Goal: Task Accomplishment & Management: Manage account settings

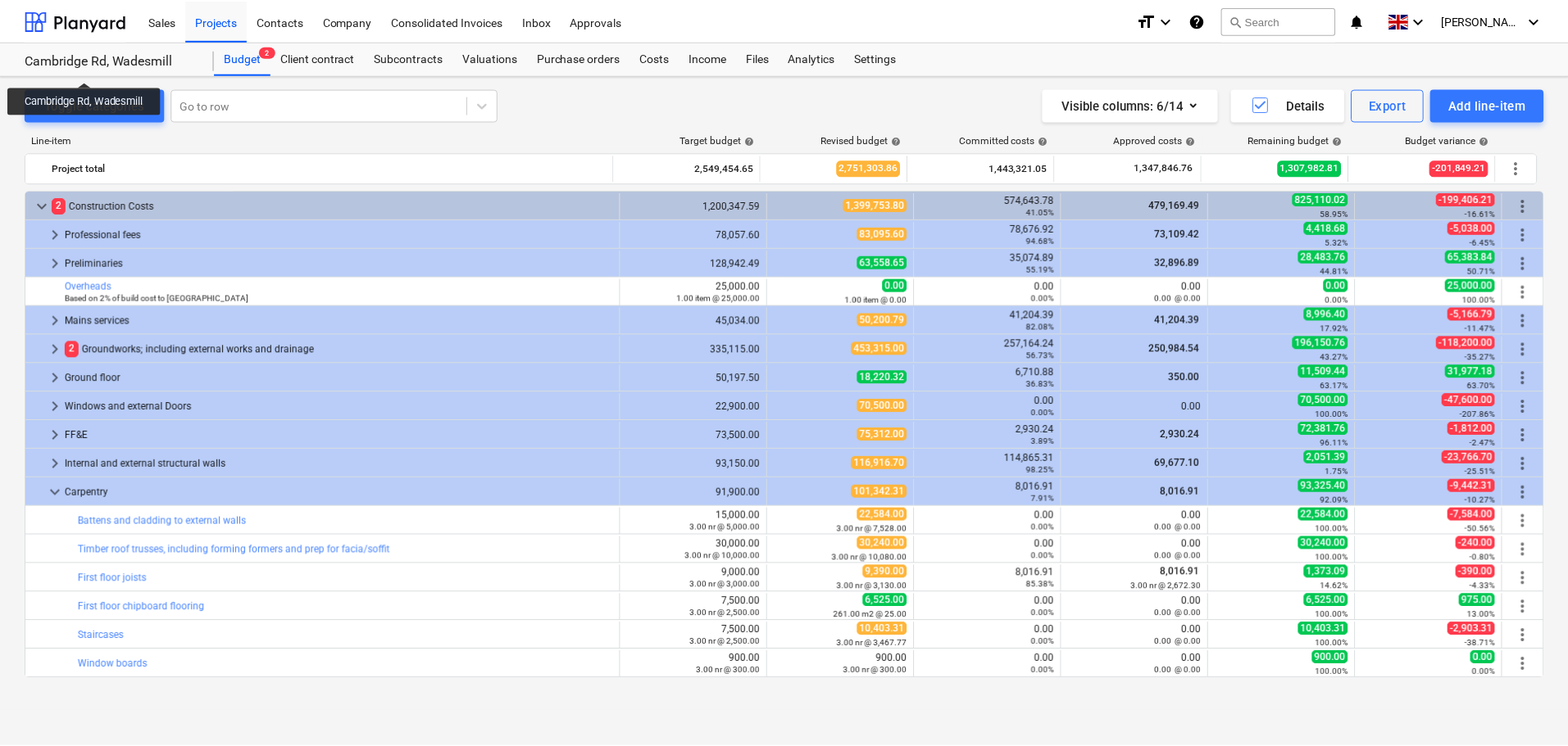
scroll to position [151, 0]
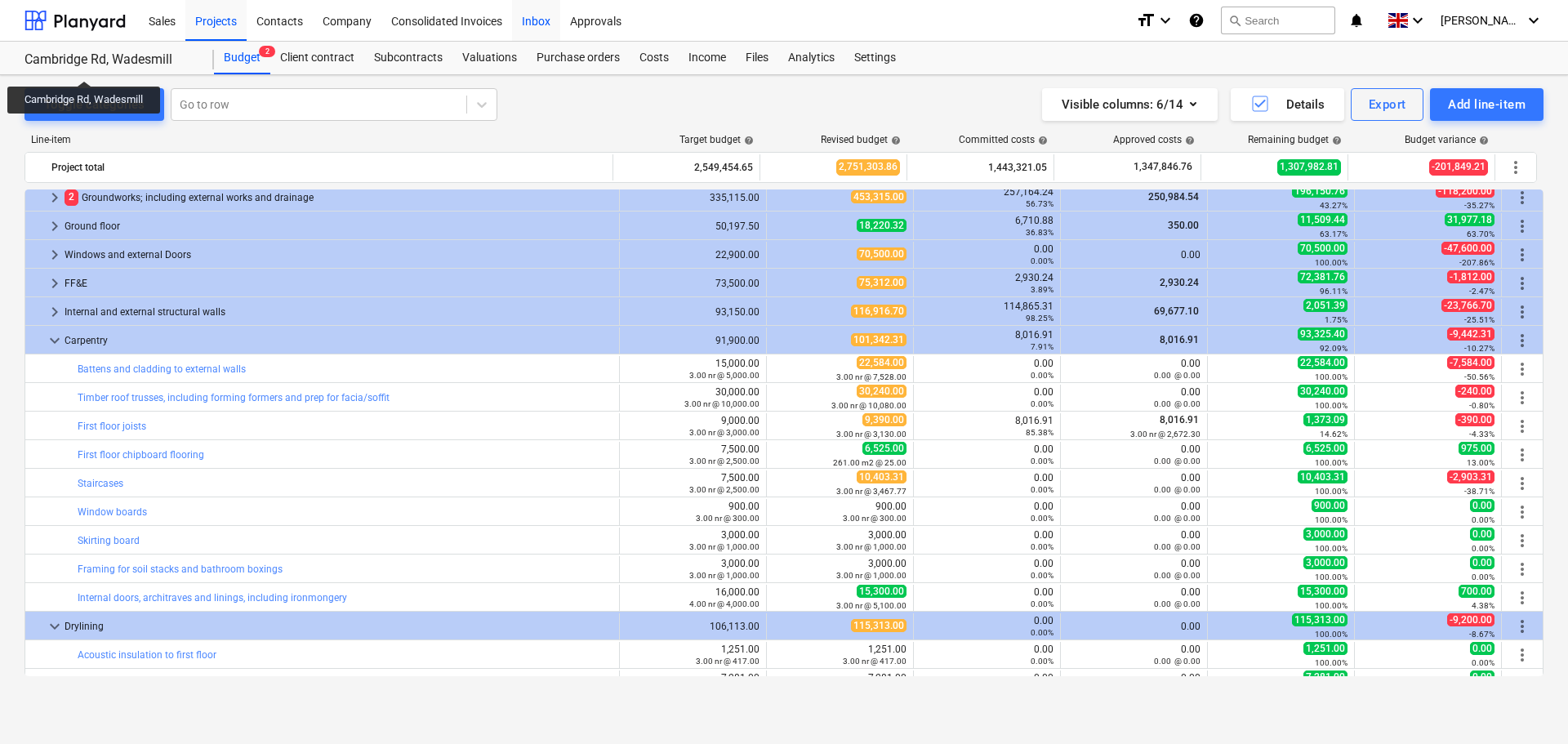
drag, startPoint x: 547, startPoint y: 25, endPoint x: 555, endPoint y: 32, distance: 10.6
click at [547, 25] on div "Inbox" at bounding box center [536, 19] width 48 height 42
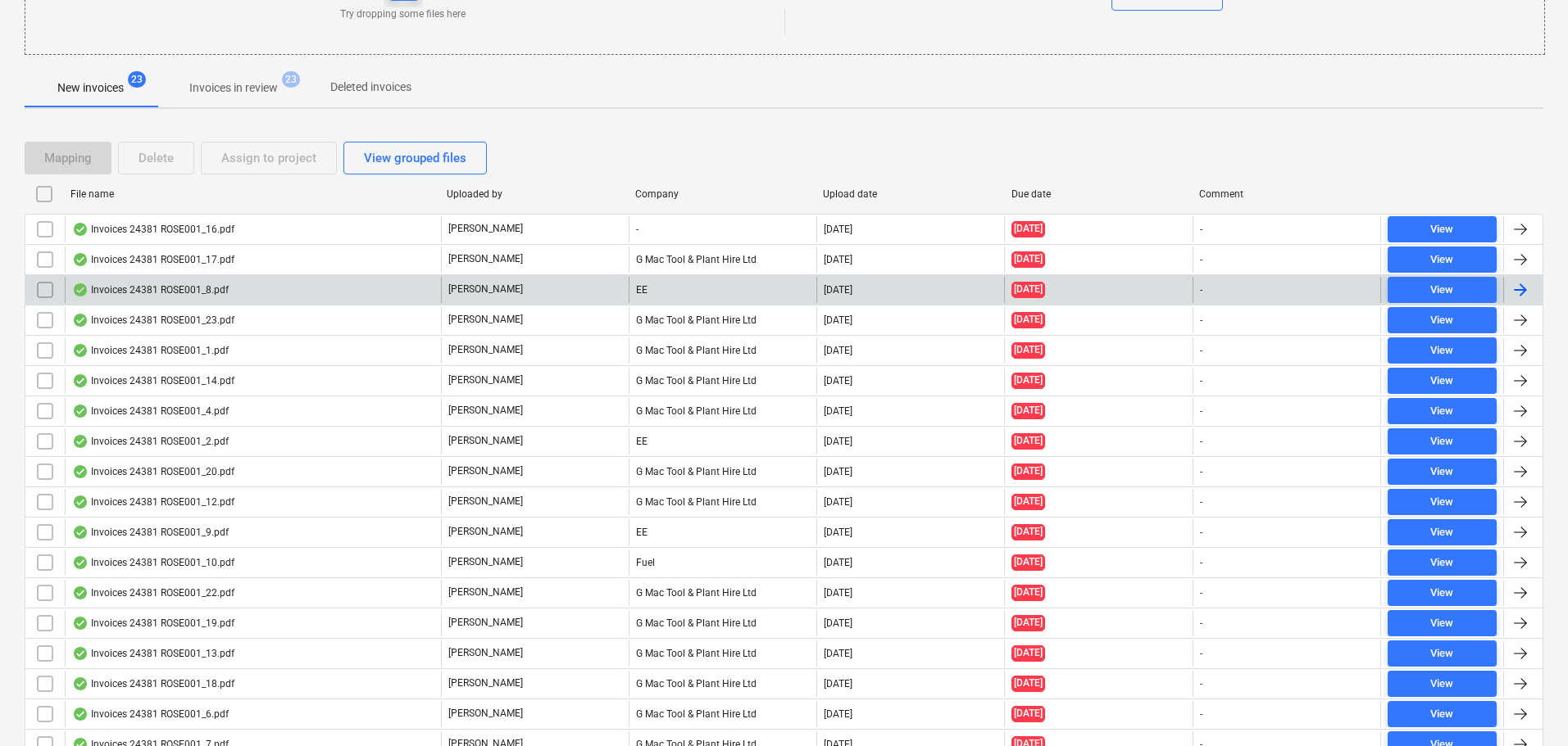
scroll to position [246, 0]
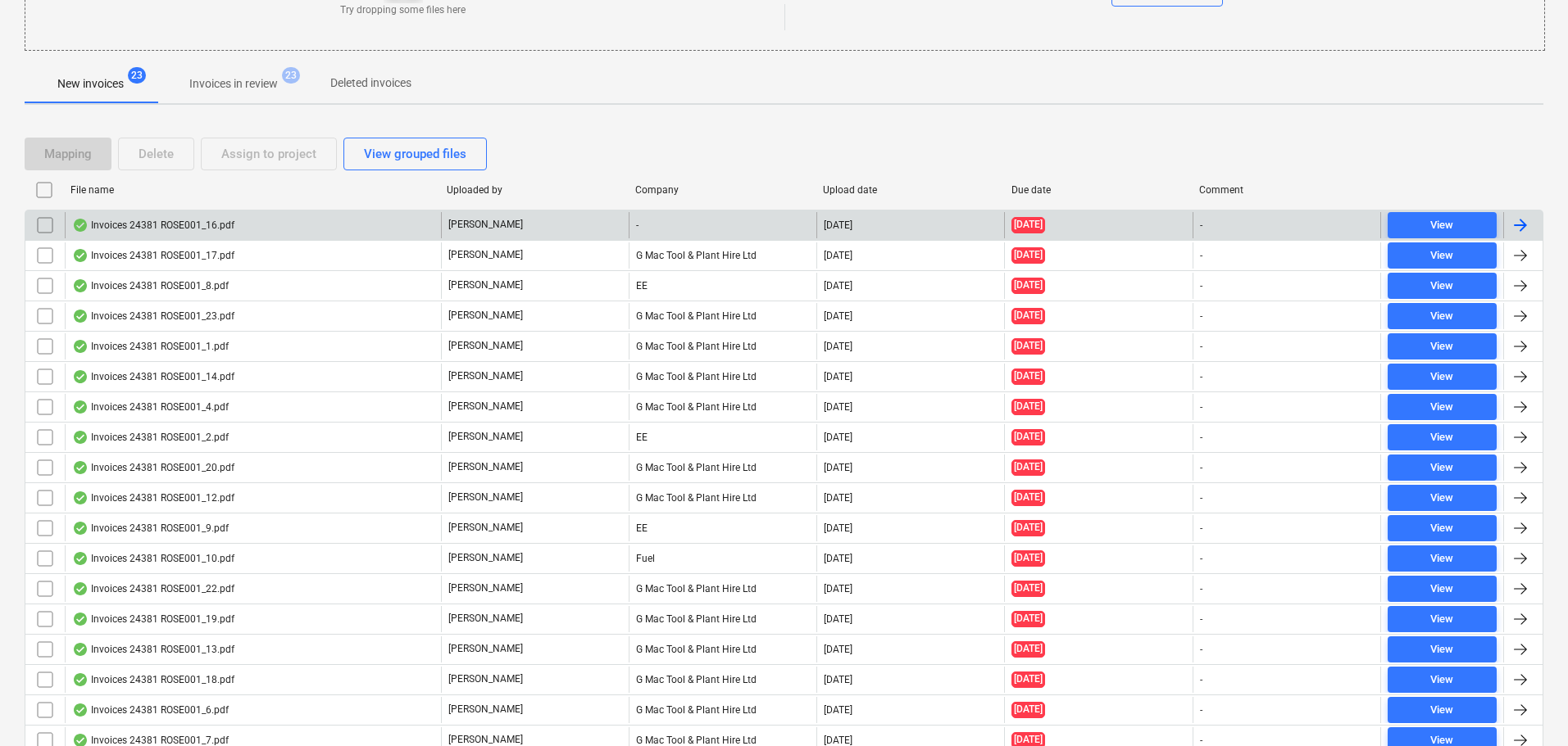
click at [209, 223] on div "Invoices 24381 ROSE001_16.pdf" at bounding box center [154, 225] width 162 height 13
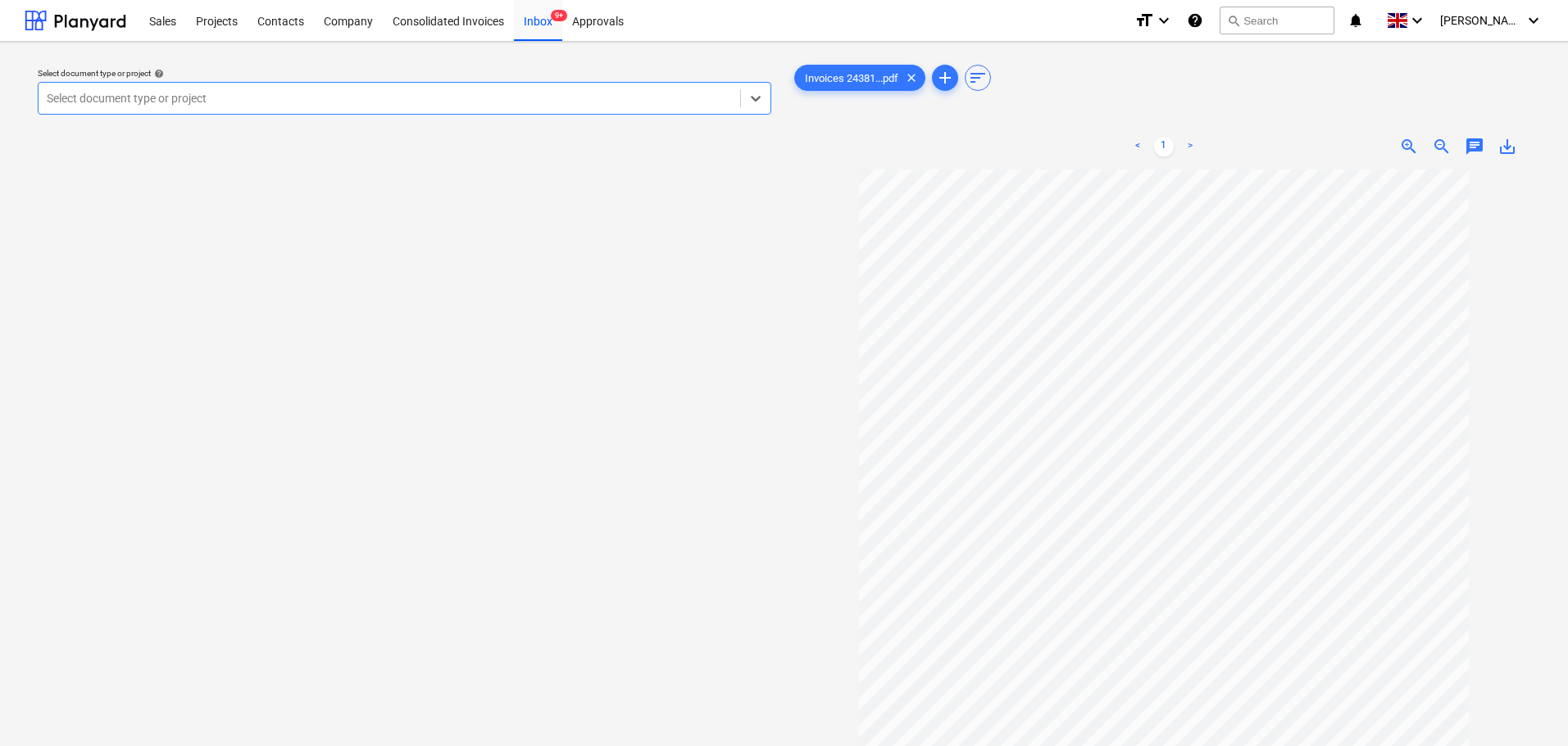
click at [485, 98] on div at bounding box center [389, 99] width 685 height 17
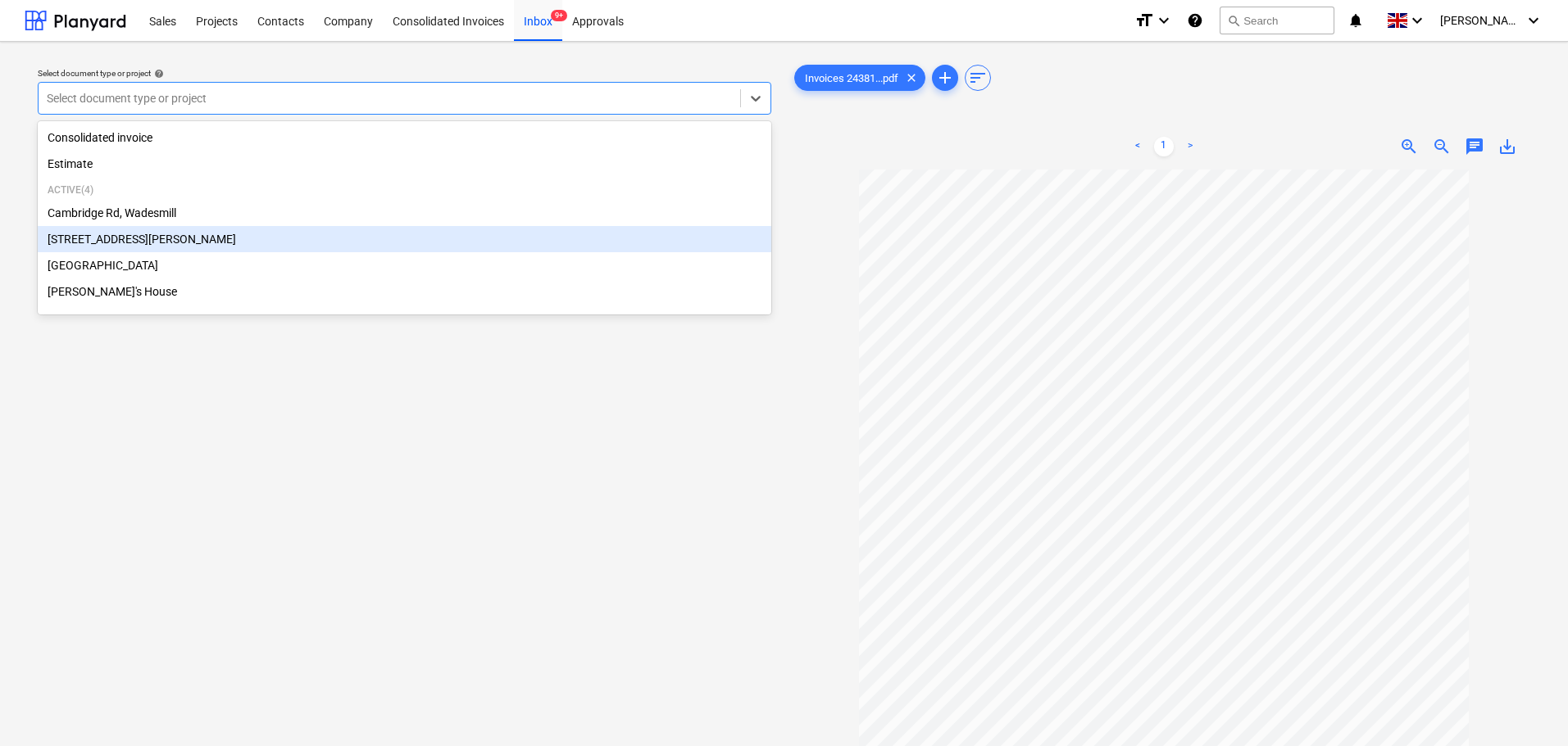
click at [148, 237] on div "[STREET_ADDRESS][PERSON_NAME]" at bounding box center [405, 239] width 733 height 26
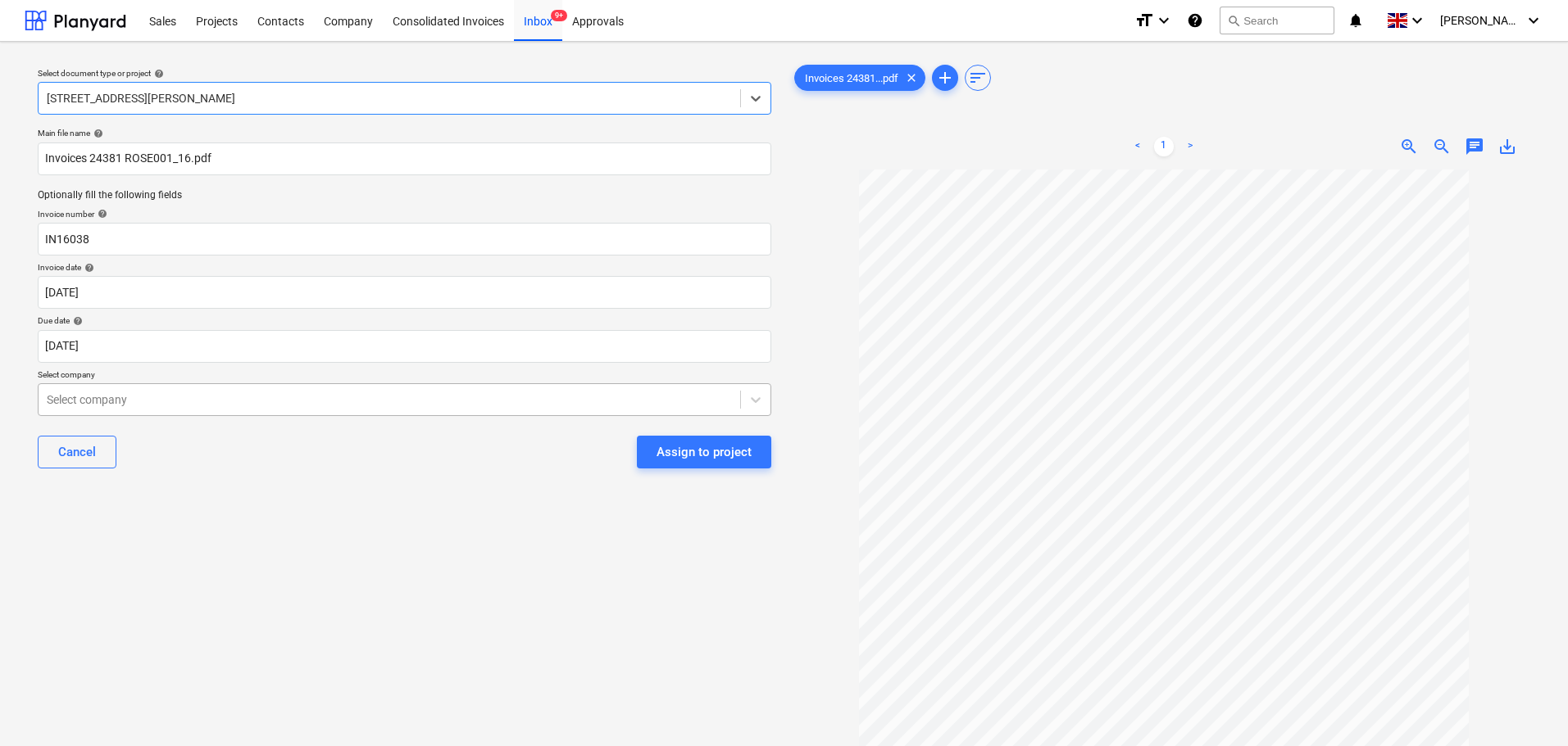
click at [133, 393] on div at bounding box center [389, 400] width 685 height 17
type input "g mac"
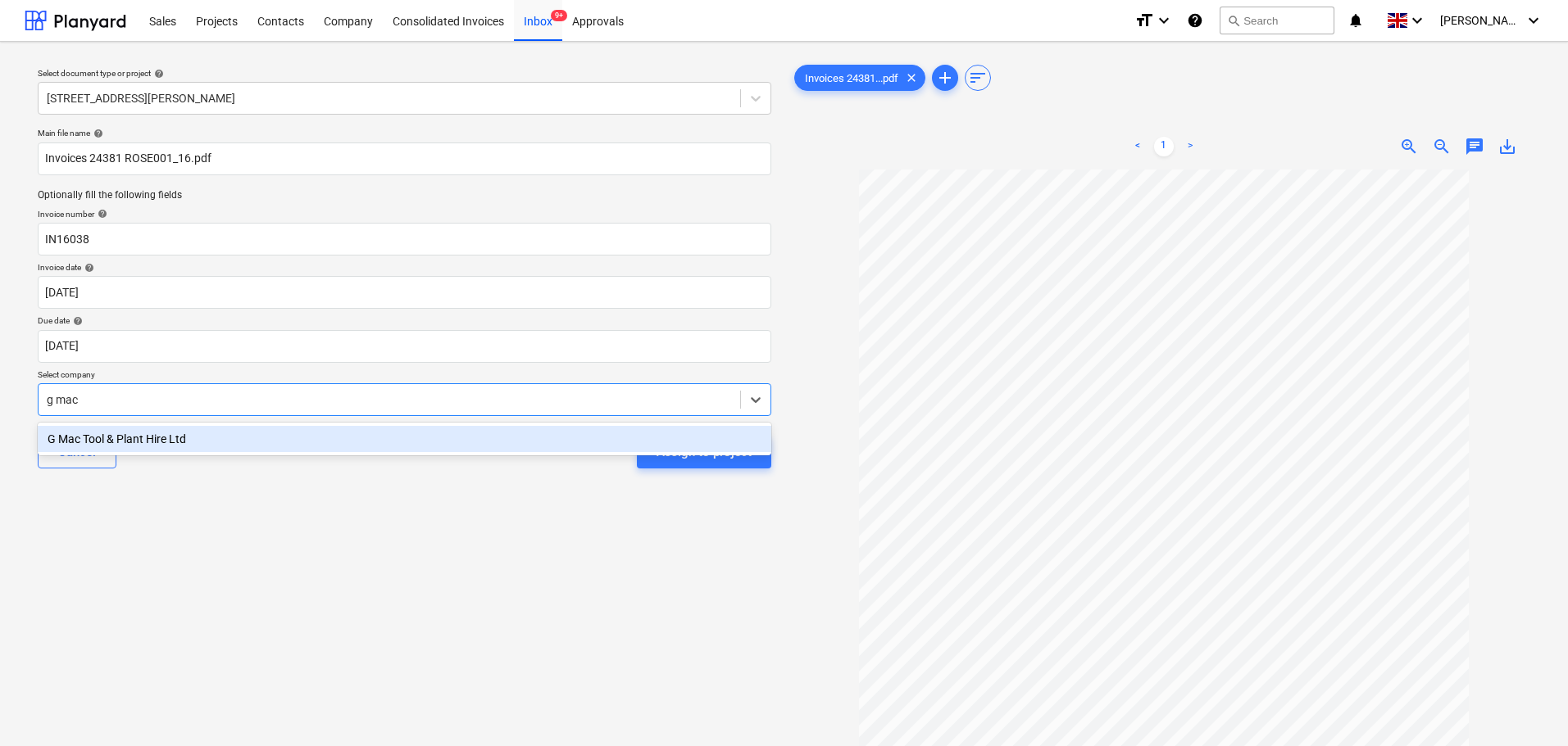
drag, startPoint x: 145, startPoint y: 441, endPoint x: 321, endPoint y: 446, distance: 176.1
click at [146, 441] on div "G Mac Tool & Plant Hire Ltd" at bounding box center [405, 439] width 733 height 26
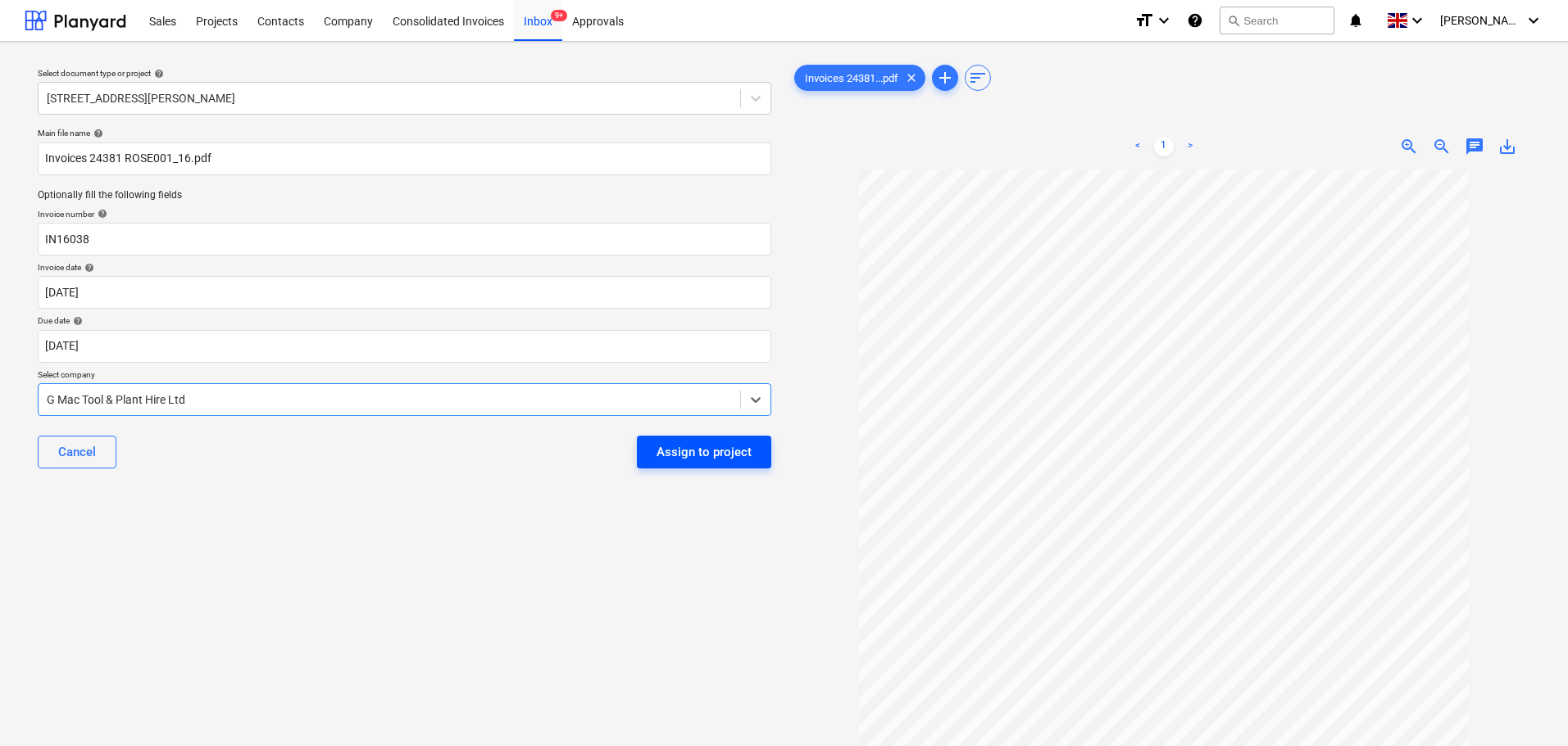
click at [722, 456] on div "Assign to project" at bounding box center [704, 452] width 95 height 21
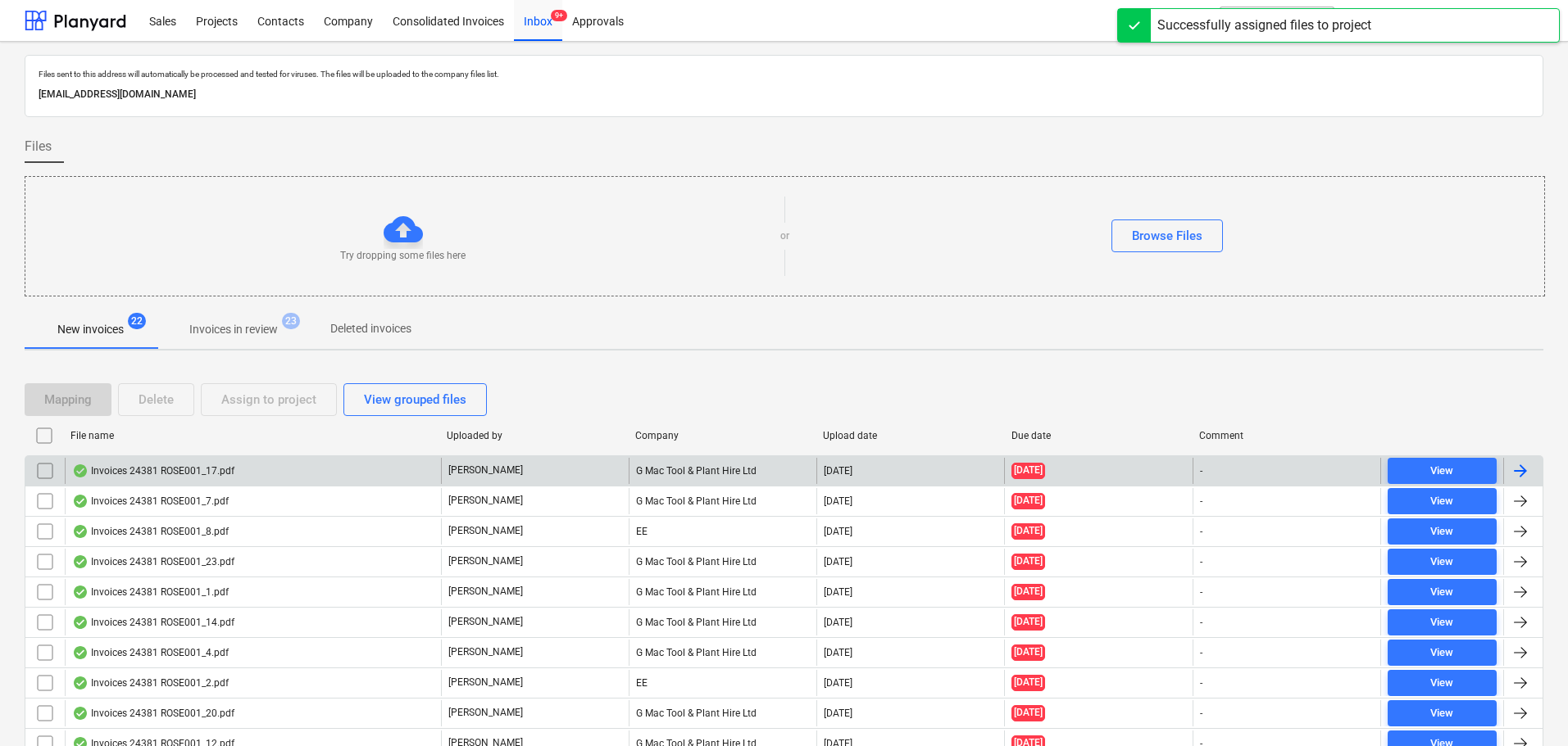
click at [223, 471] on div "Invoices 24381 ROSE001_17.pdf" at bounding box center [154, 471] width 162 height 13
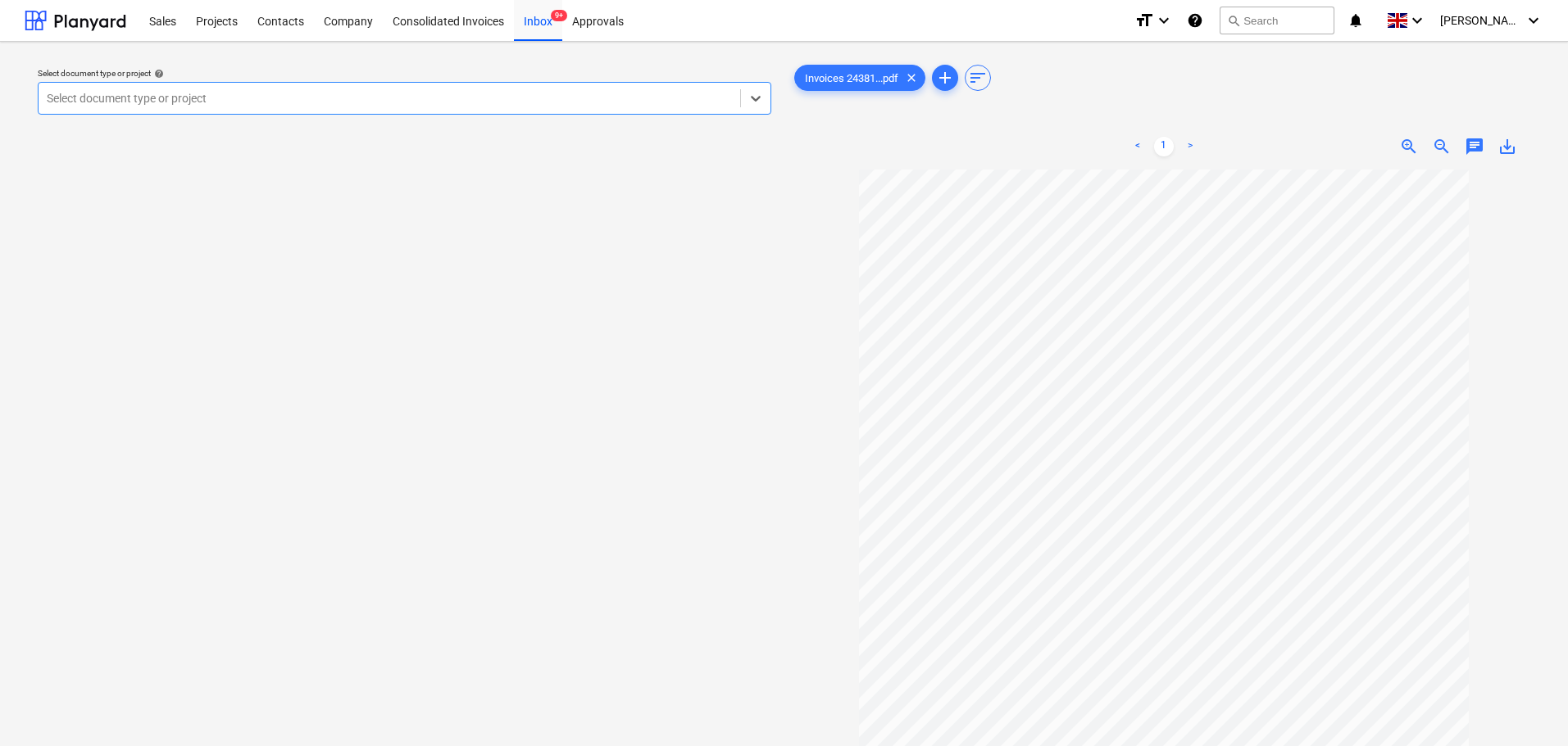
click at [344, 101] on div at bounding box center [389, 99] width 685 height 17
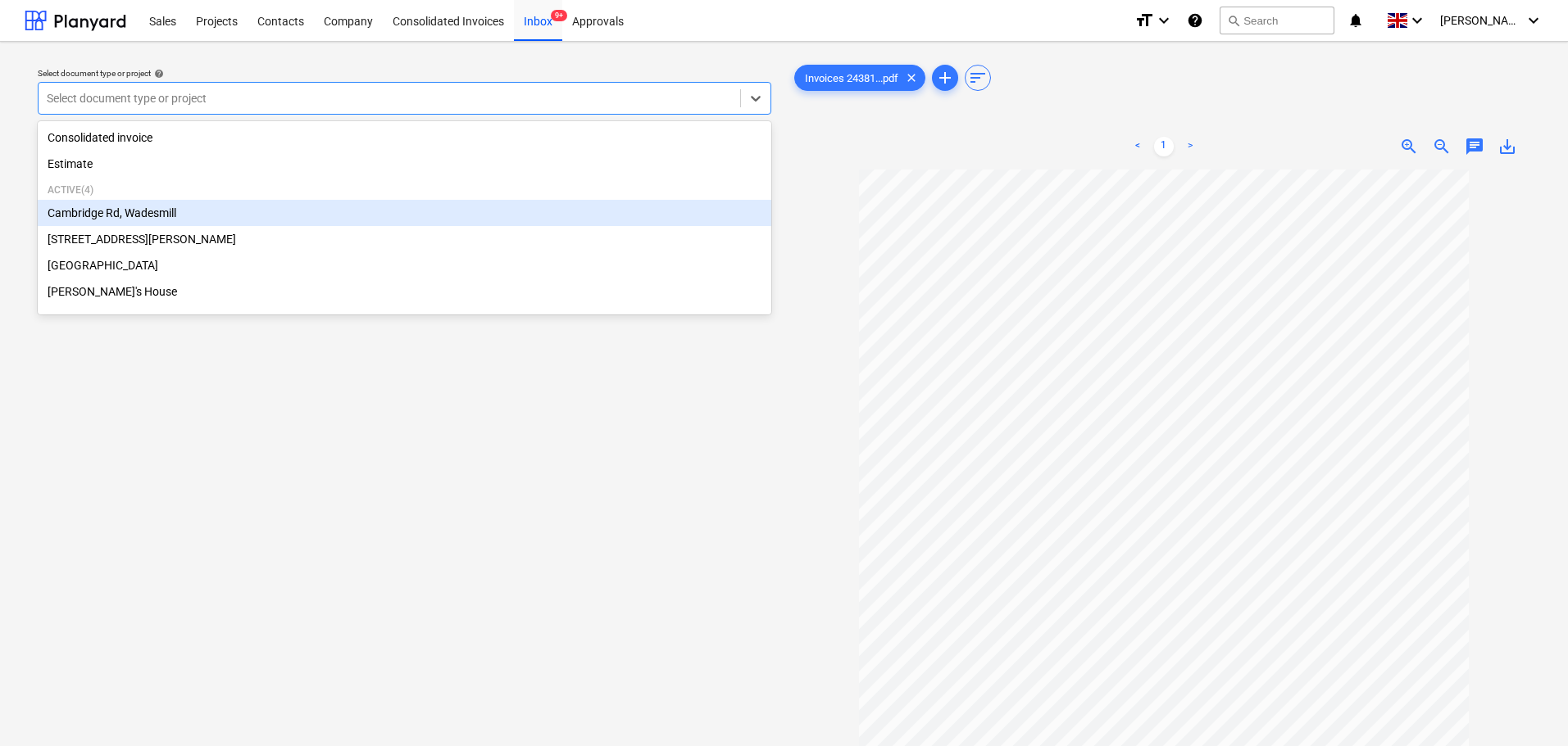
click at [141, 217] on div "Cambridge Rd, Wadesmill" at bounding box center [405, 213] width 733 height 26
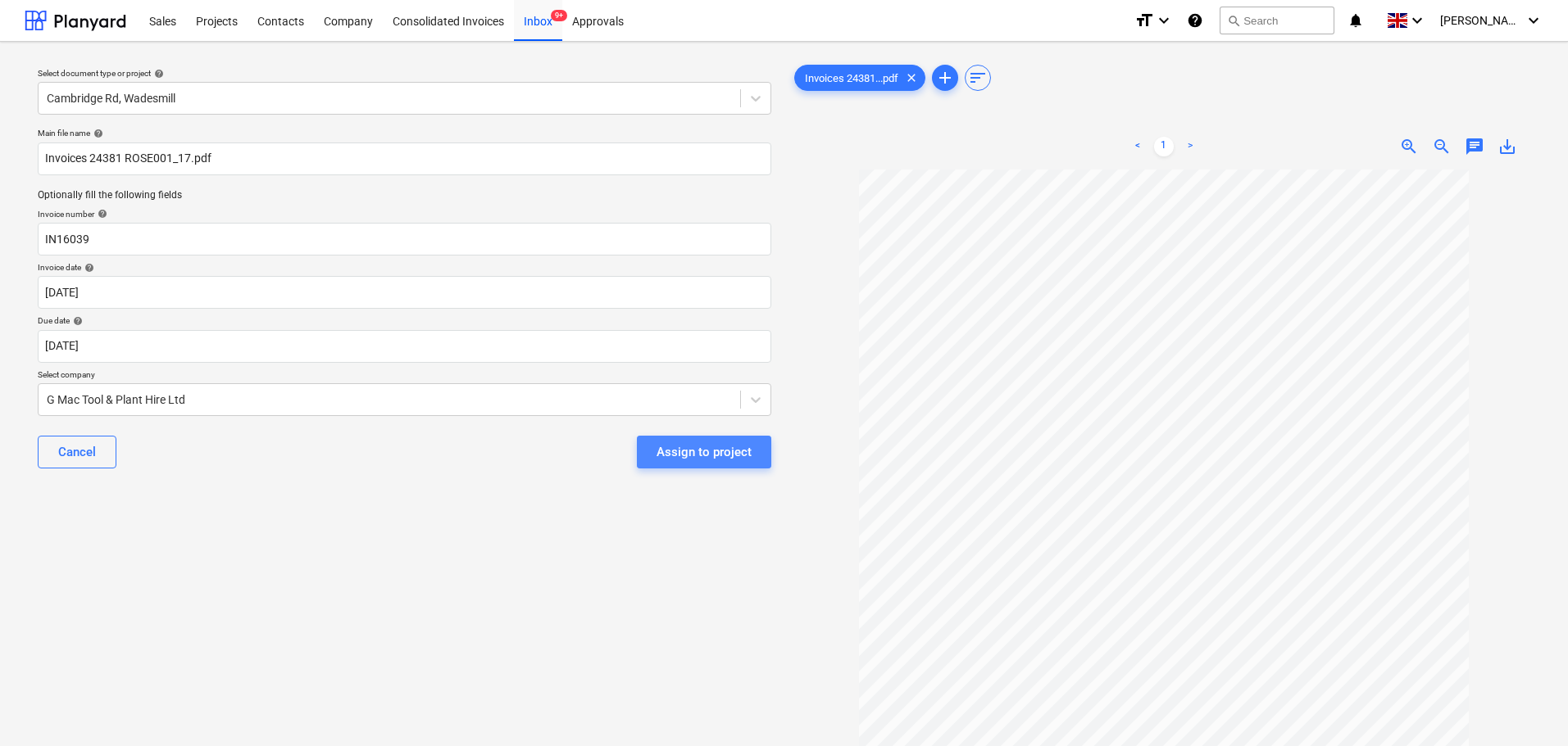
click at [711, 452] on div "Assign to project" at bounding box center [704, 452] width 95 height 21
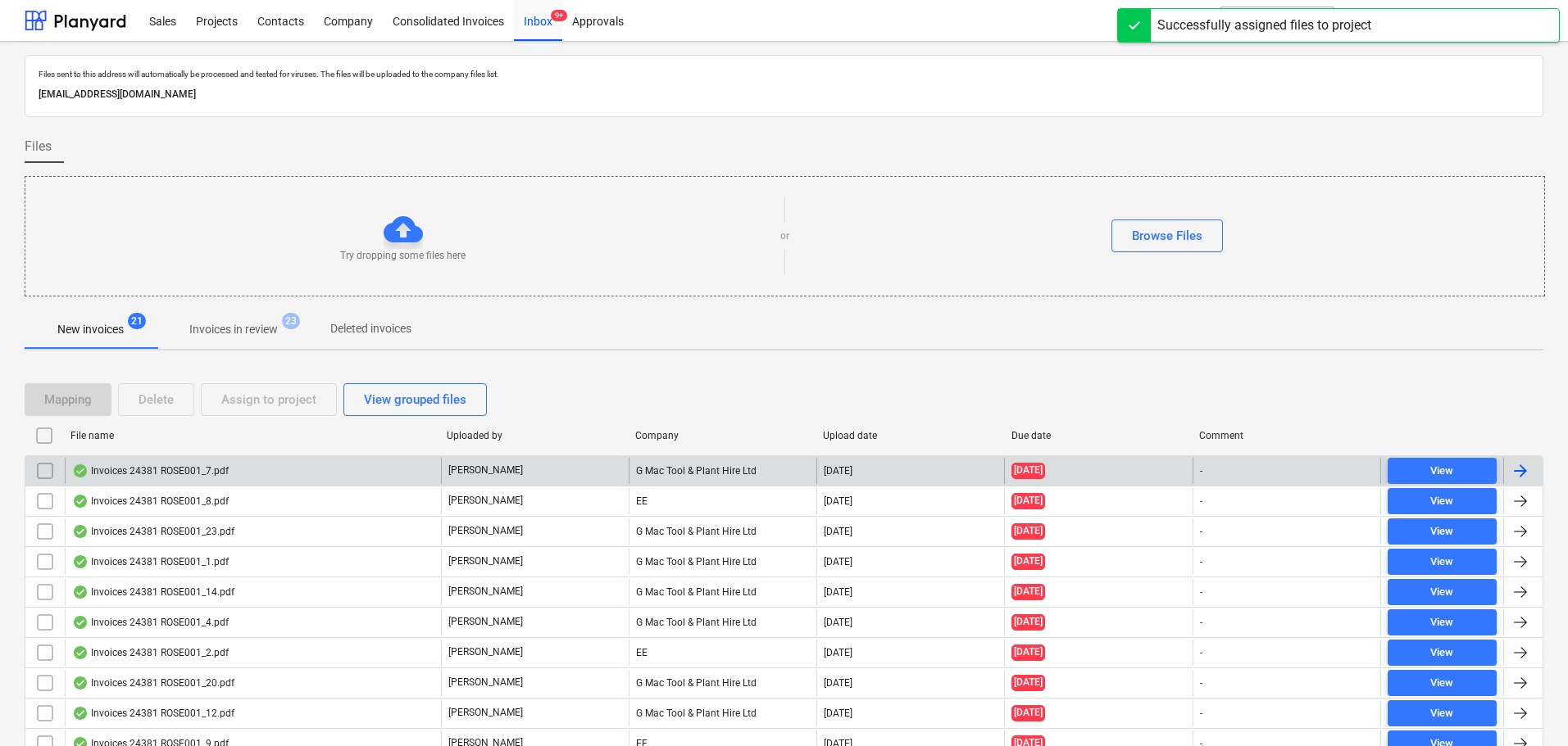
click at [200, 464] on div "Invoices 24381 ROSE001_7.pdf" at bounding box center [151, 471] width 156 height 13
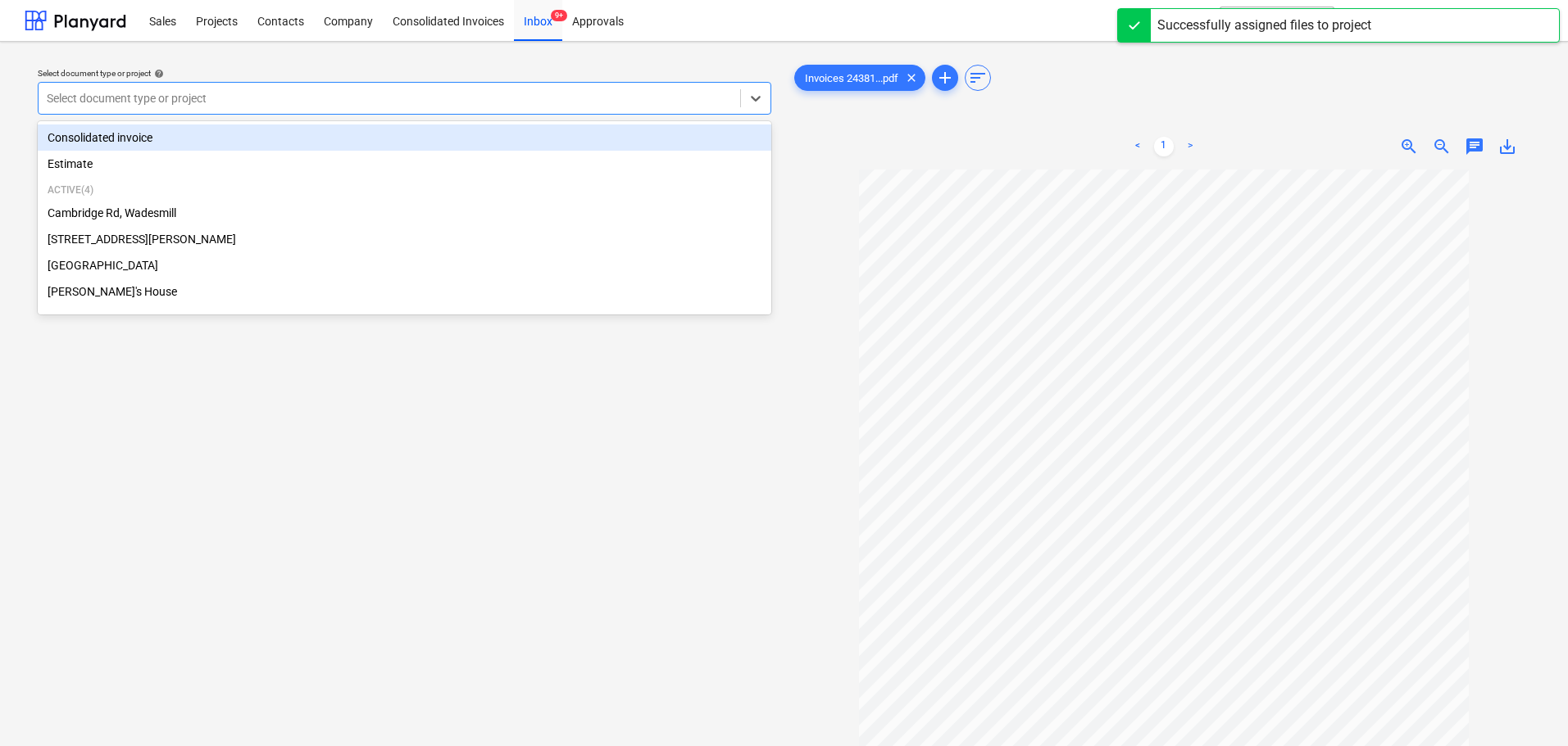
click at [276, 87] on div "Select document type or project" at bounding box center [389, 98] width 702 height 23
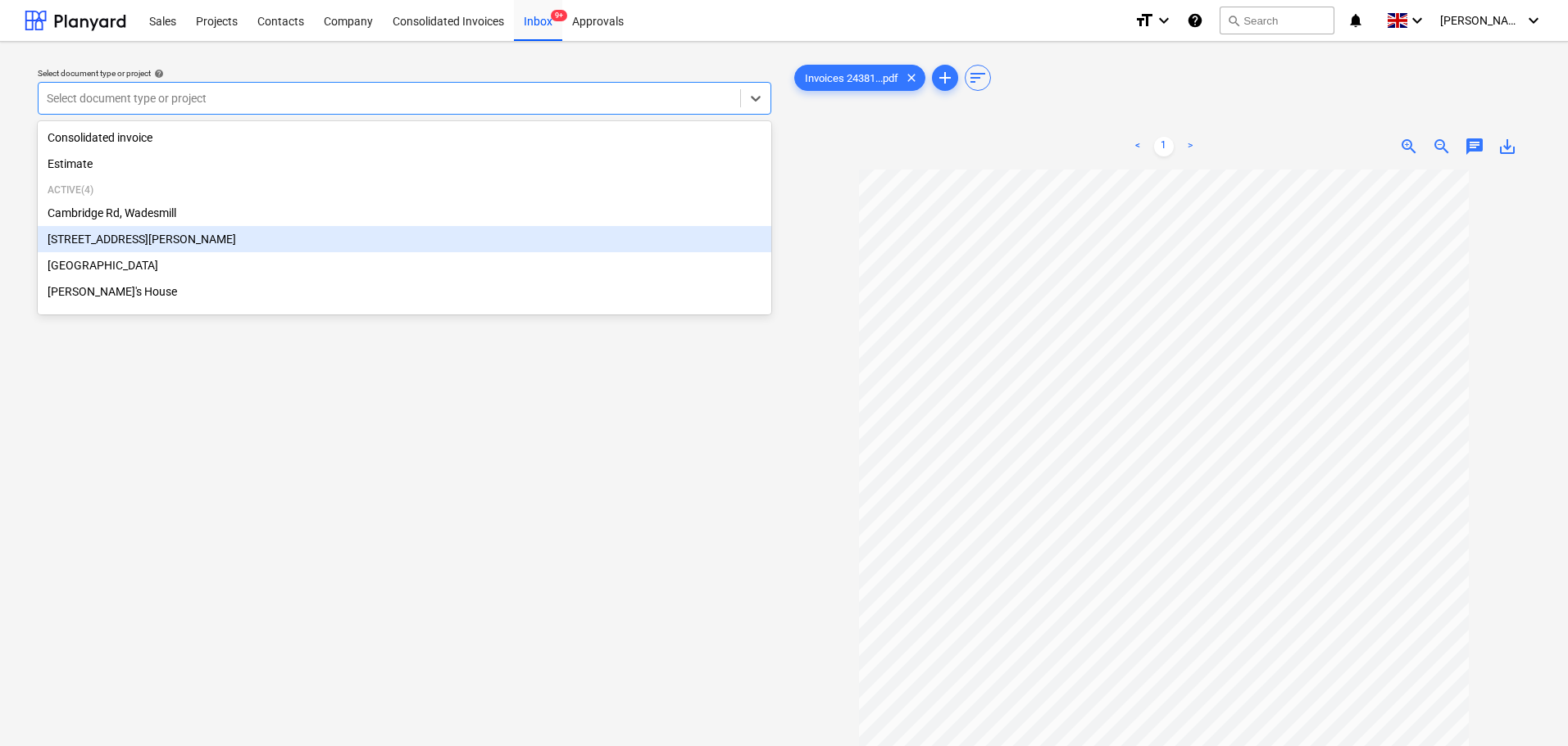
click at [112, 241] on div "[STREET_ADDRESS][PERSON_NAME]" at bounding box center [405, 239] width 733 height 26
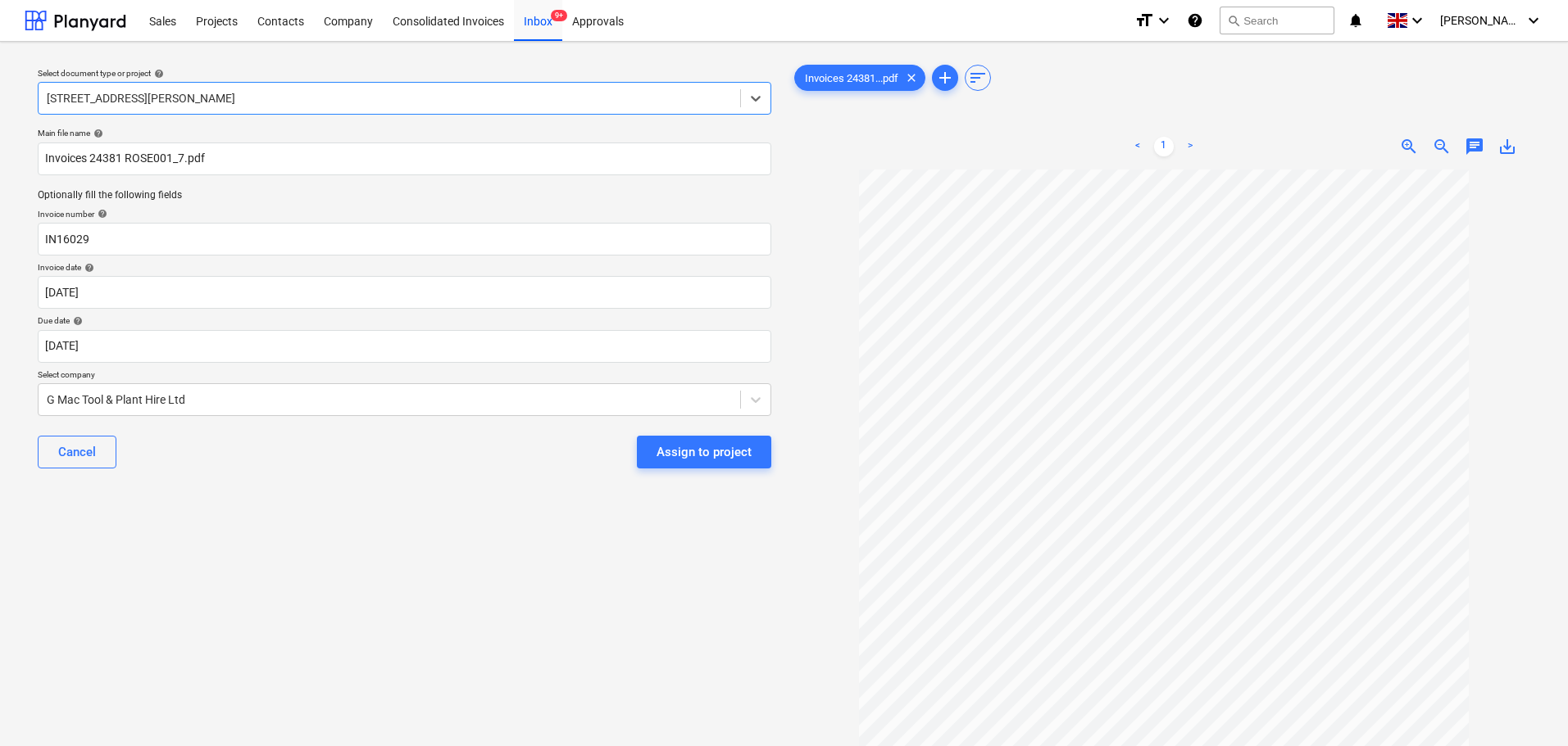
drag, startPoint x: 248, startPoint y: 463, endPoint x: 269, endPoint y: 463, distance: 21.0
click at [259, 463] on div "Cancel Assign to project" at bounding box center [405, 451] width 733 height 59
click at [714, 450] on div "Assign to project" at bounding box center [704, 452] width 95 height 21
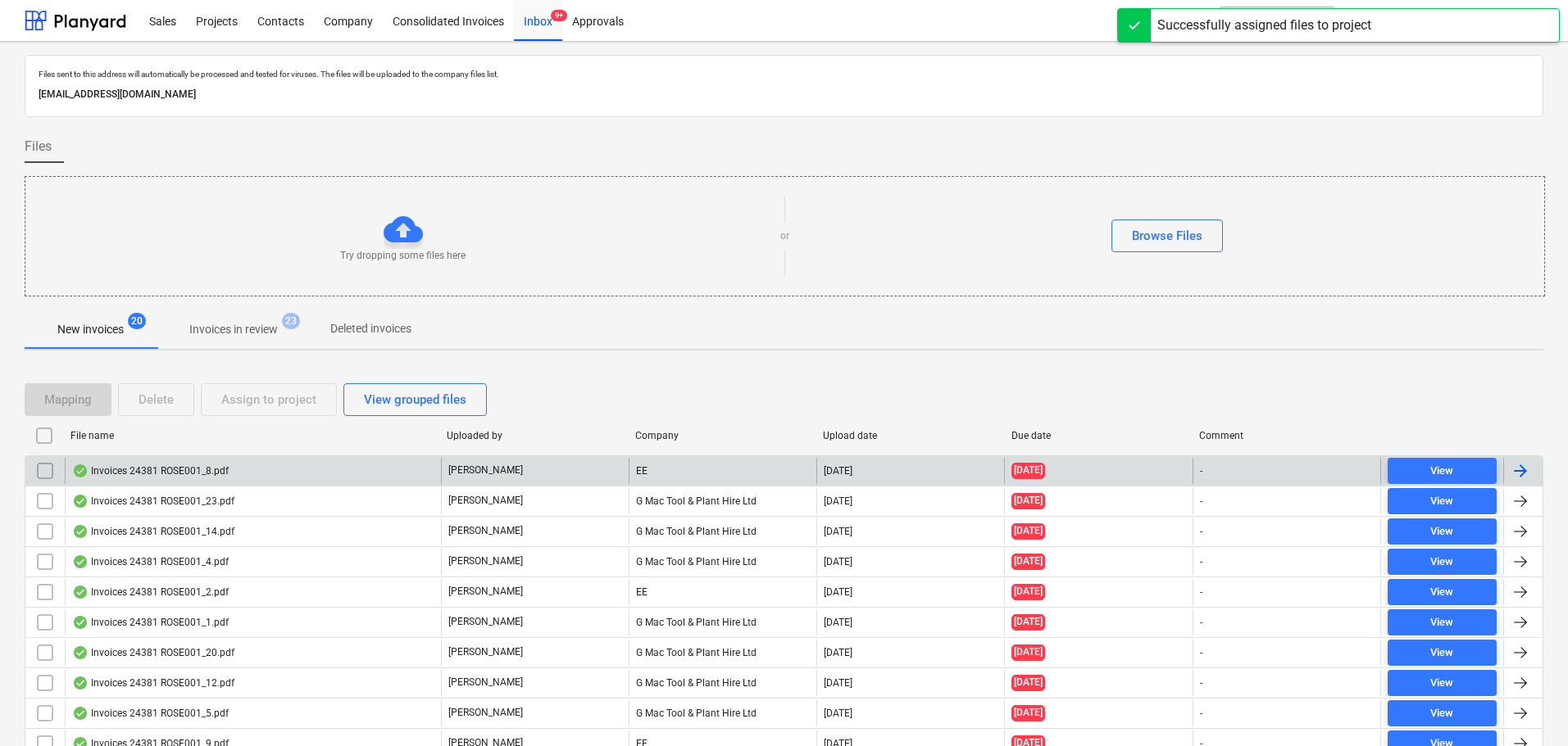
click at [175, 471] on div "Invoices 24381 ROSE001_8.pdf" at bounding box center [151, 471] width 156 height 13
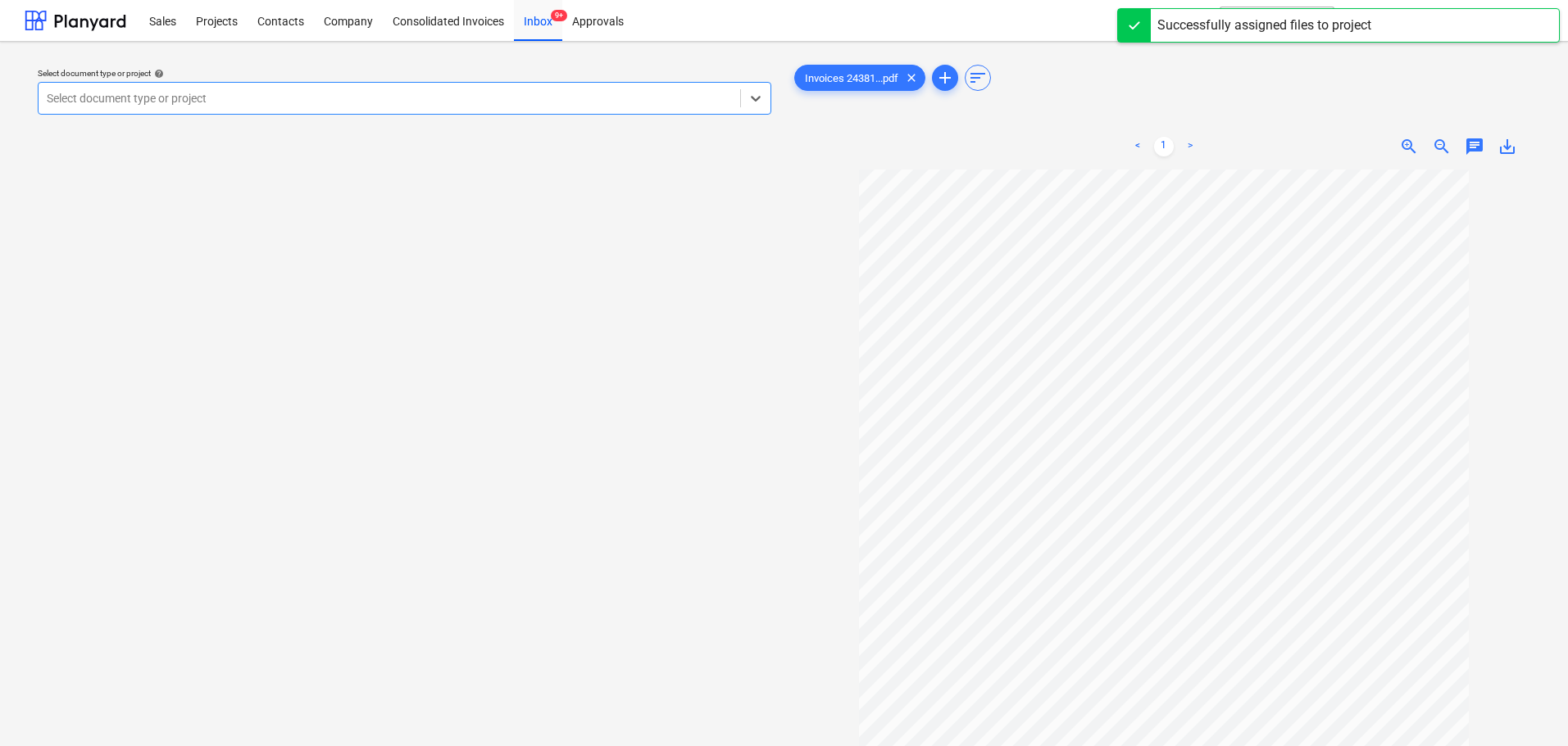
click at [385, 100] on div at bounding box center [389, 99] width 685 height 17
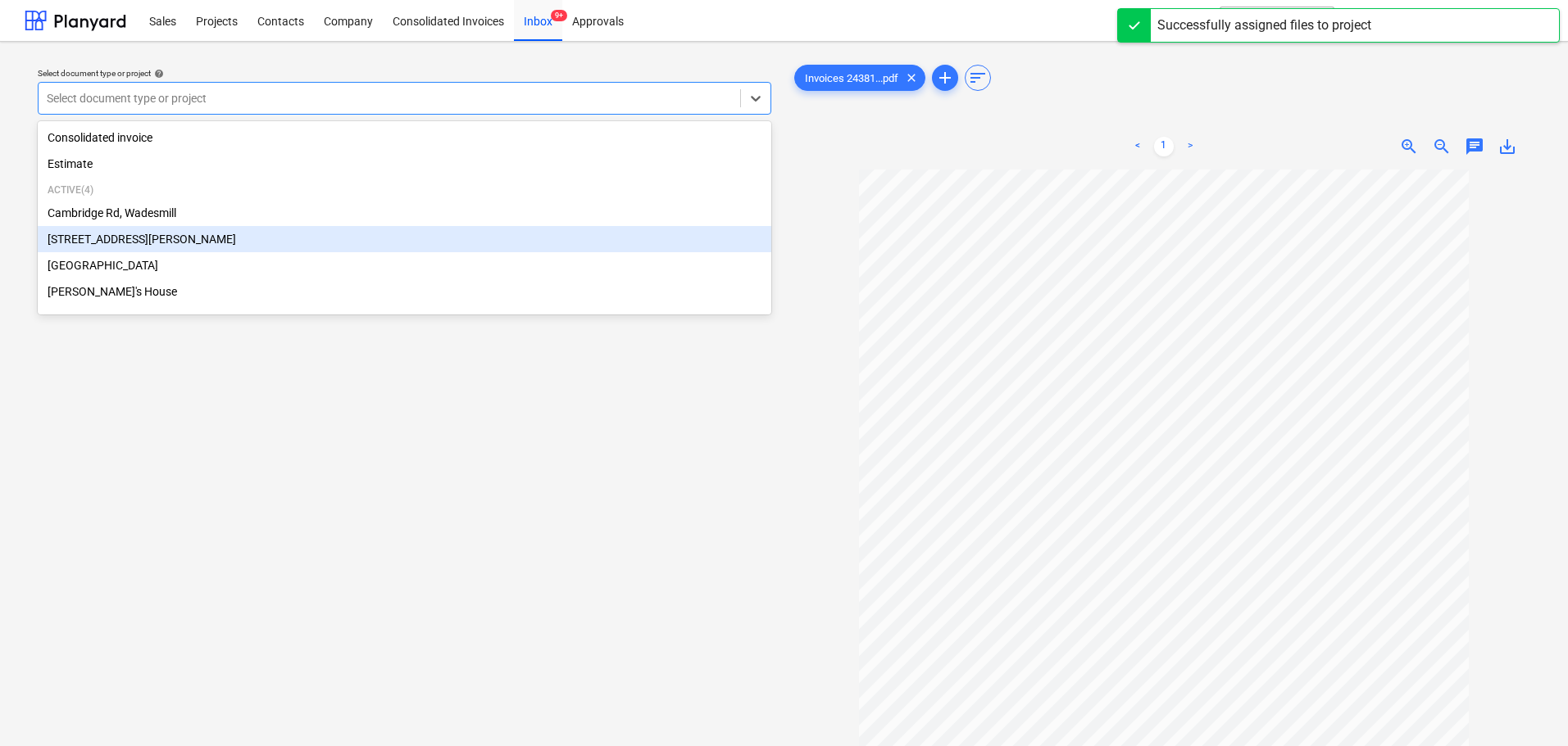
click at [127, 242] on div "[STREET_ADDRESS][PERSON_NAME]" at bounding box center [405, 239] width 733 height 26
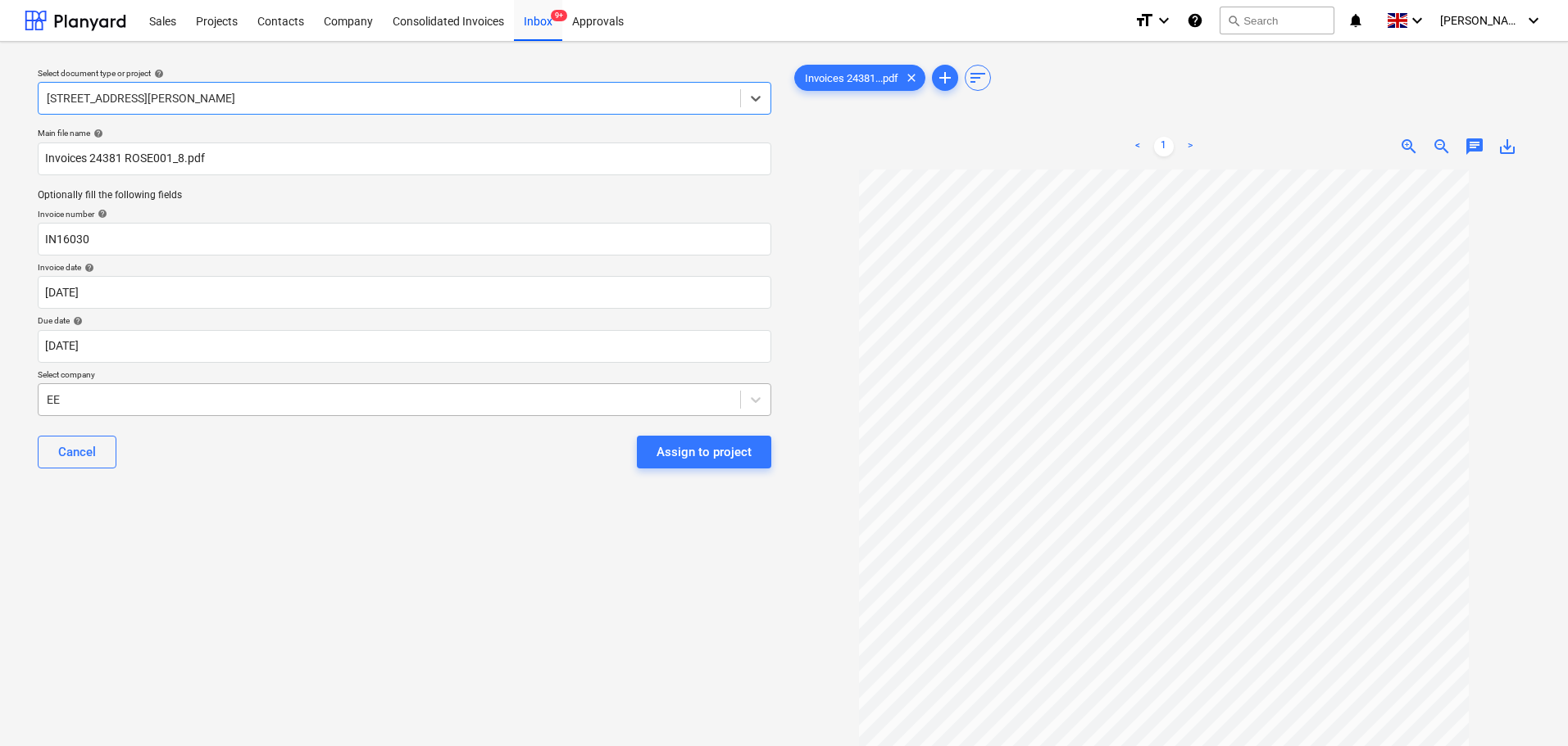
click at [316, 402] on div at bounding box center [389, 400] width 685 height 17
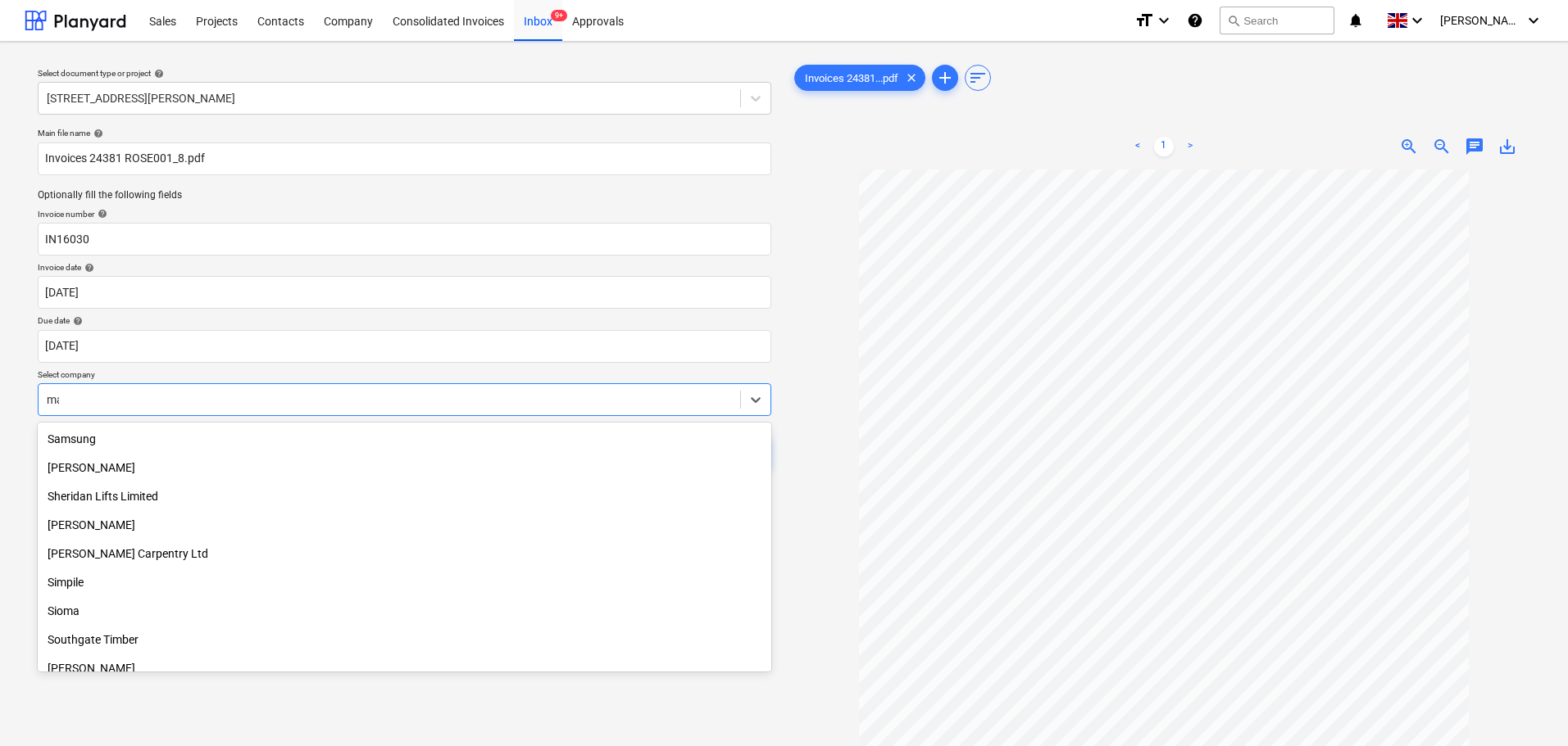
scroll to position [1016, 0]
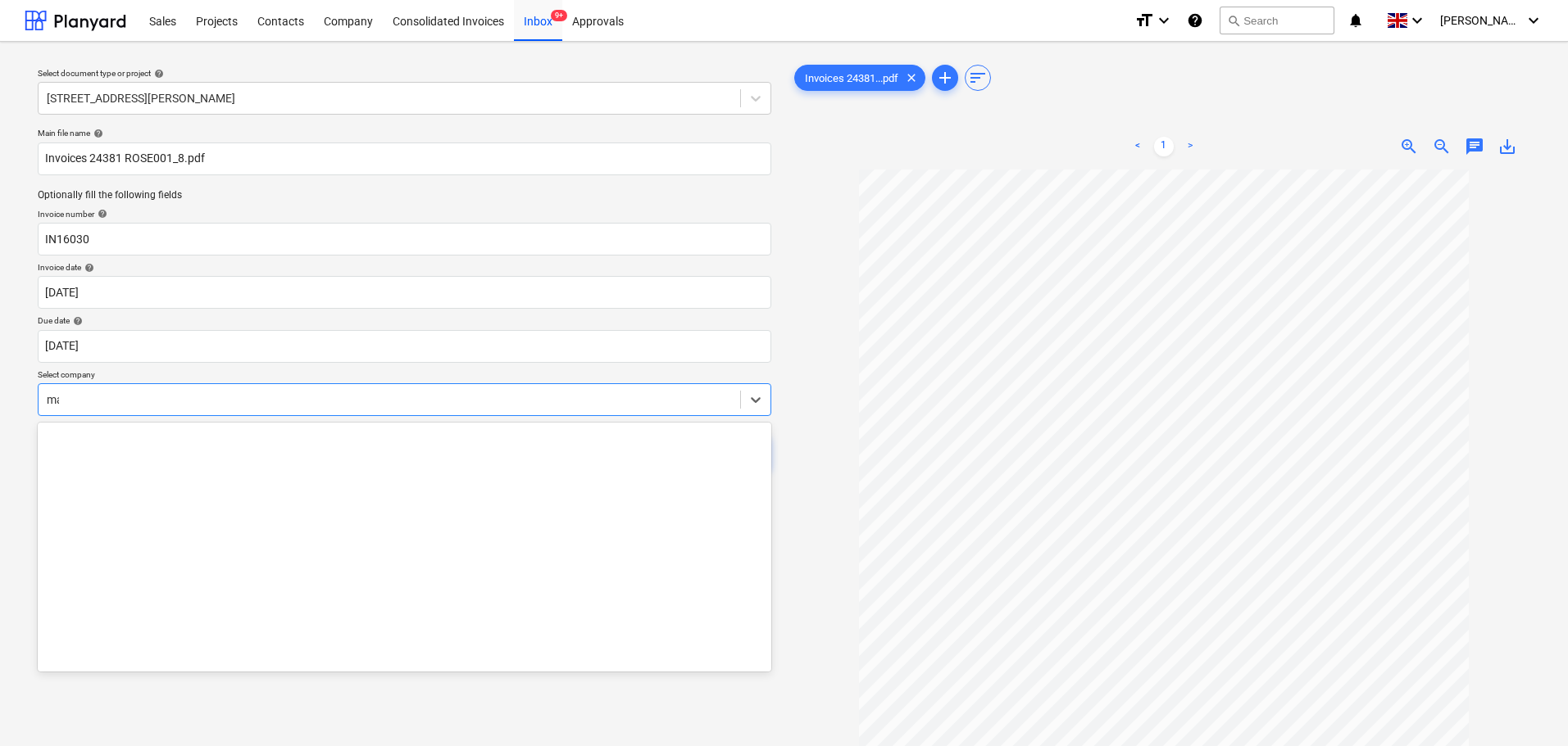
type input "mac"
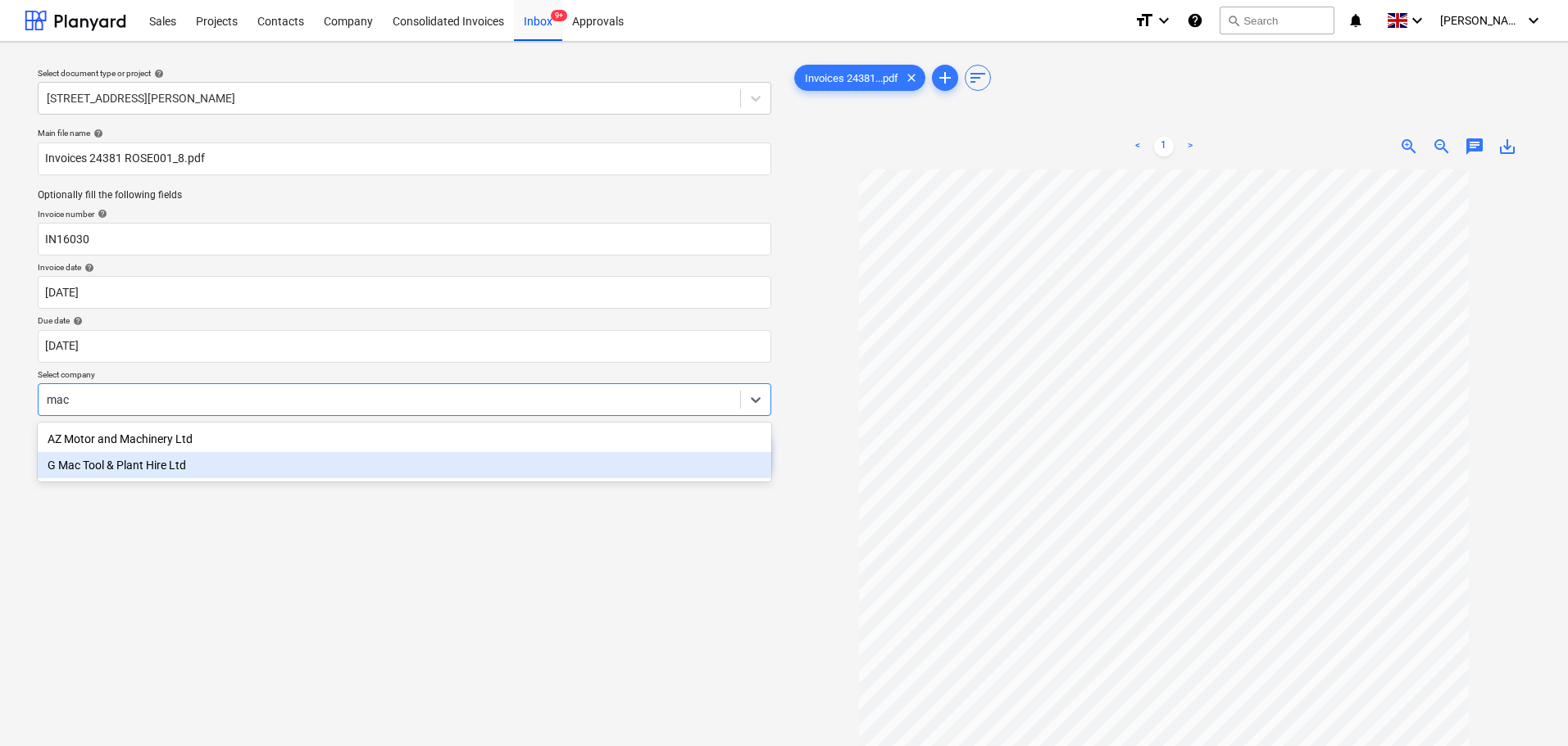
click at [235, 464] on div "G Mac Tool & Plant Hire Ltd" at bounding box center [405, 465] width 733 height 26
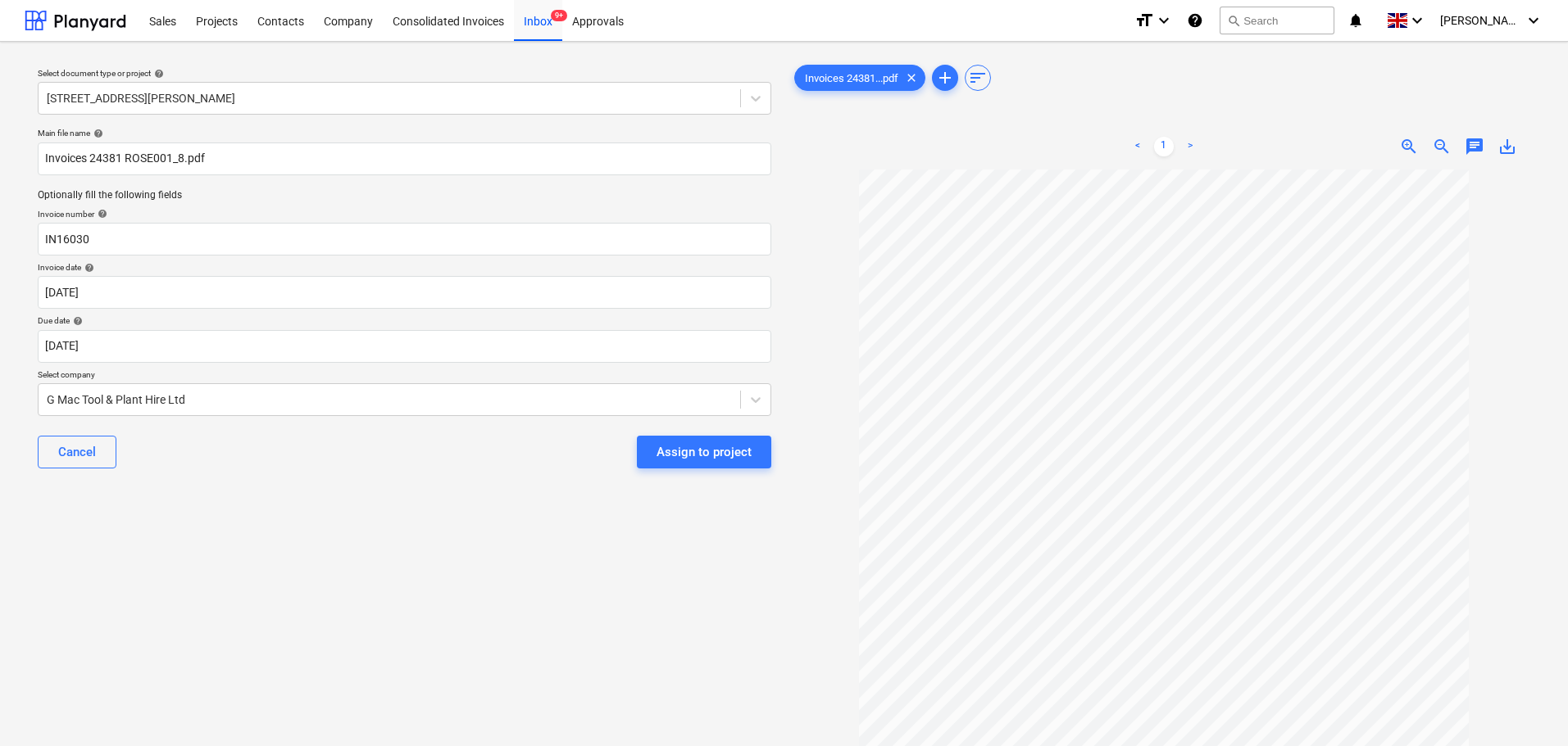
drag, startPoint x: 428, startPoint y: 533, endPoint x: 590, endPoint y: 532, distance: 162.0
click at [436, 538] on div "Select document type or project help [STREET_ADDRESS][PERSON_NAME] file name he…" at bounding box center [404, 465] width 759 height 821
click at [699, 452] on div "Assign to project" at bounding box center [704, 452] width 95 height 21
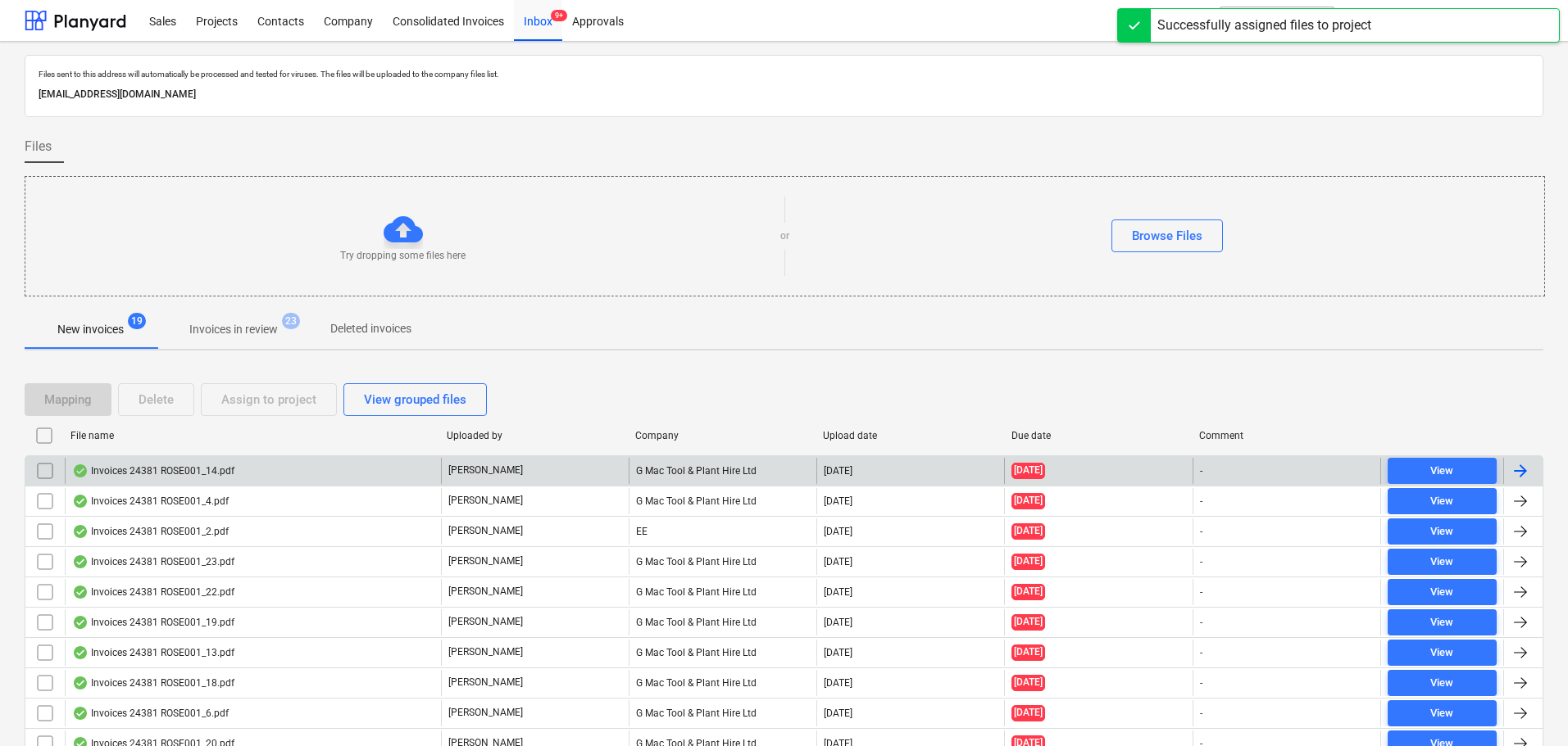
click at [200, 467] on div "Invoices 24381 ROSE001_14.pdf" at bounding box center [154, 471] width 162 height 13
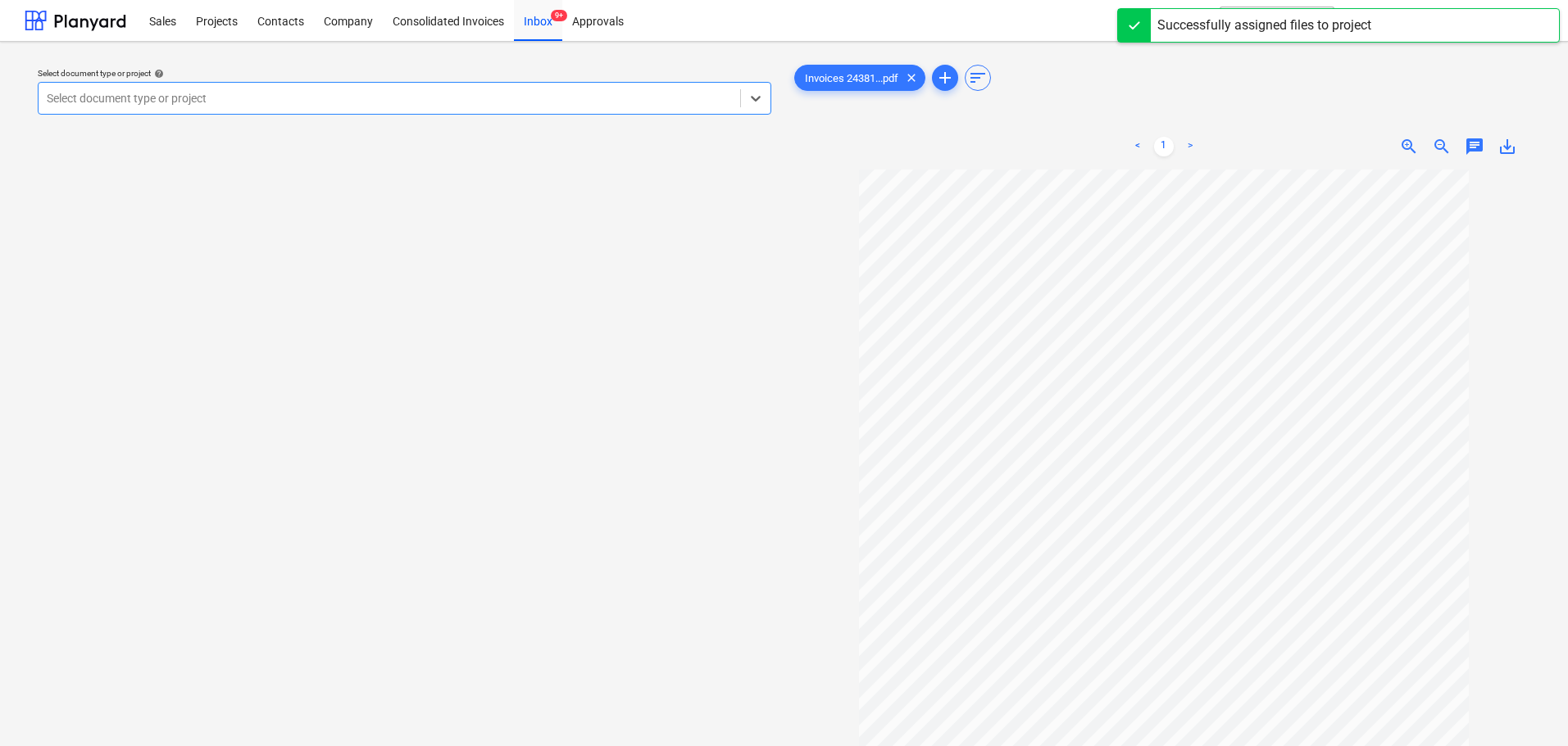
click at [207, 96] on div at bounding box center [389, 99] width 685 height 17
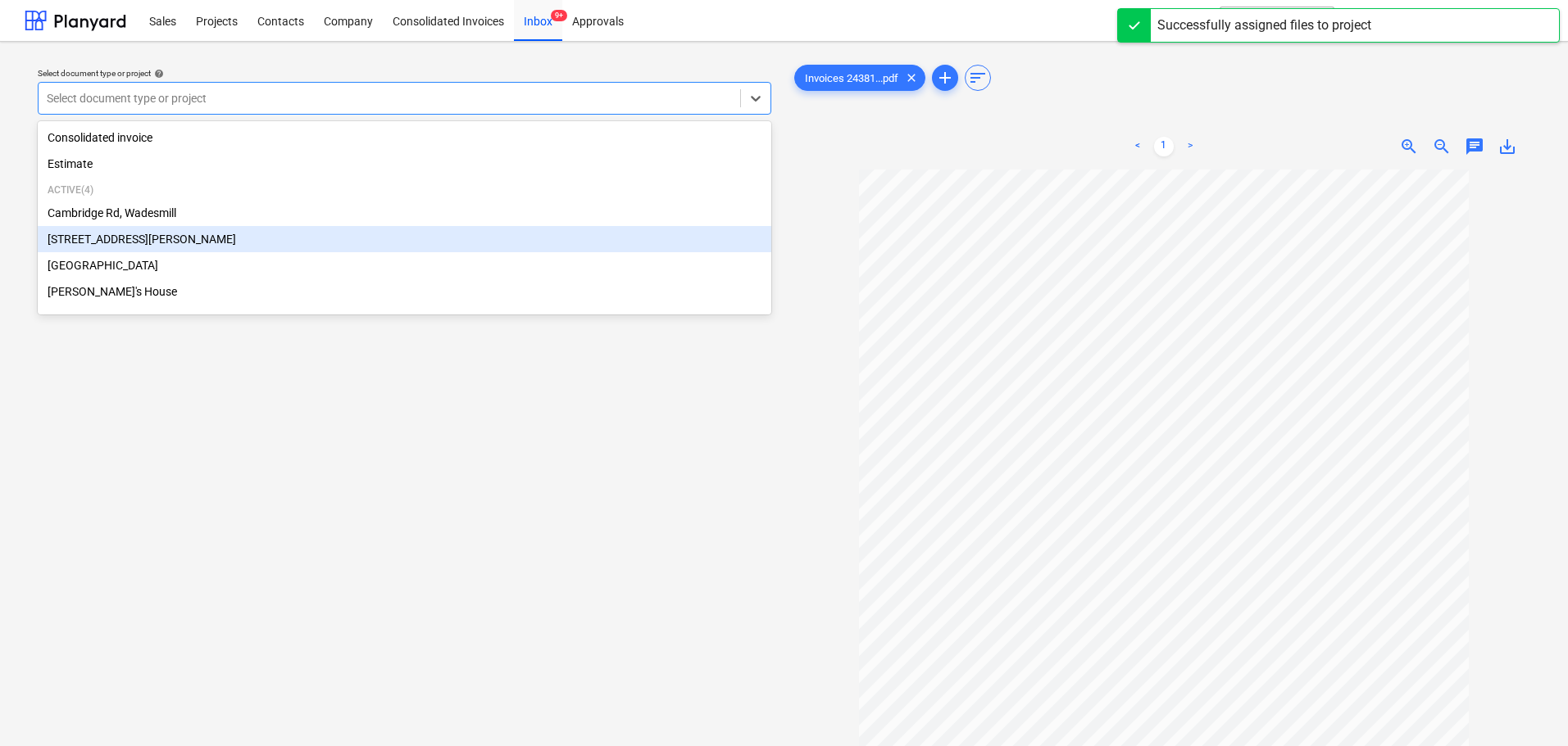
click at [95, 237] on div "[STREET_ADDRESS][PERSON_NAME]" at bounding box center [405, 239] width 733 height 26
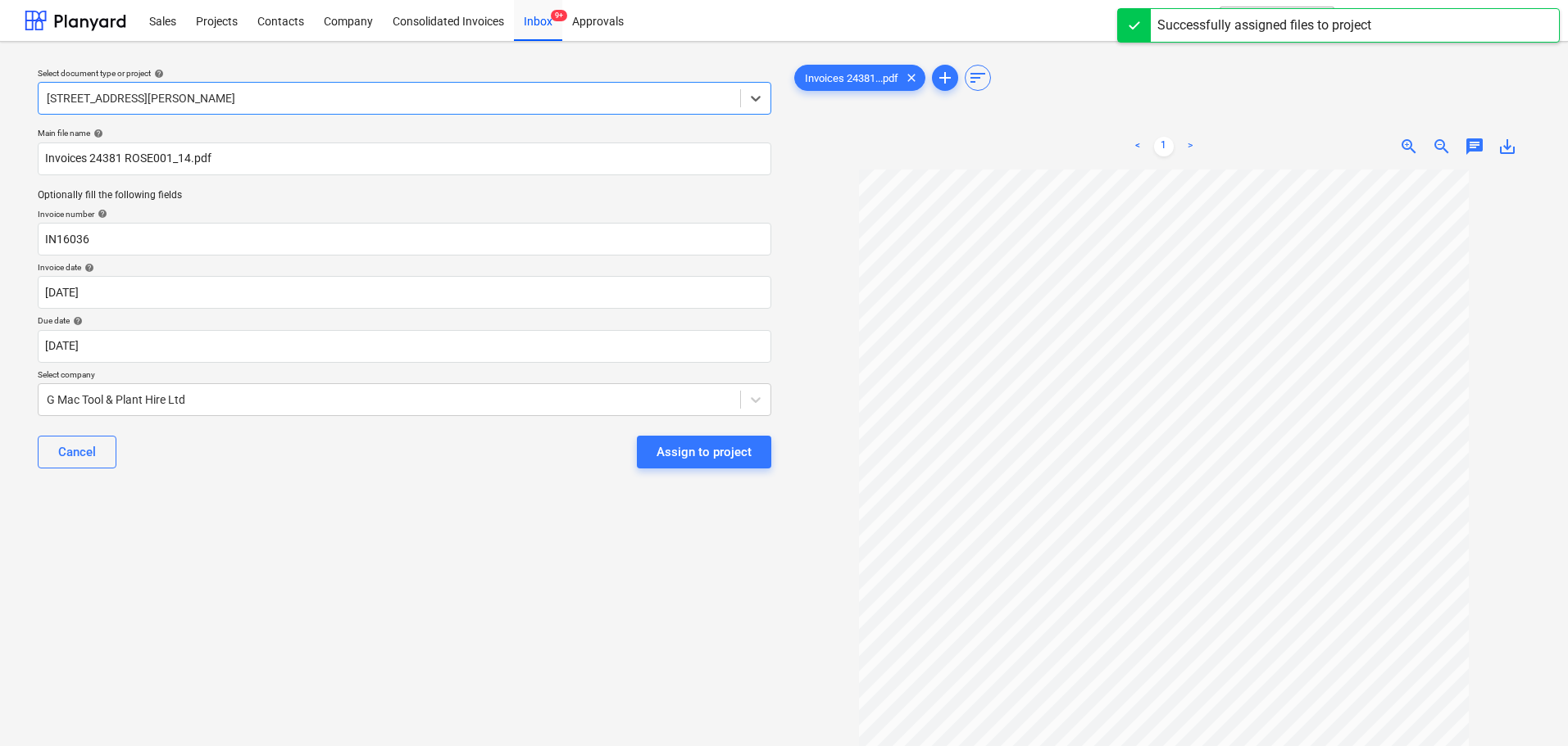
click at [204, 458] on div "Cancel Assign to project" at bounding box center [405, 451] width 733 height 59
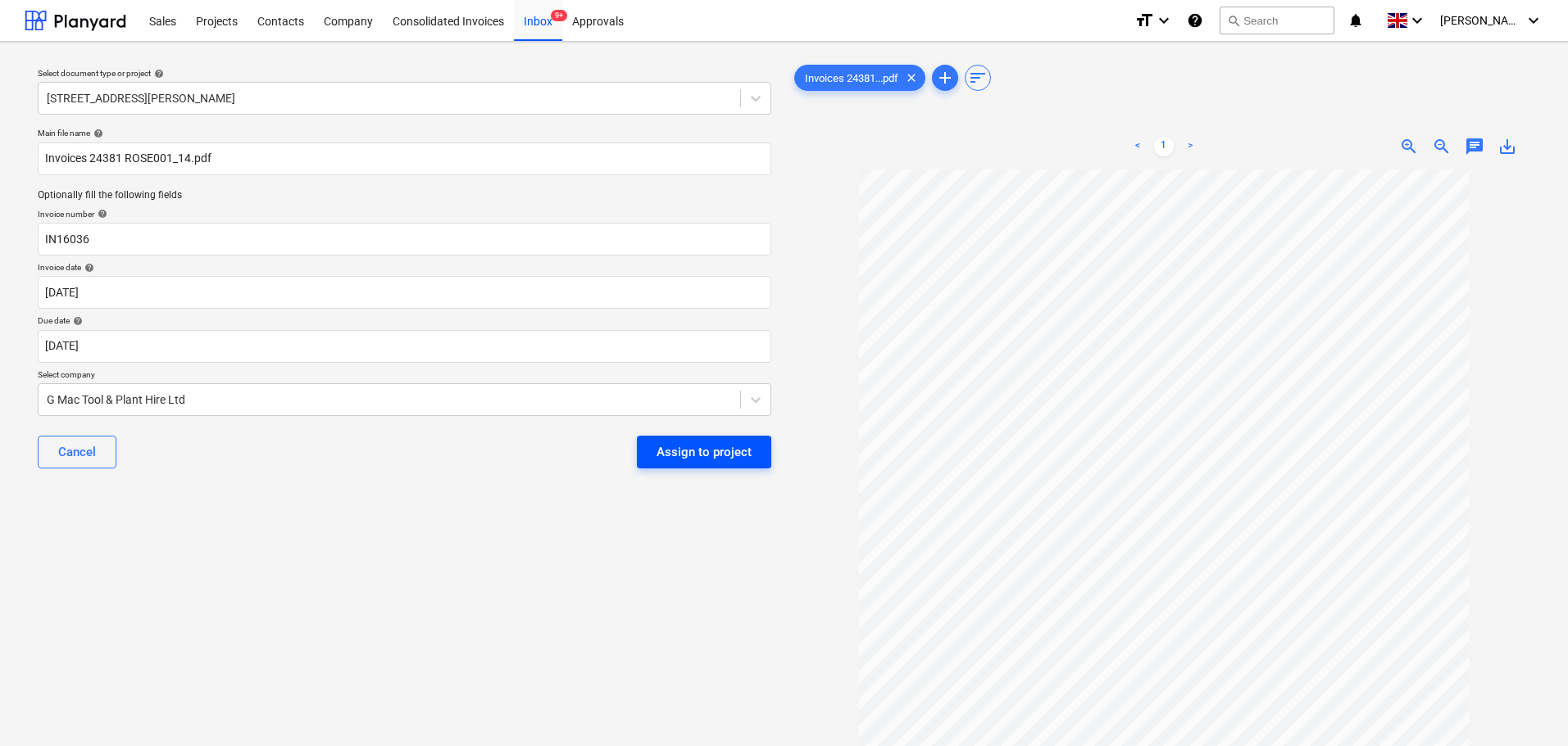
click at [713, 457] on div "Assign to project" at bounding box center [704, 452] width 95 height 21
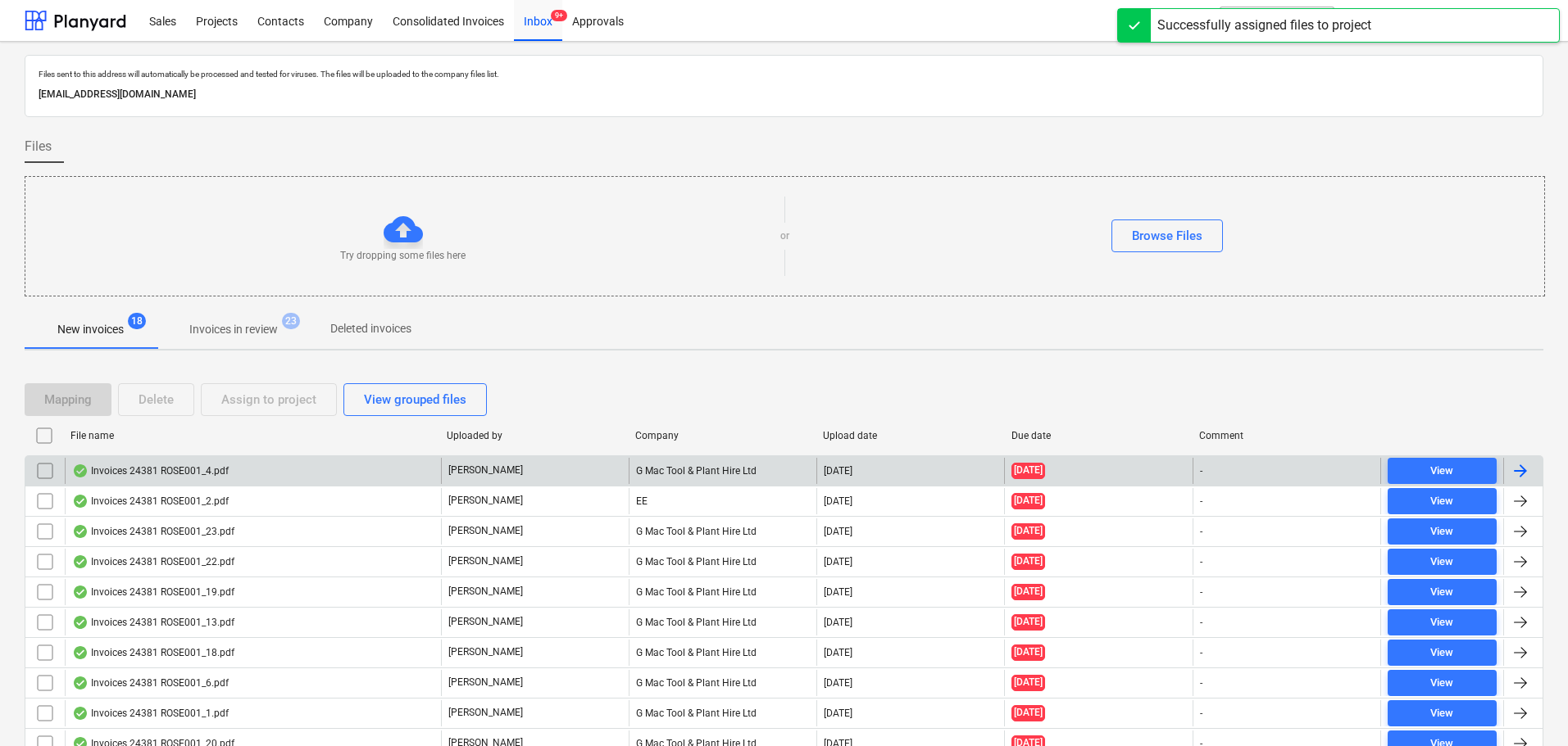
click at [193, 467] on div "Invoices 24381 ROSE001_4.pdf" at bounding box center [151, 471] width 156 height 13
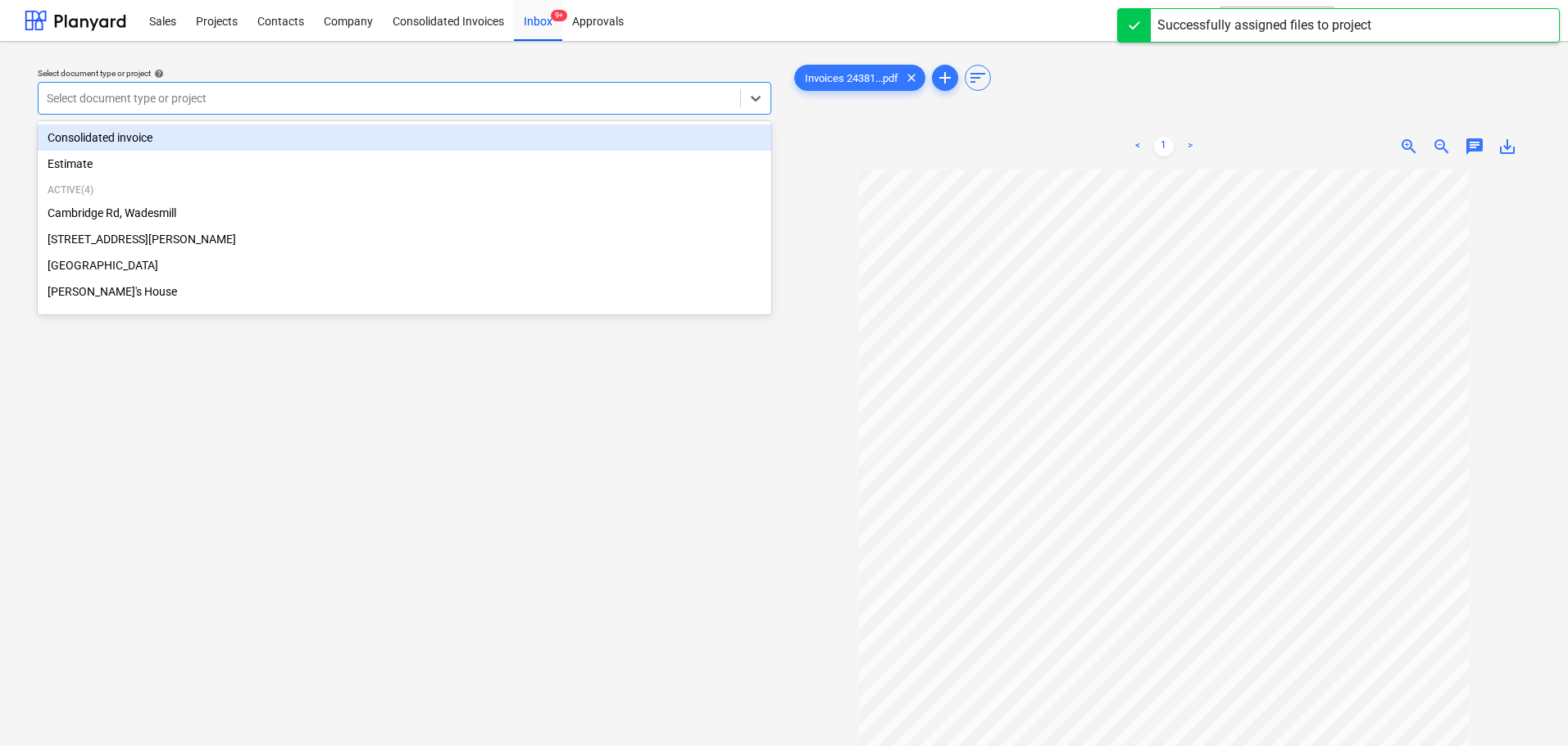
click at [230, 107] on div at bounding box center [389, 99] width 685 height 17
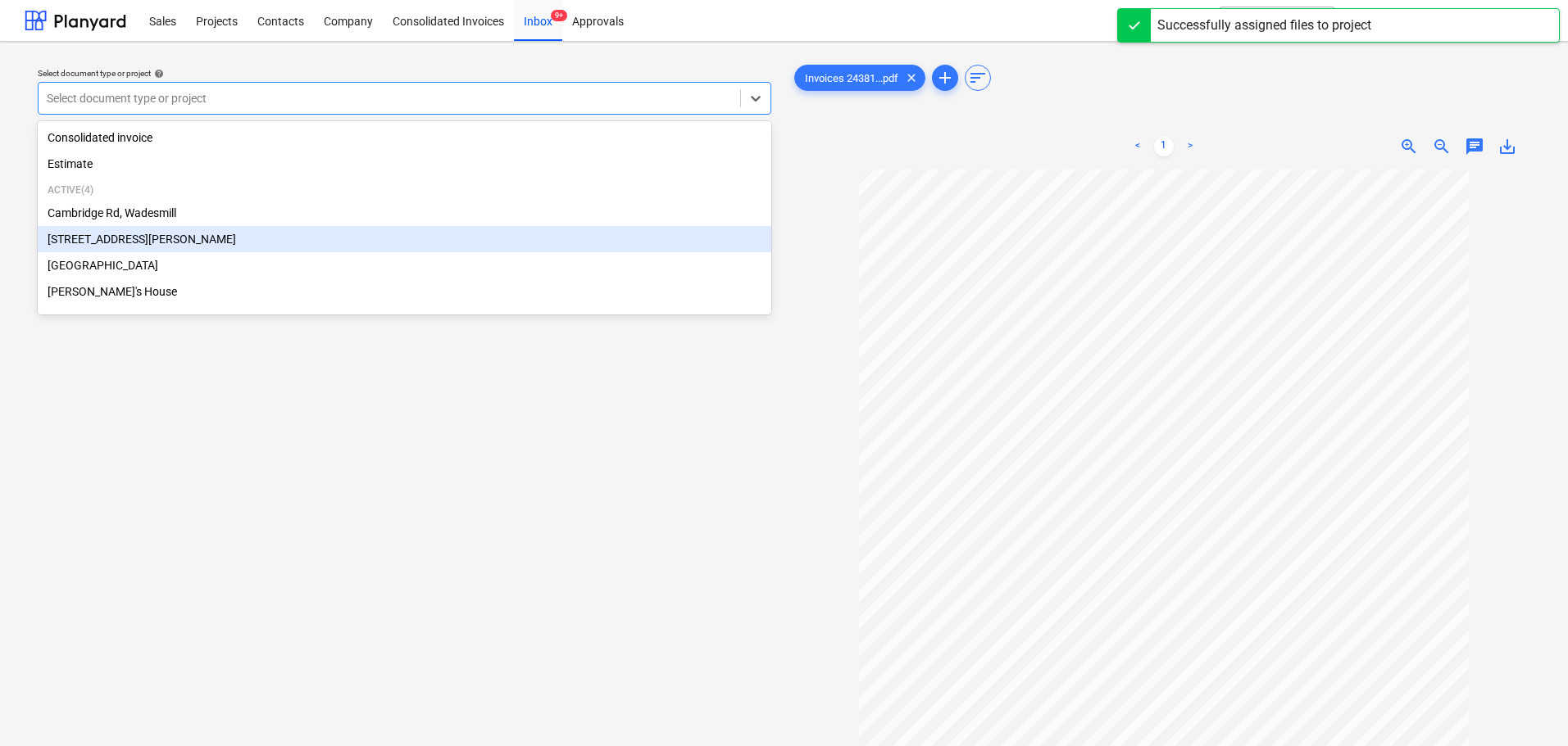
click at [133, 242] on div "[STREET_ADDRESS][PERSON_NAME]" at bounding box center [405, 239] width 733 height 26
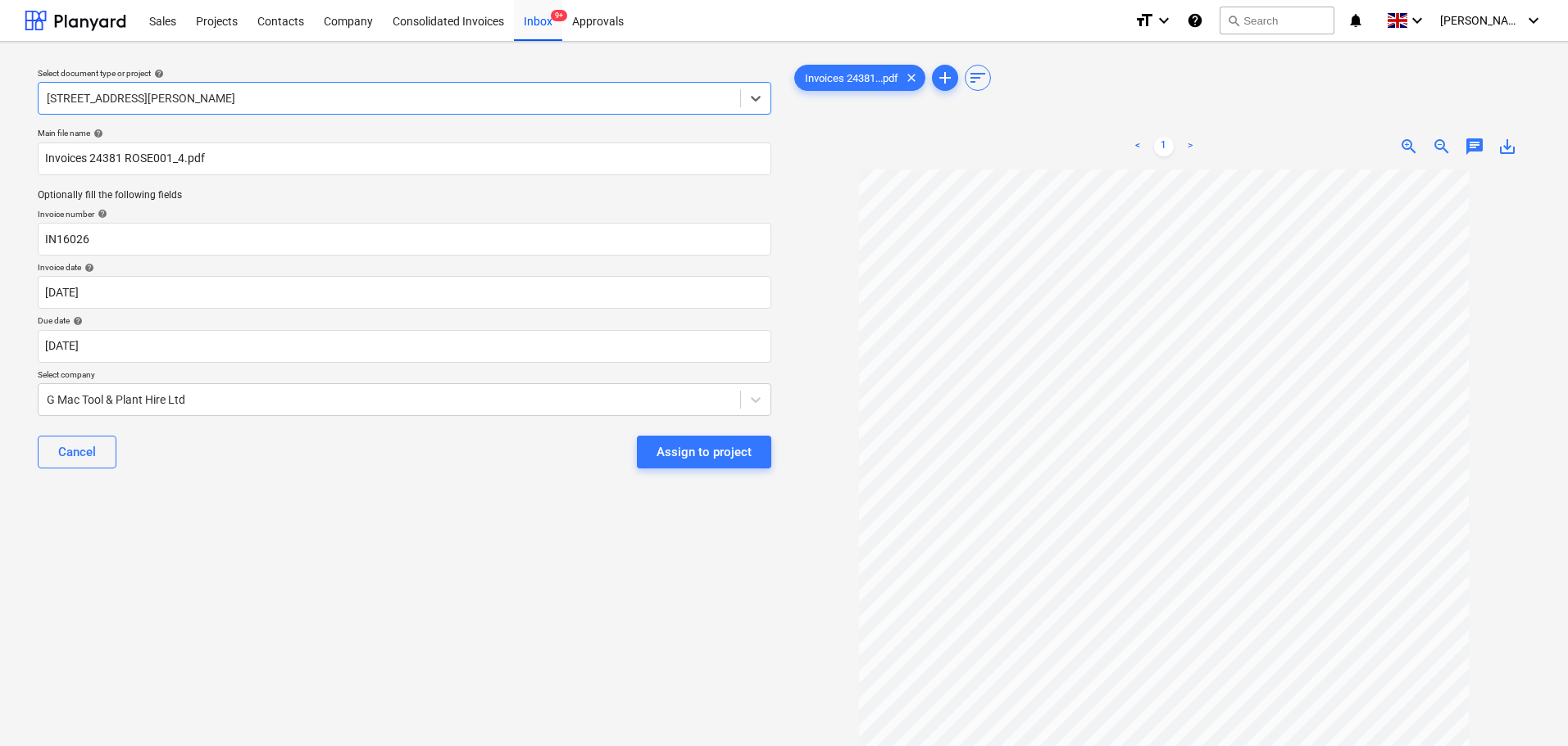
click at [197, 451] on div "Cancel Assign to project" at bounding box center [405, 451] width 733 height 59
click at [688, 446] on div "Assign to project" at bounding box center [704, 452] width 95 height 21
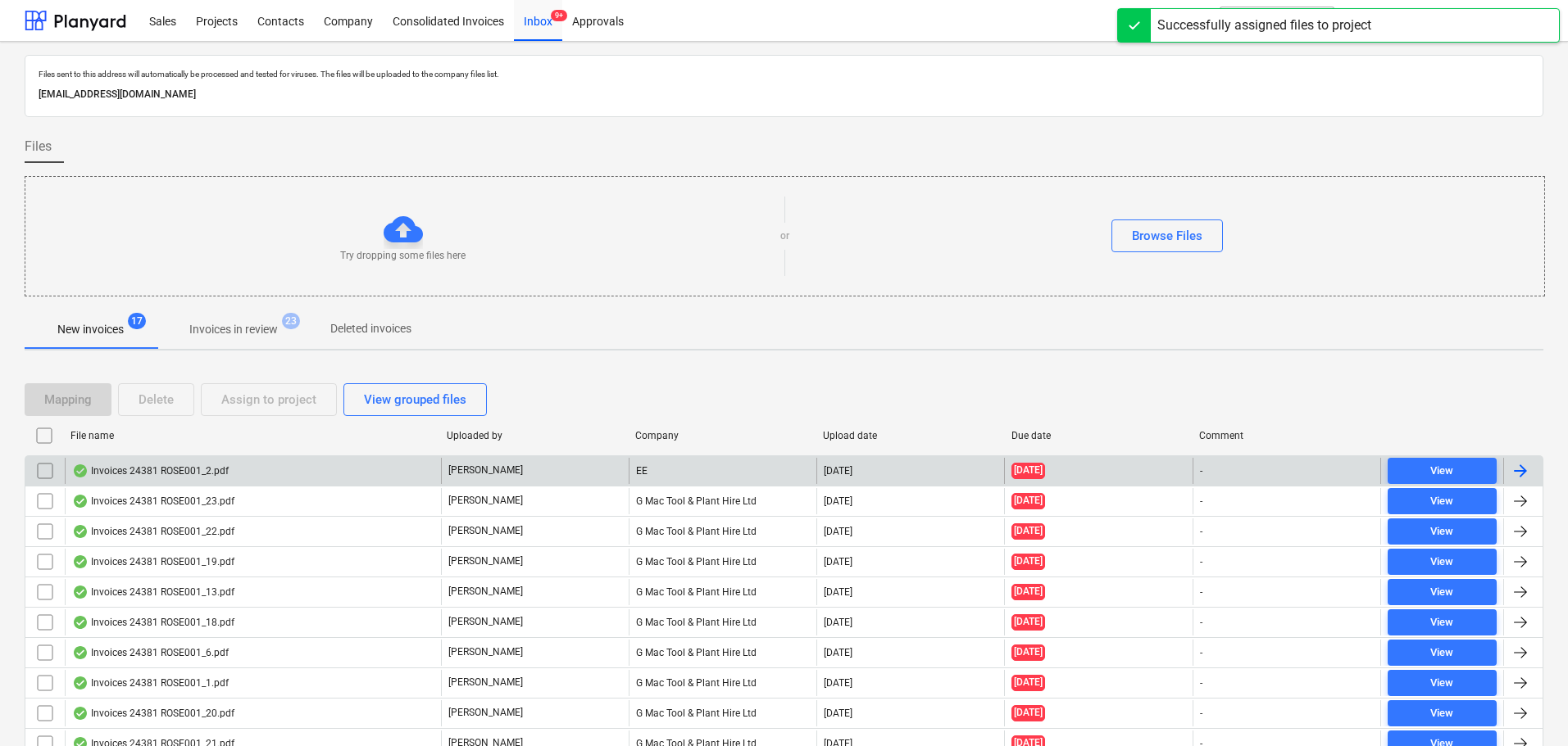
click at [175, 465] on div "Invoices 24381 ROSE001_2.pdf" at bounding box center [151, 471] width 156 height 13
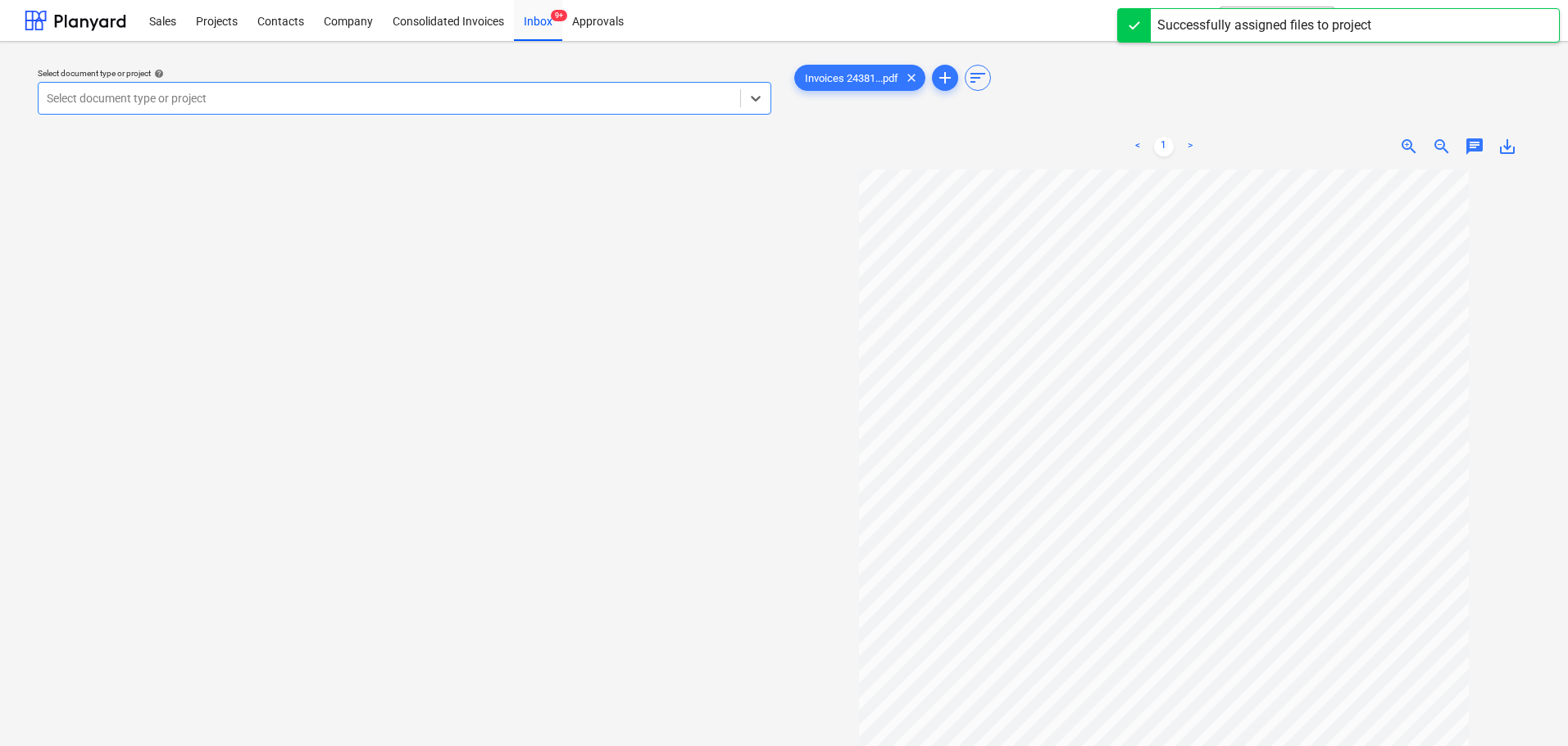
click at [178, 100] on div at bounding box center [389, 99] width 685 height 17
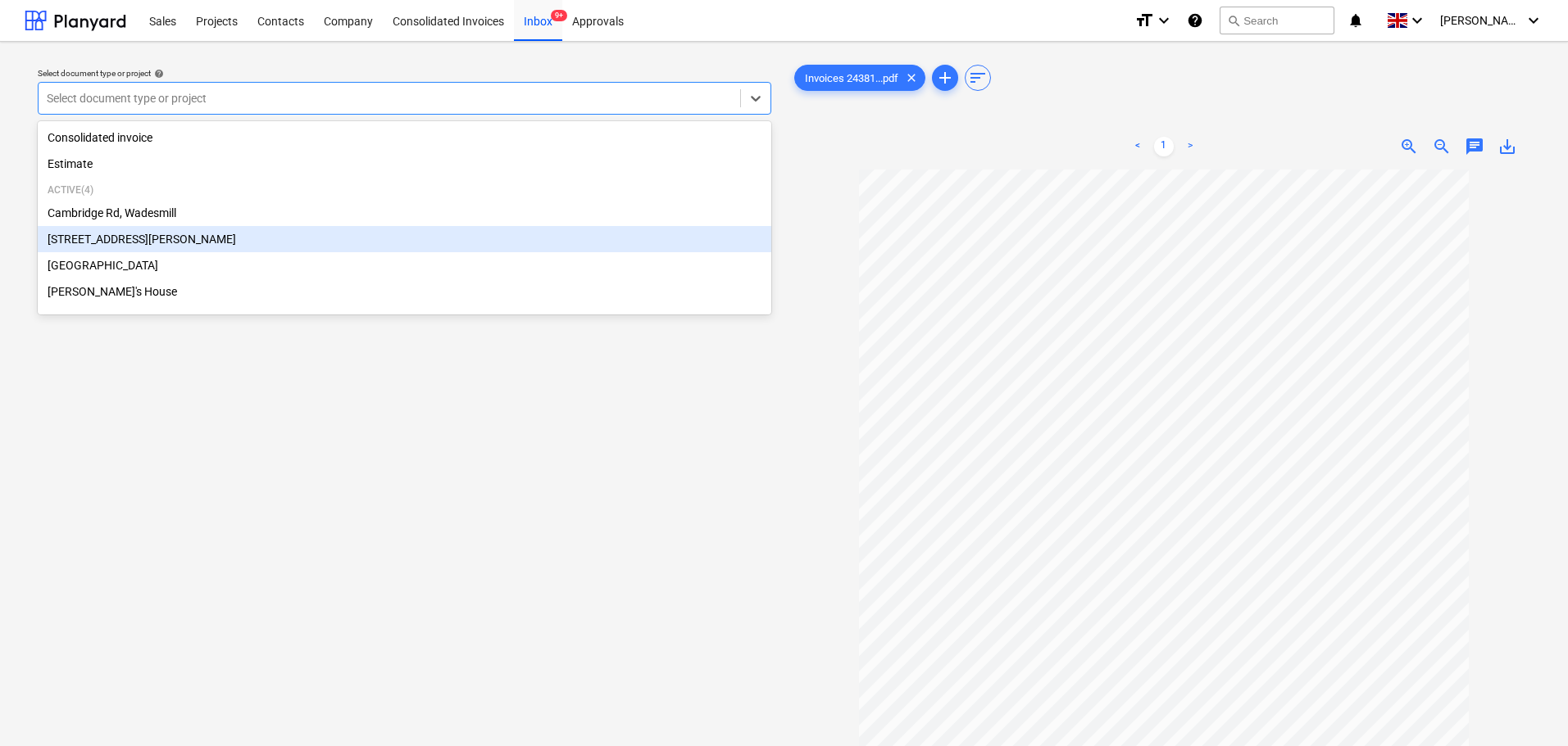
click at [114, 239] on div "[STREET_ADDRESS][PERSON_NAME]" at bounding box center [405, 239] width 733 height 26
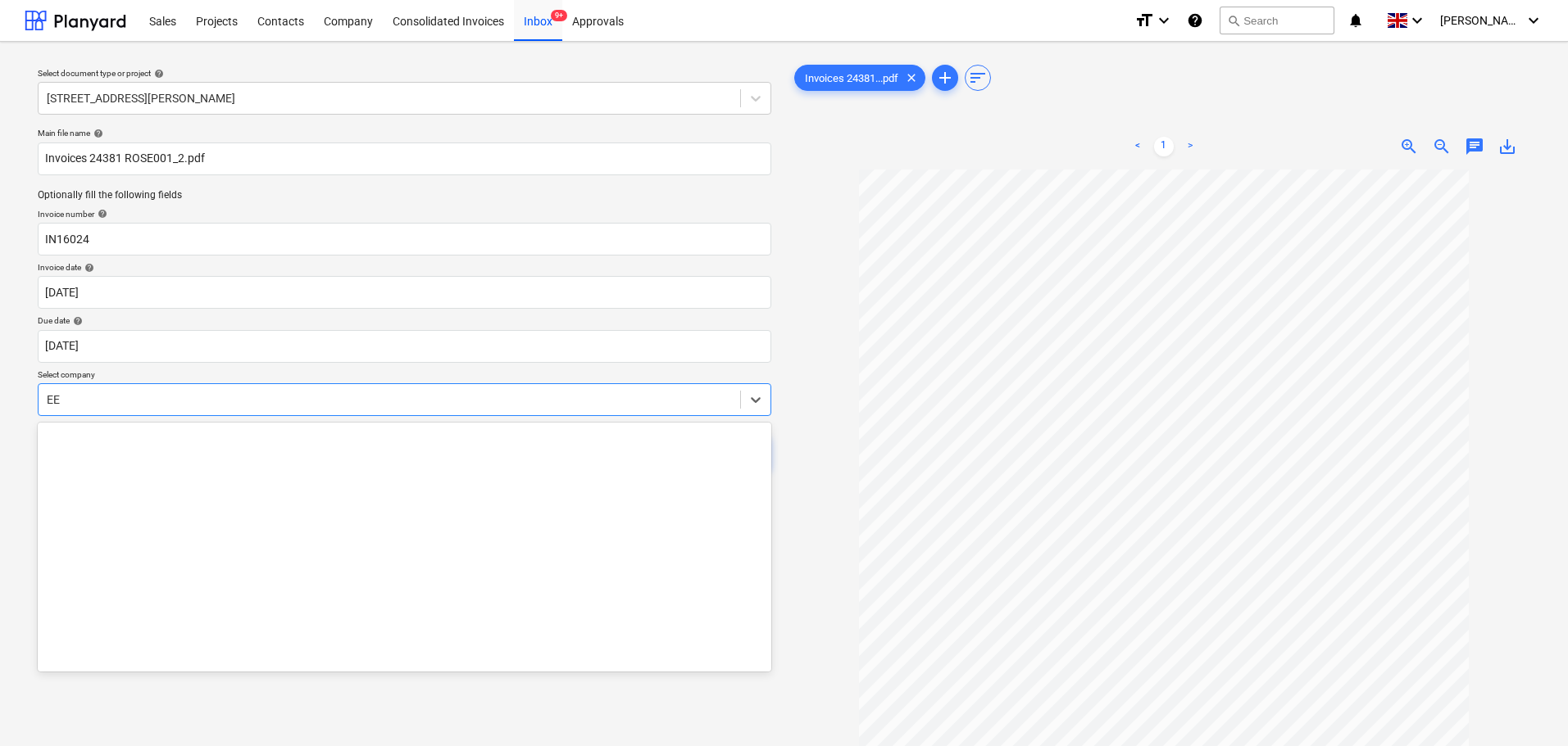
click at [209, 399] on div at bounding box center [389, 400] width 685 height 17
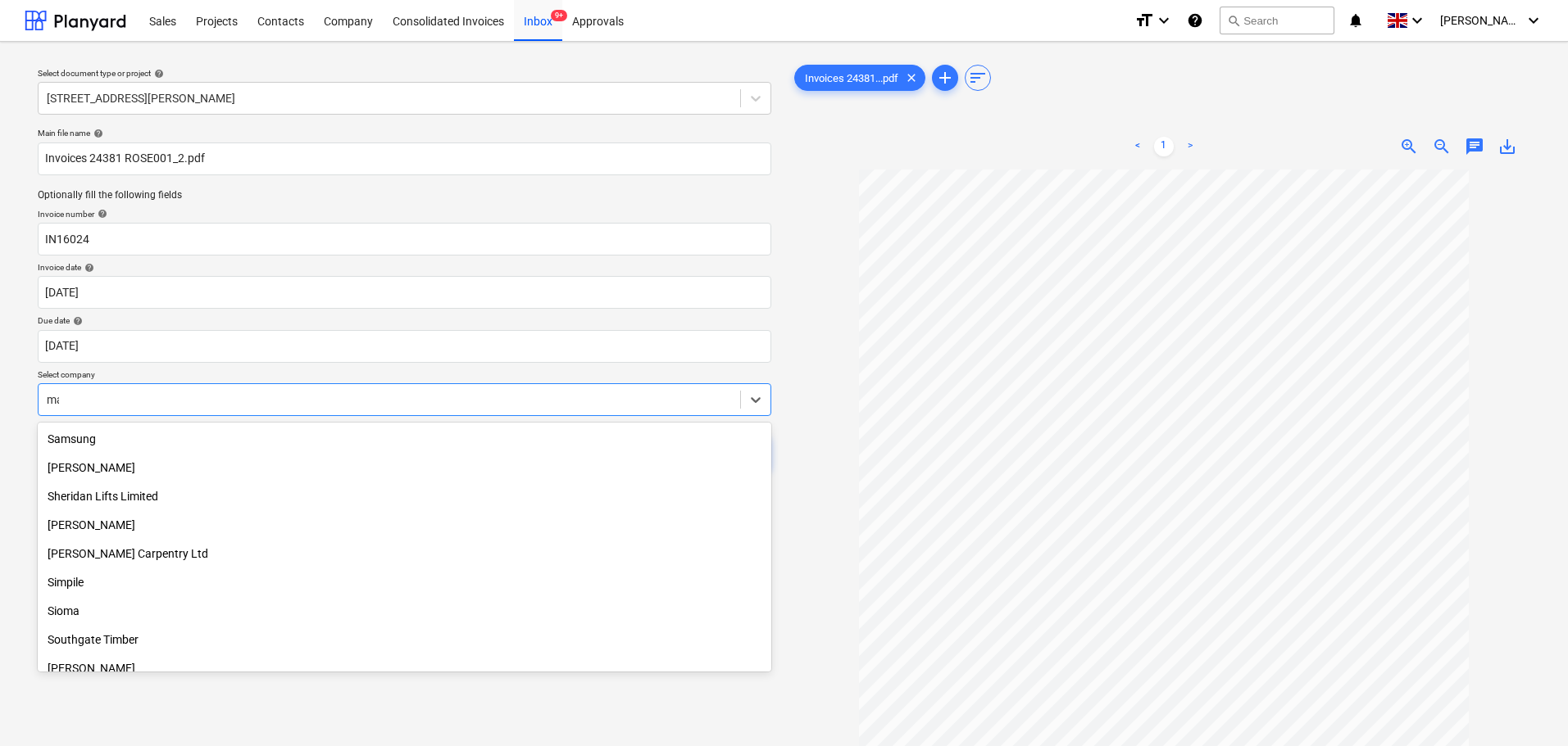
scroll to position [1016, 0]
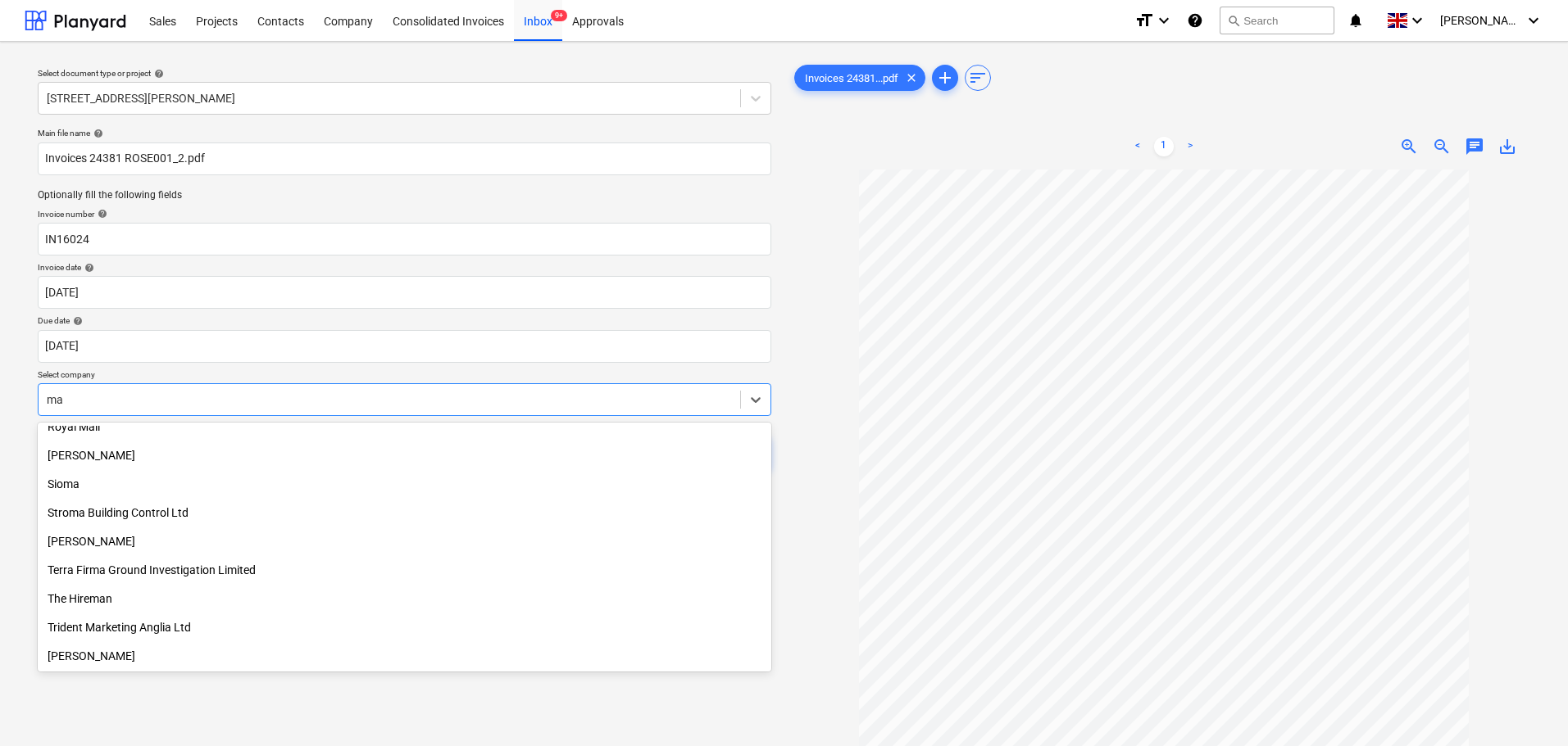
type input "mac"
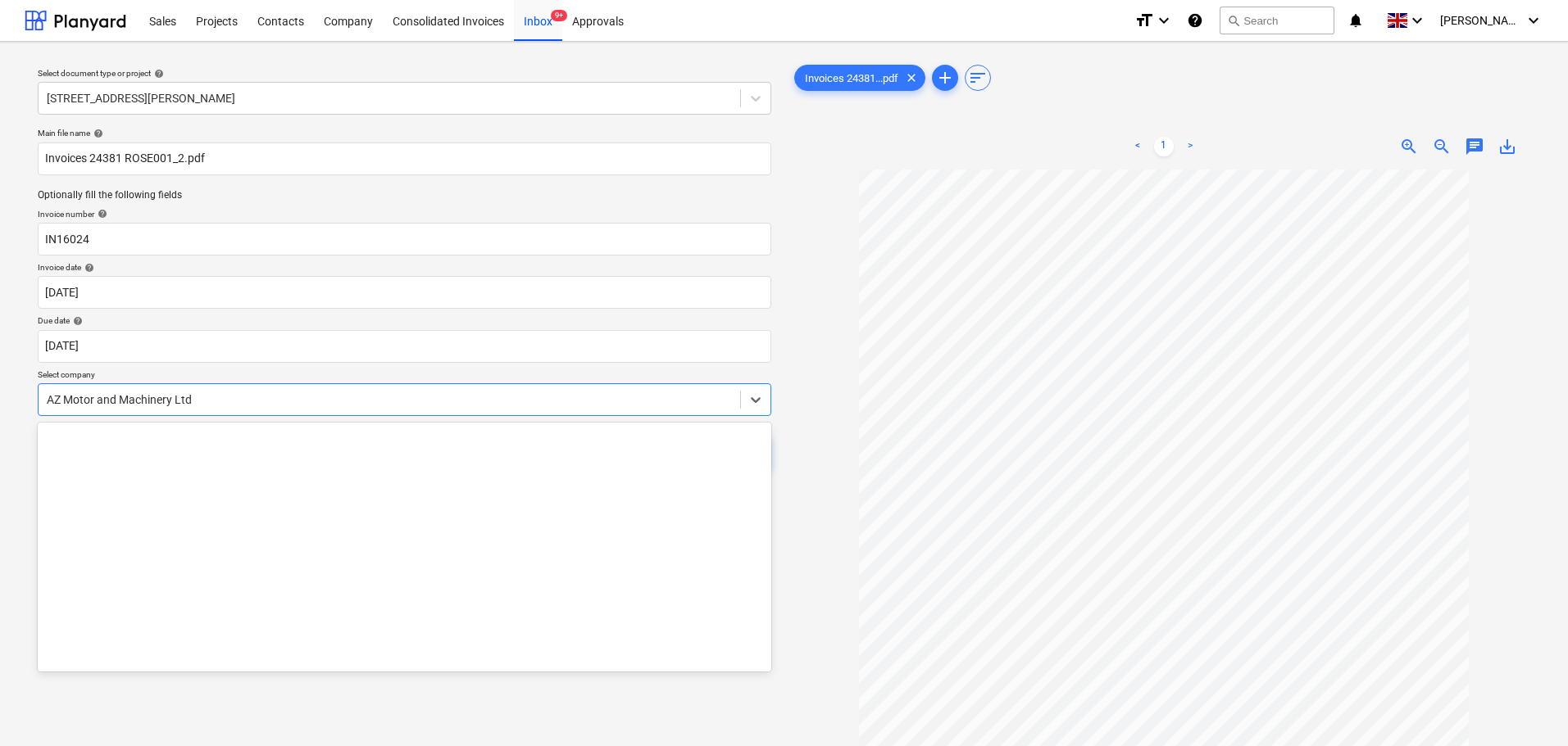
click at [209, 399] on div at bounding box center [389, 400] width 685 height 17
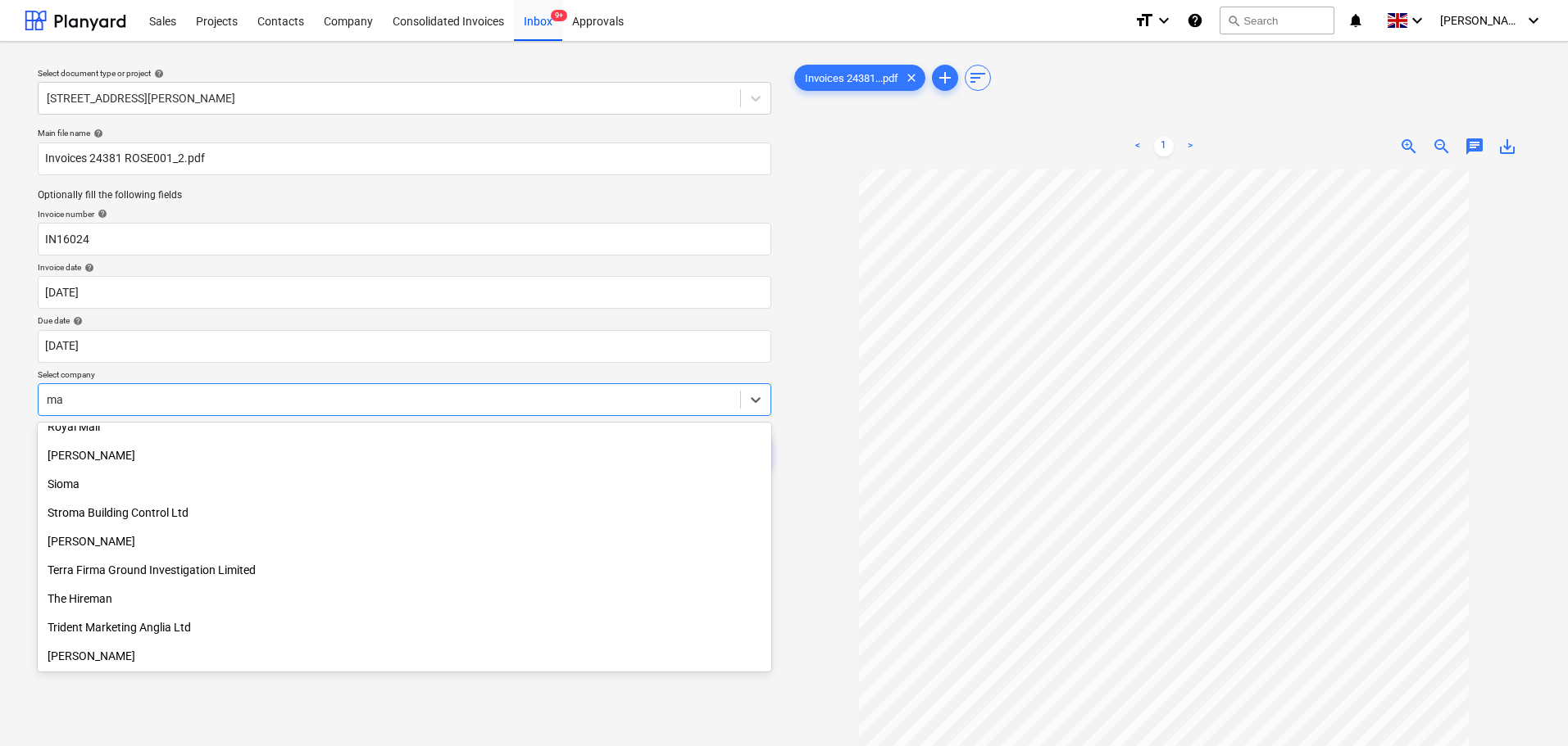
type input "mac"
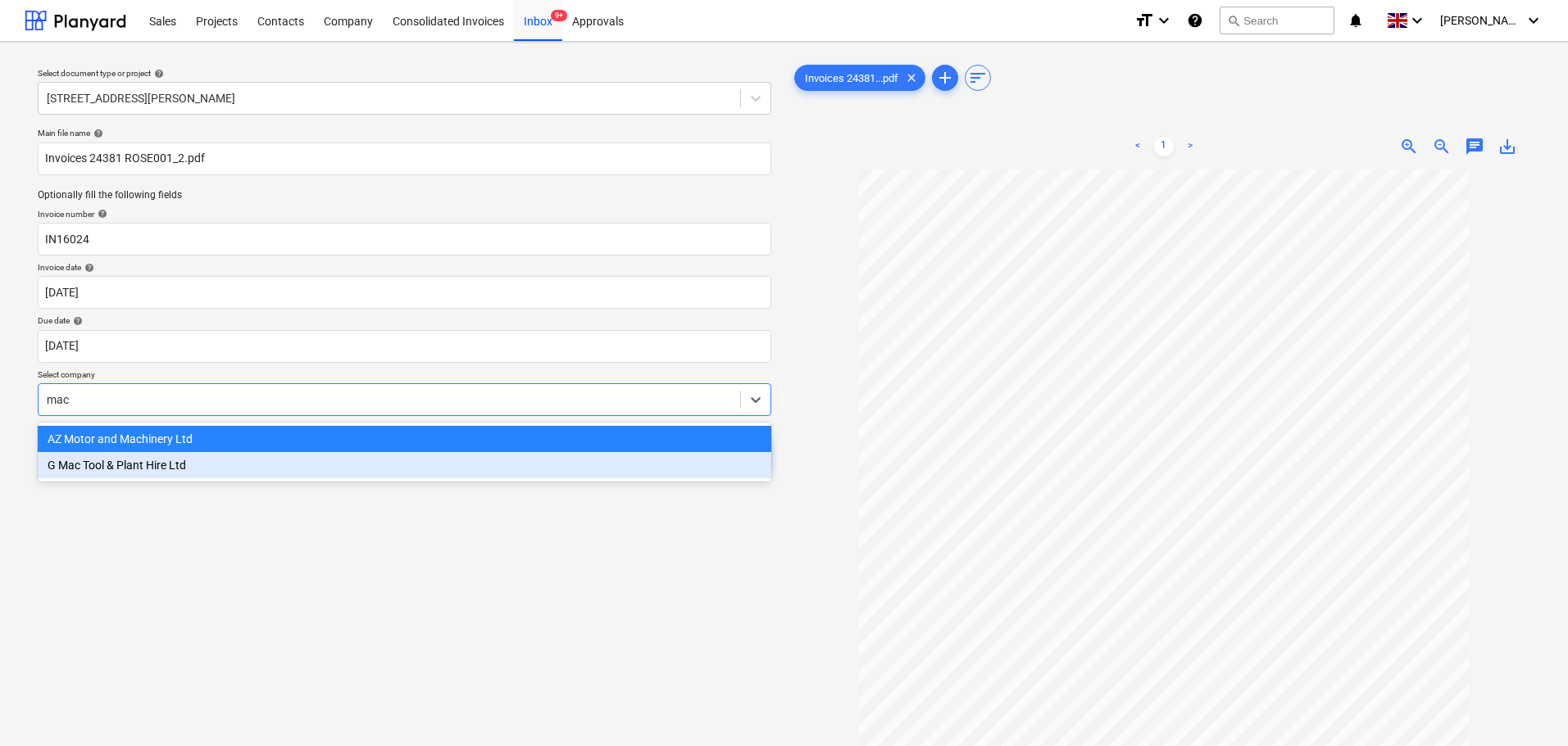
click at [194, 464] on div "G Mac Tool & Plant Hire Ltd" at bounding box center [405, 465] width 733 height 26
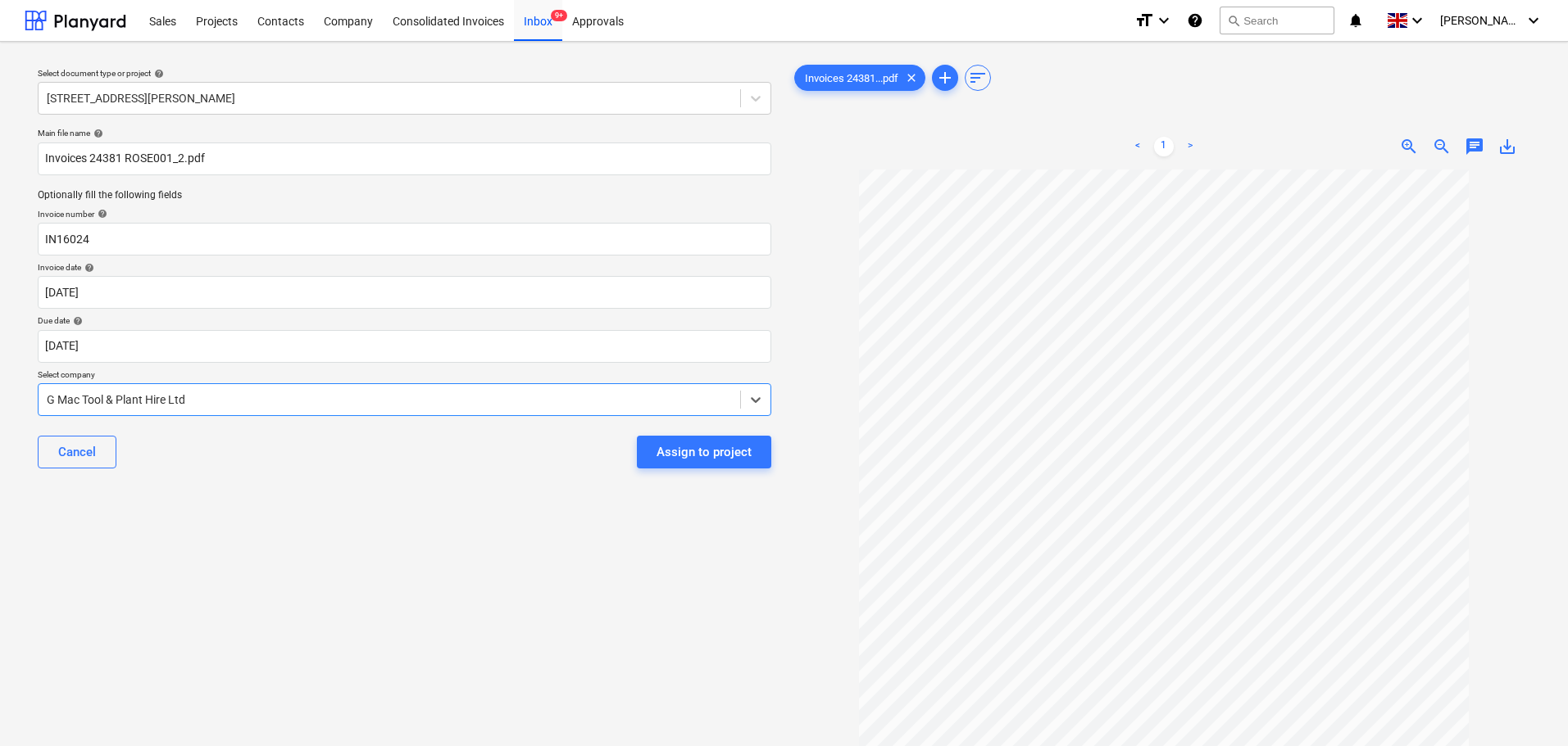
click at [363, 535] on div "Select document type or project help [STREET_ADDRESS][PERSON_NAME] file name he…" at bounding box center [404, 465] width 759 height 821
click at [686, 447] on div "Assign to project" at bounding box center [704, 452] width 95 height 21
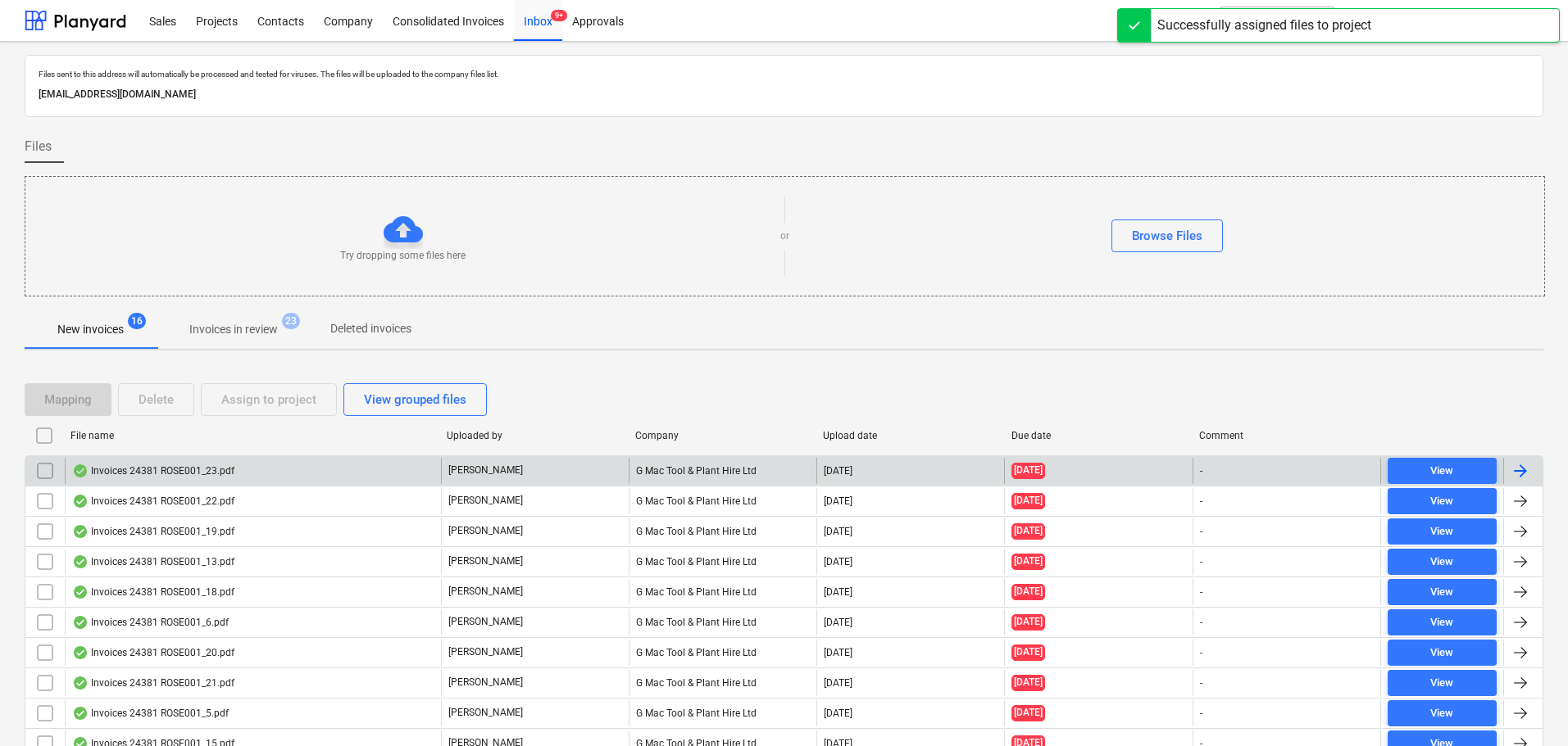
click at [155, 464] on div "Invoices 24381 ROSE001_23.pdf" at bounding box center [154, 471] width 162 height 13
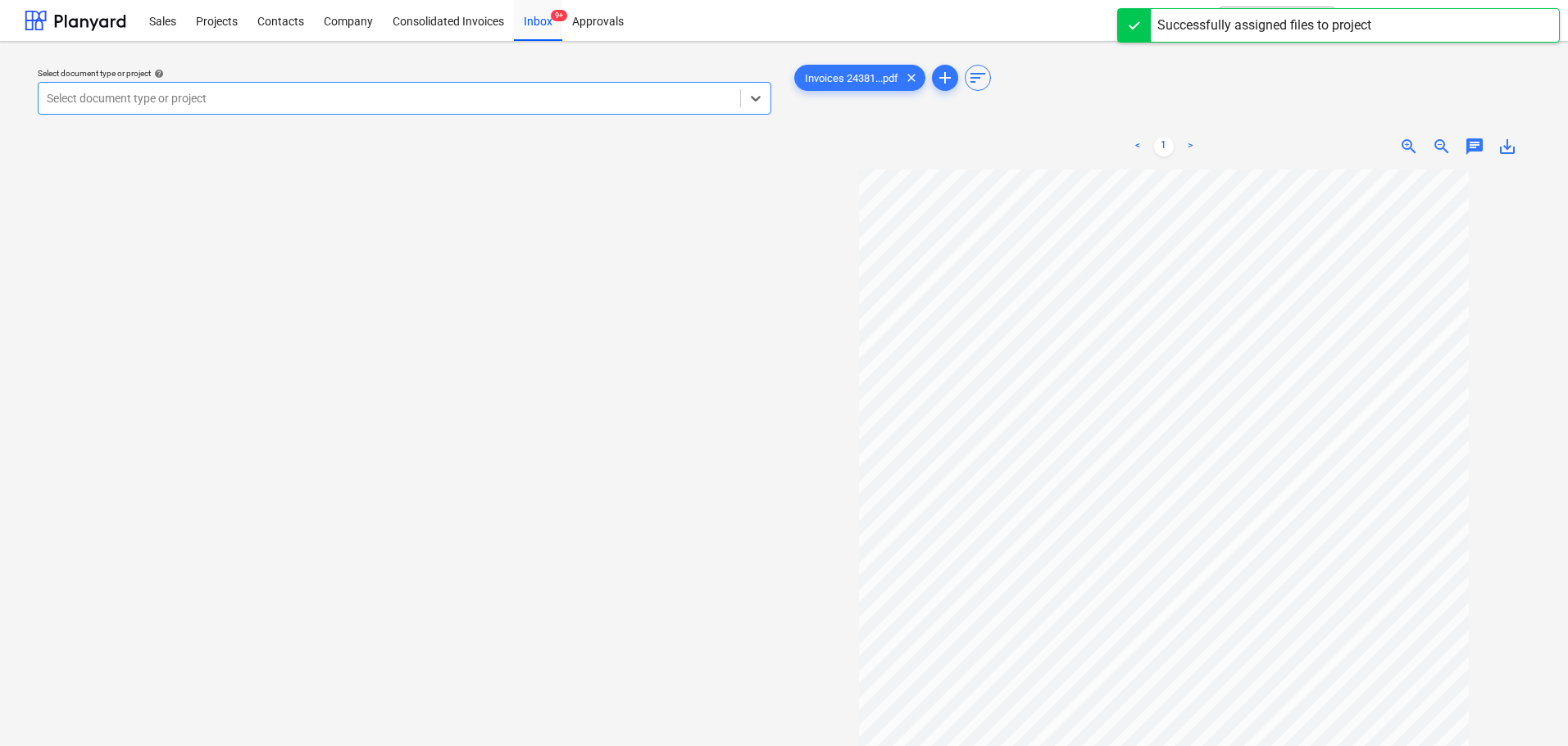
click at [230, 95] on div at bounding box center [389, 99] width 685 height 17
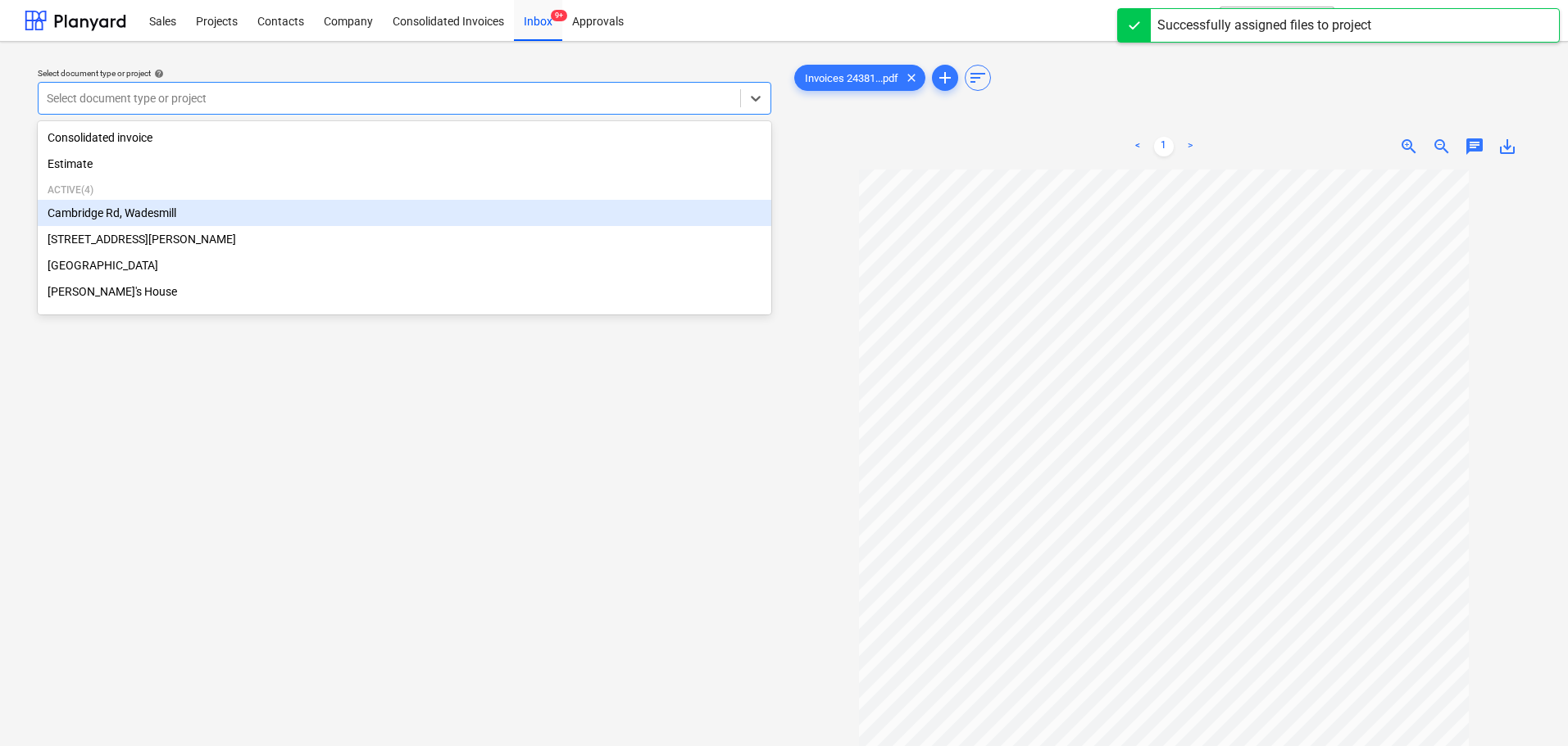
click at [159, 214] on div "Cambridge Rd, Wadesmill" at bounding box center [405, 213] width 733 height 26
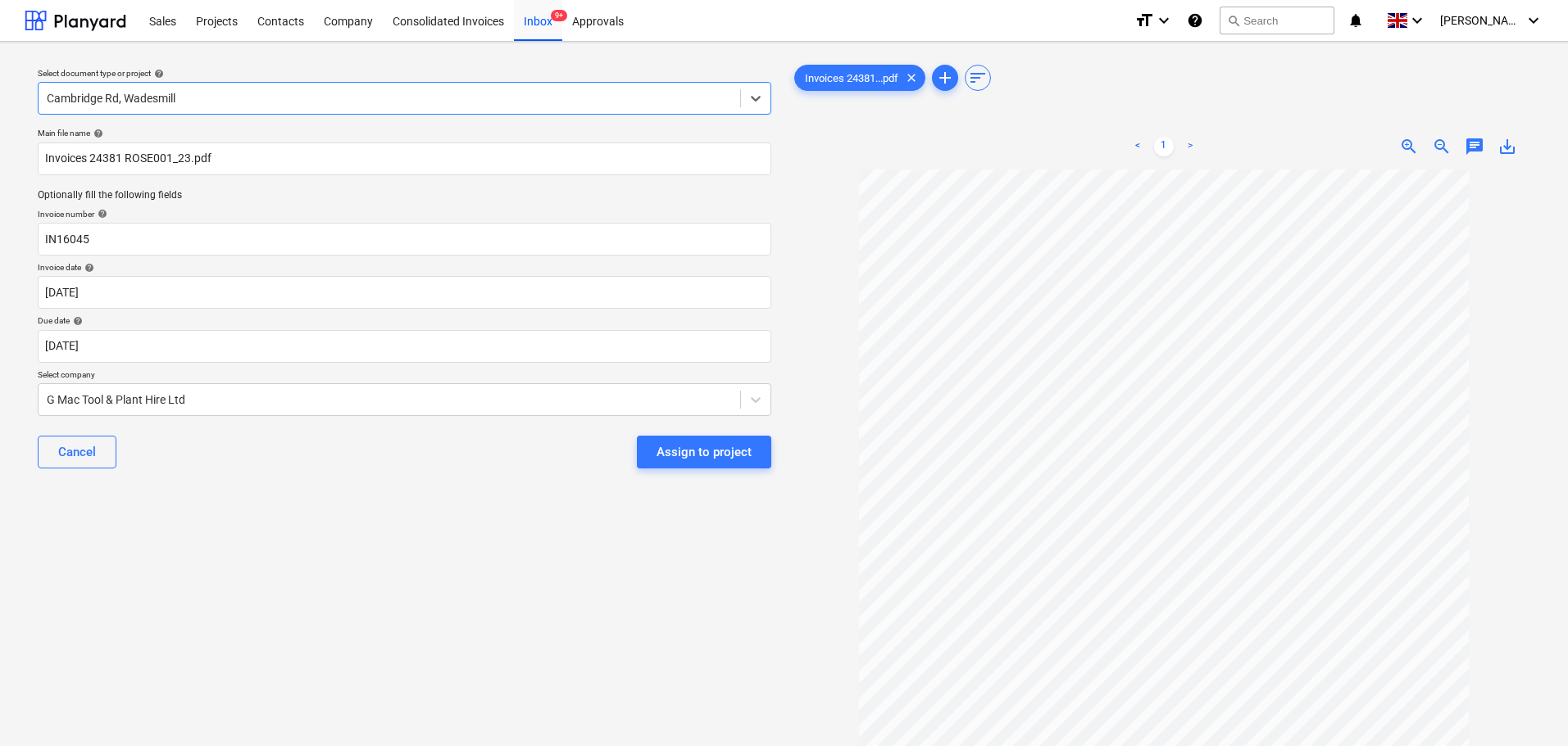
drag, startPoint x: 265, startPoint y: 492, endPoint x: 251, endPoint y: 475, distance: 22.0
click at [264, 491] on div "Select document type or project help option Cambridge Rd, Wadesmill, selected. …" at bounding box center [404, 465] width 759 height 821
click at [695, 455] on div "Assign to project" at bounding box center [704, 452] width 95 height 21
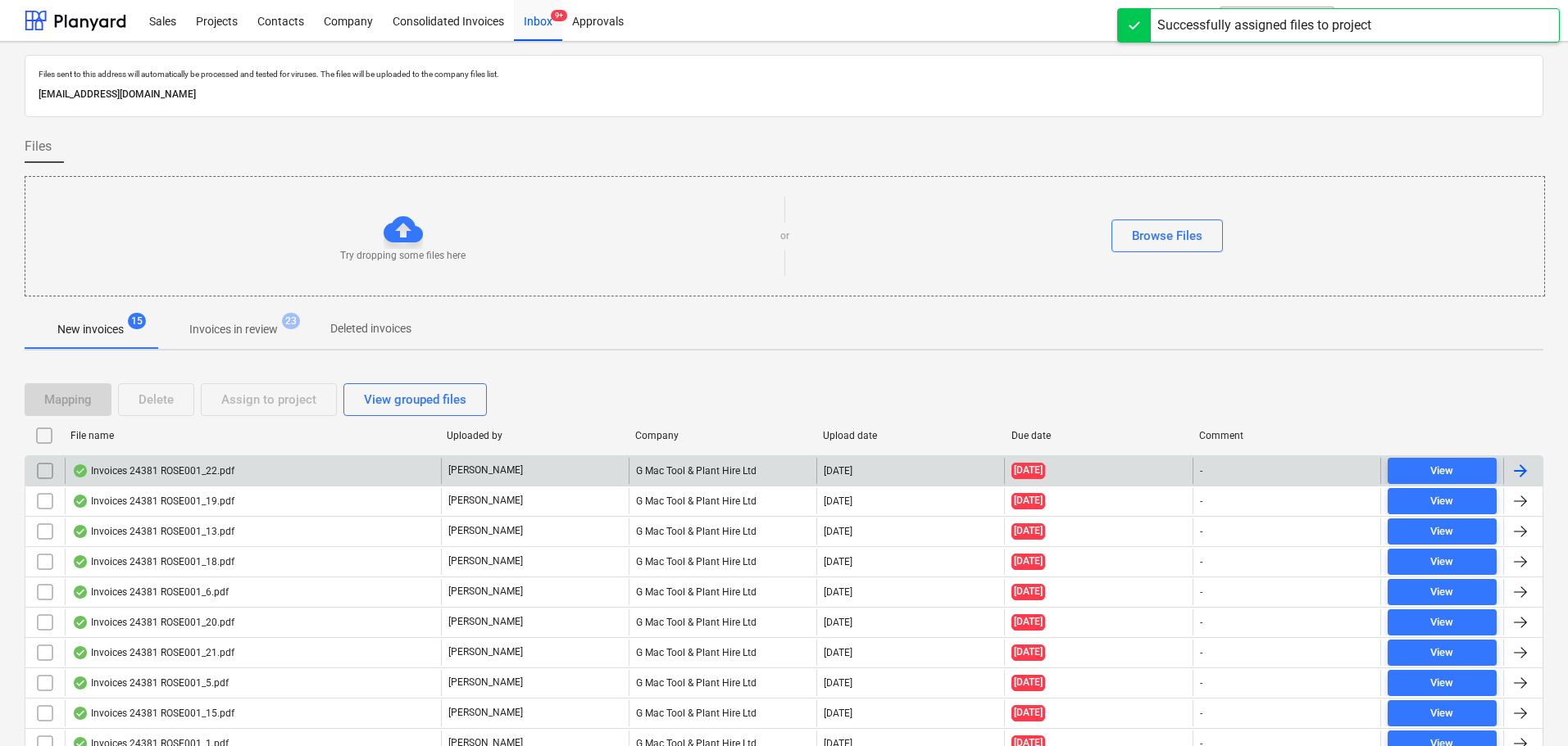
click at [183, 464] on div "Invoices 24381 ROSE001_22.pdf" at bounding box center [154, 471] width 162 height 13
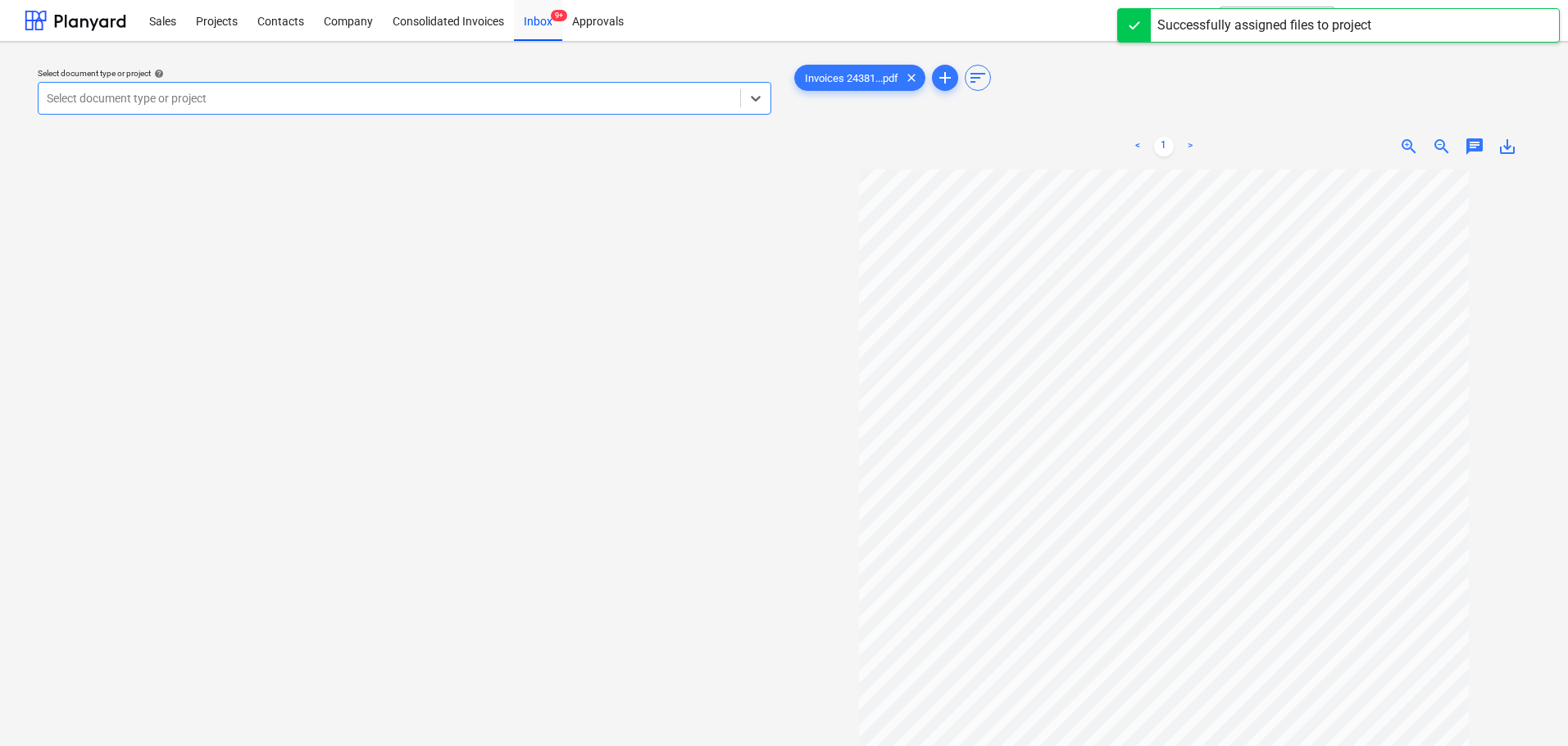
click at [165, 102] on div at bounding box center [389, 99] width 685 height 17
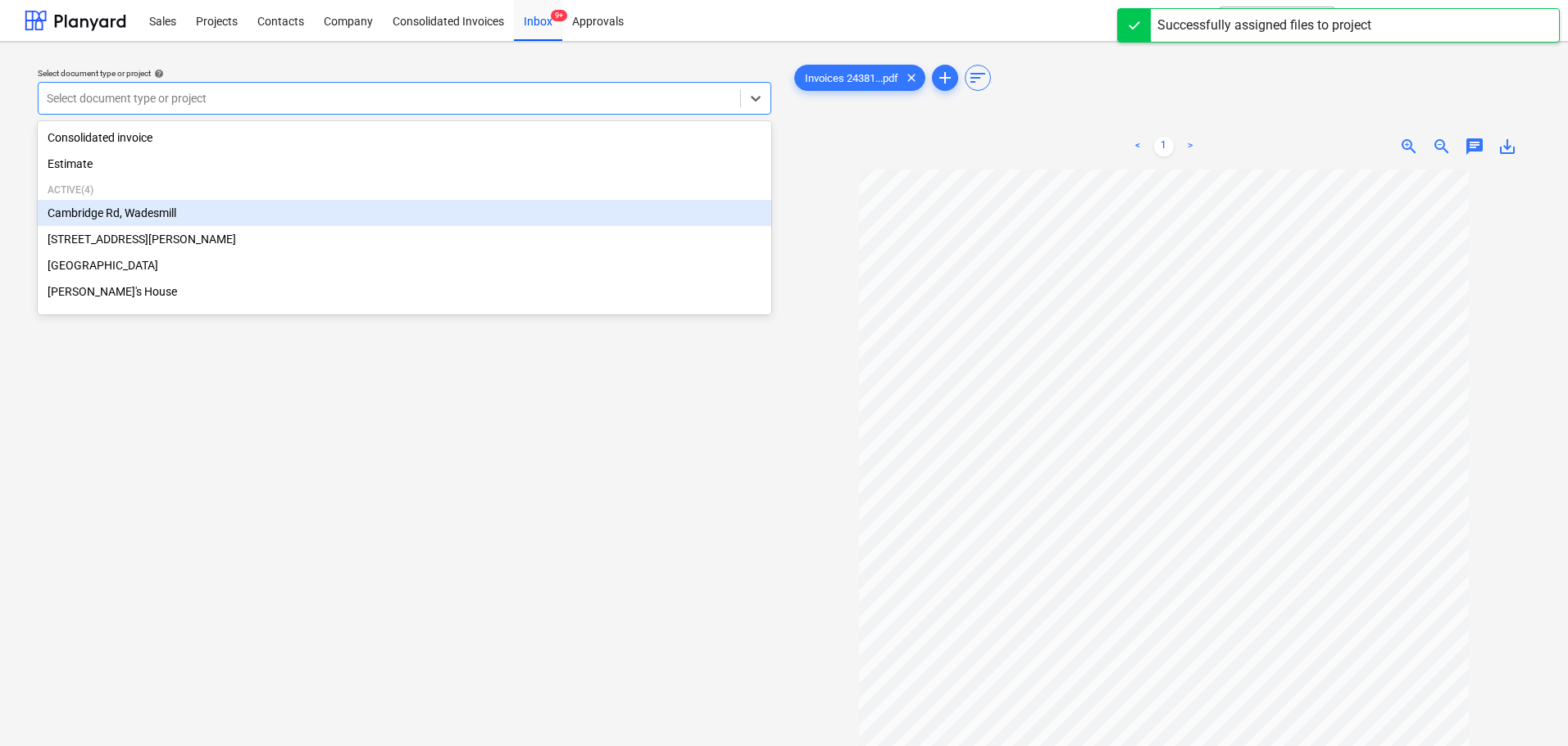
click at [156, 217] on div "Cambridge Rd, Wadesmill" at bounding box center [405, 213] width 733 height 26
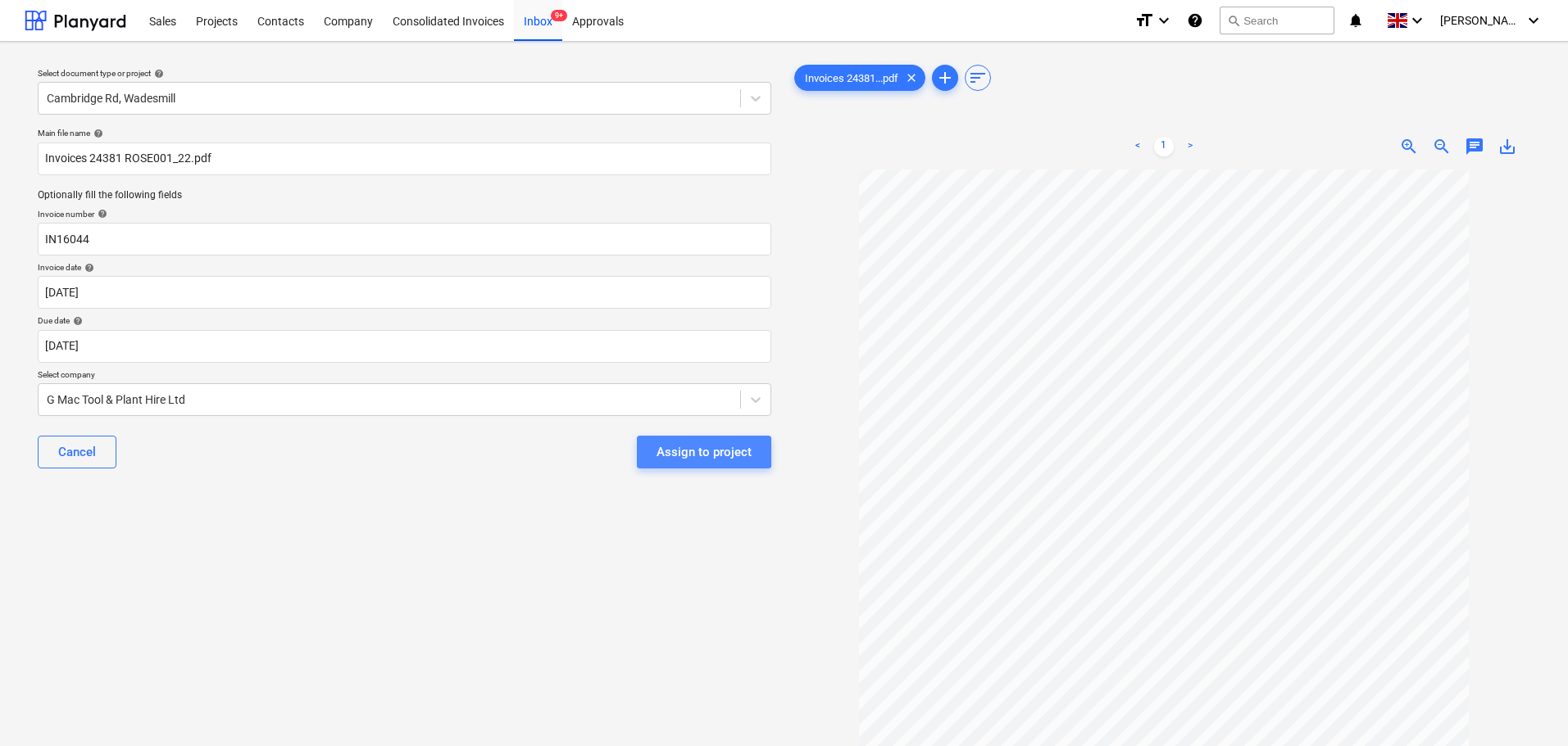
click at [702, 450] on div "Assign to project" at bounding box center [704, 452] width 95 height 21
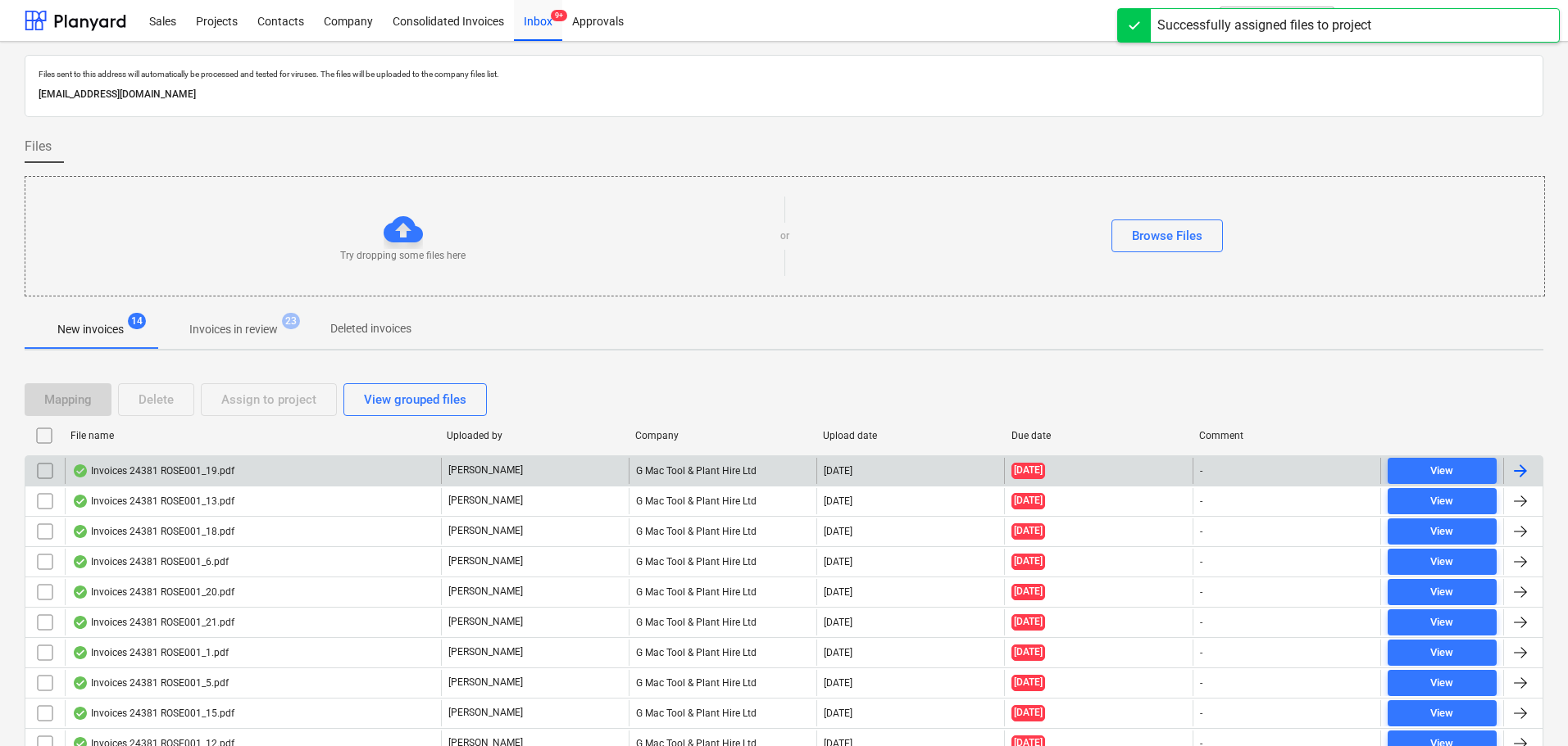
click at [176, 460] on div "Invoices 24381 ROSE001_19.pdf" at bounding box center [253, 471] width 376 height 26
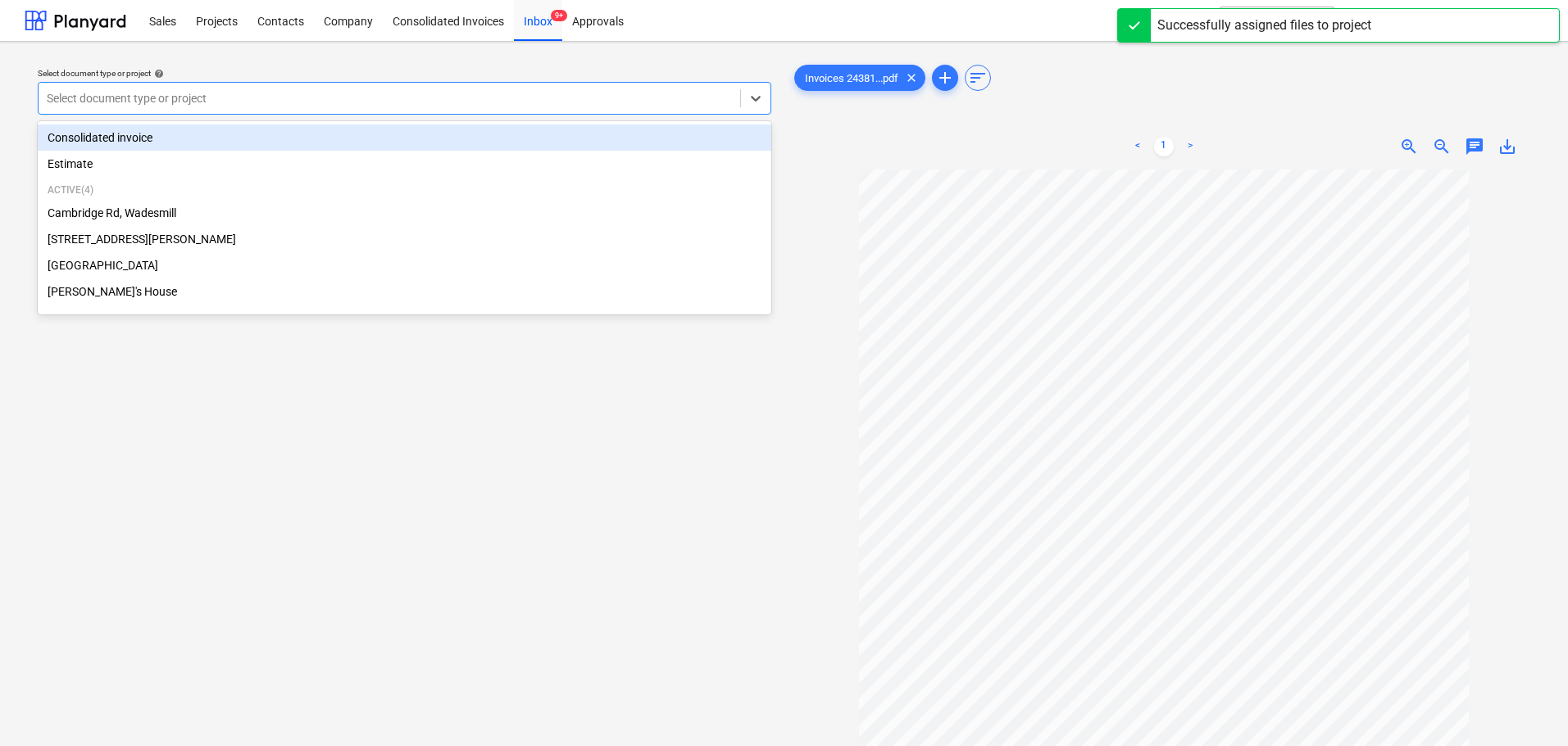
click at [236, 99] on div at bounding box center [389, 99] width 685 height 17
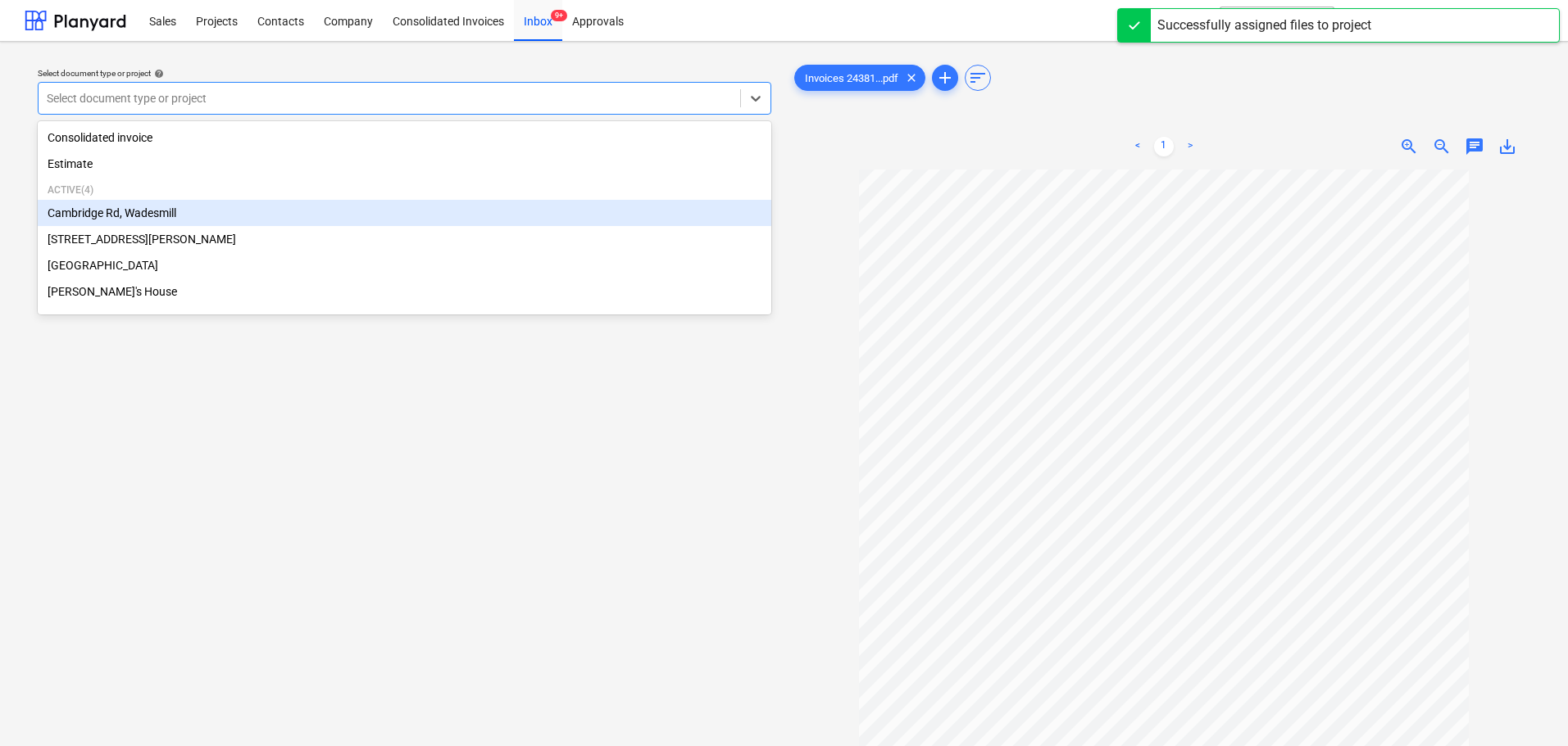
click at [134, 214] on div "Cambridge Rd, Wadesmill" at bounding box center [405, 213] width 733 height 26
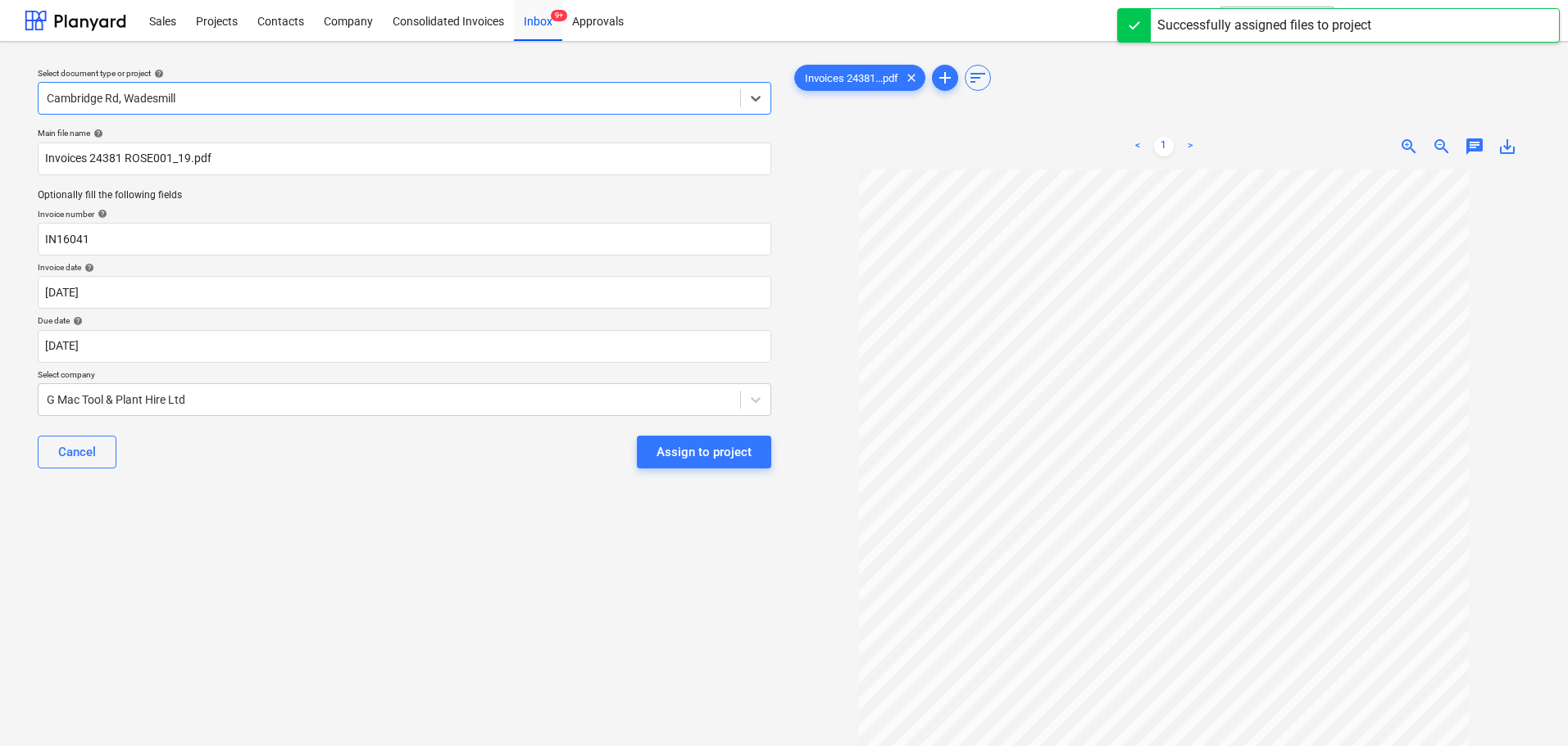
click at [208, 472] on div "Cancel Assign to project" at bounding box center [405, 451] width 733 height 59
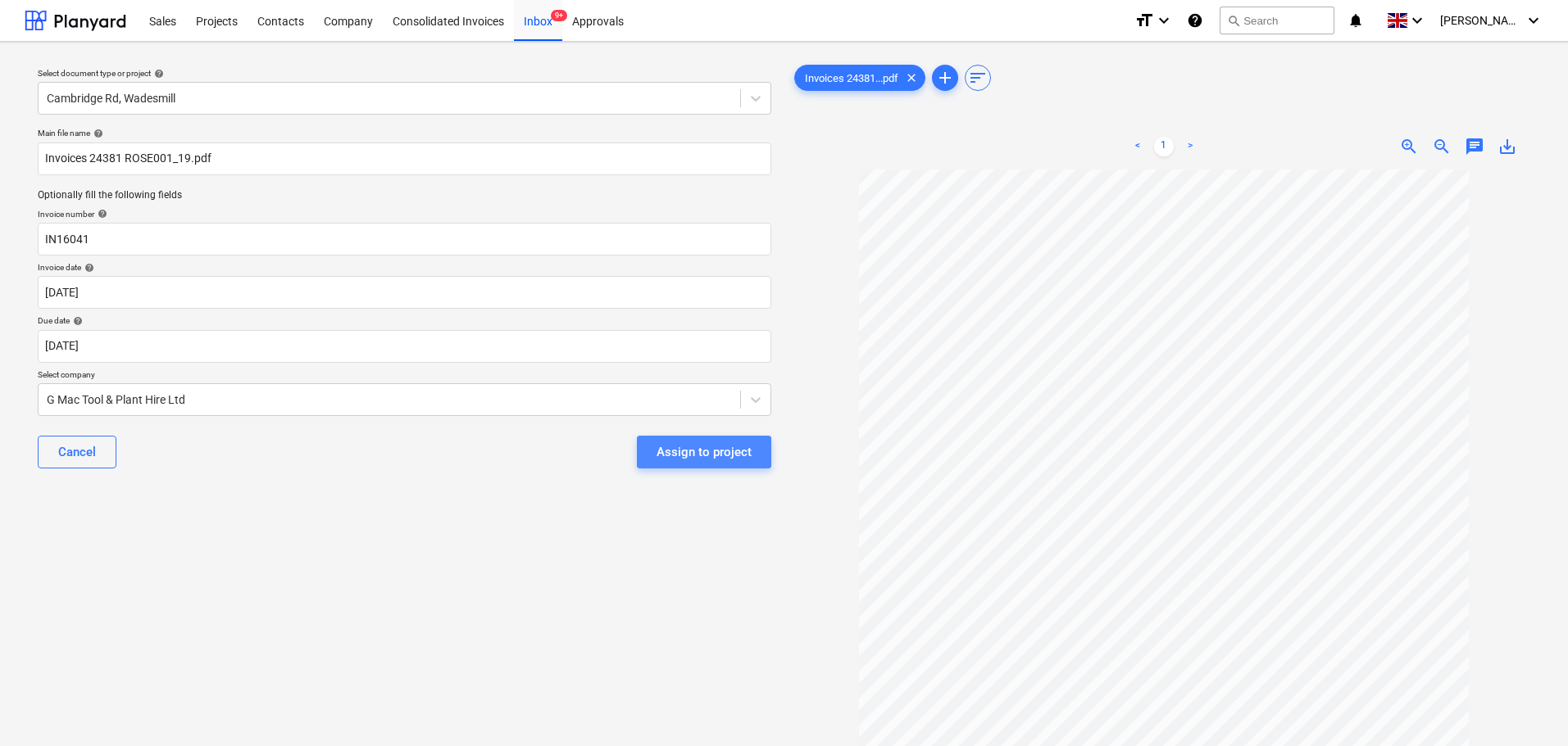
click at [706, 444] on div "Assign to project" at bounding box center [704, 452] width 95 height 21
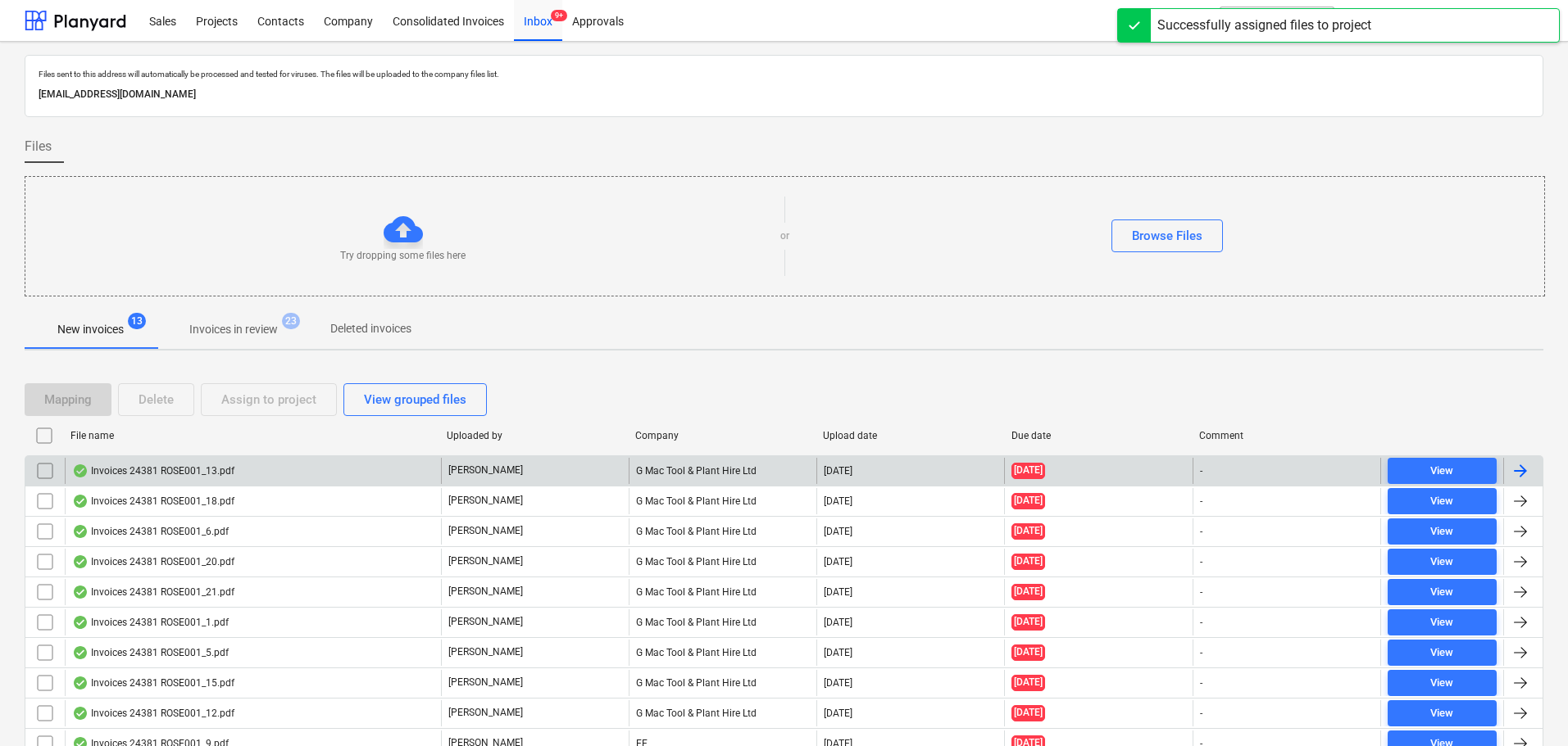
click at [181, 464] on div "Invoices 24381 ROSE001_13.pdf" at bounding box center [154, 471] width 162 height 13
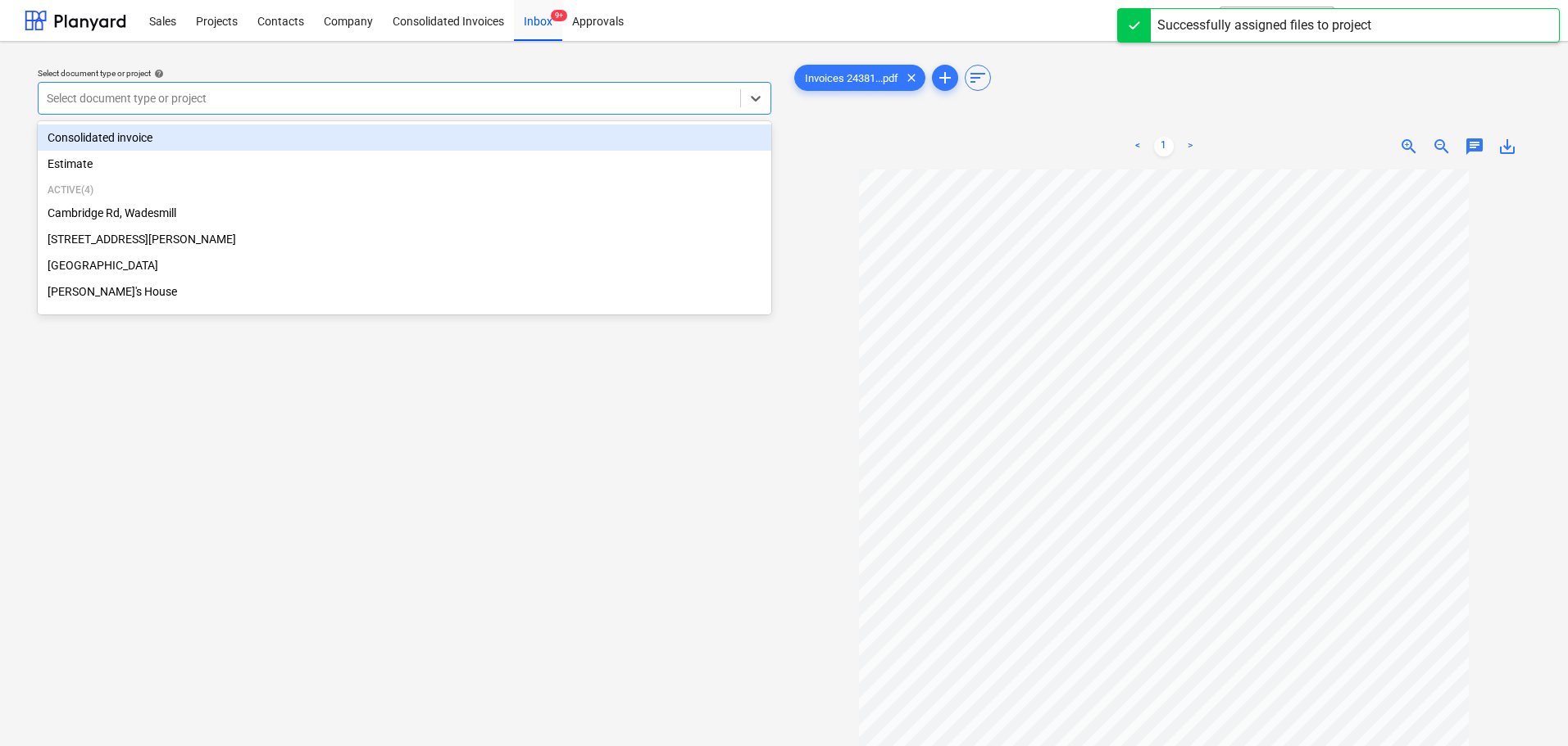
click at [208, 100] on div at bounding box center [389, 99] width 685 height 17
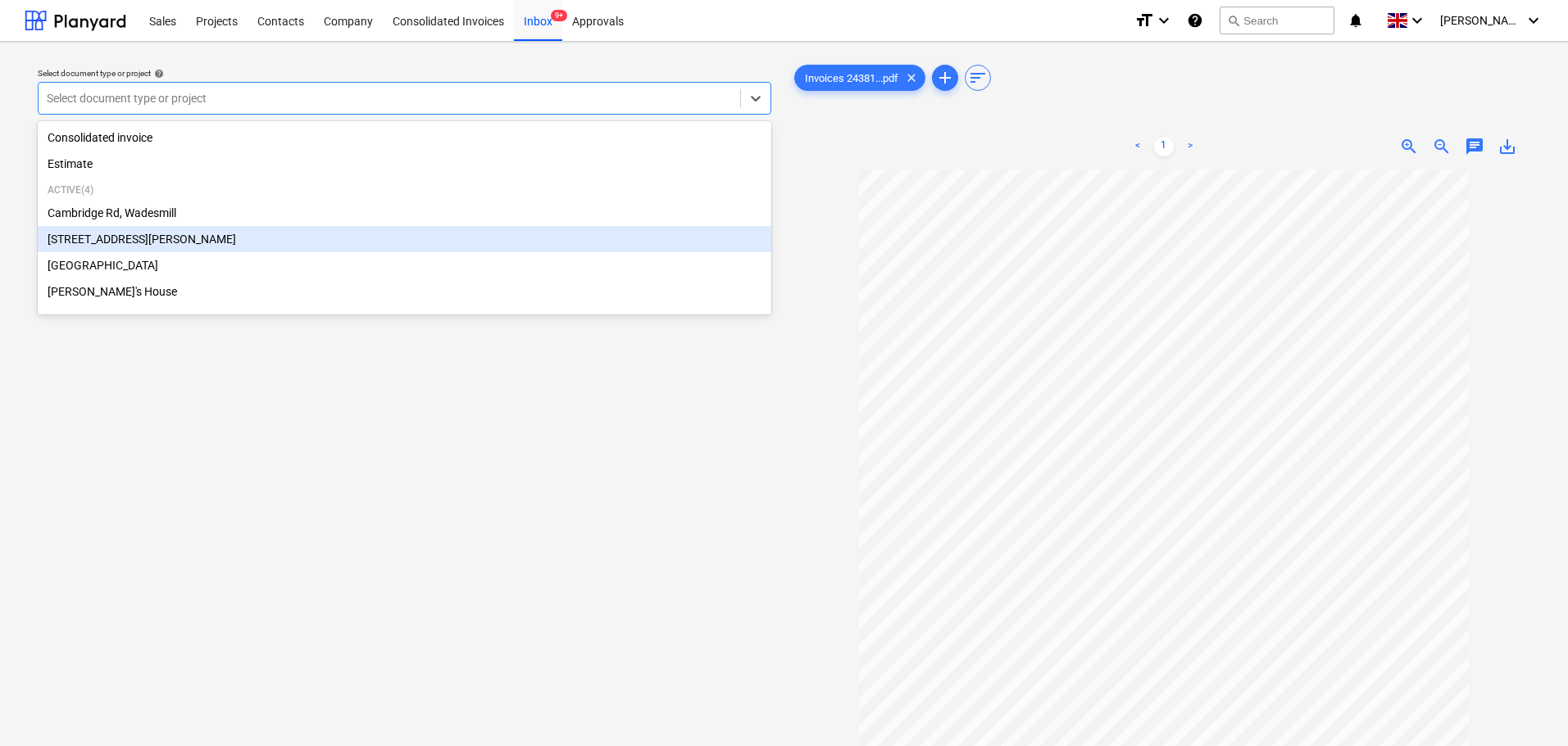
click at [123, 244] on div "[STREET_ADDRESS][PERSON_NAME]" at bounding box center [405, 239] width 733 height 26
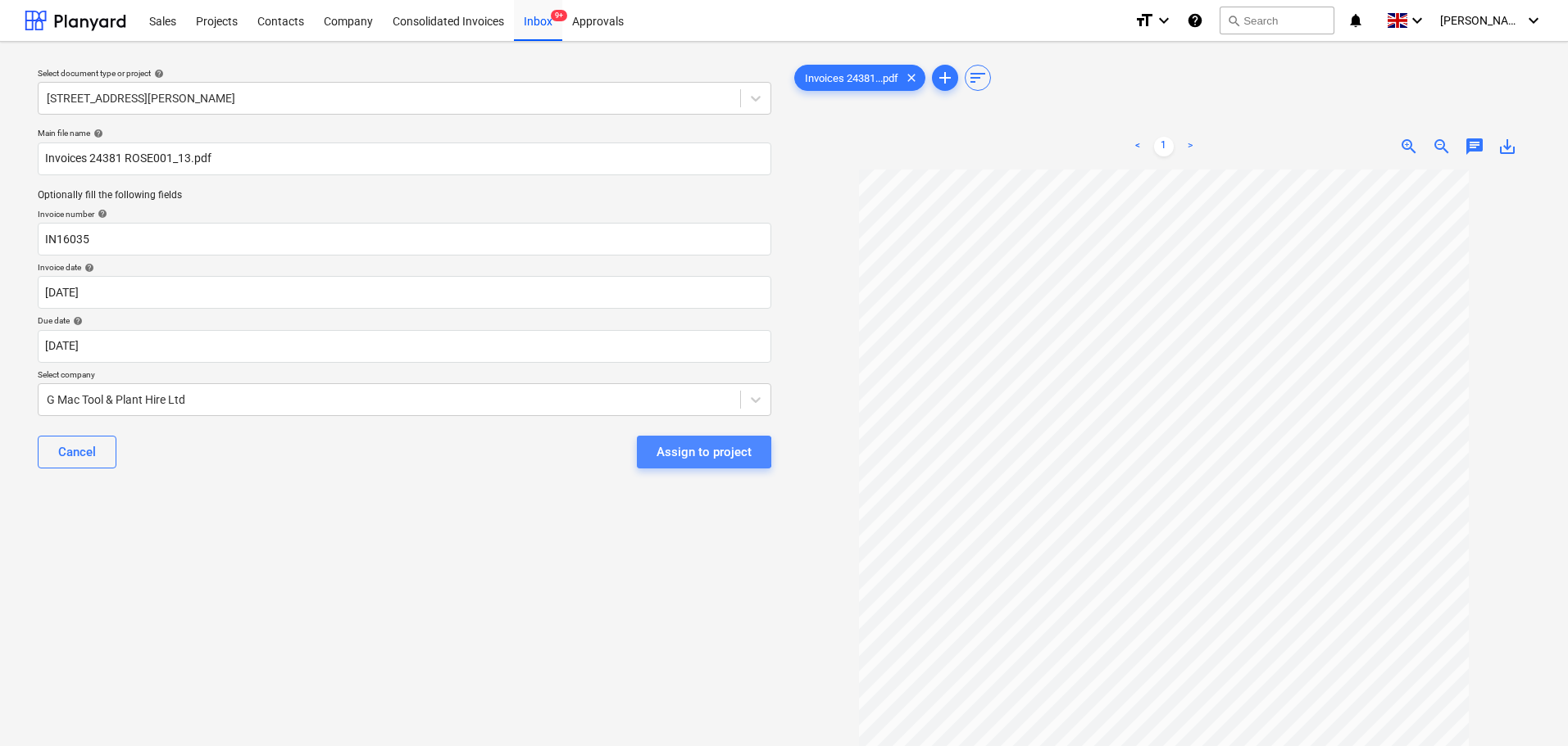
click at [689, 452] on div "Assign to project" at bounding box center [704, 452] width 95 height 21
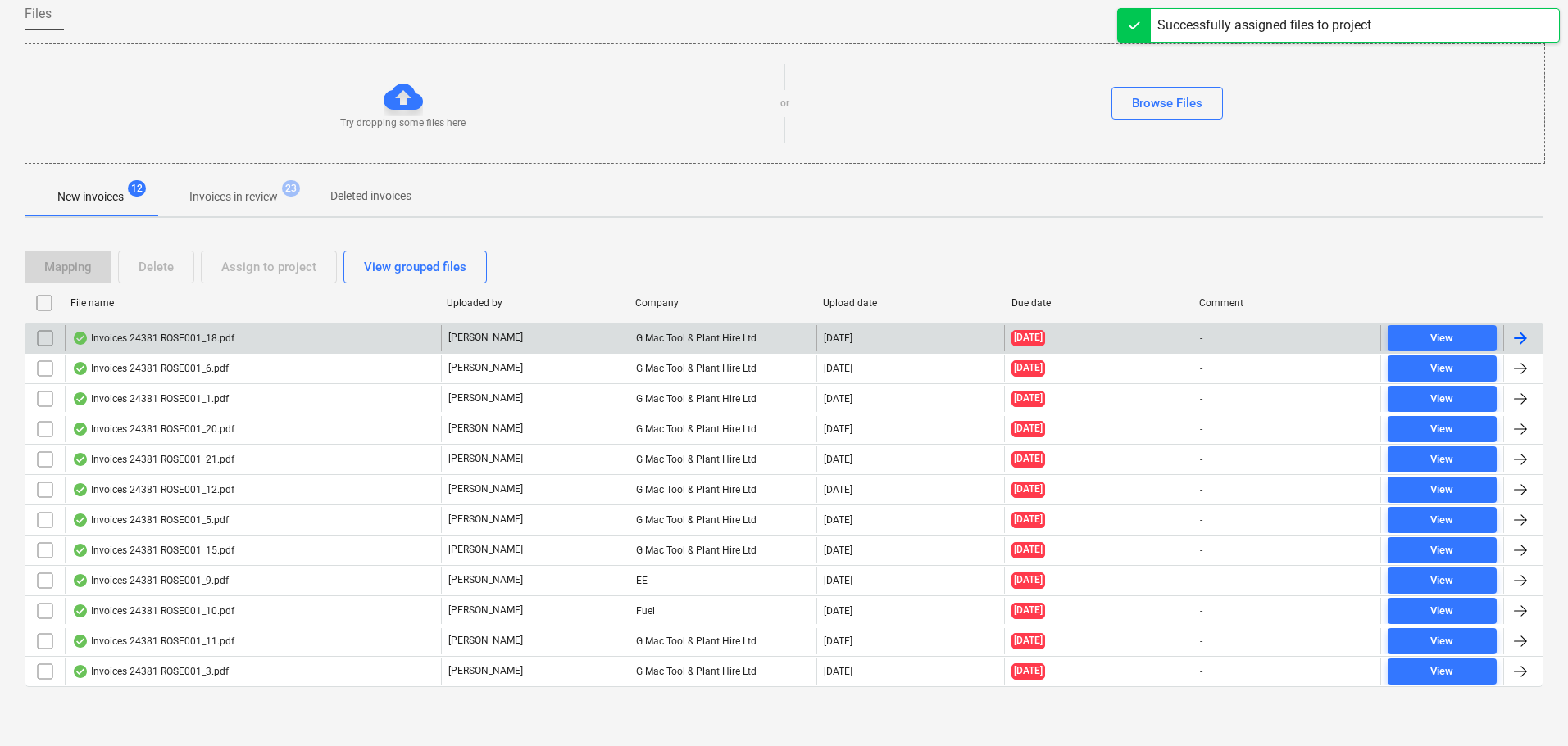
click at [236, 340] on div "Invoices 24381 ROSE001_18.pdf" at bounding box center [253, 339] width 376 height 26
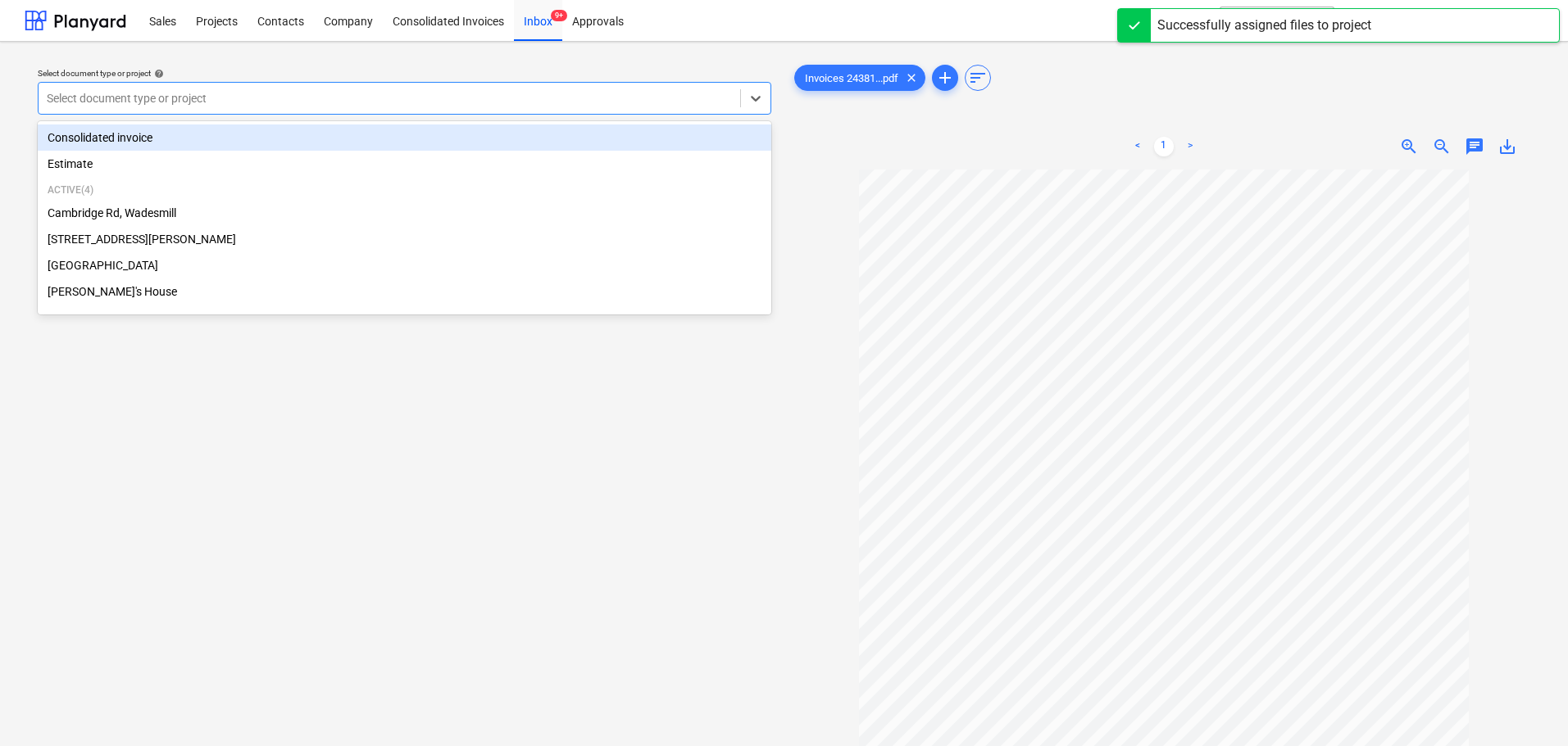
click at [245, 90] on div at bounding box center [389, 99] width 685 height 17
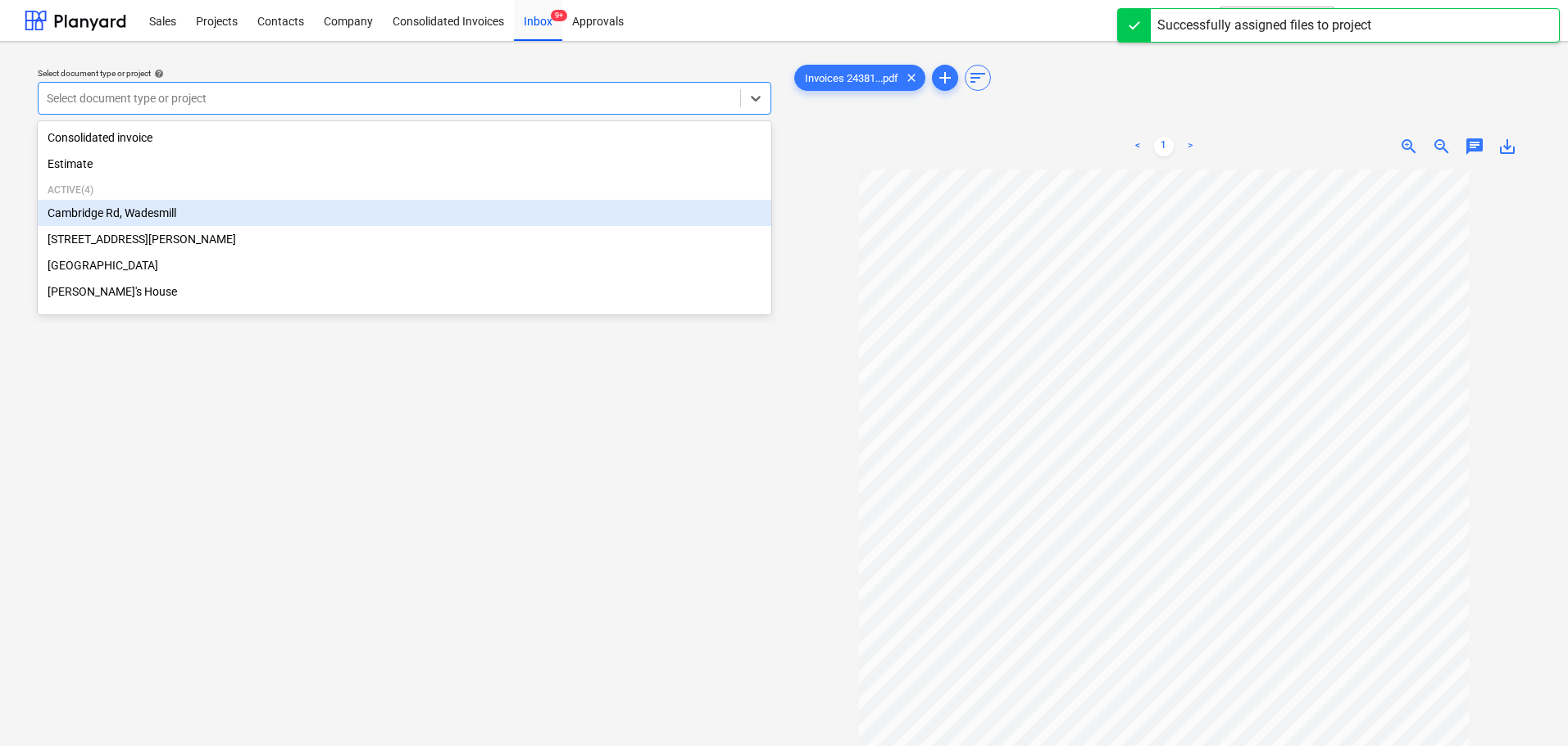
click at [134, 219] on div "Cambridge Rd, Wadesmill" at bounding box center [405, 213] width 733 height 26
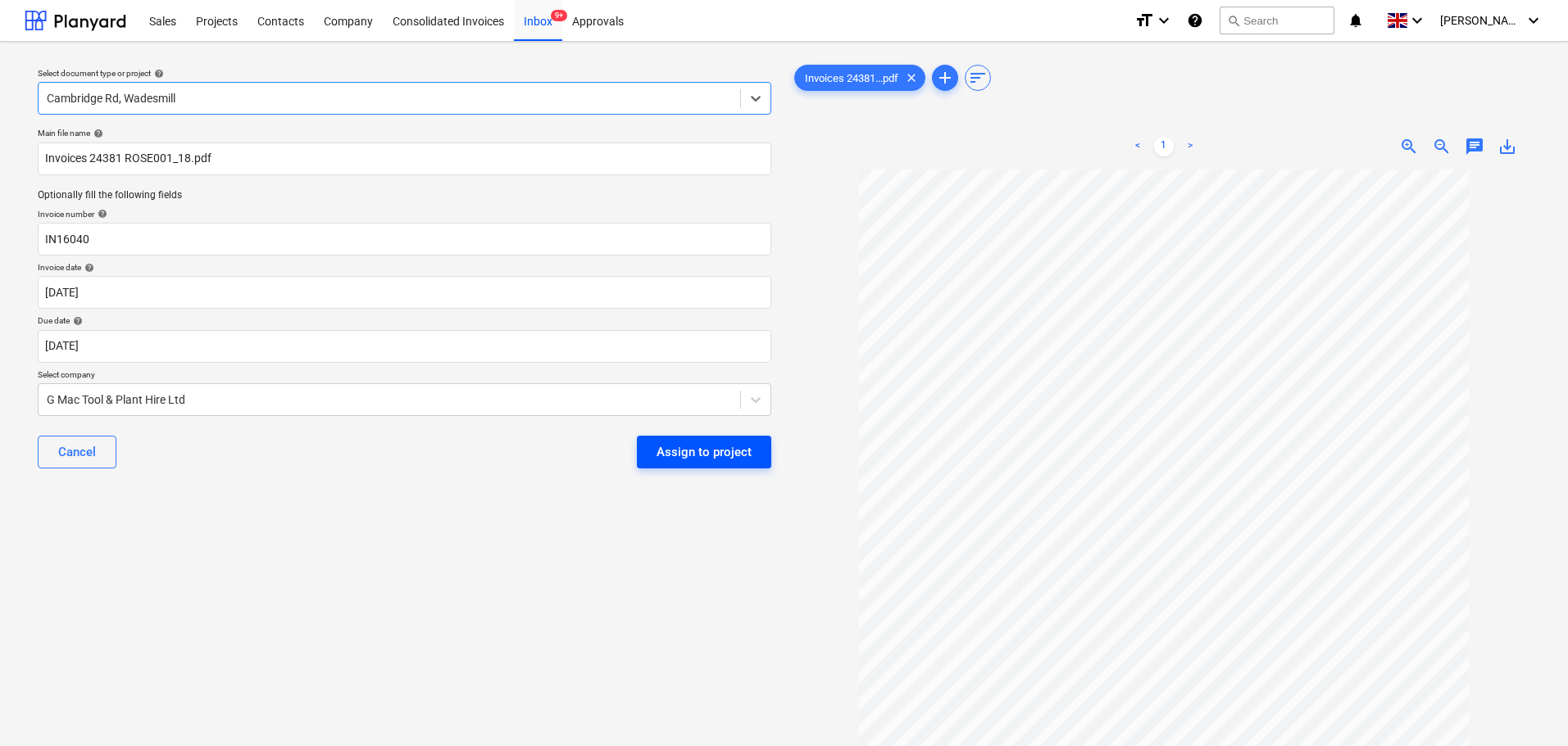
click at [698, 449] on div "Assign to project" at bounding box center [704, 452] width 95 height 21
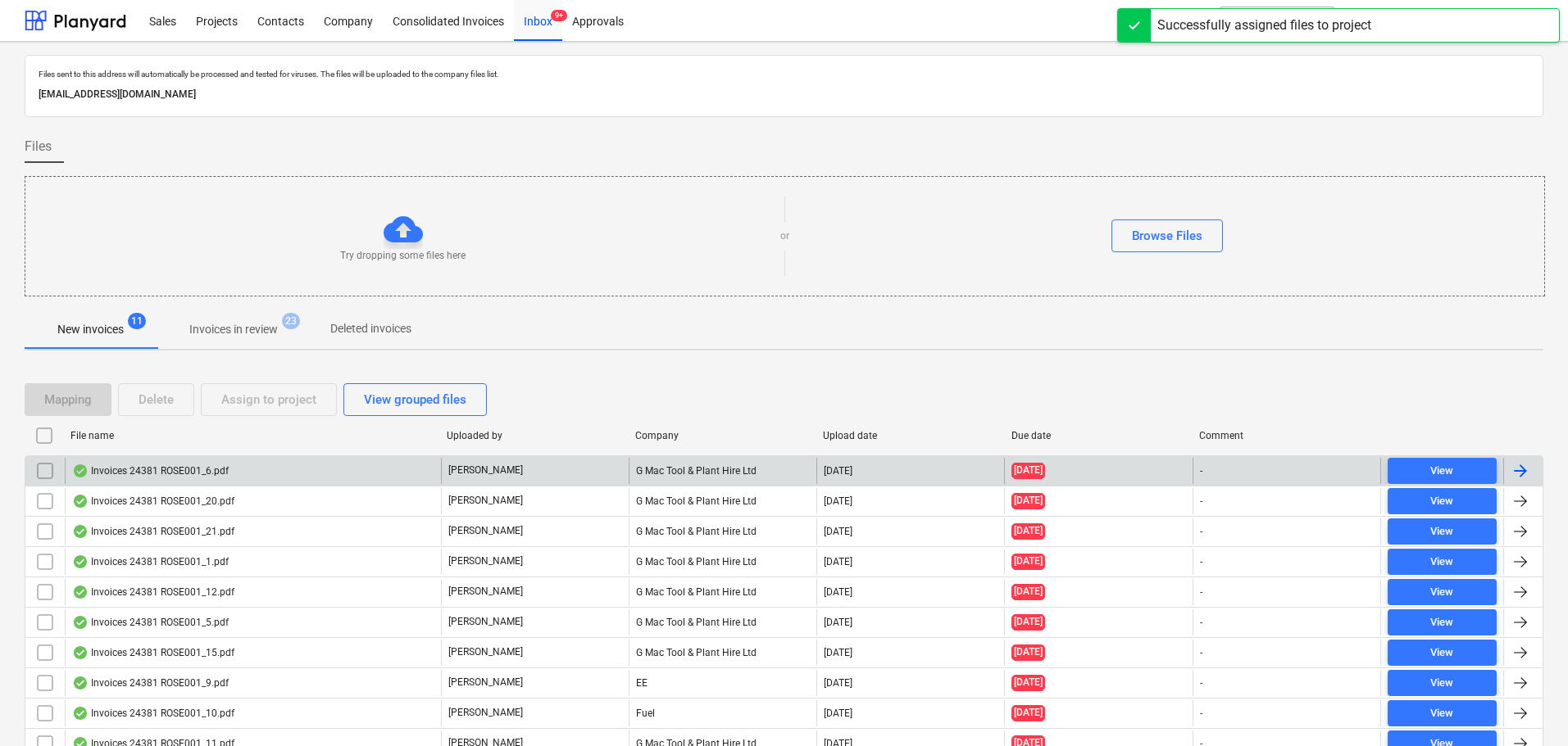
click at [202, 473] on div "Invoices 24381 ROSE001_6.pdf" at bounding box center [151, 471] width 156 height 13
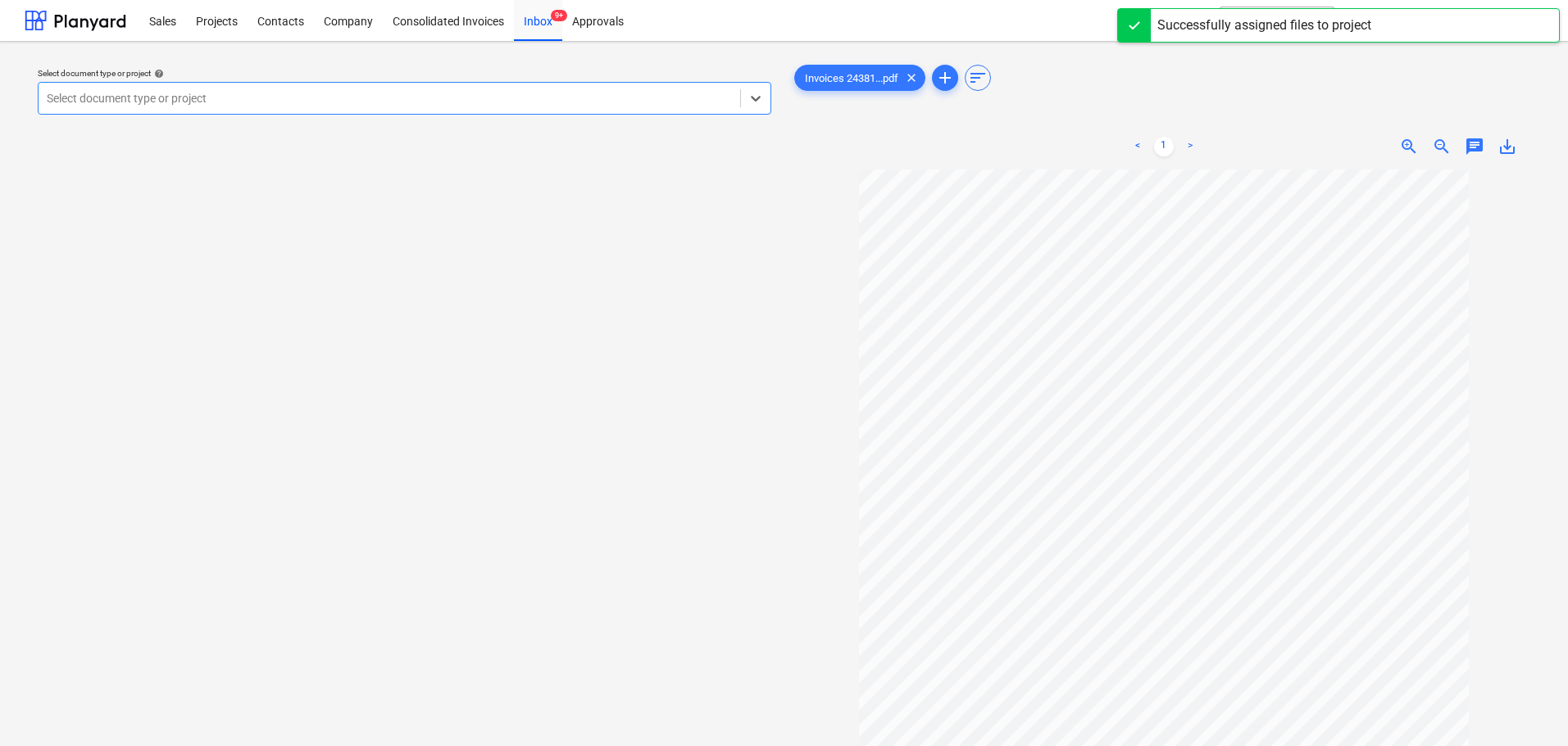
click at [236, 95] on div at bounding box center [389, 99] width 685 height 17
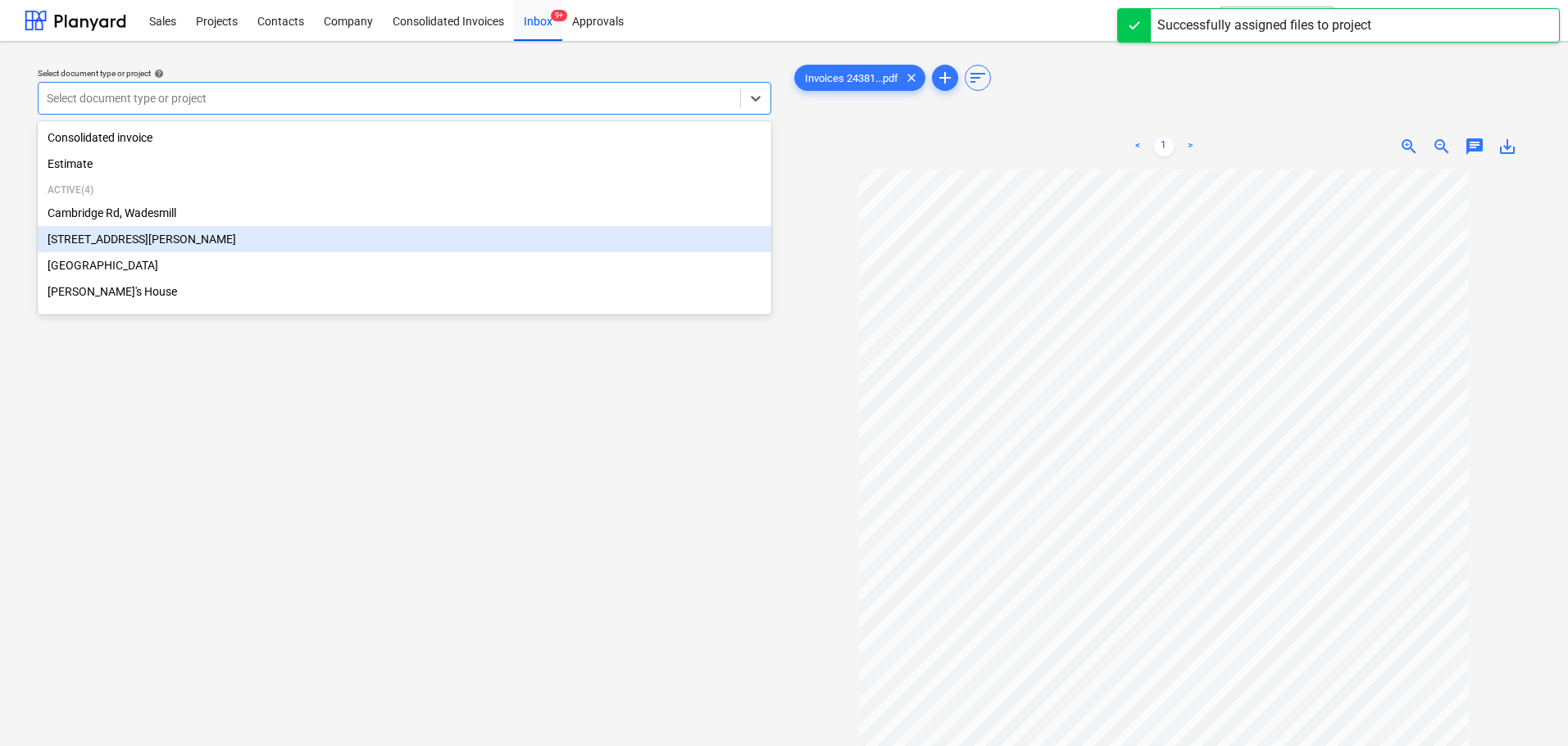
click at [123, 235] on div "[STREET_ADDRESS][PERSON_NAME]" at bounding box center [405, 239] width 733 height 26
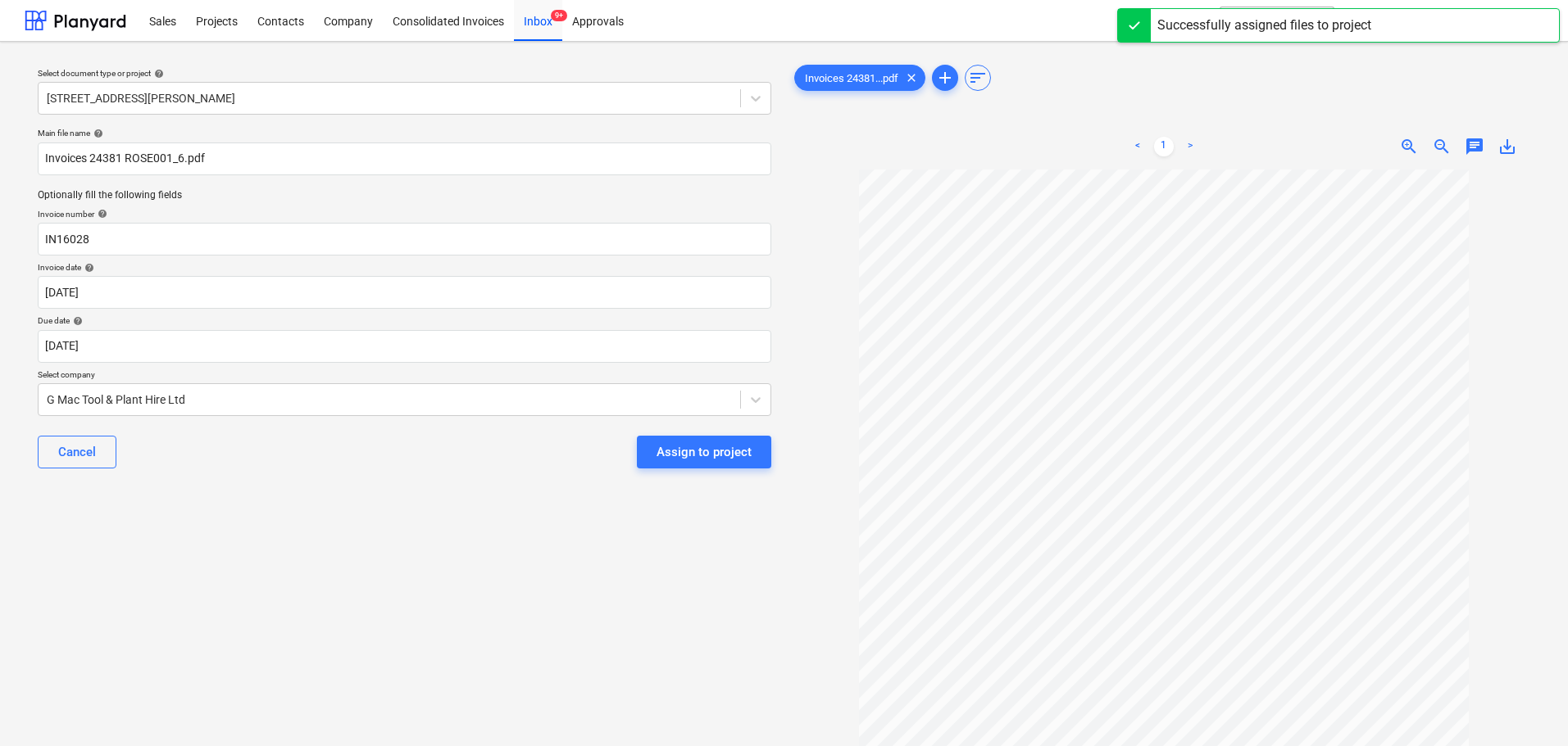
drag, startPoint x: 359, startPoint y: 489, endPoint x: 559, endPoint y: 462, distance: 201.8
click at [376, 489] on div "Select document type or project help [STREET_ADDRESS][PERSON_NAME] file name he…" at bounding box center [404, 465] width 759 height 821
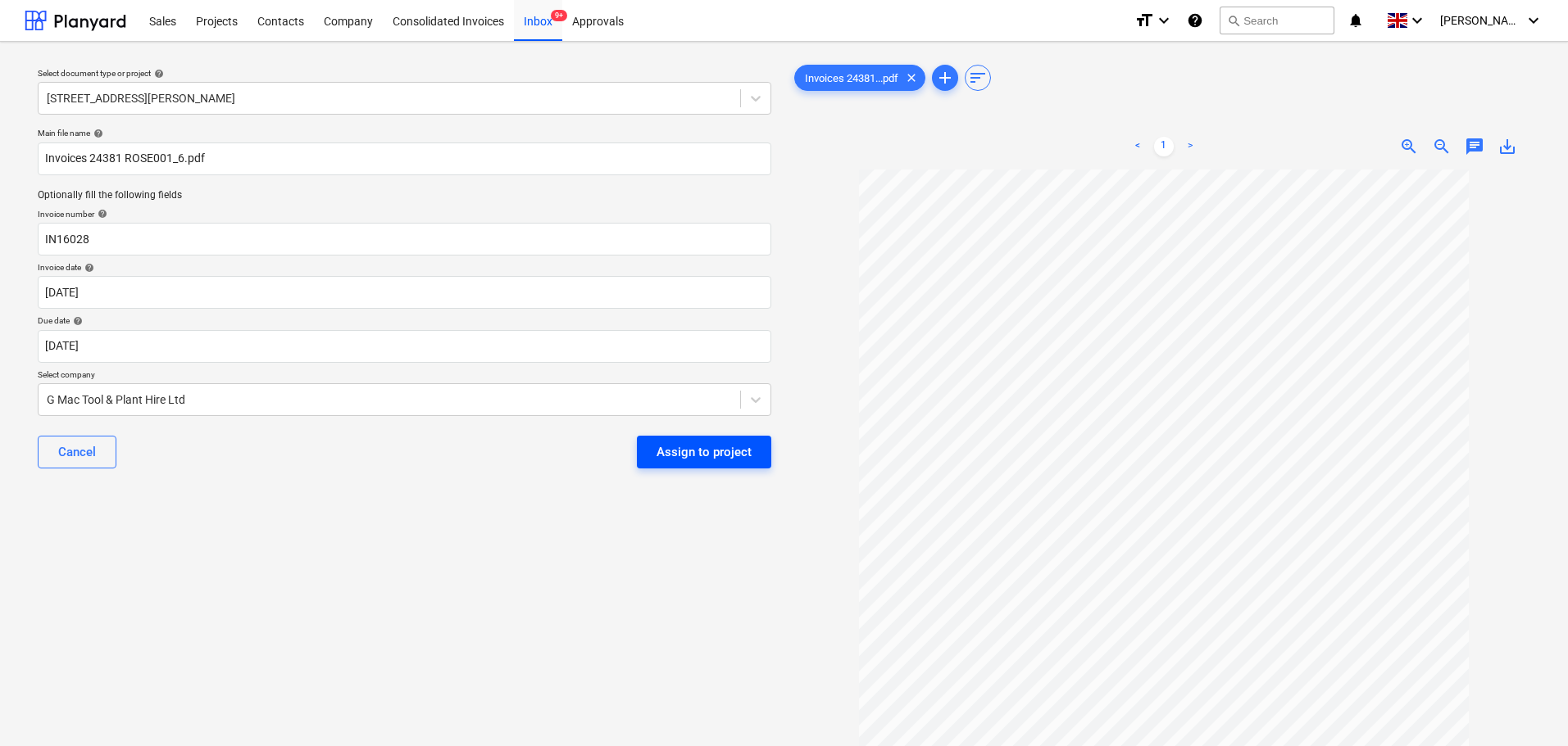
click at [674, 457] on div "Assign to project" at bounding box center [704, 452] width 95 height 21
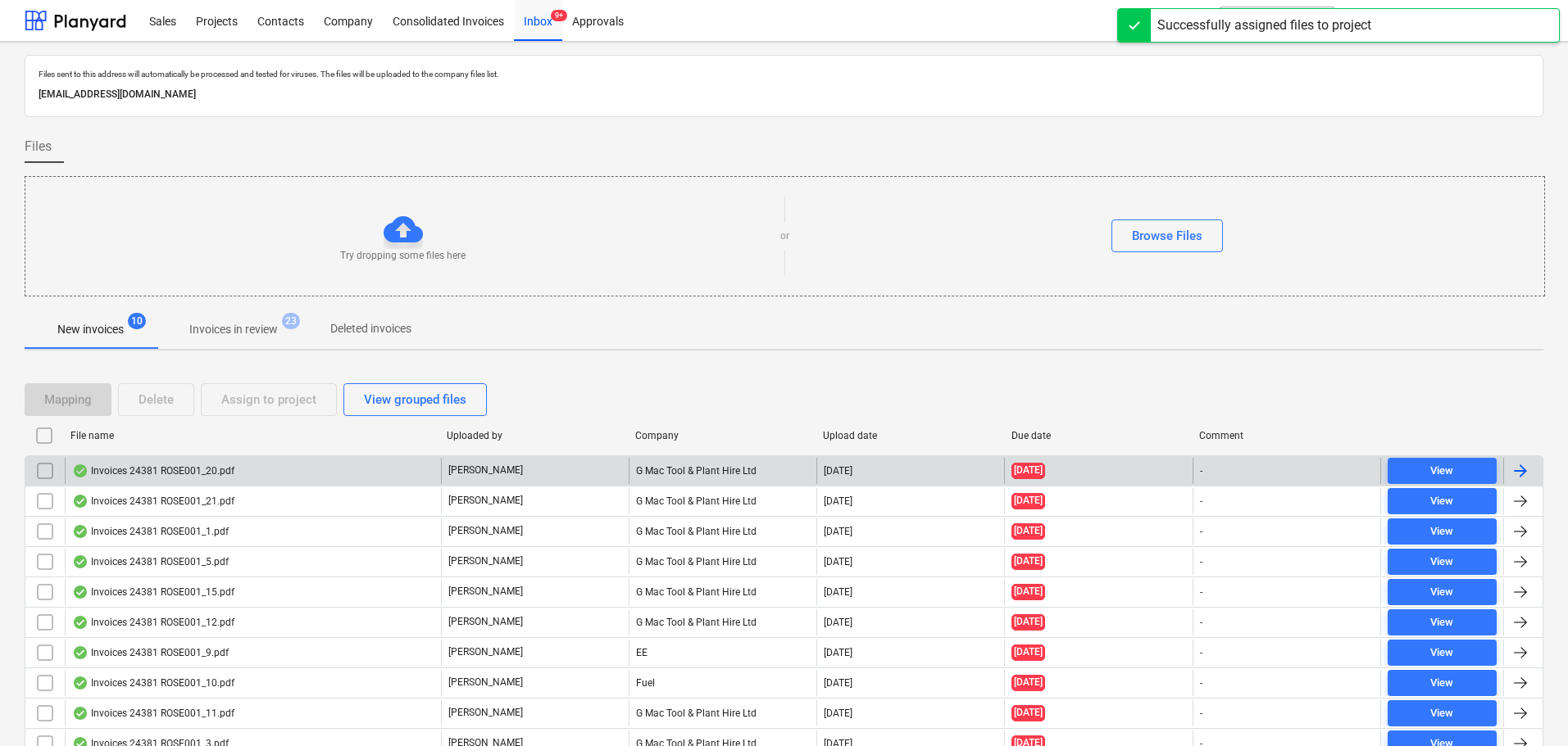
click at [237, 476] on div "Invoices 24381 ROSE001_20.pdf" at bounding box center [253, 471] width 376 height 26
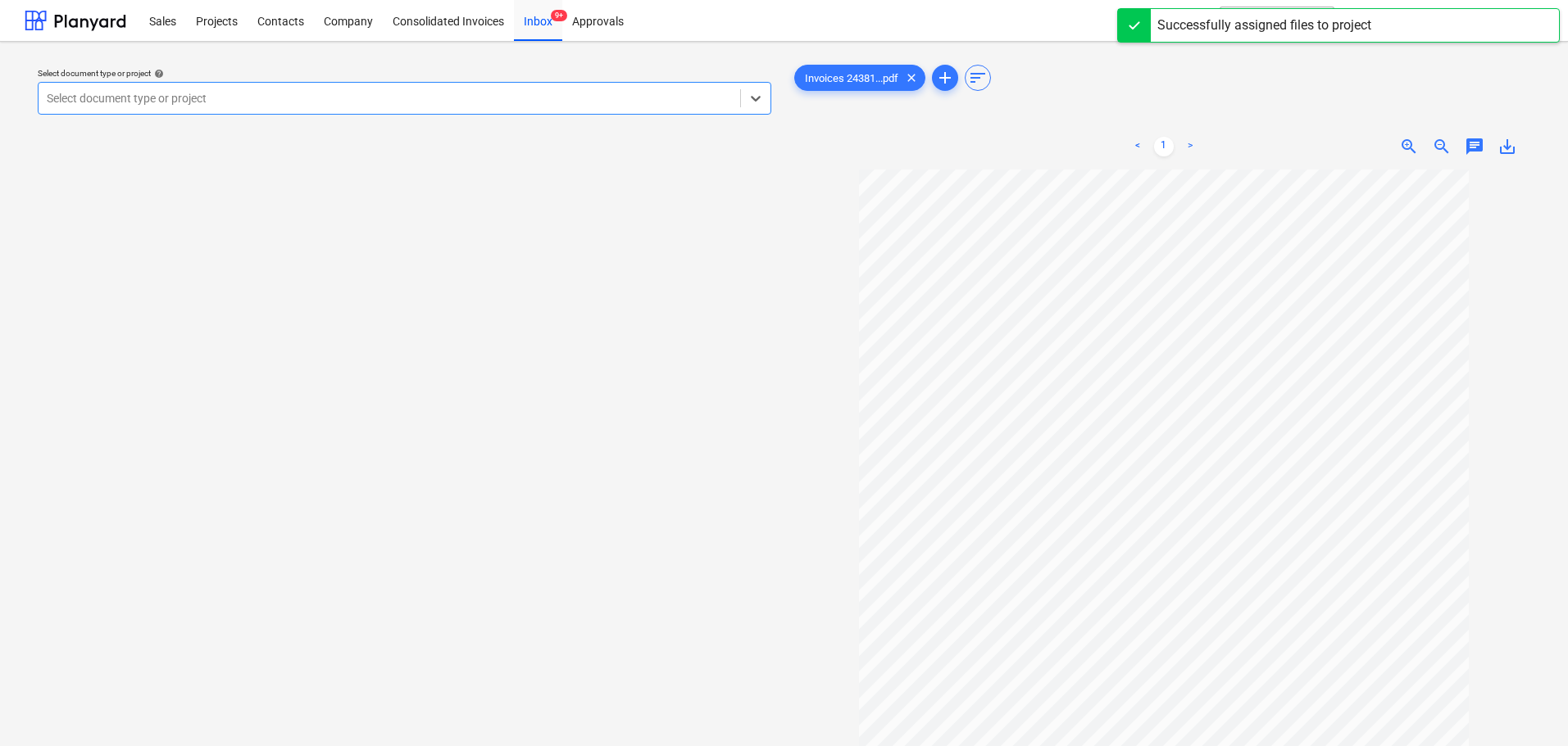
click at [289, 100] on div at bounding box center [389, 99] width 685 height 17
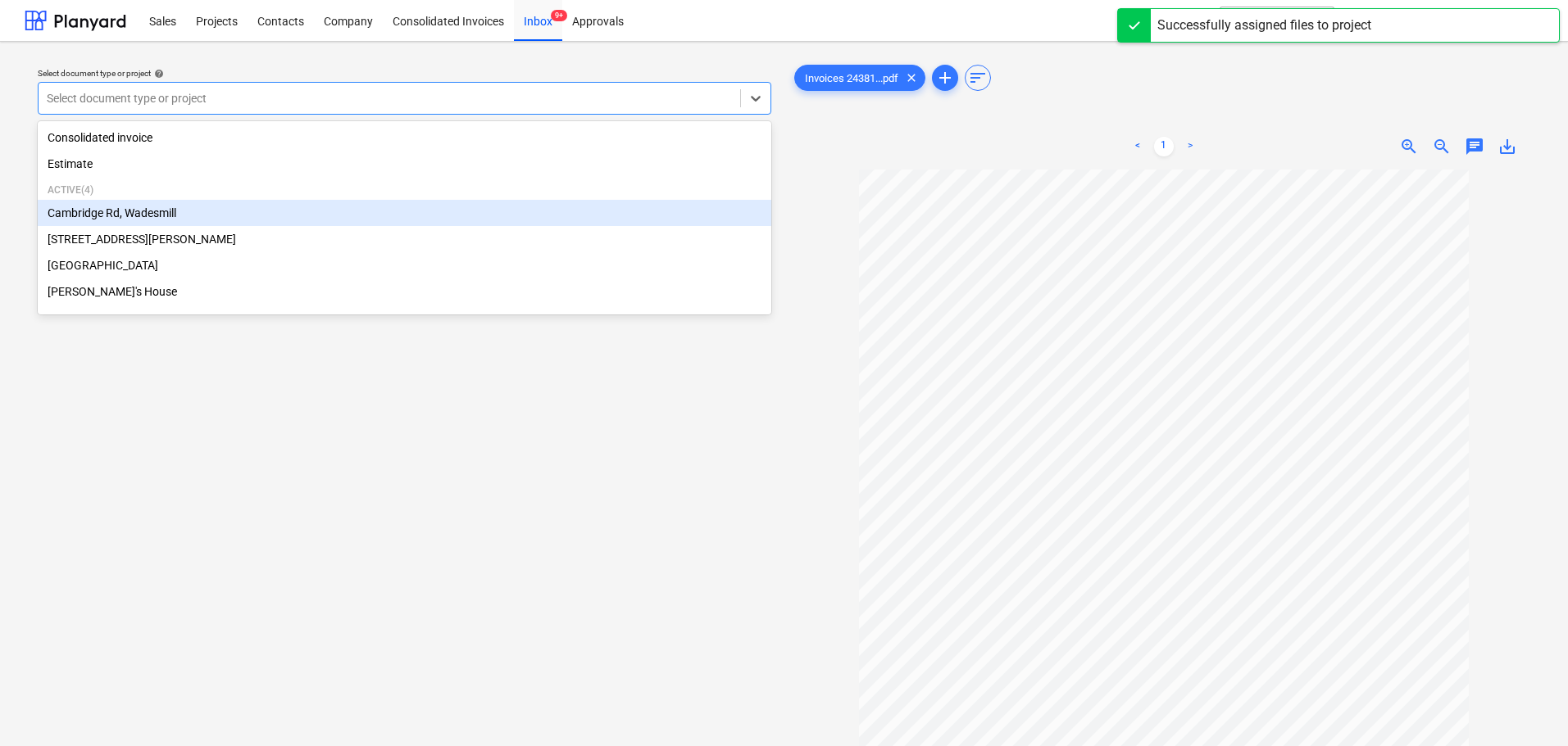
click at [144, 216] on div "Cambridge Rd, Wadesmill" at bounding box center [405, 213] width 733 height 26
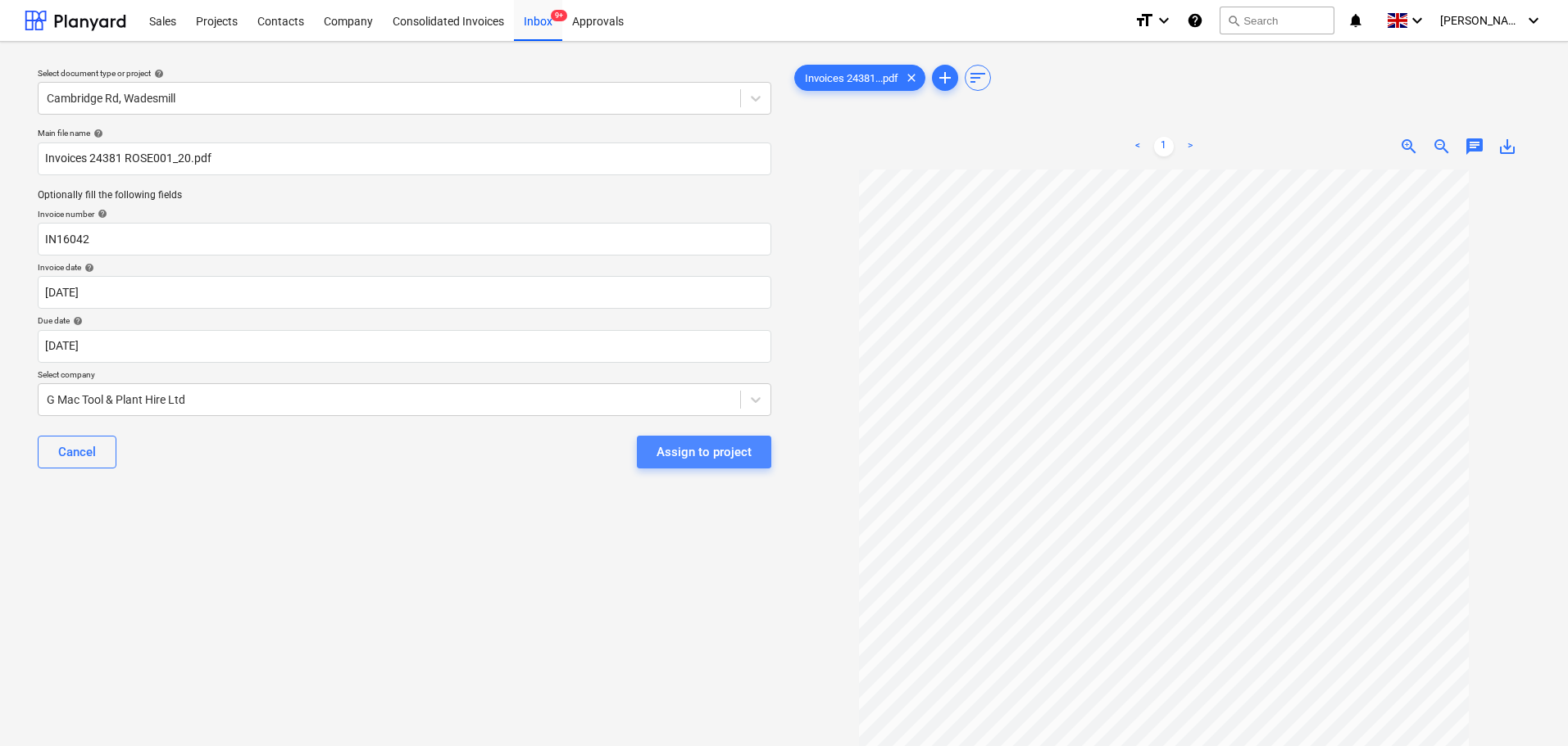
click at [704, 446] on div "Assign to project" at bounding box center [704, 452] width 95 height 21
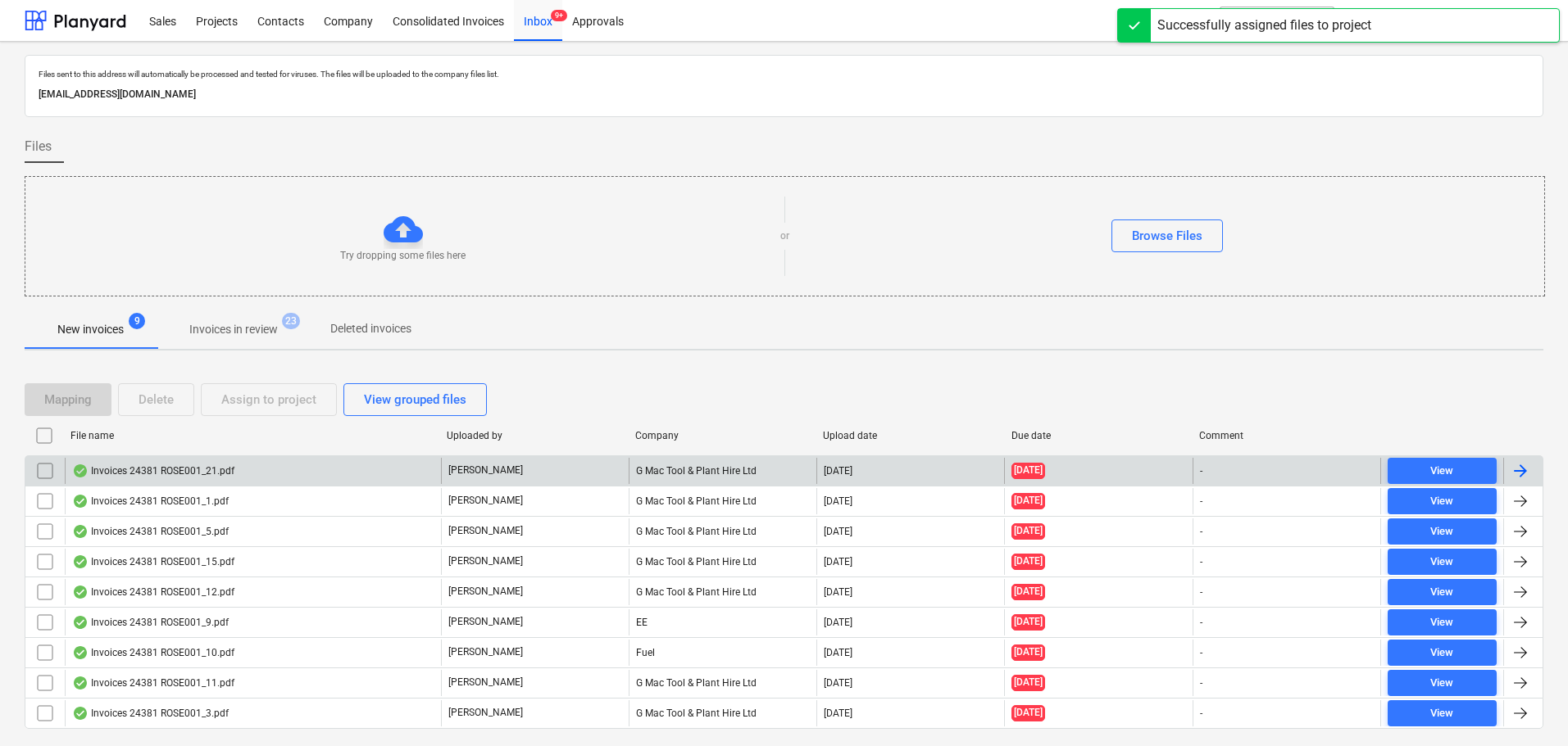
click at [162, 467] on div "Invoices 24381 ROSE001_21.pdf" at bounding box center [154, 471] width 162 height 13
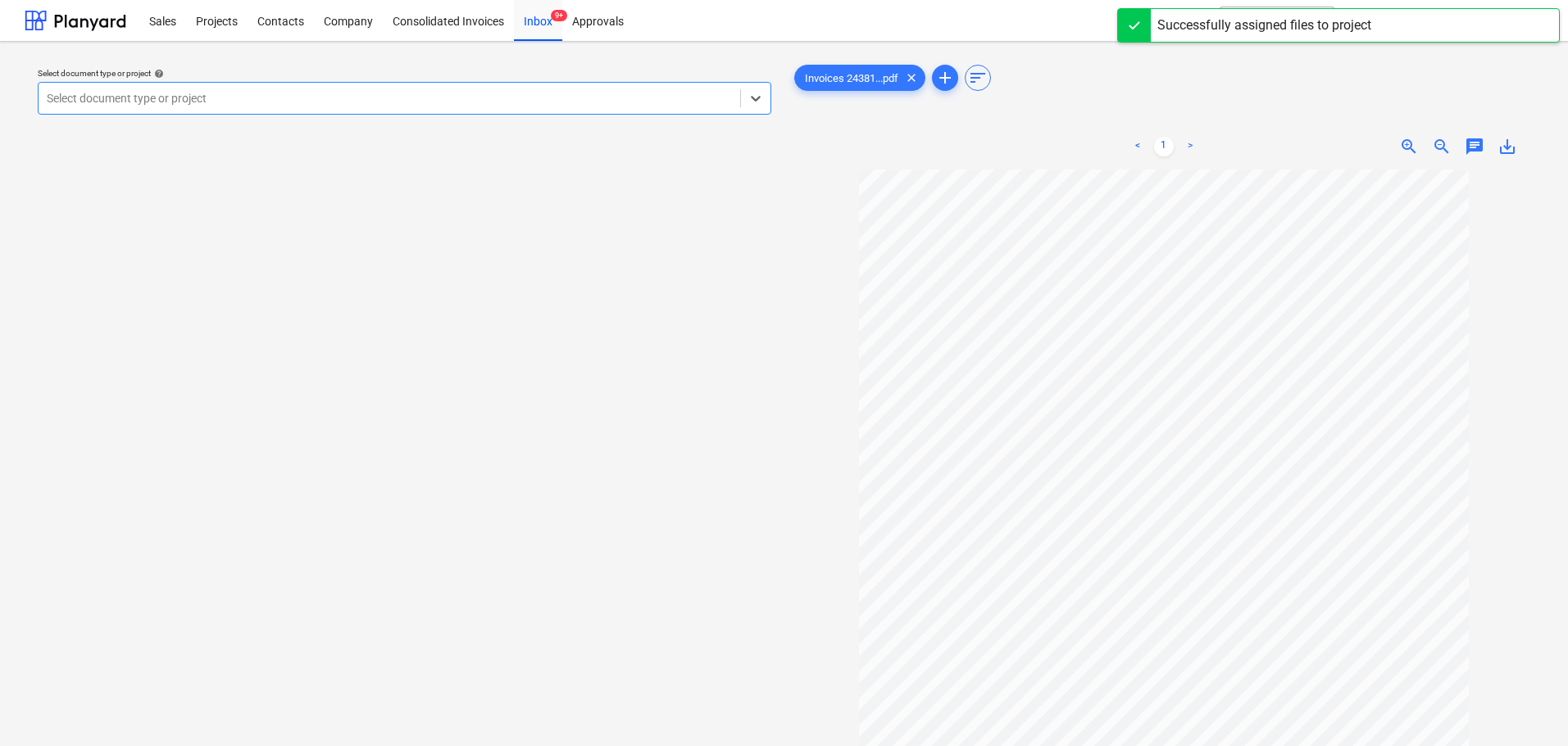
click at [229, 98] on div at bounding box center [389, 99] width 685 height 17
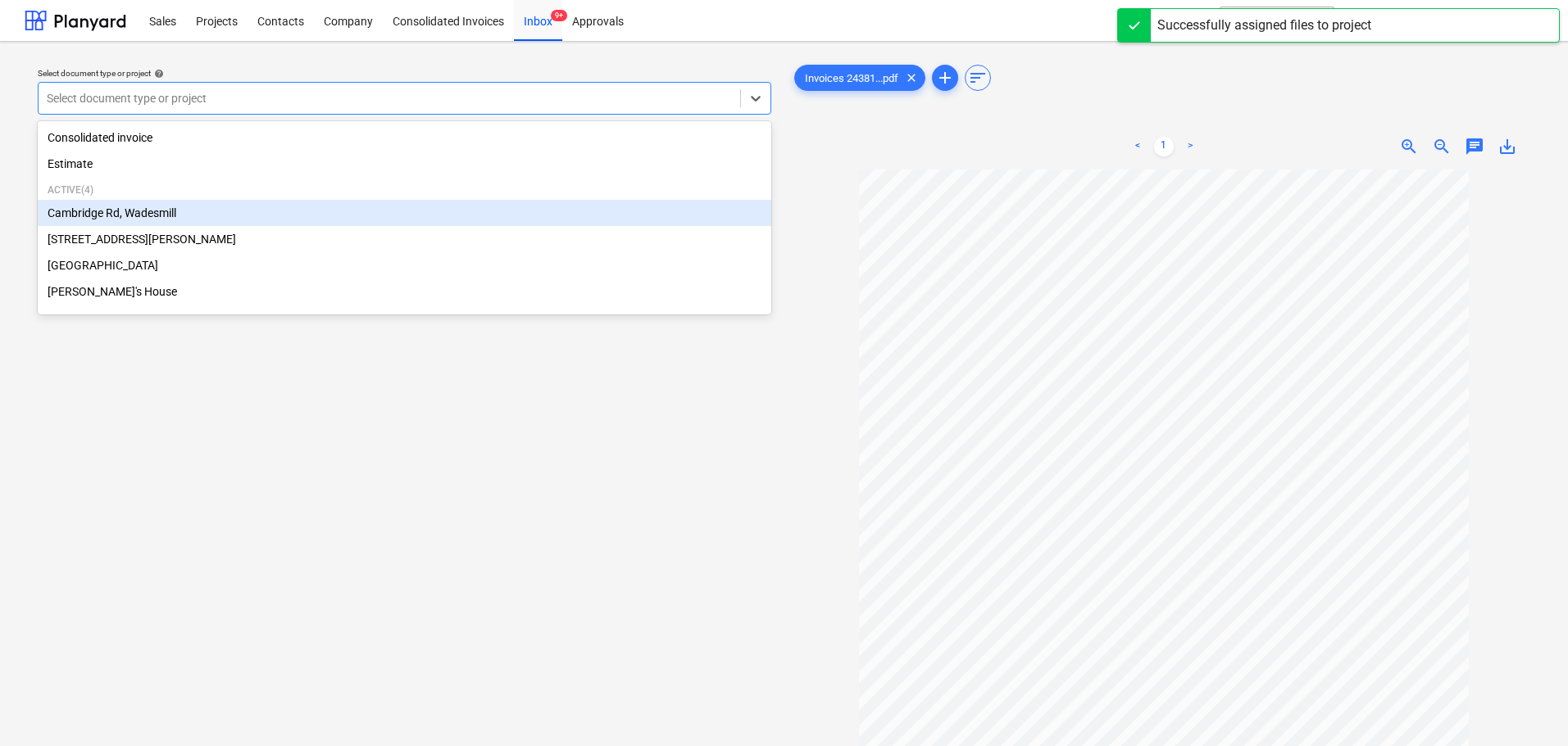
click at [147, 211] on div "Cambridge Rd, Wadesmill" at bounding box center [405, 213] width 733 height 26
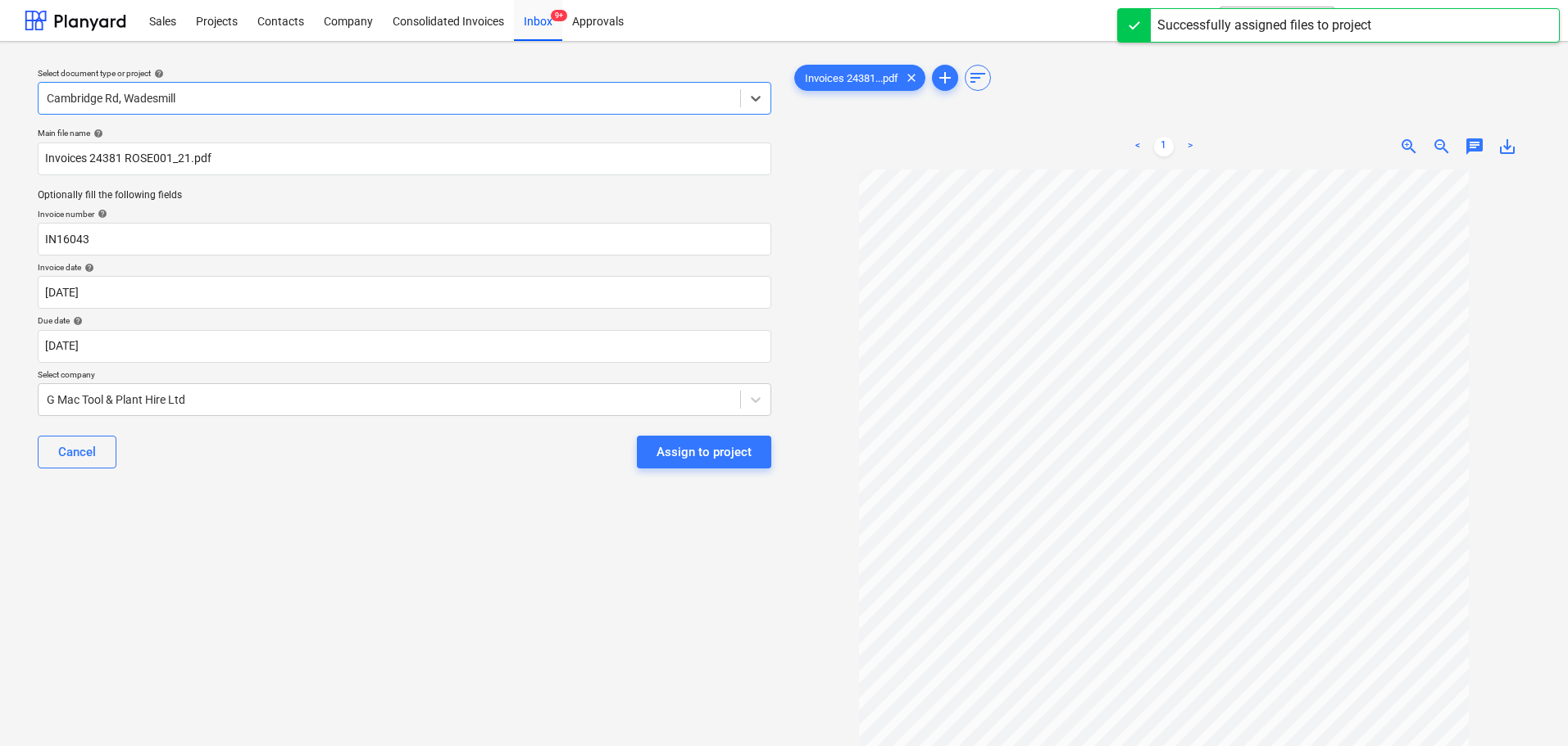
drag, startPoint x: 329, startPoint y: 477, endPoint x: 445, endPoint y: 478, distance: 116.0
click at [340, 478] on div "Cancel Assign to project" at bounding box center [405, 451] width 733 height 59
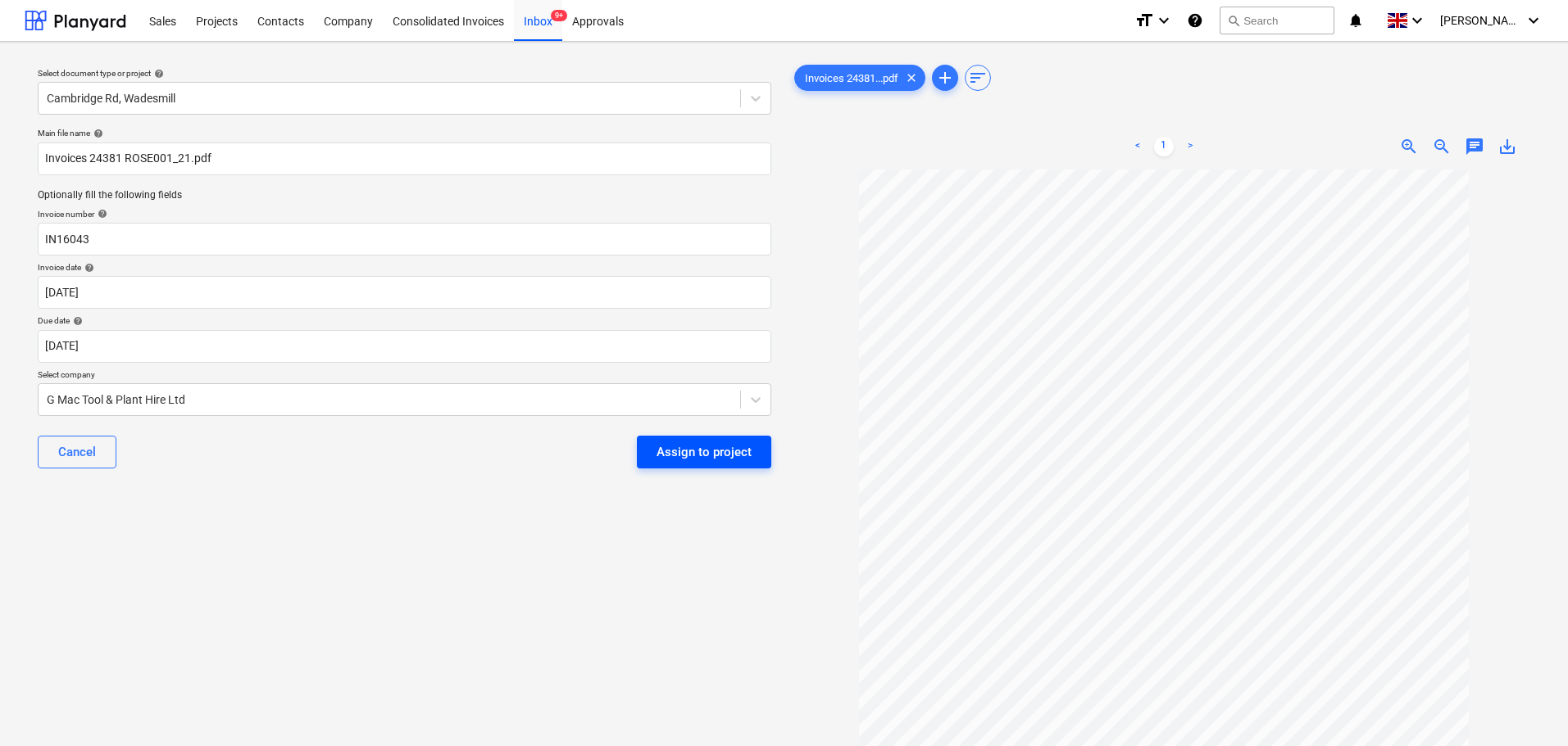
click at [681, 450] on div "Assign to project" at bounding box center [704, 452] width 95 height 21
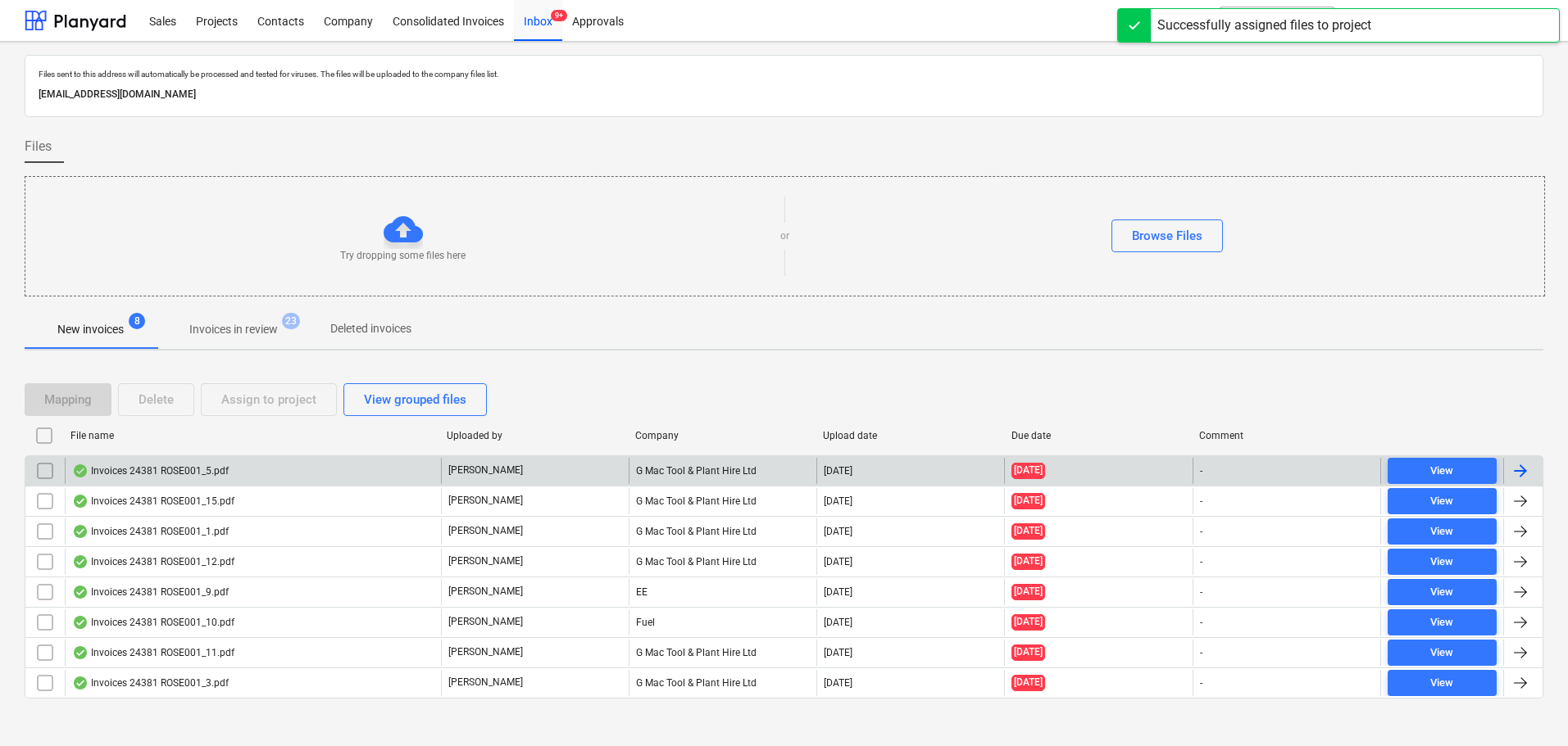
click at [174, 469] on div "Invoices 24381 ROSE001_5.pdf" at bounding box center [151, 471] width 156 height 13
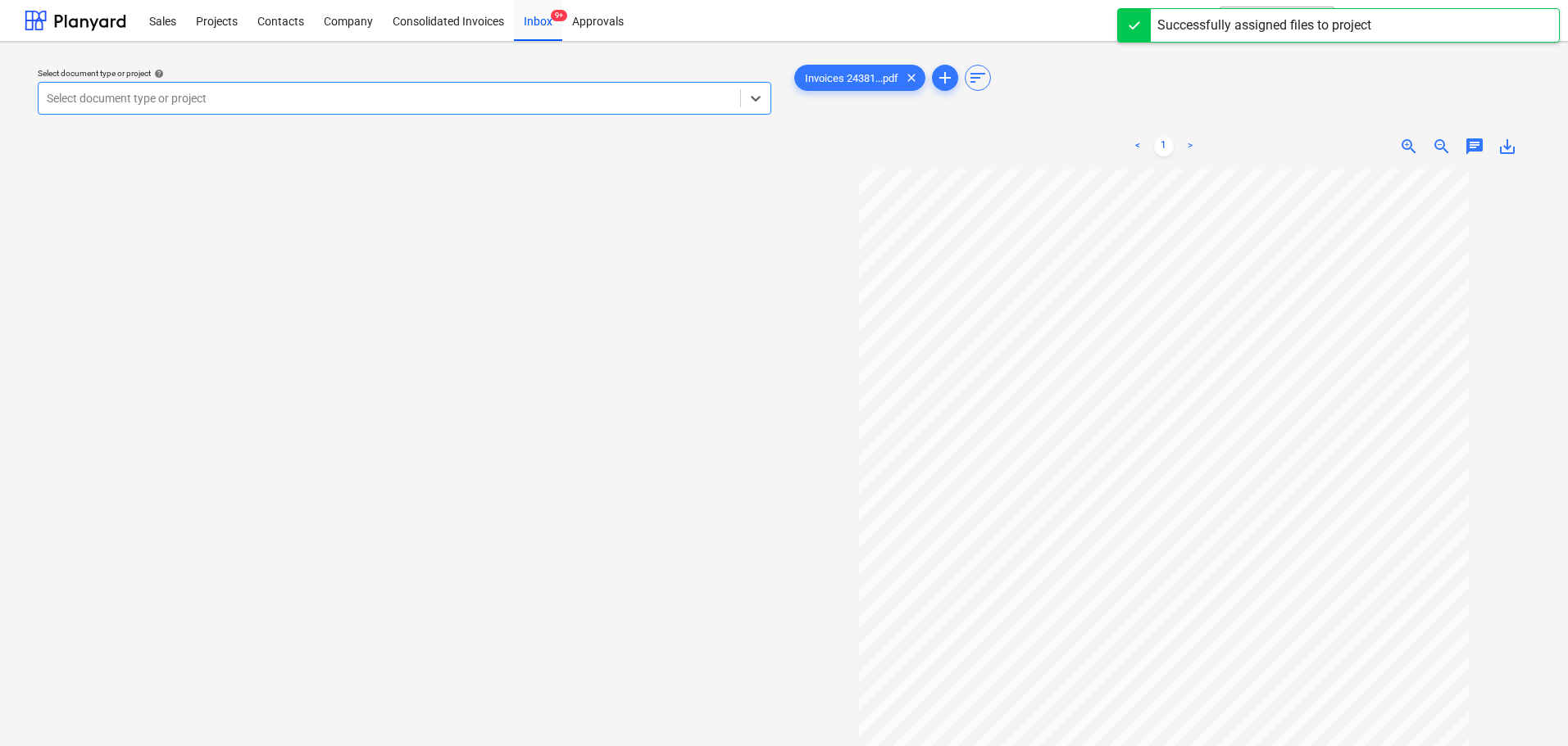
click at [211, 87] on div "Select document type or project" at bounding box center [389, 98] width 702 height 23
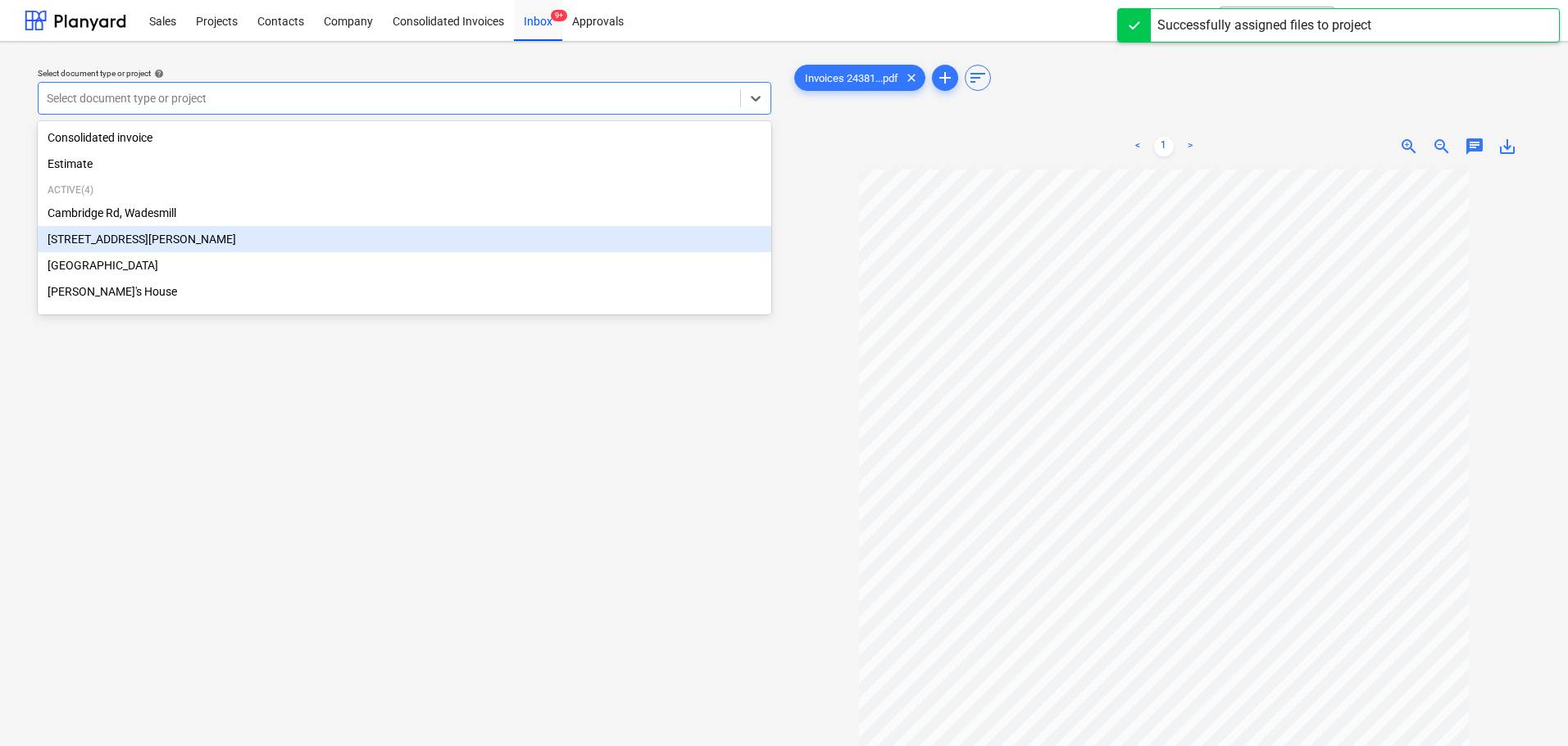
click at [123, 239] on div "[STREET_ADDRESS][PERSON_NAME]" at bounding box center [405, 239] width 733 height 26
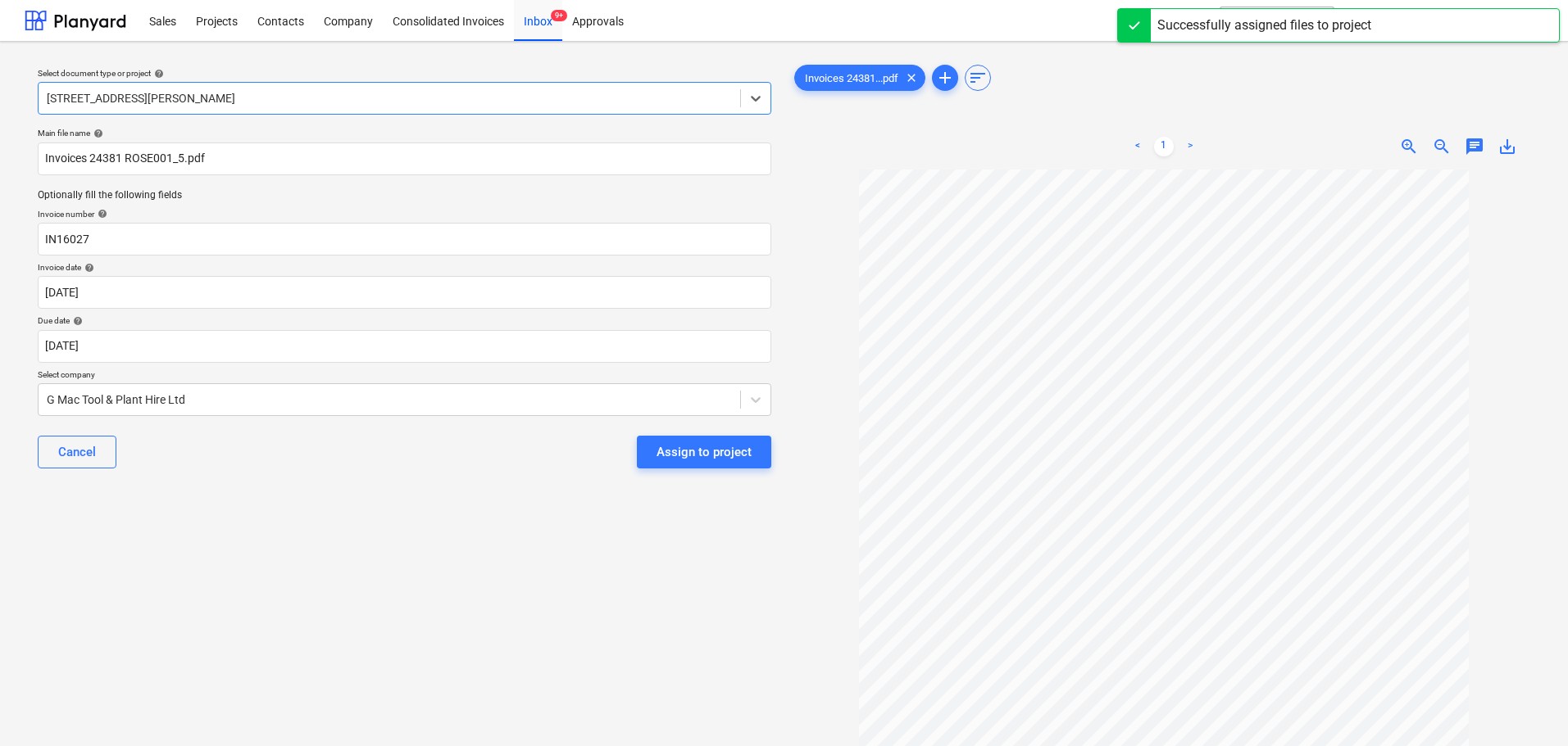
drag, startPoint x: 197, startPoint y: 457, endPoint x: 426, endPoint y: 455, distance: 229.0
click at [204, 457] on div "Cancel Assign to project" at bounding box center [405, 451] width 733 height 59
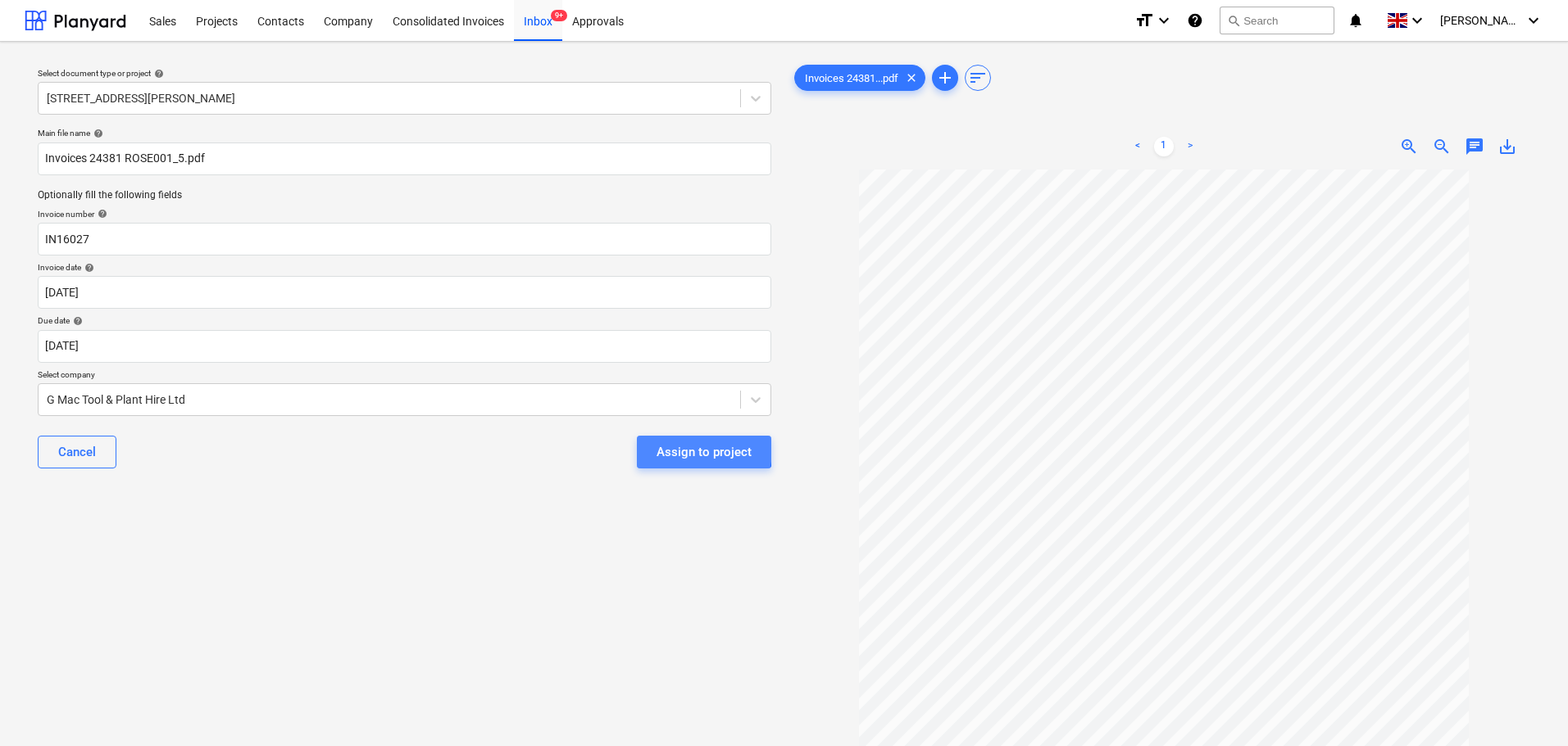
click at [679, 449] on div "Assign to project" at bounding box center [704, 452] width 95 height 21
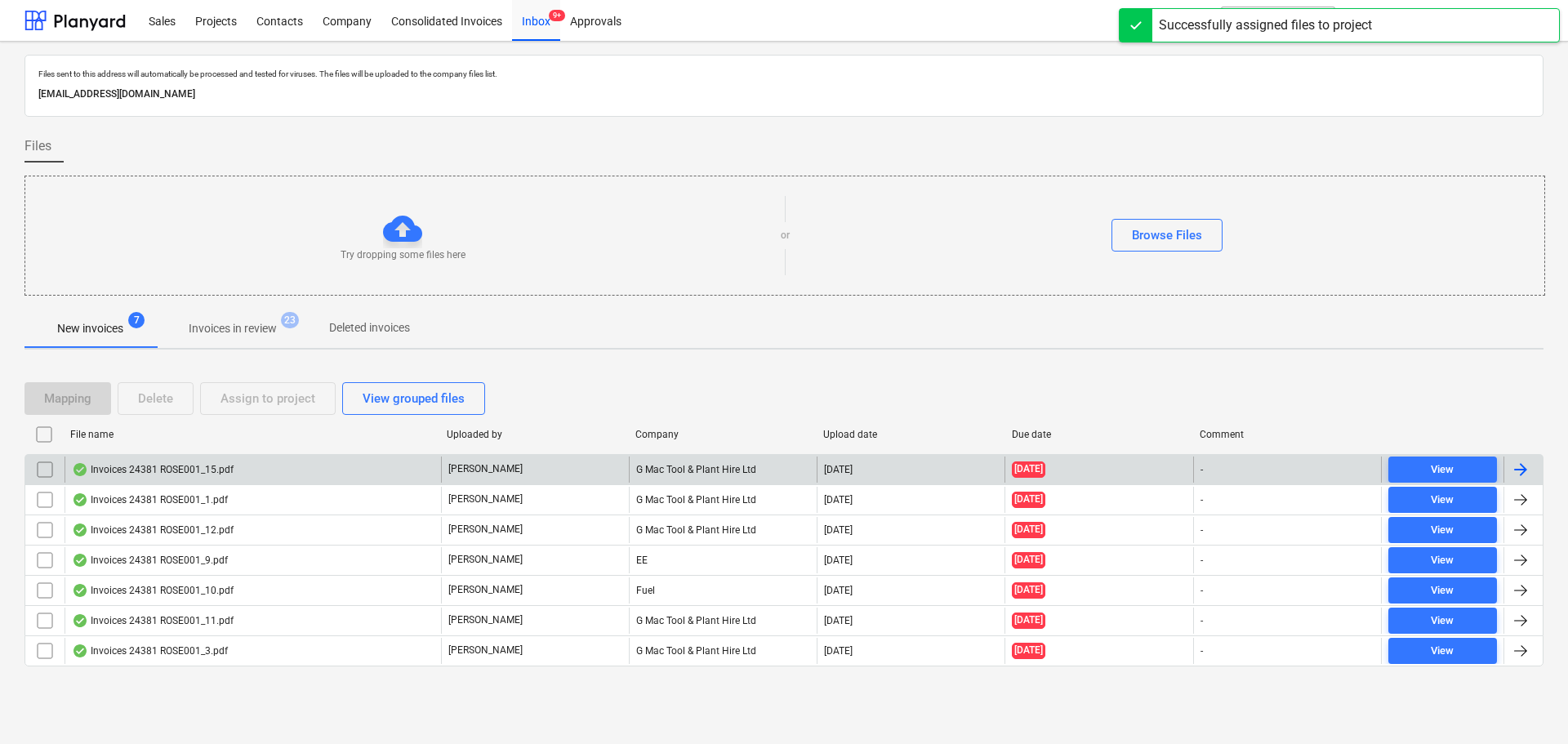
click at [172, 468] on div "Invoices 24381 ROSE001_15.pdf" at bounding box center [153, 469] width 161 height 13
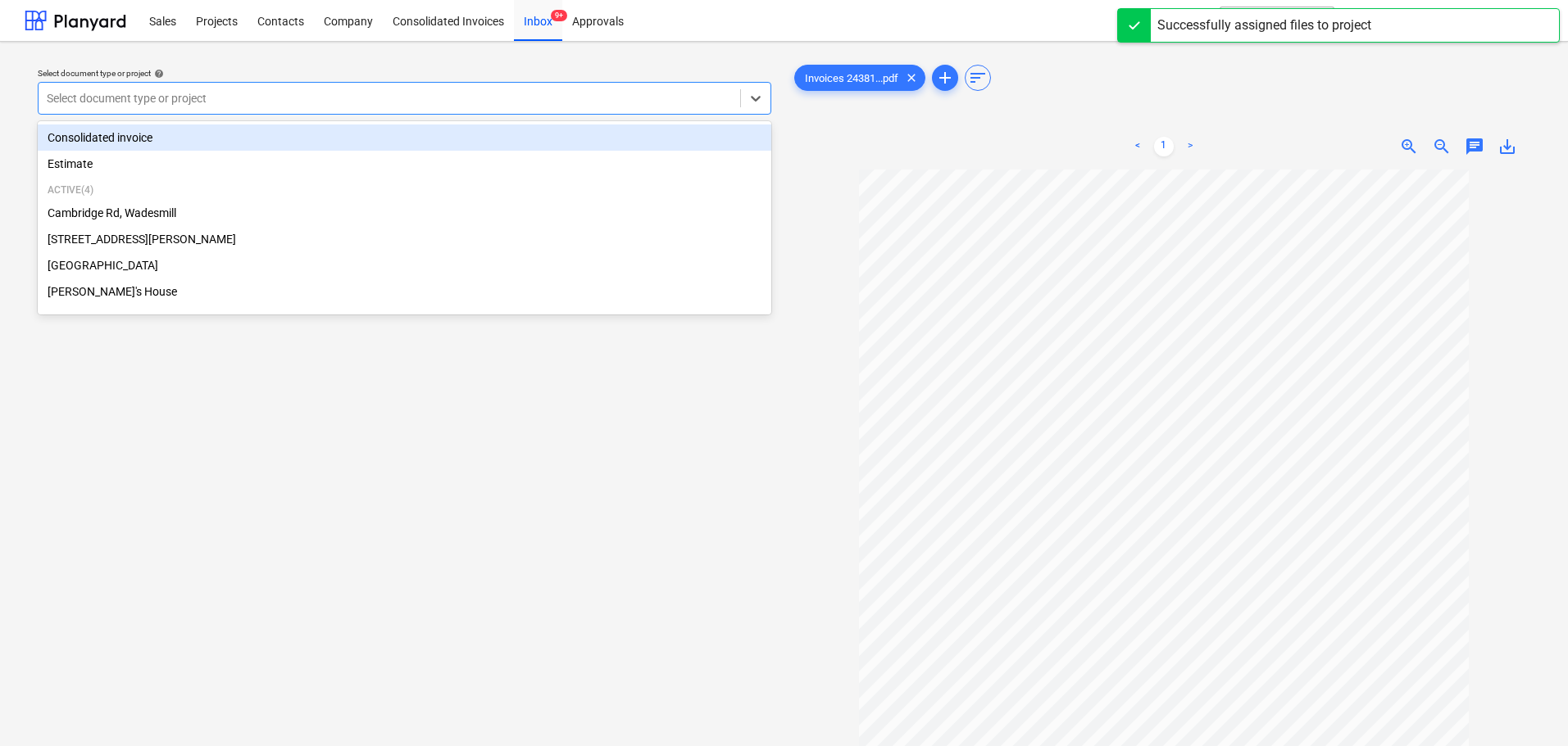
click at [222, 95] on div at bounding box center [389, 99] width 685 height 17
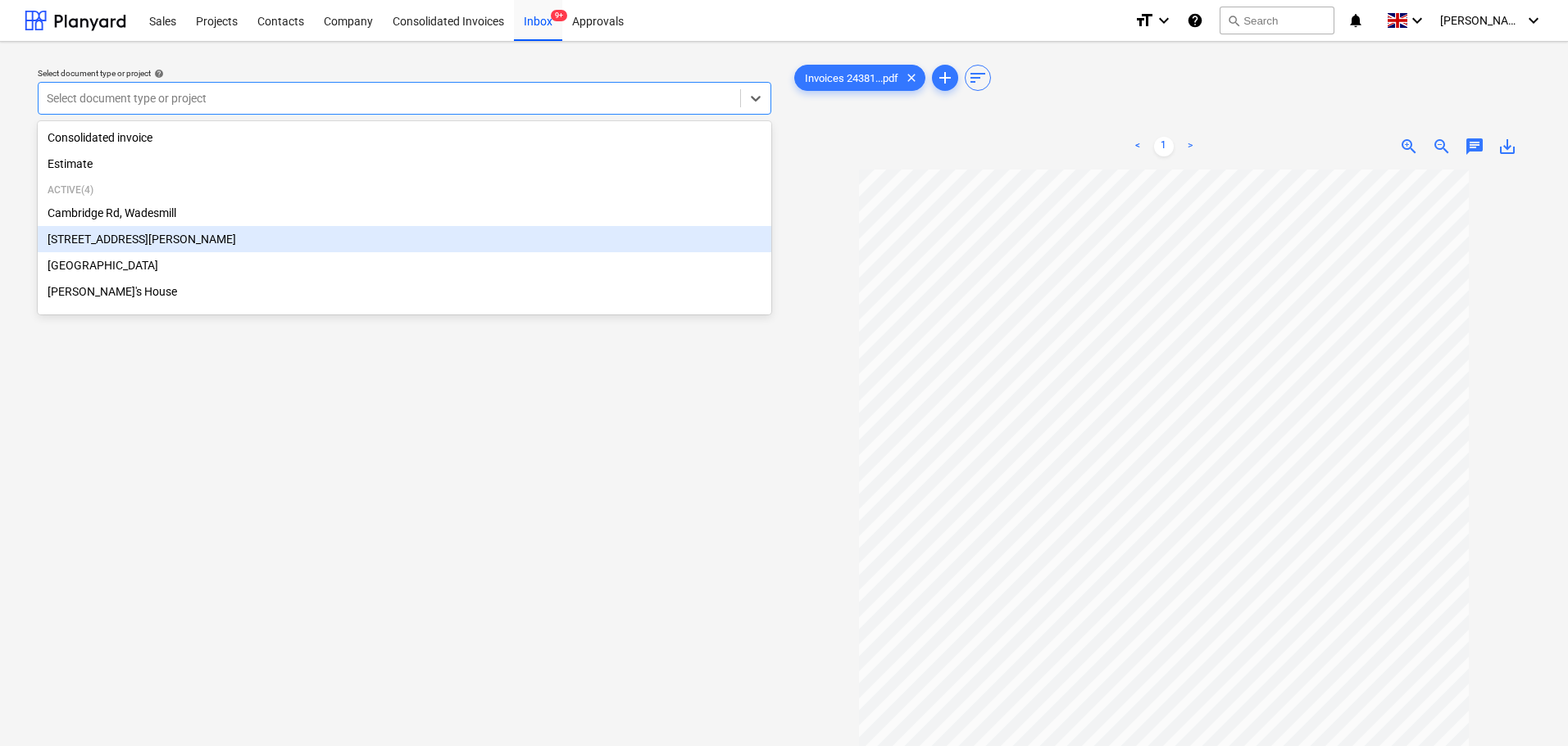
click at [126, 237] on div "[STREET_ADDRESS][PERSON_NAME]" at bounding box center [405, 239] width 733 height 26
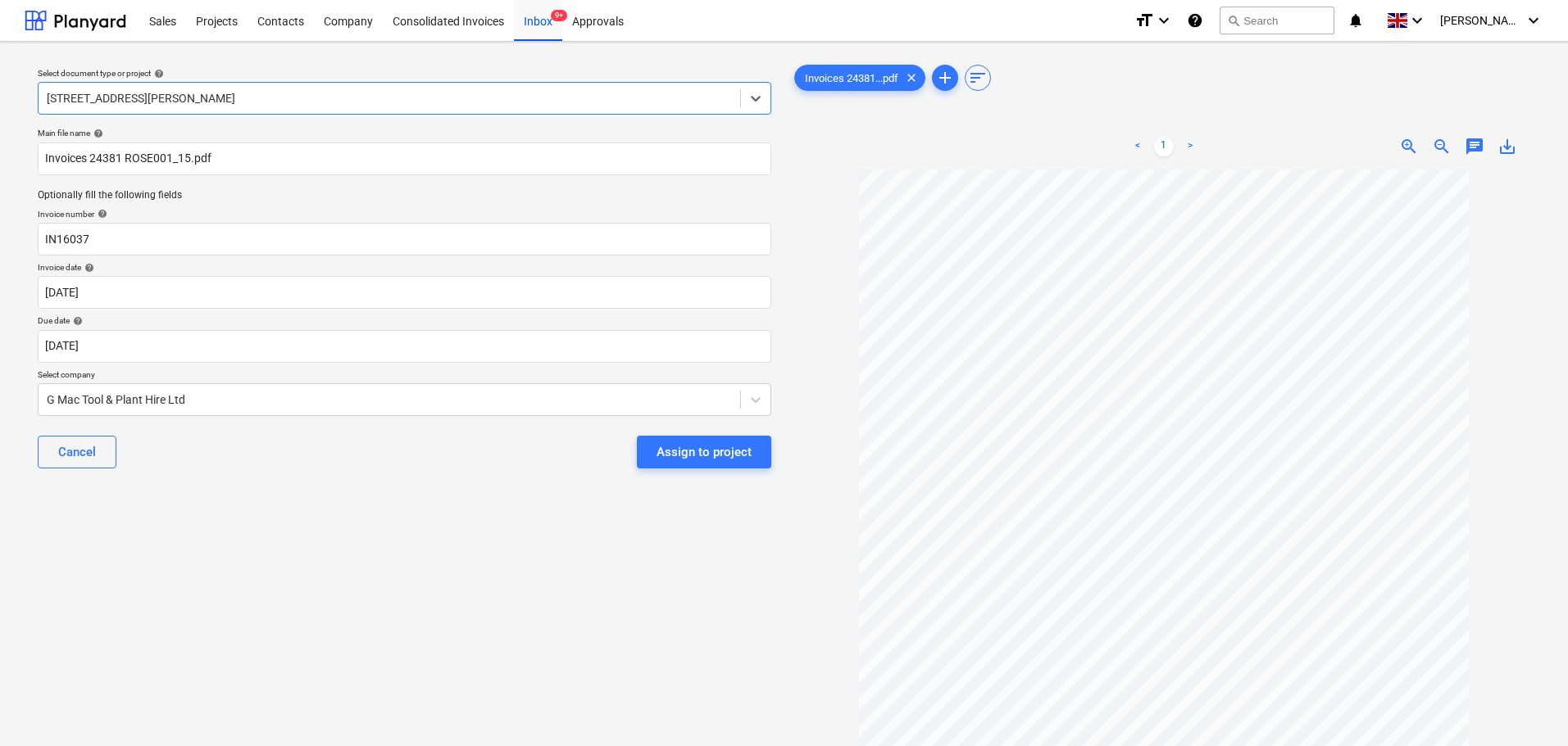
click at [289, 478] on div "Cancel Assign to project" at bounding box center [405, 451] width 733 height 59
click at [671, 450] on div "Assign to project" at bounding box center [704, 452] width 95 height 21
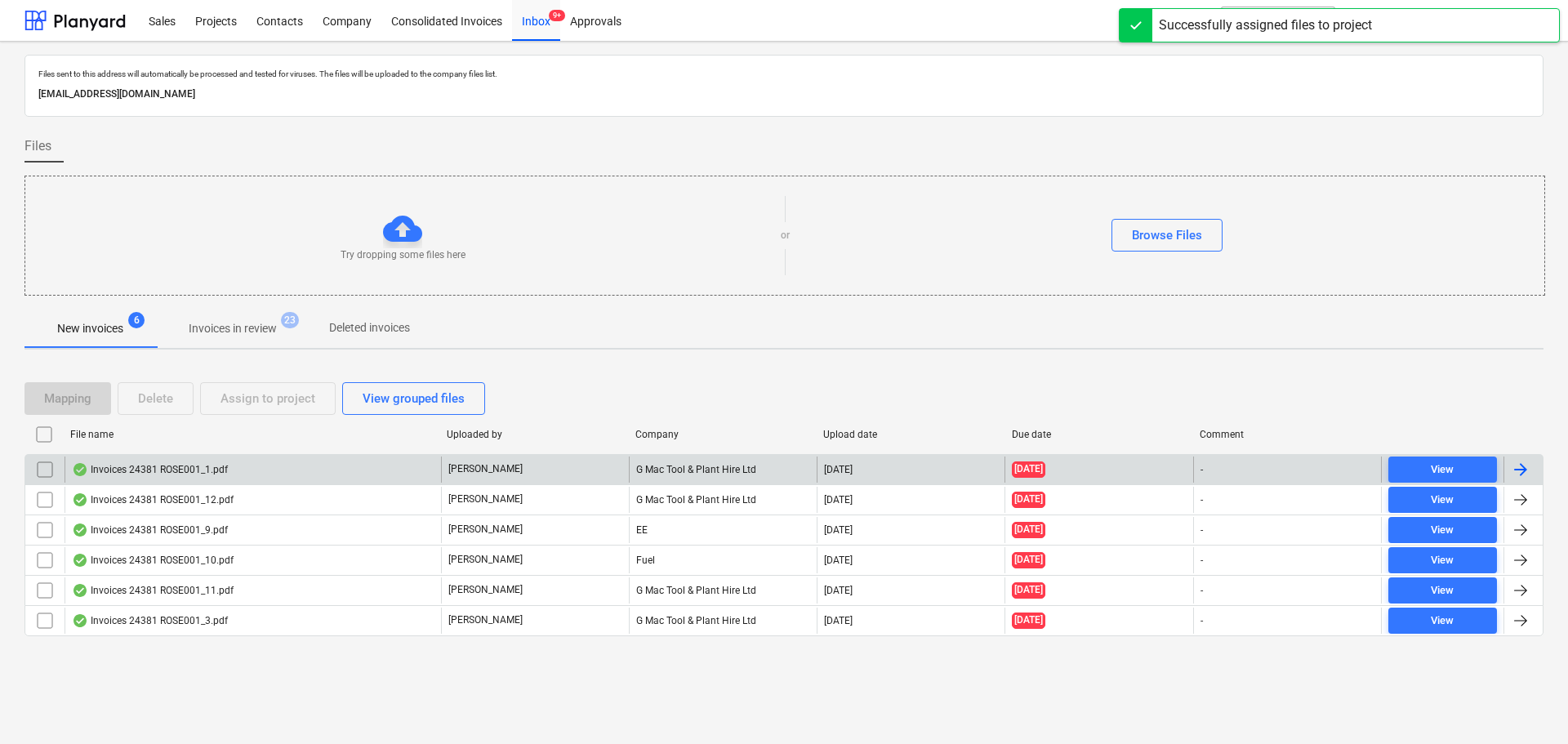
click at [206, 459] on div "Invoices 24381 ROSE001_1.pdf" at bounding box center [253, 469] width 376 height 26
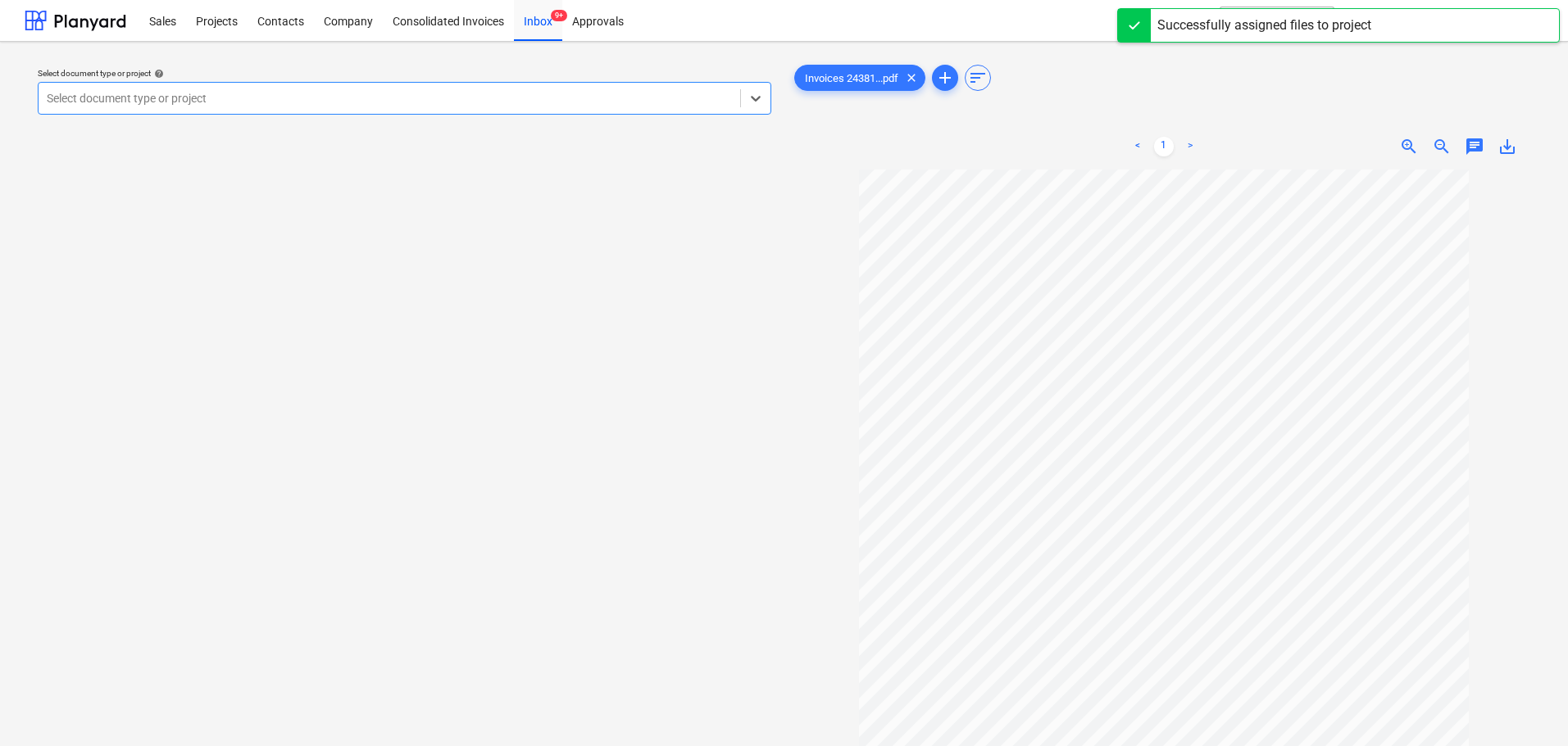
click at [233, 97] on div at bounding box center [389, 99] width 685 height 17
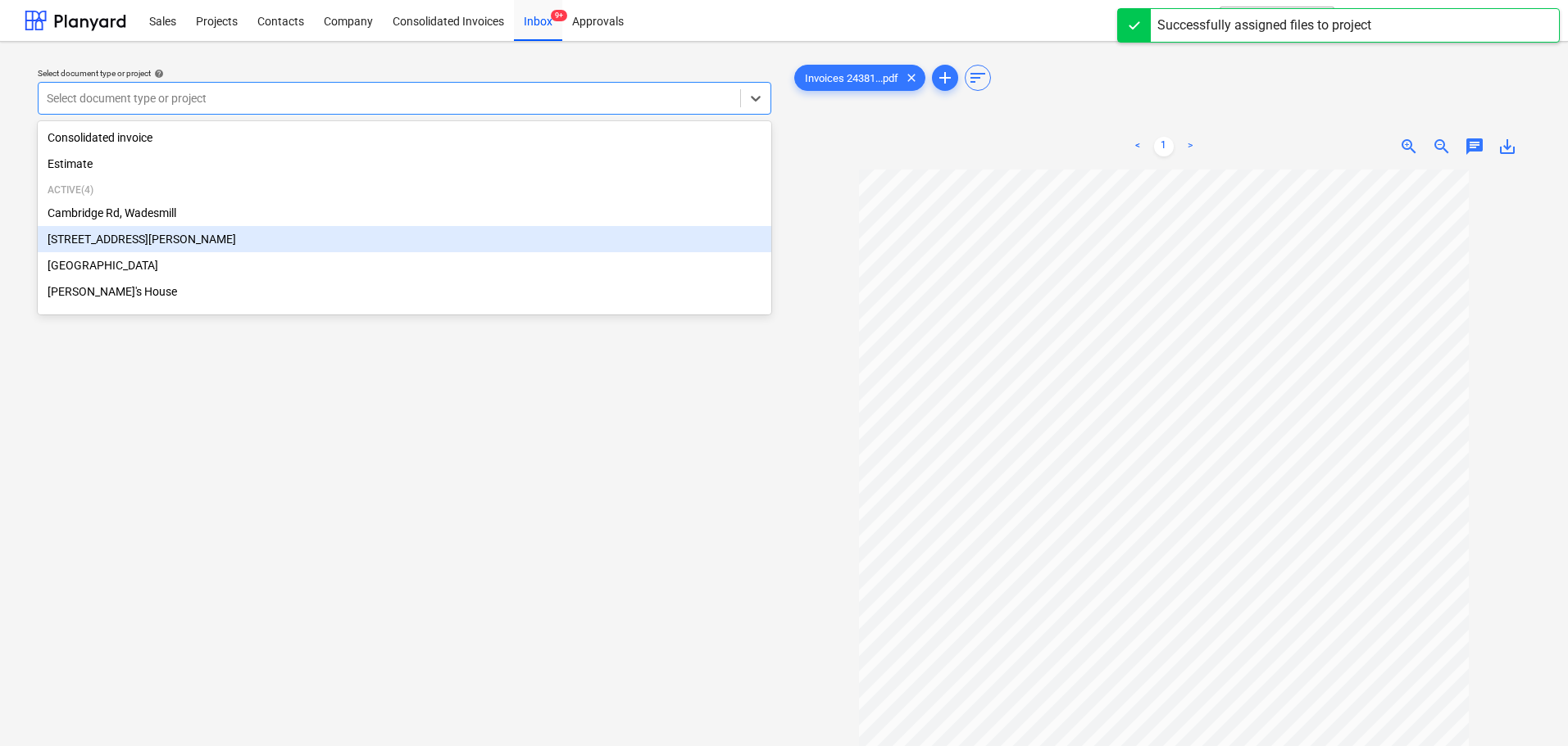
click at [131, 246] on div "[STREET_ADDRESS][PERSON_NAME]" at bounding box center [405, 239] width 733 height 26
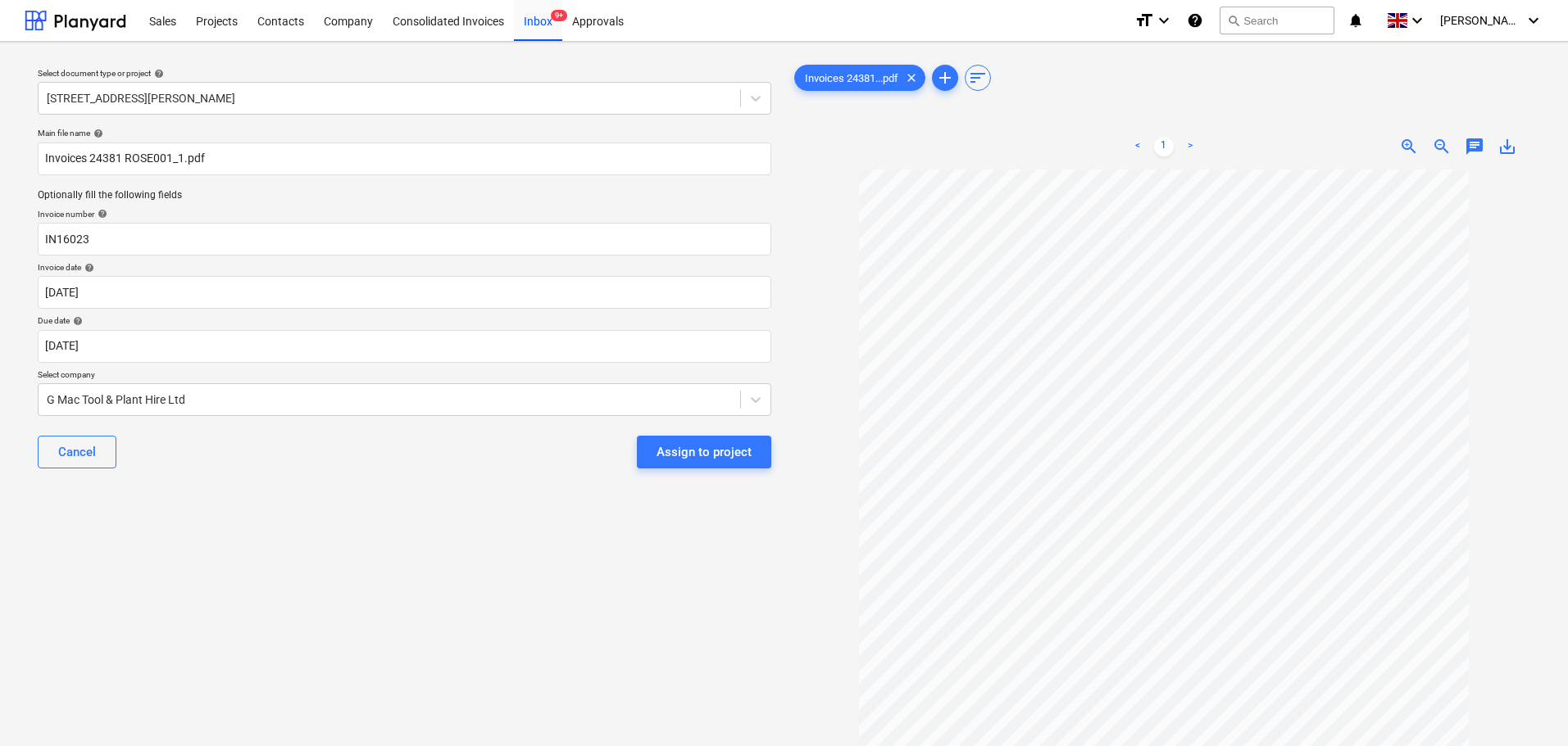
drag, startPoint x: 308, startPoint y: 483, endPoint x: 430, endPoint y: 484, distance: 122.0
click at [320, 483] on div "Main file name help Invoices 24381 ROSE001_1.pdf Optionally fill the following …" at bounding box center [404, 304] width 746 height 367
click at [698, 452] on div "Assign to project" at bounding box center [704, 452] width 95 height 21
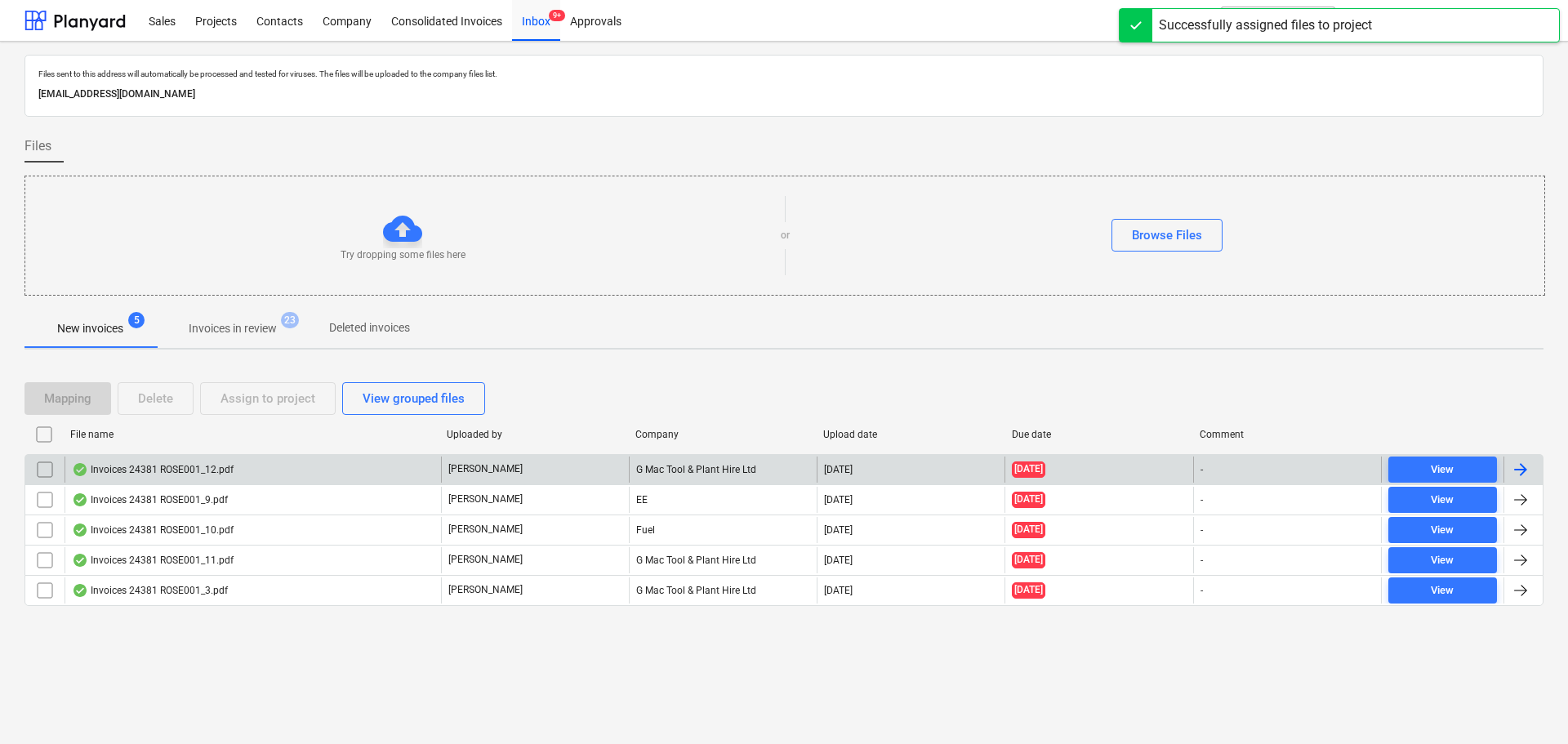
click at [190, 467] on div "Invoices 24381 ROSE001_12.pdf" at bounding box center [153, 469] width 161 height 13
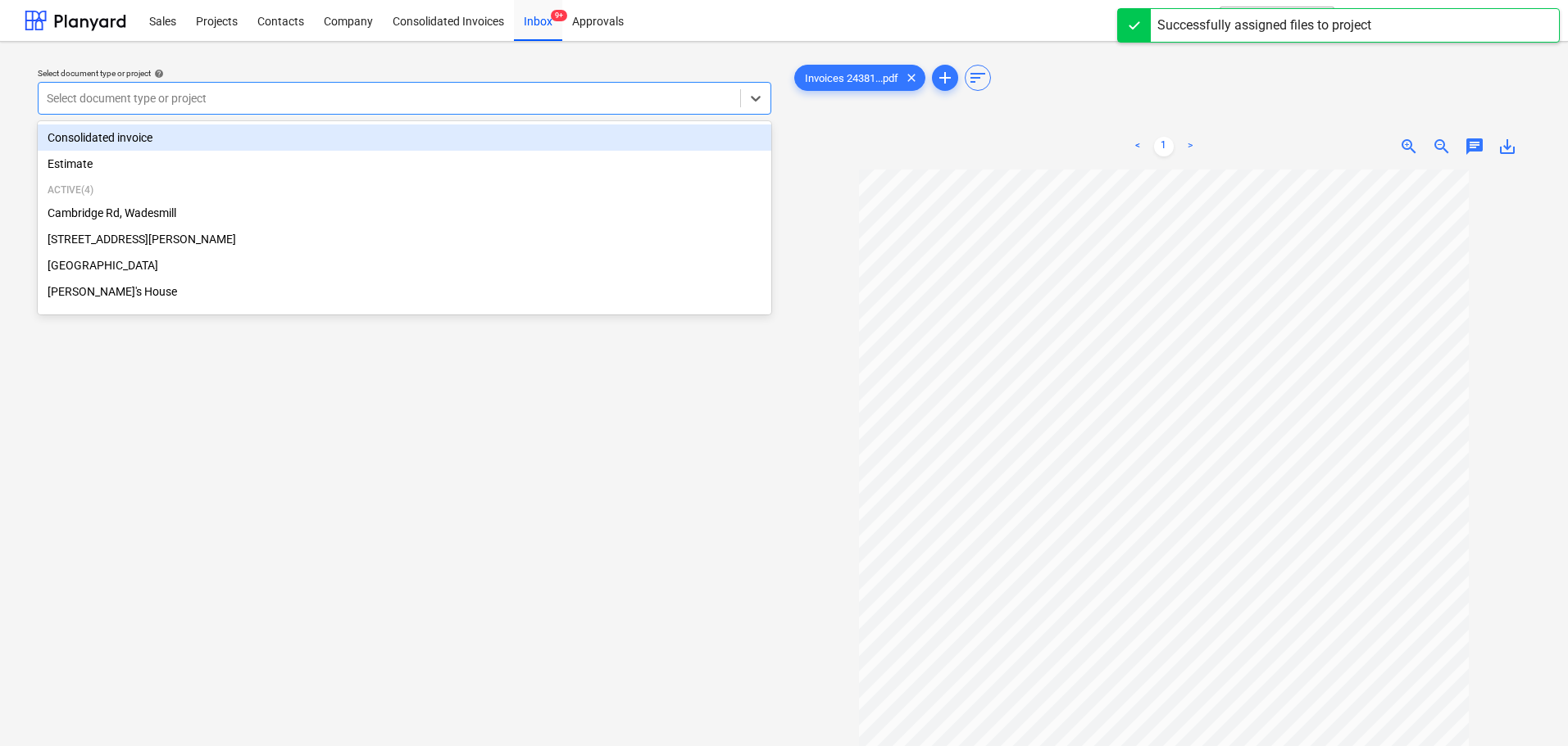
click at [243, 94] on div at bounding box center [389, 99] width 685 height 17
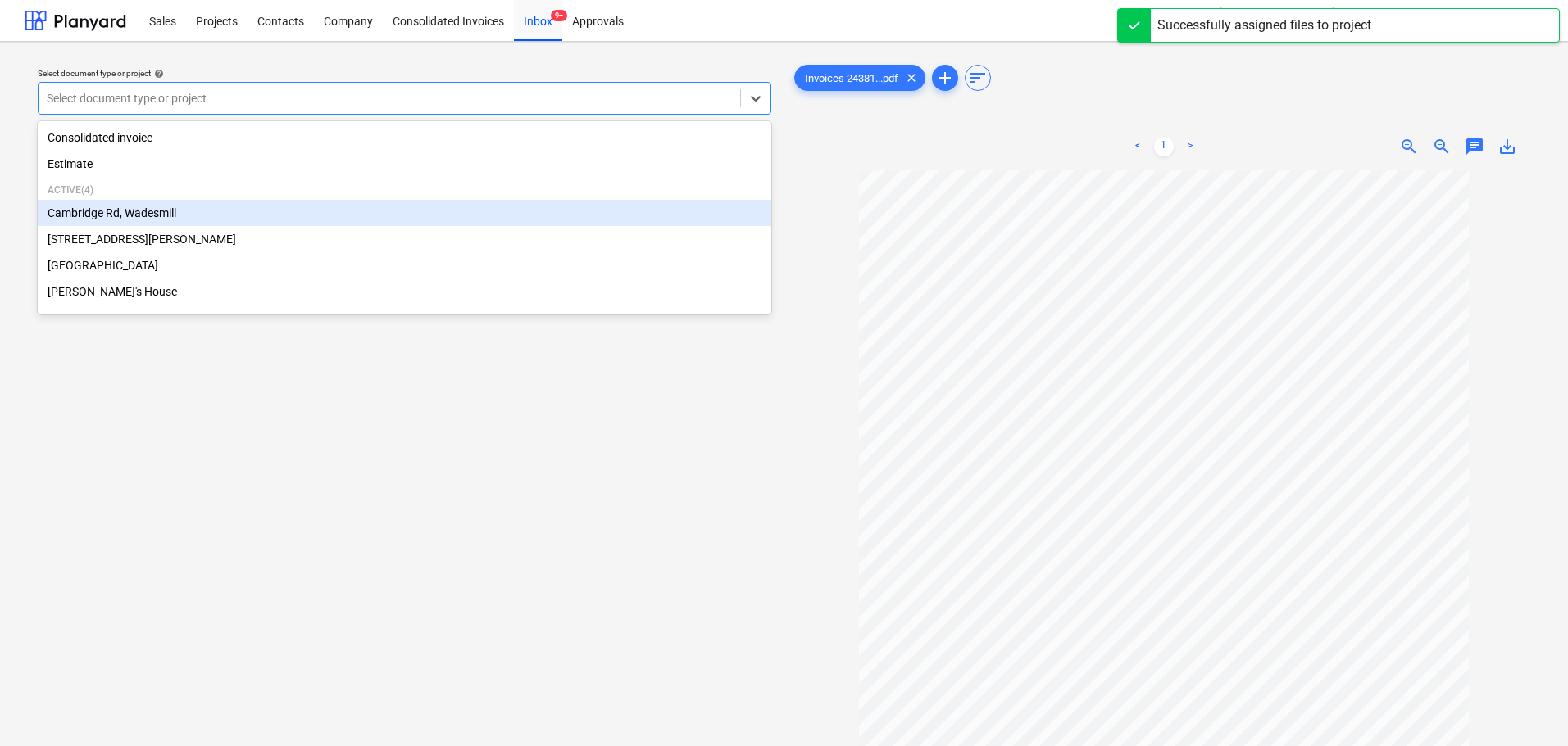
click at [158, 218] on div "Cambridge Rd, Wadesmill" at bounding box center [405, 213] width 733 height 26
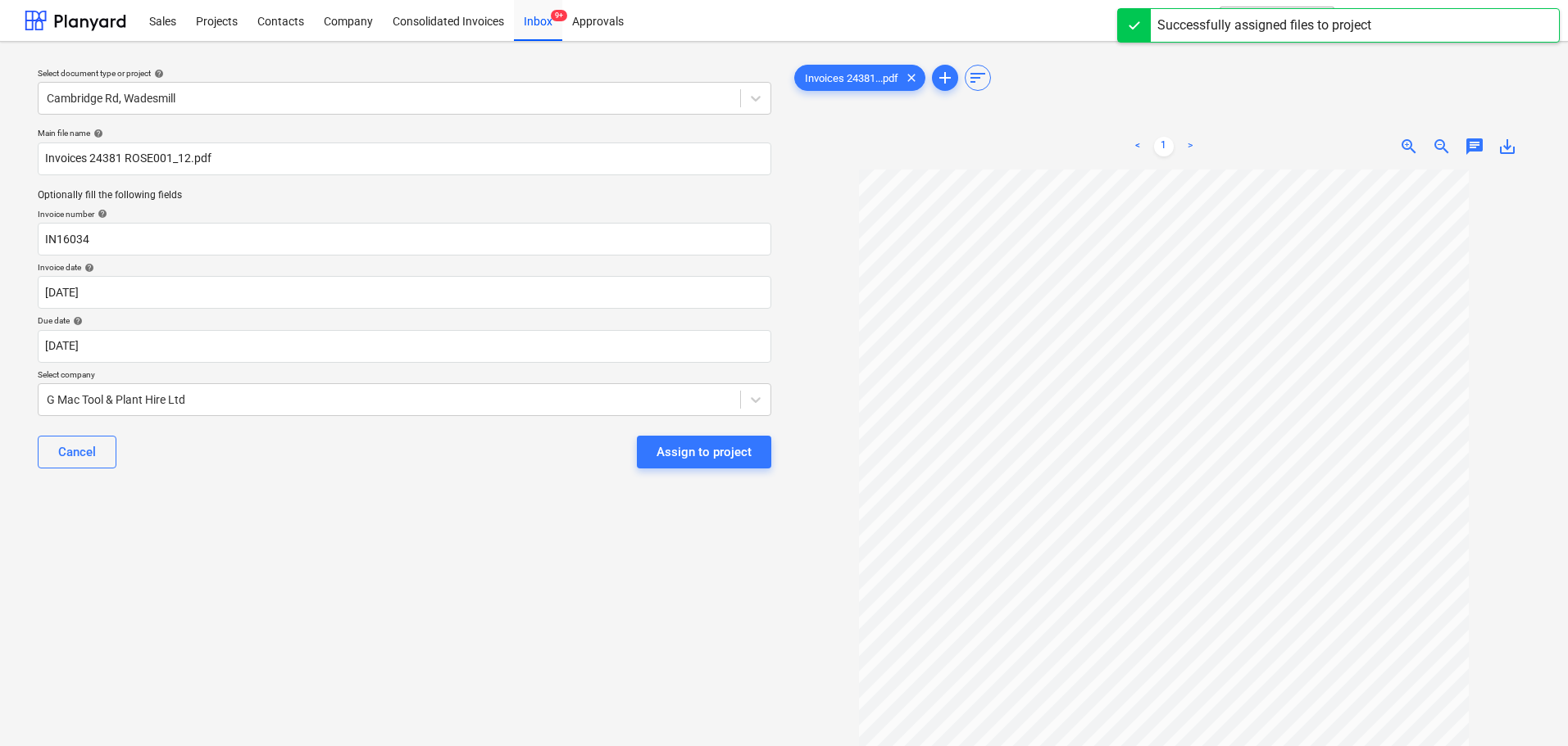
drag, startPoint x: 246, startPoint y: 479, endPoint x: 368, endPoint y: 462, distance: 123.2
click at [248, 479] on div "Cancel Assign to project" at bounding box center [405, 451] width 733 height 59
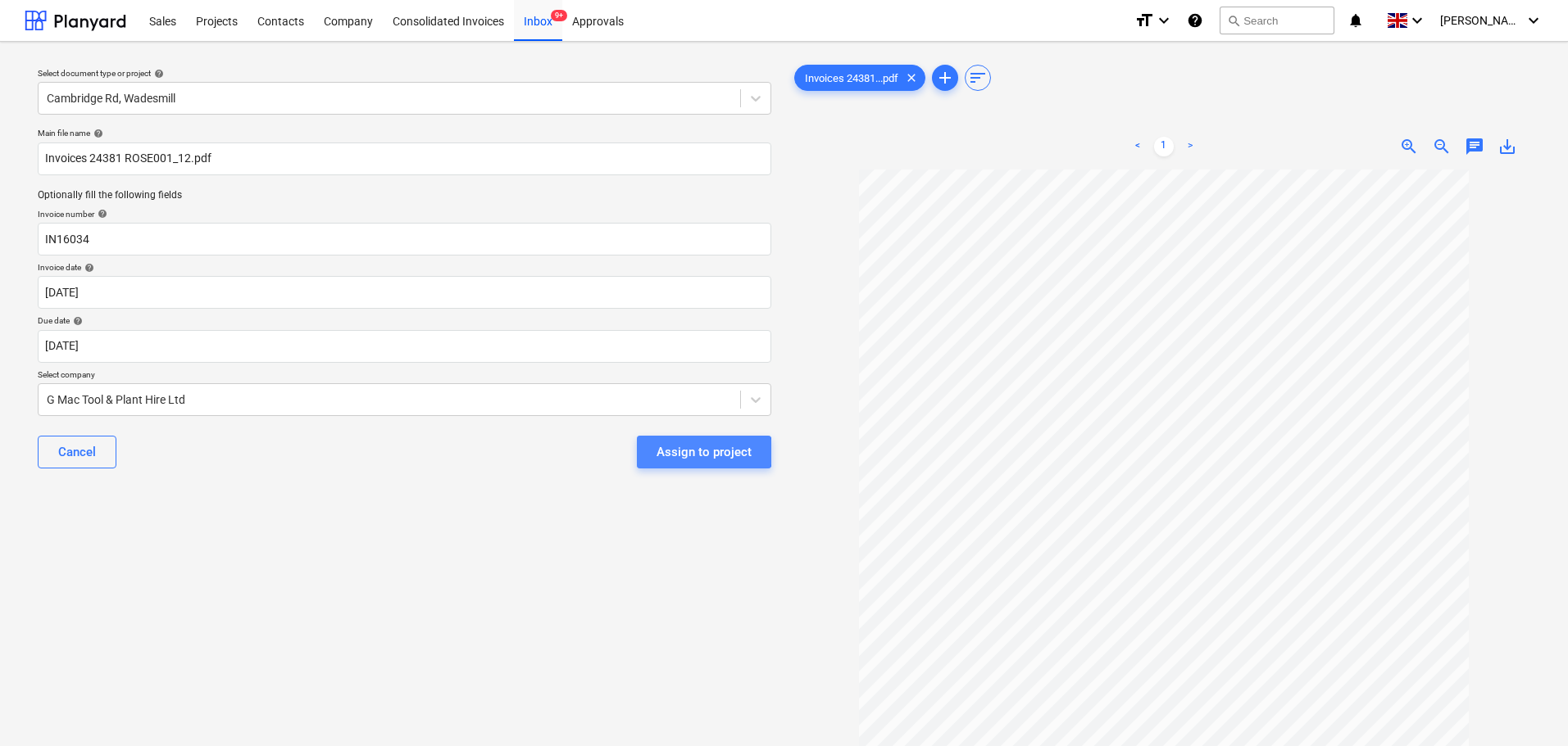
click at [688, 452] on div "Assign to project" at bounding box center [704, 452] width 95 height 21
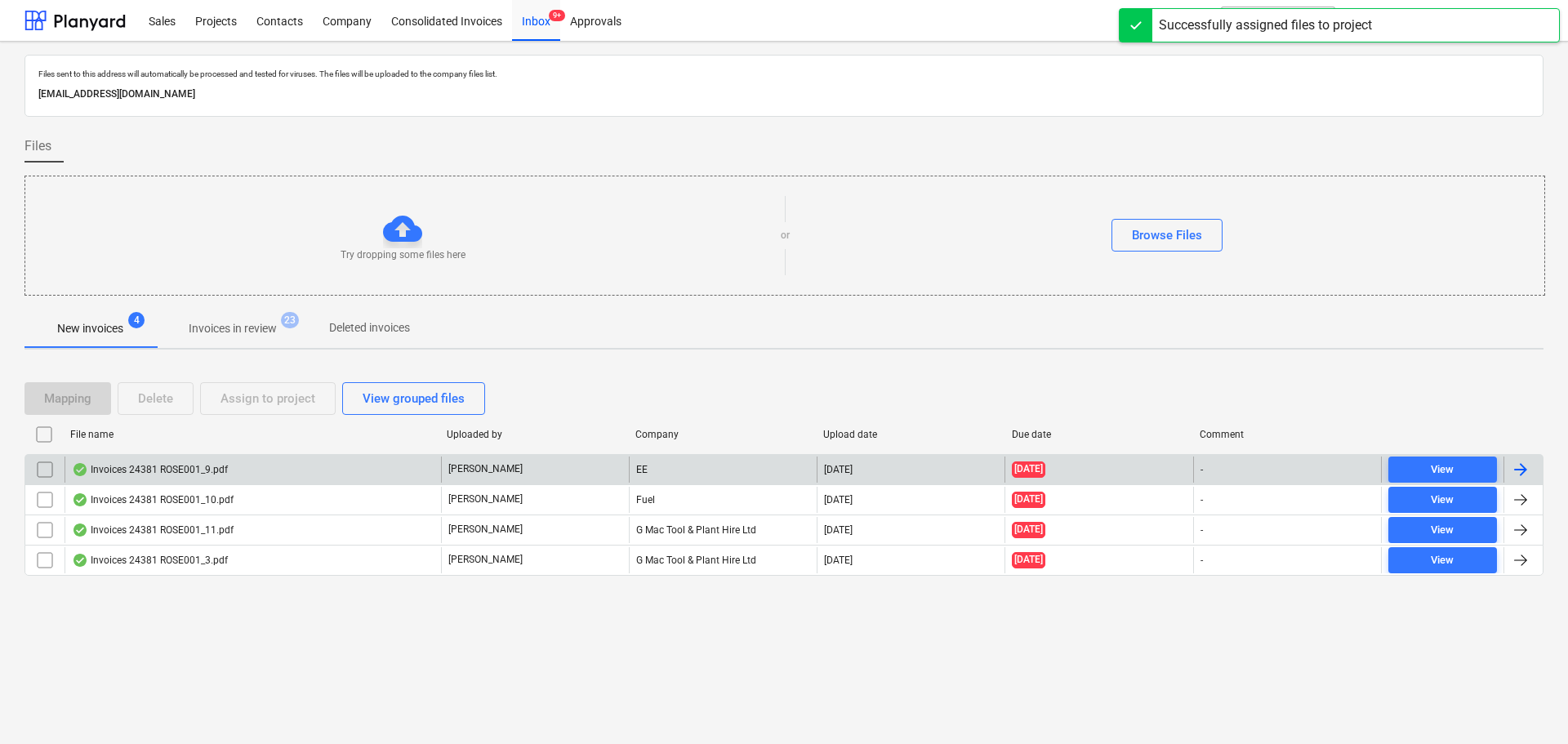
click at [182, 457] on div "Invoices 24381 ROSE001_9.pdf" at bounding box center [253, 469] width 376 height 26
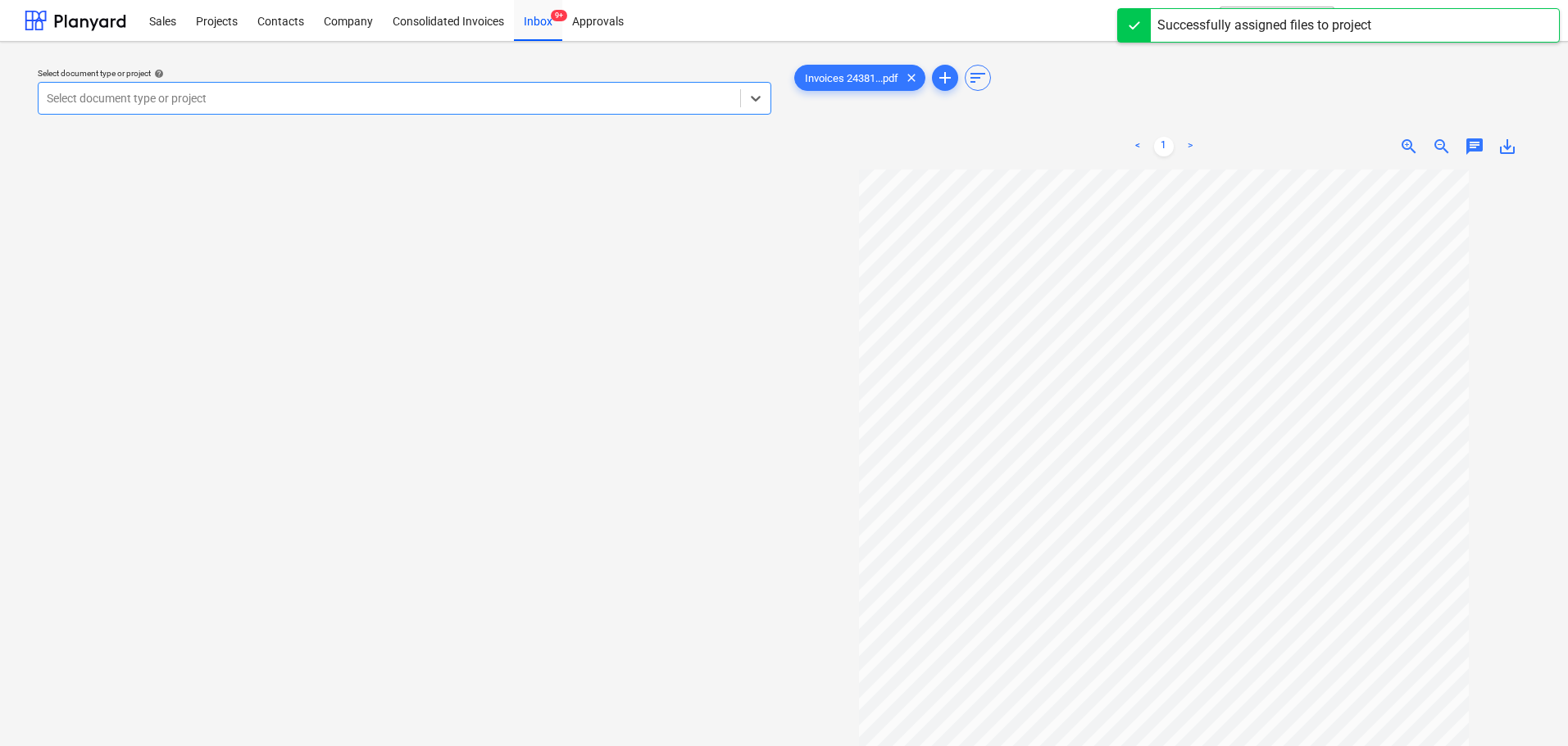
click at [244, 93] on div at bounding box center [389, 99] width 685 height 17
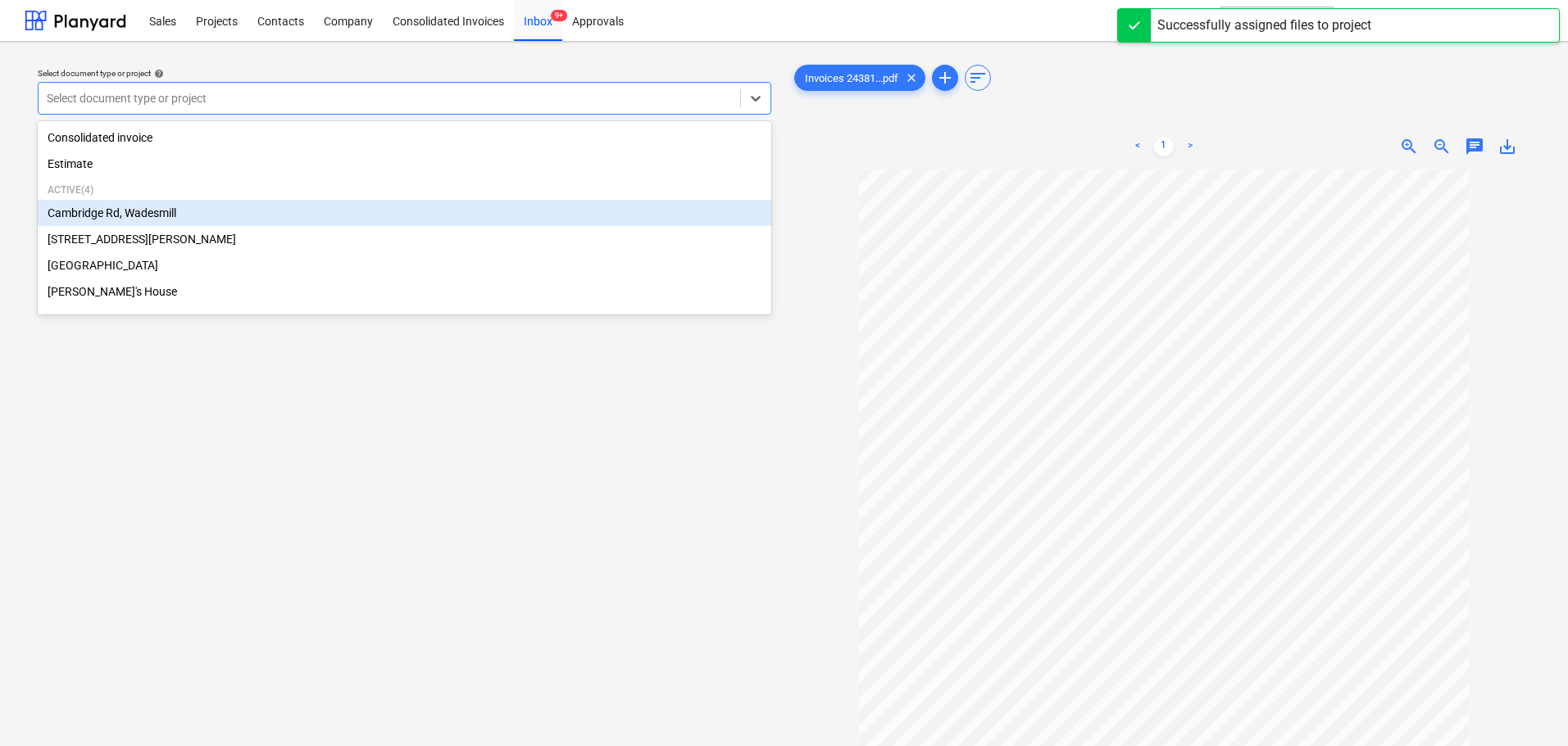
click at [147, 209] on div "Cambridge Rd, Wadesmill" at bounding box center [405, 213] width 733 height 26
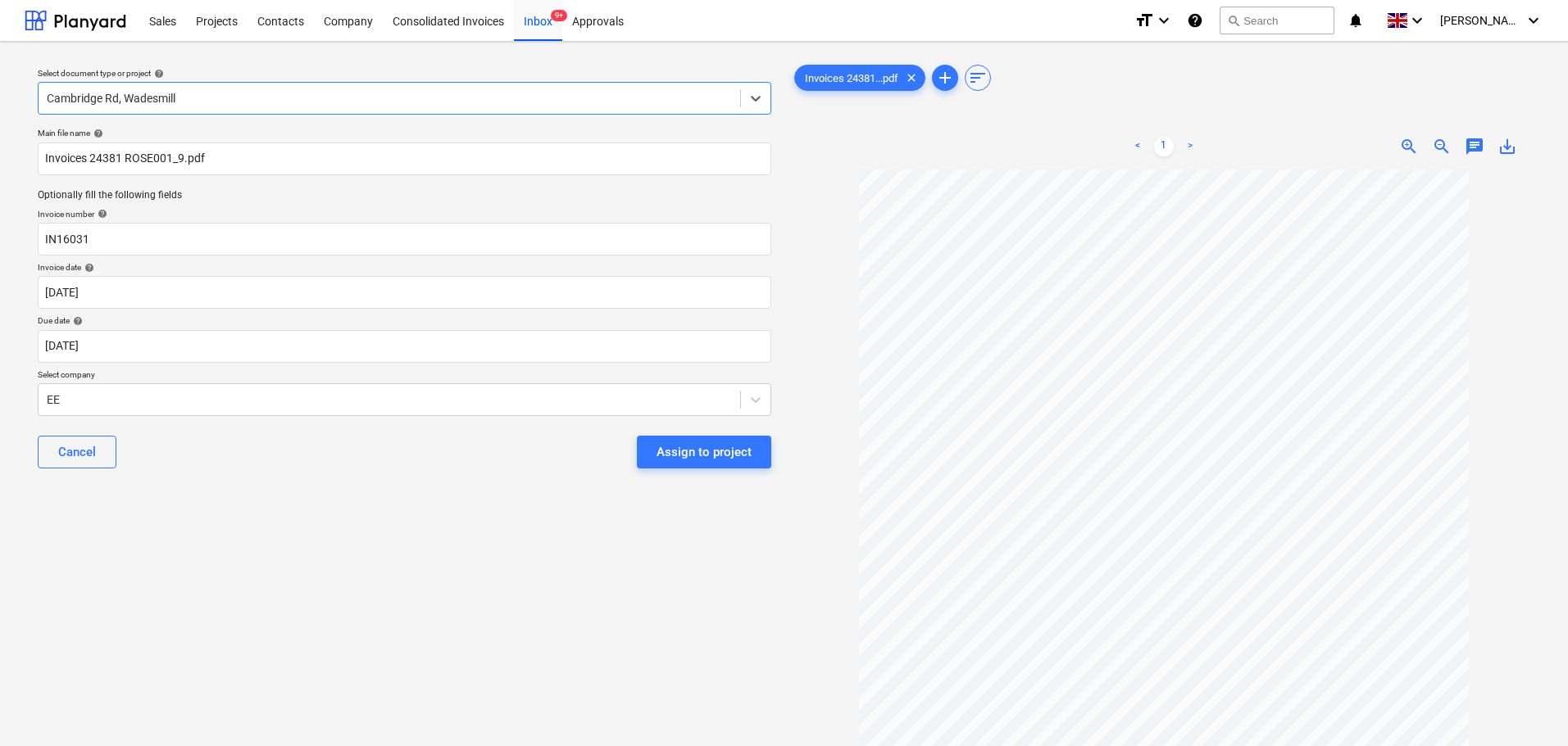
click at [313, 489] on div "Select document type or project help option Cambridge Rd, Wadesmill, selected. …" at bounding box center [404, 465] width 759 height 821
click at [684, 452] on div "Assign to project" at bounding box center [704, 452] width 95 height 21
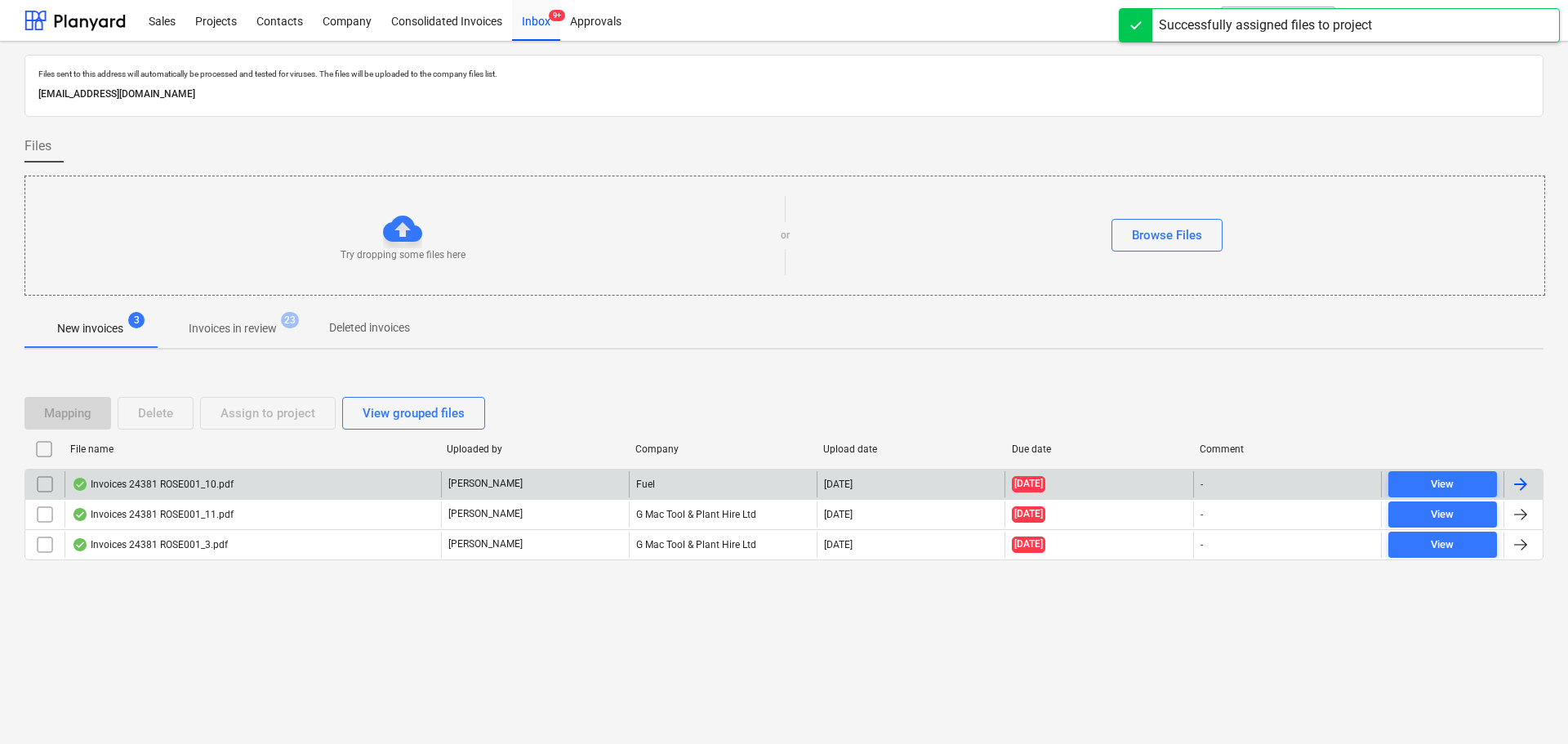
click at [209, 480] on div "Invoices 24381 ROSE001_10.pdf" at bounding box center [153, 484] width 161 height 13
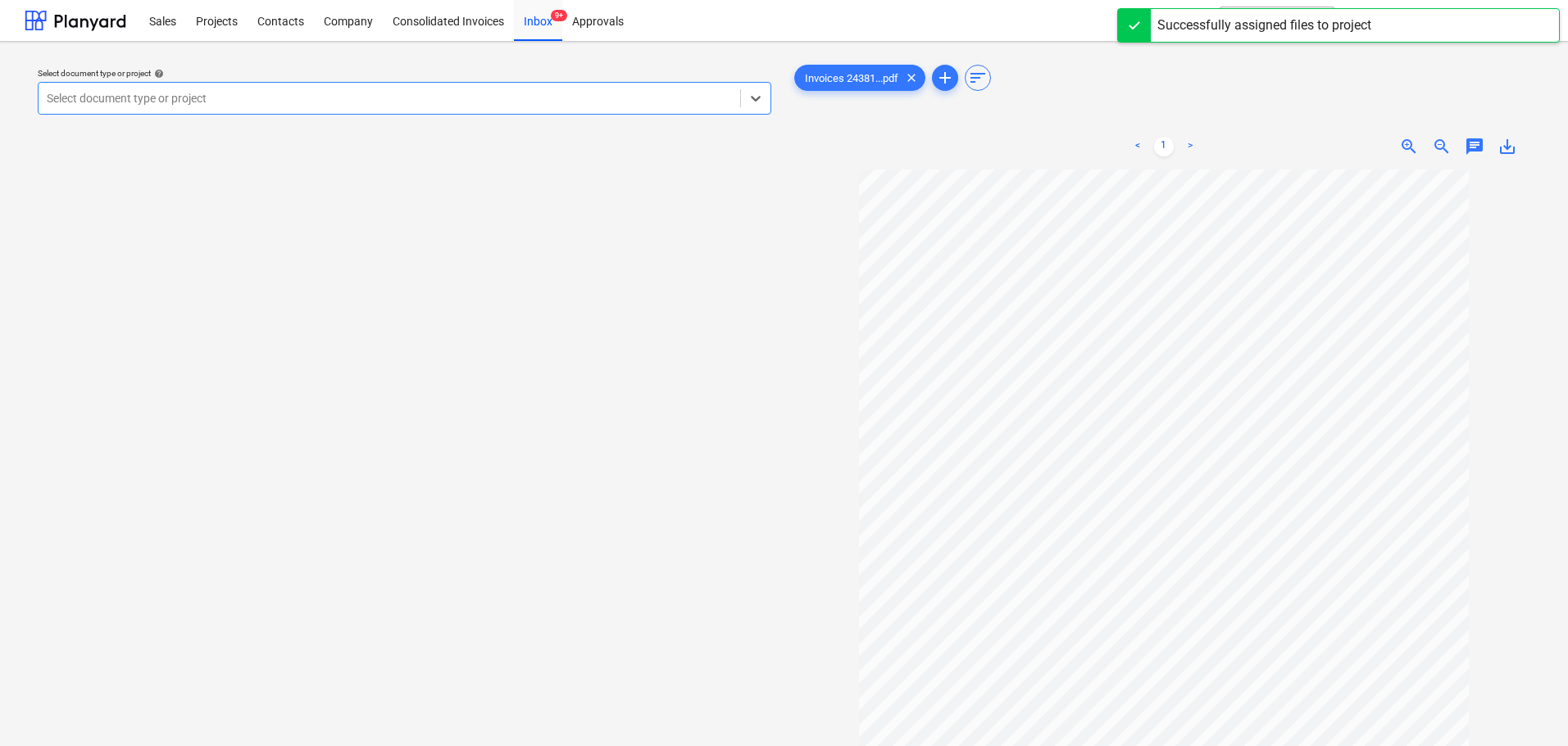
click at [193, 100] on div at bounding box center [389, 99] width 685 height 17
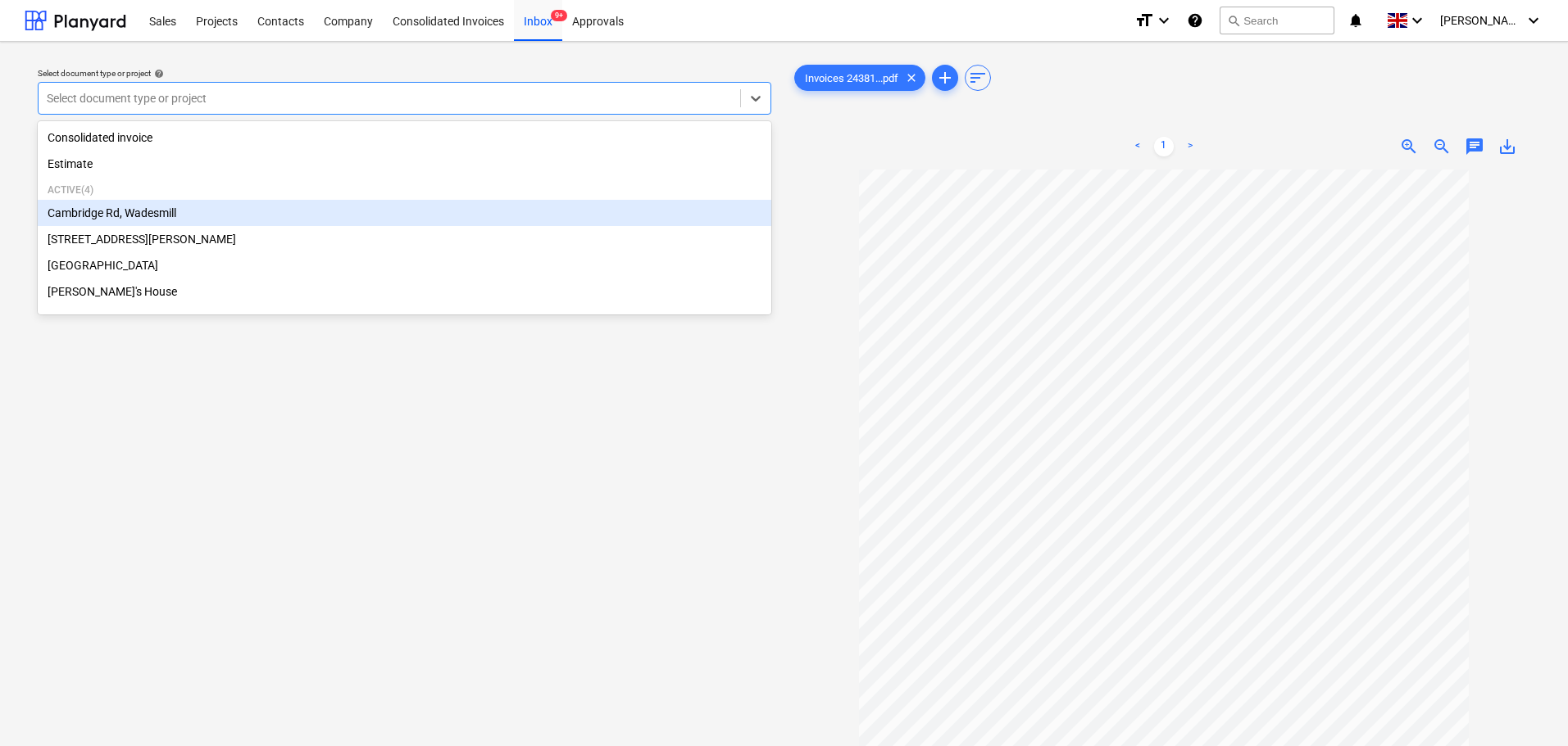
click at [137, 217] on div "Cambridge Rd, Wadesmill" at bounding box center [405, 213] width 733 height 26
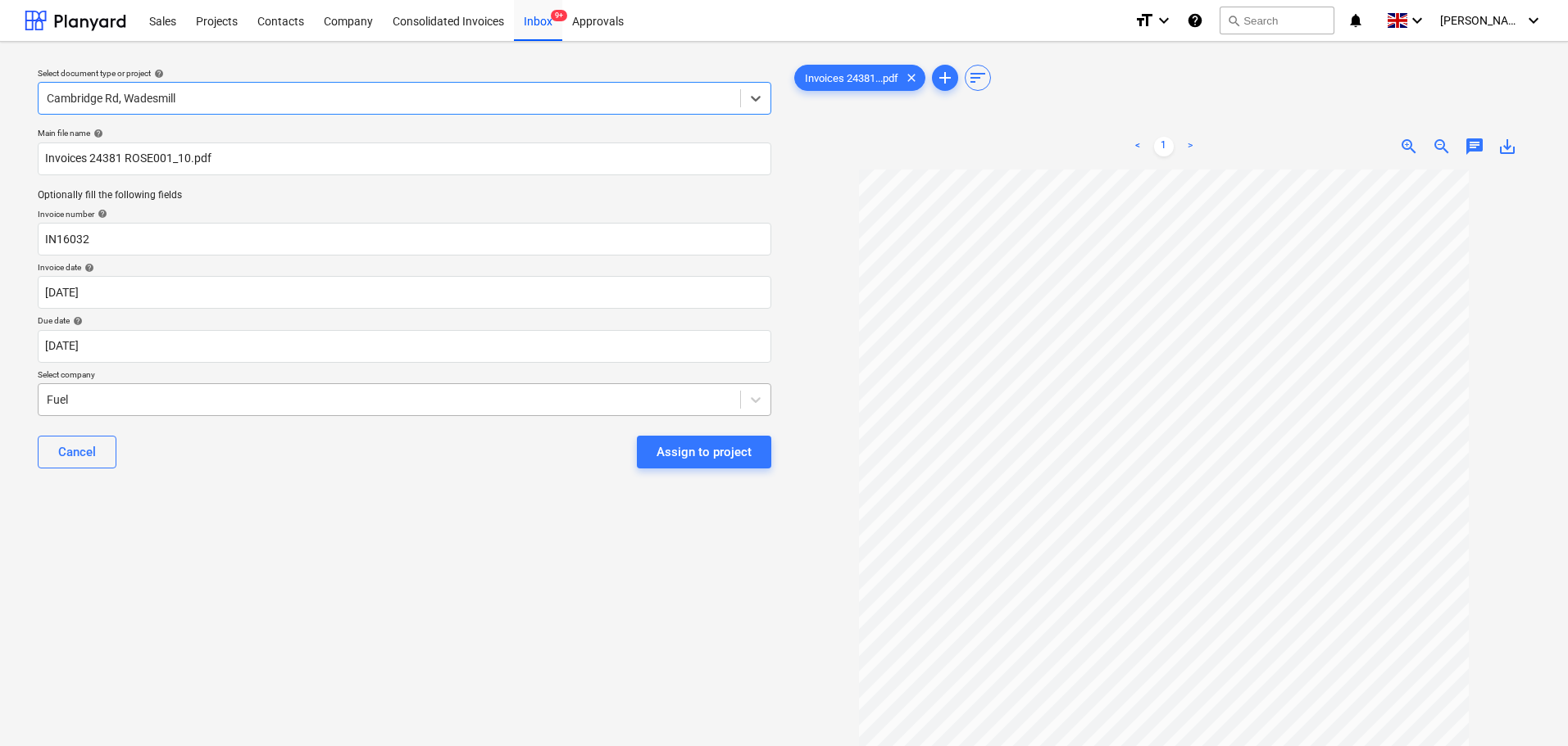
click at [160, 398] on div at bounding box center [389, 400] width 685 height 17
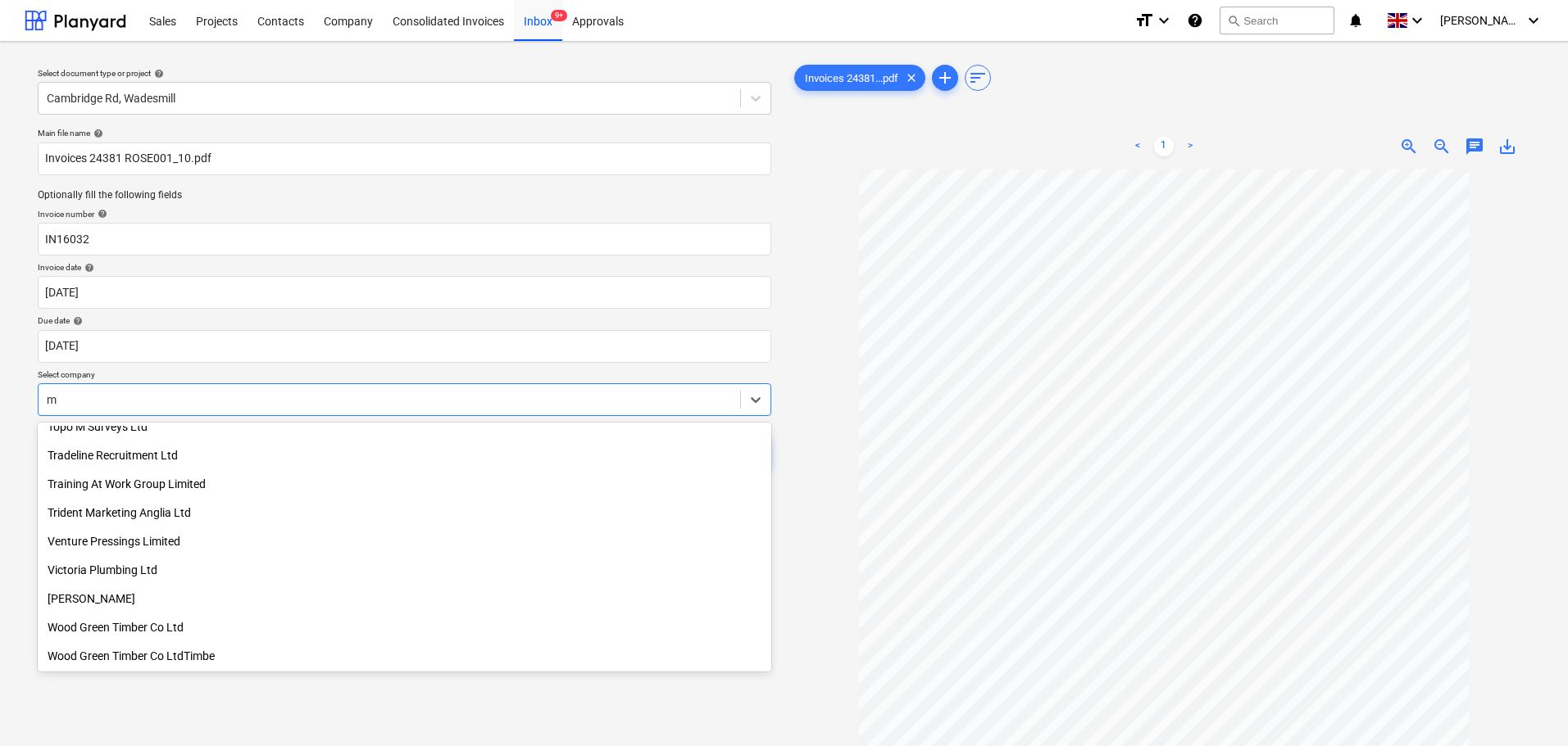
scroll to position [1016, 0]
type input "mac"
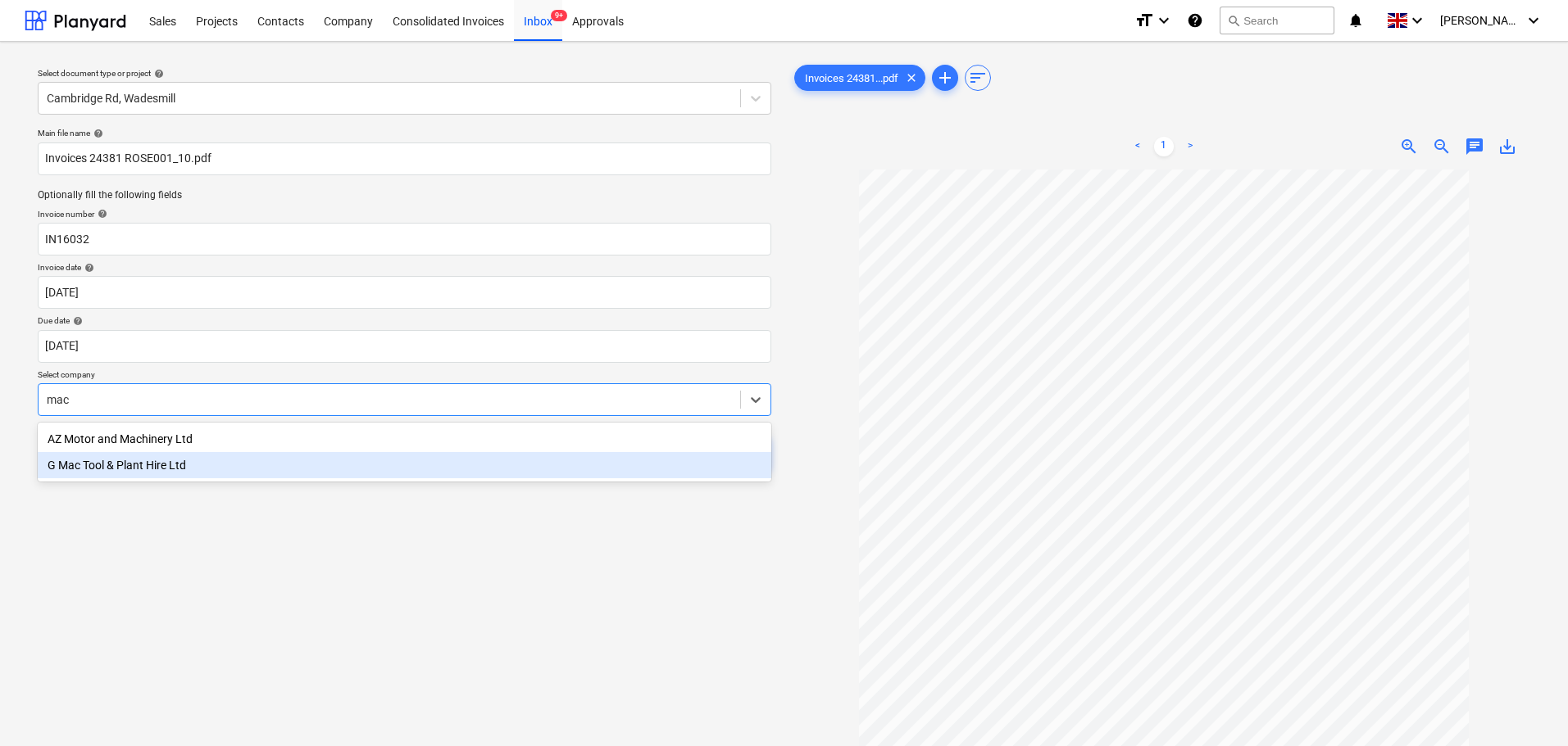
click at [173, 469] on div "G Mac Tool & Plant Hire Ltd" at bounding box center [405, 465] width 733 height 26
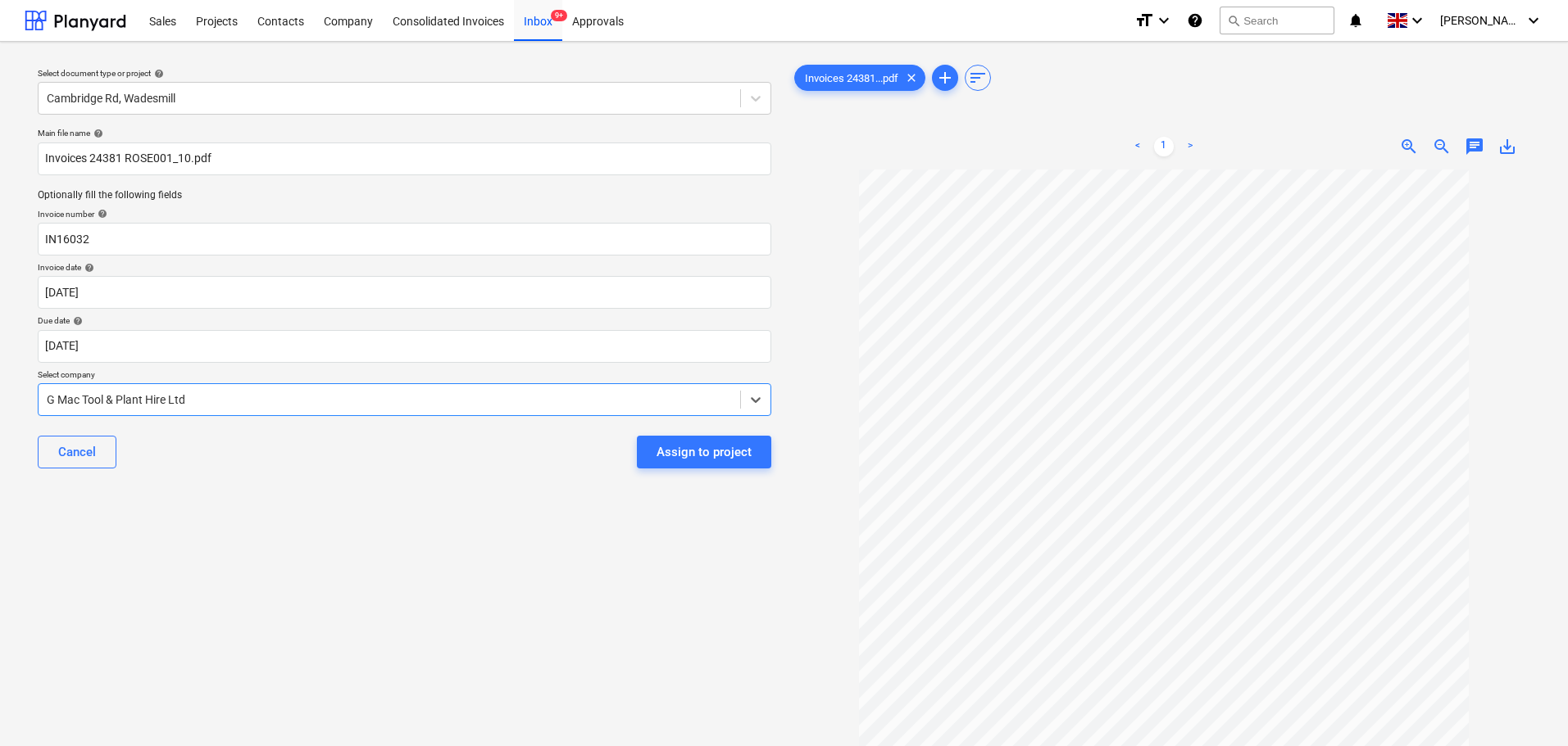
drag, startPoint x: 377, startPoint y: 537, endPoint x: 559, endPoint y: 488, distance: 188.5
click at [392, 538] on div "Select document type or project help Cambridge Rd, Wadesmill Main file name hel…" at bounding box center [404, 465] width 759 height 821
click at [690, 444] on div "Assign to project" at bounding box center [704, 452] width 95 height 21
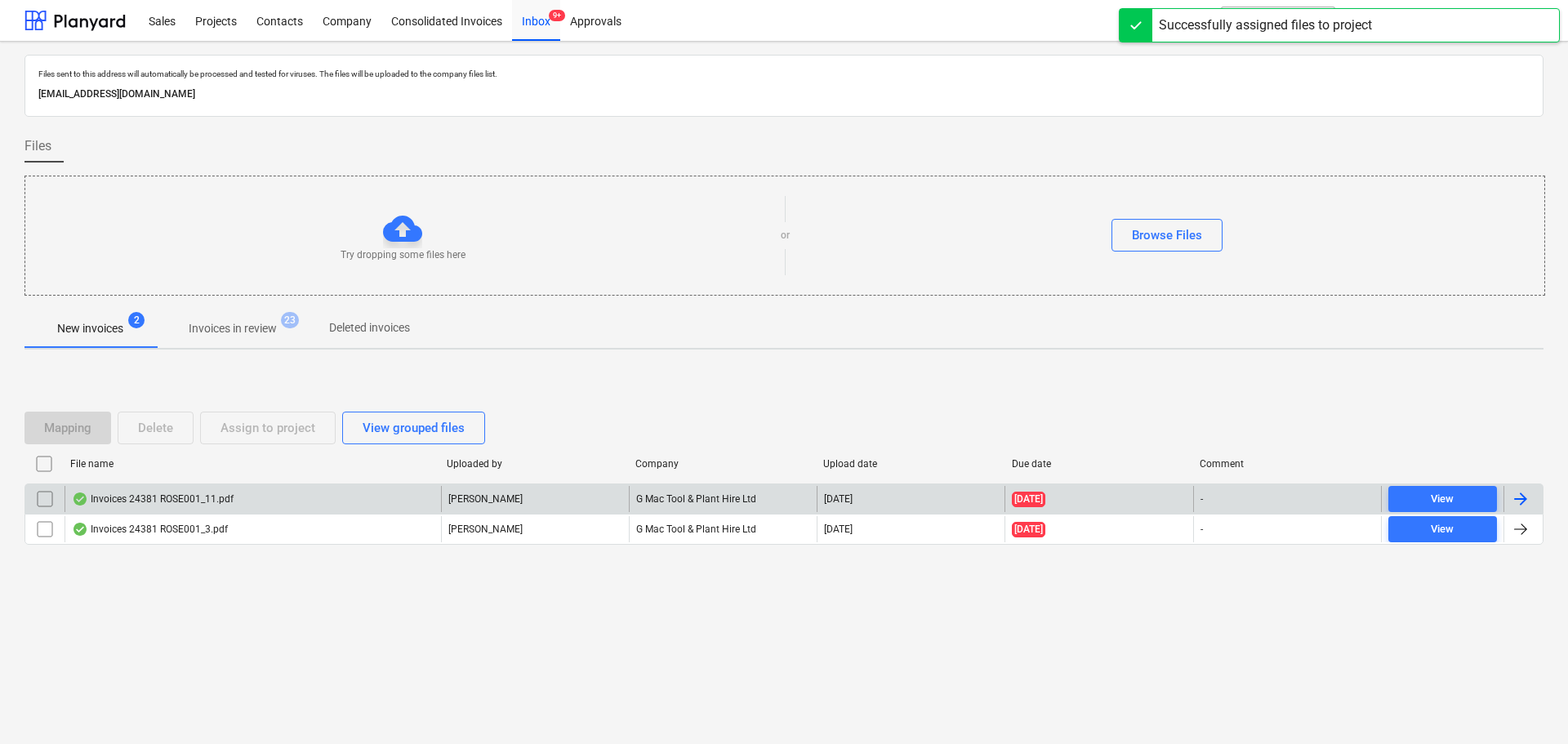
click at [196, 492] on div "Invoices 24381 ROSE001_11.pdf" at bounding box center [253, 499] width 376 height 26
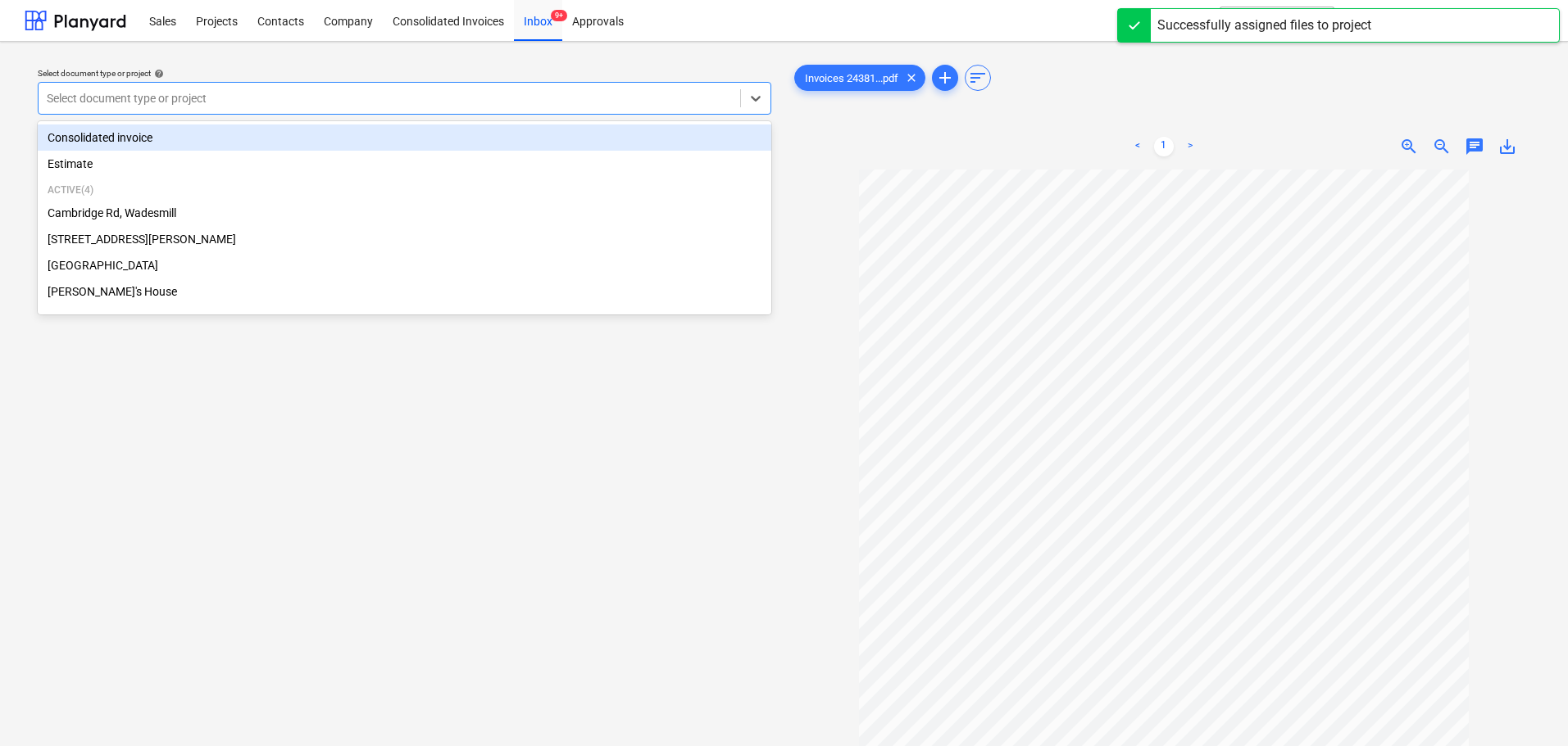
click at [185, 93] on div at bounding box center [389, 99] width 685 height 17
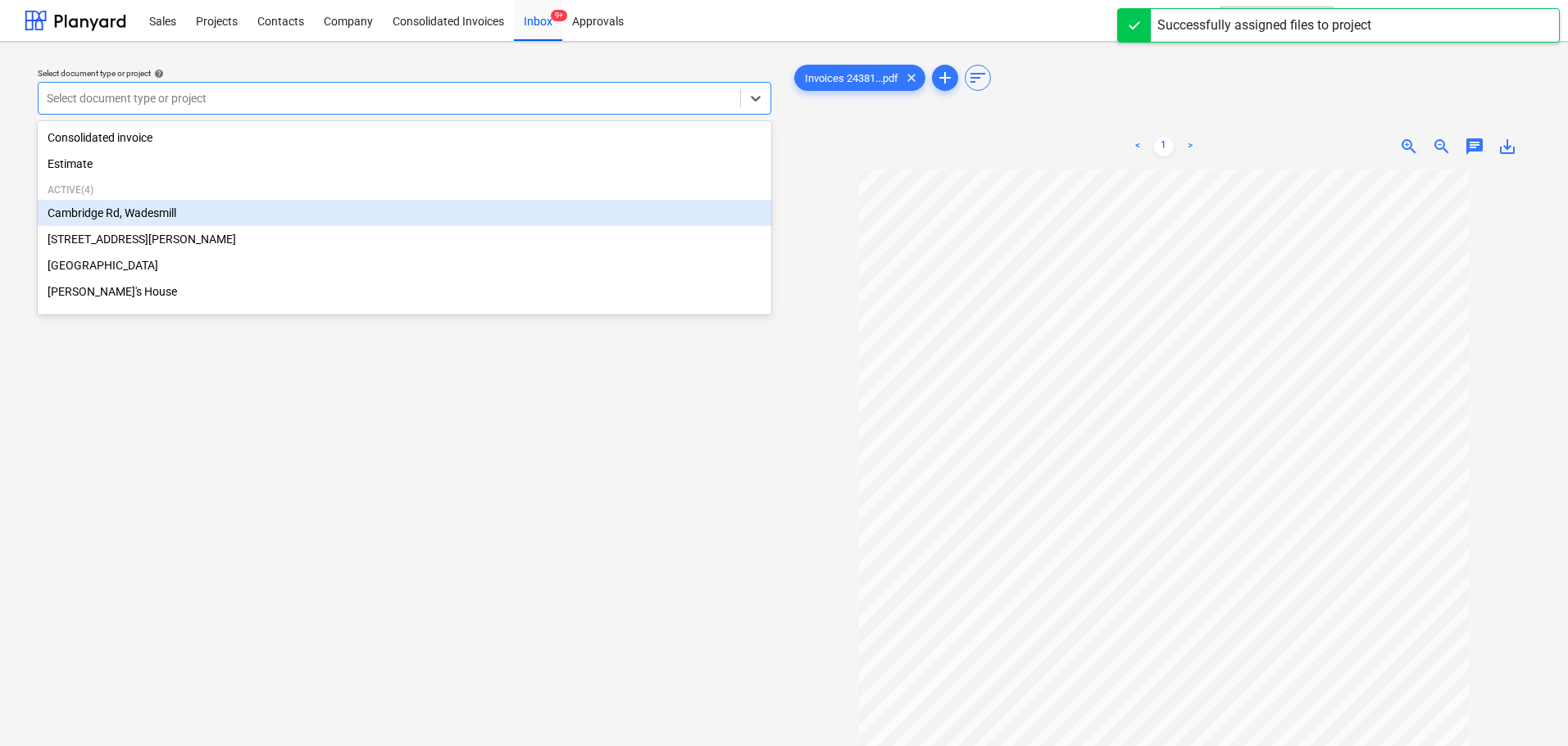
click at [157, 209] on div "Cambridge Rd, Wadesmill" at bounding box center [405, 213] width 733 height 26
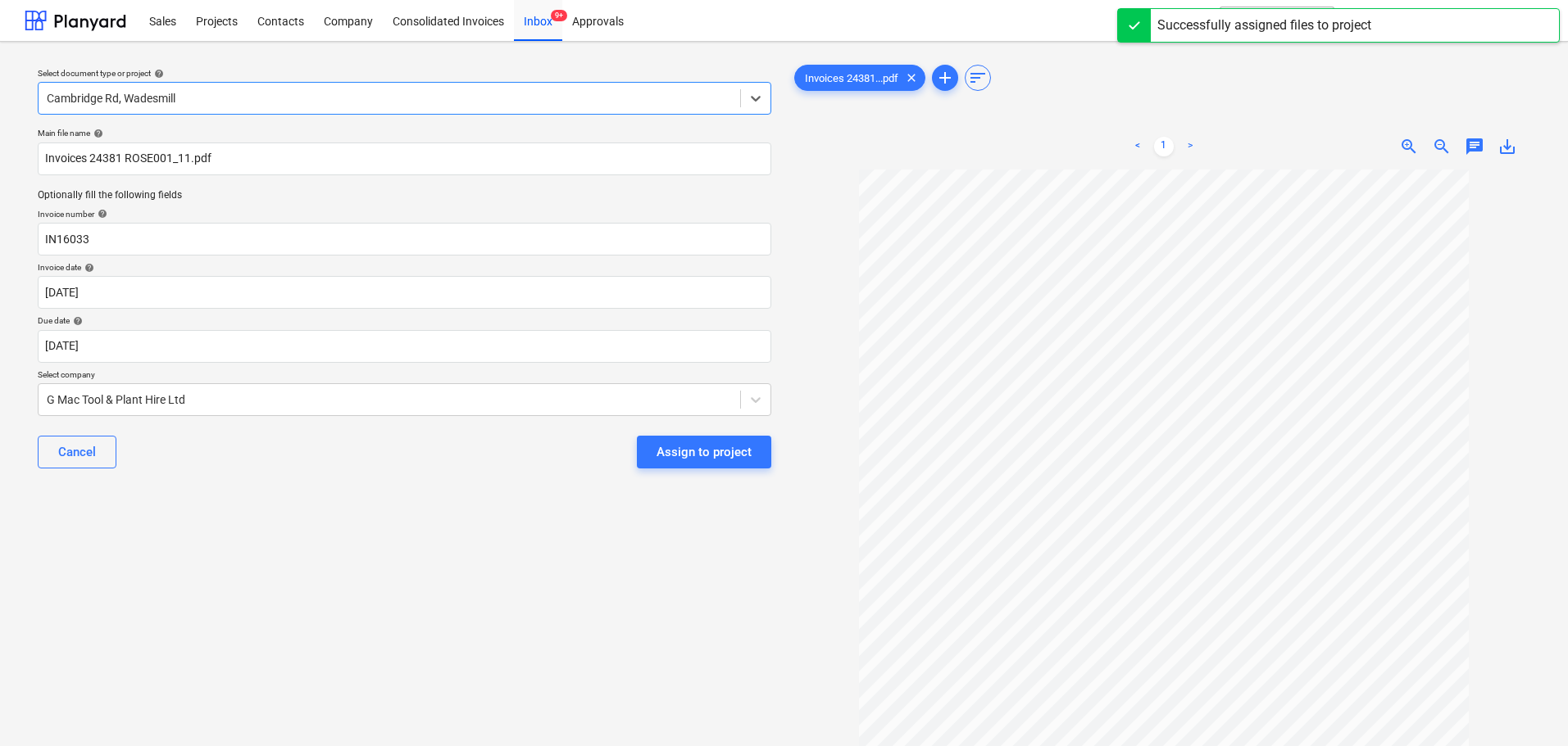
drag, startPoint x: 220, startPoint y: 487, endPoint x: 388, endPoint y: 462, distance: 169.8
click at [226, 487] on div "Main file name help Invoices 24381 ROSE001_11.pdf Optionally fill the following…" at bounding box center [404, 304] width 746 height 367
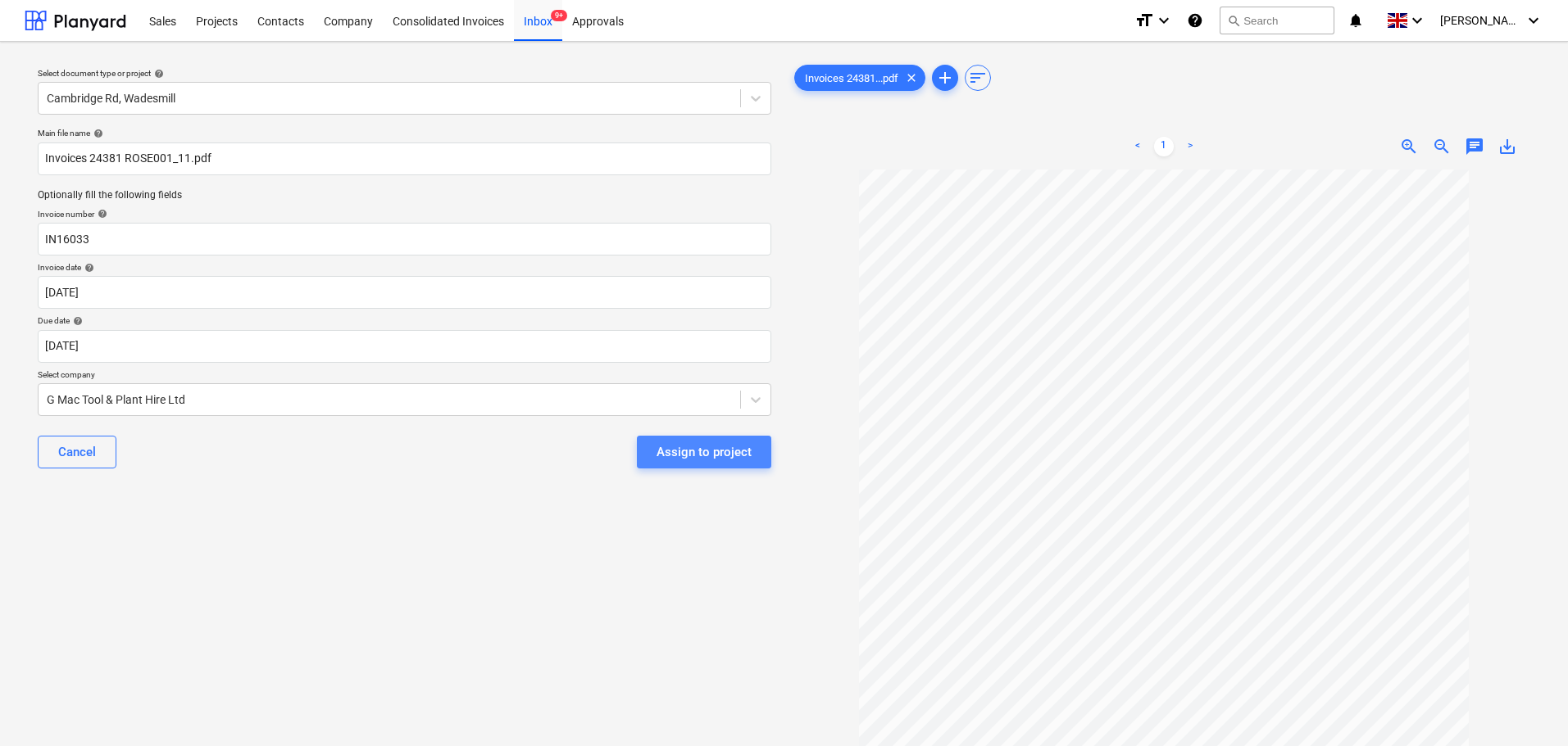
click at [725, 450] on div "Assign to project" at bounding box center [704, 452] width 95 height 21
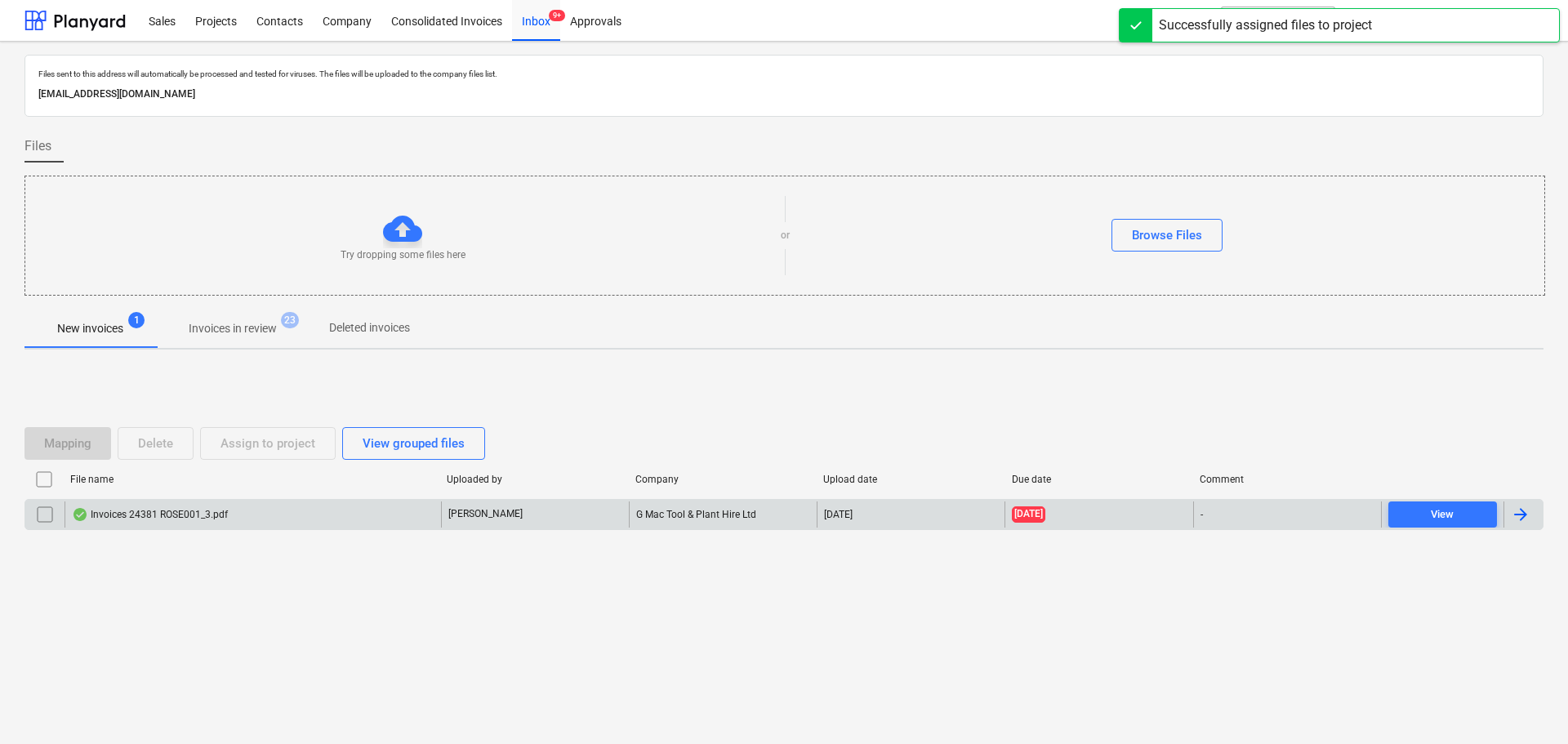
click at [182, 511] on div "Invoices 24381 ROSE001_3.pdf" at bounding box center [150, 515] width 156 height 13
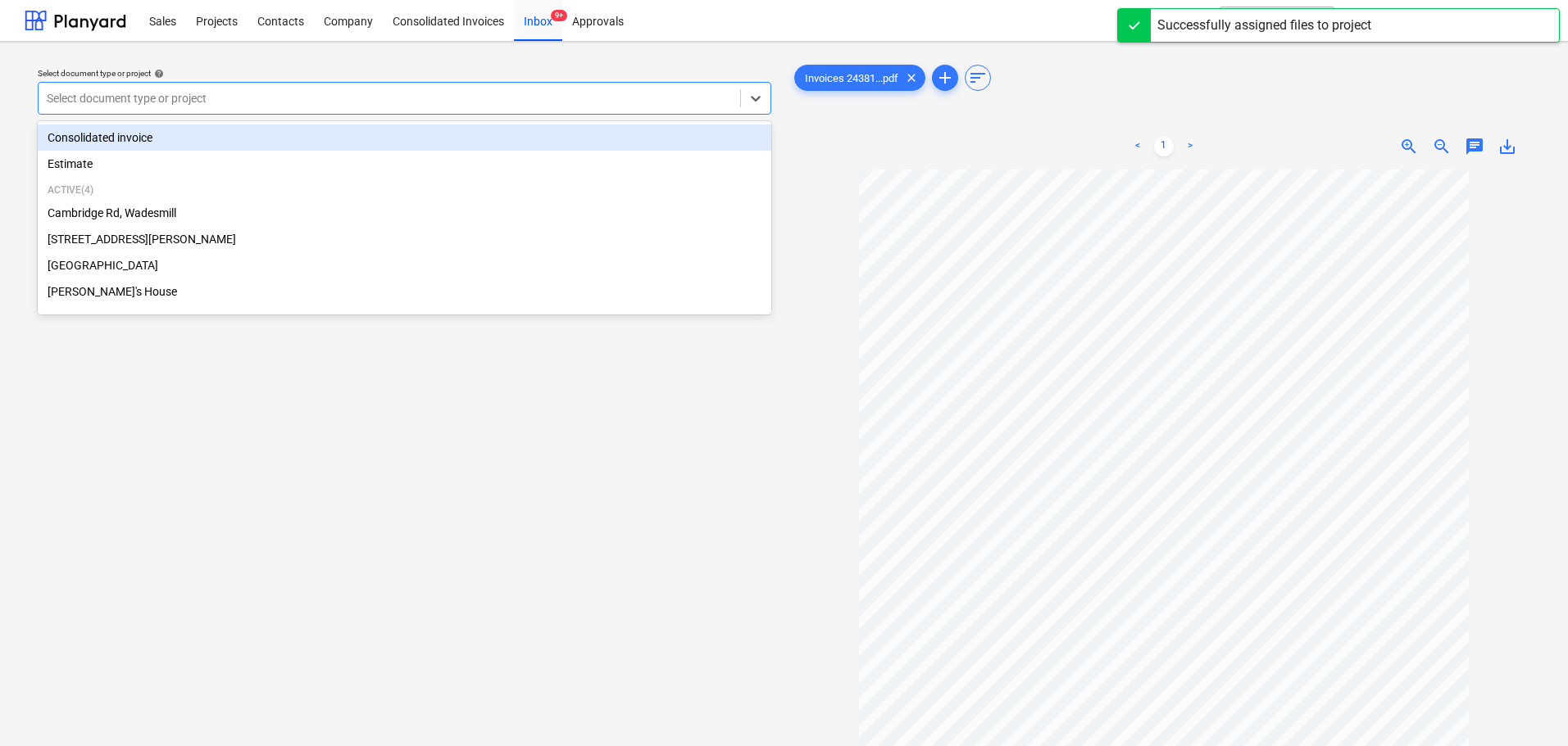
click at [243, 90] on div at bounding box center [389, 99] width 685 height 17
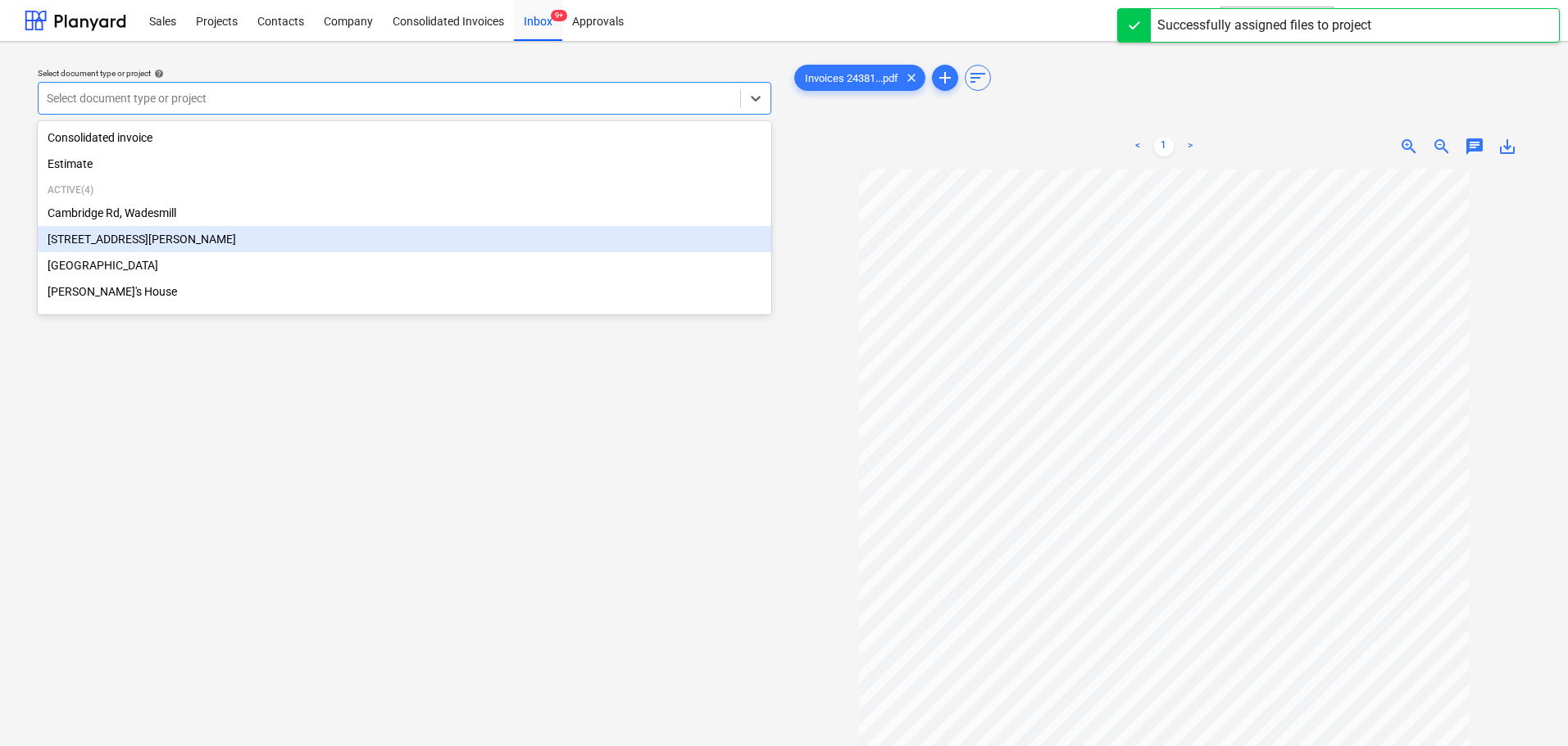
click at [139, 242] on div "[STREET_ADDRESS][PERSON_NAME]" at bounding box center [405, 239] width 733 height 26
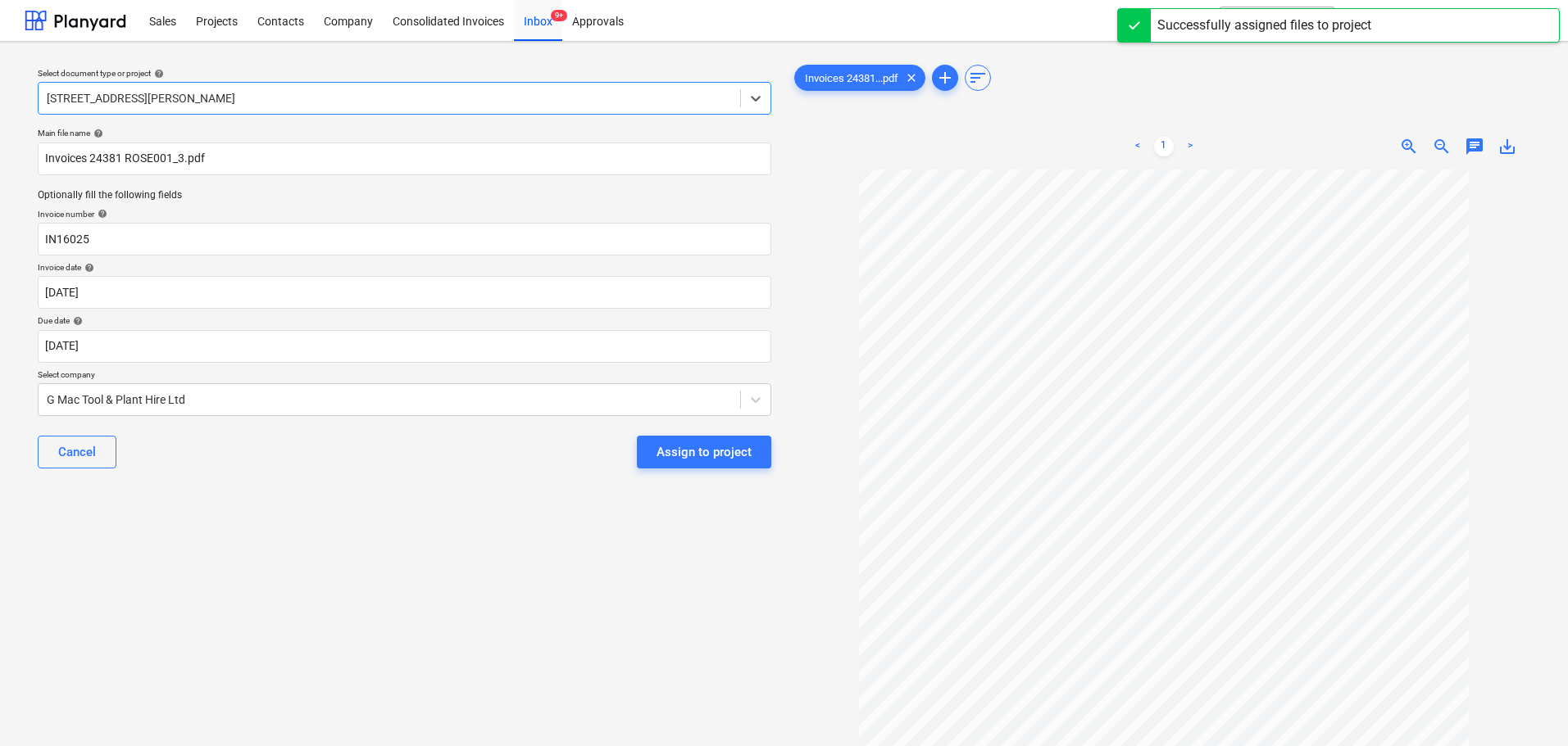
drag, startPoint x: 224, startPoint y: 471, endPoint x: 287, endPoint y: 460, distance: 64.0
click at [225, 471] on div "Cancel Assign to project" at bounding box center [405, 451] width 733 height 59
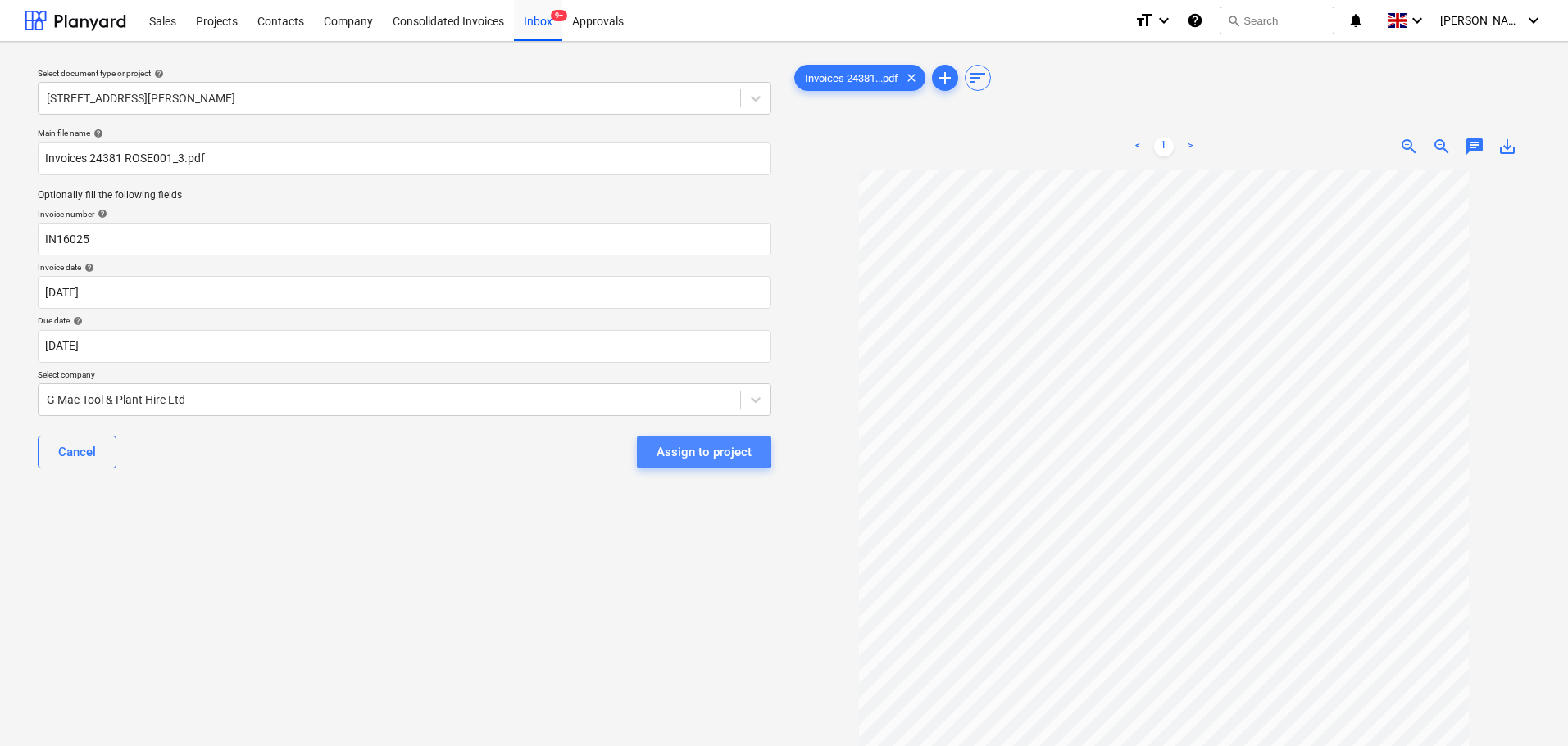
click at [685, 447] on div "Assign to project" at bounding box center [704, 452] width 95 height 21
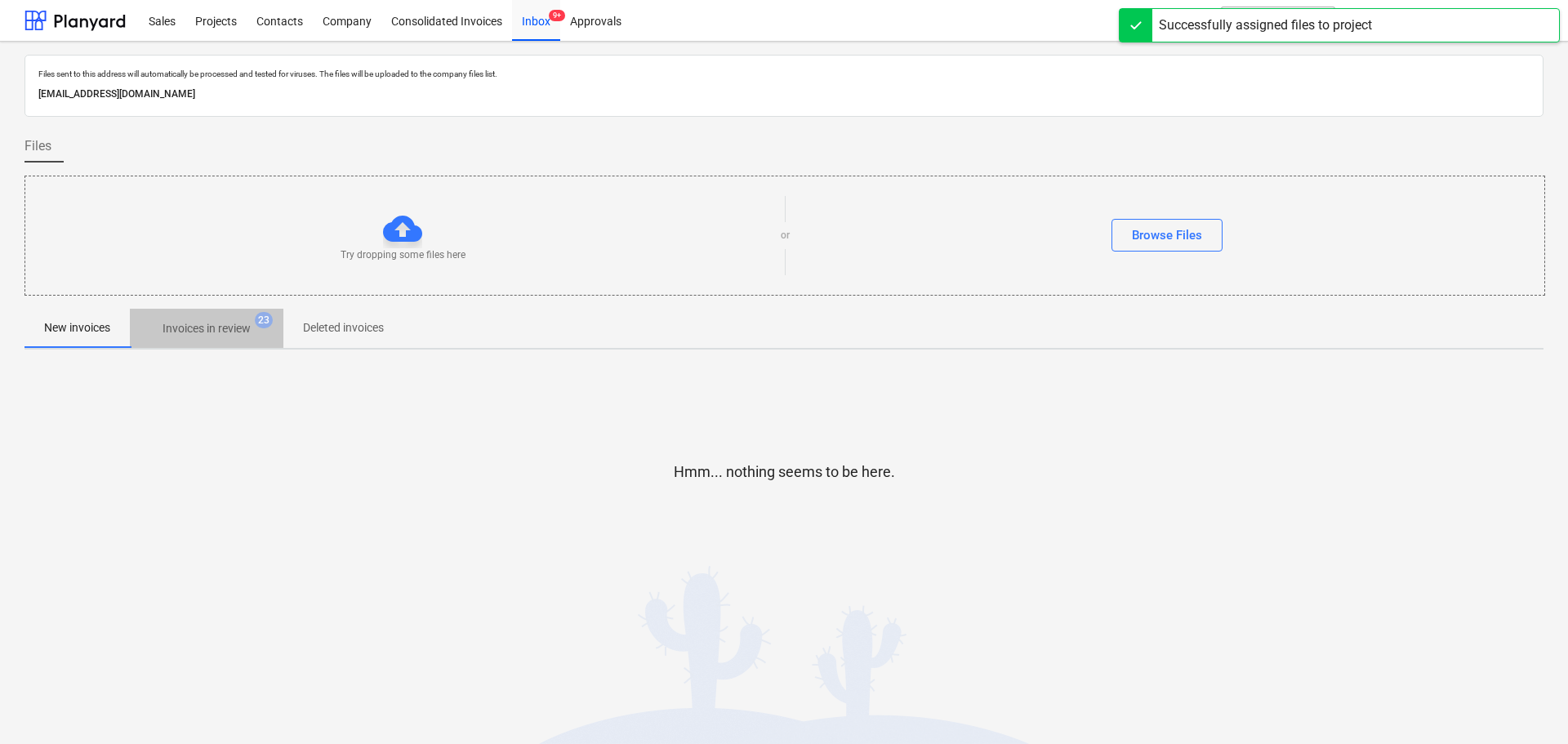
click at [209, 339] on span "Invoices in review 23" at bounding box center [207, 328] width 154 height 30
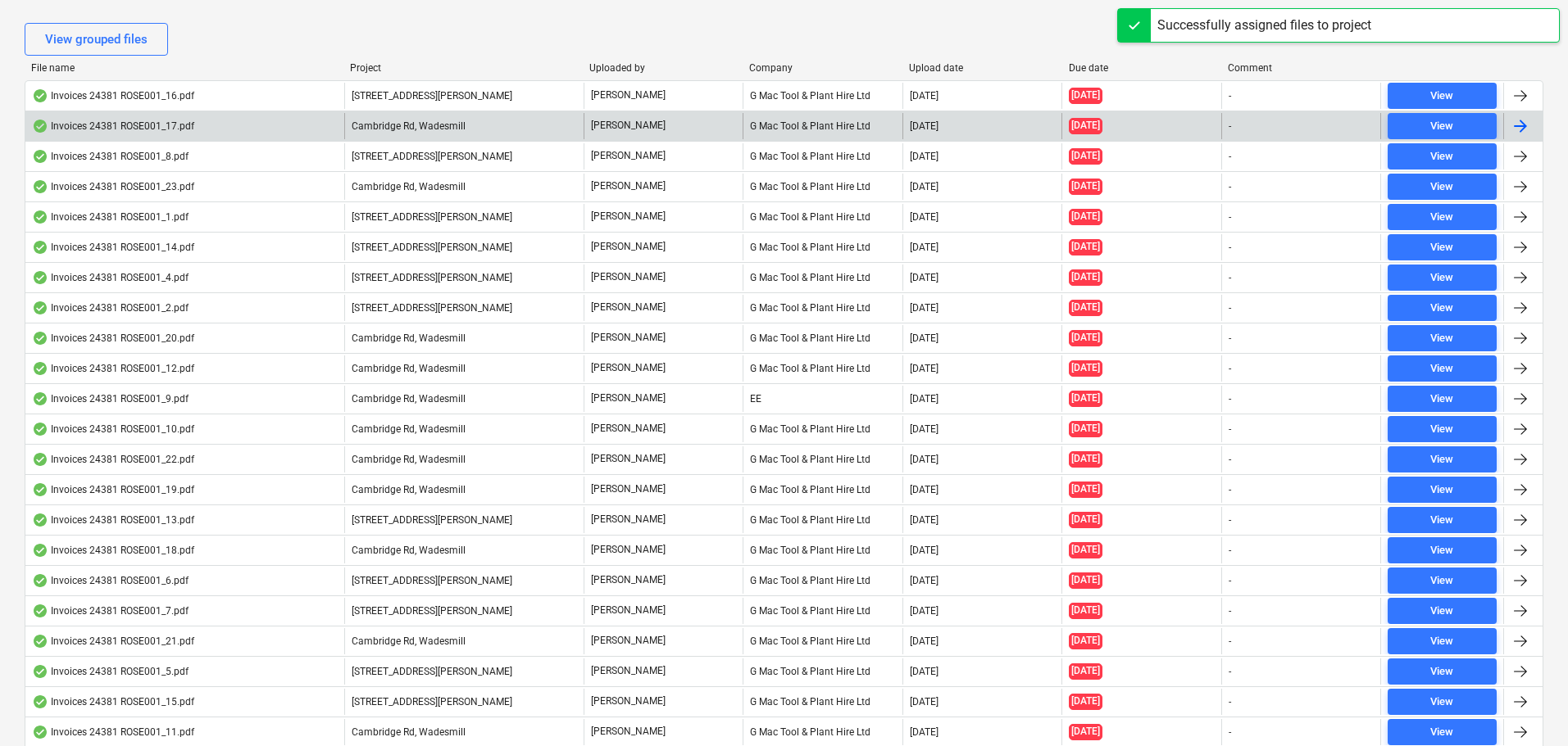
scroll to position [409, 0]
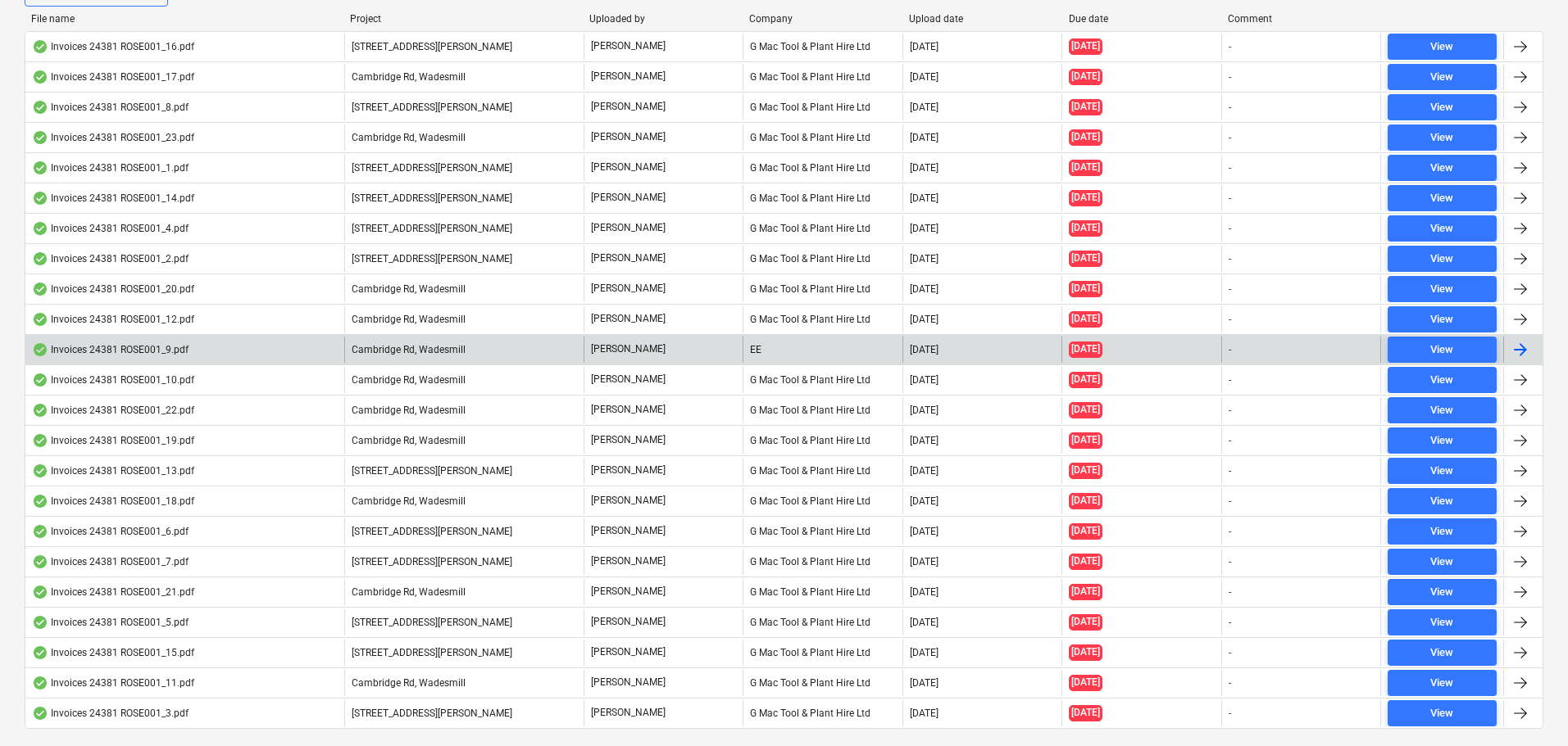
click at [300, 349] on div "Invoices 24381 ROSE001_9.pdf" at bounding box center [184, 350] width 319 height 26
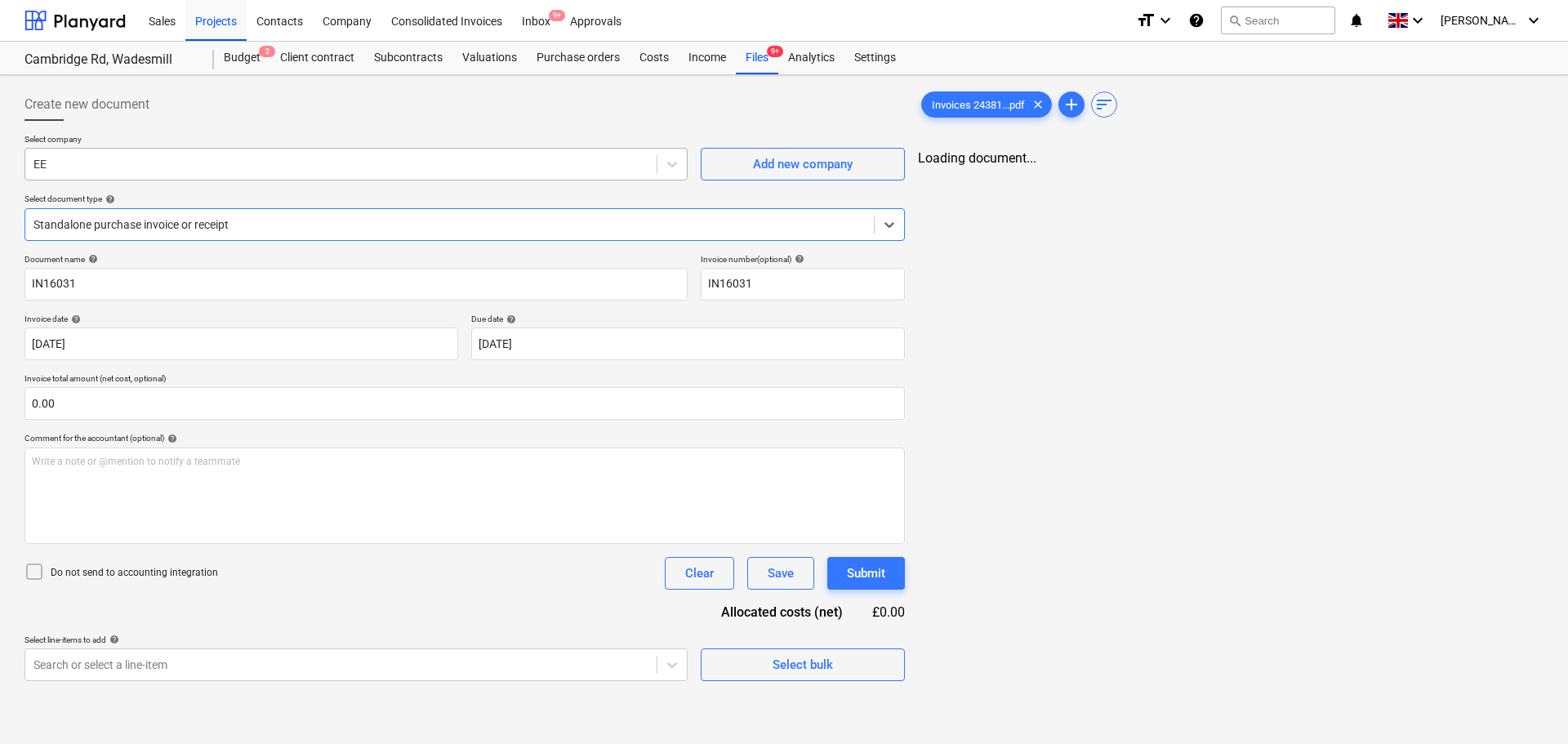
click at [139, 161] on div at bounding box center [340, 164] width 615 height 17
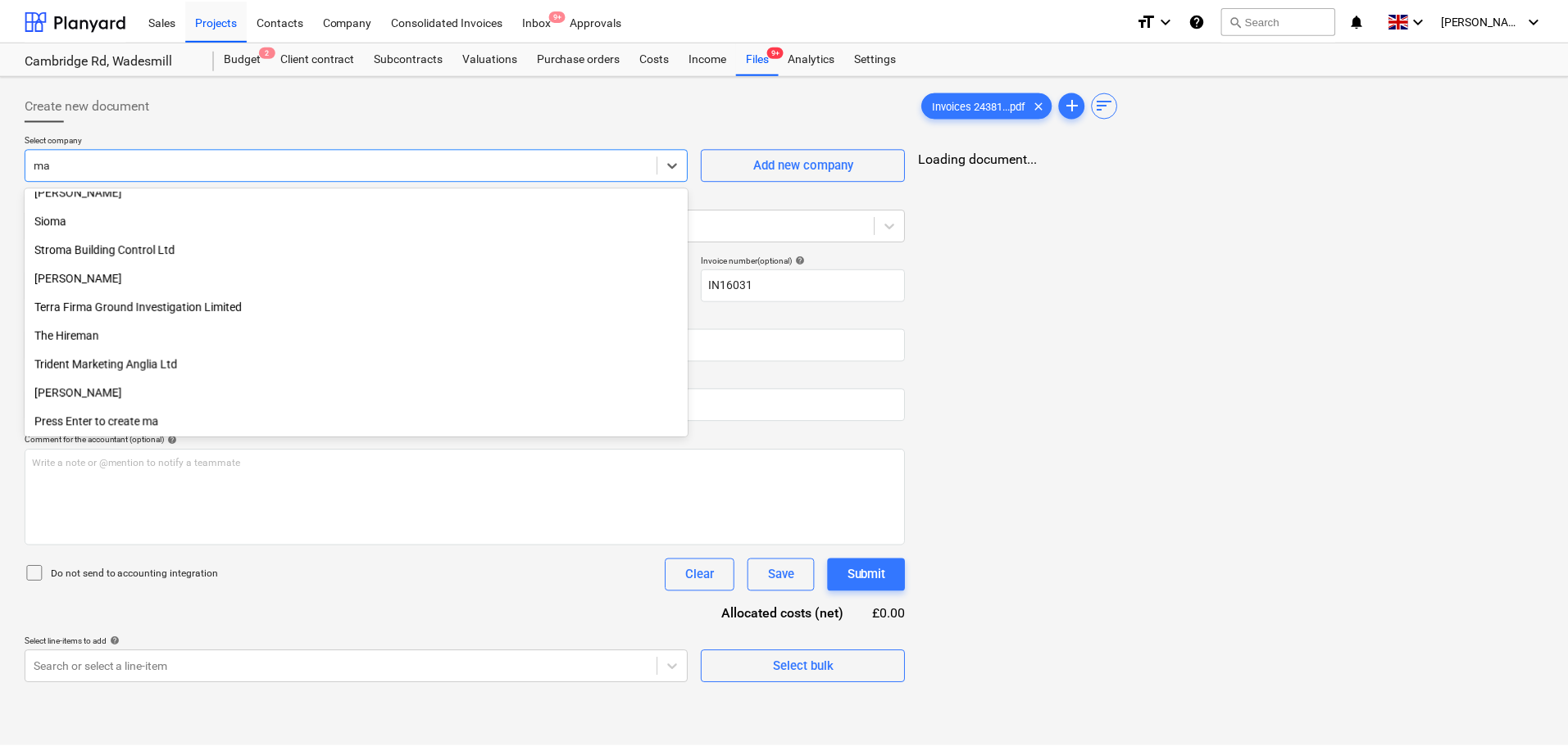
scroll to position [1045, 0]
type input "mac"
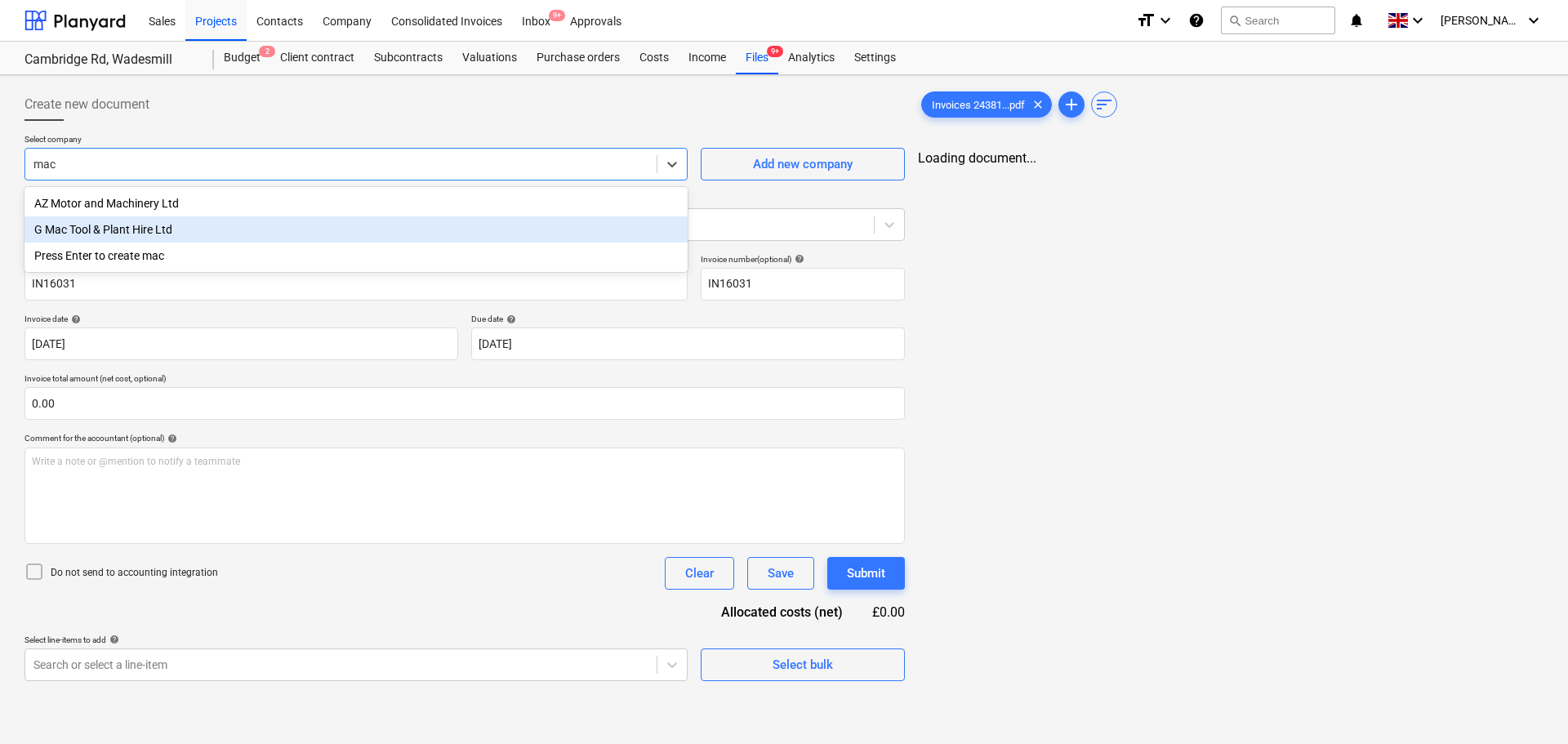
click at [140, 224] on div "G Mac Tool & Plant Hire Ltd" at bounding box center [355, 229] width 663 height 26
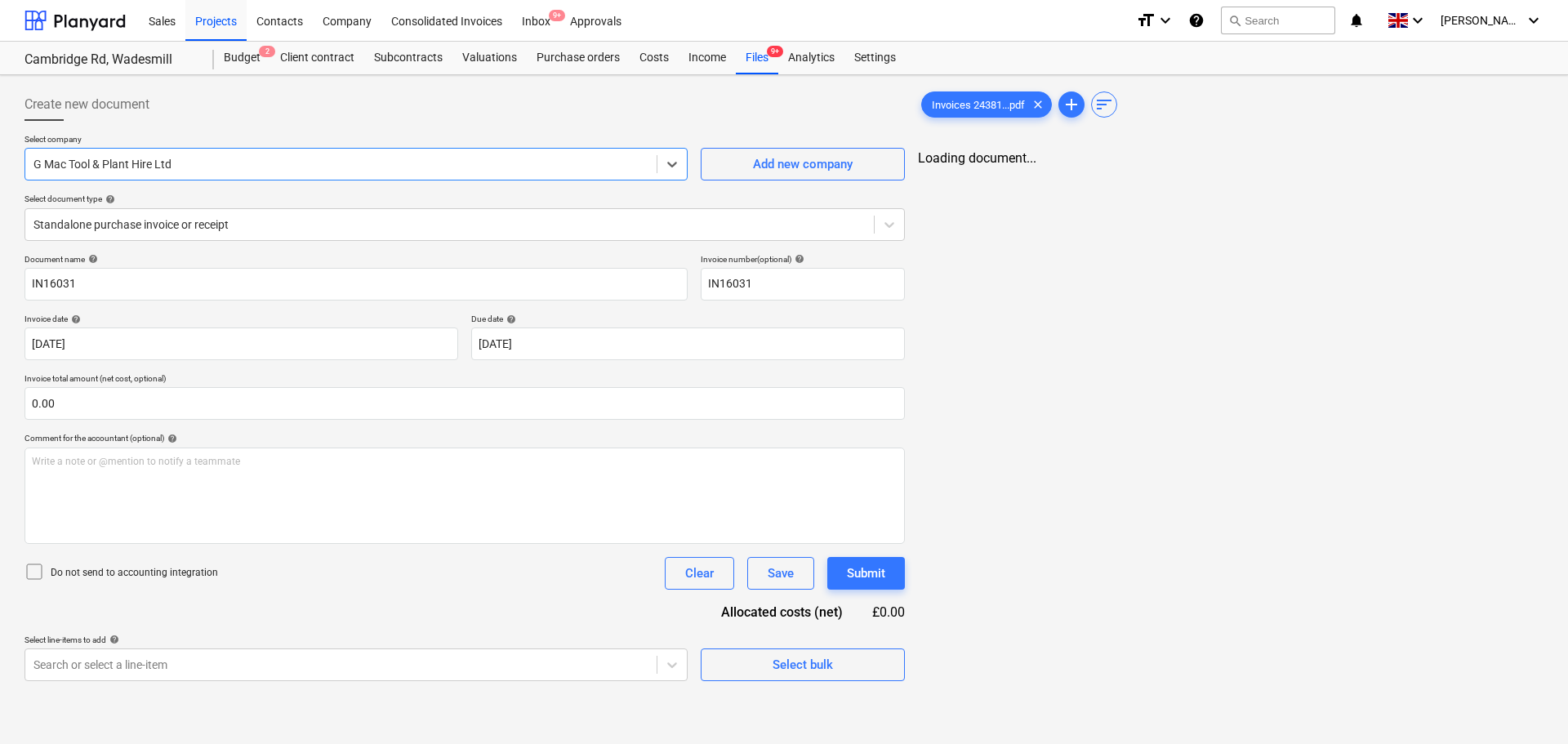
click at [418, 111] on div "Create new document" at bounding box center [464, 104] width 880 height 32
click at [969, 107] on span "Invoices 24381...pdf" at bounding box center [978, 105] width 113 height 12
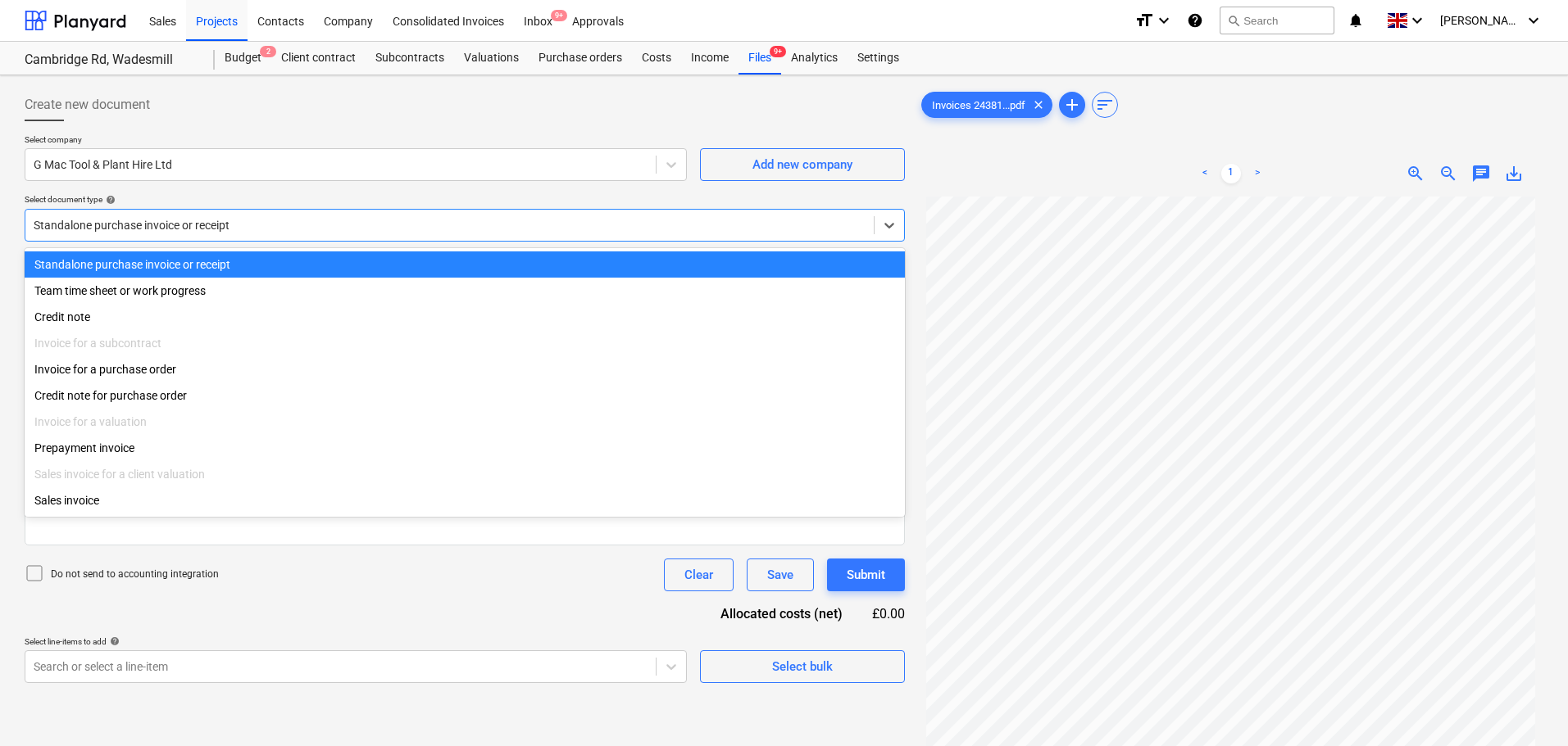
click at [162, 240] on div "Standalone purchase invoice or receipt" at bounding box center [464, 225] width 880 height 33
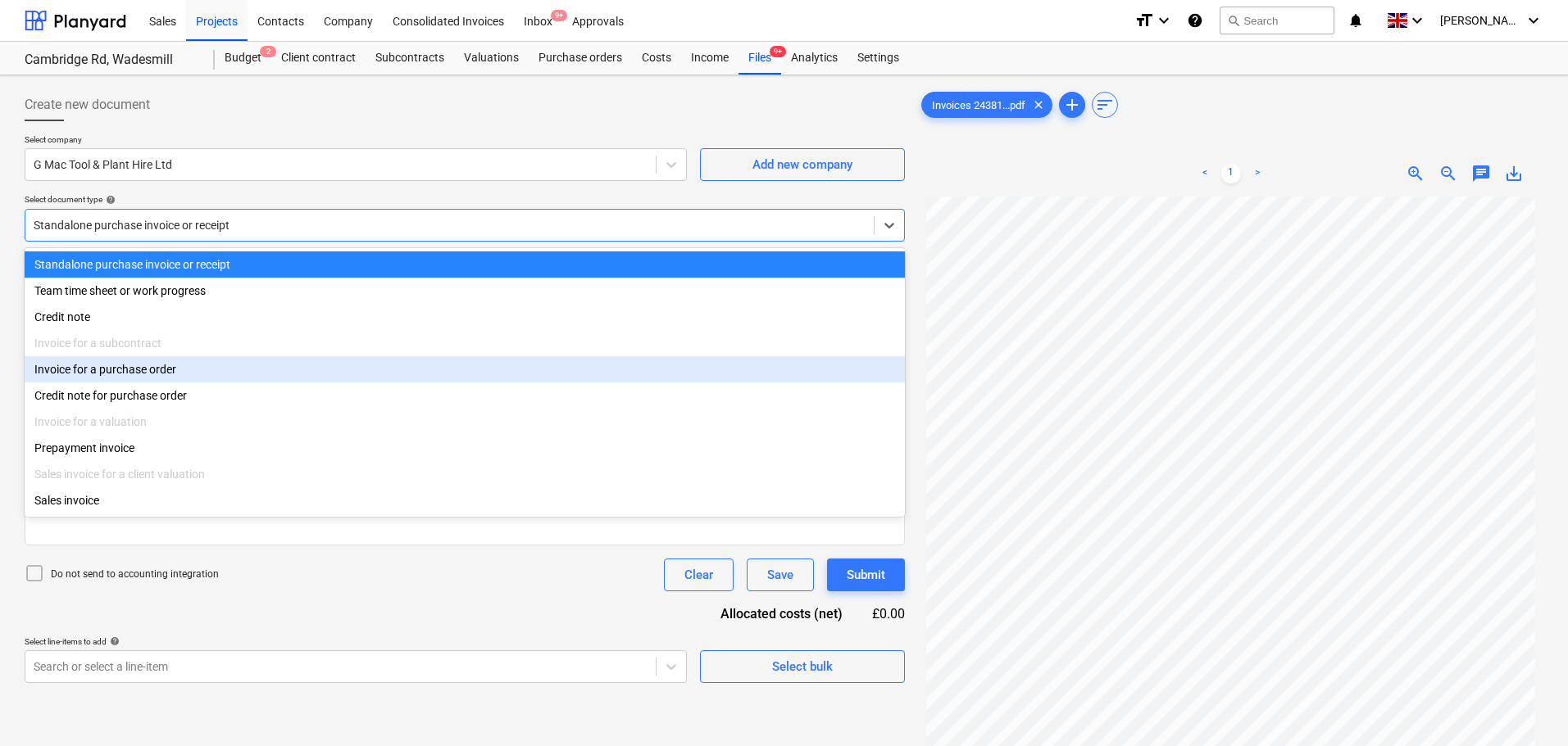
click at [134, 376] on div "Invoice for a purchase order" at bounding box center [464, 369] width 880 height 26
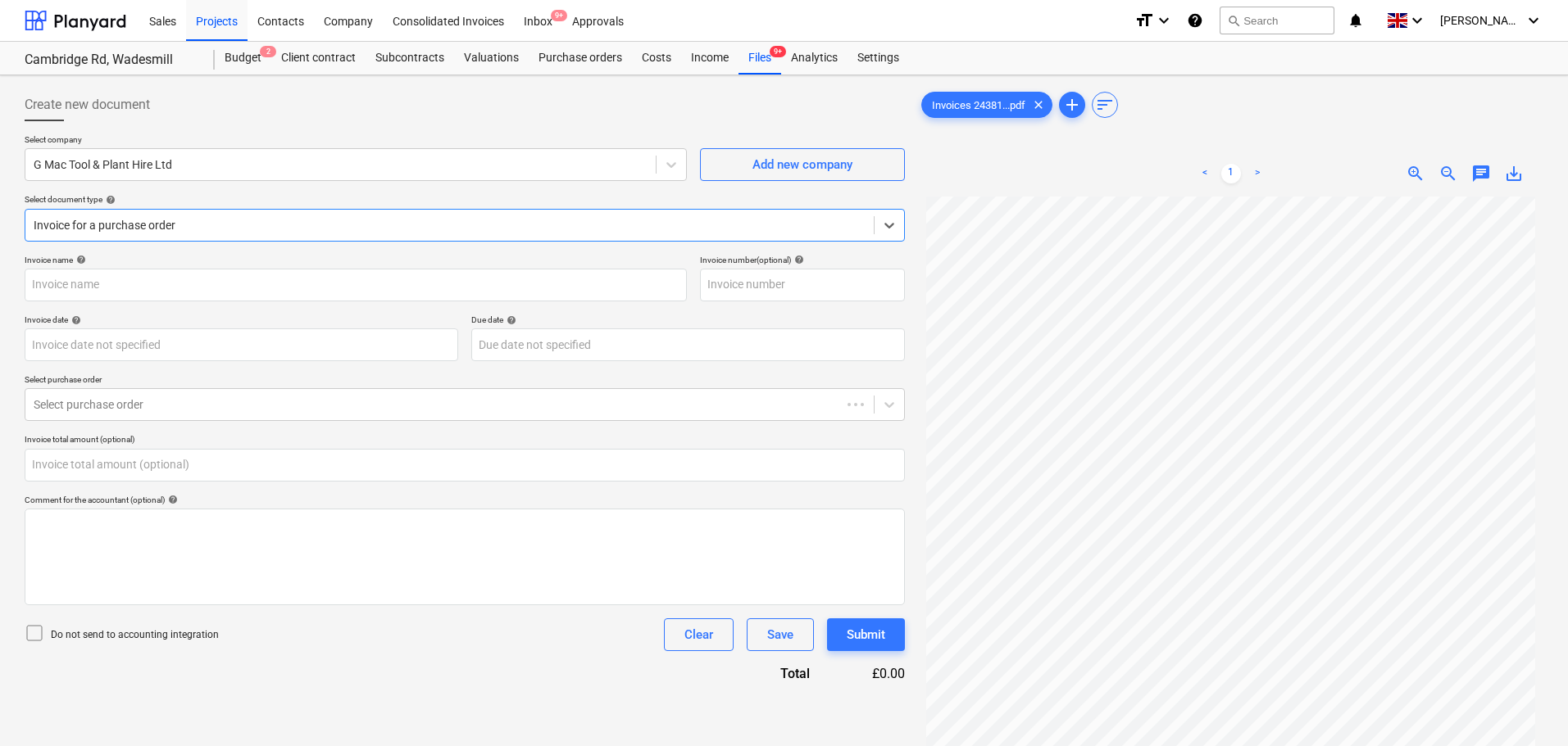
type input "IN16031"
type input "[DATE]"
type input "0.00"
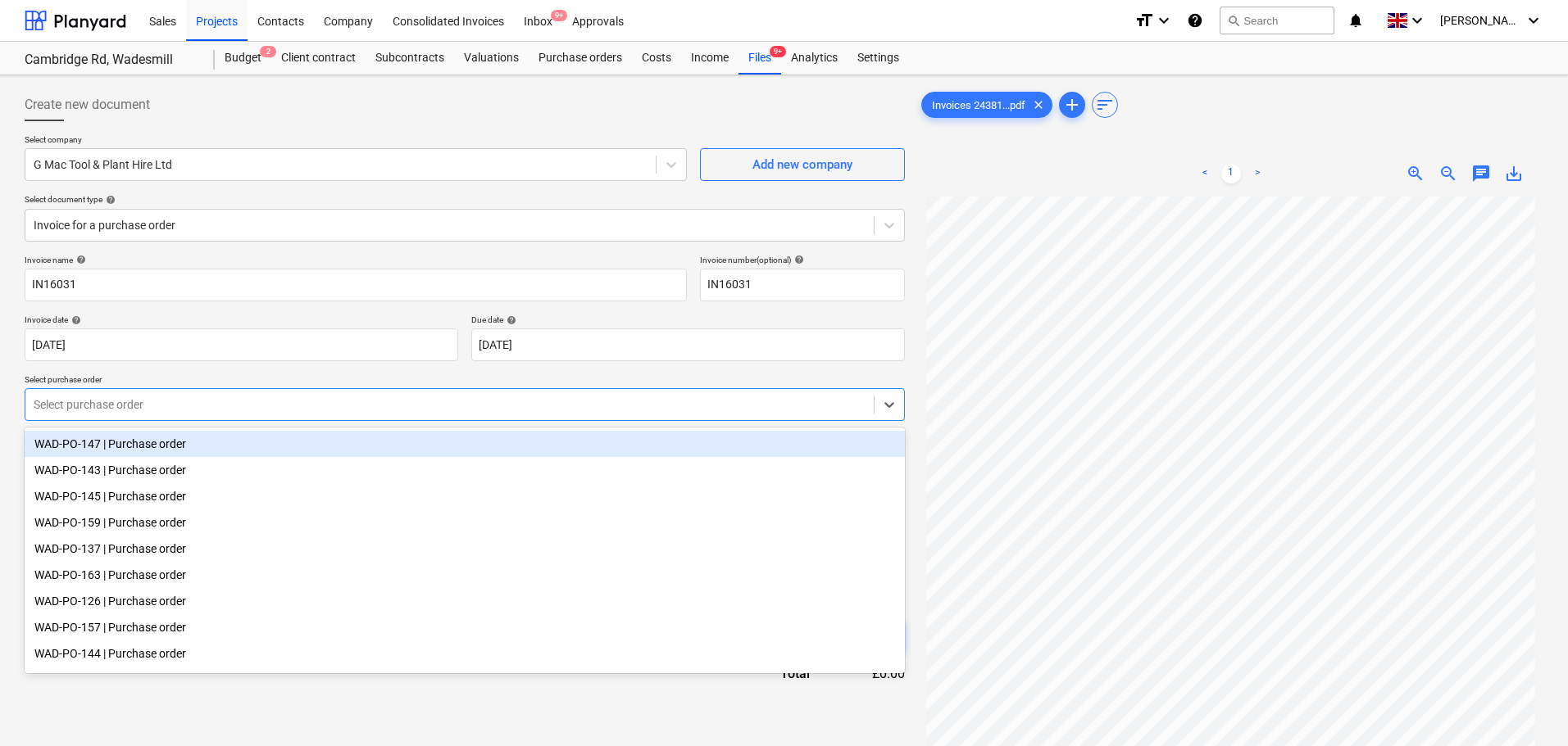
click at [141, 402] on div at bounding box center [449, 405] width 832 height 17
click at [201, 376] on p "Select purchase order" at bounding box center [464, 381] width 880 height 14
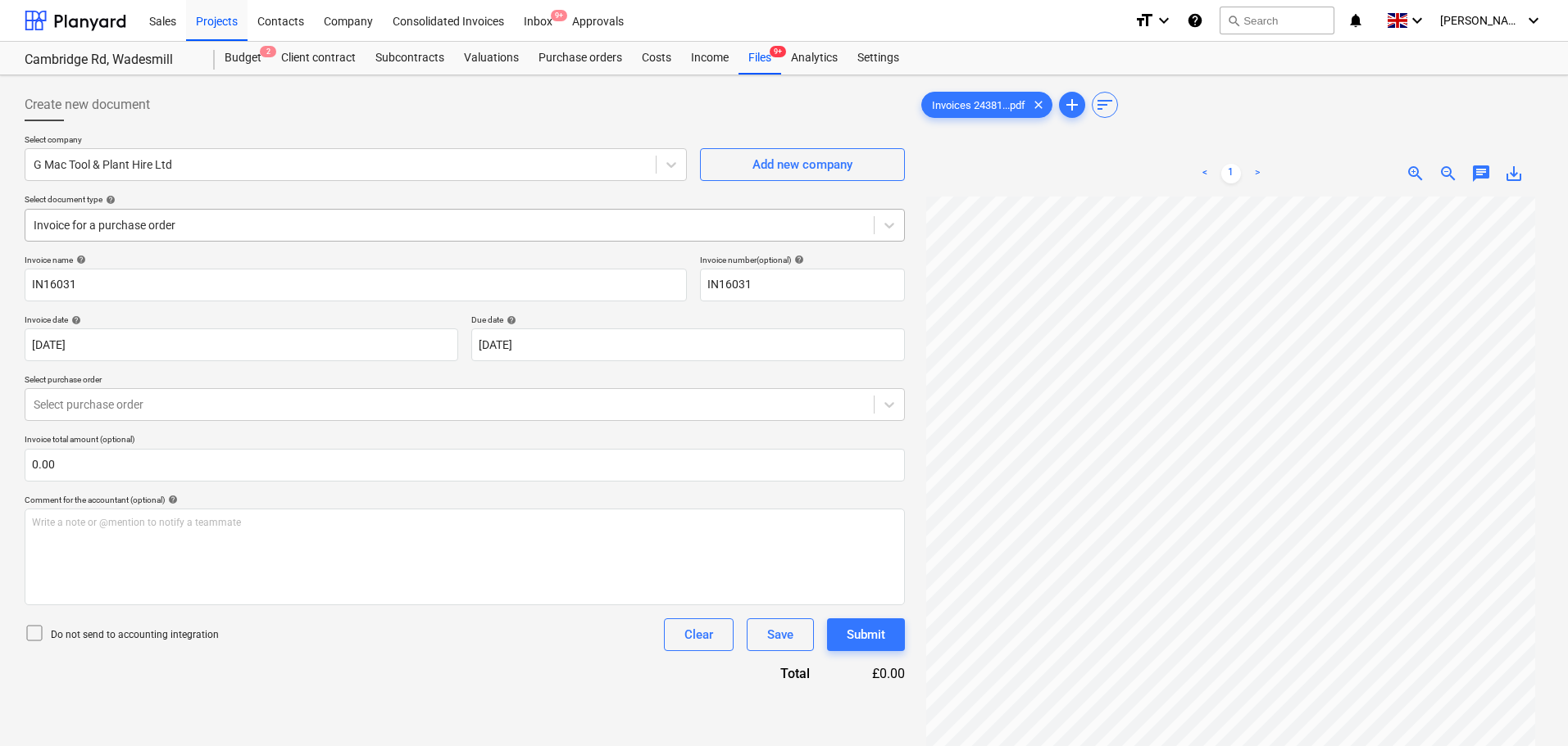
click at [145, 230] on div at bounding box center [449, 225] width 832 height 17
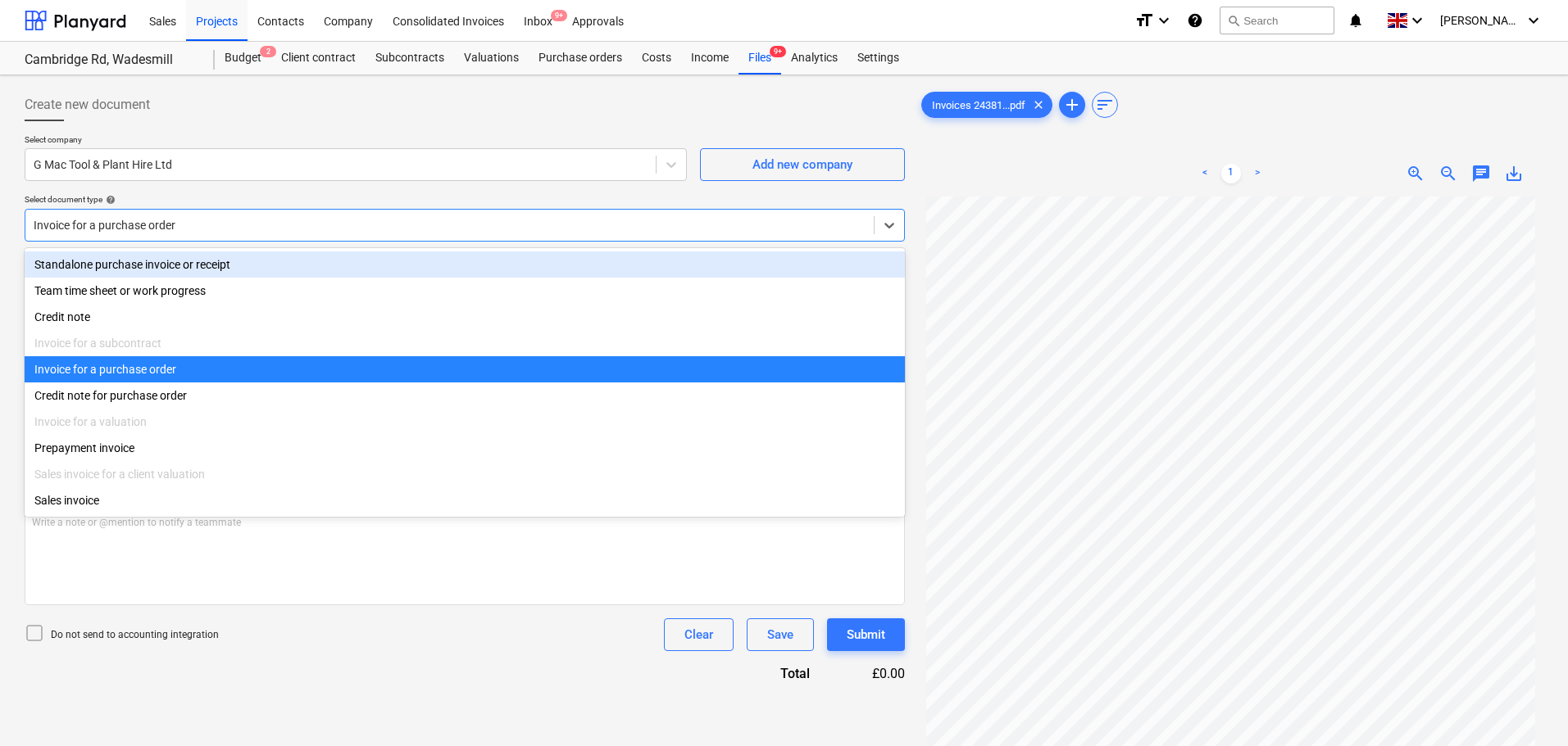
click at [146, 266] on div "Standalone purchase invoice or receipt" at bounding box center [464, 264] width 880 height 26
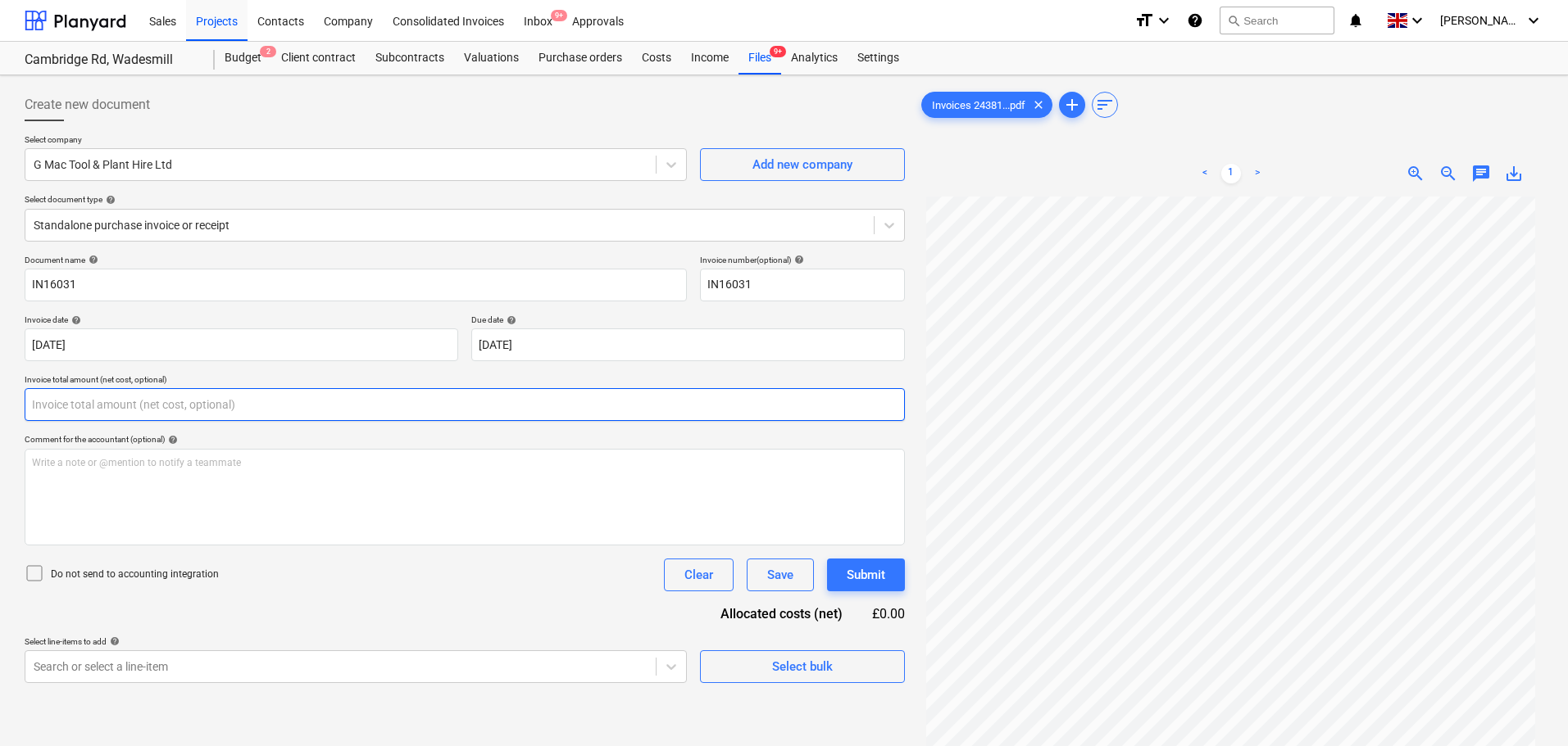
click at [93, 402] on input "text" at bounding box center [464, 404] width 880 height 33
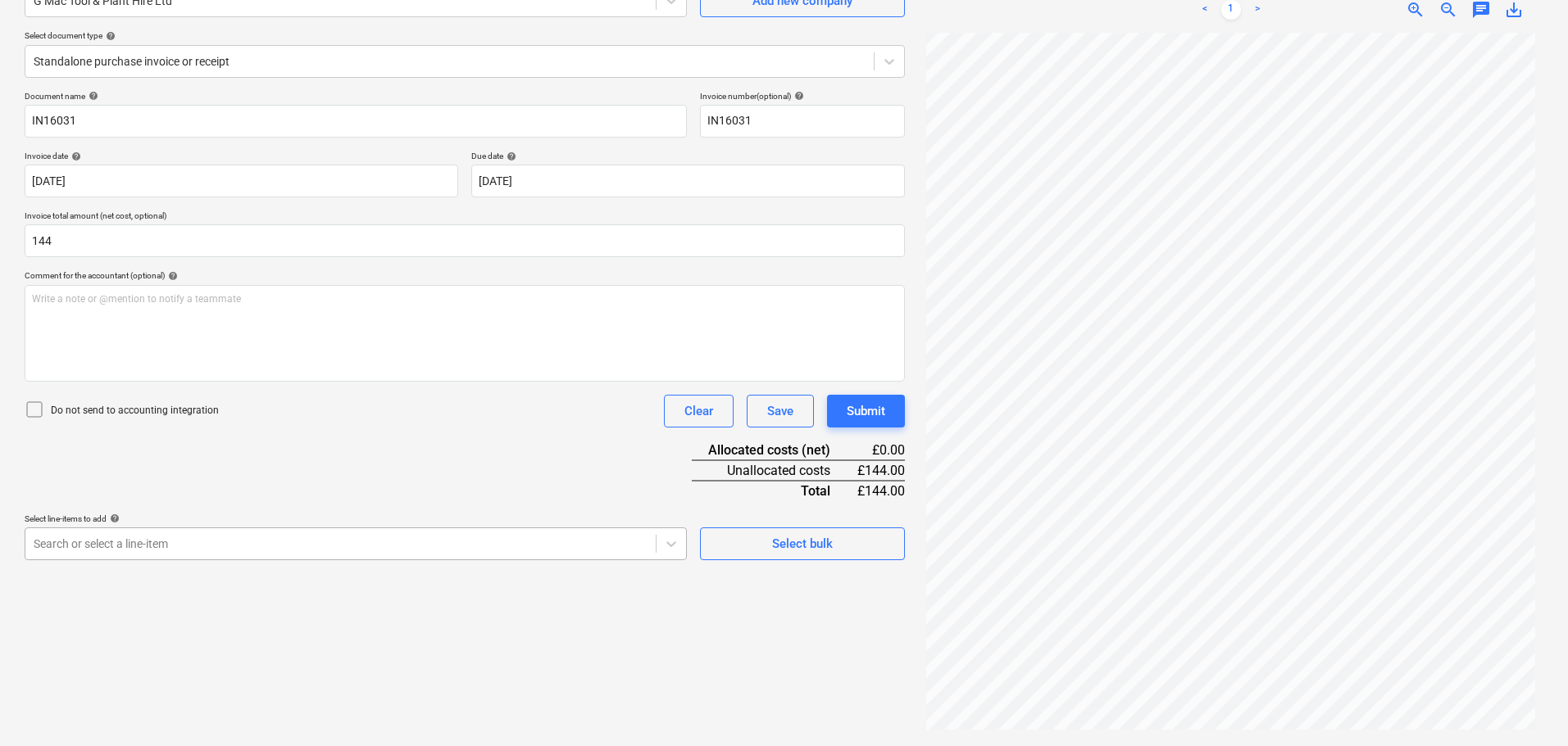
type input "144.00"
click at [347, 548] on body "Sales Projects Contacts Company Consolidated Invoices Inbox 9+ Approvals format…" at bounding box center [784, 209] width 1568 height 746
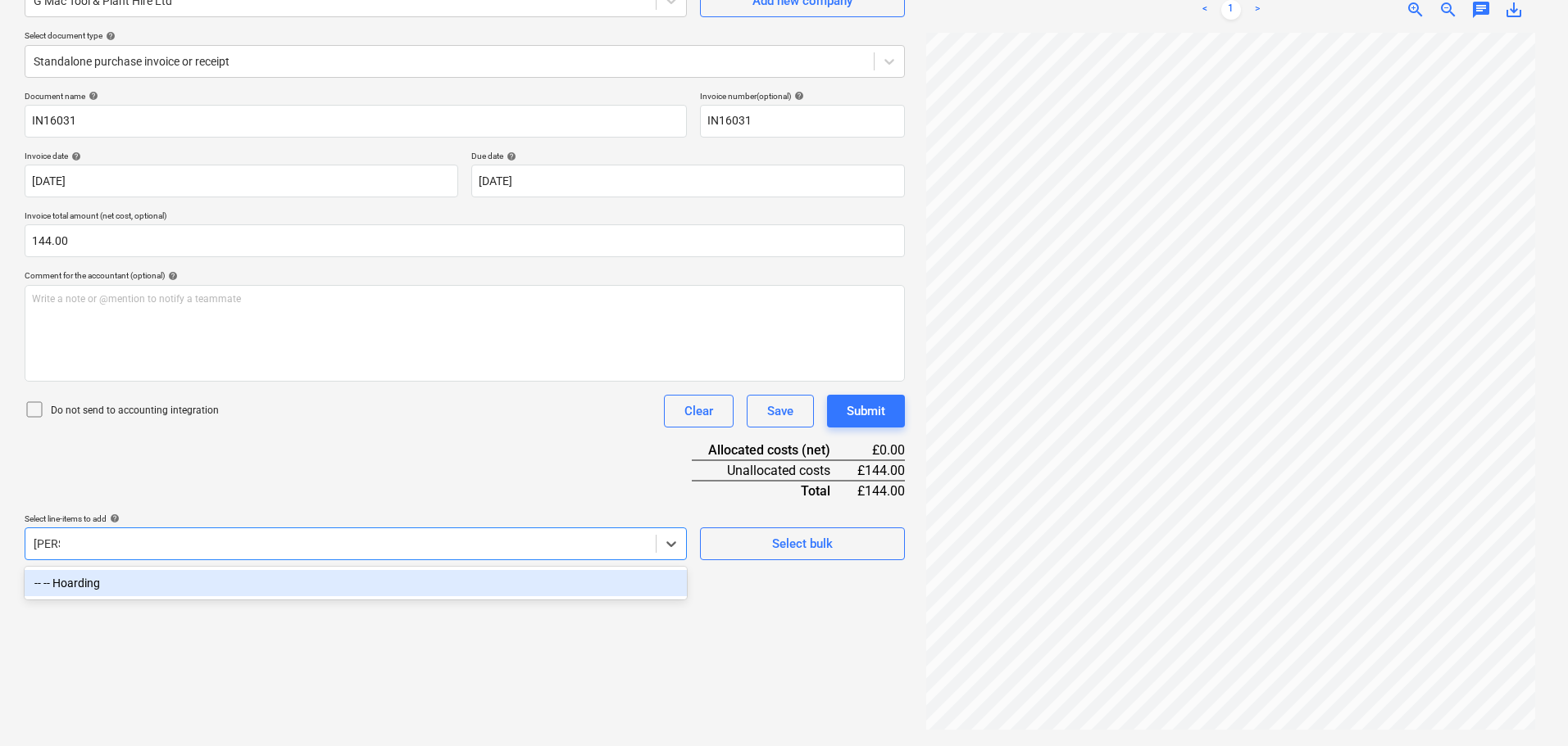
type input "hoard"
click at [99, 588] on div "-- -- Hoarding" at bounding box center [355, 583] width 663 height 26
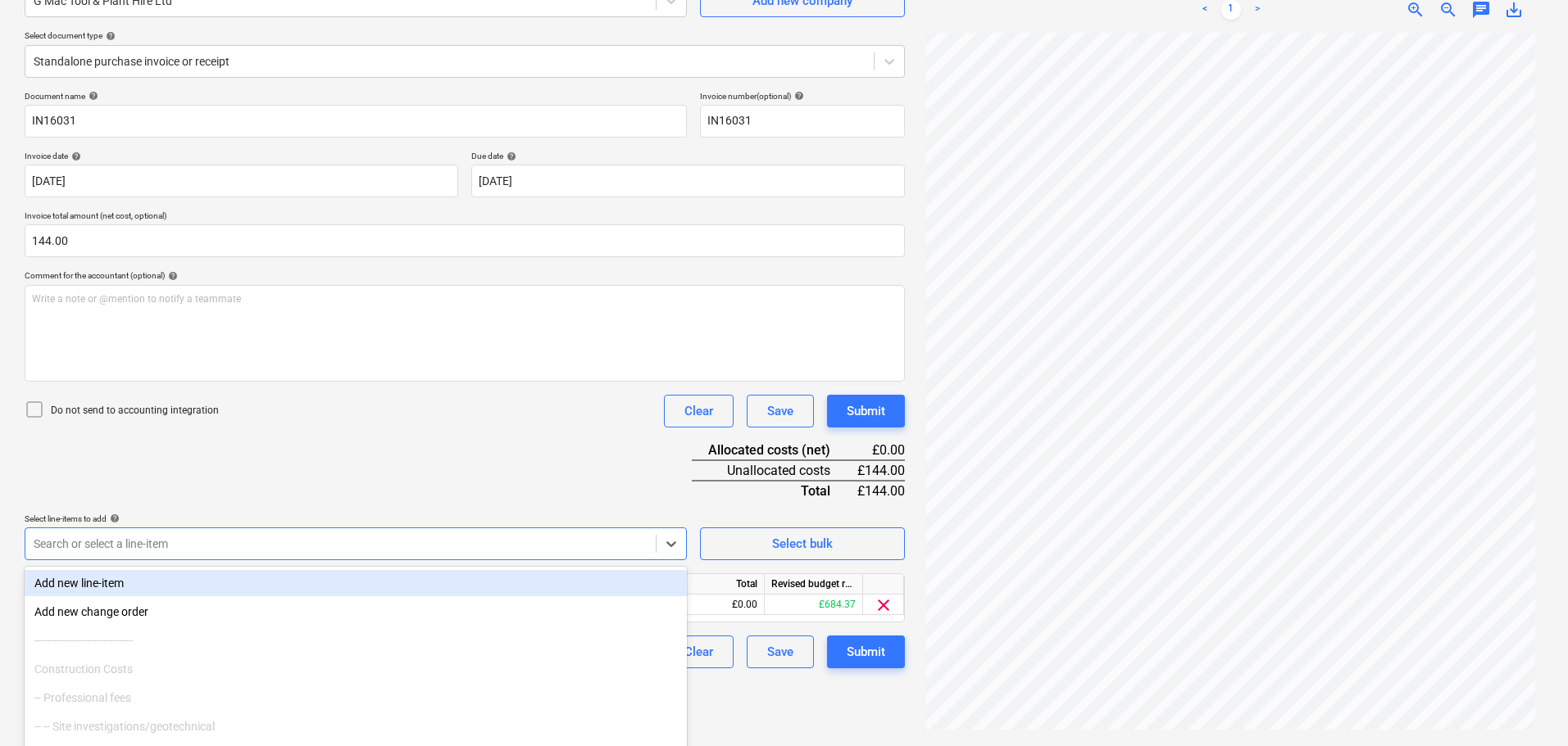
click at [504, 387] on div "Document name help IN16031 Invoice number (optional) help IN16031 Invoice date …" at bounding box center [464, 380] width 880 height 578
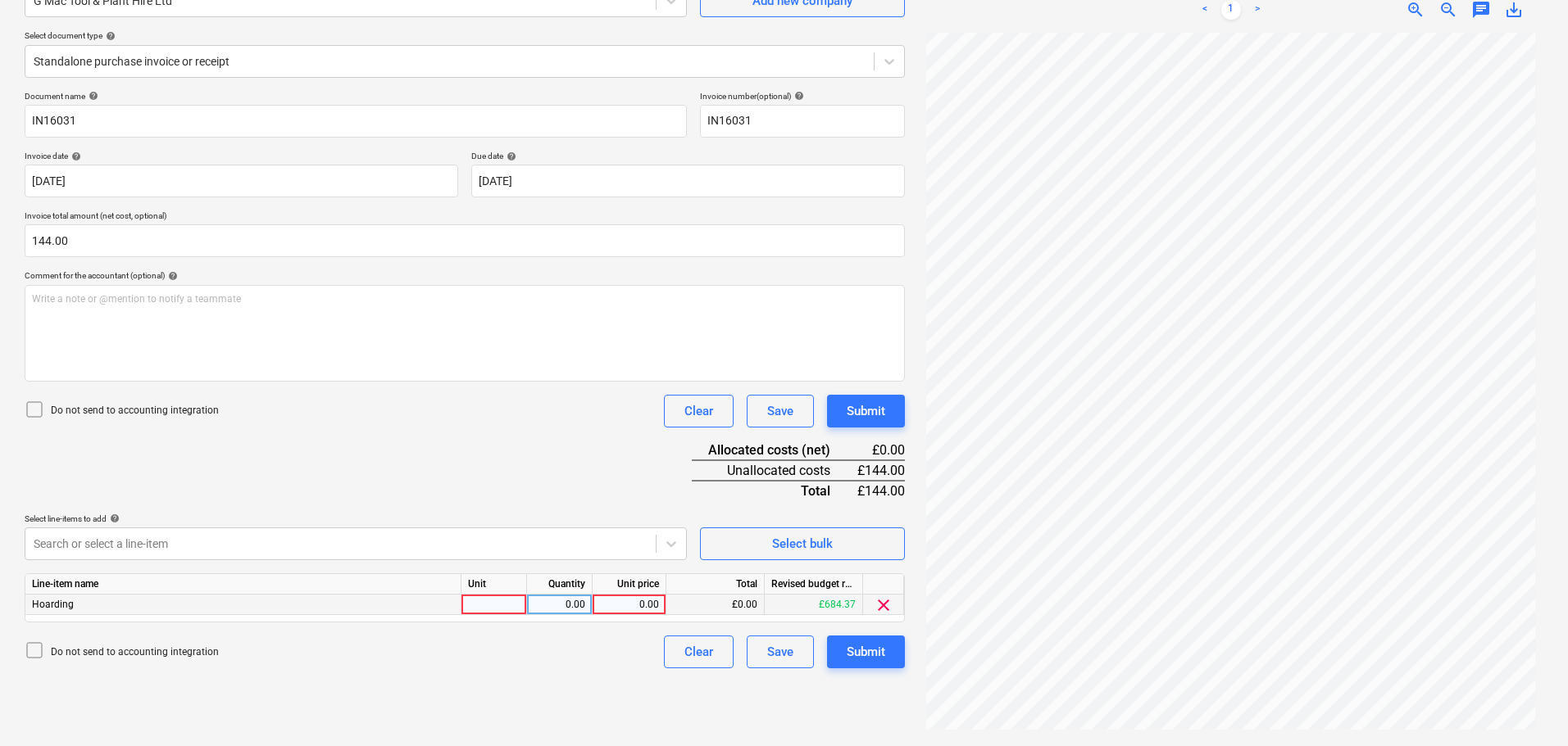
click at [630, 602] on div "0.00" at bounding box center [629, 605] width 60 height 20
type input "144"
drag, startPoint x: 533, startPoint y: 492, endPoint x: 588, endPoint y: 485, distance: 55.4
click at [539, 491] on div "Document name help IN16031 Invoice number (optional) help IN16031 Invoice date …" at bounding box center [464, 380] width 880 height 578
click at [891, 420] on button "Submit" at bounding box center [866, 411] width 78 height 33
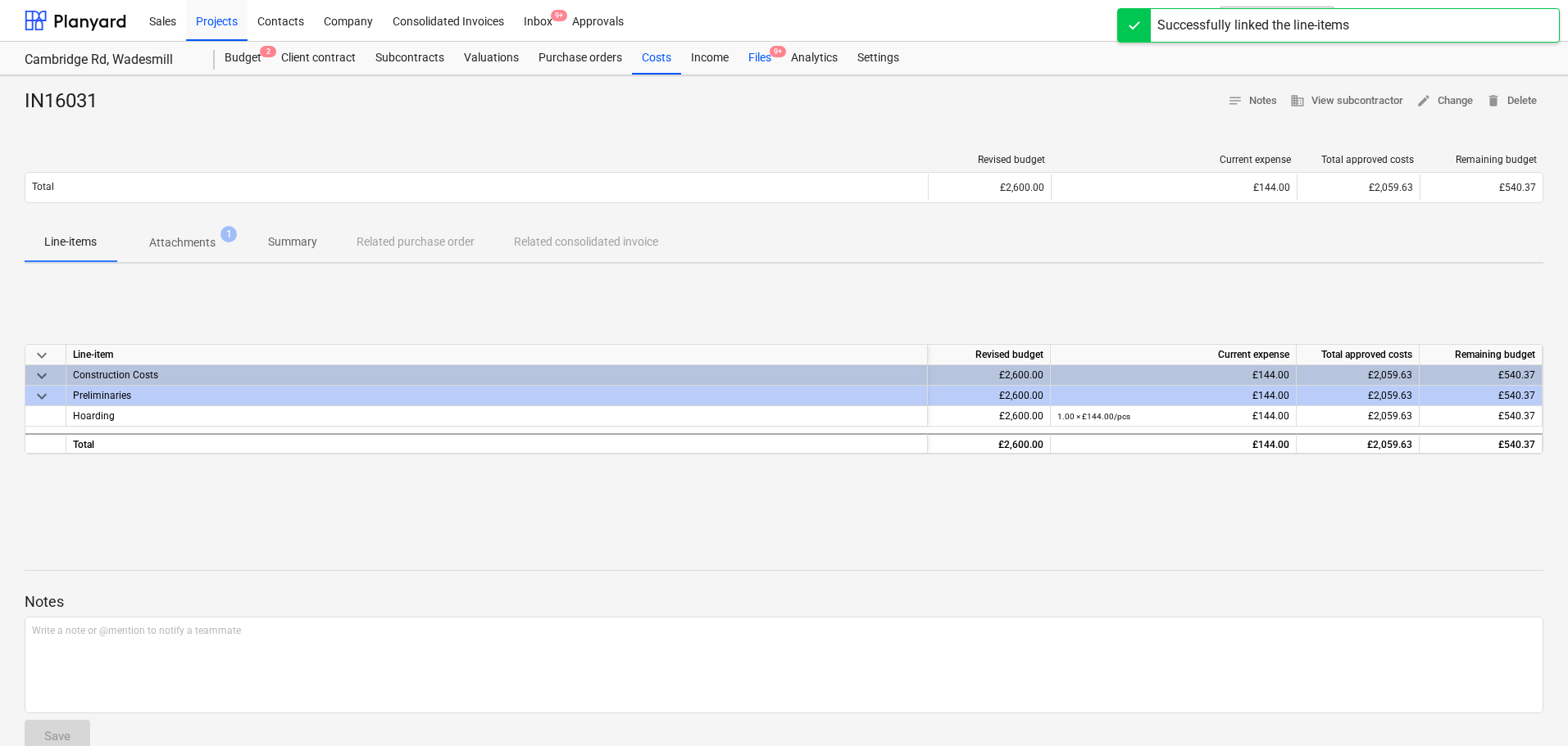
click at [773, 60] on div "Files 9+" at bounding box center [760, 58] width 43 height 33
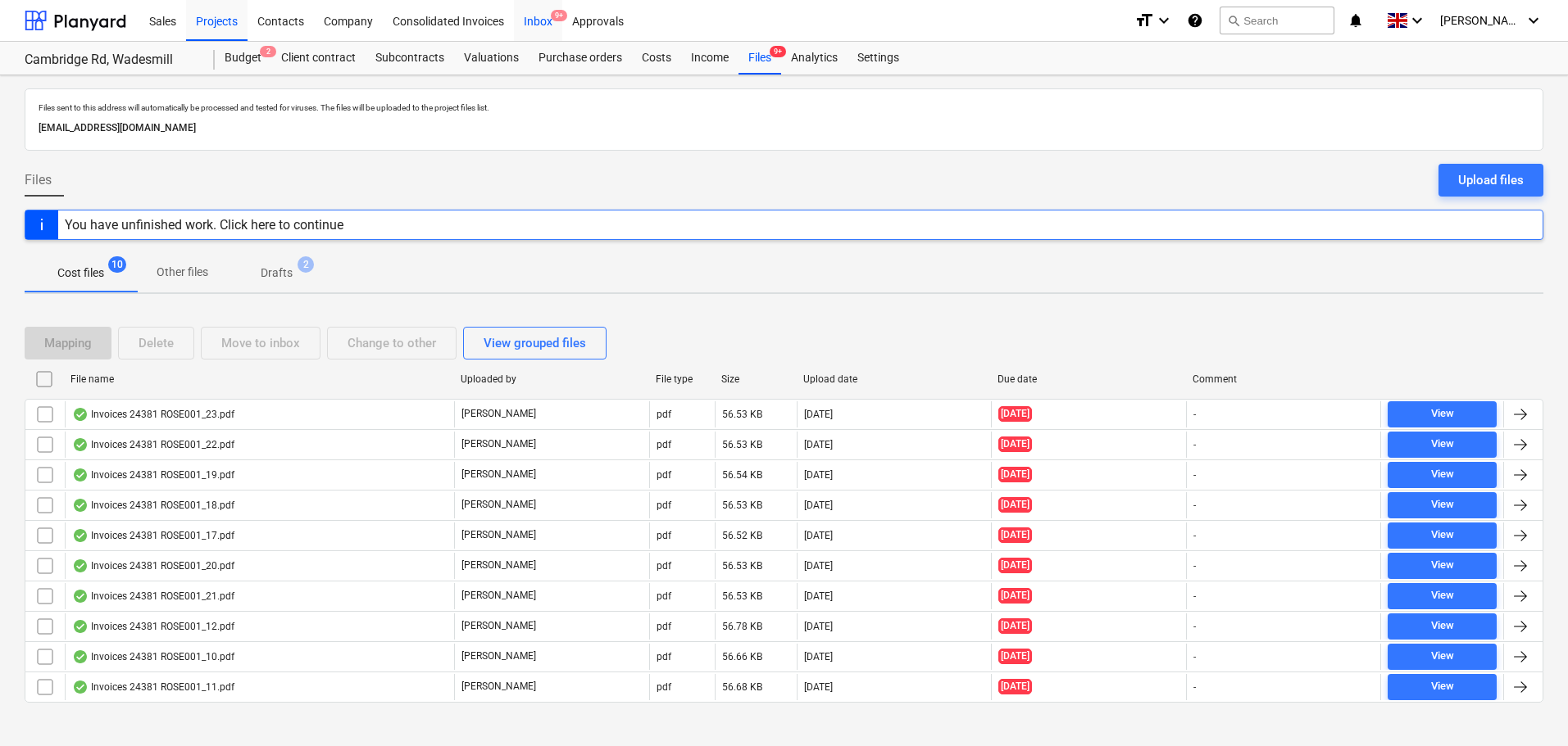
click at [541, 15] on div "Inbox 9+" at bounding box center [538, 20] width 48 height 42
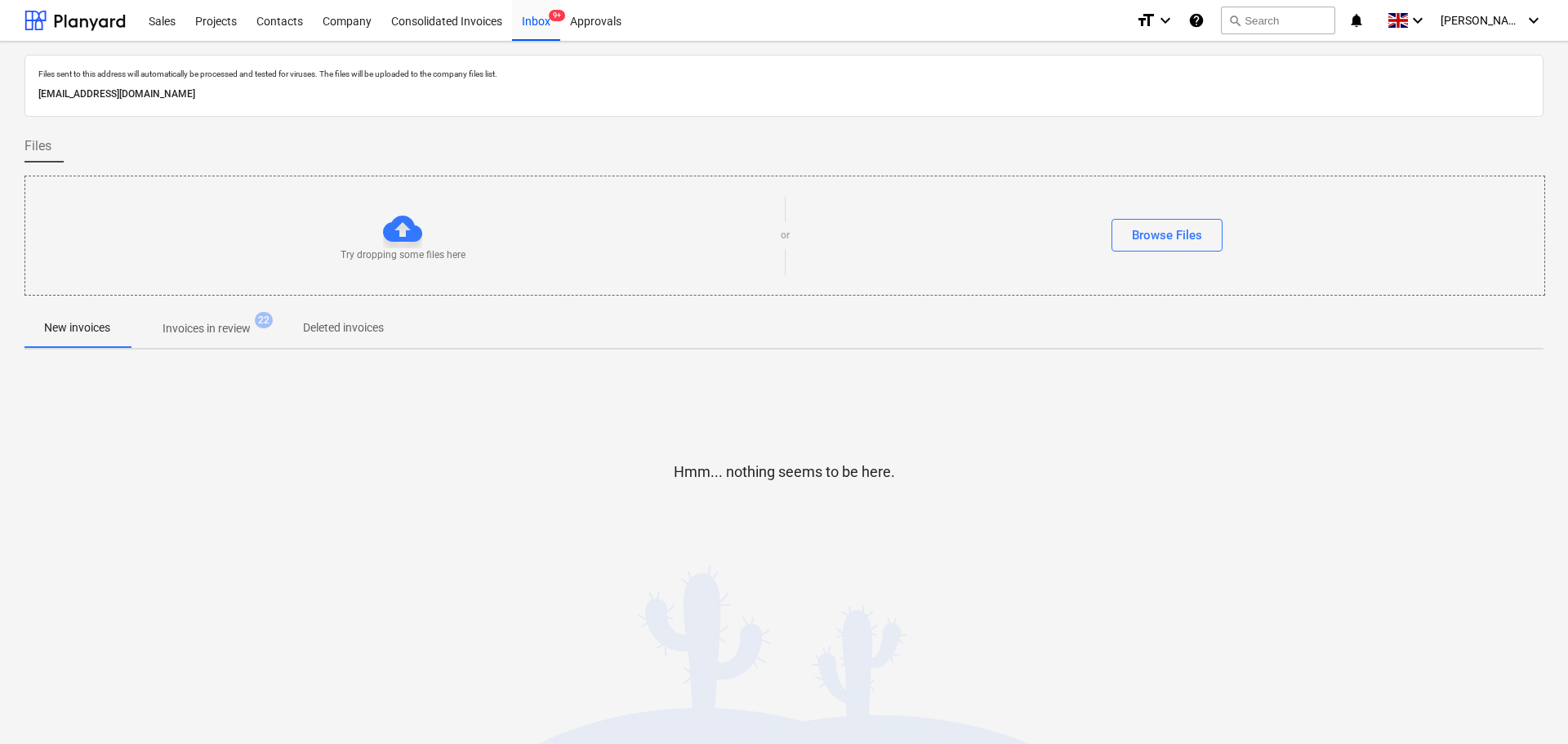
click at [206, 326] on p "Invoices in review" at bounding box center [206, 328] width 88 height 17
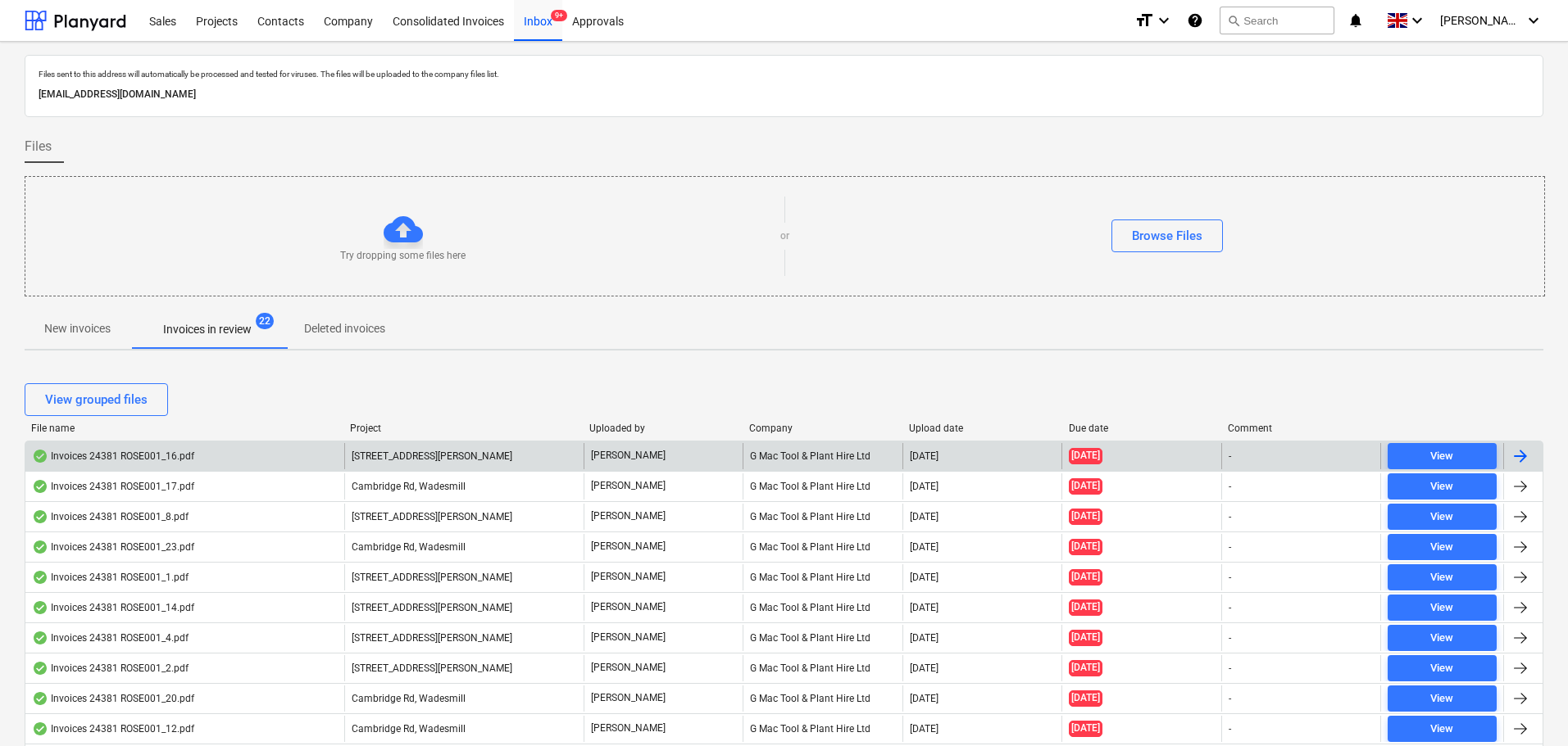
click at [148, 452] on div "Invoices 24381 ROSE001_16.pdf" at bounding box center [113, 457] width 162 height 13
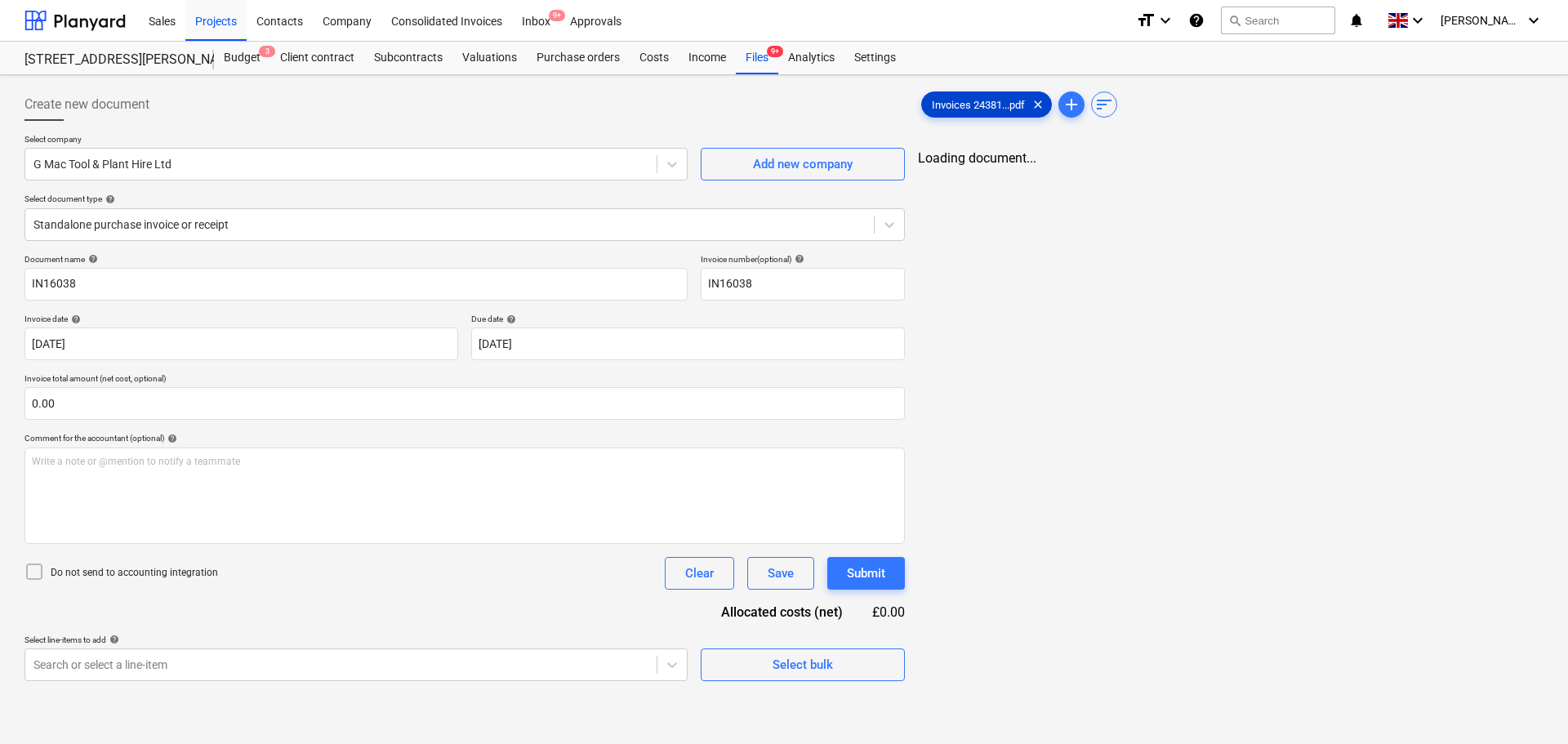
click at [977, 106] on span "Invoices 24381...pdf" at bounding box center [978, 105] width 113 height 12
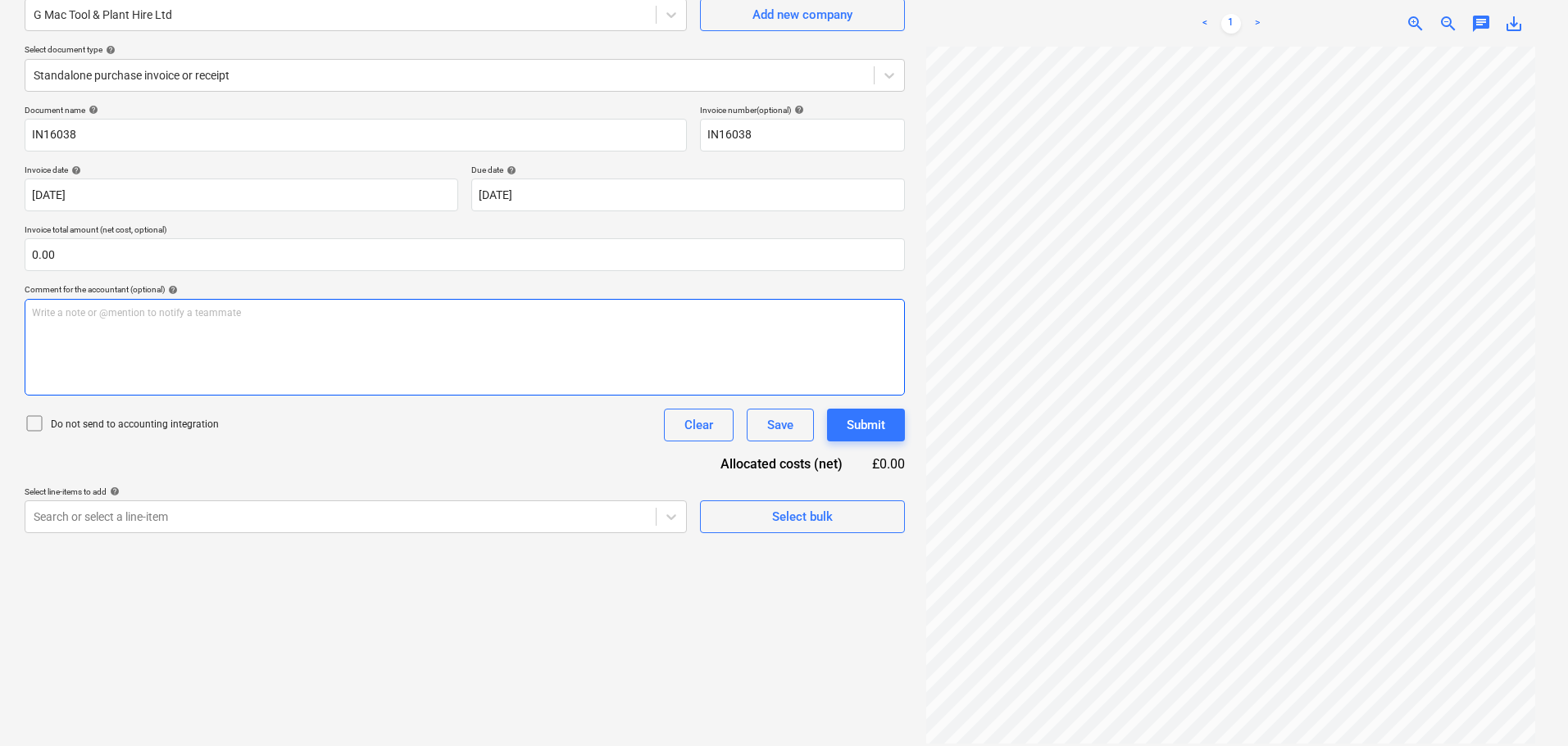
scroll to position [164, 0]
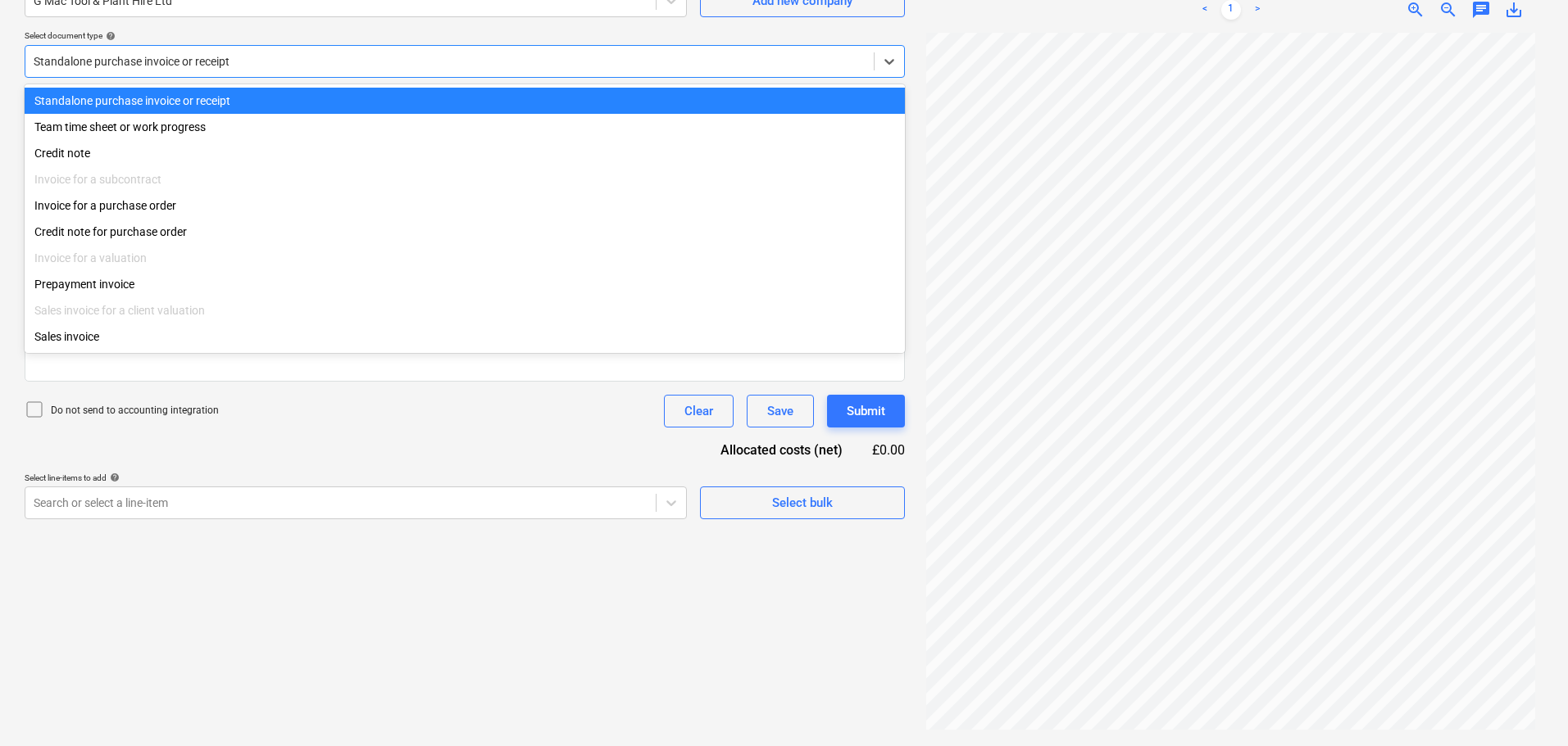
click at [209, 59] on div at bounding box center [449, 61] width 832 height 17
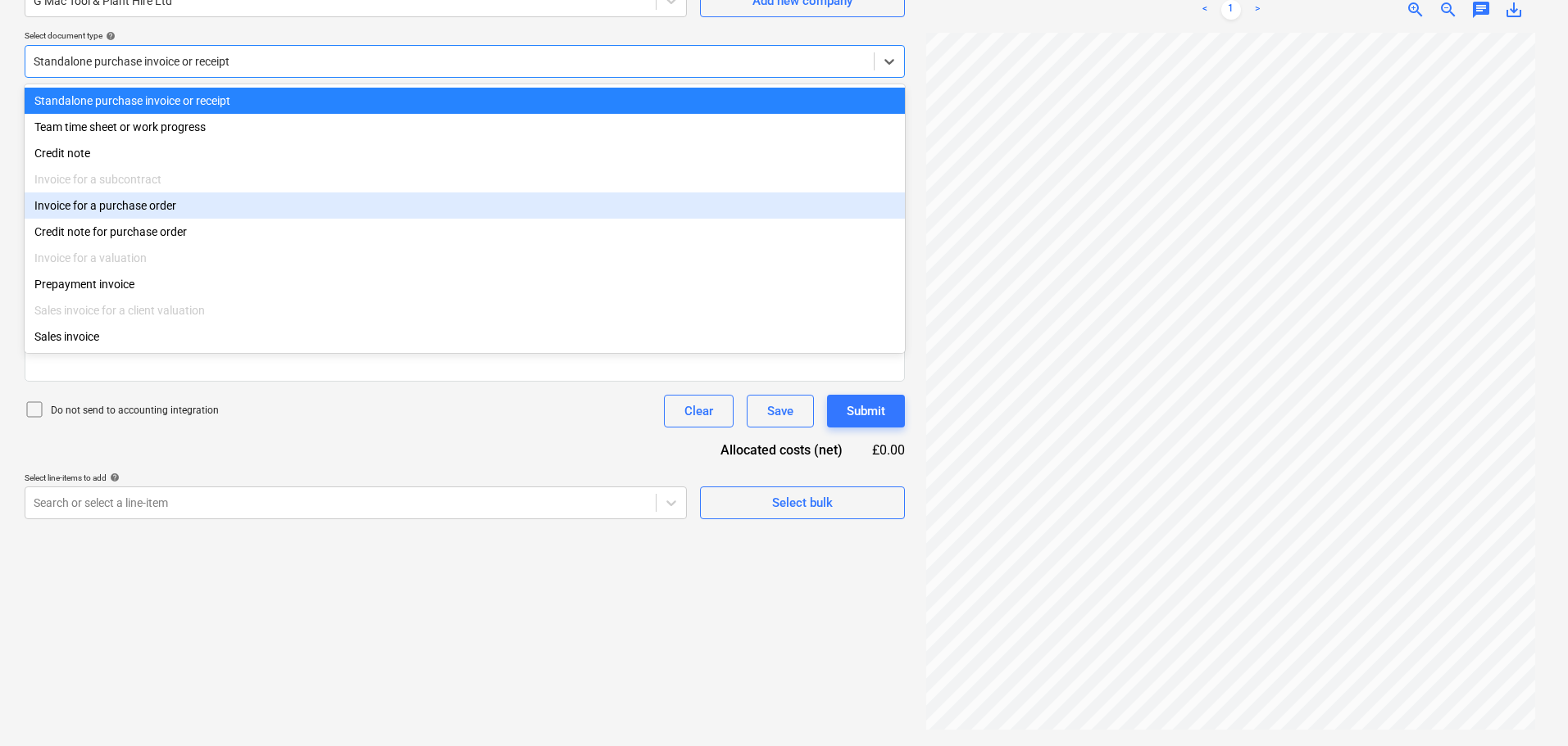
click at [147, 209] on div "Invoice for a purchase order" at bounding box center [464, 206] width 880 height 26
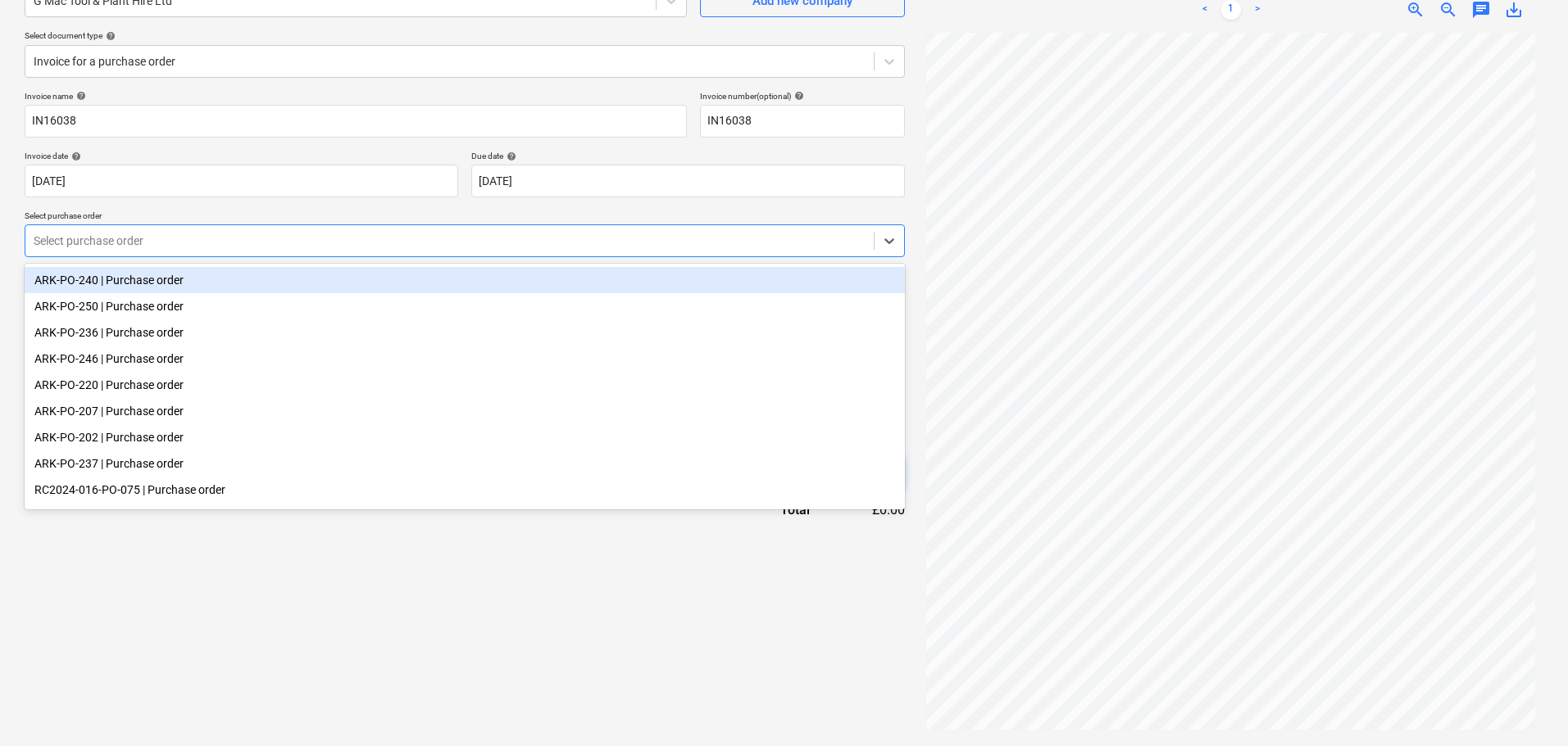
click at [120, 244] on div at bounding box center [449, 241] width 832 height 17
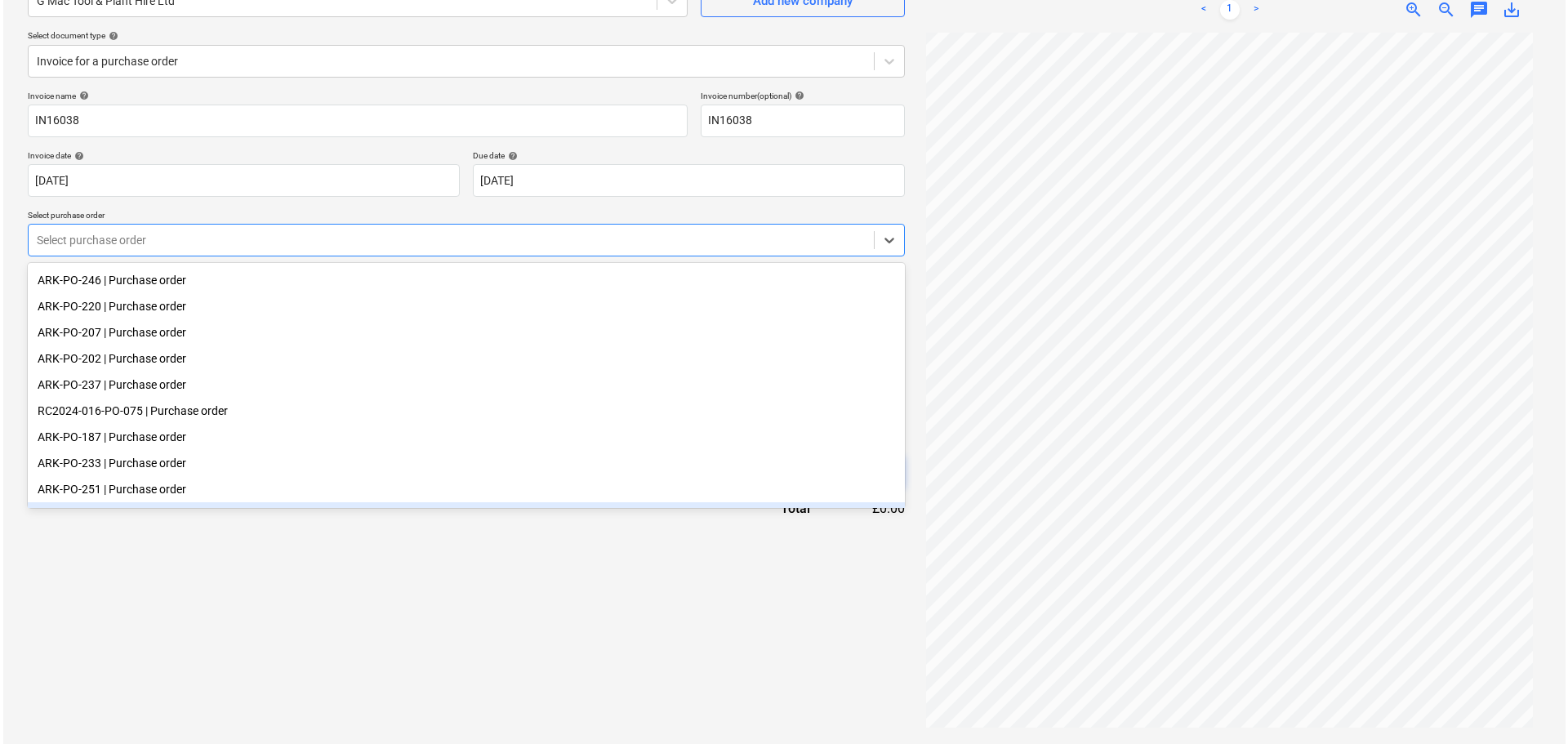
scroll to position [71, 0]
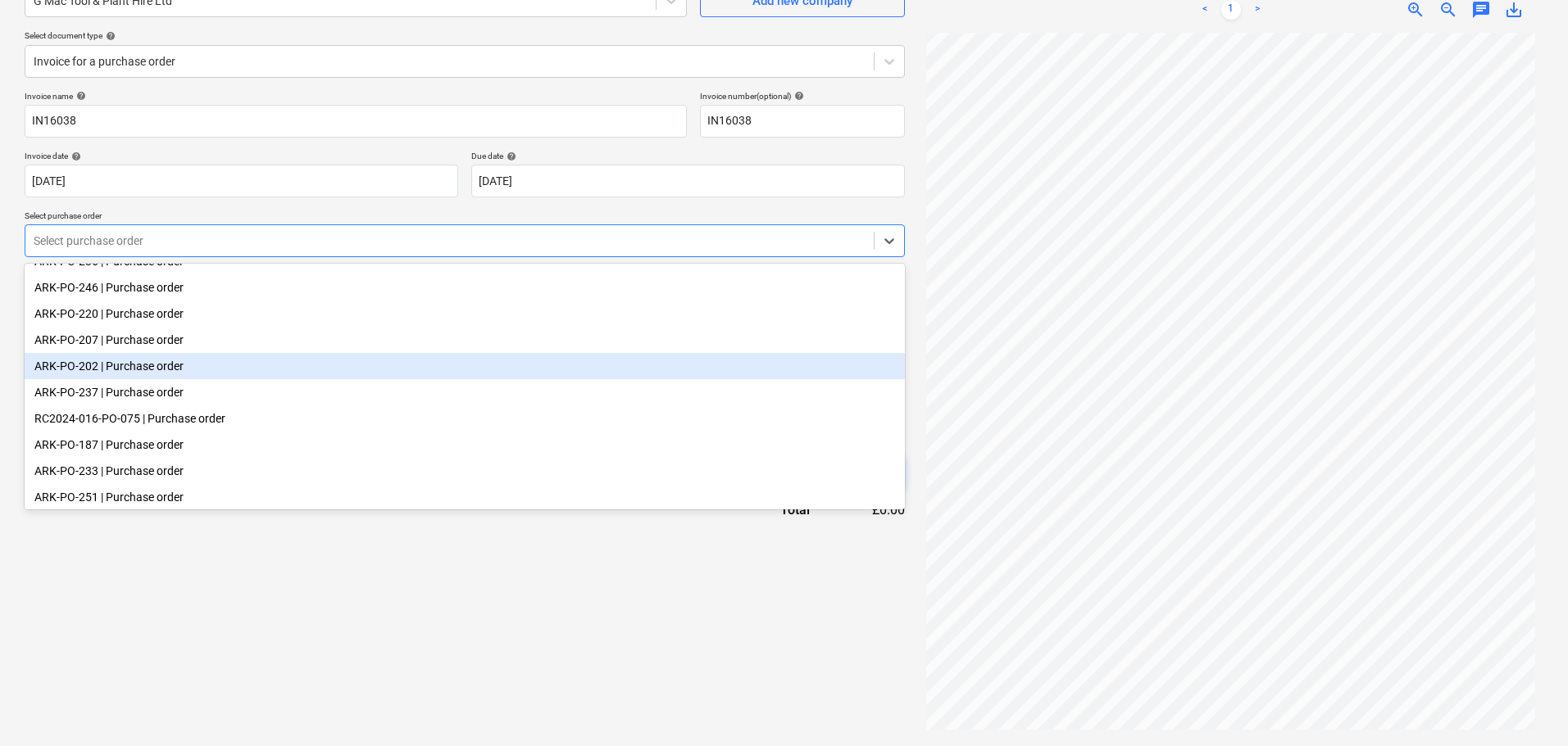
click at [85, 376] on div "ARK-PO-202 | Purchase order" at bounding box center [464, 366] width 880 height 26
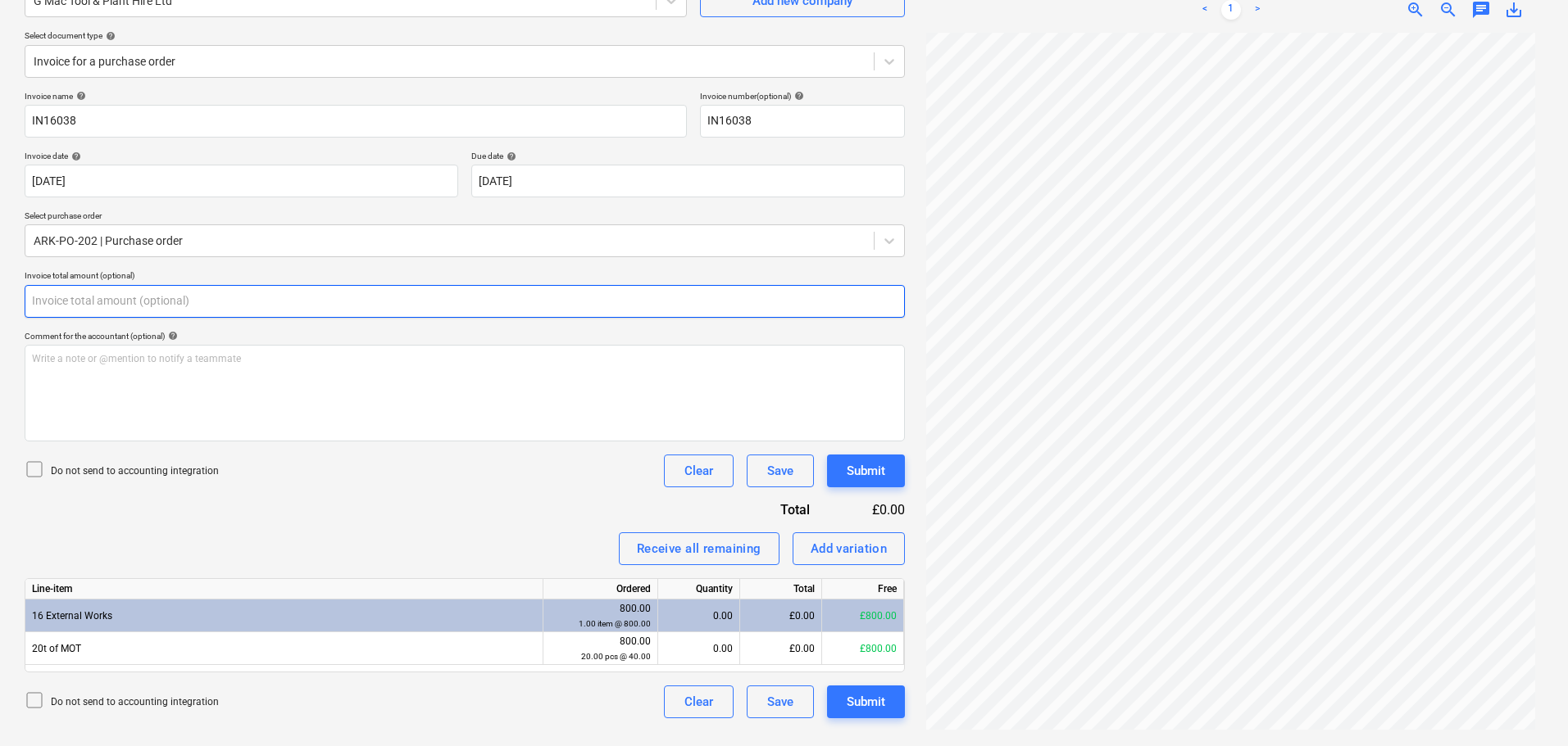
click at [164, 301] on input "text" at bounding box center [464, 301] width 880 height 33
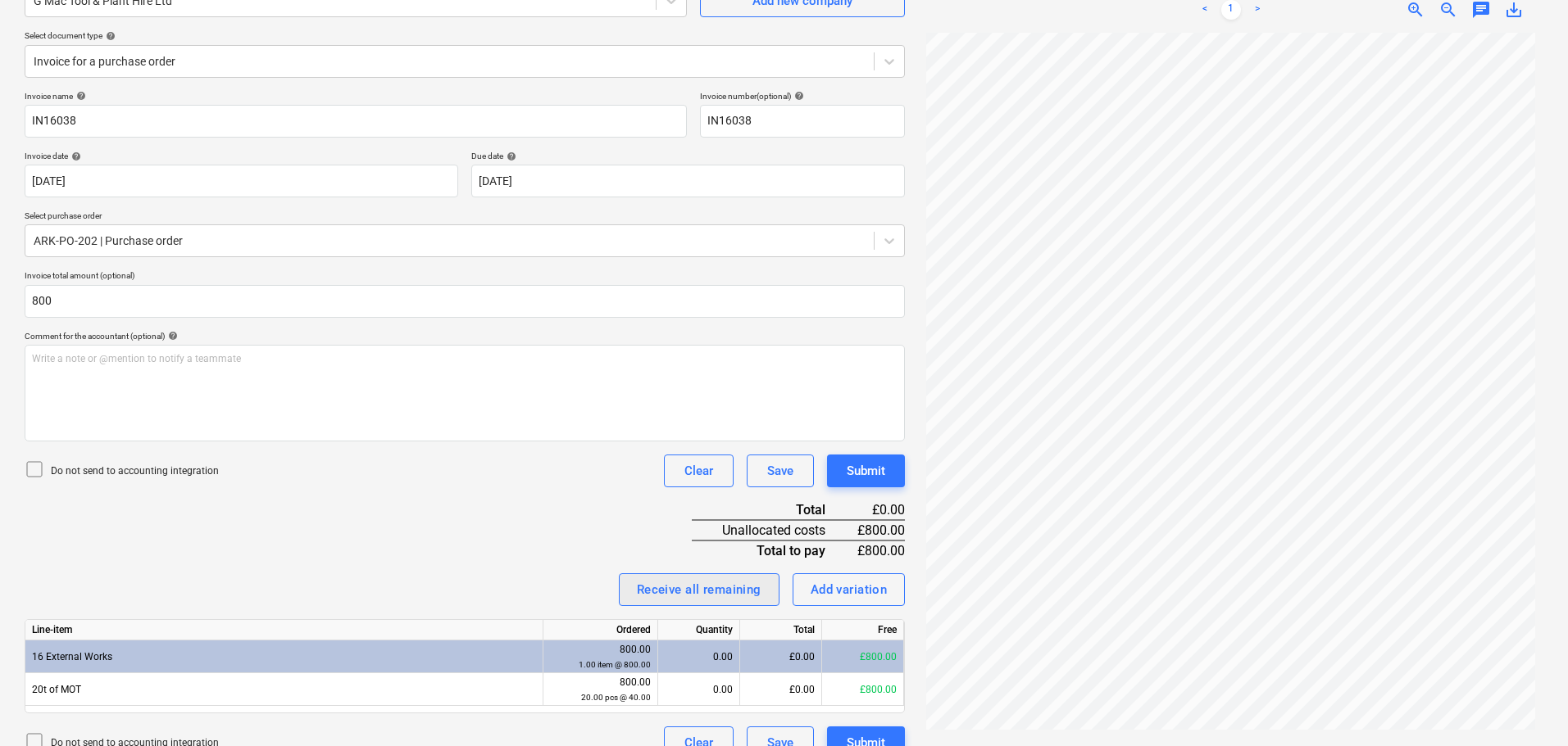
type input "800.00"
drag, startPoint x: 749, startPoint y: 592, endPoint x: 610, endPoint y: 542, distance: 147.7
click at [746, 590] on div "Receive all remaining" at bounding box center [699, 590] width 125 height 21
drag, startPoint x: 554, startPoint y: 521, endPoint x: 619, endPoint y: 511, distance: 65.8
click at [554, 520] on div "Invoice name help IN16038 Invoice number (optional) help IN16038 Invoice date h…" at bounding box center [464, 425] width 880 height 669
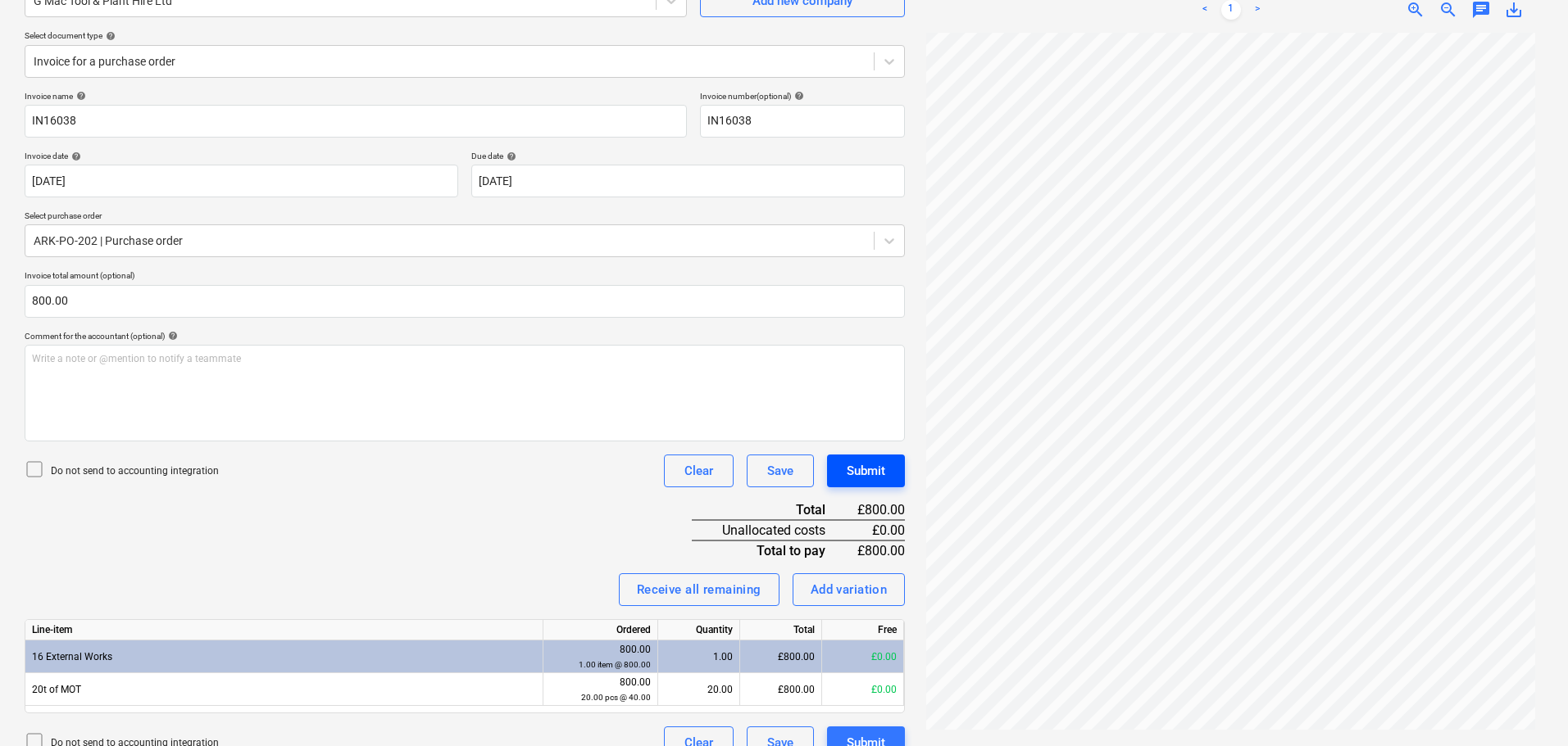
click at [863, 468] on div "Submit" at bounding box center [865, 471] width 38 height 21
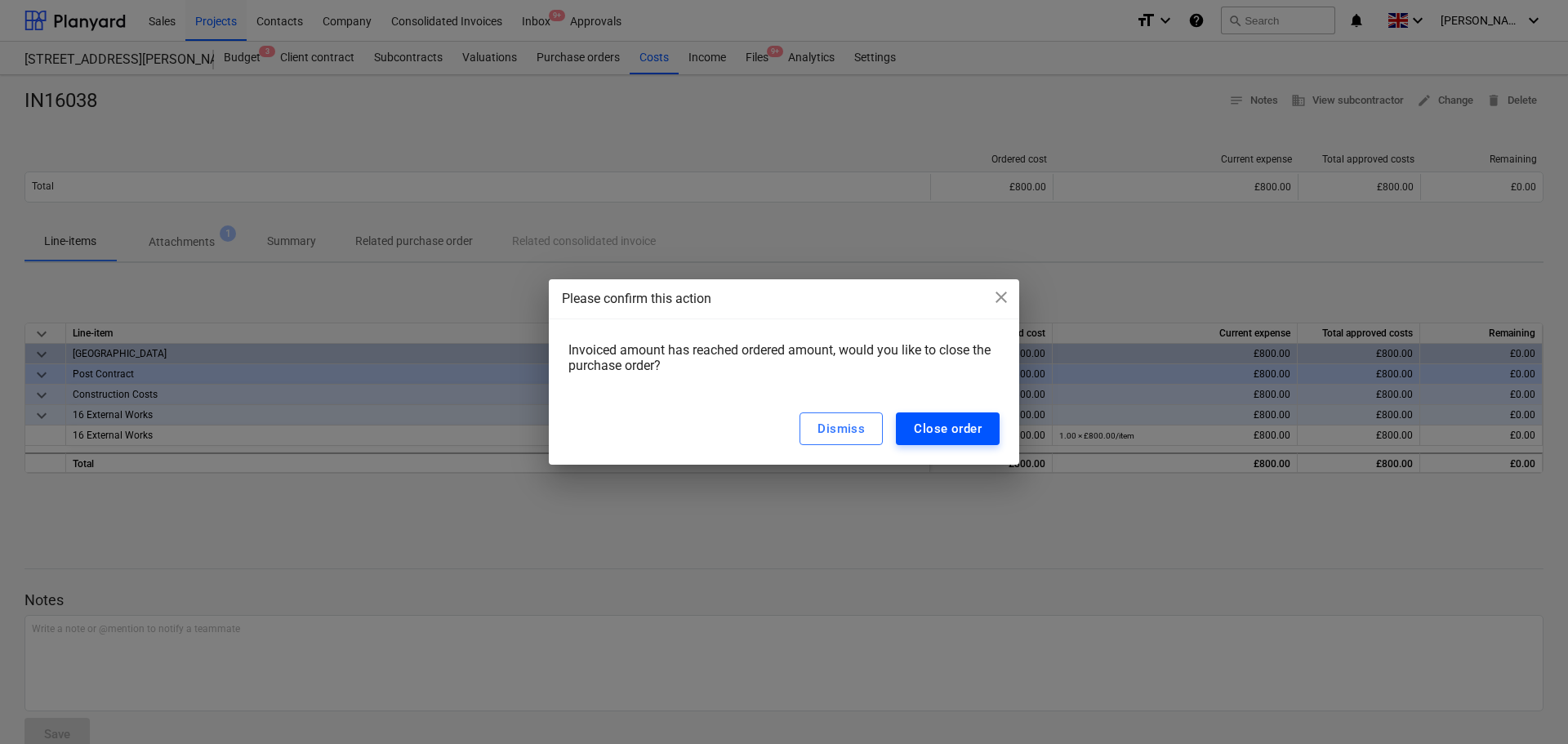
click at [937, 429] on div "Close order" at bounding box center [948, 429] width 68 height 21
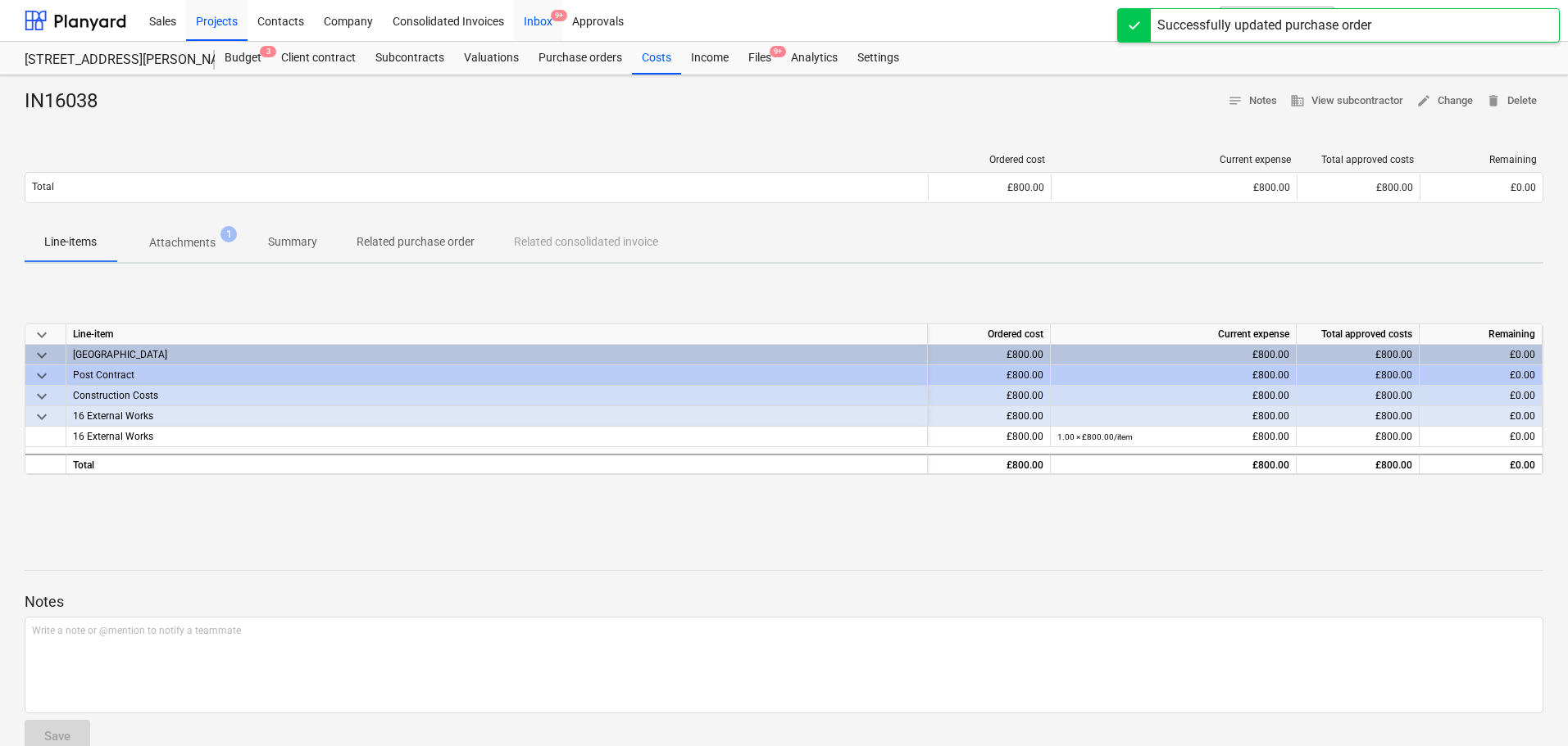
click at [544, 20] on div "Inbox 9+" at bounding box center [538, 20] width 48 height 42
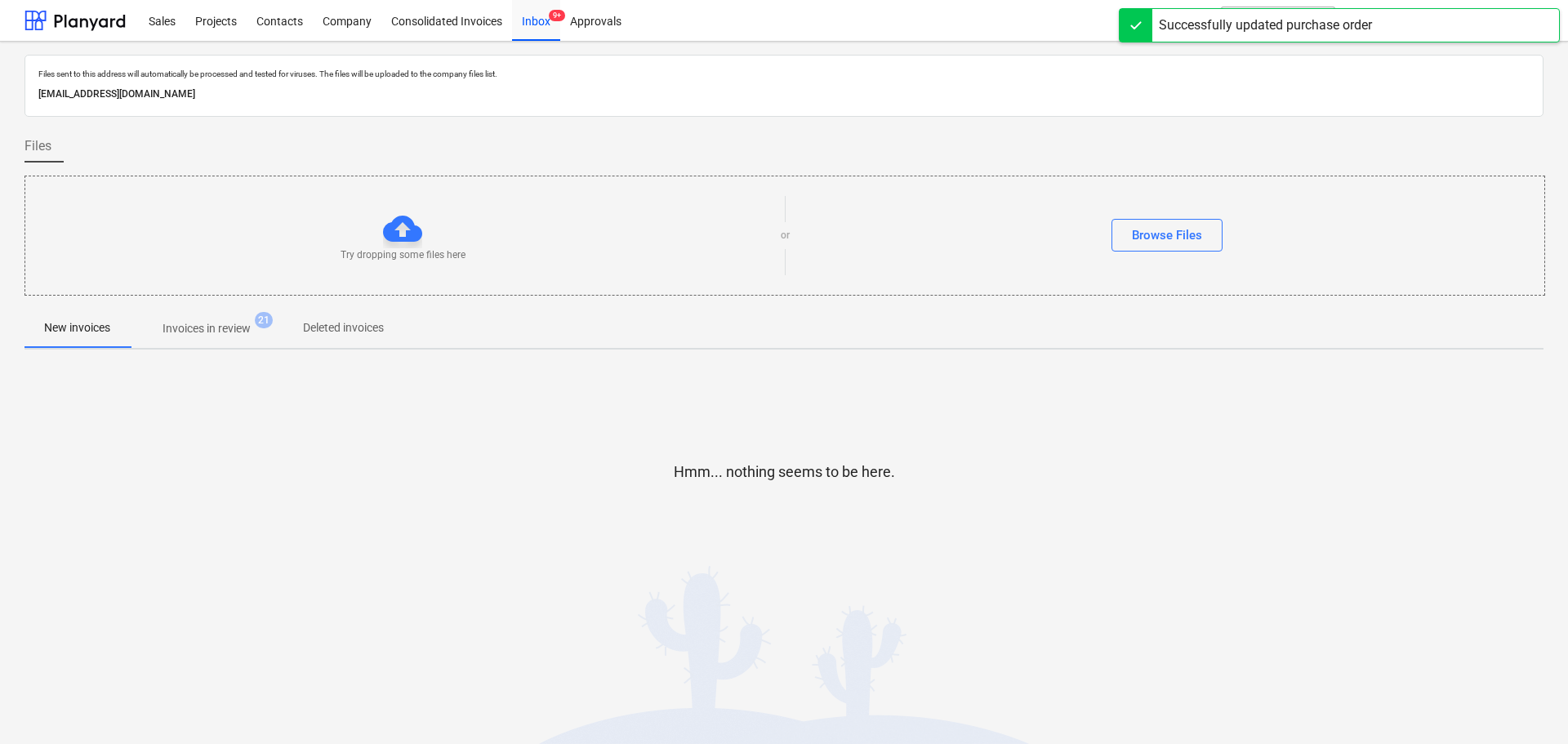
click at [230, 326] on p "Invoices in review" at bounding box center [206, 328] width 88 height 17
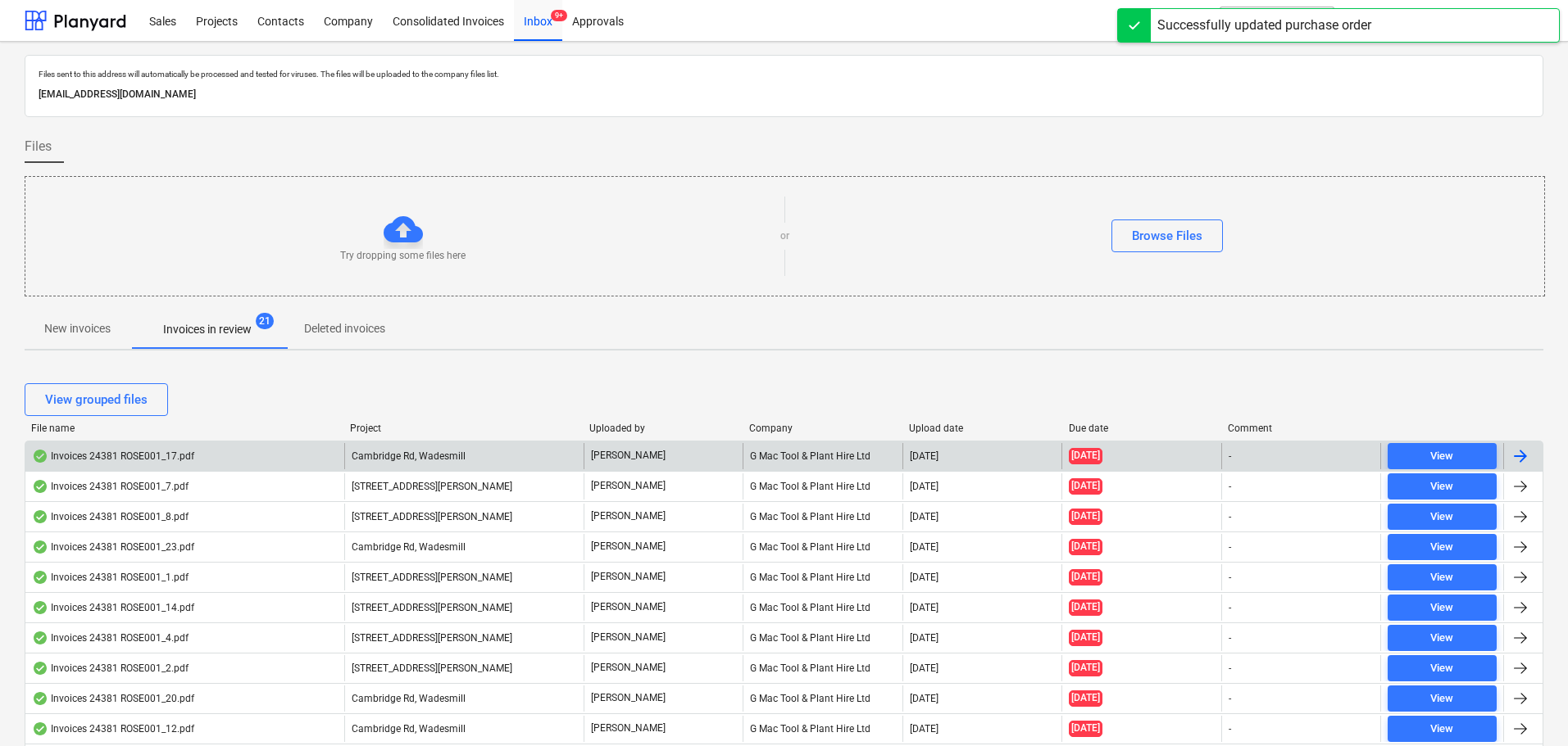
click at [148, 456] on div "Invoices 24381 ROSE001_17.pdf" at bounding box center [113, 457] width 162 height 13
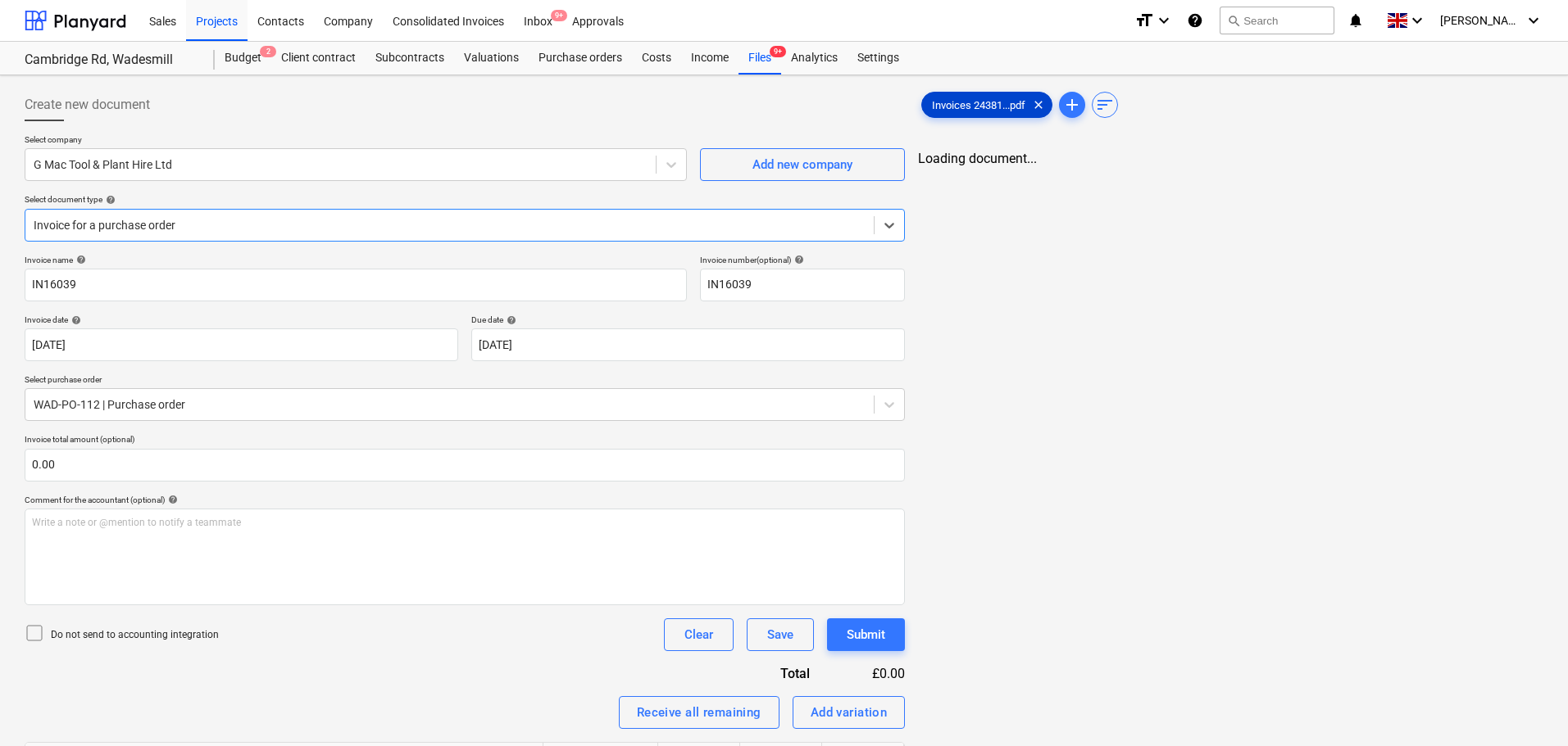
click at [966, 100] on span "Invoices 24381...pdf" at bounding box center [979, 105] width 114 height 12
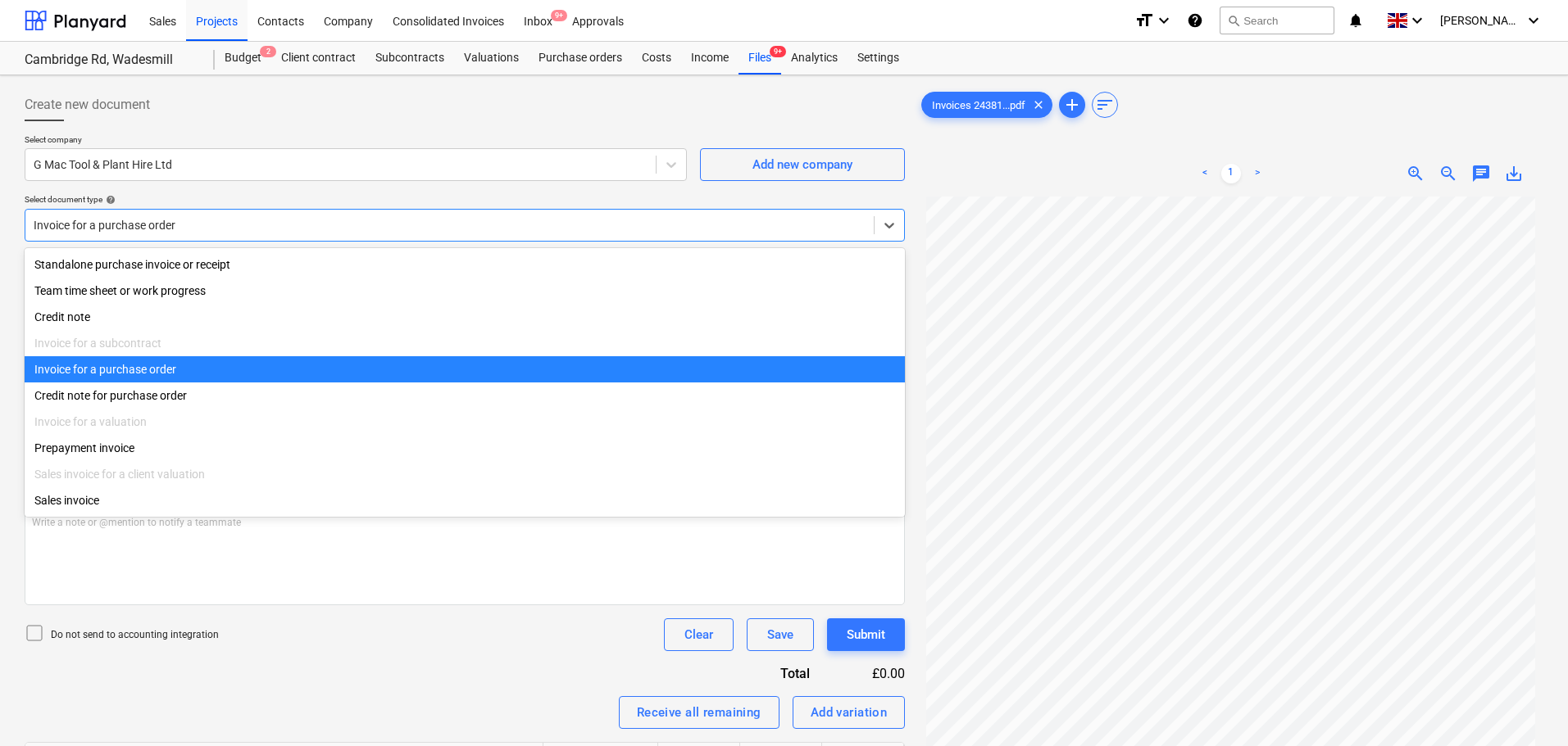
click at [279, 229] on div at bounding box center [449, 225] width 832 height 17
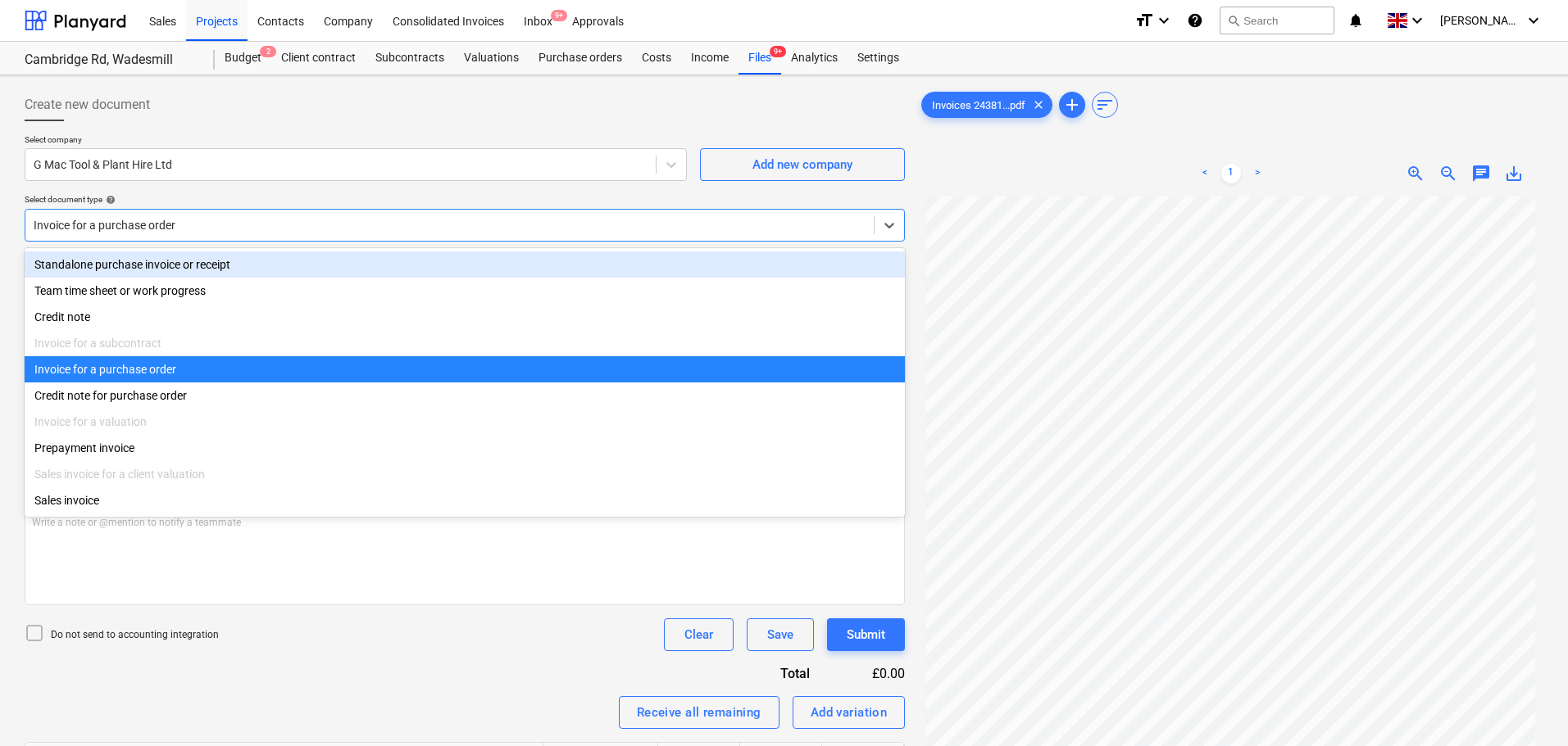
click at [352, 196] on div "Select document type help" at bounding box center [464, 199] width 880 height 10
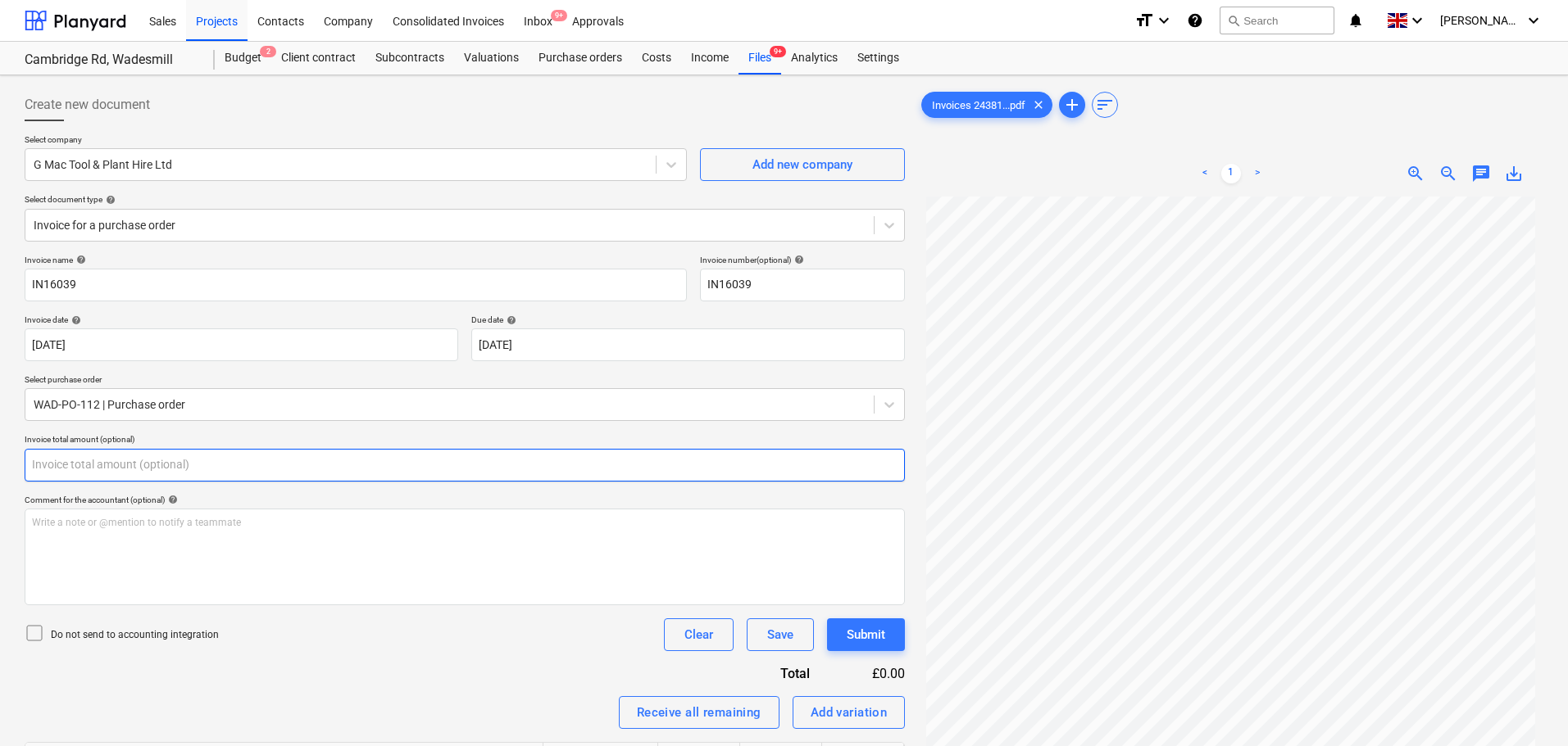
click at [121, 464] on input "text" at bounding box center [464, 465] width 880 height 33
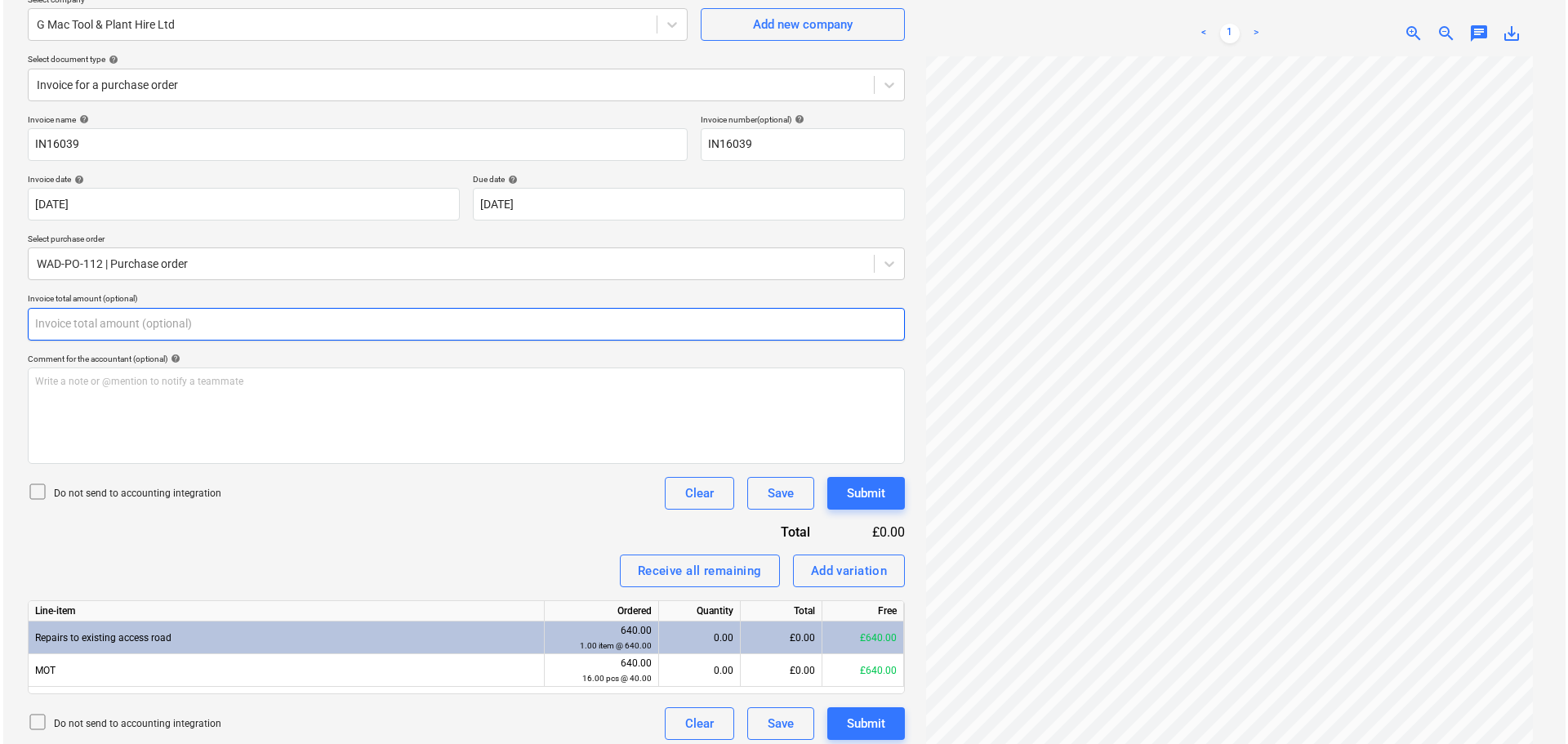
scroll to position [163, 0]
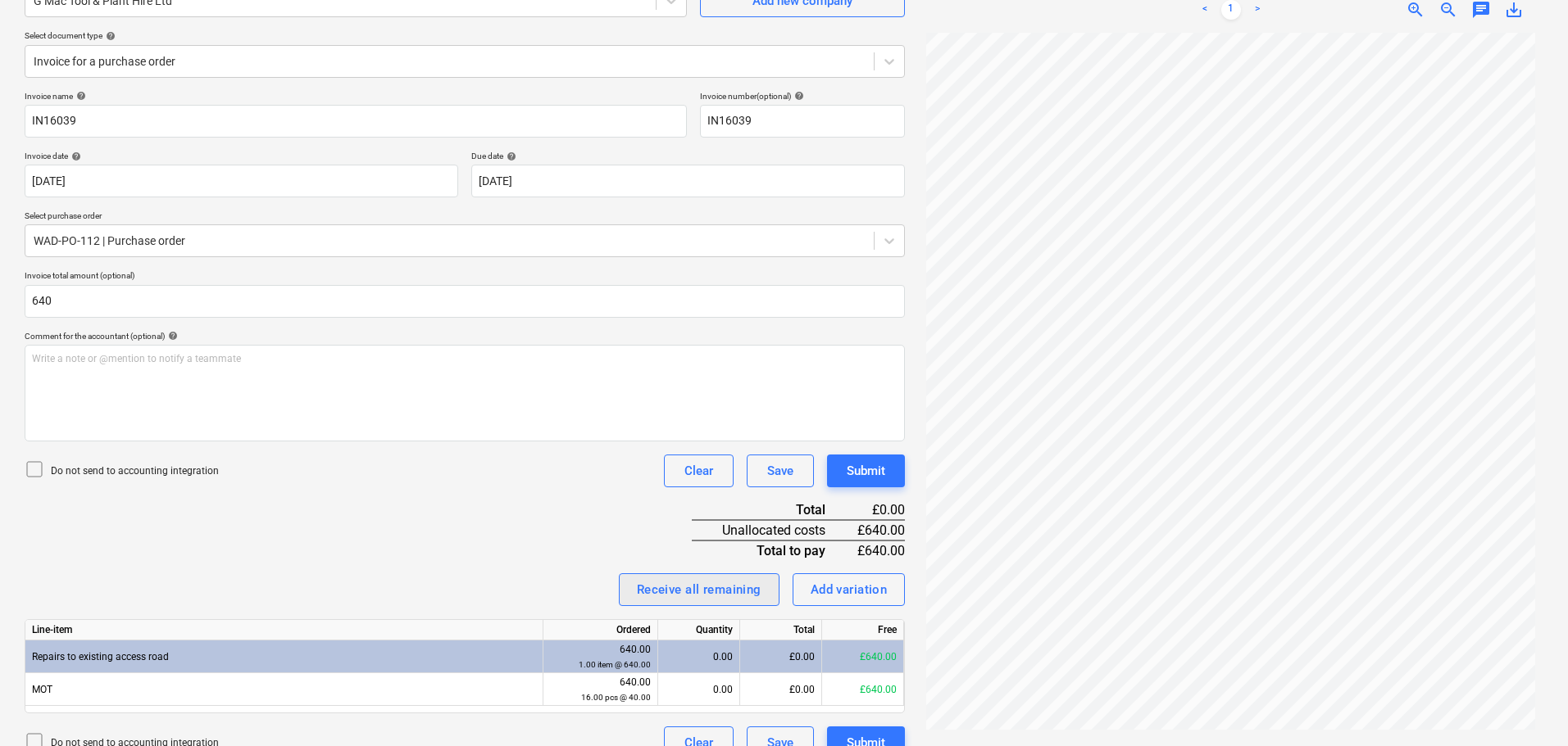
type input "640.00"
click at [745, 588] on div "Receive all remaining" at bounding box center [699, 590] width 125 height 21
click at [883, 470] on div "Submit" at bounding box center [865, 471] width 38 height 21
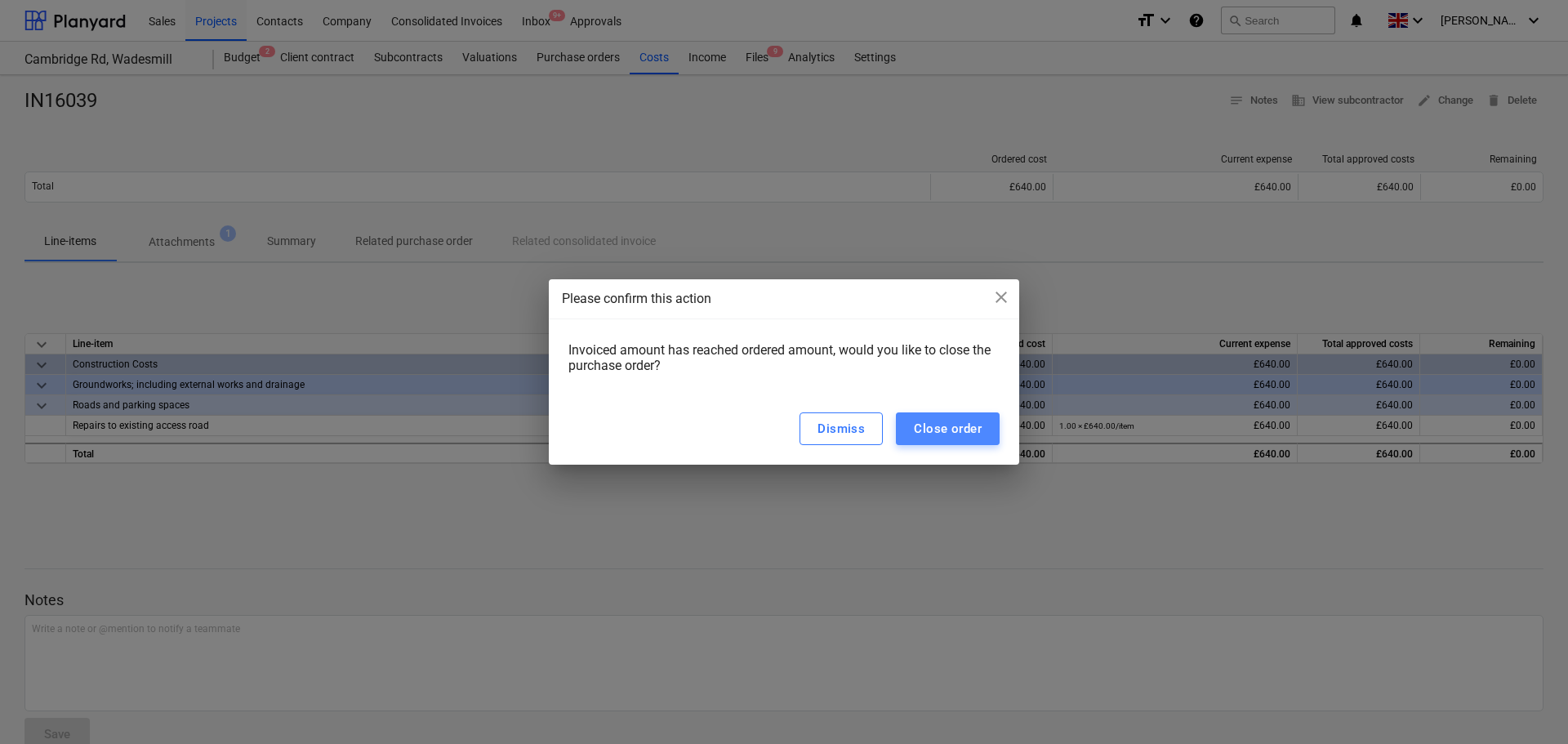
click at [964, 431] on div "Close order" at bounding box center [948, 429] width 68 height 21
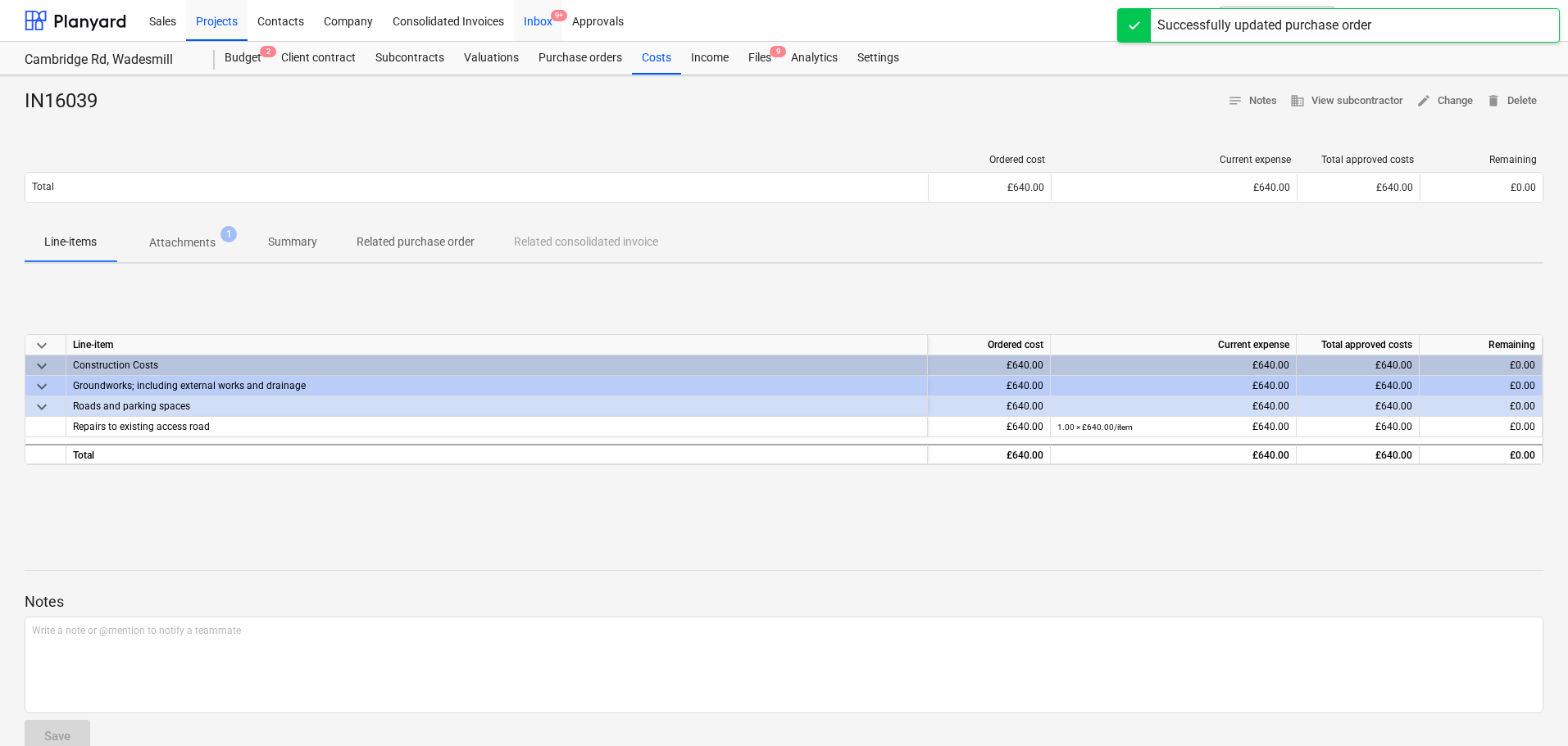
drag, startPoint x: 543, startPoint y: 14, endPoint x: 565, endPoint y: 20, distance: 22.8
click at [543, 14] on div "Inbox 9+" at bounding box center [538, 20] width 48 height 42
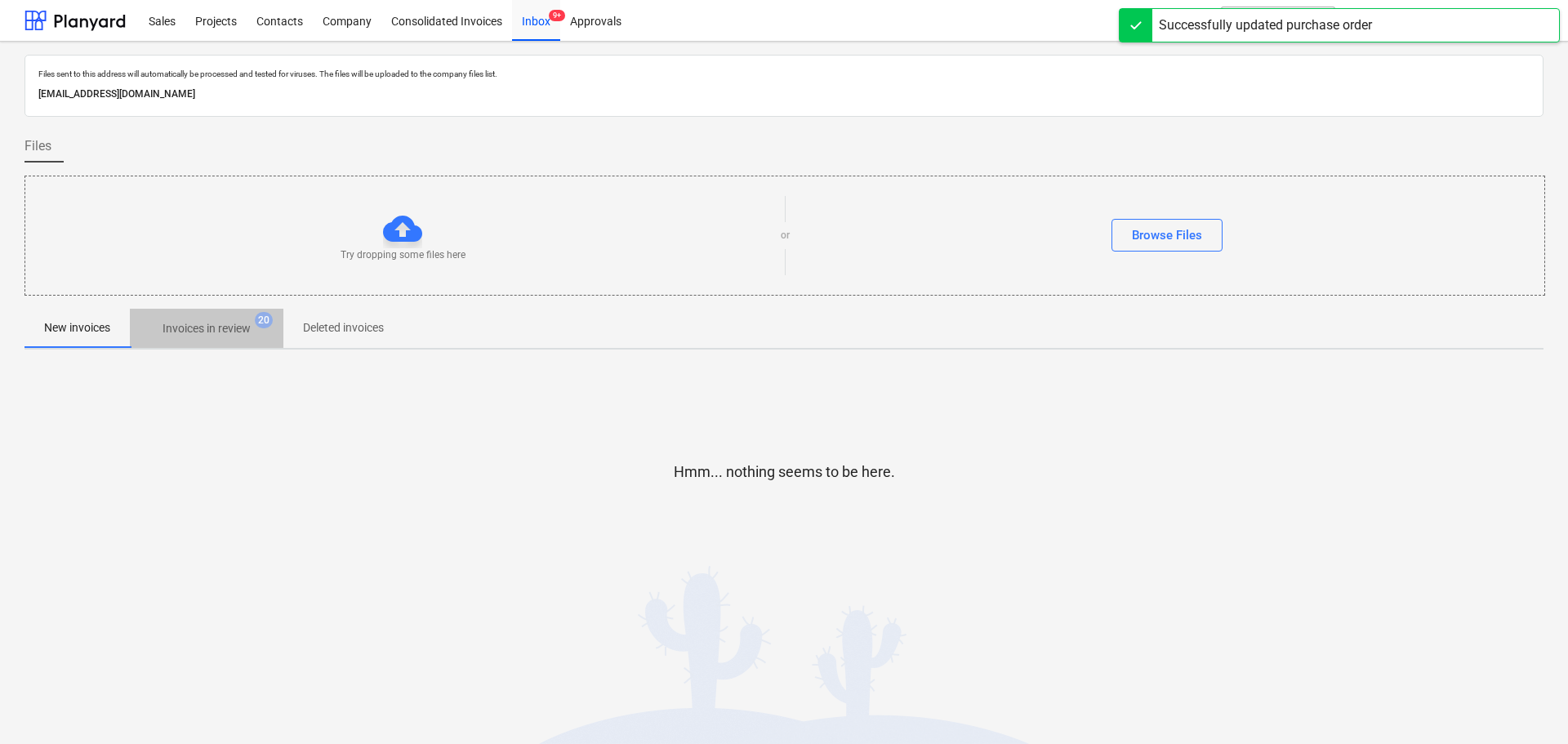
click at [196, 327] on p "Invoices in review" at bounding box center [206, 328] width 88 height 17
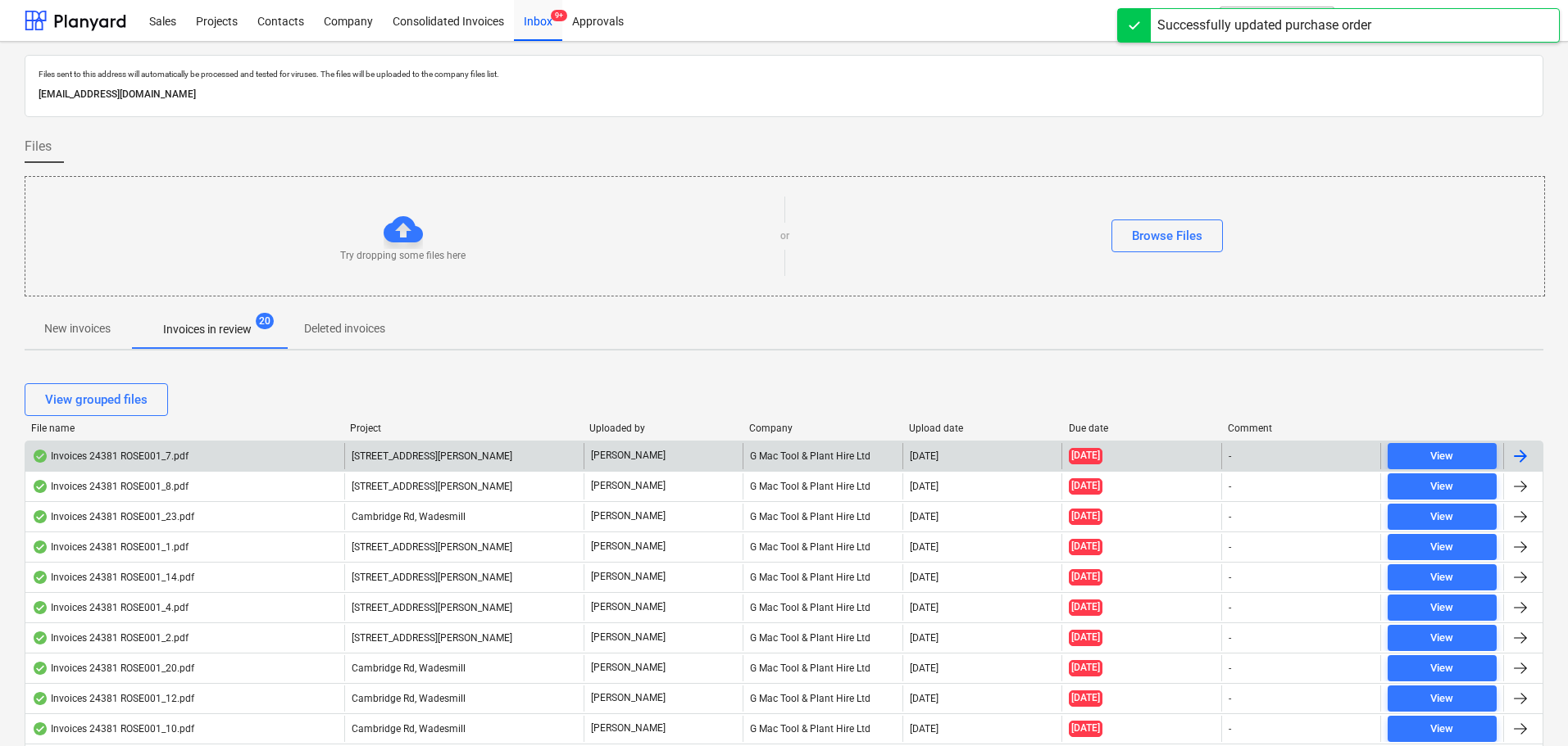
click at [158, 460] on div "Invoices 24381 ROSE001_7.pdf" at bounding box center [110, 457] width 156 height 13
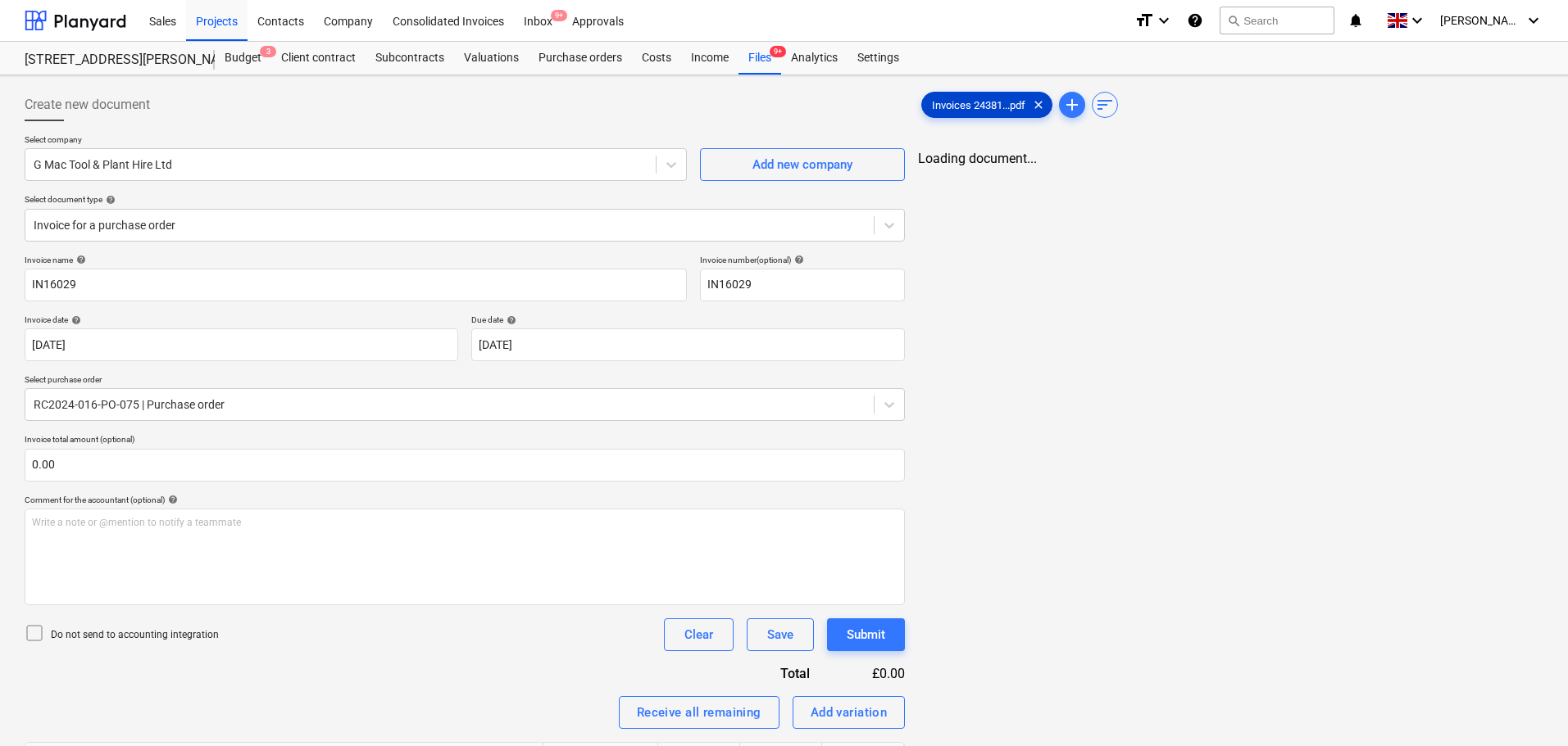
click at [972, 108] on span "Invoices 24381...pdf" at bounding box center [979, 105] width 114 height 12
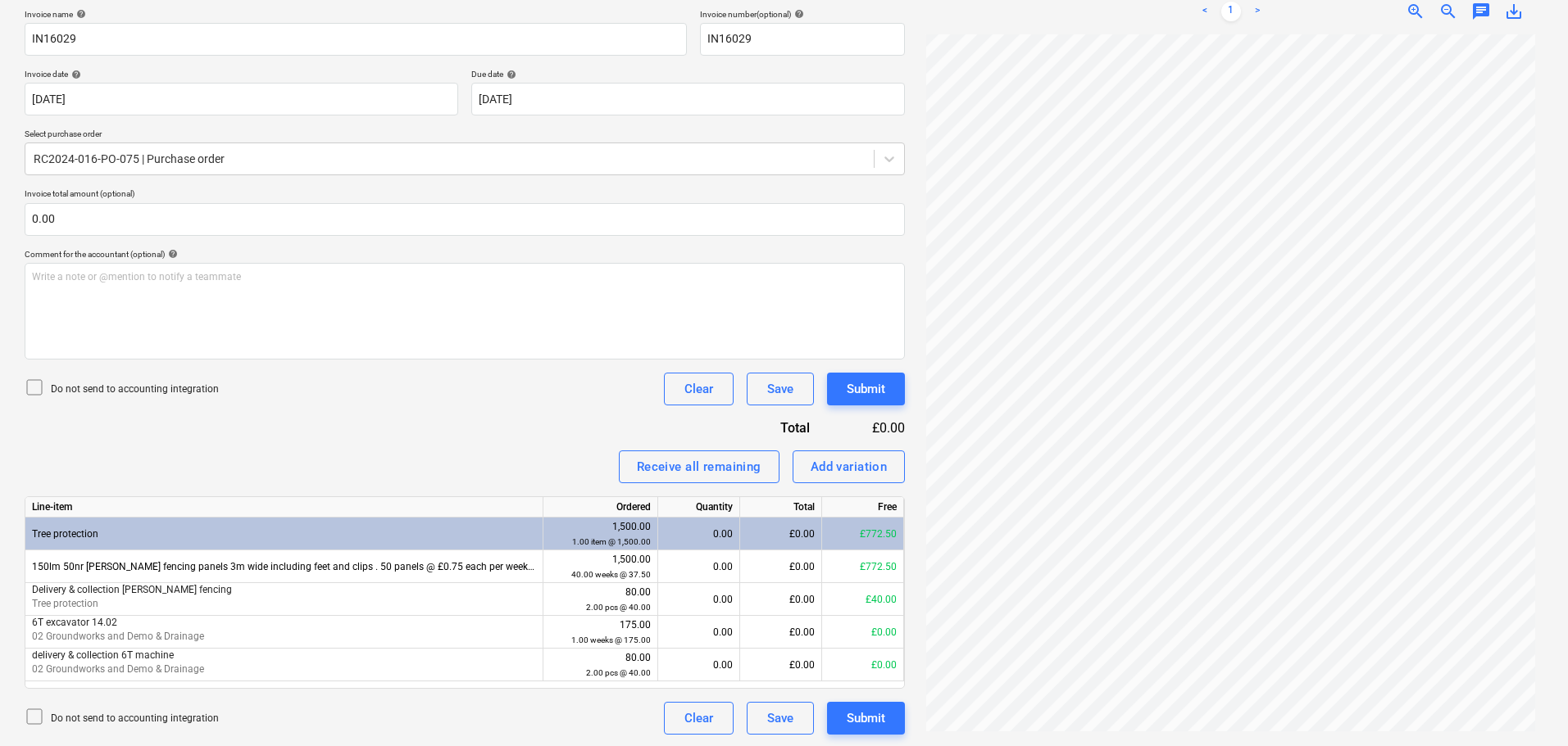
scroll to position [247, 0]
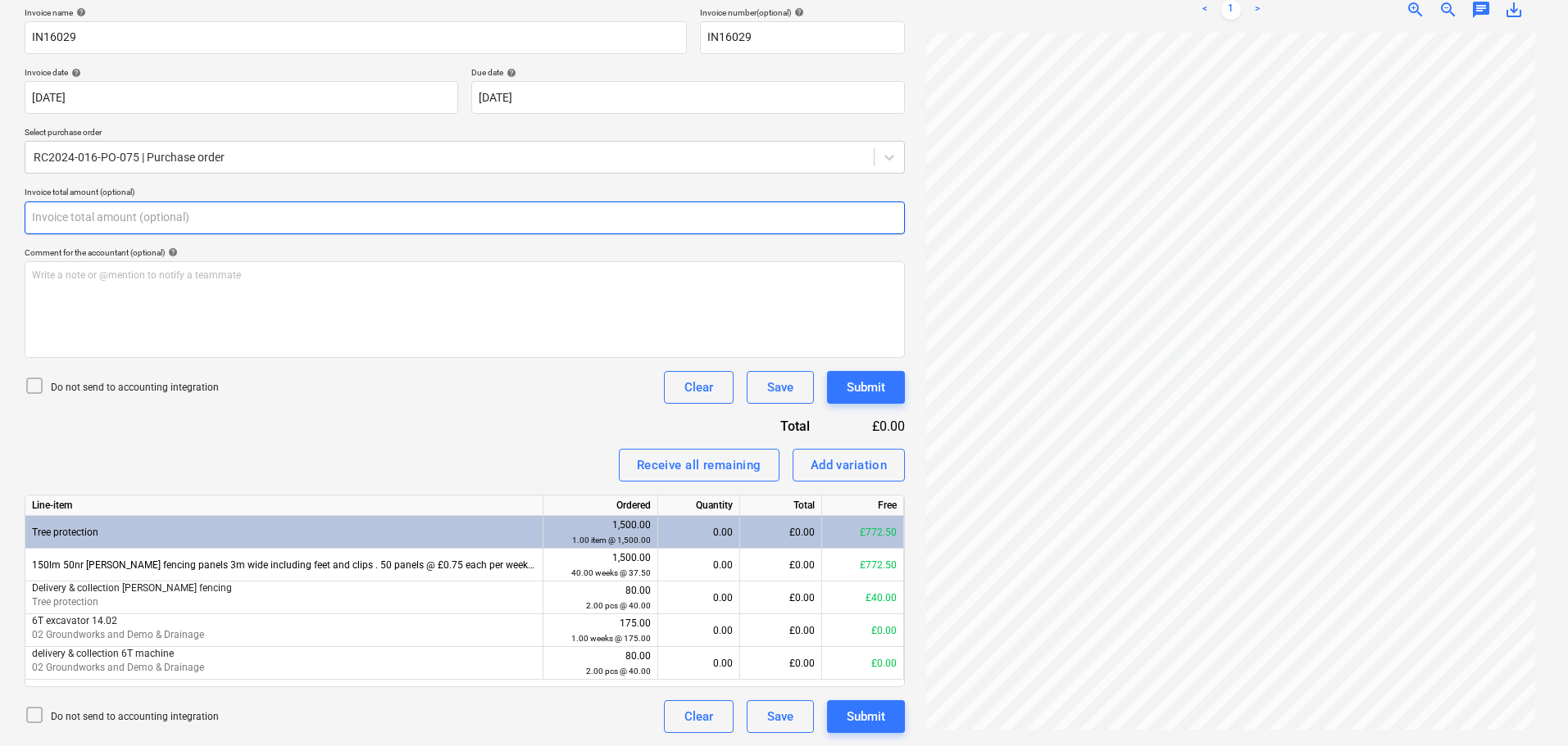
click at [96, 217] on input "text" at bounding box center [464, 218] width 880 height 33
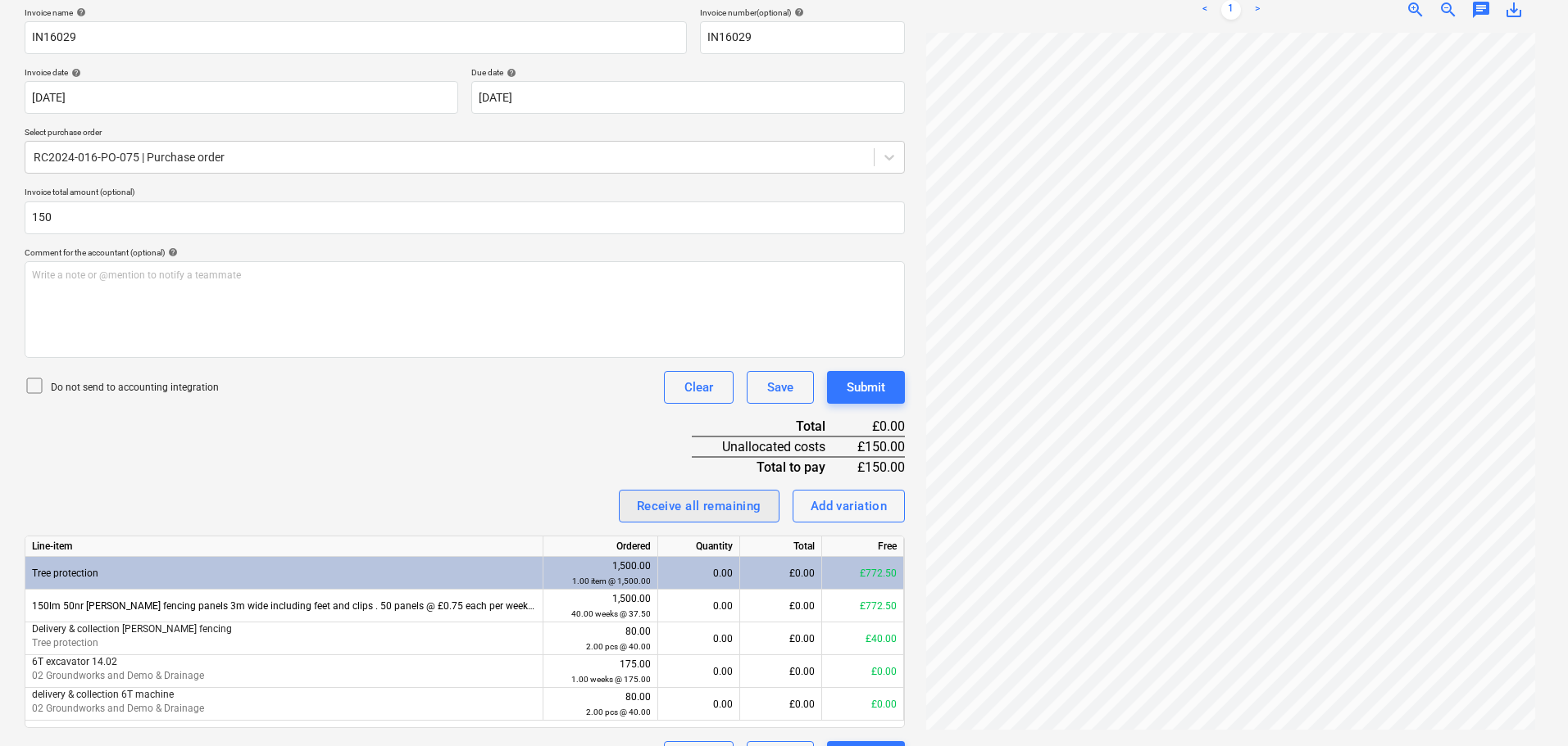
type input "150.00"
click at [717, 500] on div "Receive all remaining" at bounding box center [699, 506] width 125 height 21
click at [573, 441] on div "Invoice name help IN16029 Invoice number (optional) help IN16029 Invoice date h…" at bounding box center [464, 391] width 880 height 766
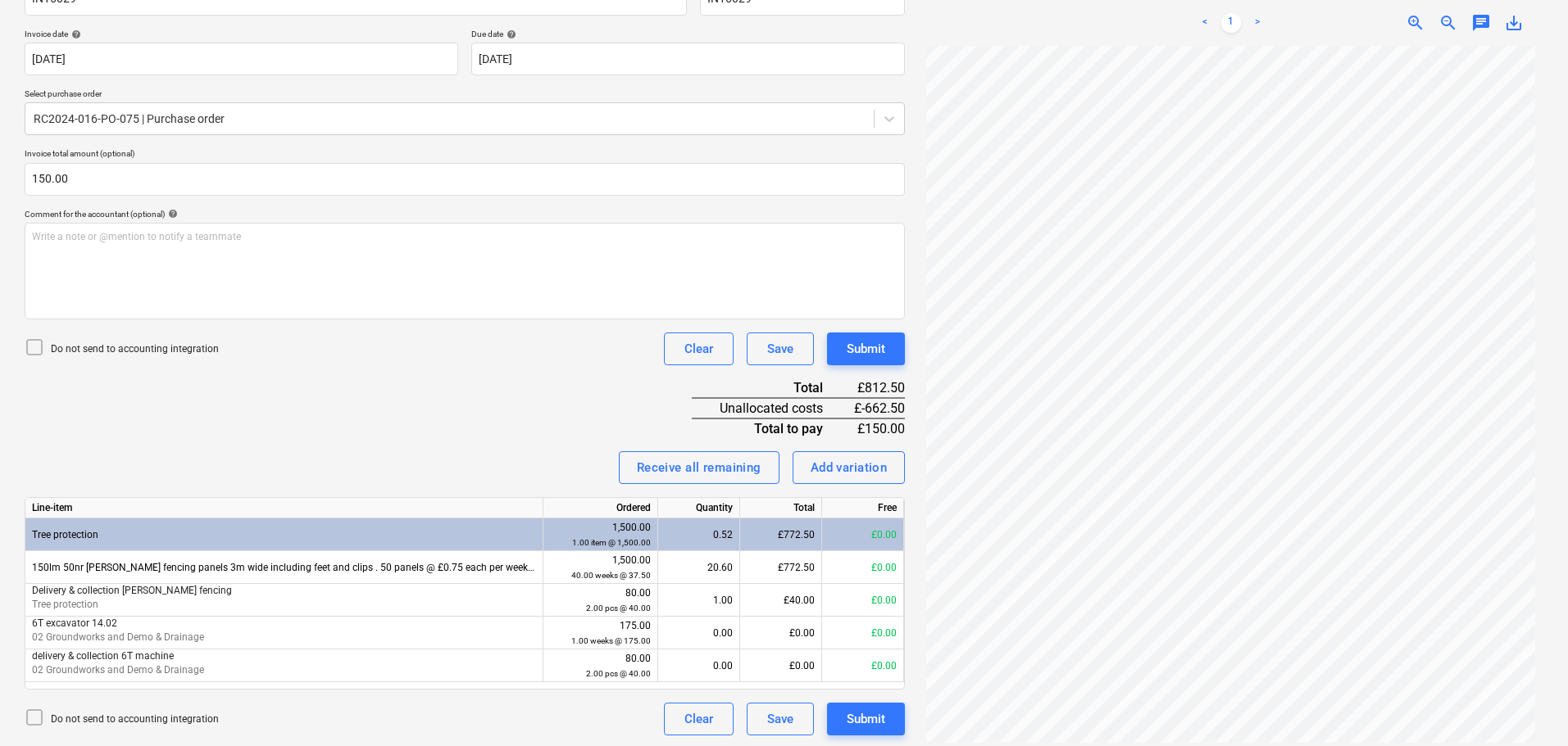
scroll to position [288, 0]
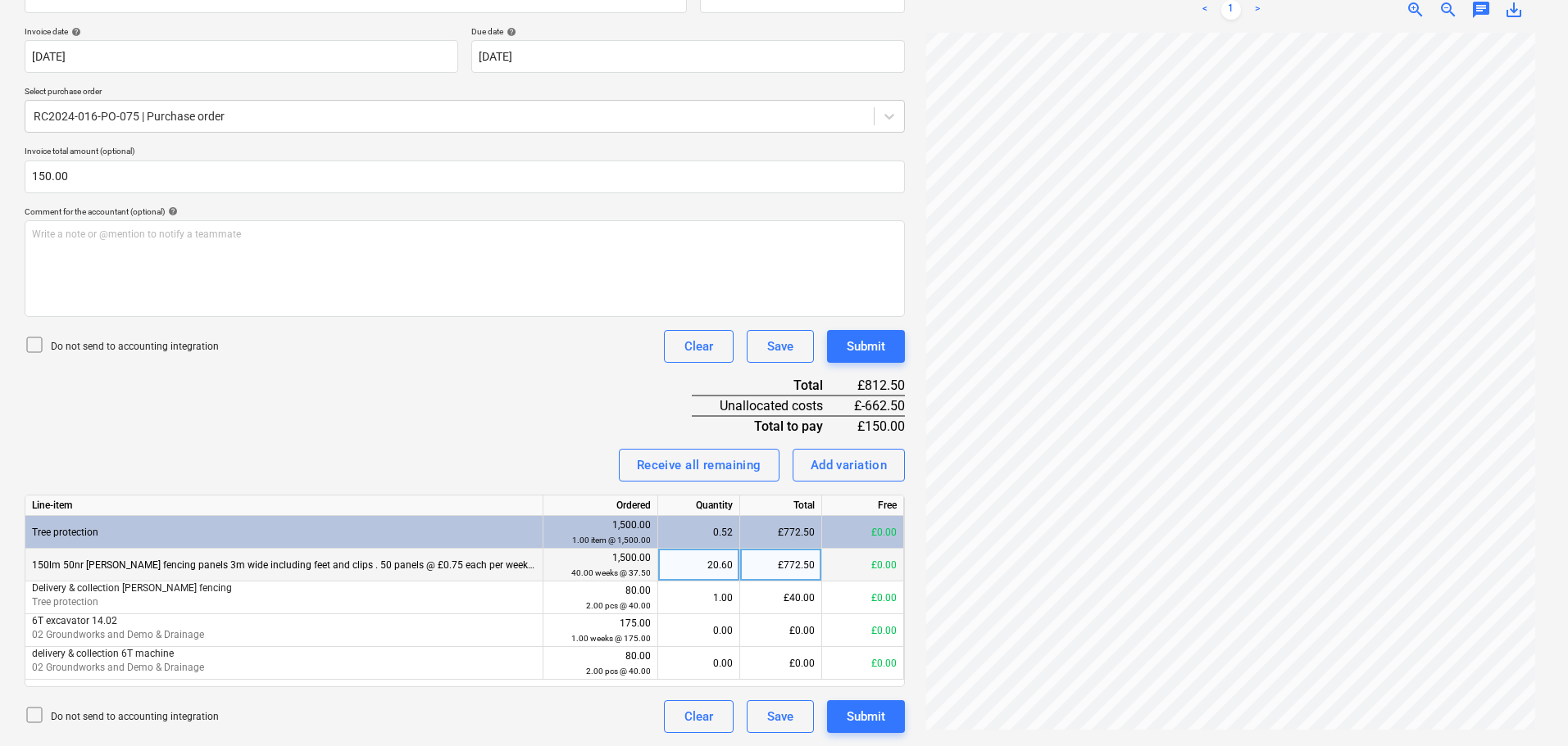
click at [767, 564] on div "£772.50" at bounding box center [781, 565] width 82 height 33
type input "150"
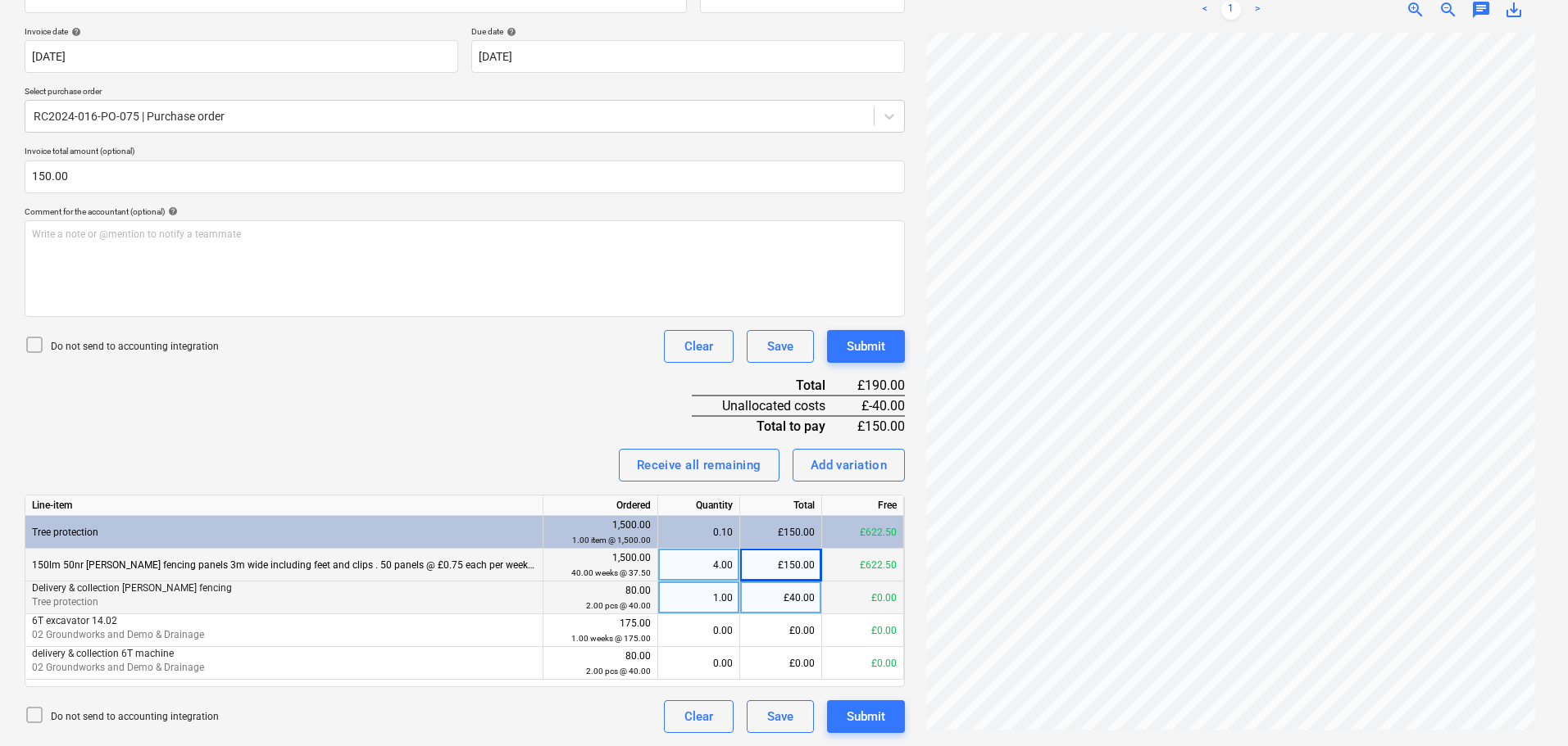
click at [787, 590] on div "£40.00" at bounding box center [781, 597] width 82 height 33
type input "0"
click at [562, 416] on div "Invoice name help IN16029 Invoice number (optional) help IN16029 Invoice date h…" at bounding box center [464, 350] width 880 height 766
click at [864, 347] on div "Submit" at bounding box center [865, 346] width 38 height 21
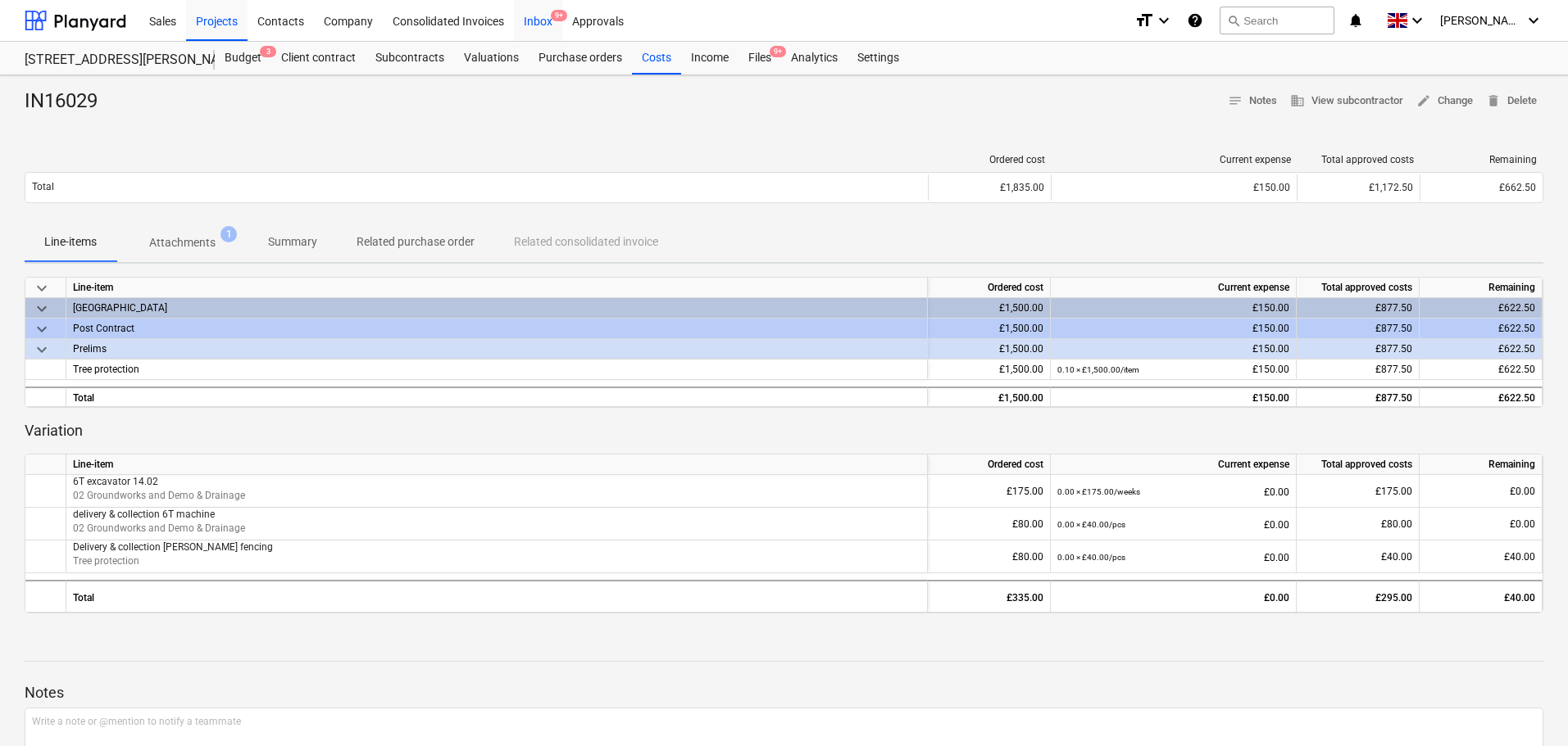
click at [543, 21] on div "Inbox 9+" at bounding box center [538, 20] width 48 height 42
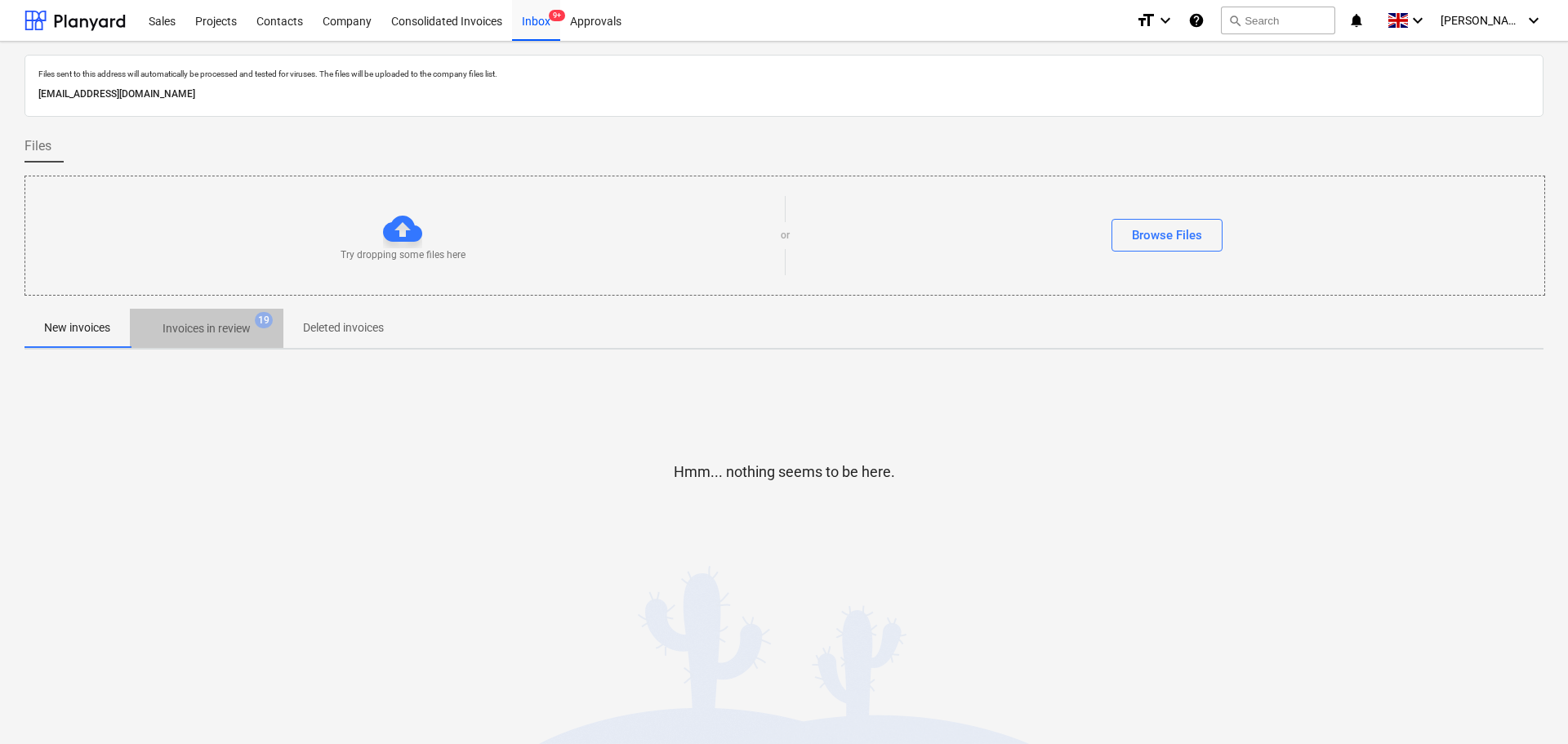
click at [188, 323] on p "Invoices in review" at bounding box center [206, 328] width 88 height 17
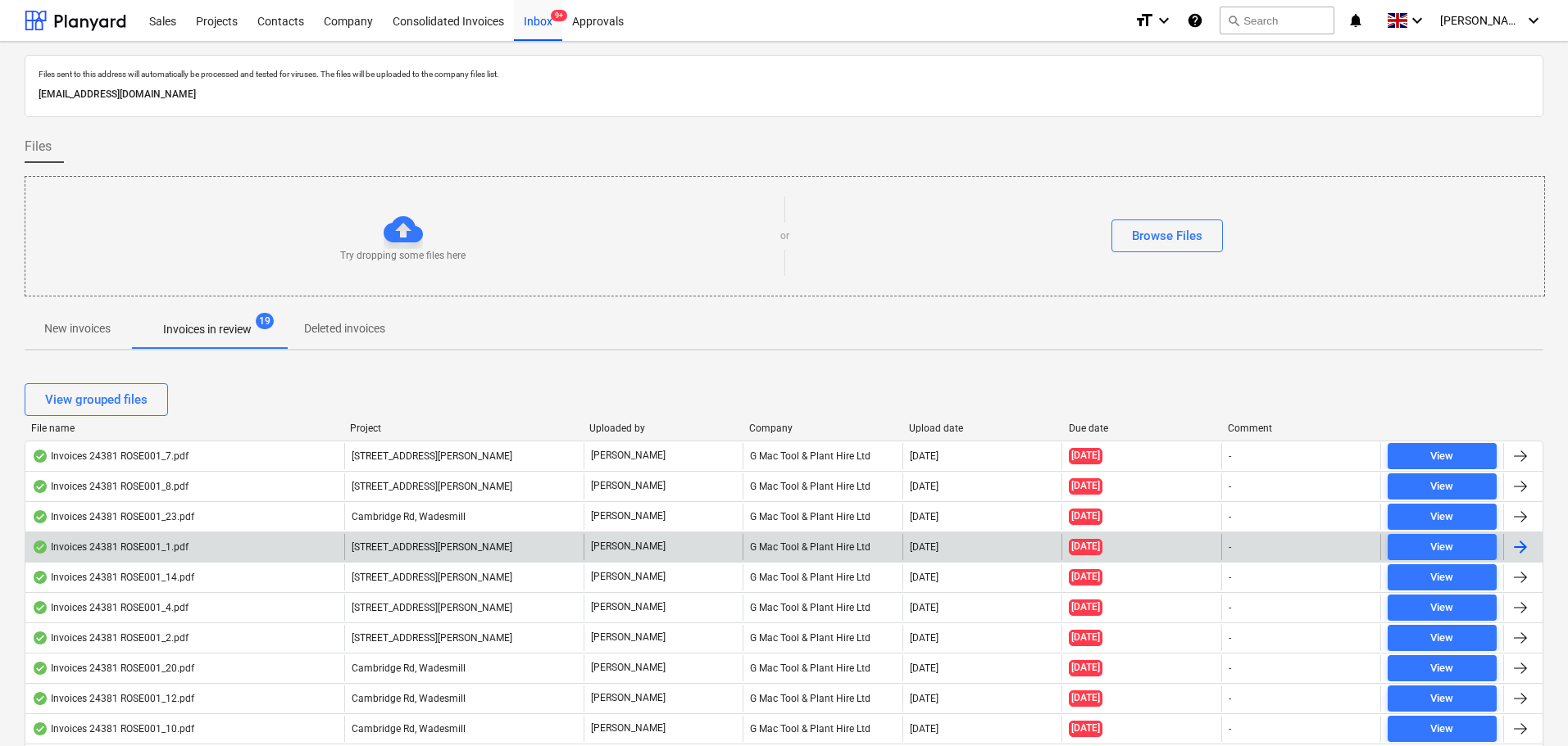
click at [154, 540] on div "Invoices 24381 ROSE001_1.pdf" at bounding box center [110, 547] width 156 height 13
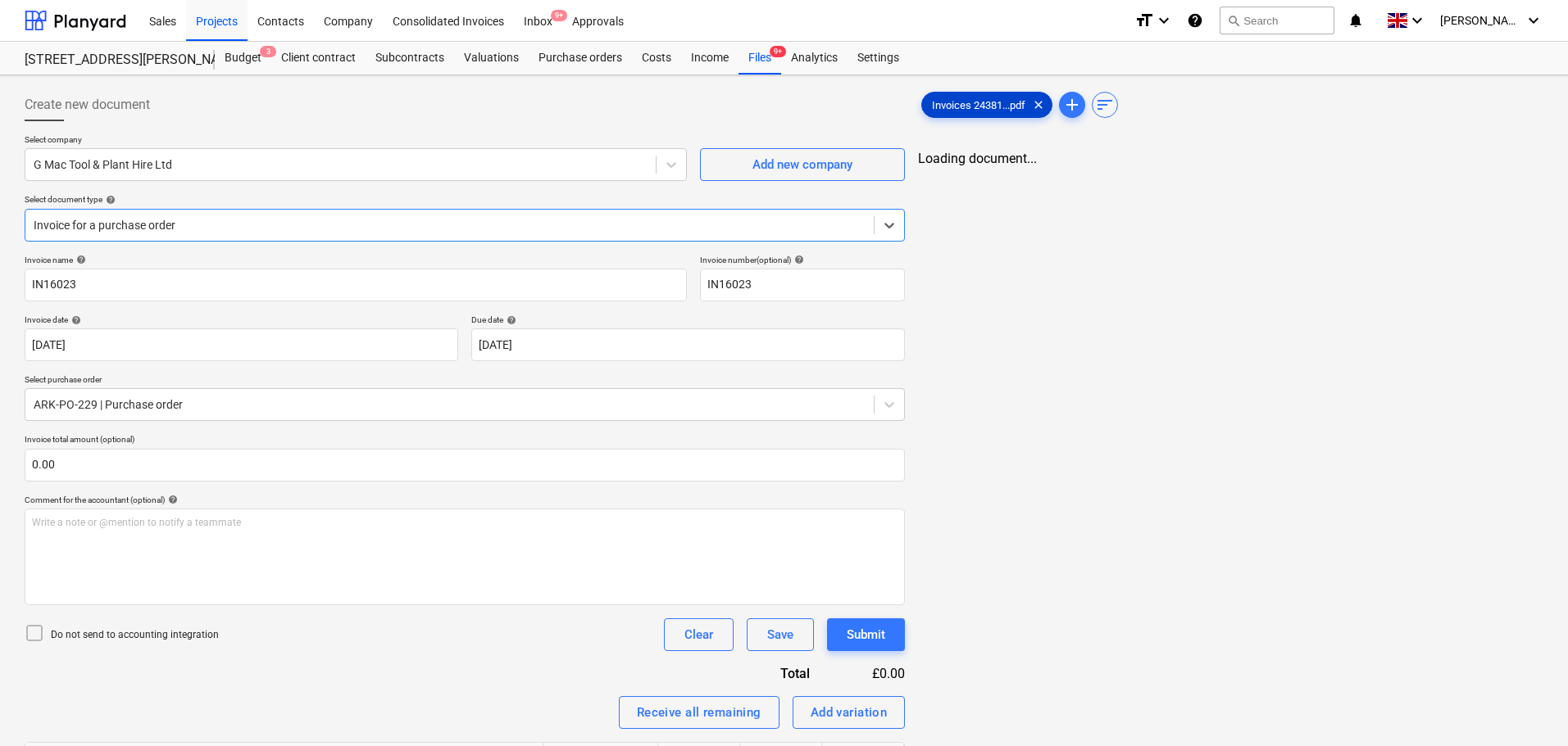
click at [970, 100] on span "Invoices 24381...pdf" at bounding box center [979, 105] width 114 height 12
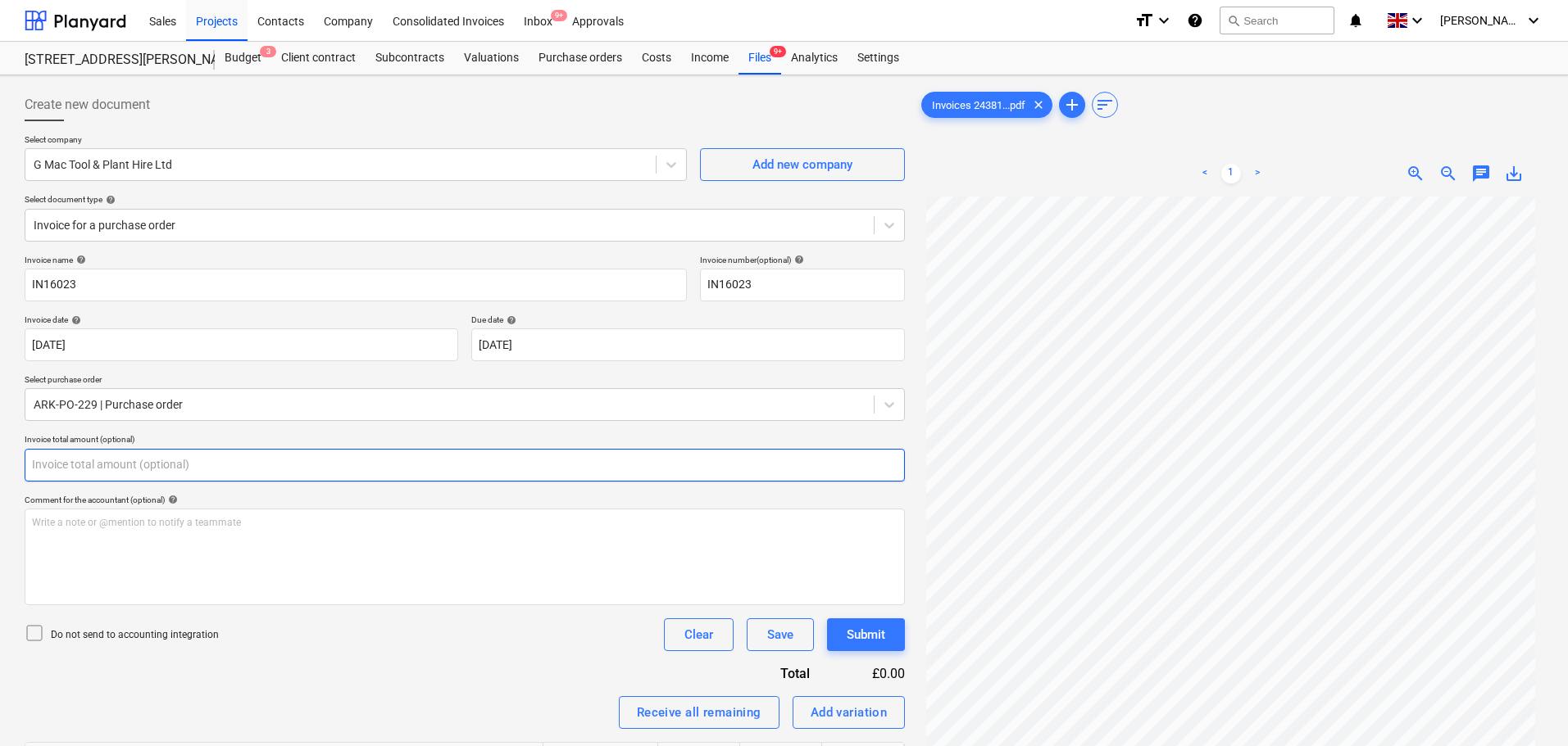
click at [118, 461] on input "text" at bounding box center [464, 465] width 880 height 33
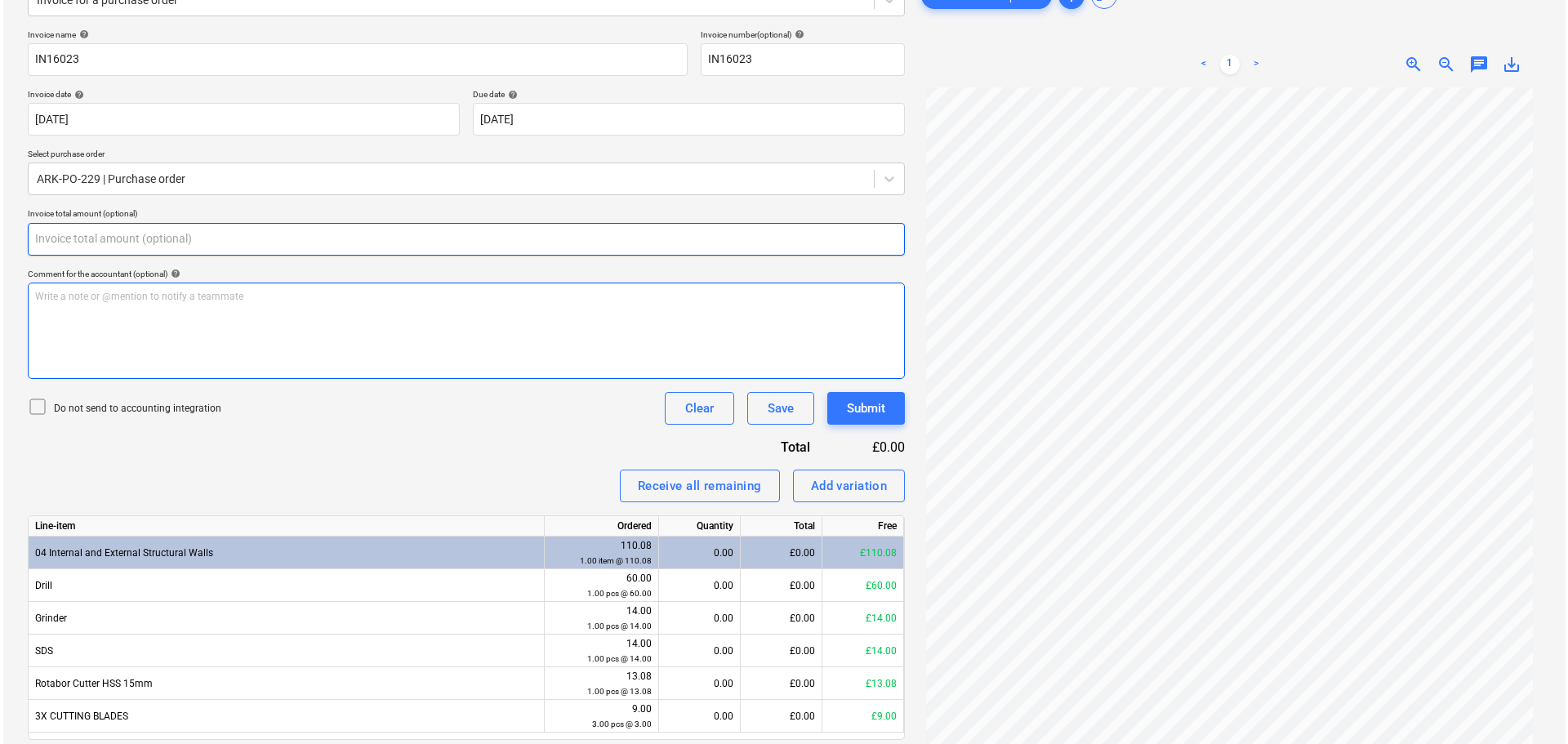
scroll to position [279, 0]
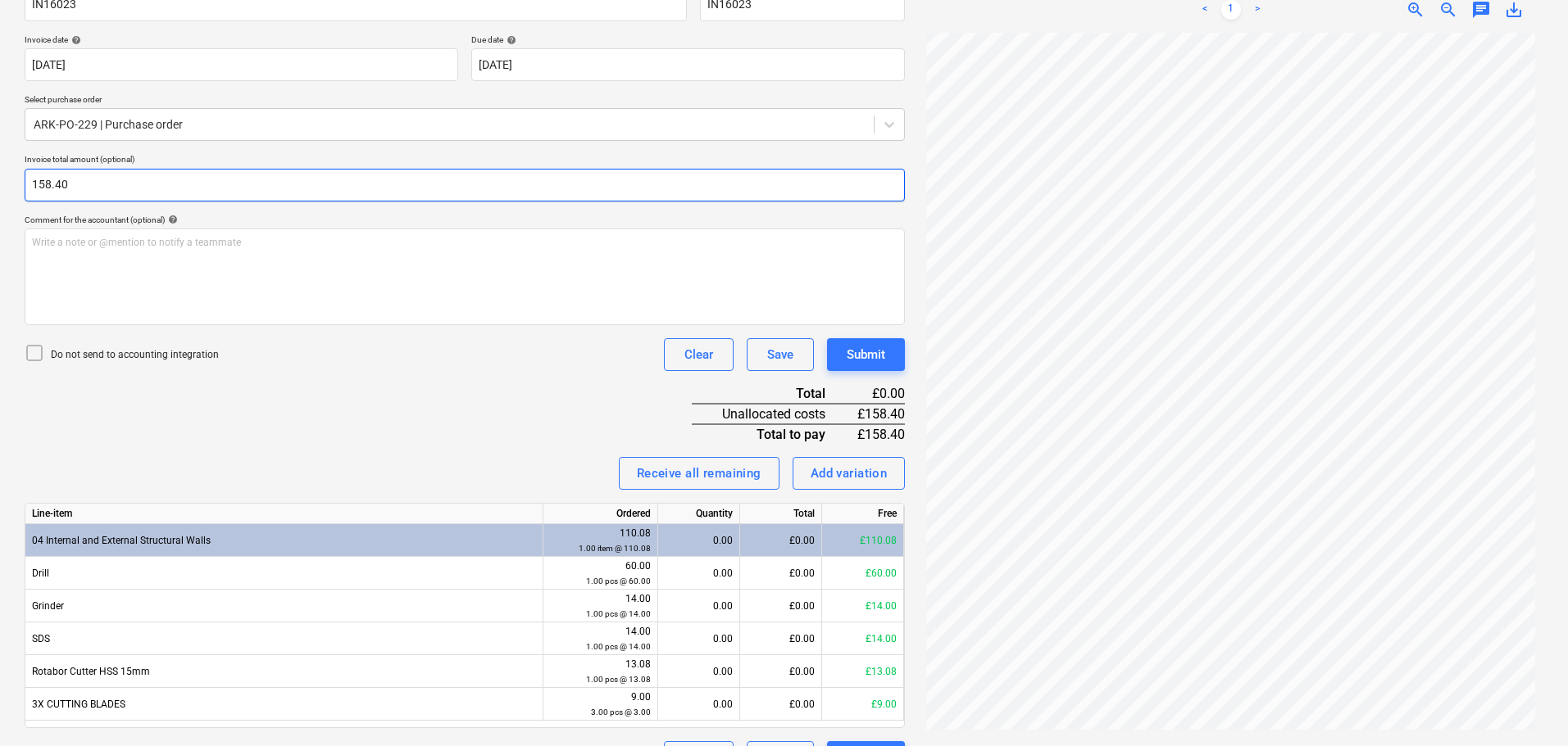
type input "158.40"
click at [387, 449] on div "Invoice name help IN16023 Invoice number (optional) help IN16023 Invoice date h…" at bounding box center [464, 375] width 880 height 800
click at [720, 473] on div "Receive all remaining" at bounding box center [699, 473] width 125 height 21
click at [500, 409] on div "Invoice name help IN16023 Invoice number (optional) help IN16023 Invoice date h…" at bounding box center [464, 375] width 880 height 800
click at [851, 471] on div "Add variation" at bounding box center [849, 473] width 77 height 21
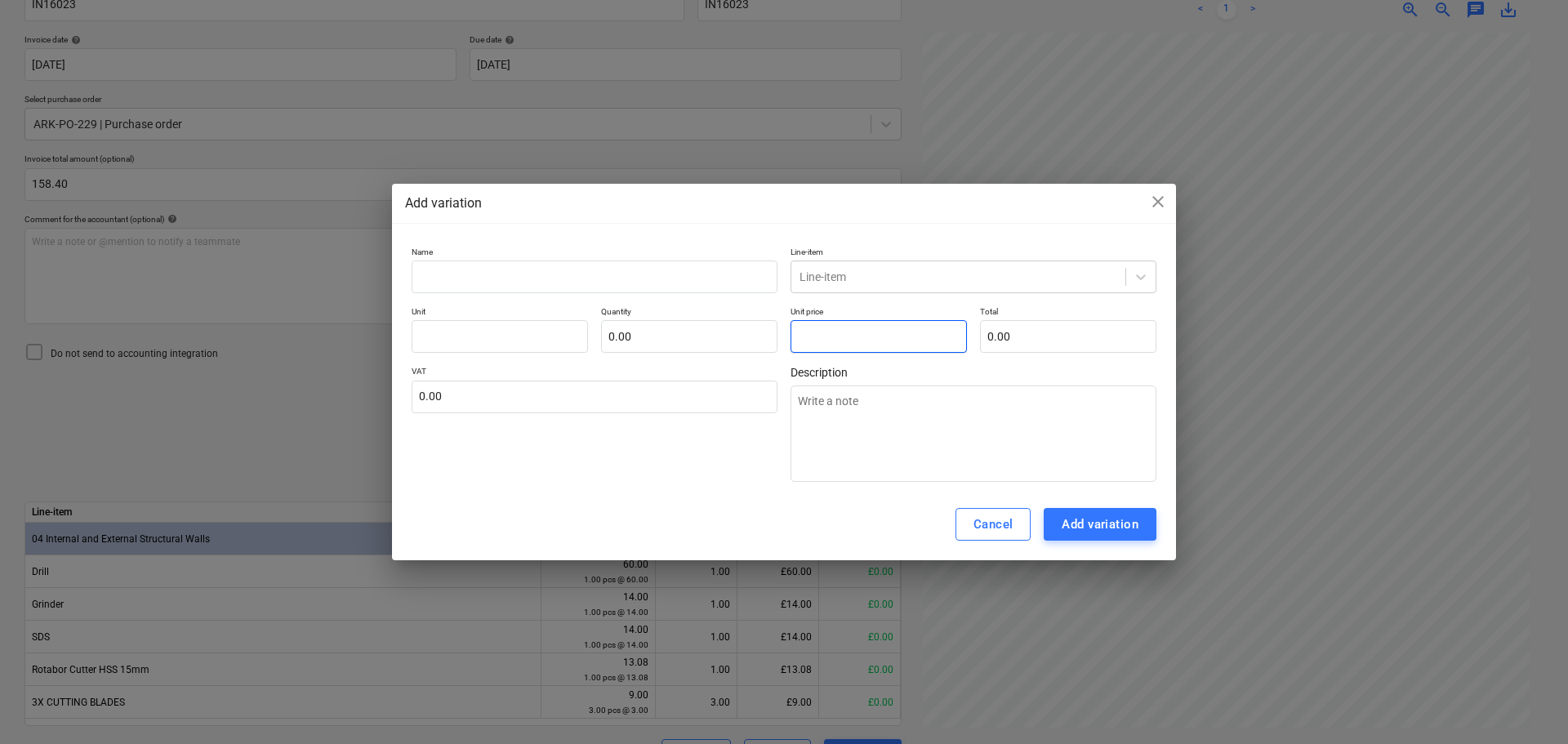
click at [833, 338] on input "text" at bounding box center [879, 336] width 176 height 32
type input "0.00"
click at [1085, 332] on input "text" at bounding box center [1068, 336] width 176 height 32
type input "pcs"
type input "4"
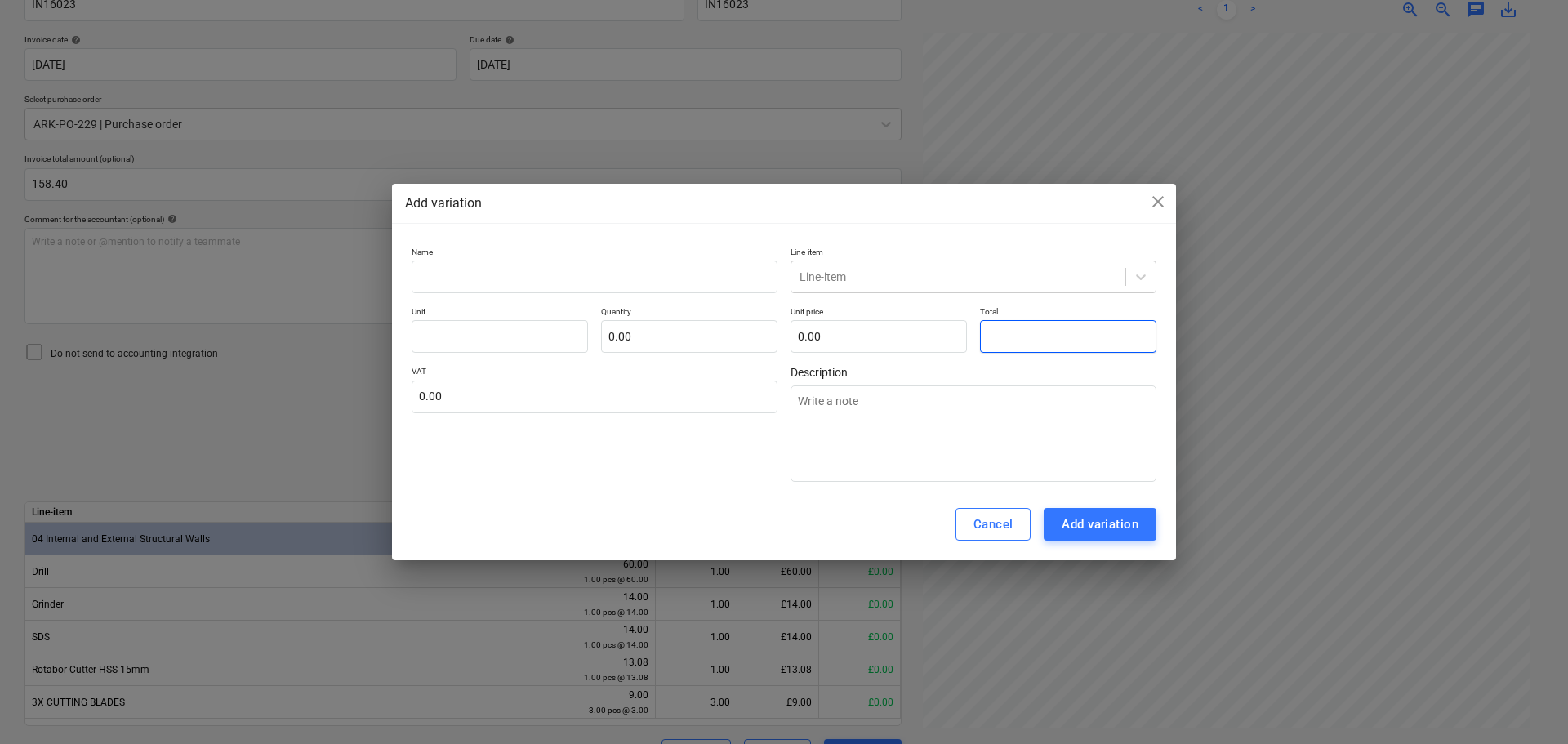
type textarea "x"
type input "1.00"
type input "4.00"
type input "48"
type textarea "x"
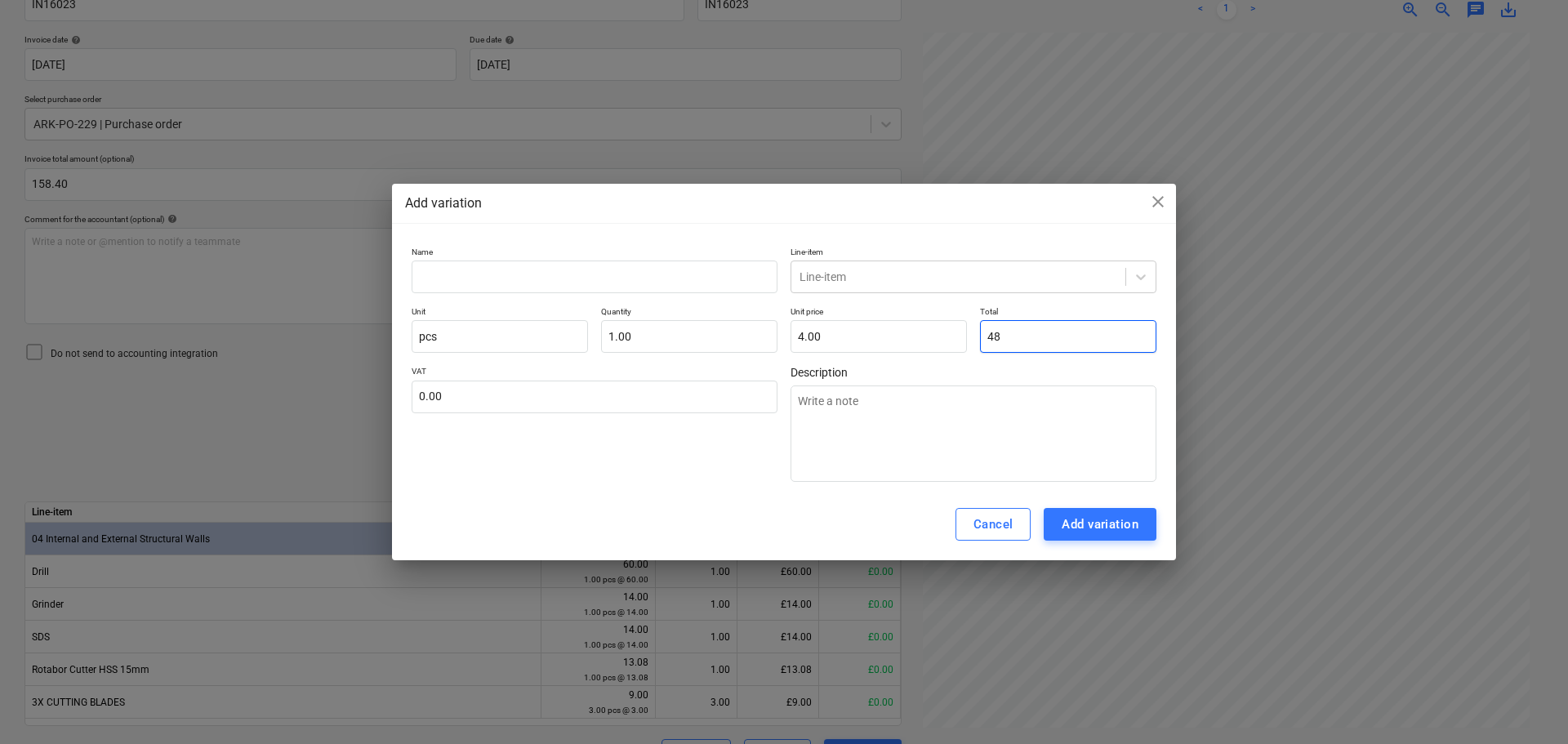
type input "48.00"
type input "48."
type textarea "x"
type input "48.3"
type textarea "x"
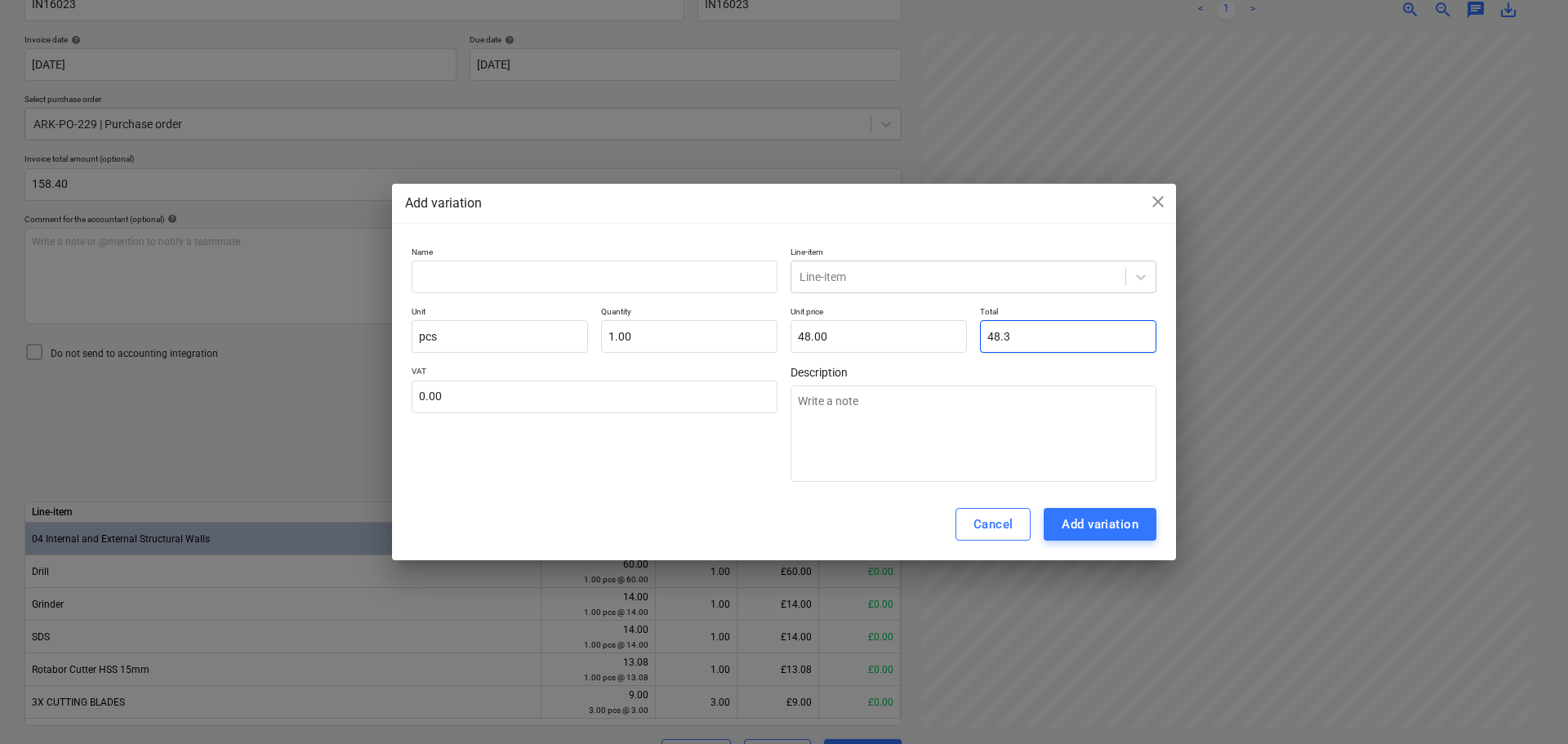
type input "48.30"
type input "48.32"
type textarea "x"
type input "48.32"
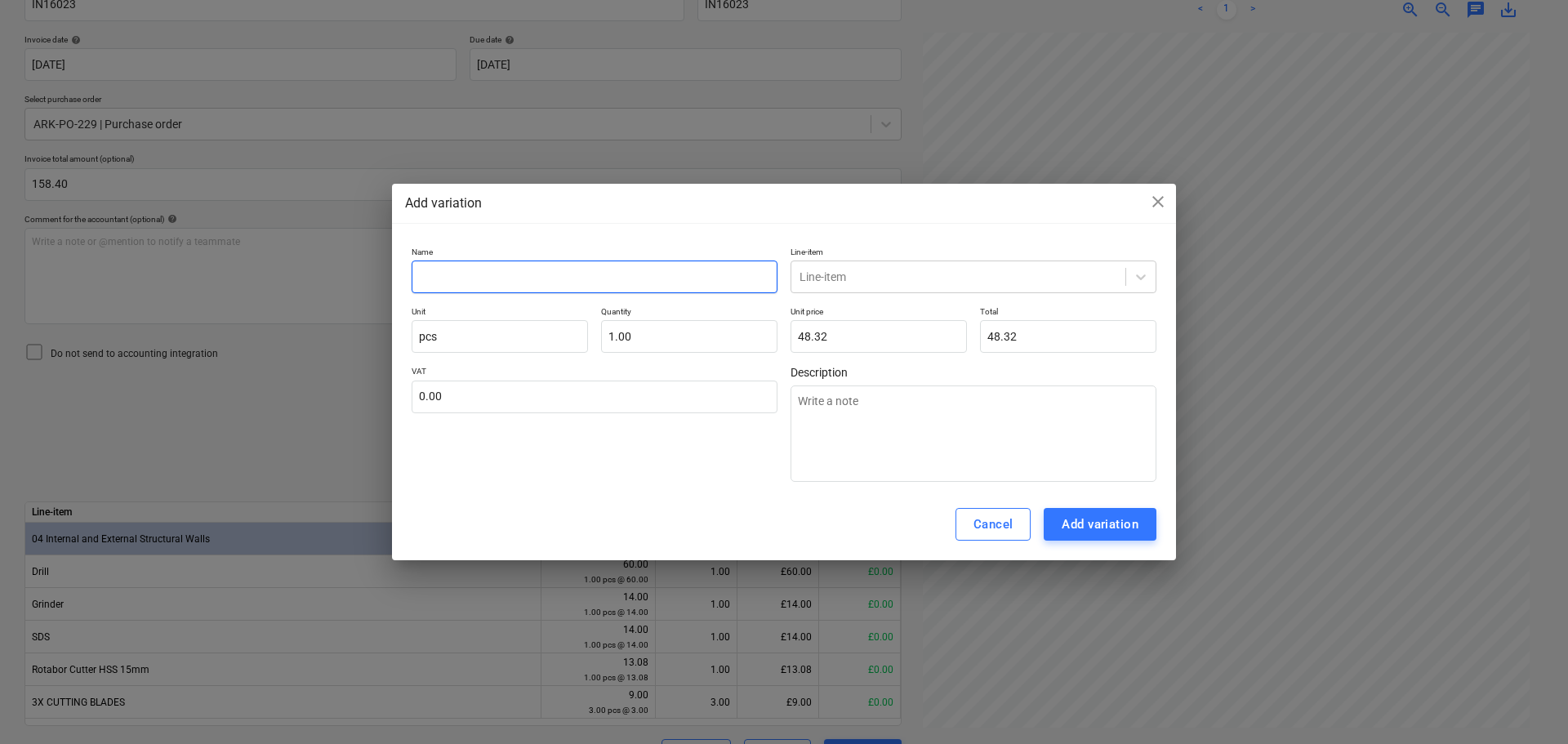
click at [680, 278] on input "text" at bounding box center [594, 276] width 366 height 32
type input "0"
type textarea "x"
type input "04"
type textarea "x"
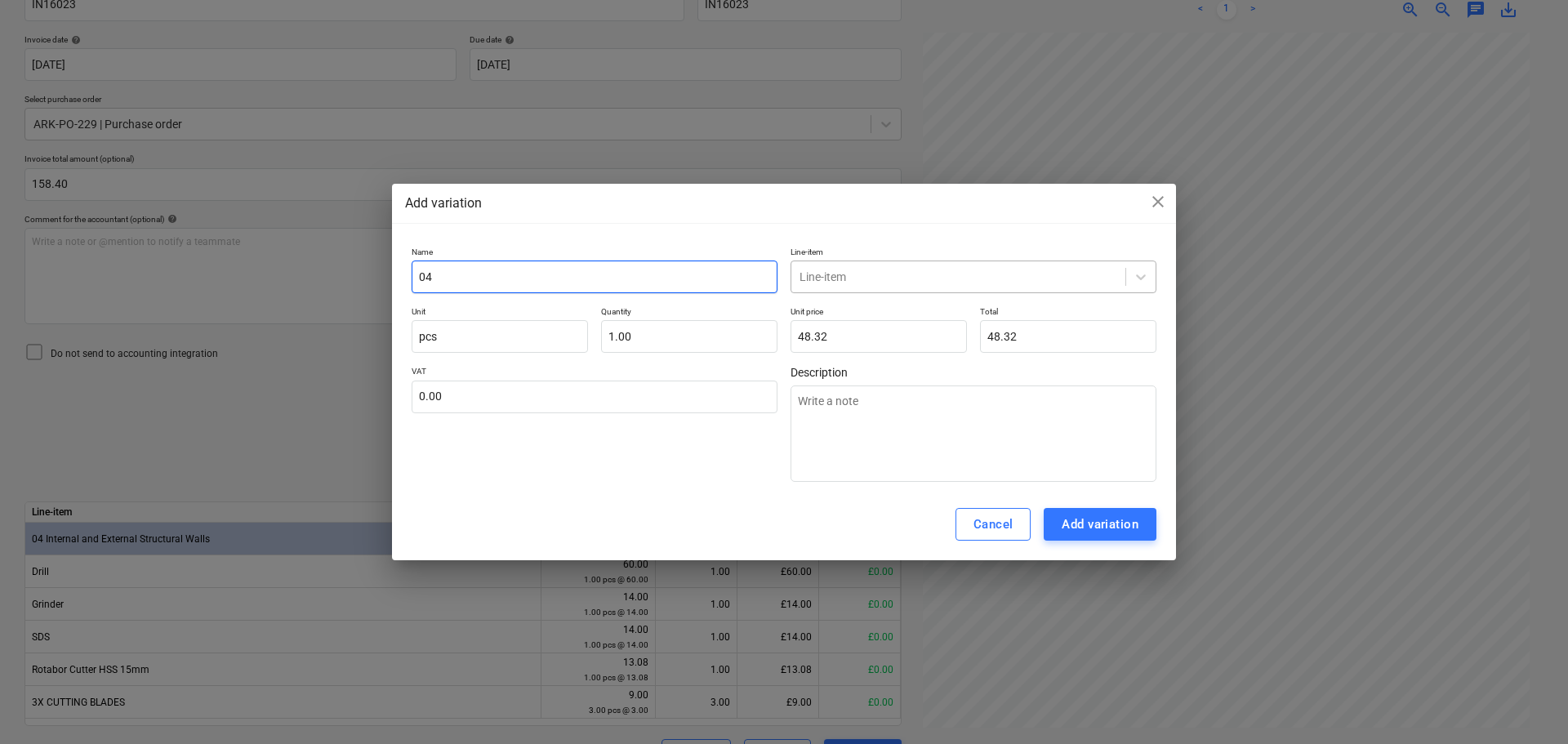
type input "0"
type textarea "x"
type input "g"
type textarea "x"
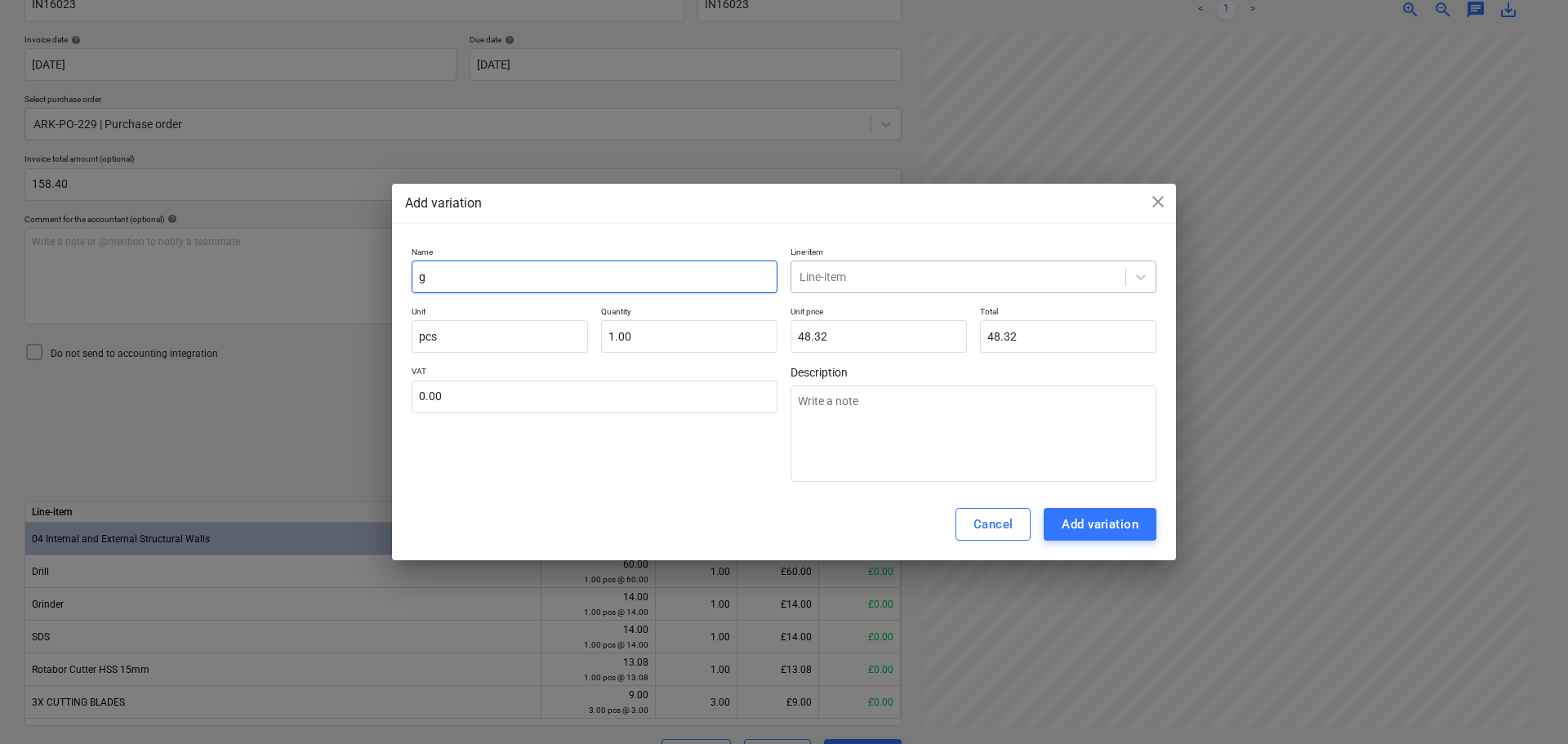
type input "gr"
type textarea "x"
type input "gri"
type textarea "x"
type input "grin"
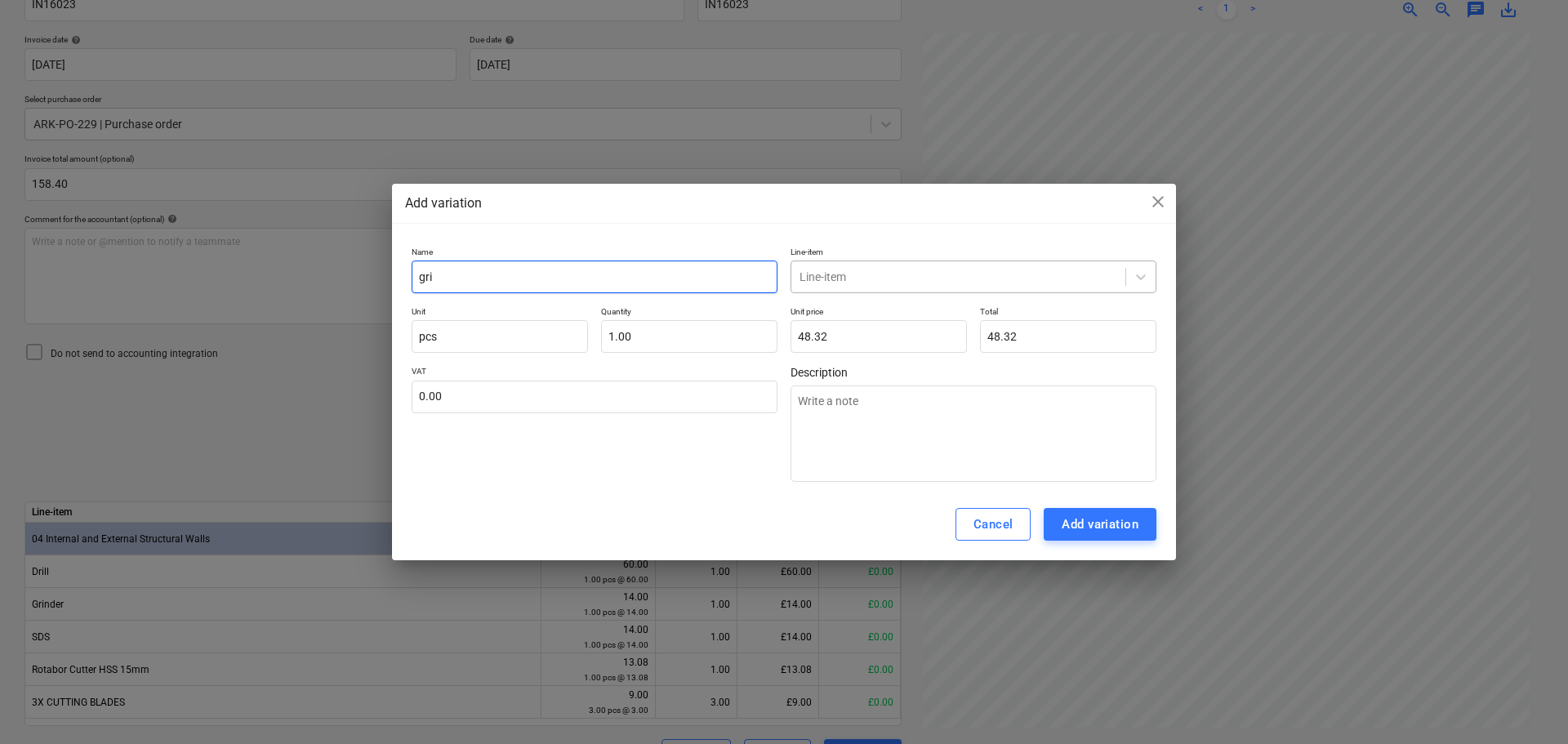
type textarea "x"
type input "grind"
type textarea "x"
type input "[PERSON_NAME]"
type textarea "x"
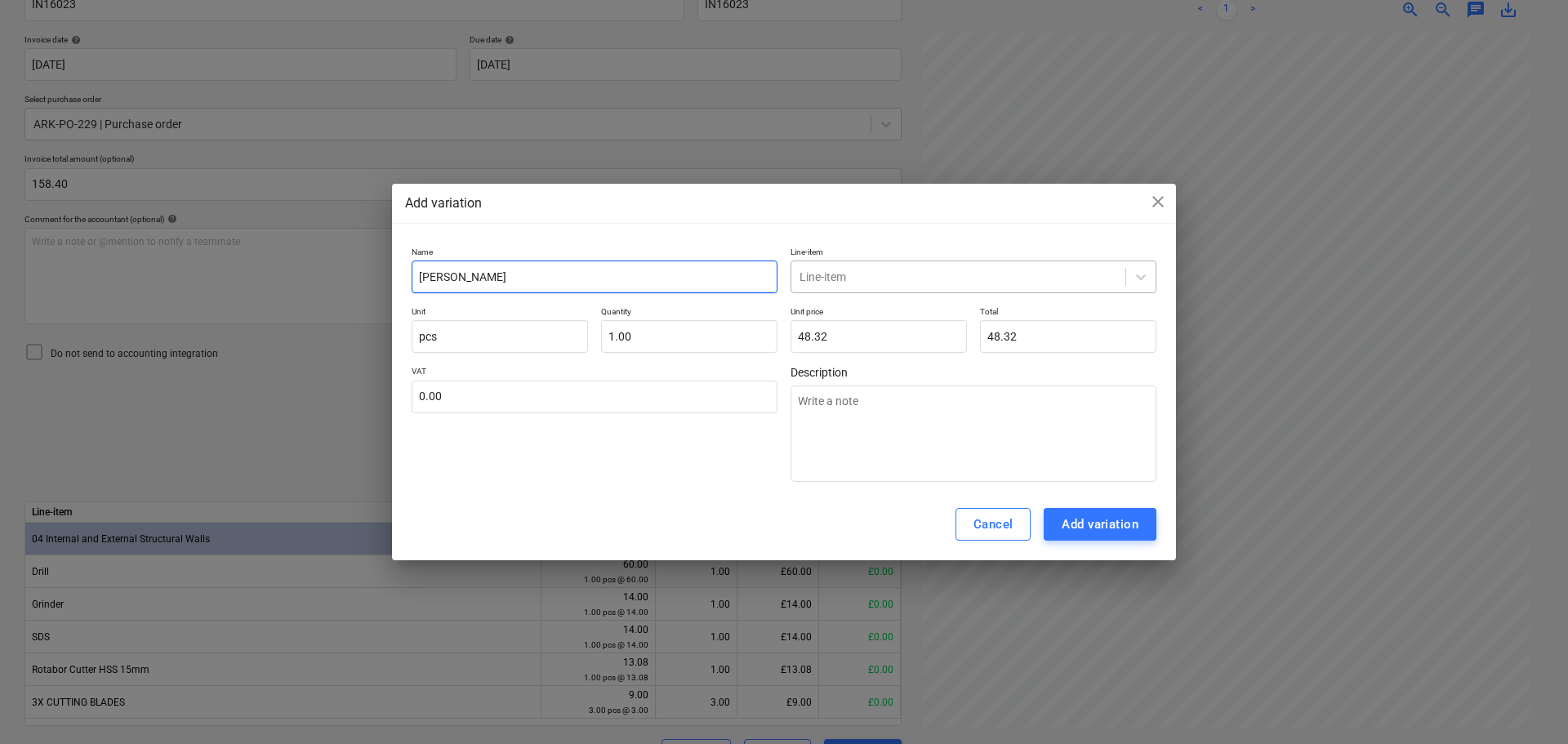
type input "grinder"
type textarea "x"
type input "grinder"
type textarea "x"
type input "grinder r"
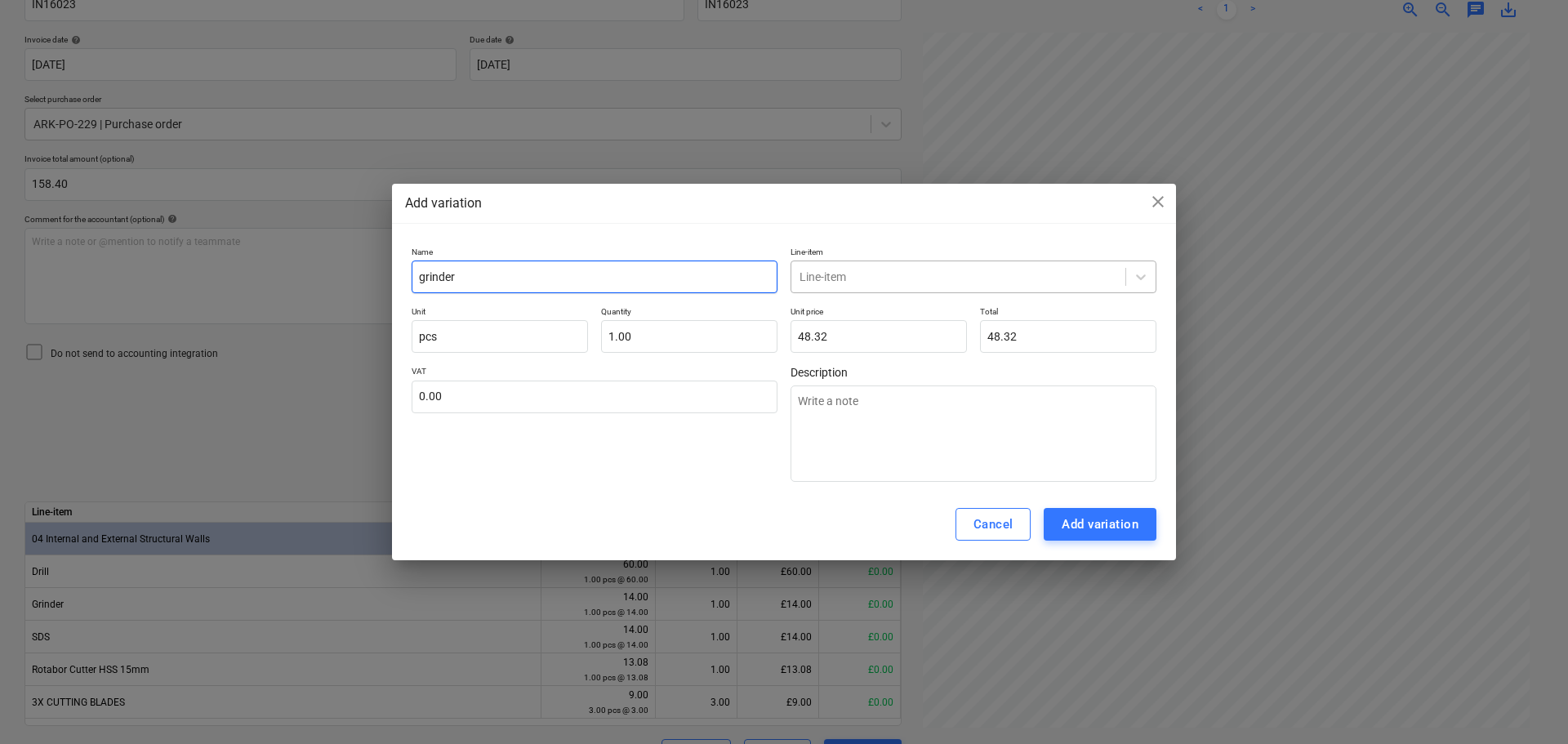
type textarea "x"
type input "grinder re"
type textarea "x"
type input "grinder ret"
type textarea "x"
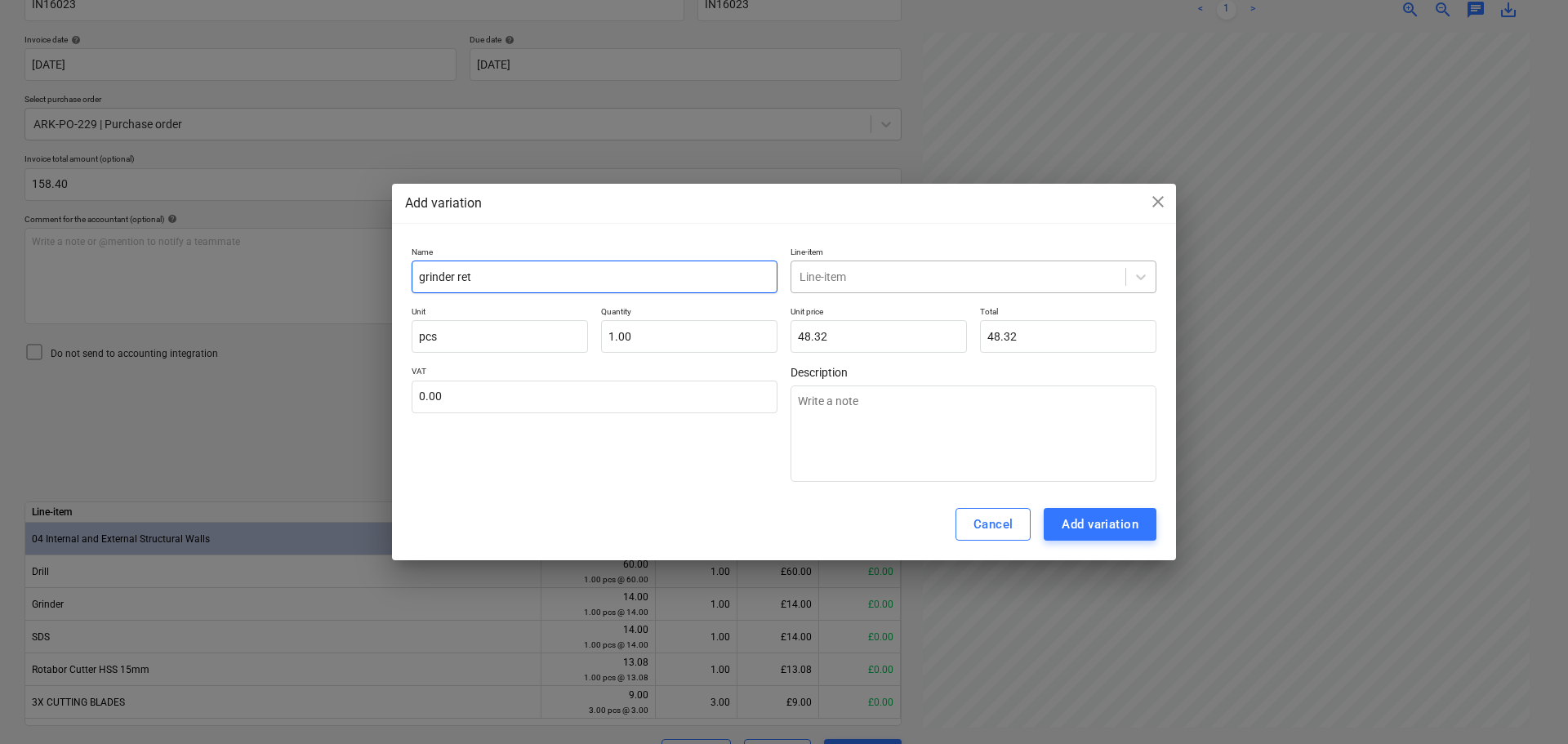
type input "grinder [PERSON_NAME]"
type textarea "x"
type input "grinder ret"
type textarea "x"
type input "grinder re"
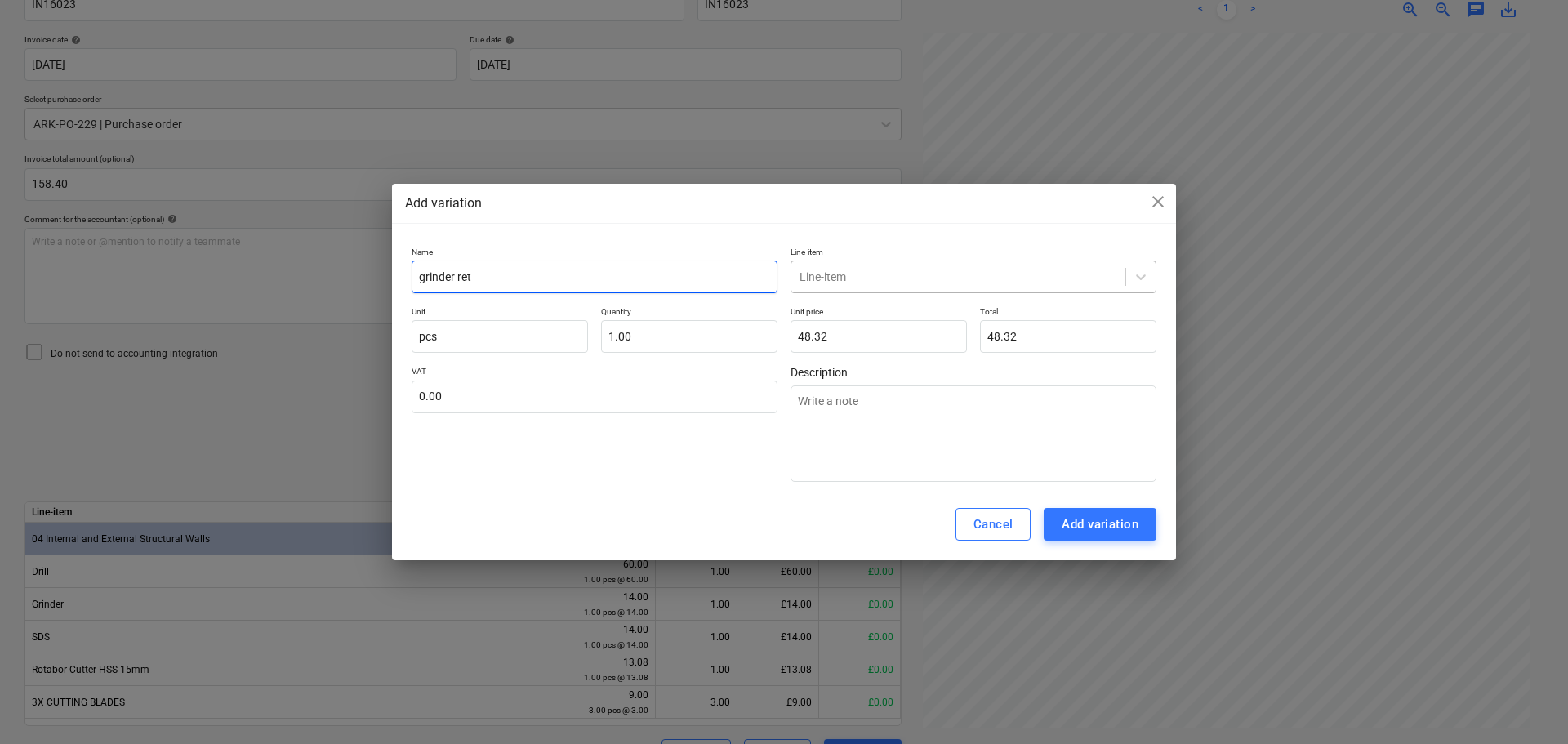
type textarea "x"
type input "grinder ree"
type textarea "x"
type input "grinder reen"
type textarea "x"
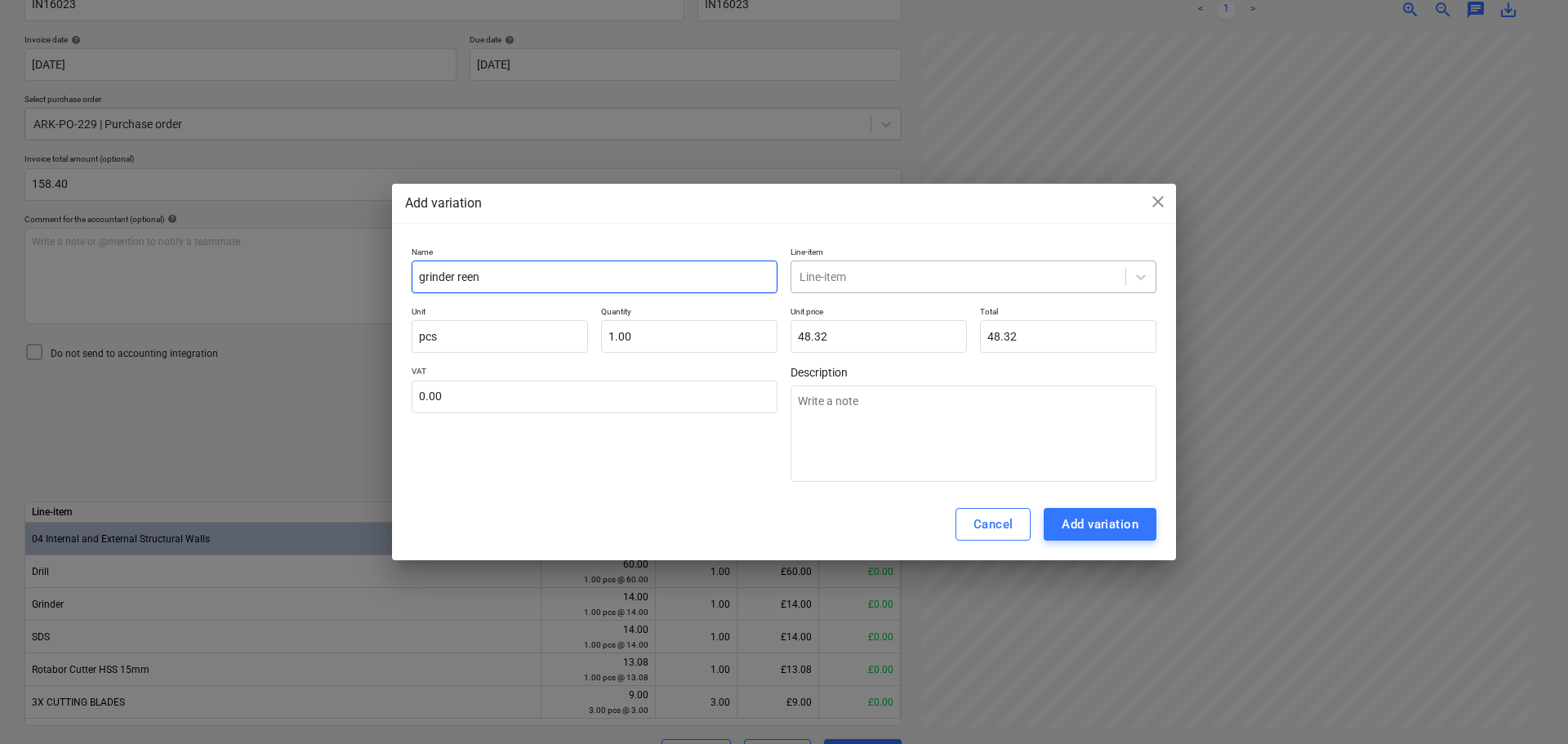
type input "grinder reent"
type textarea "x"
type input "grinder reenta"
type textarea "x"
type input "grinder reental"
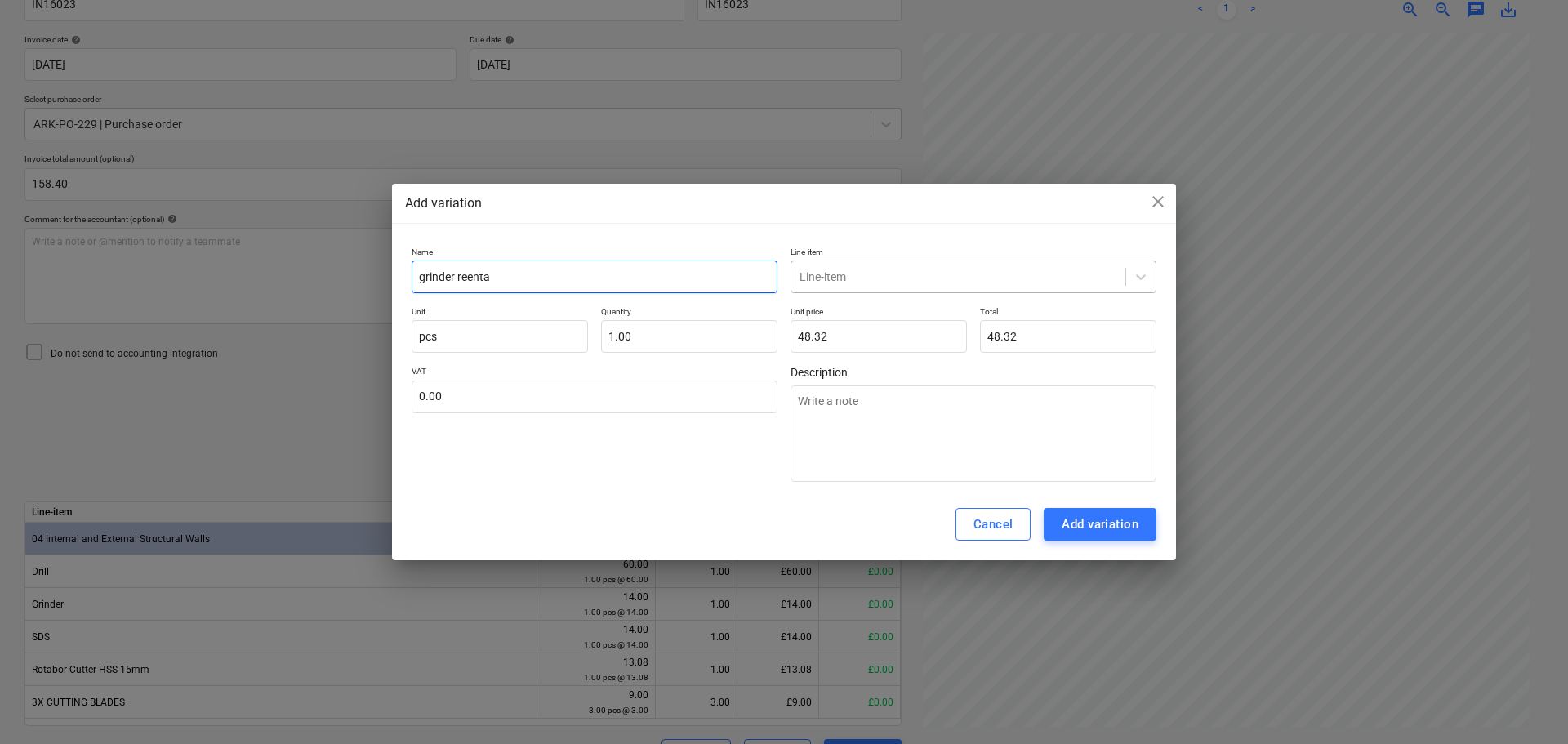
type textarea "x"
type input "grinder reental"
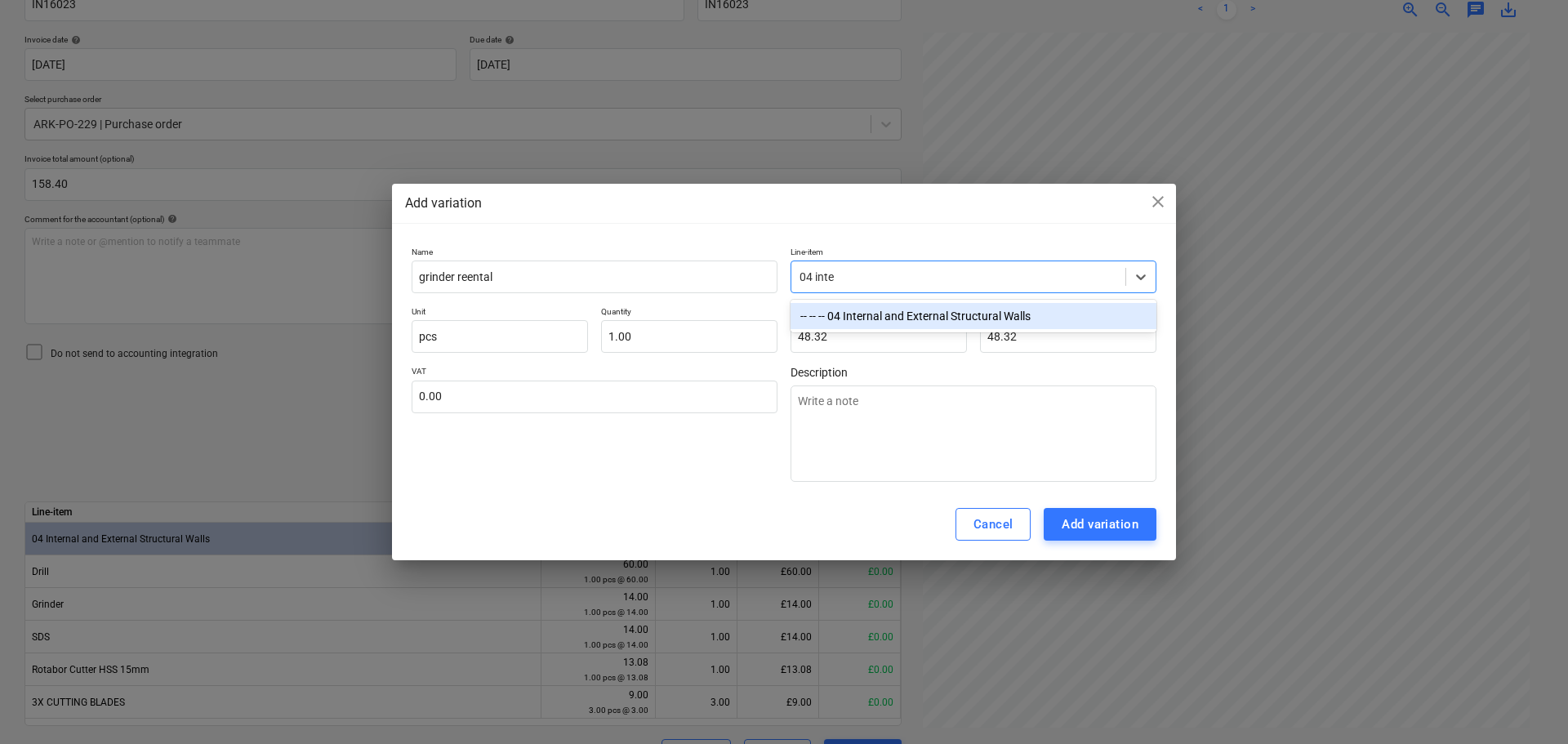
type input "04 inter"
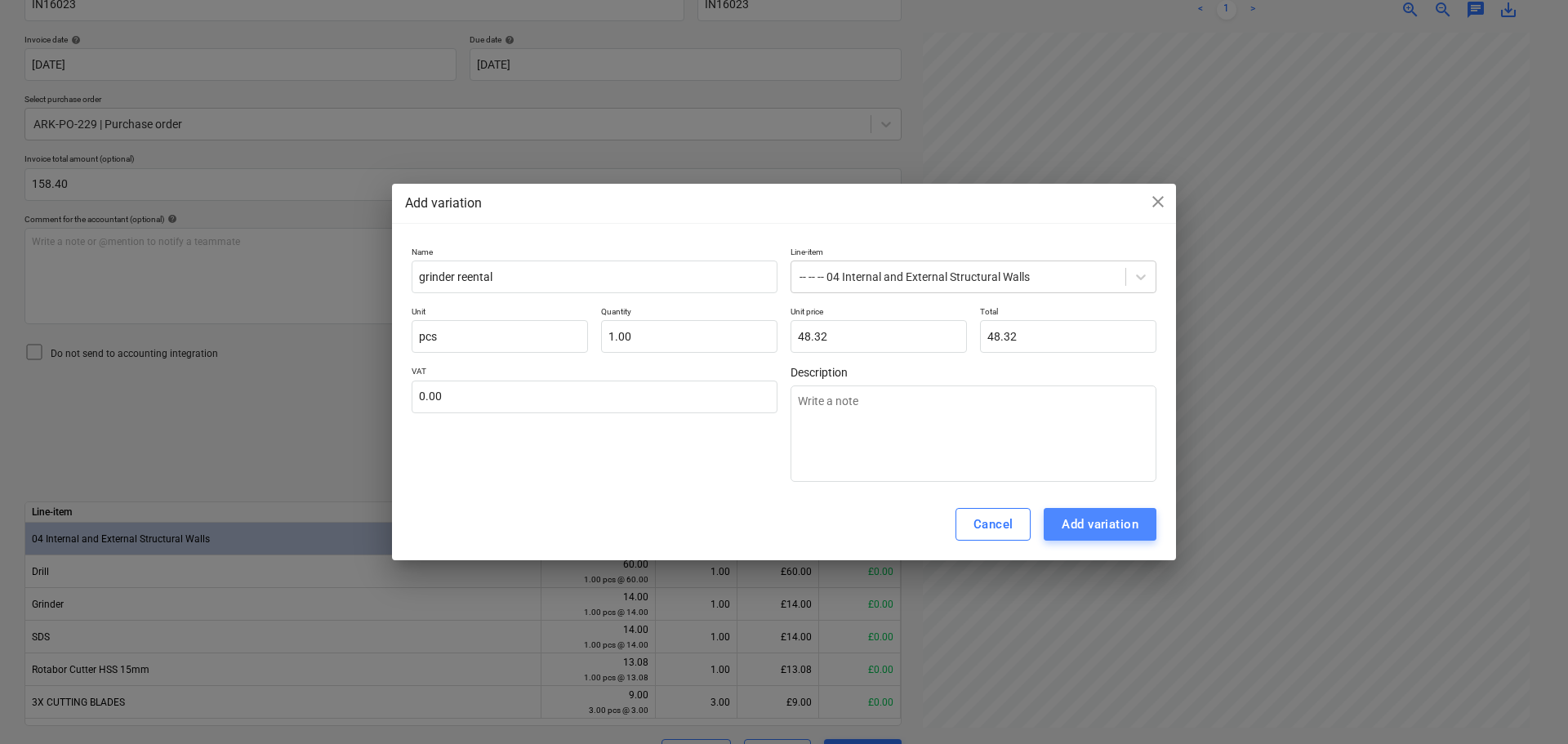
click at [1112, 524] on div "Add variation" at bounding box center [1100, 524] width 77 height 21
type textarea "x"
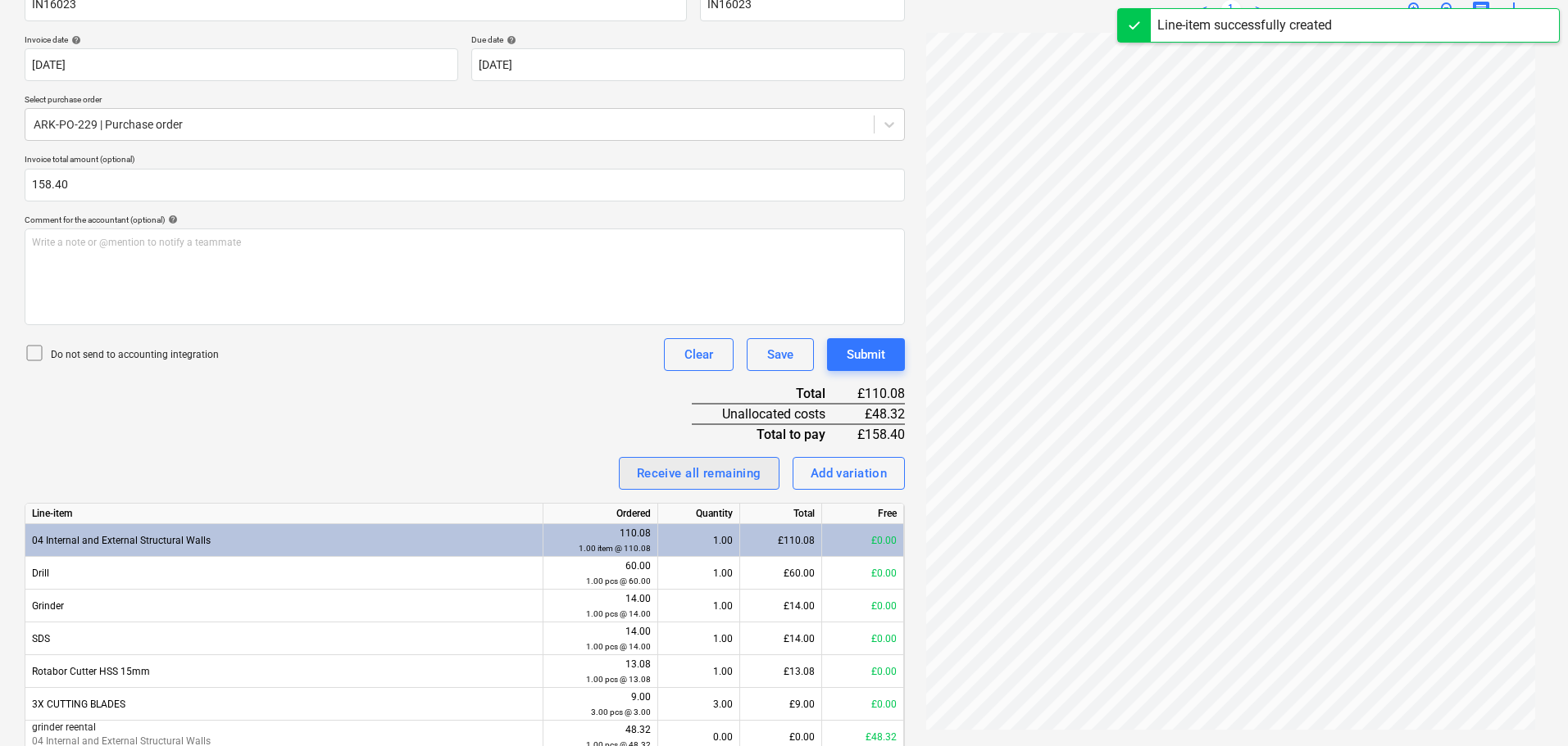
click at [698, 467] on div "Receive all remaining" at bounding box center [699, 473] width 125 height 21
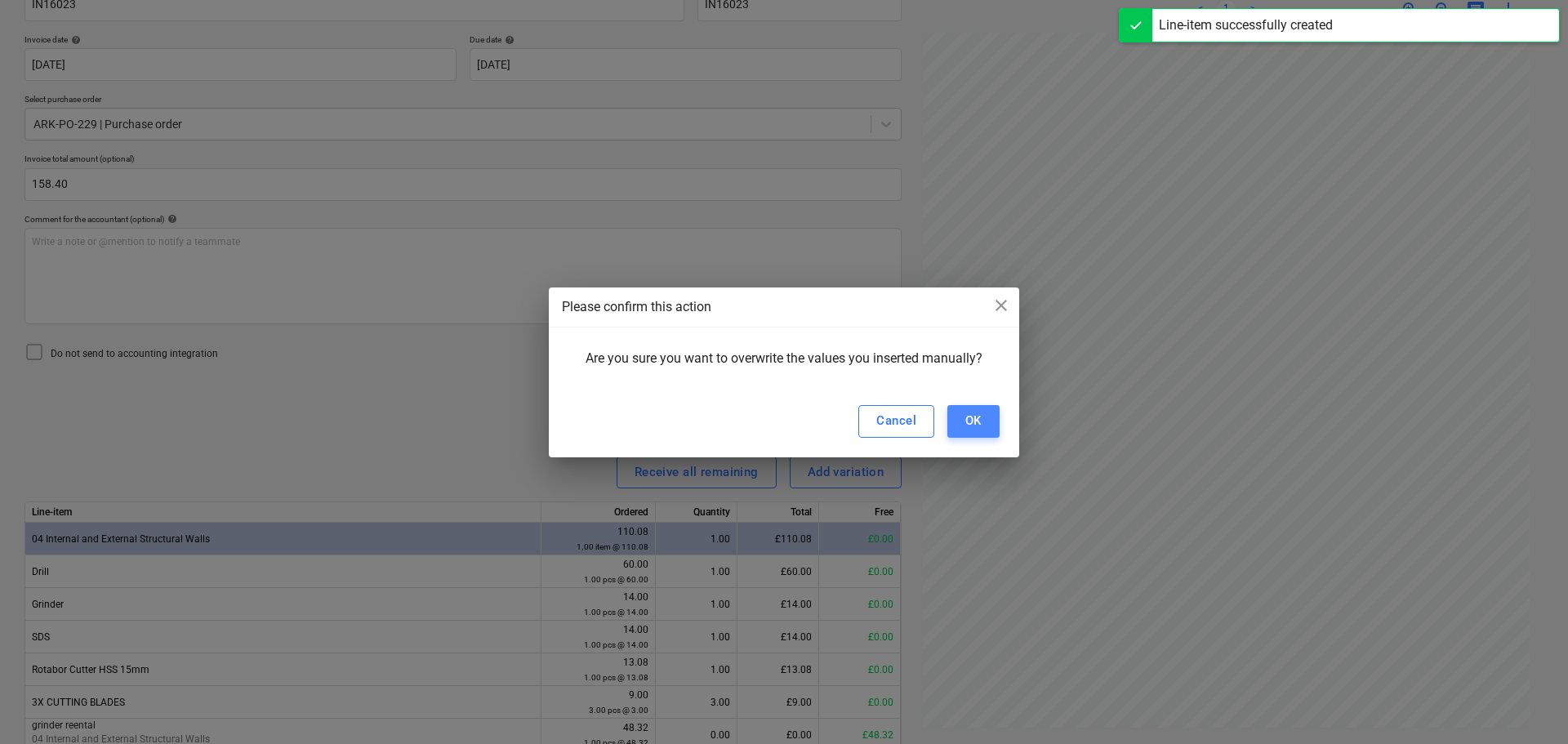
click at [963, 422] on button "OK" at bounding box center [974, 421] width 52 height 32
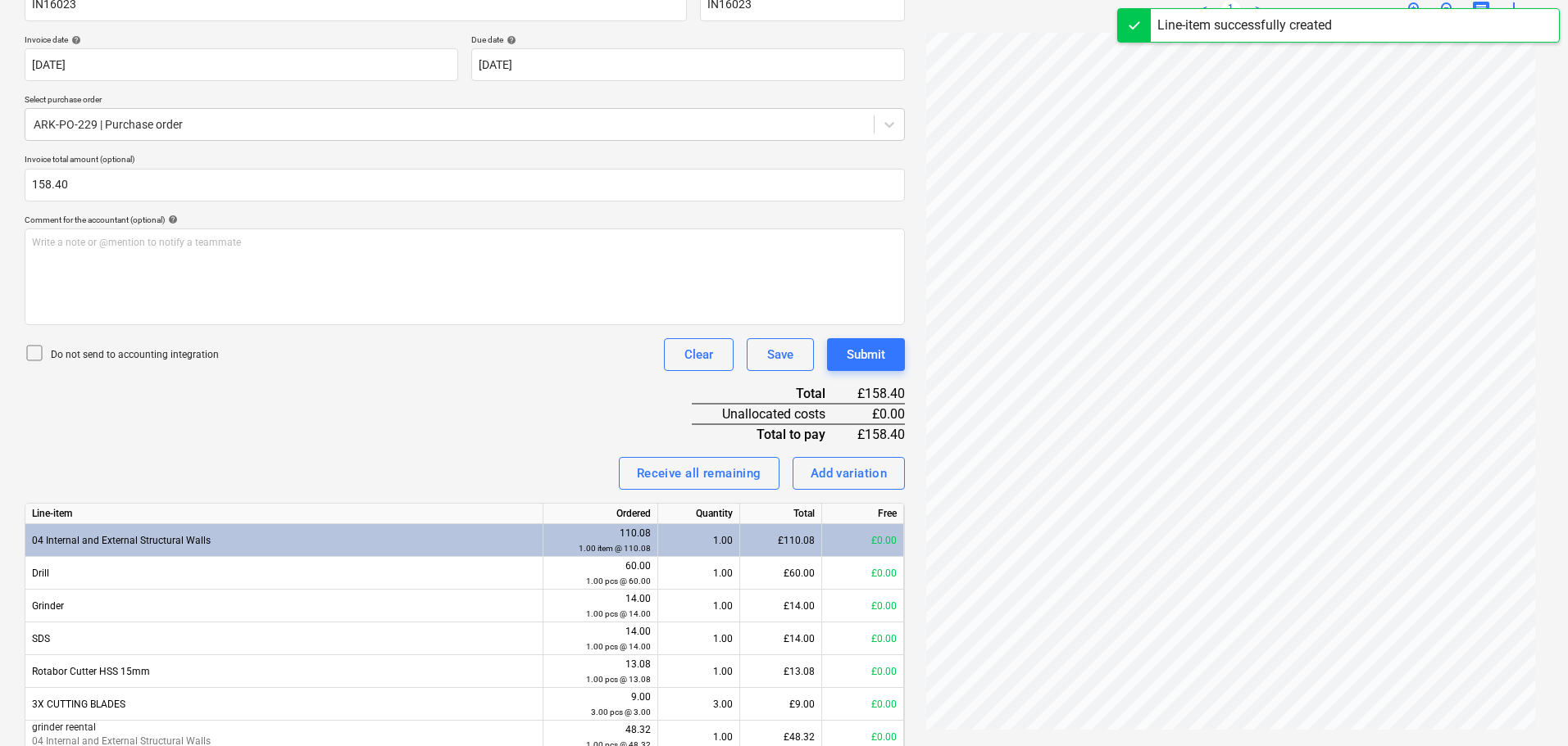
drag, startPoint x: 459, startPoint y: 420, endPoint x: 853, endPoint y: 375, distance: 396.6
click at [460, 420] on div "Invoice name help IN16023 Invoice number (optional) help IN16023 Invoice date h…" at bounding box center [464, 391] width 880 height 833
click at [870, 364] on div "Submit" at bounding box center [865, 354] width 38 height 21
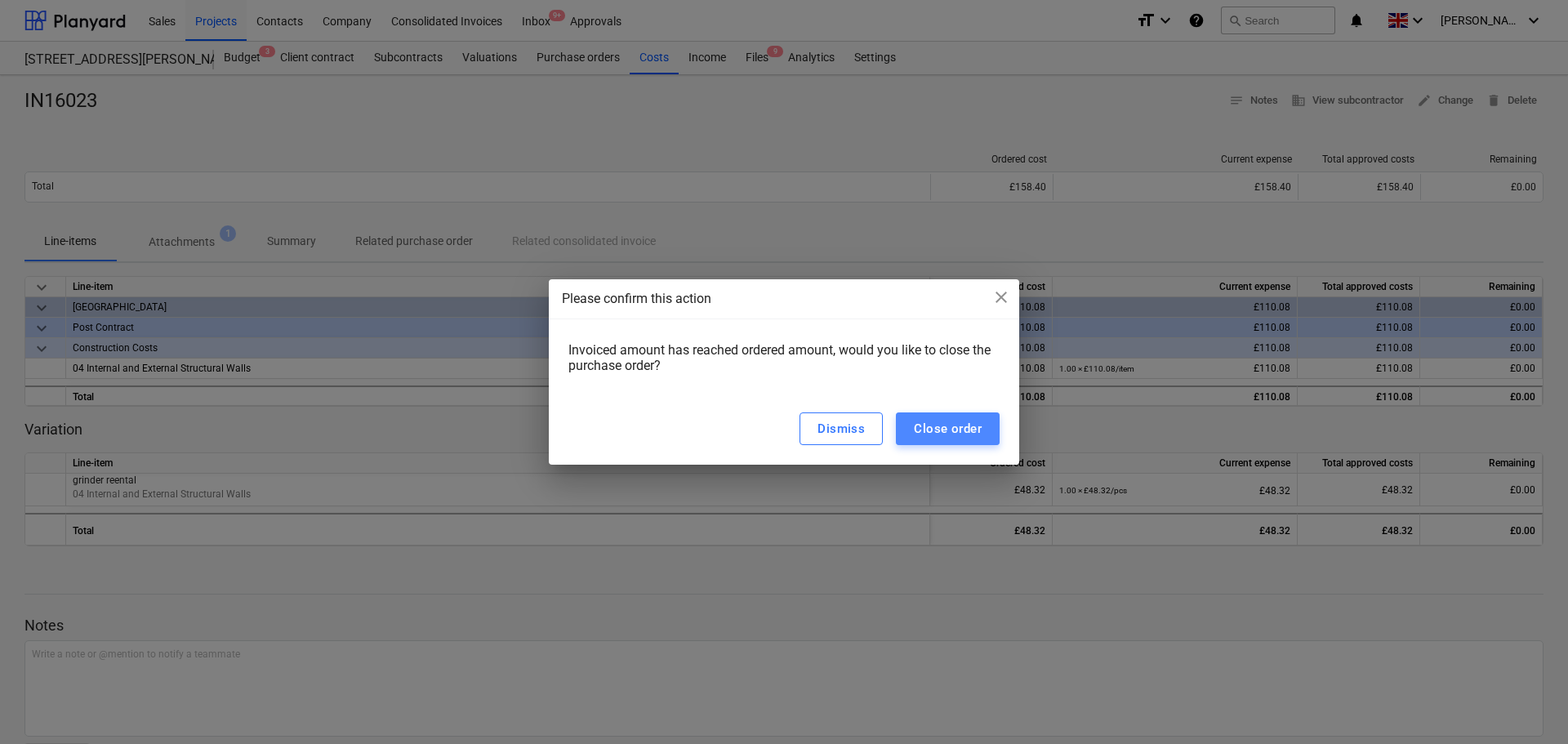
click at [937, 426] on div "Close order" at bounding box center [948, 429] width 68 height 21
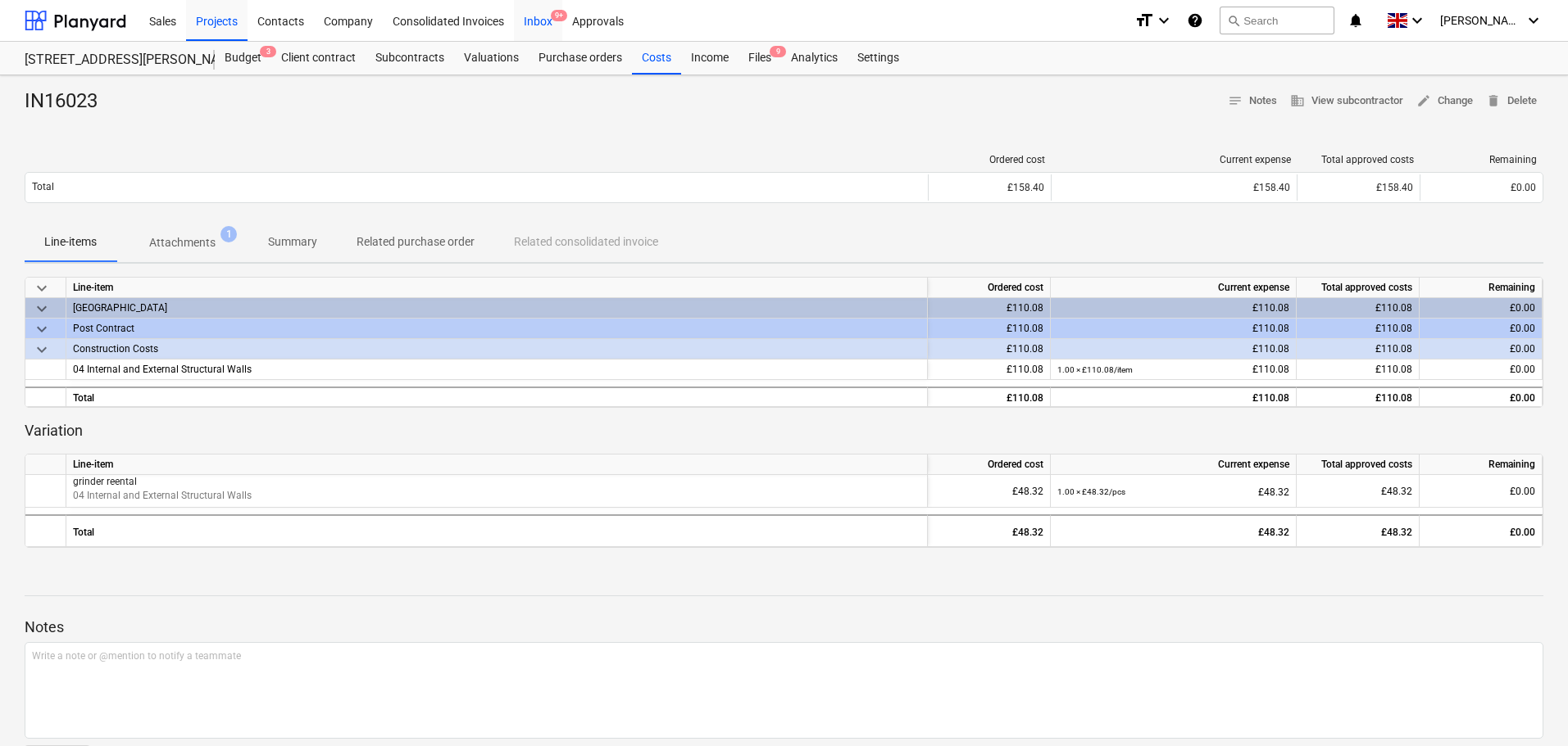
click at [545, 23] on div "Inbox 9+" at bounding box center [538, 20] width 48 height 42
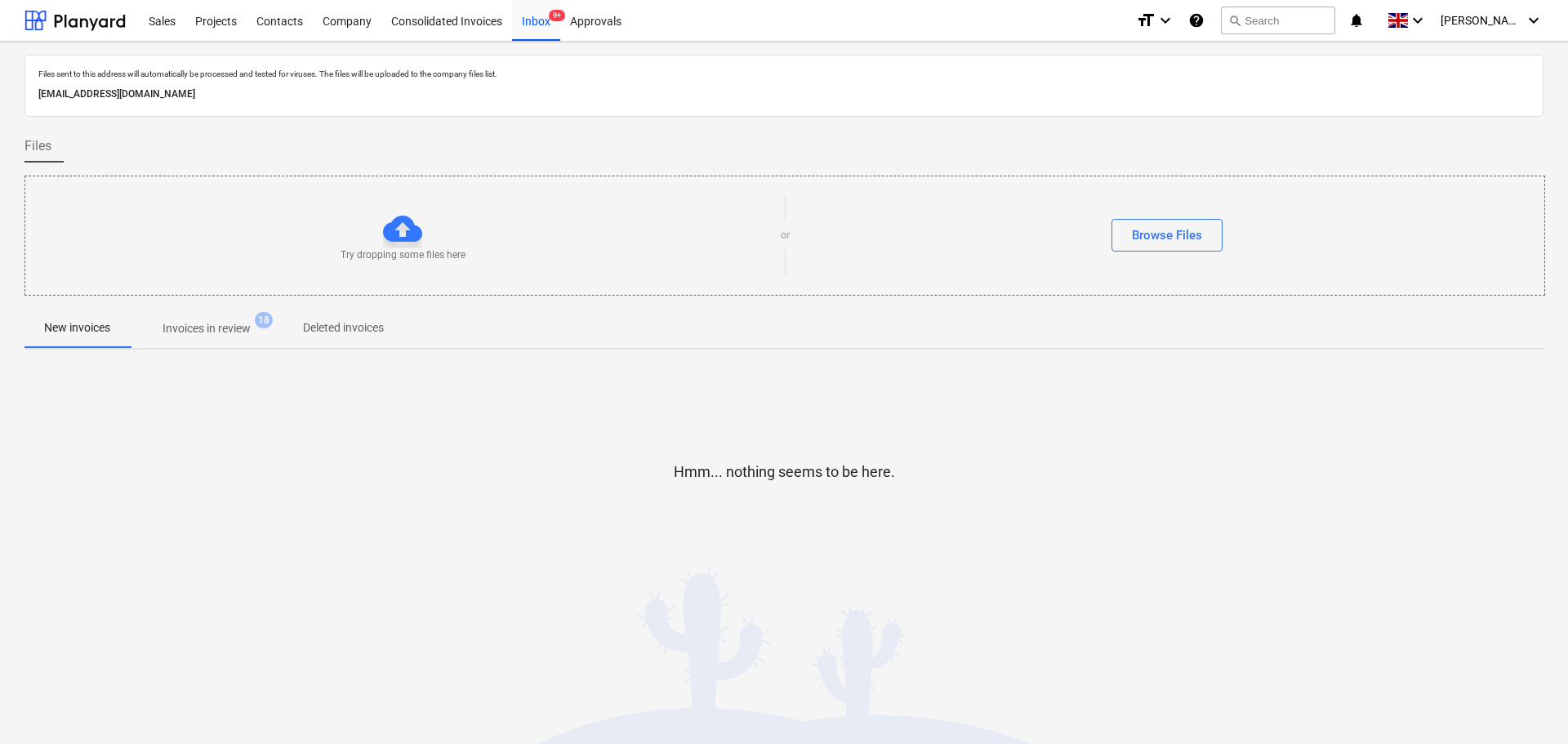
click at [232, 333] on p "Invoices in review" at bounding box center [206, 328] width 88 height 17
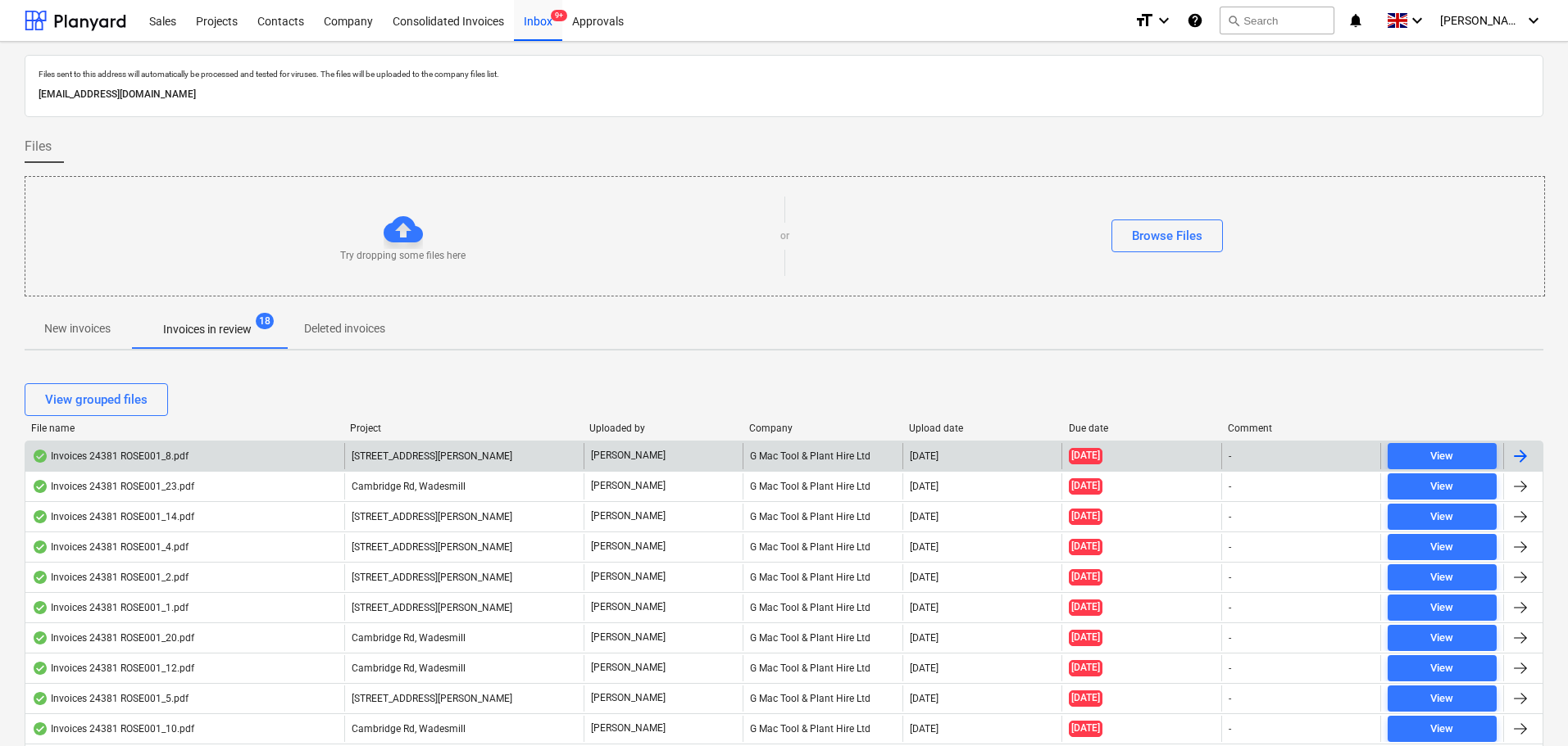
click at [163, 460] on div "Invoices 24381 ROSE001_8.pdf" at bounding box center [110, 457] width 156 height 13
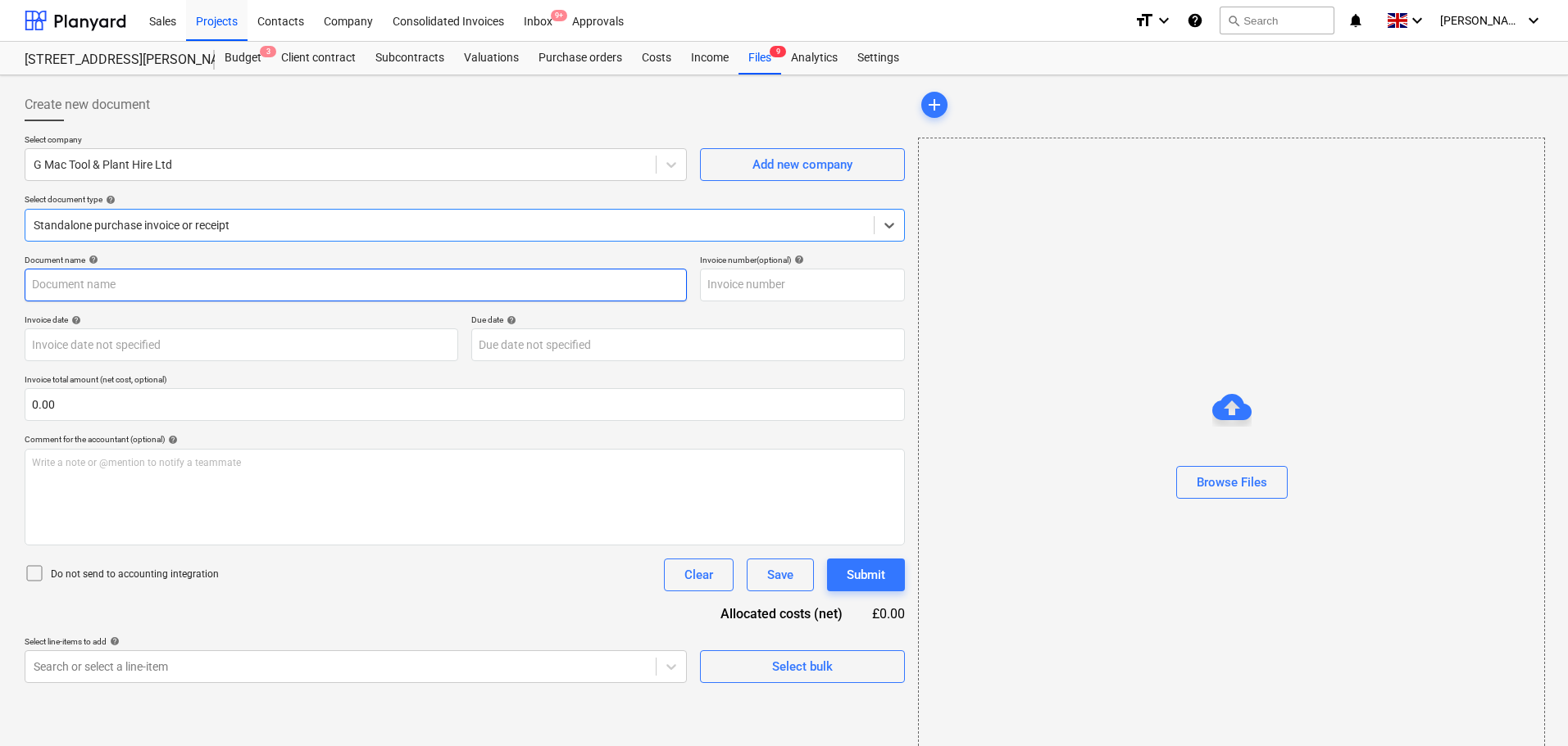
type input "IN16030"
type input "[DATE]"
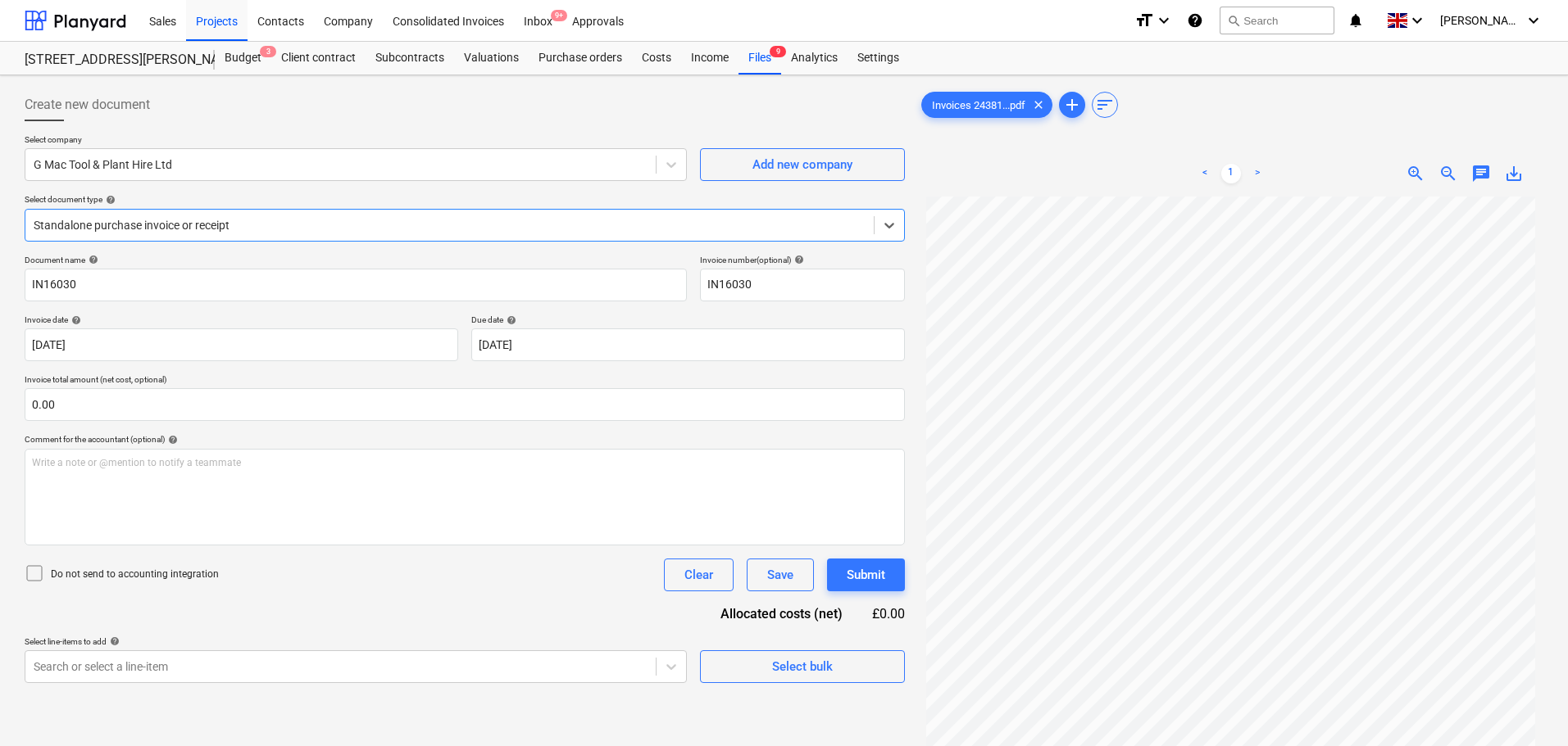
click at [169, 219] on div at bounding box center [449, 225] width 832 height 17
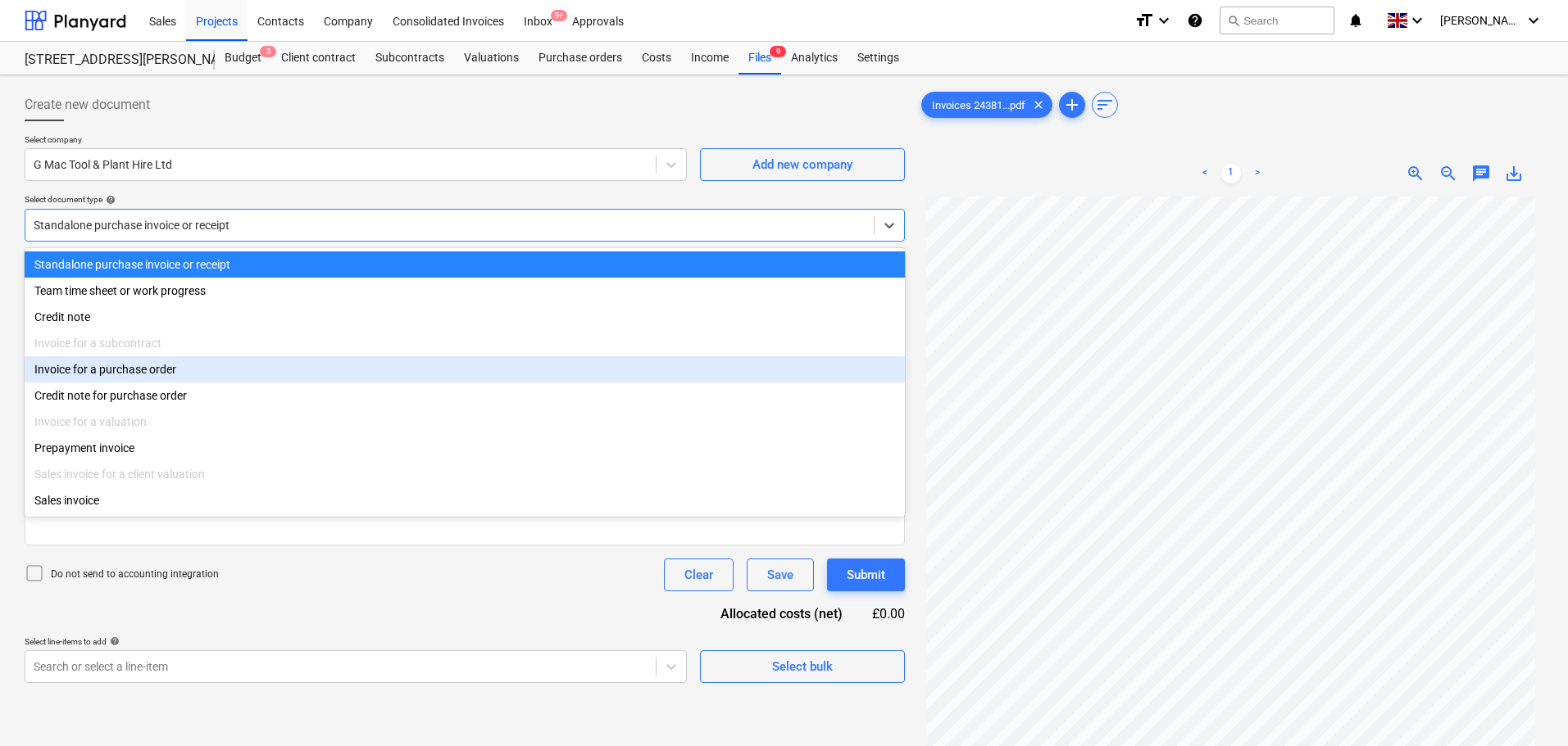
click at [147, 378] on div "Invoice for a purchase order" at bounding box center [464, 369] width 880 height 26
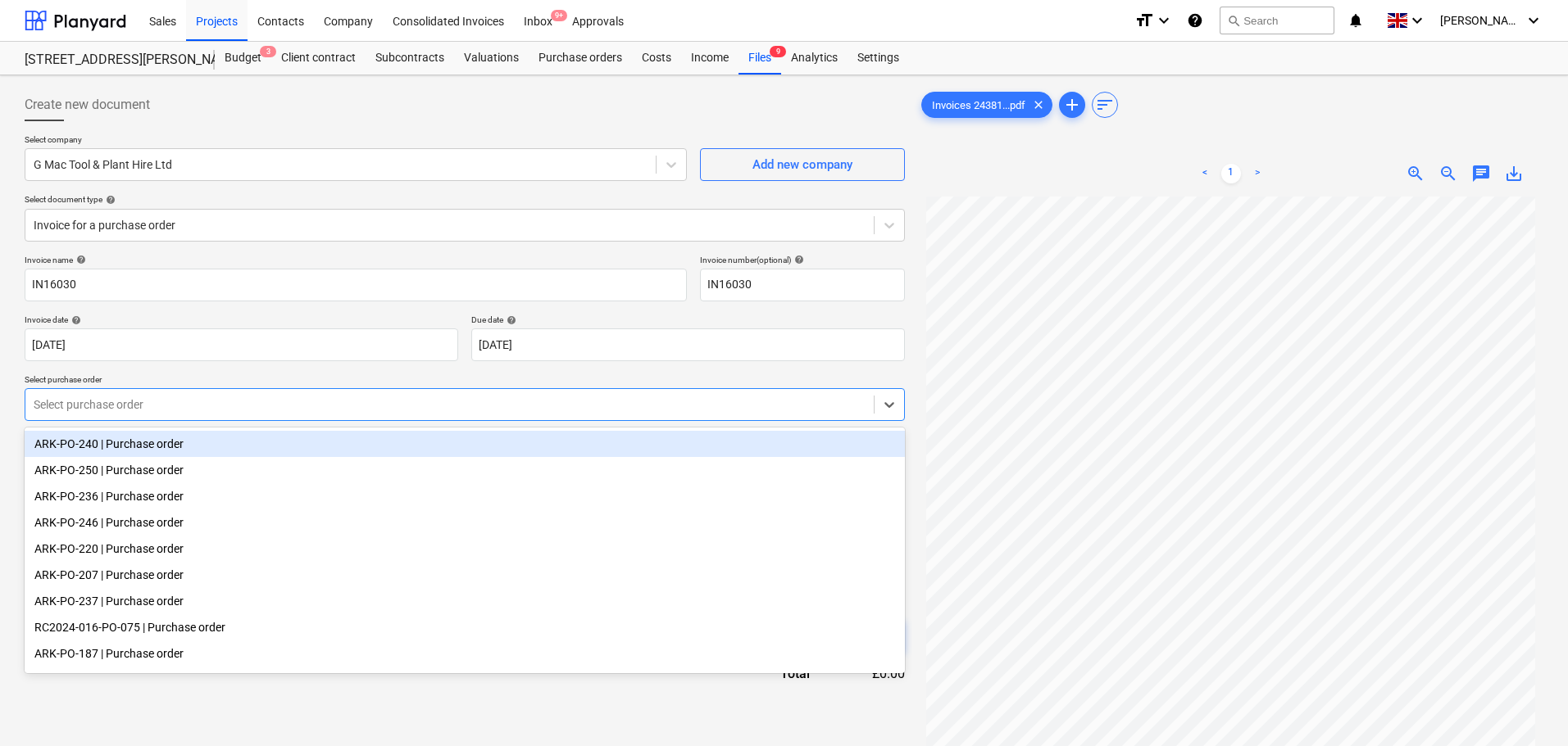
click at [132, 403] on div at bounding box center [449, 405] width 832 height 17
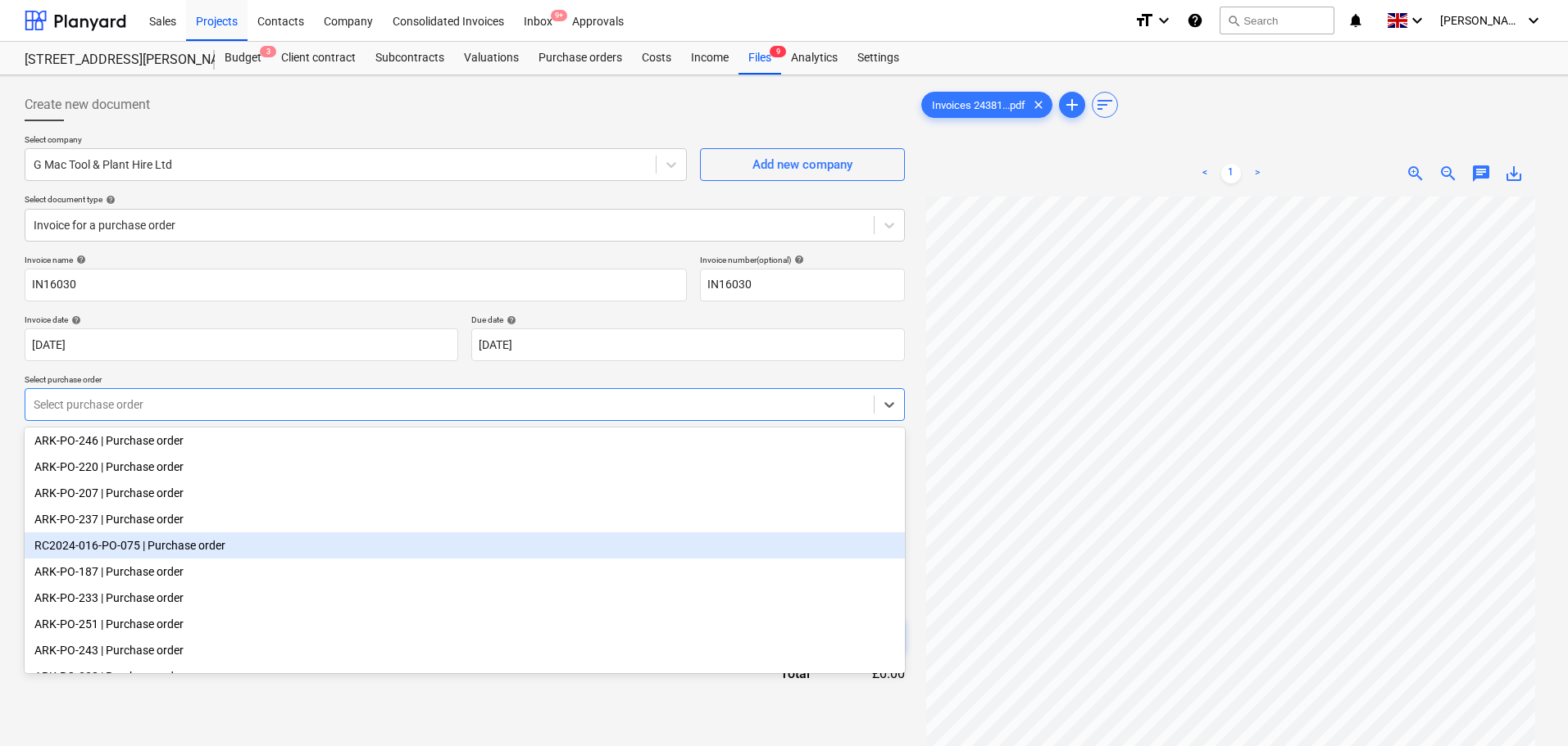
scroll to position [140, 0]
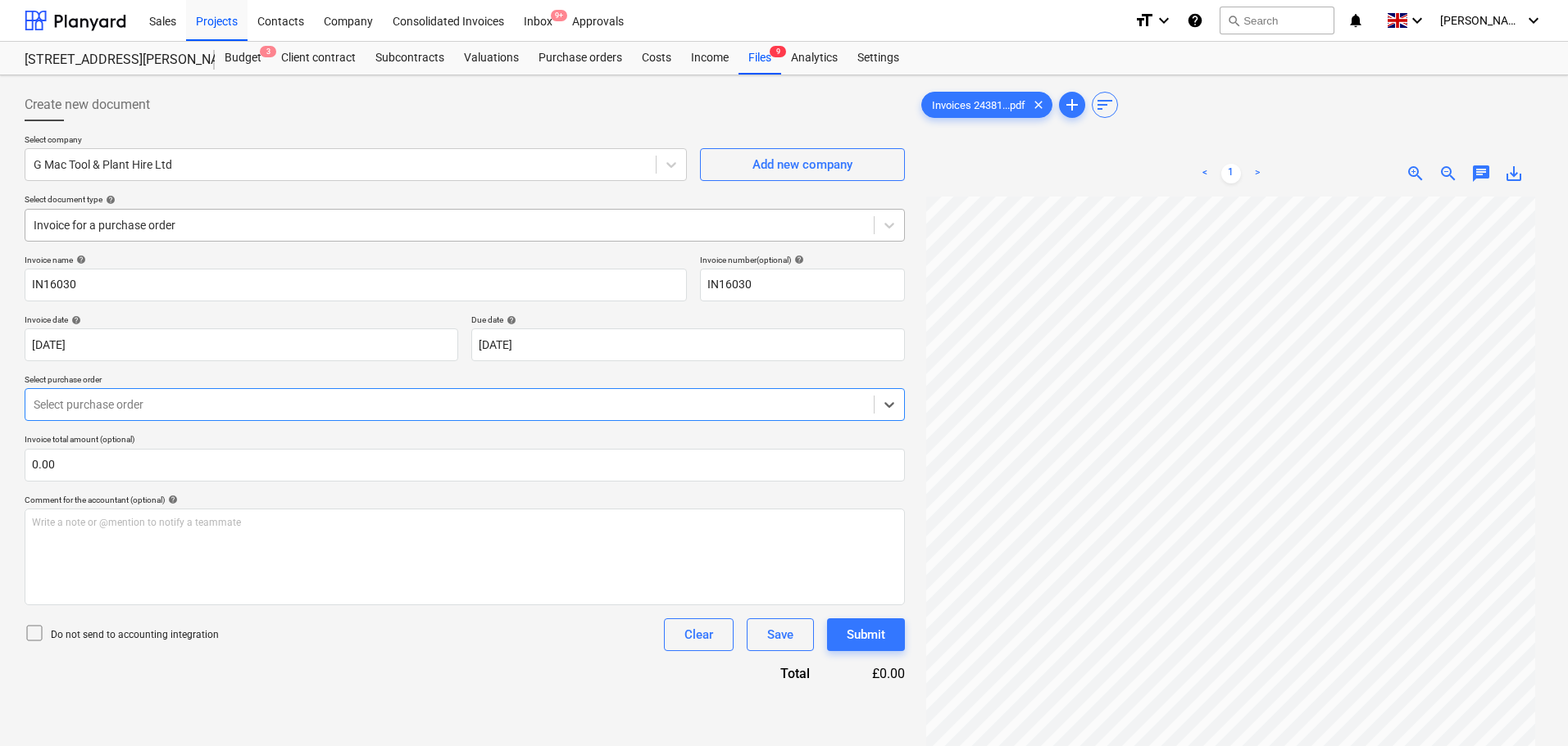
click at [120, 234] on div "Invoice for a purchase order" at bounding box center [449, 225] width 849 height 23
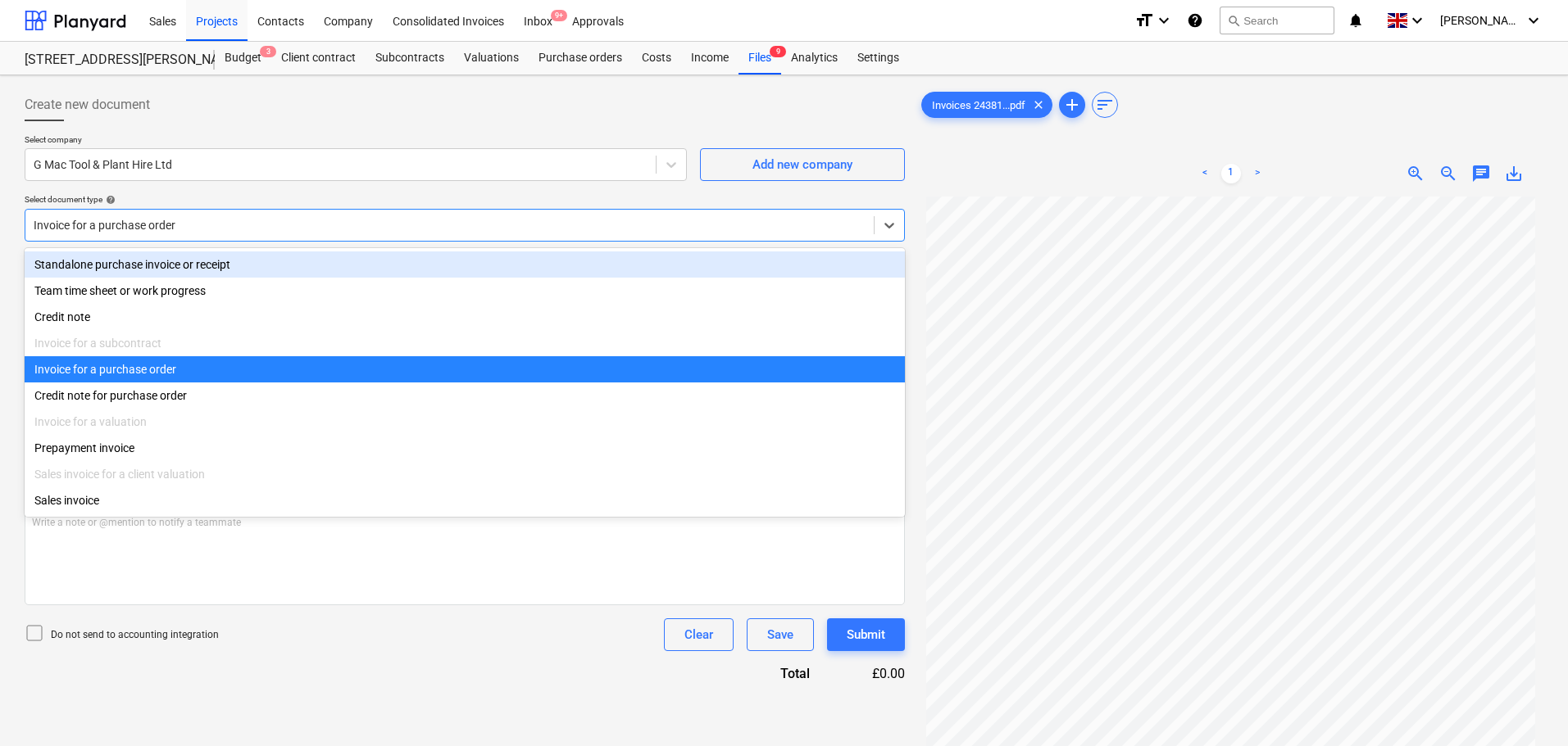
click at [123, 260] on div "Standalone purchase invoice or receipt" at bounding box center [464, 264] width 880 height 26
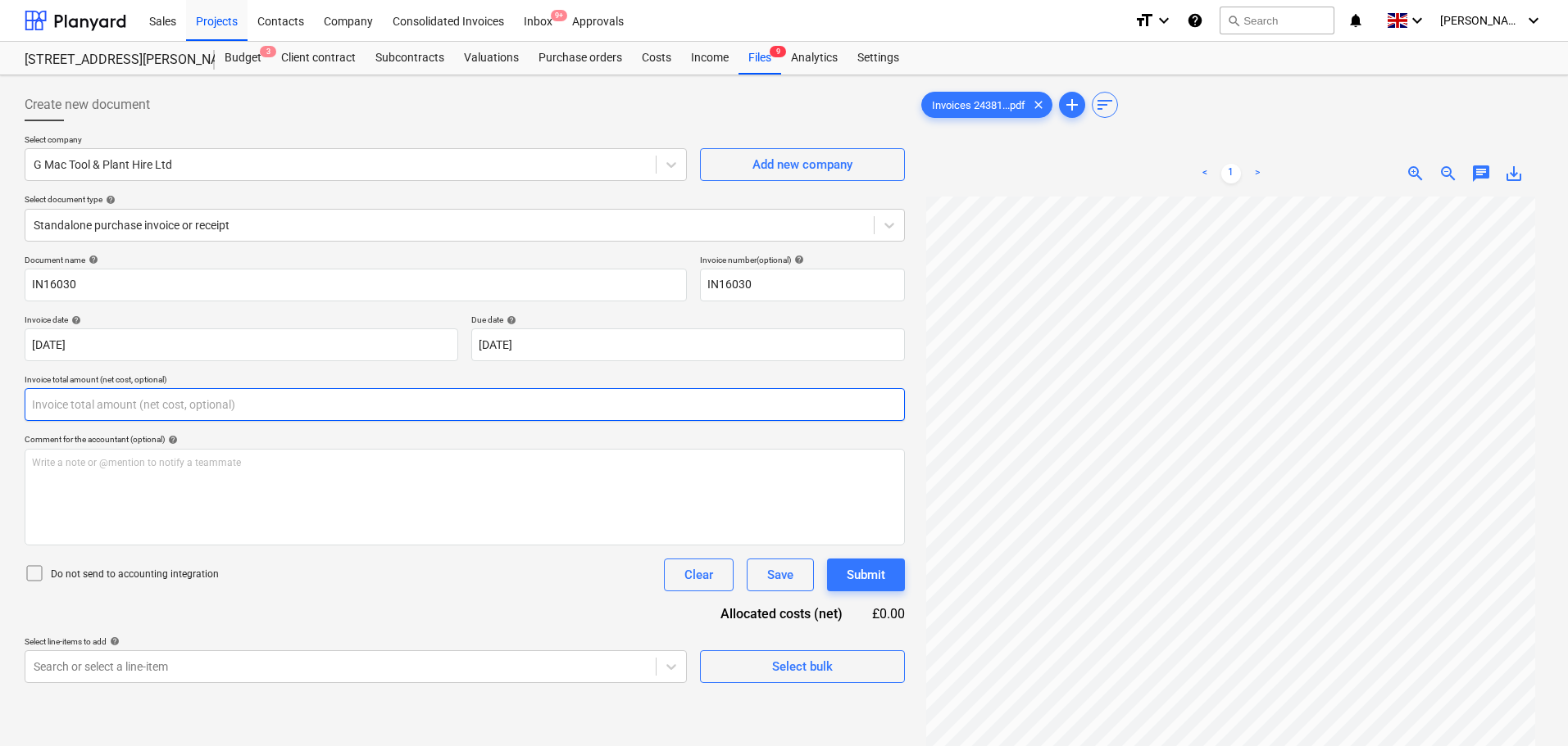
click at [95, 403] on input "text" at bounding box center [464, 404] width 880 height 33
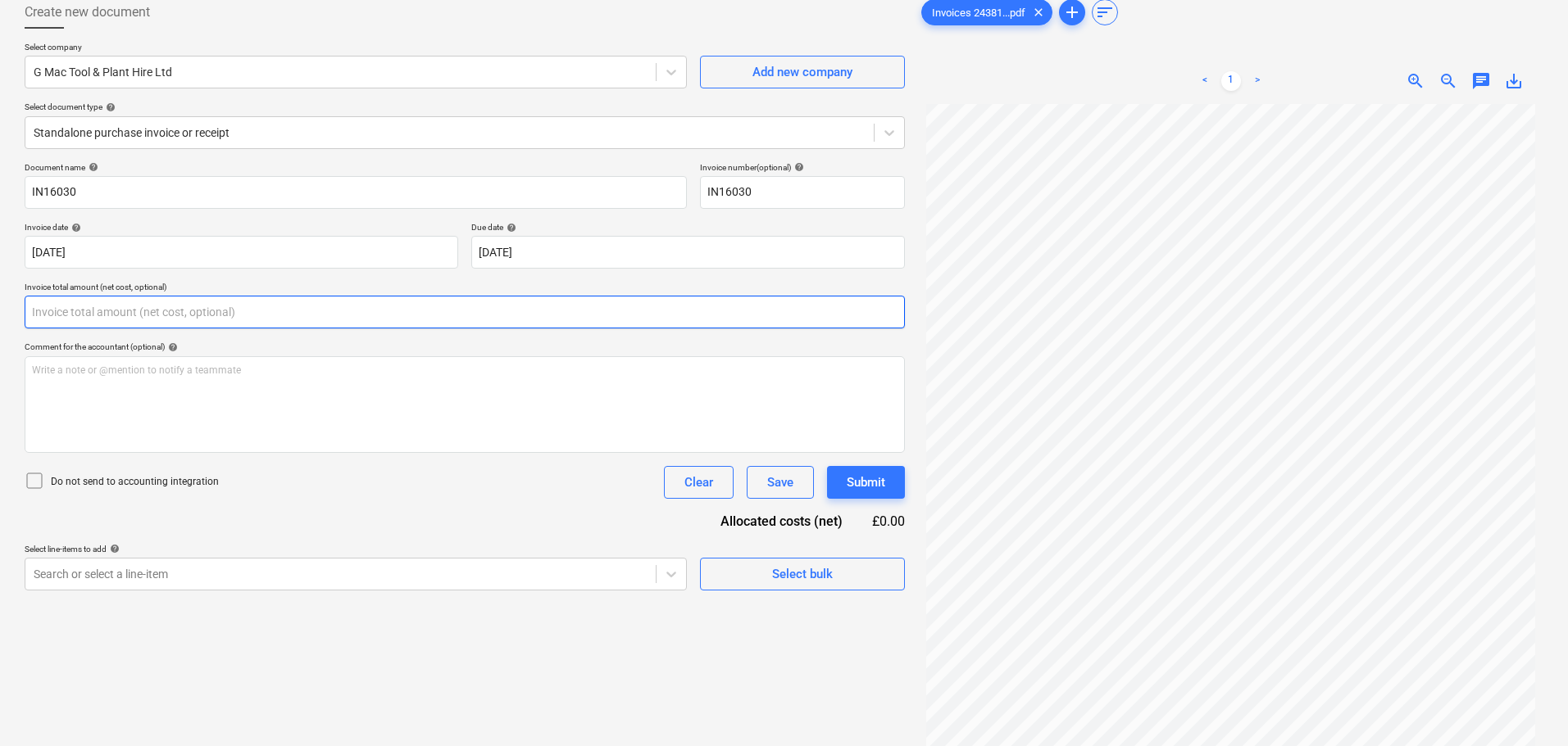
scroll to position [164, 0]
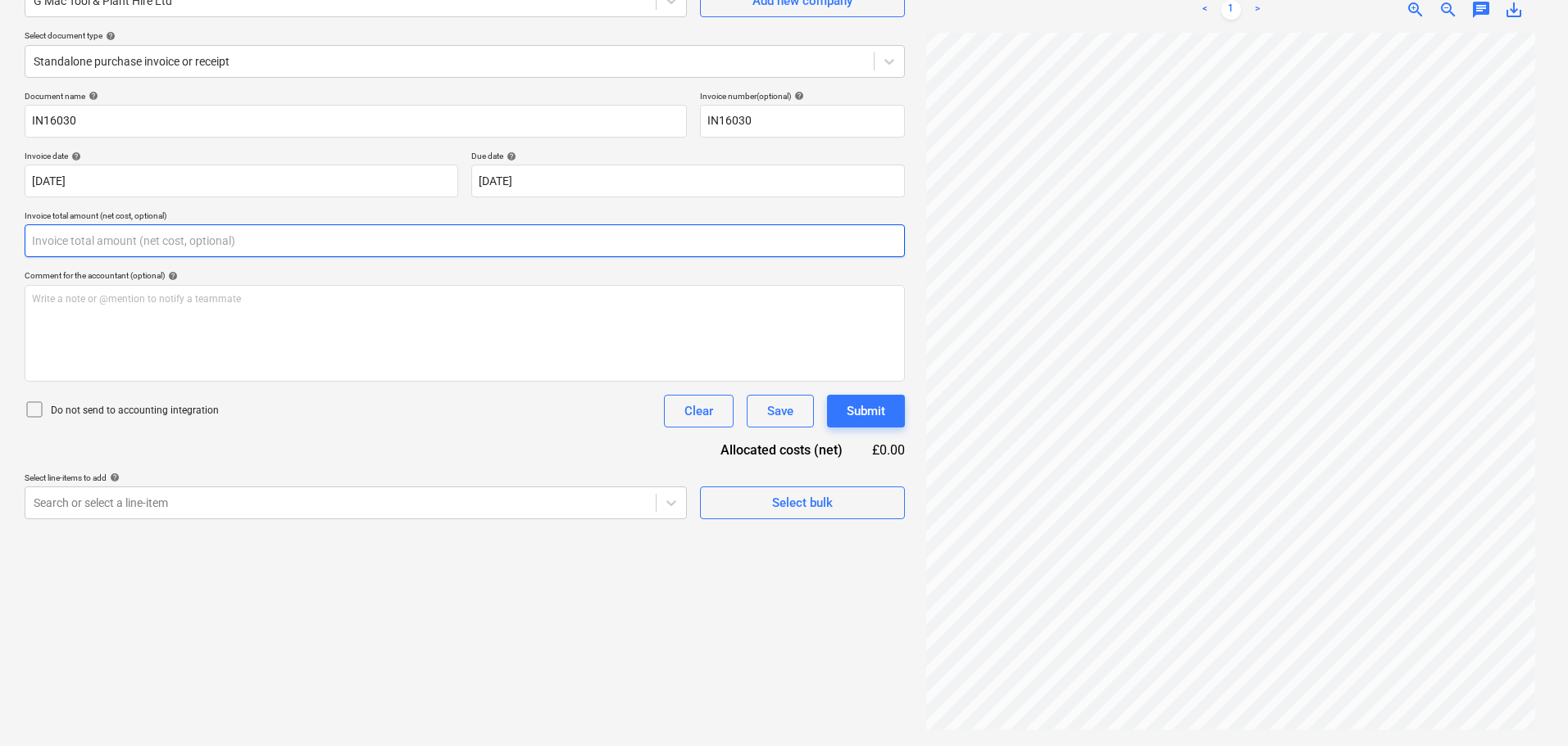
type input "8"
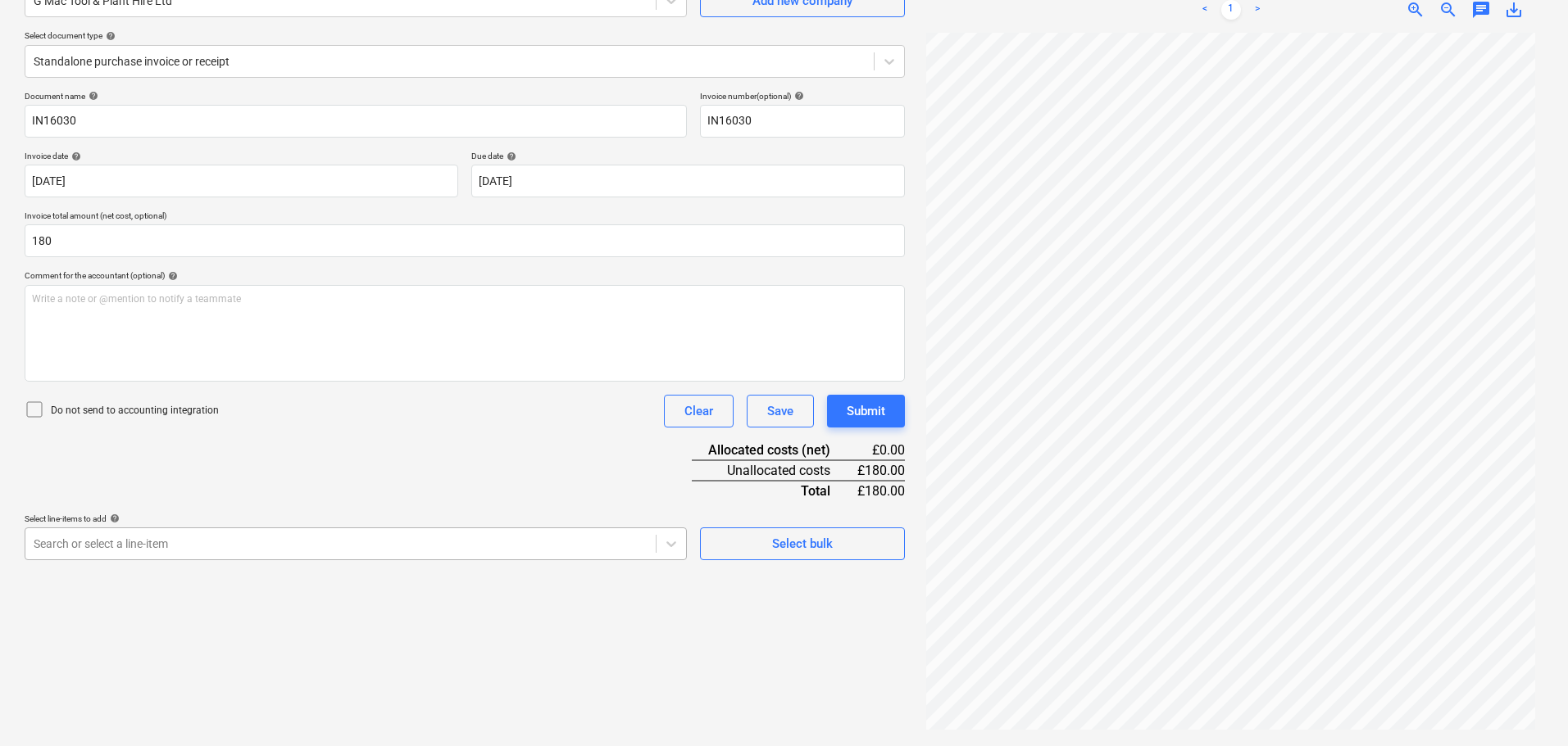
type input "180.00"
click at [442, 544] on body "Sales Projects Contacts Company Consolidated Invoices Inbox 9+ Approvals format…" at bounding box center [784, 209] width 1568 height 746
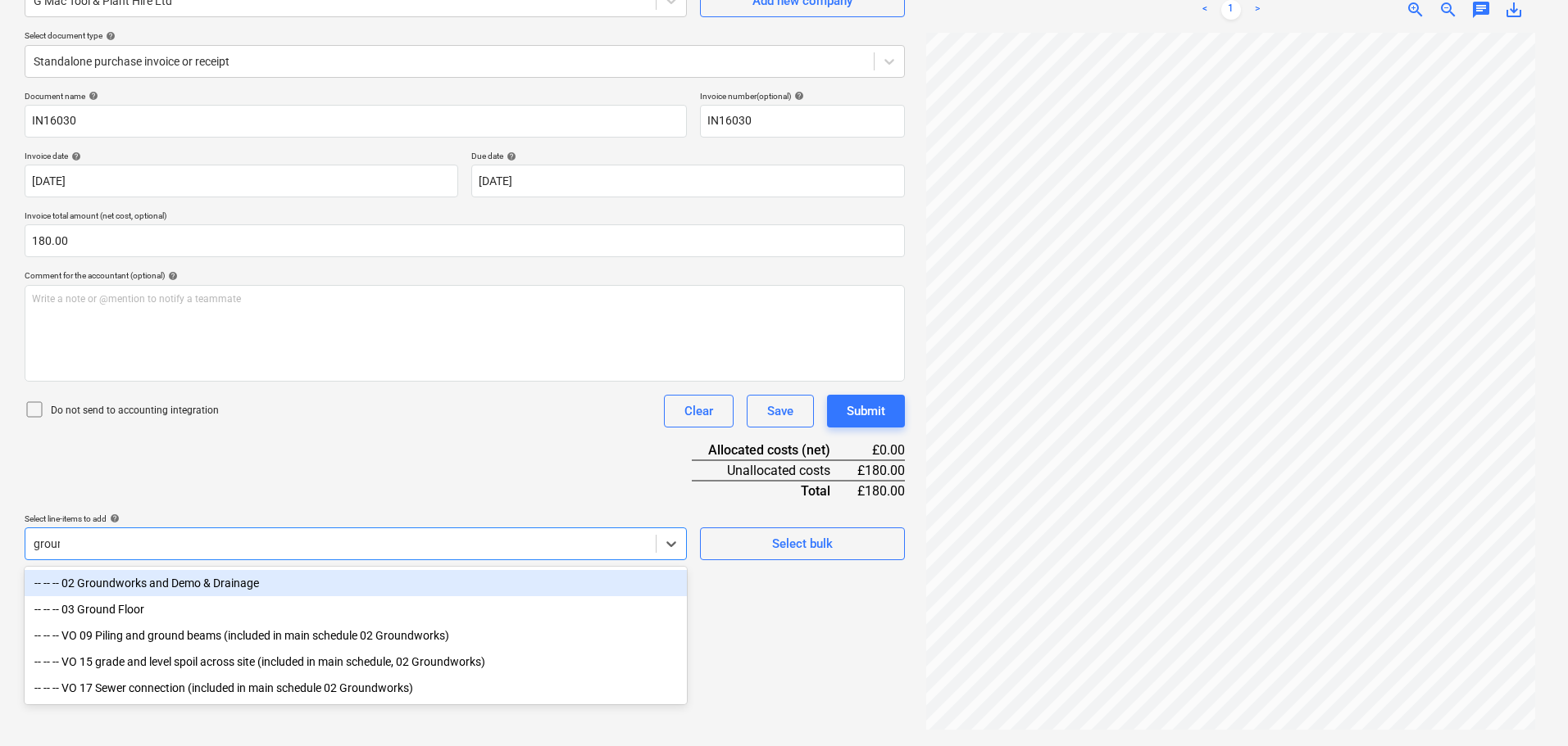
type input "ground"
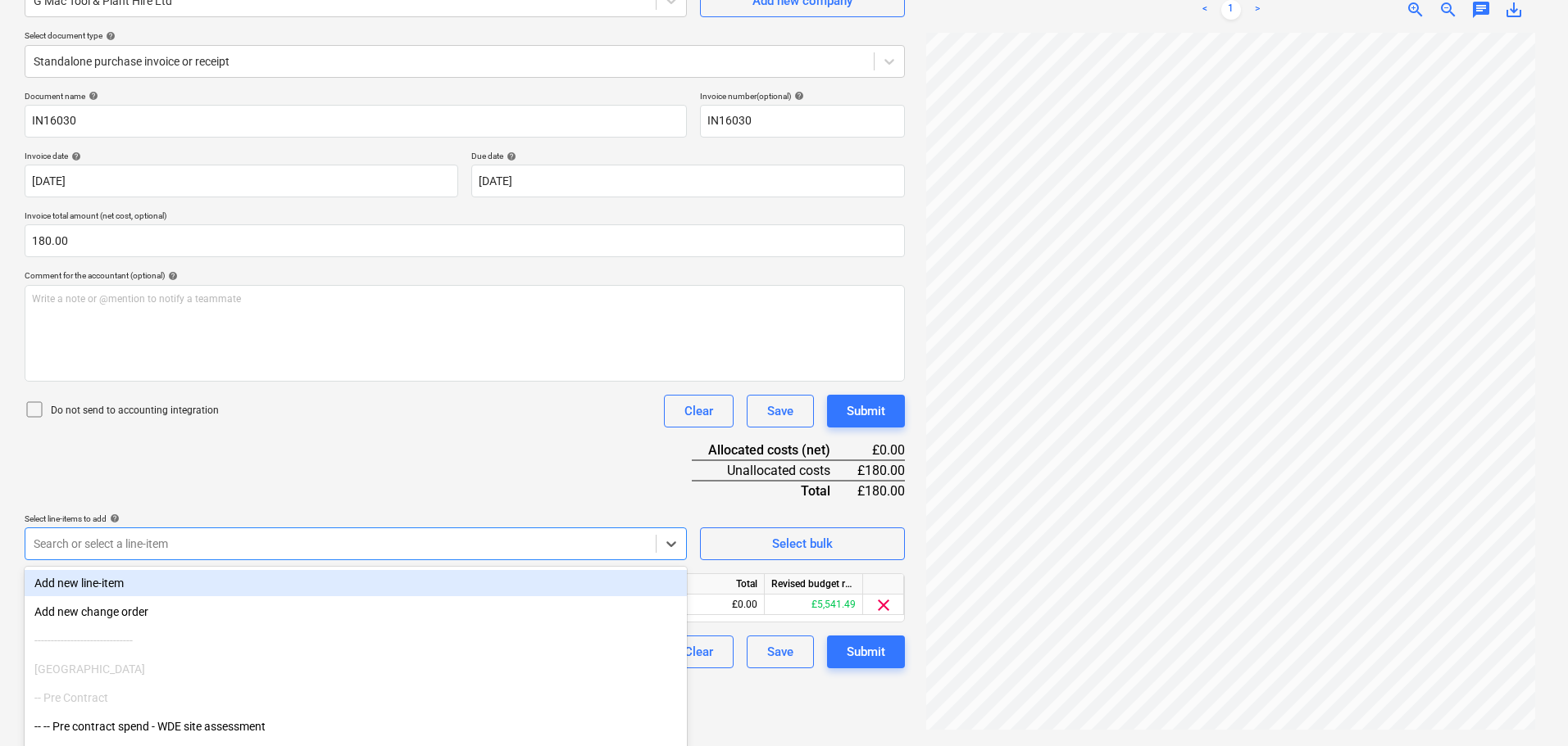
click at [543, 483] on div "Document name help IN16030 Invoice number (optional) help IN16030 Invoice date …" at bounding box center [464, 380] width 880 height 578
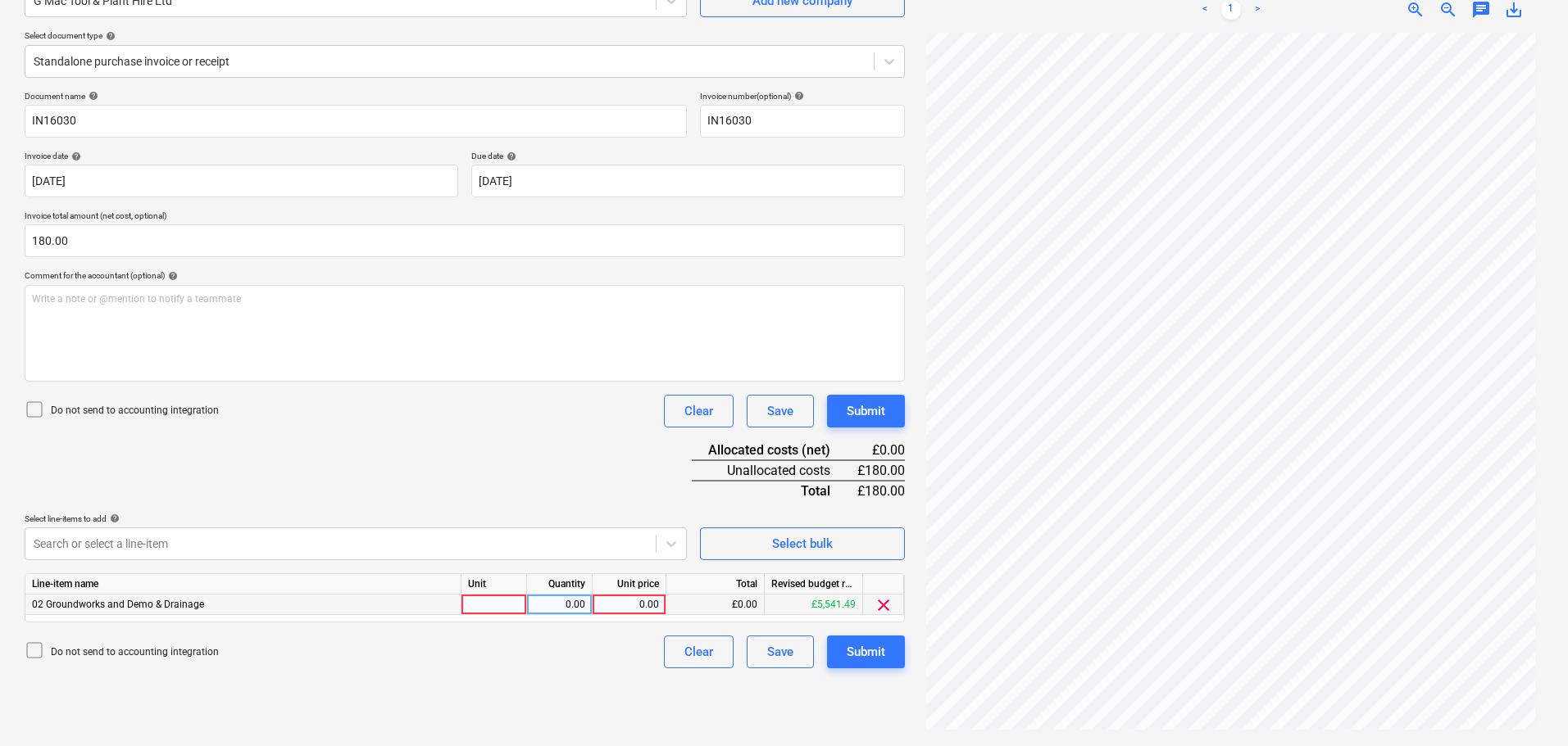
click at [645, 602] on div "0.00" at bounding box center [629, 605] width 60 height 20
type input "180"
click at [857, 417] on div "Submit" at bounding box center [865, 411] width 38 height 21
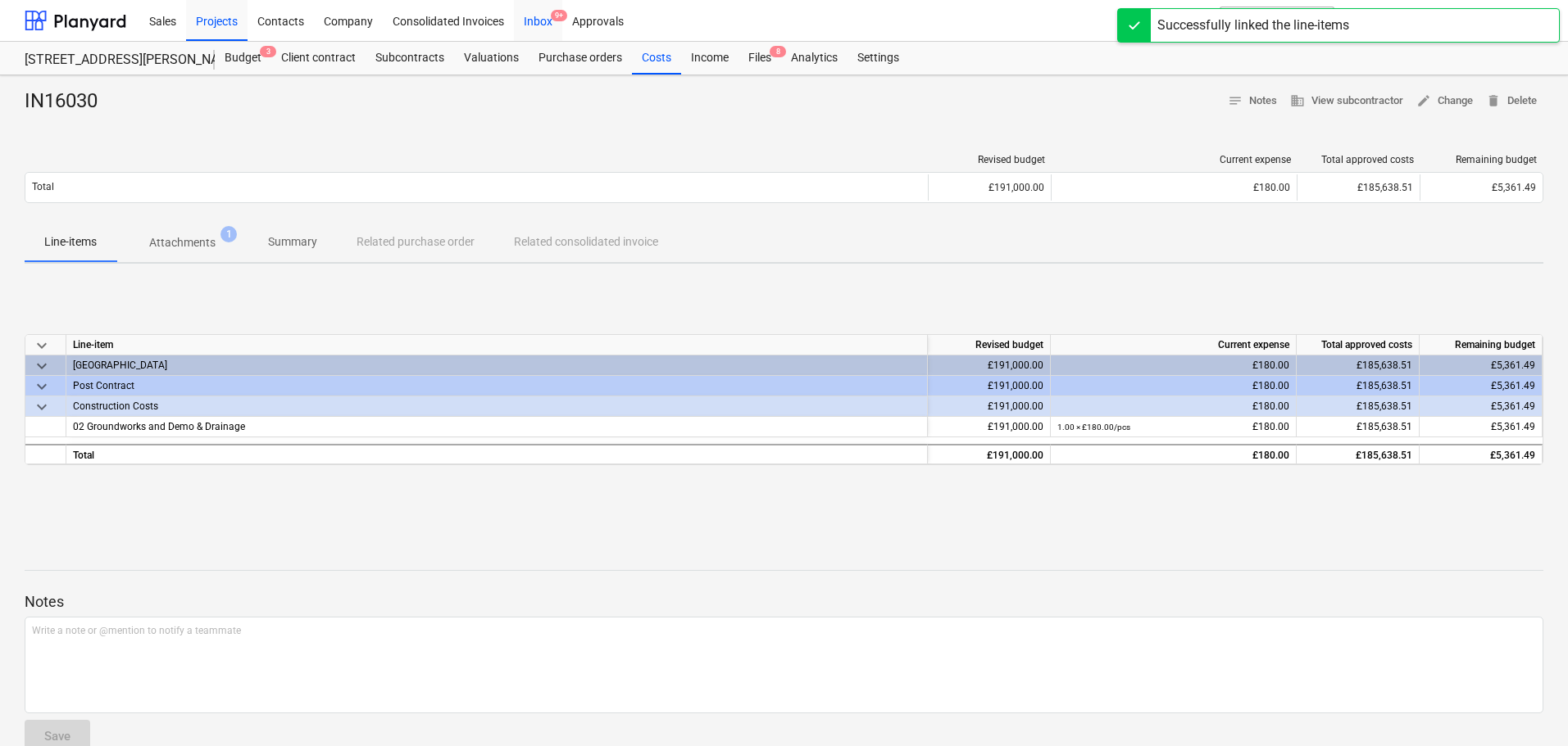
click at [539, 20] on div "Inbox 9+" at bounding box center [538, 20] width 48 height 42
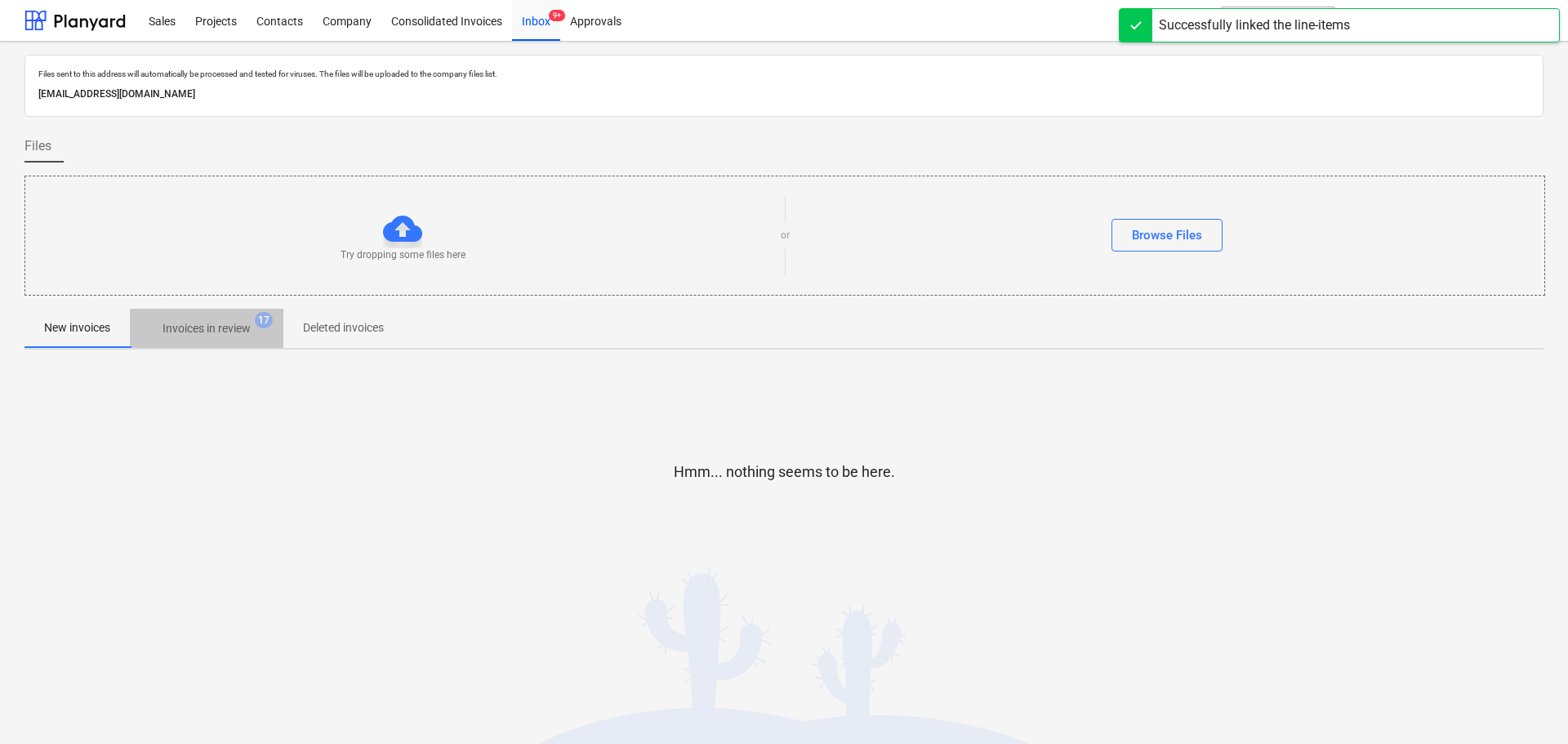
click at [216, 339] on span "Invoices in review 17" at bounding box center [207, 328] width 154 height 30
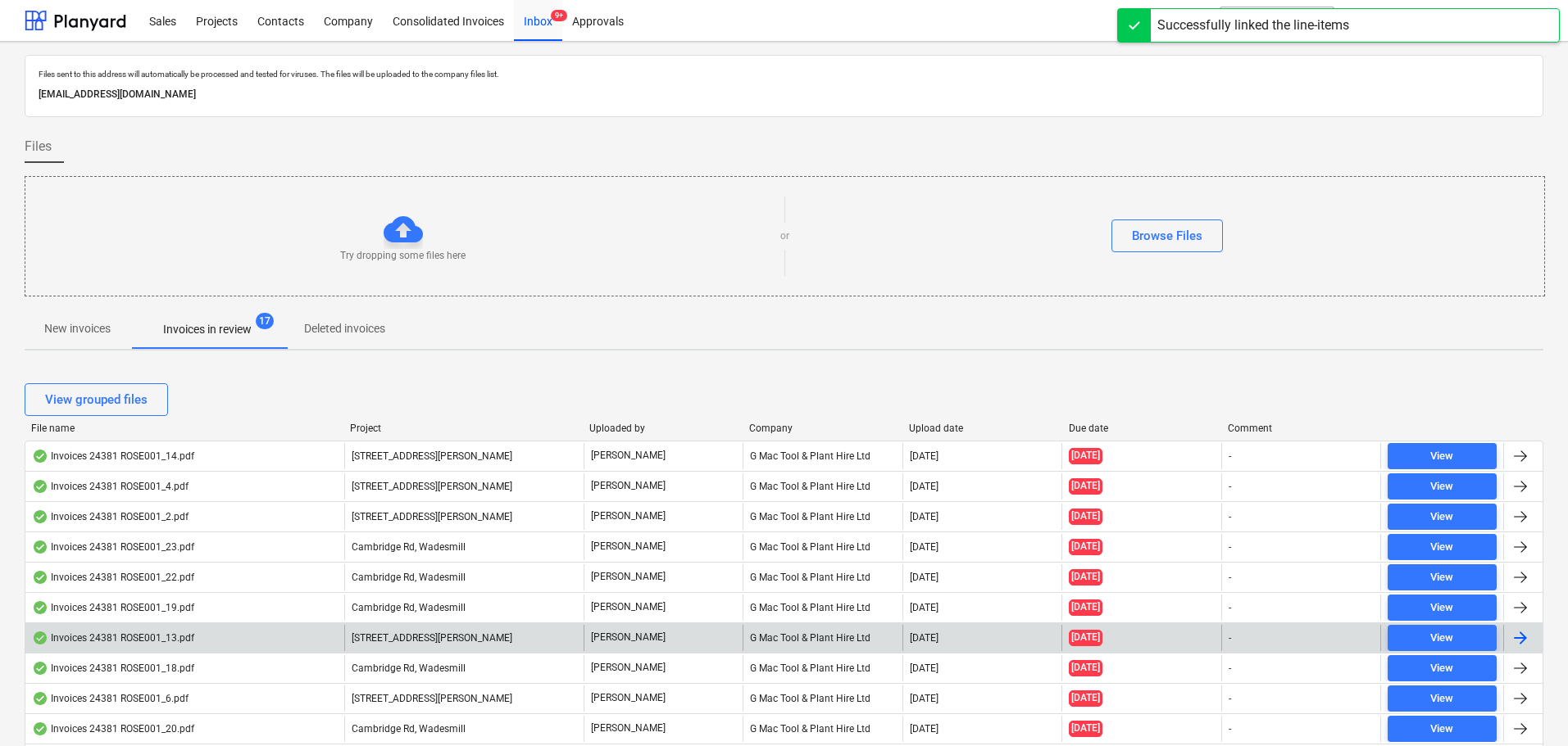
click at [129, 644] on div "Invoices 24381 ROSE001_13.pdf" at bounding box center [113, 638] width 162 height 13
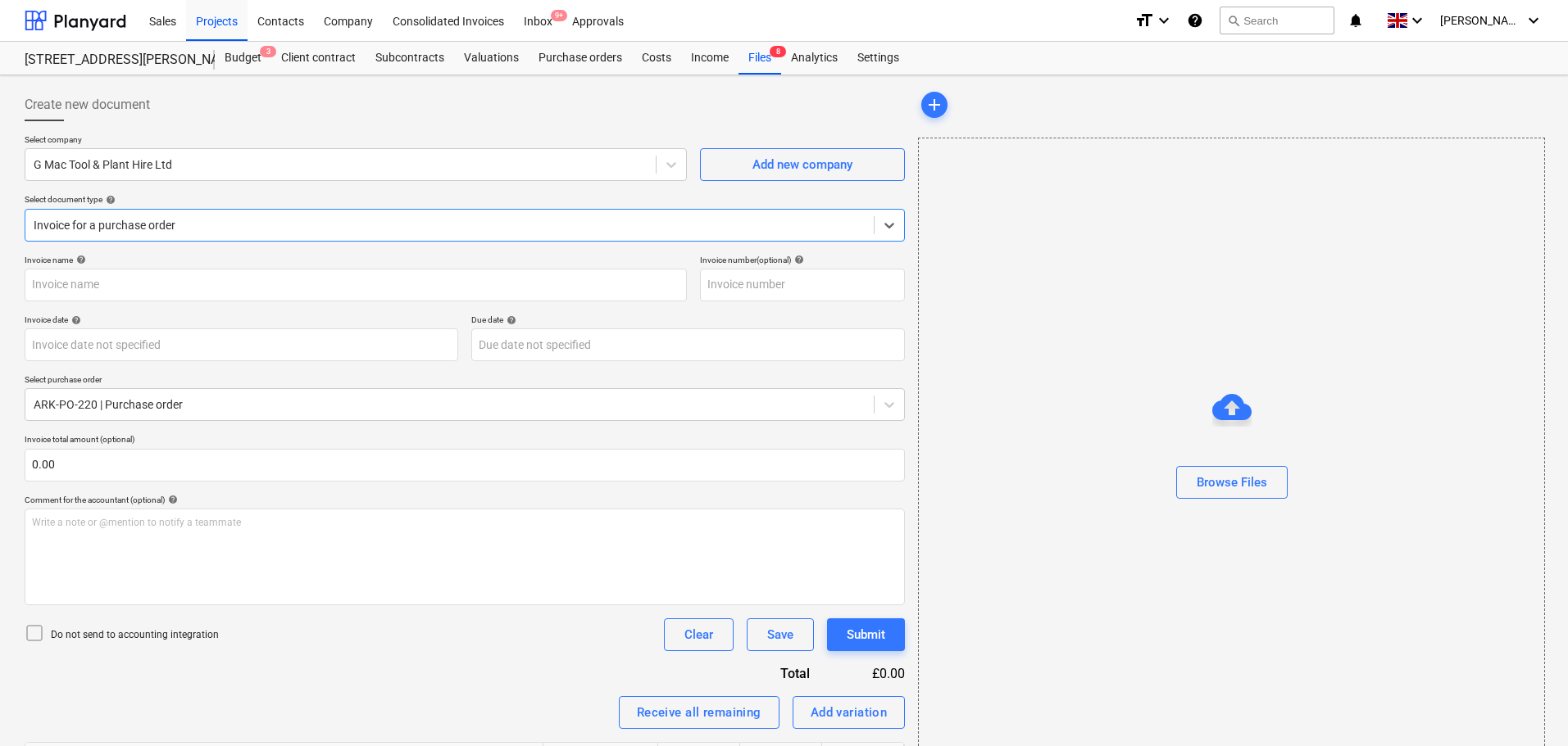
type input "IN16035"
type input "[DATE]"
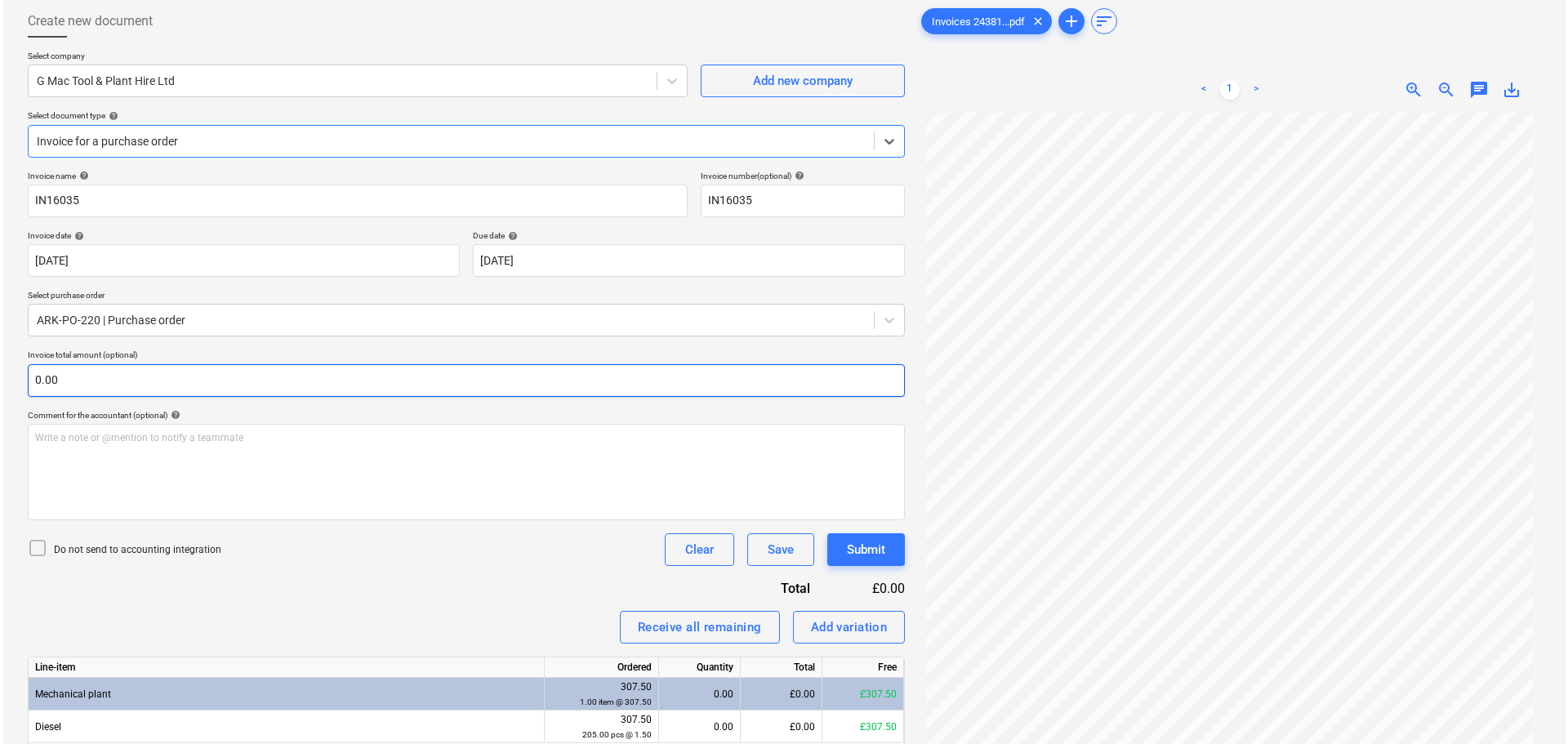
scroll to position [163, 0]
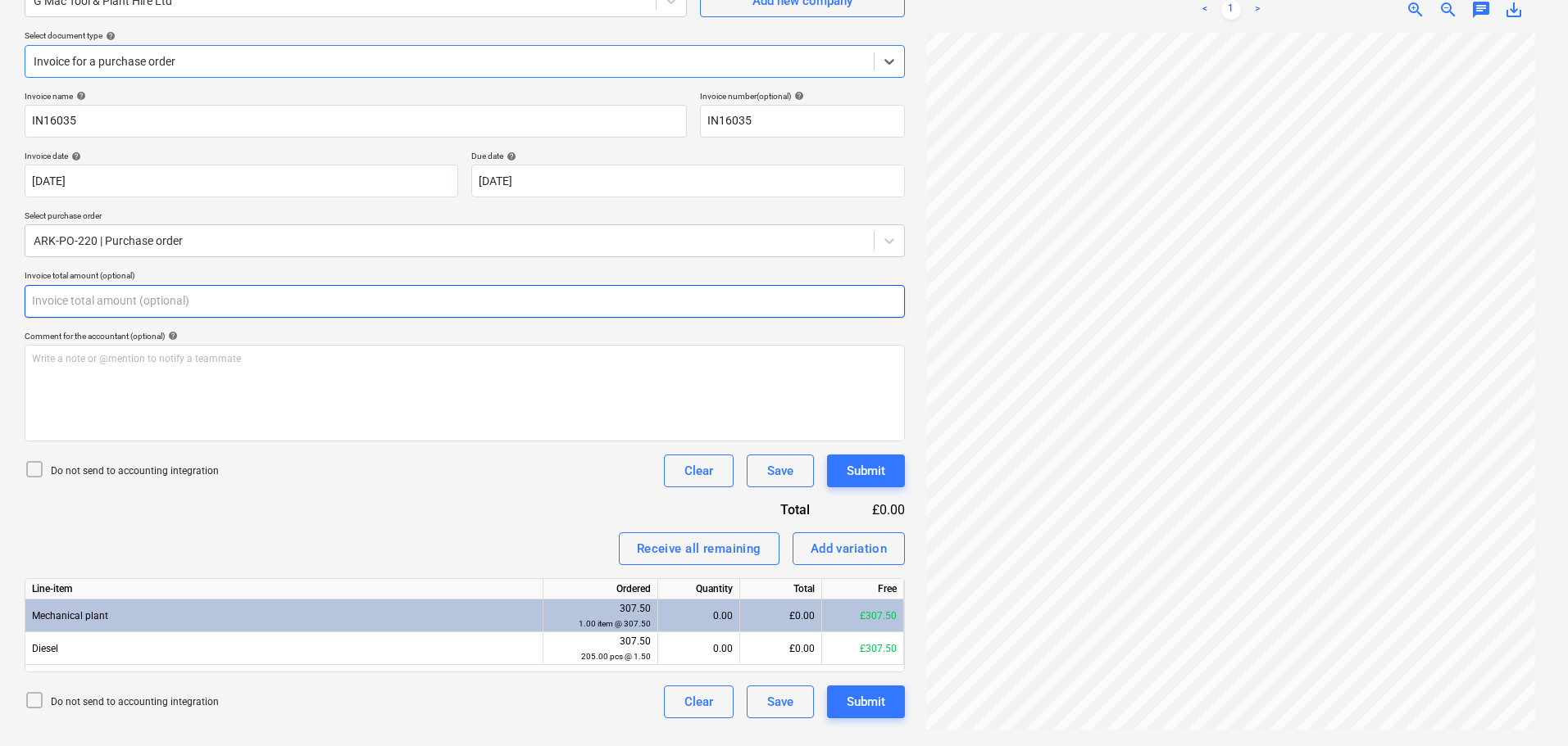
click at [51, 306] on input "text" at bounding box center [464, 301] width 880 height 33
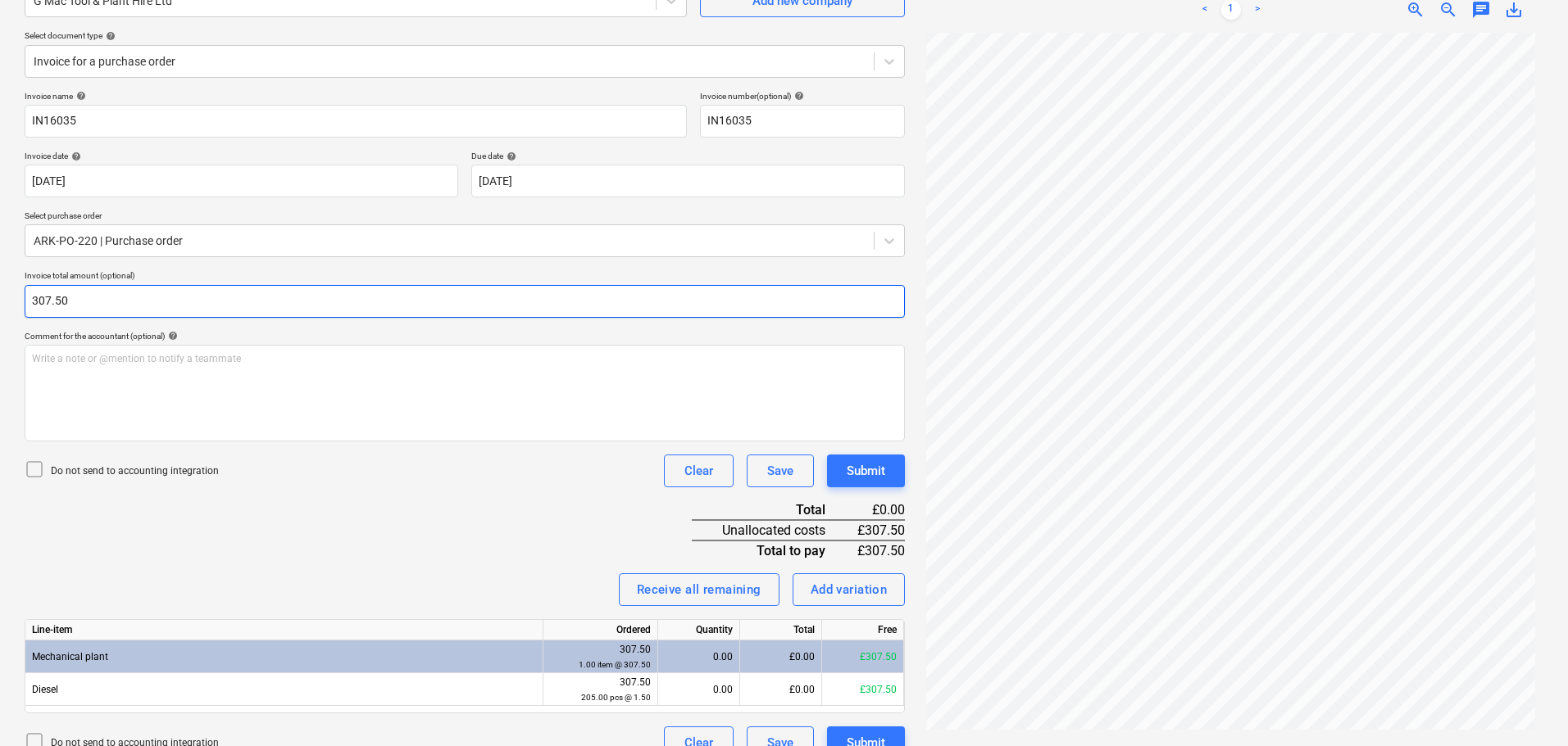
type input "307.50"
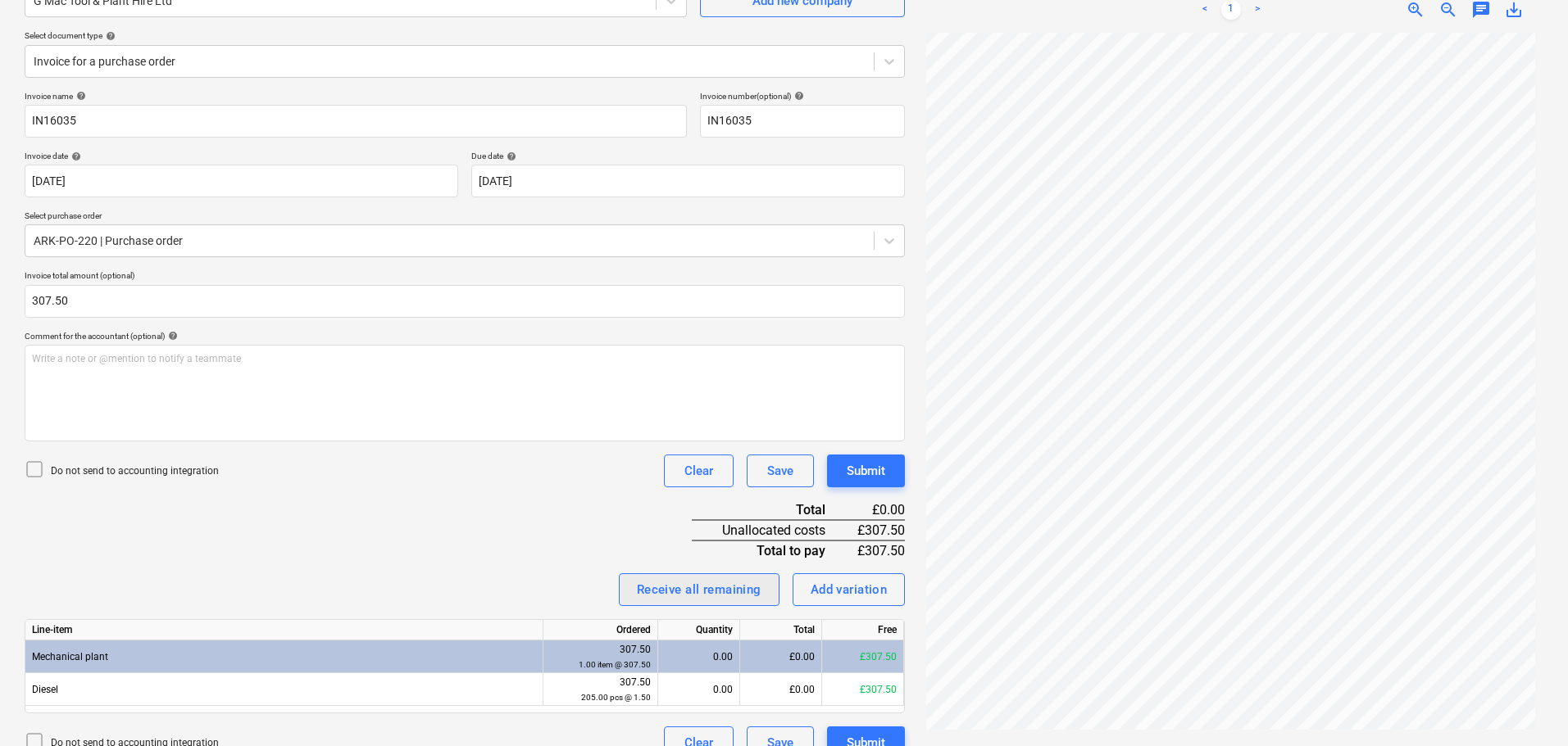
drag, startPoint x: 570, startPoint y: 527, endPoint x: 692, endPoint y: 583, distance: 134.2
click at [571, 530] on div "Invoice name help IN16035 Invoice number (optional) help IN16035 Invoice date h…" at bounding box center [464, 425] width 880 height 669
drag, startPoint x: 720, startPoint y: 594, endPoint x: 789, endPoint y: 577, distance: 71.1
click at [726, 593] on div "Receive all remaining" at bounding box center [699, 590] width 125 height 21
click at [862, 466] on div "Submit" at bounding box center [865, 471] width 38 height 21
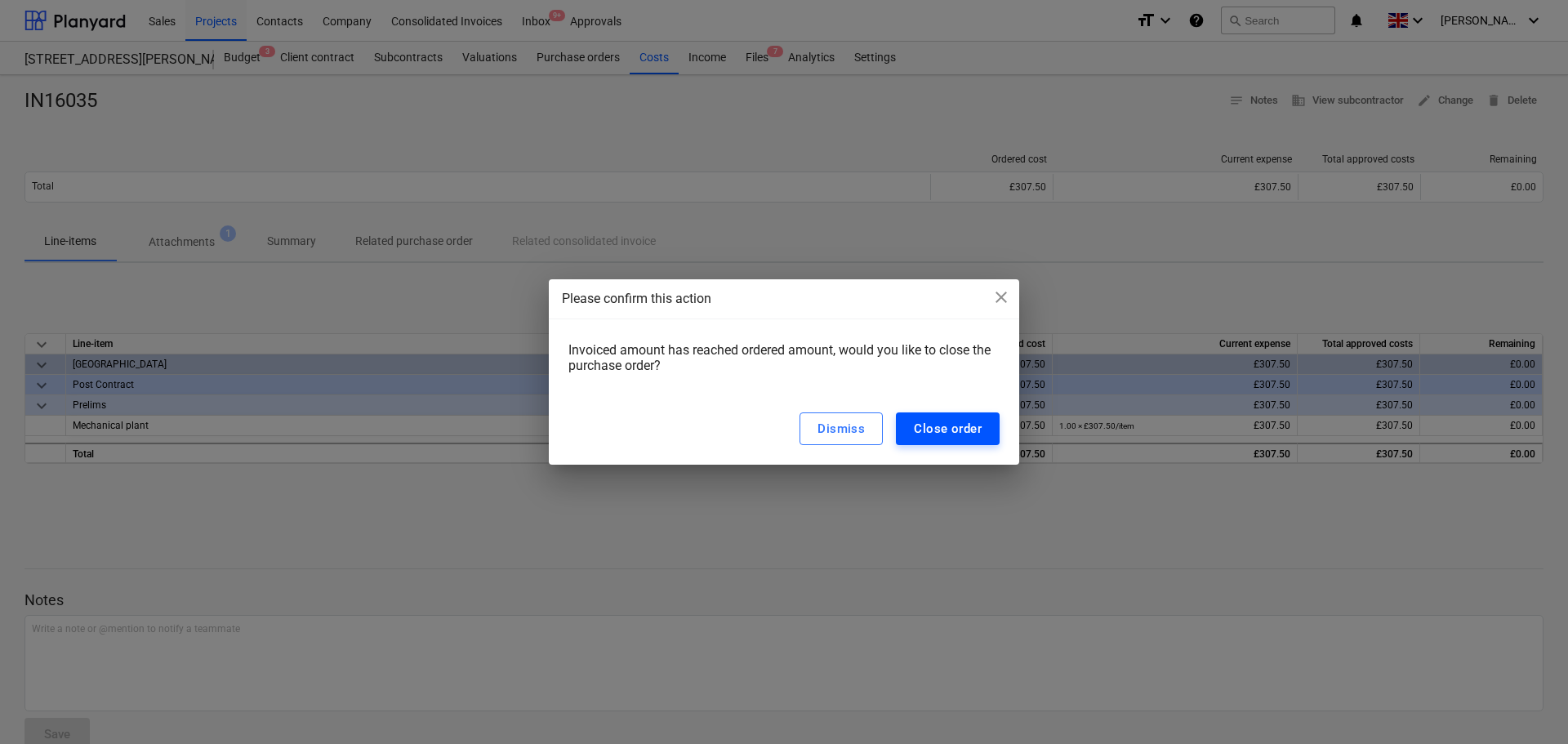
click at [950, 429] on div "Close order" at bounding box center [948, 429] width 68 height 21
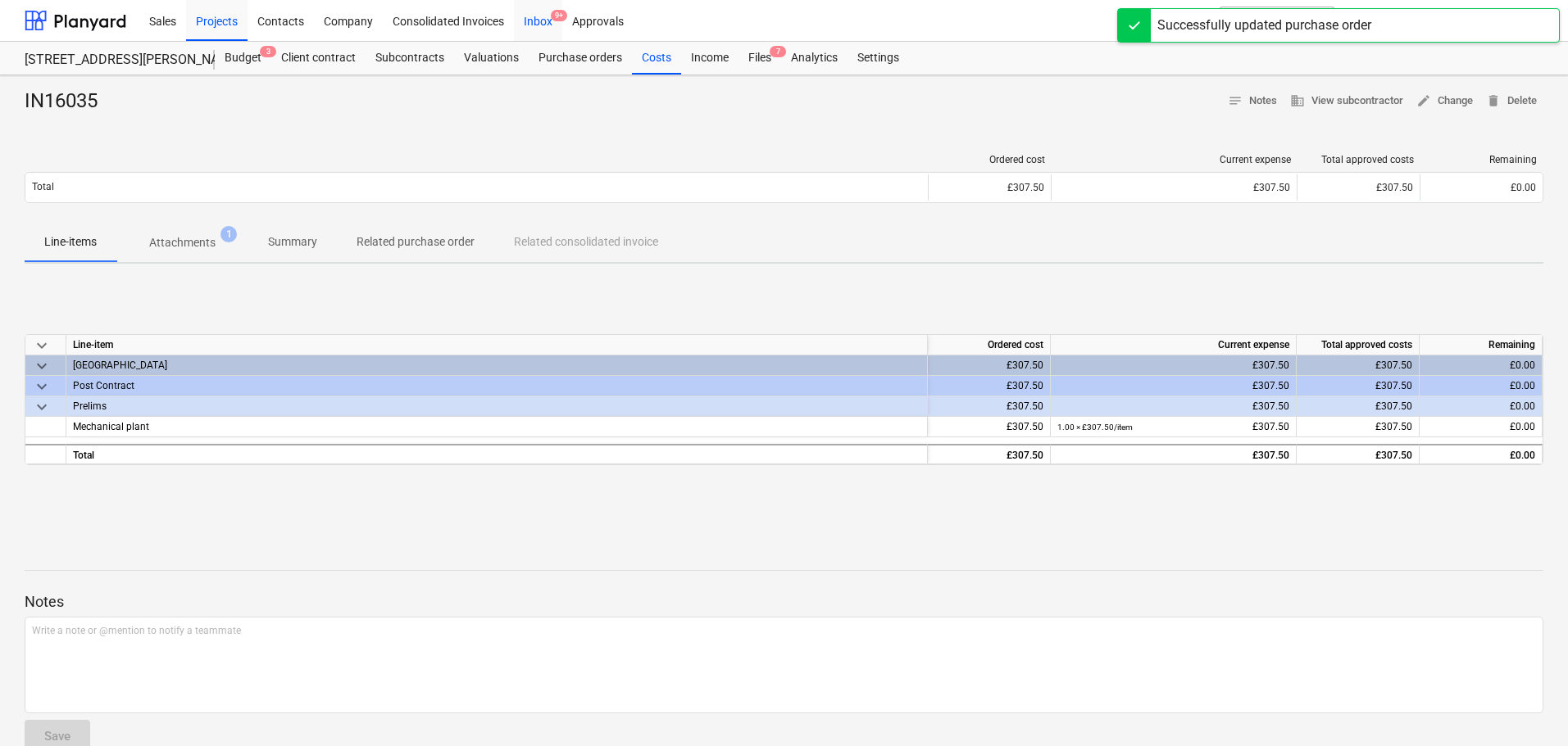
click at [542, 23] on div "Inbox 9+" at bounding box center [538, 20] width 48 height 42
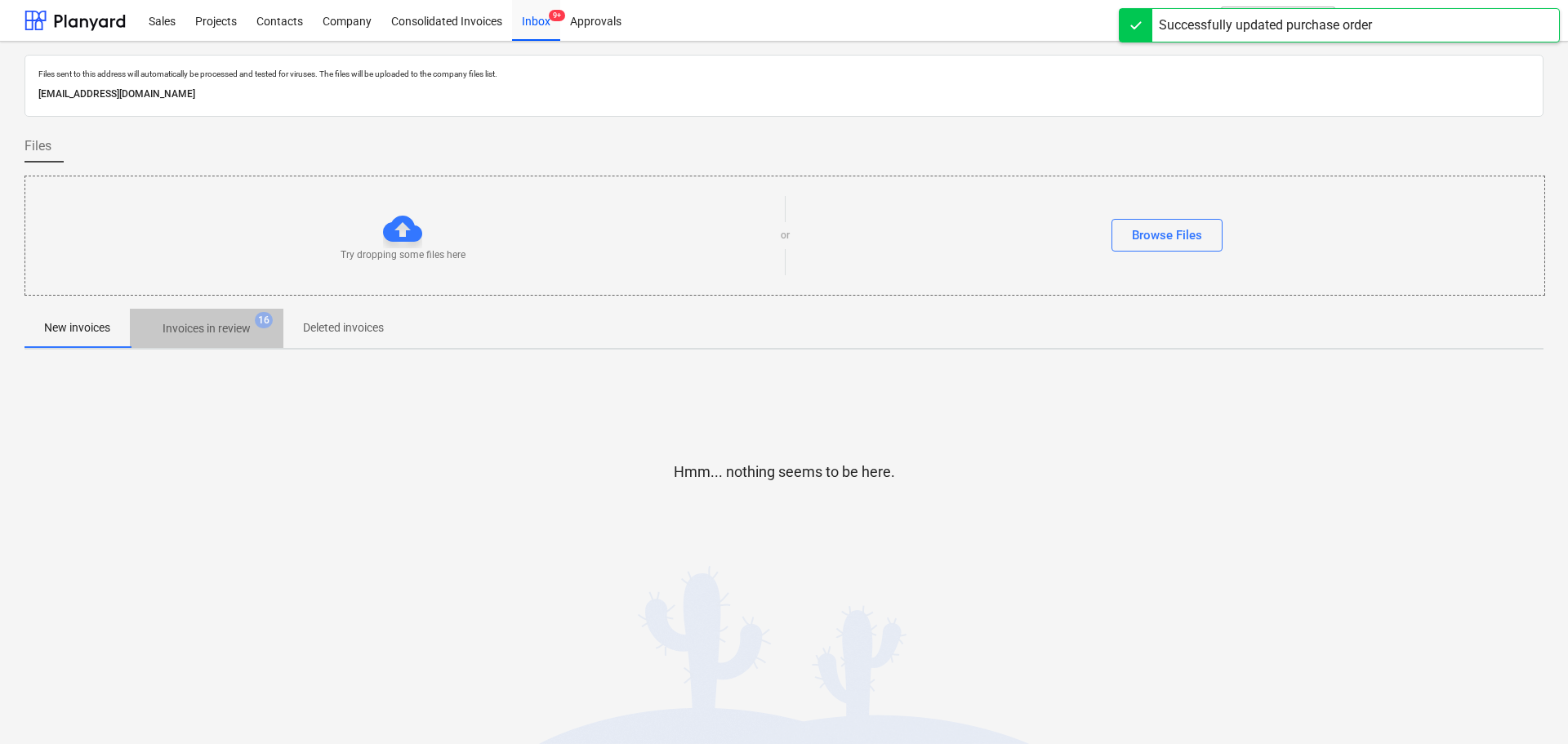
click at [190, 316] on span "Invoices in review 16" at bounding box center [207, 328] width 154 height 30
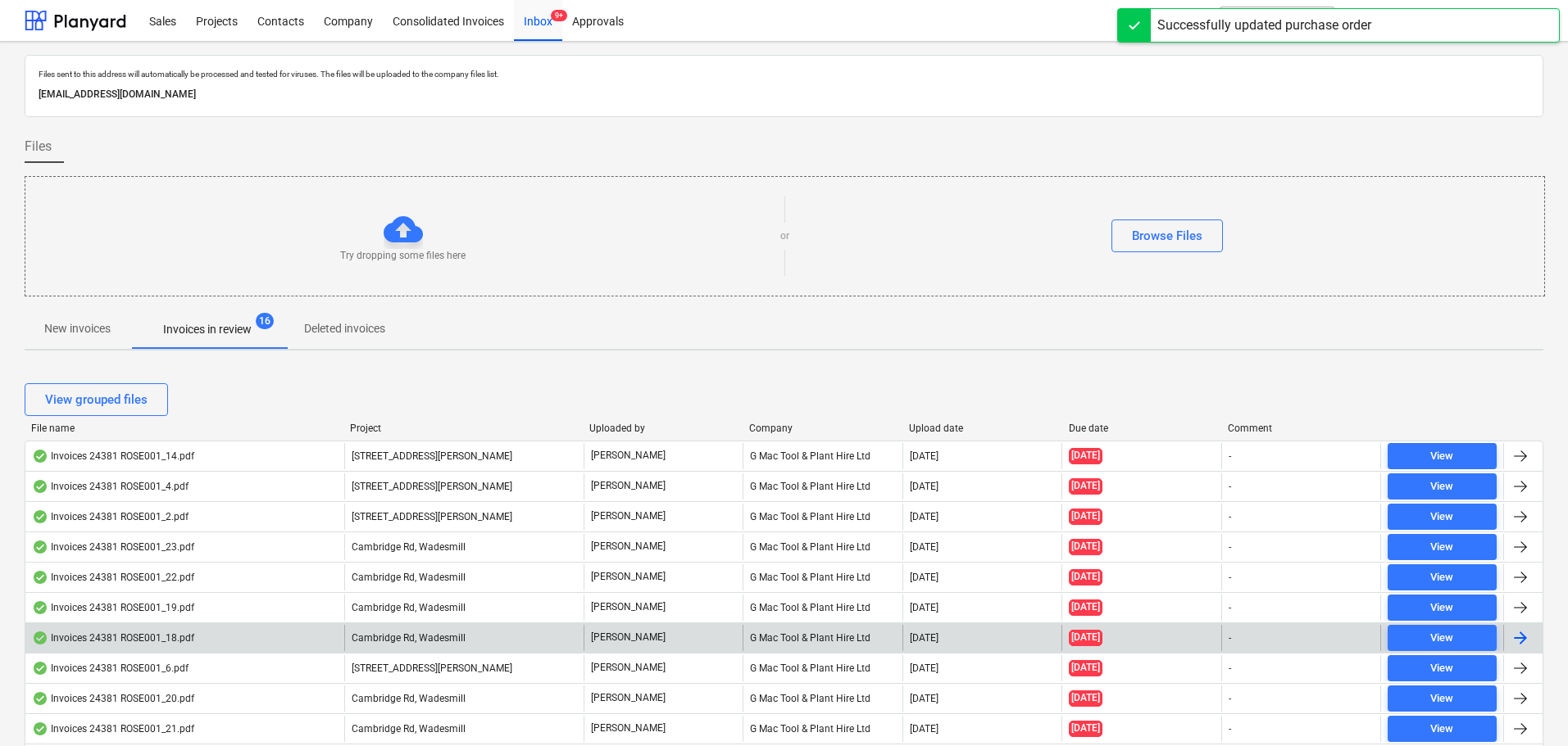
click at [118, 627] on div "Invoices 24381 ROSE001_18.pdf" at bounding box center [184, 638] width 319 height 26
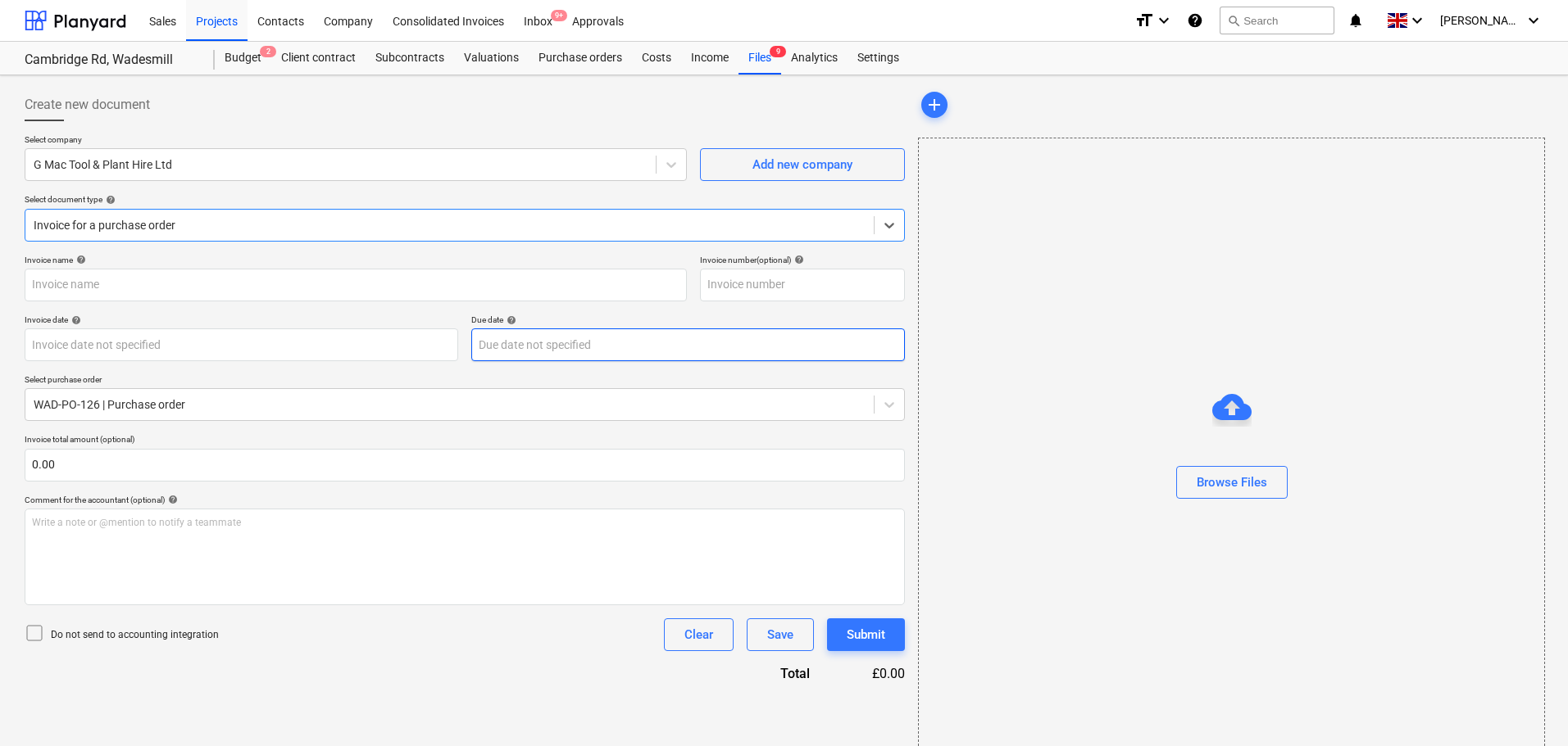
type input "IN16040"
type input "[DATE]"
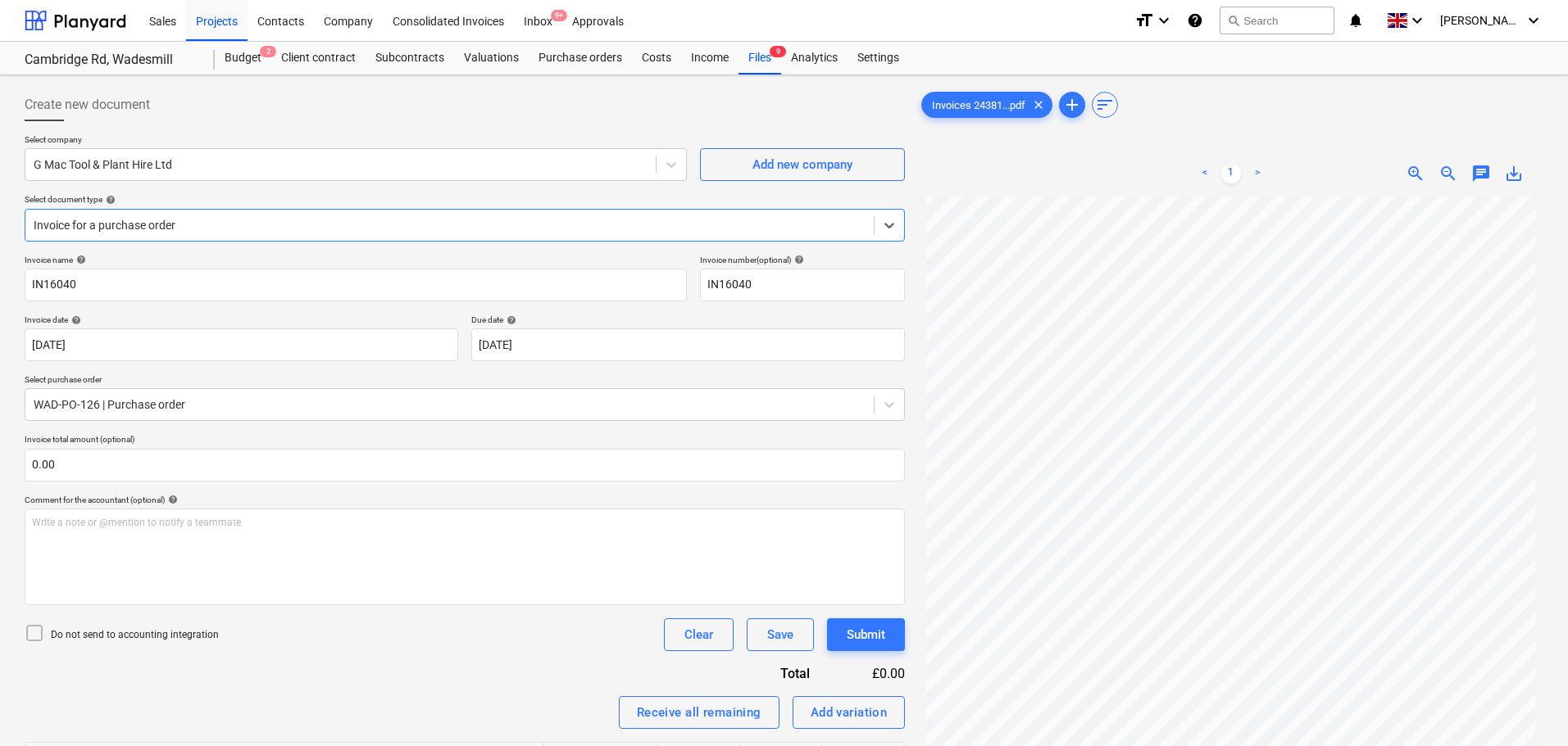
scroll to position [164, 0]
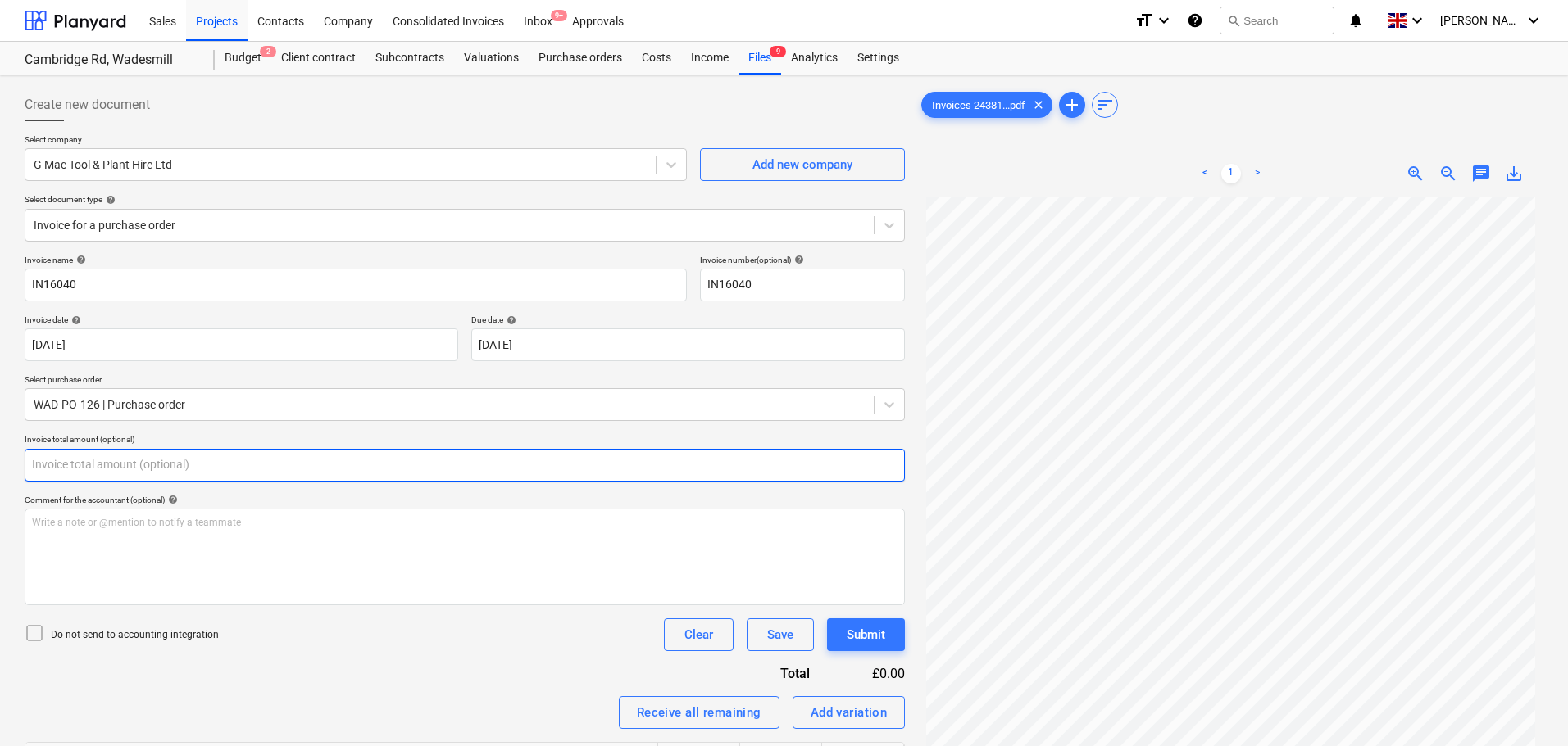
click at [103, 464] on input "text" at bounding box center [464, 465] width 880 height 33
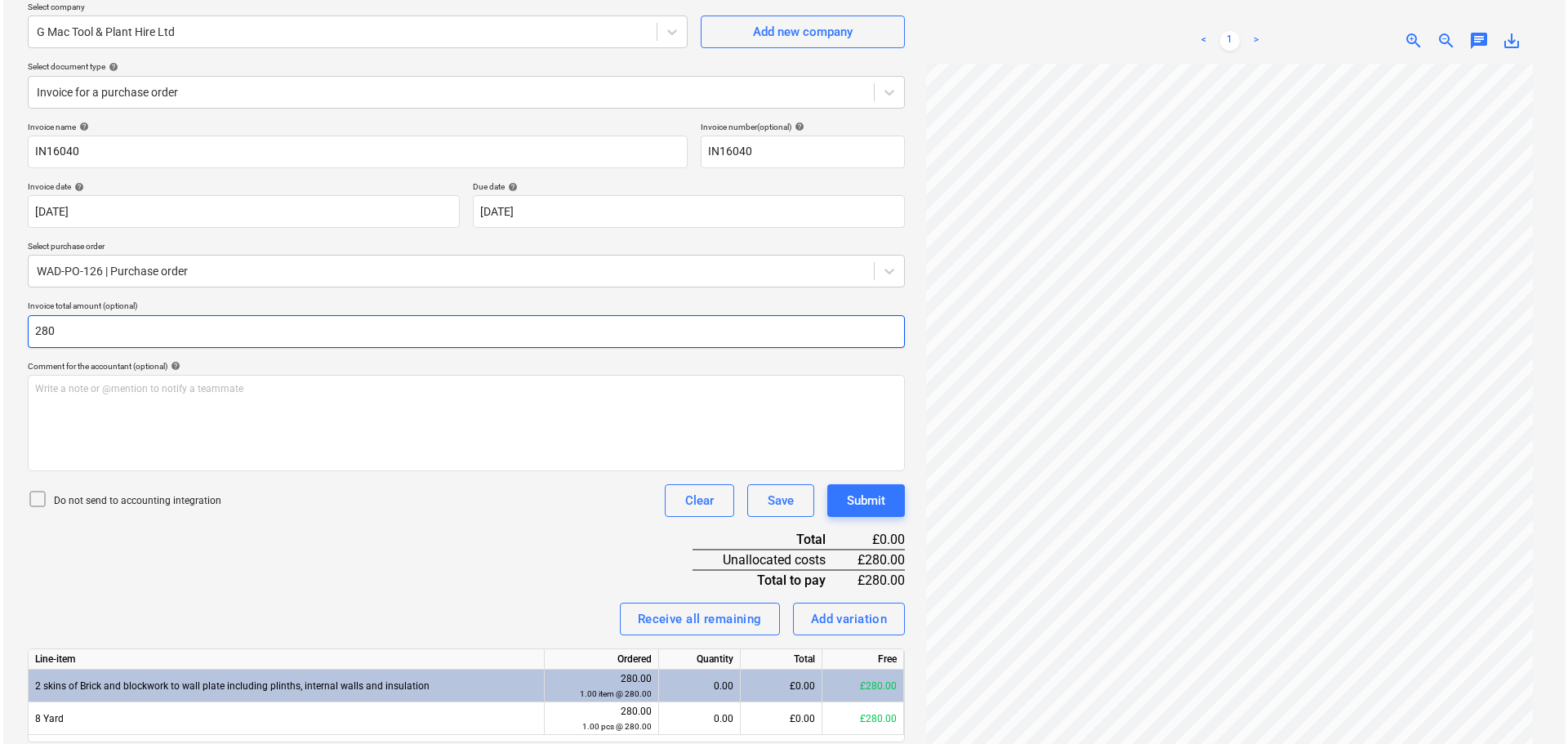
scroll to position [189, 0]
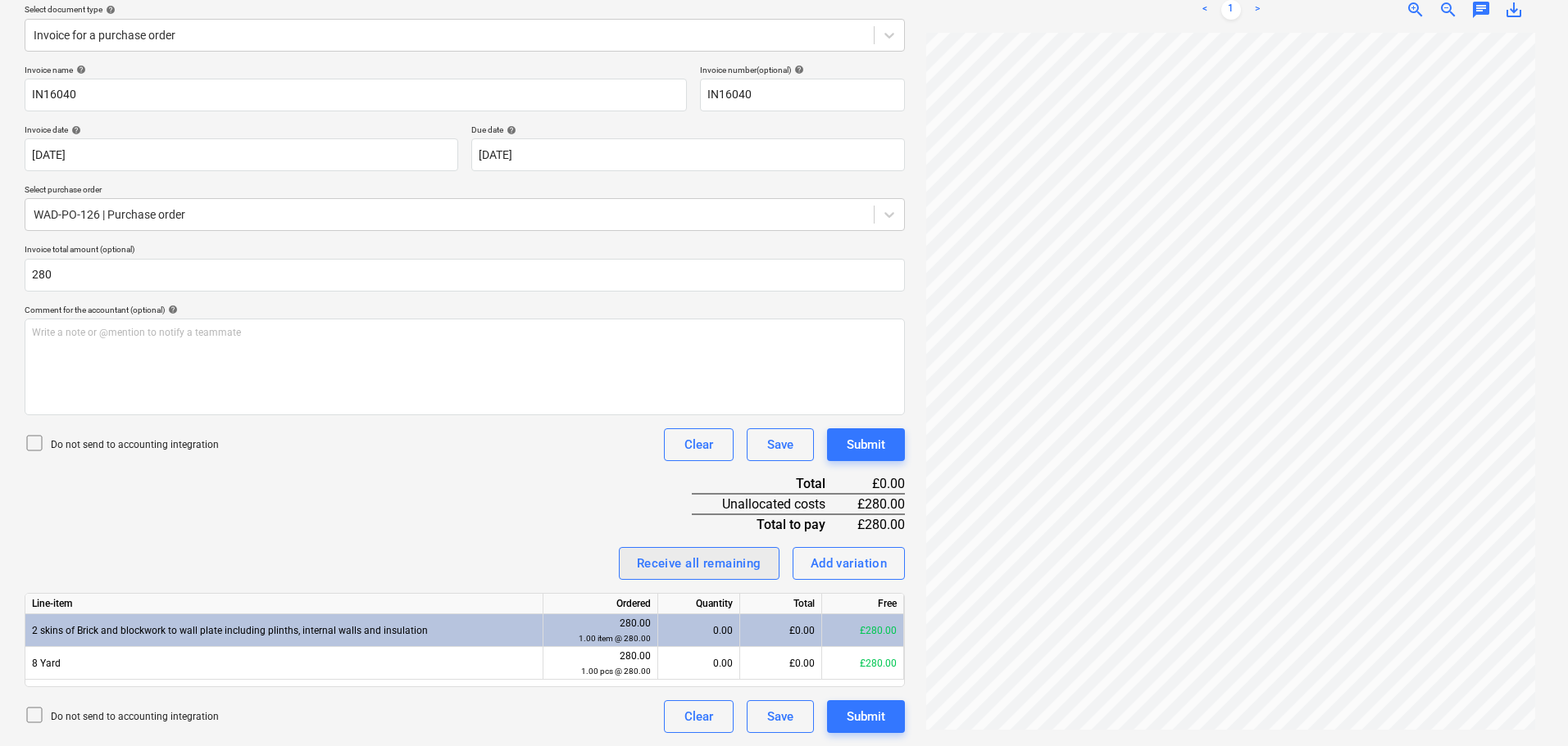
type input "280.00"
click at [720, 561] on div "Receive all remaining" at bounding box center [699, 564] width 125 height 21
click at [873, 447] on div "Submit" at bounding box center [865, 445] width 38 height 21
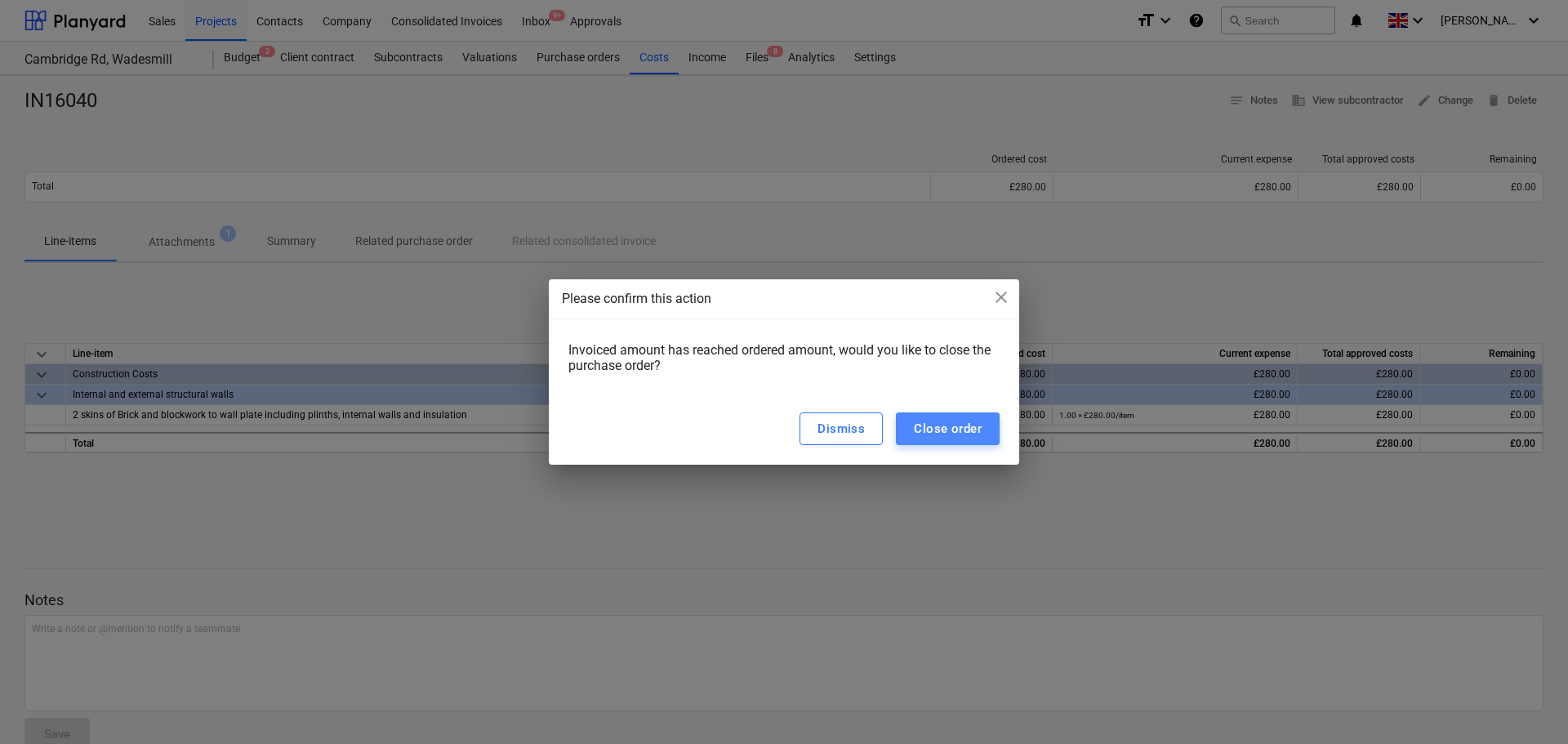
click at [959, 429] on div "Close order" at bounding box center [948, 429] width 68 height 21
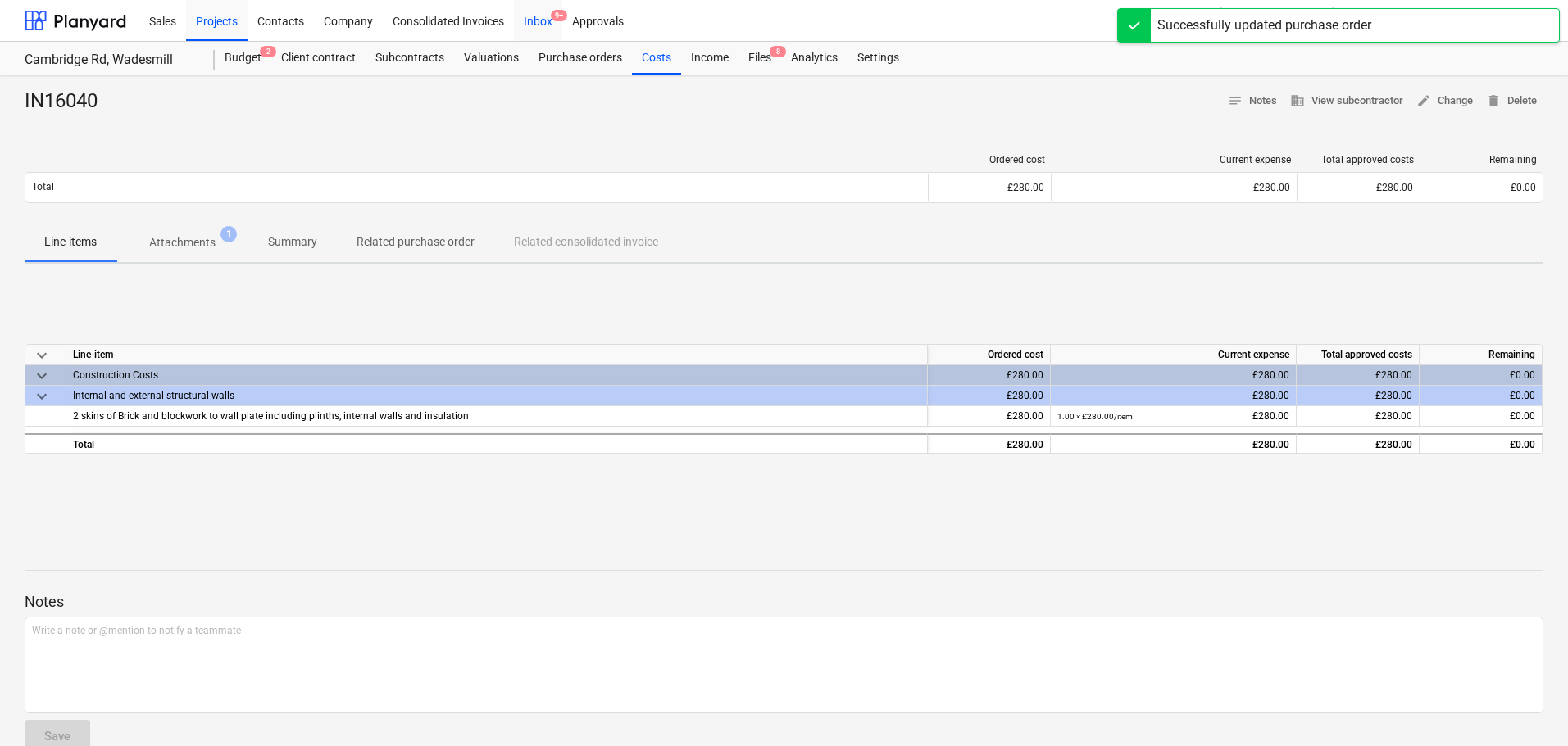
click at [540, 23] on div "Inbox 9+" at bounding box center [538, 20] width 48 height 42
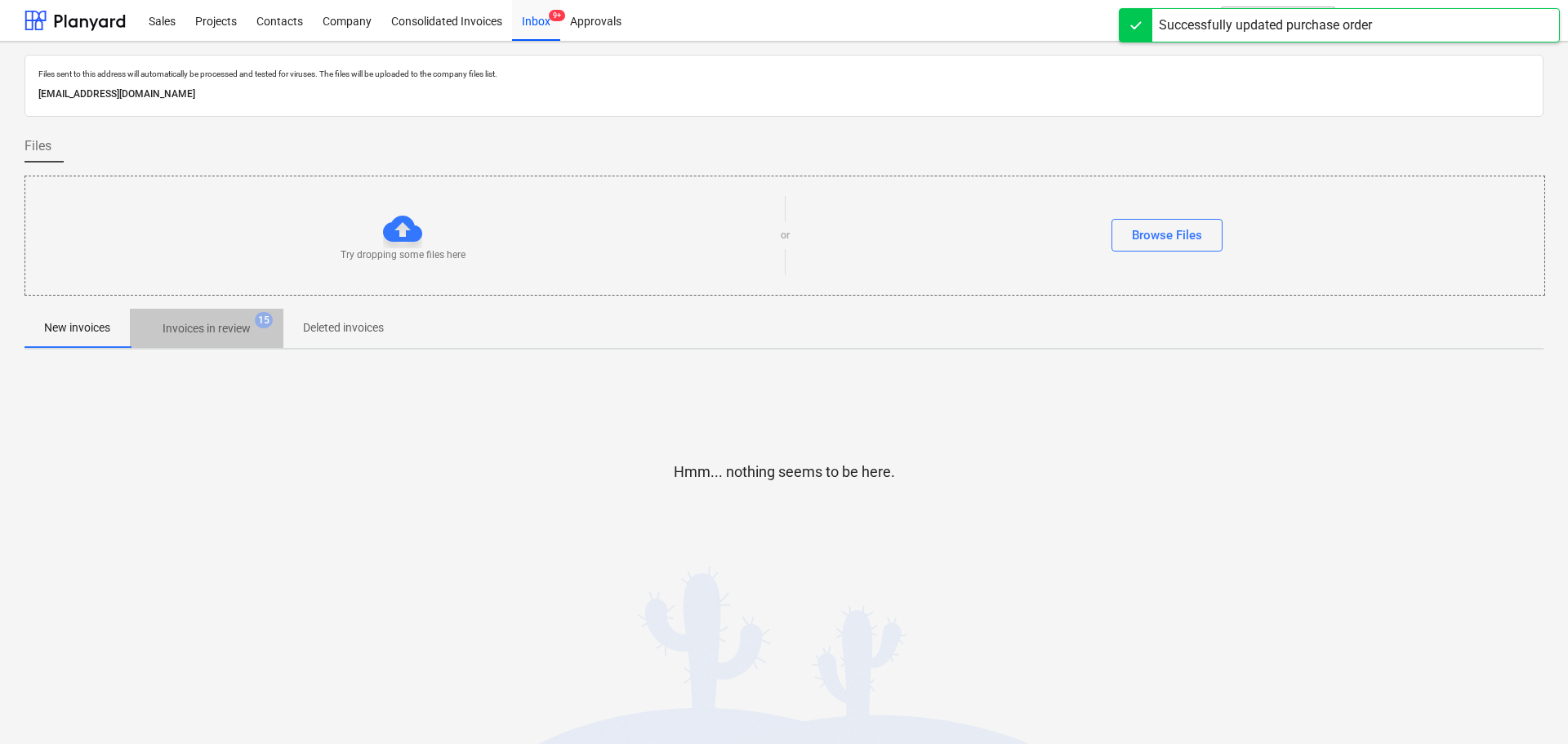
click at [212, 331] on p "Invoices in review" at bounding box center [206, 328] width 88 height 17
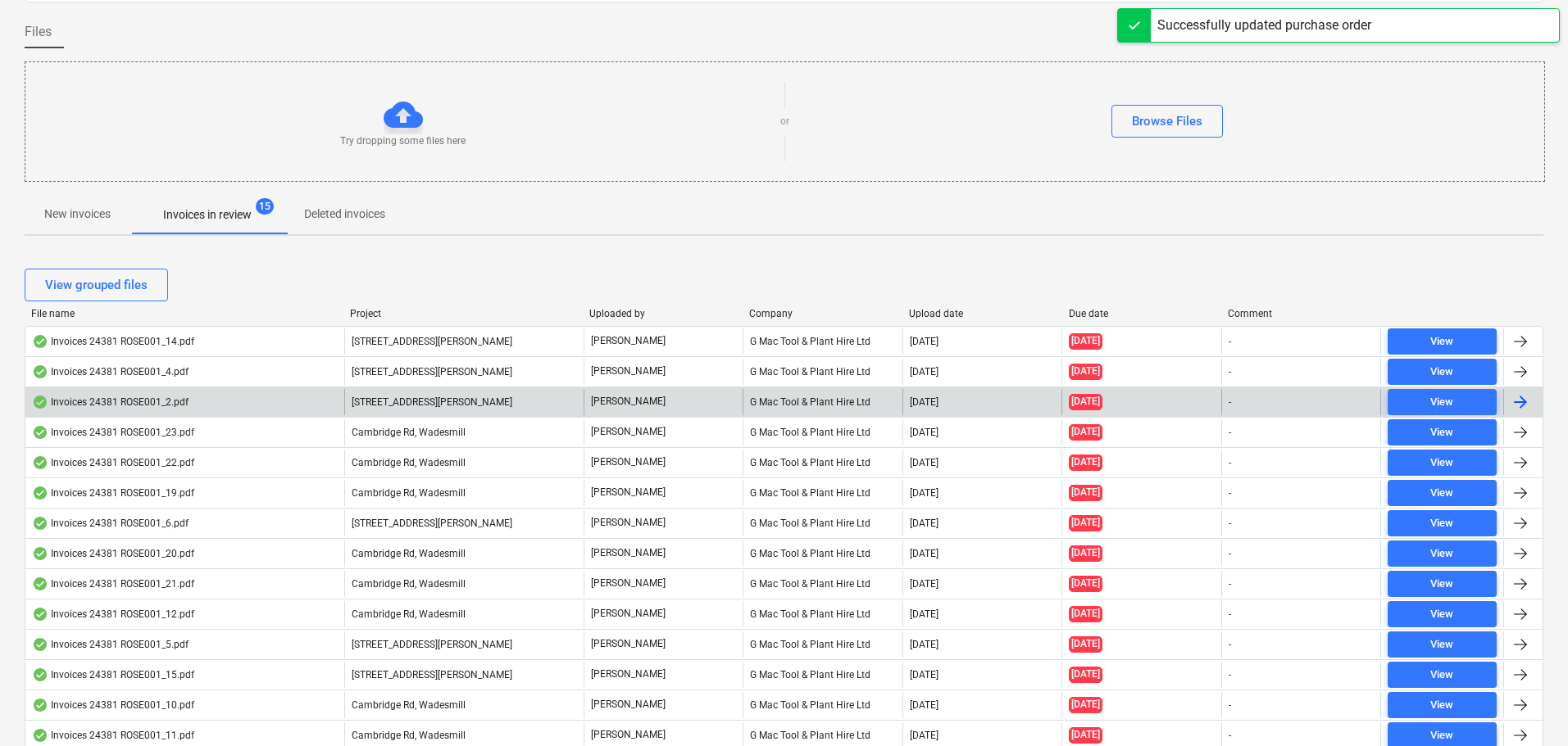
scroll to position [209, 0]
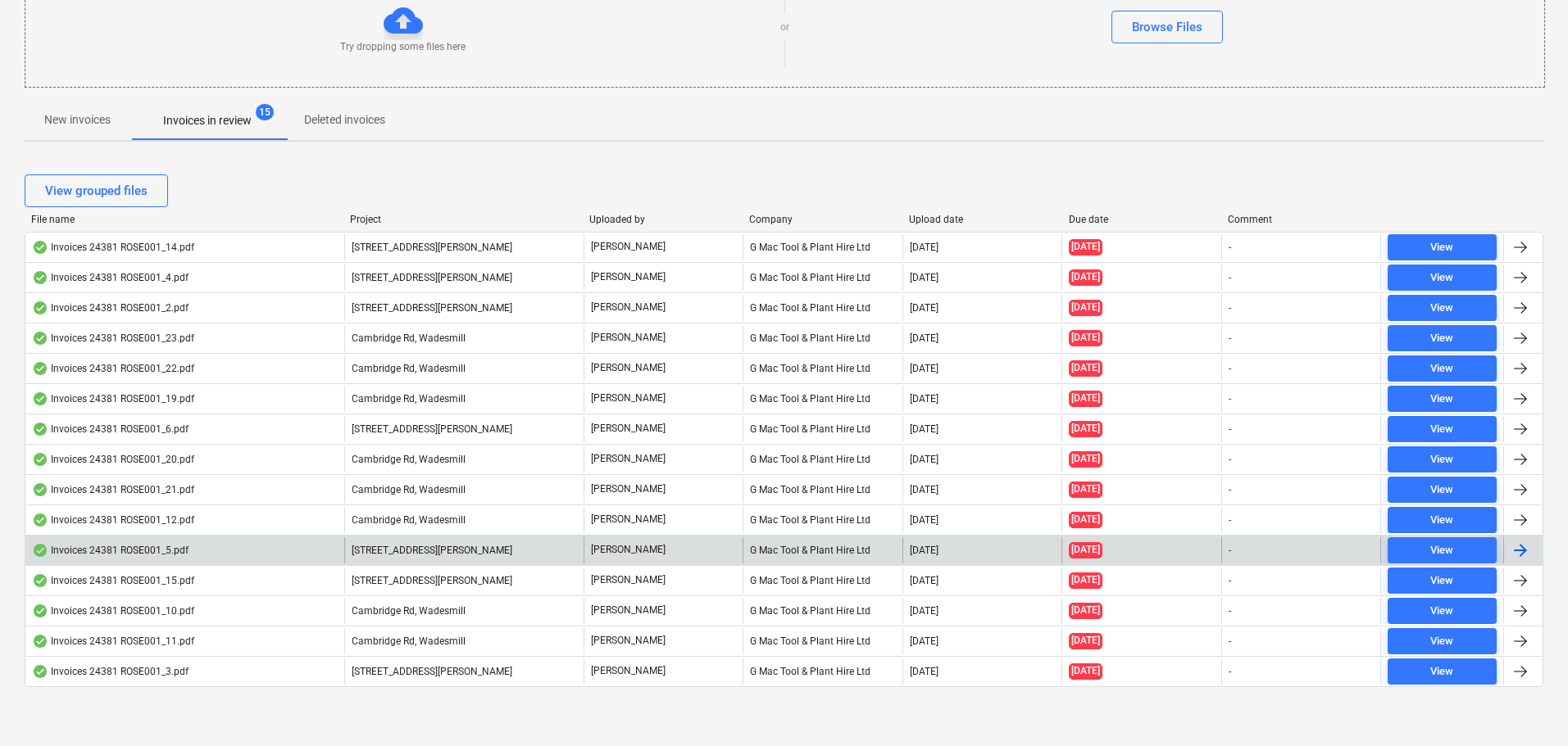
click at [134, 547] on div "Invoices 24381 ROSE001_5.pdf" at bounding box center [110, 551] width 156 height 13
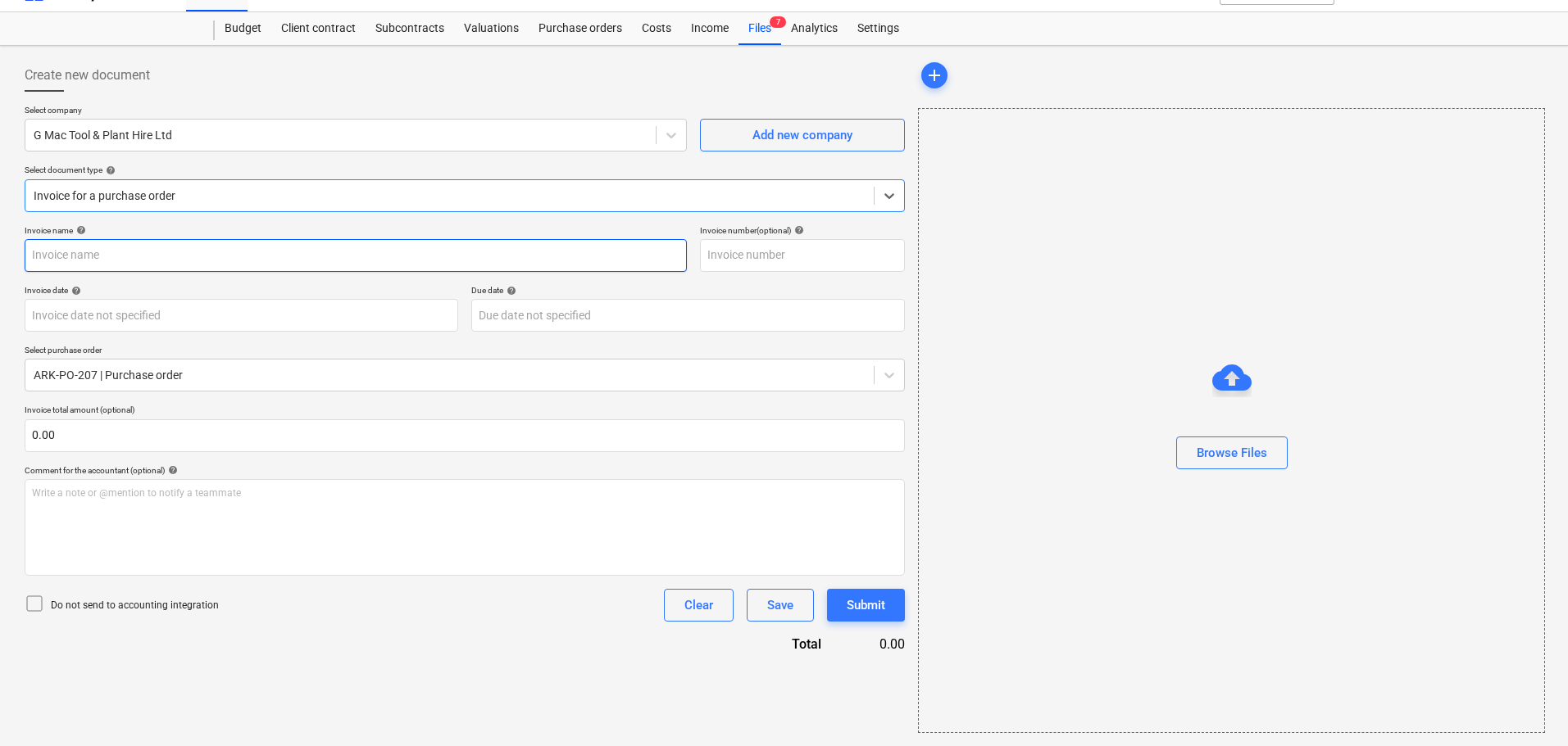
type input "IN16027"
type input "[DATE]"
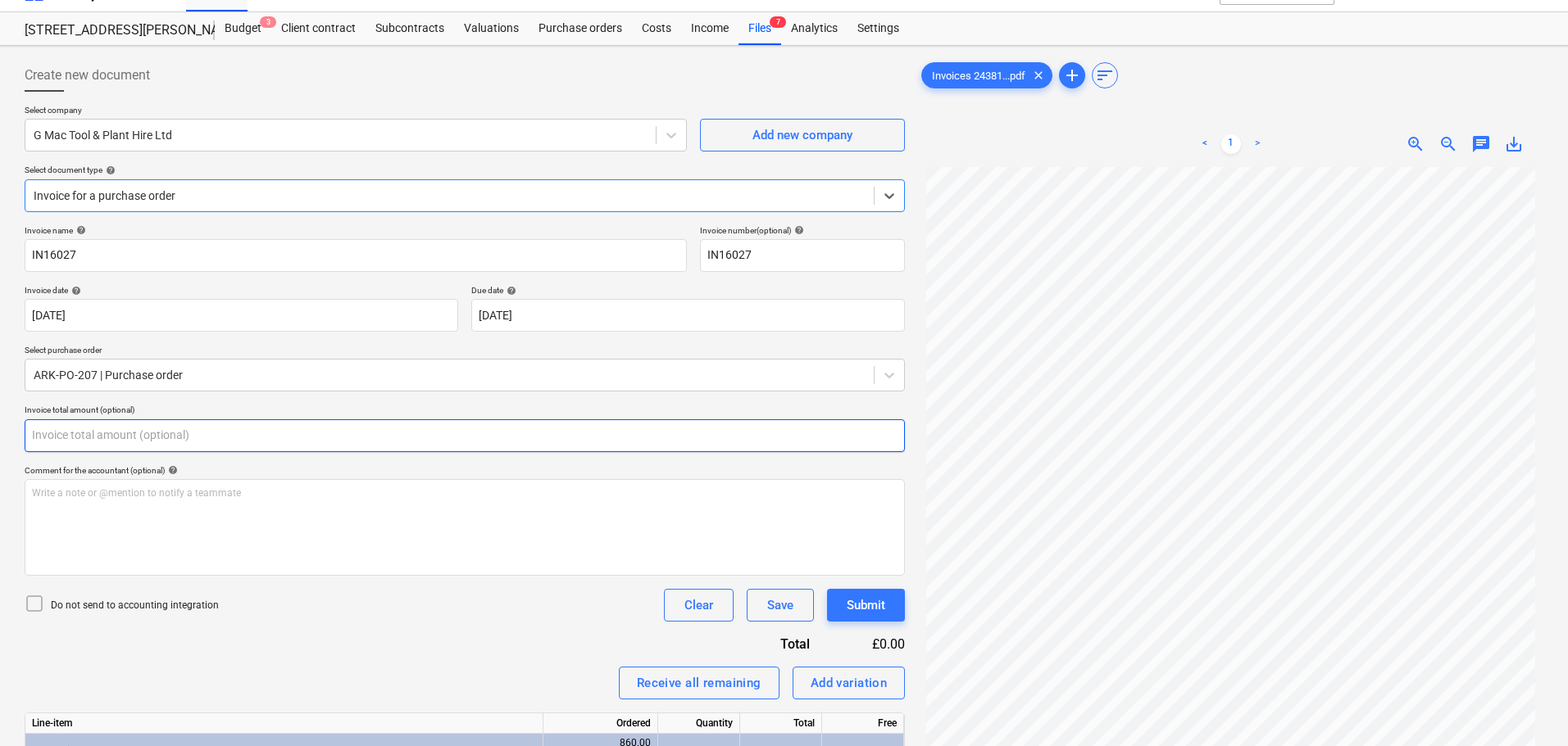
click at [192, 432] on input "text" at bounding box center [464, 435] width 880 height 33
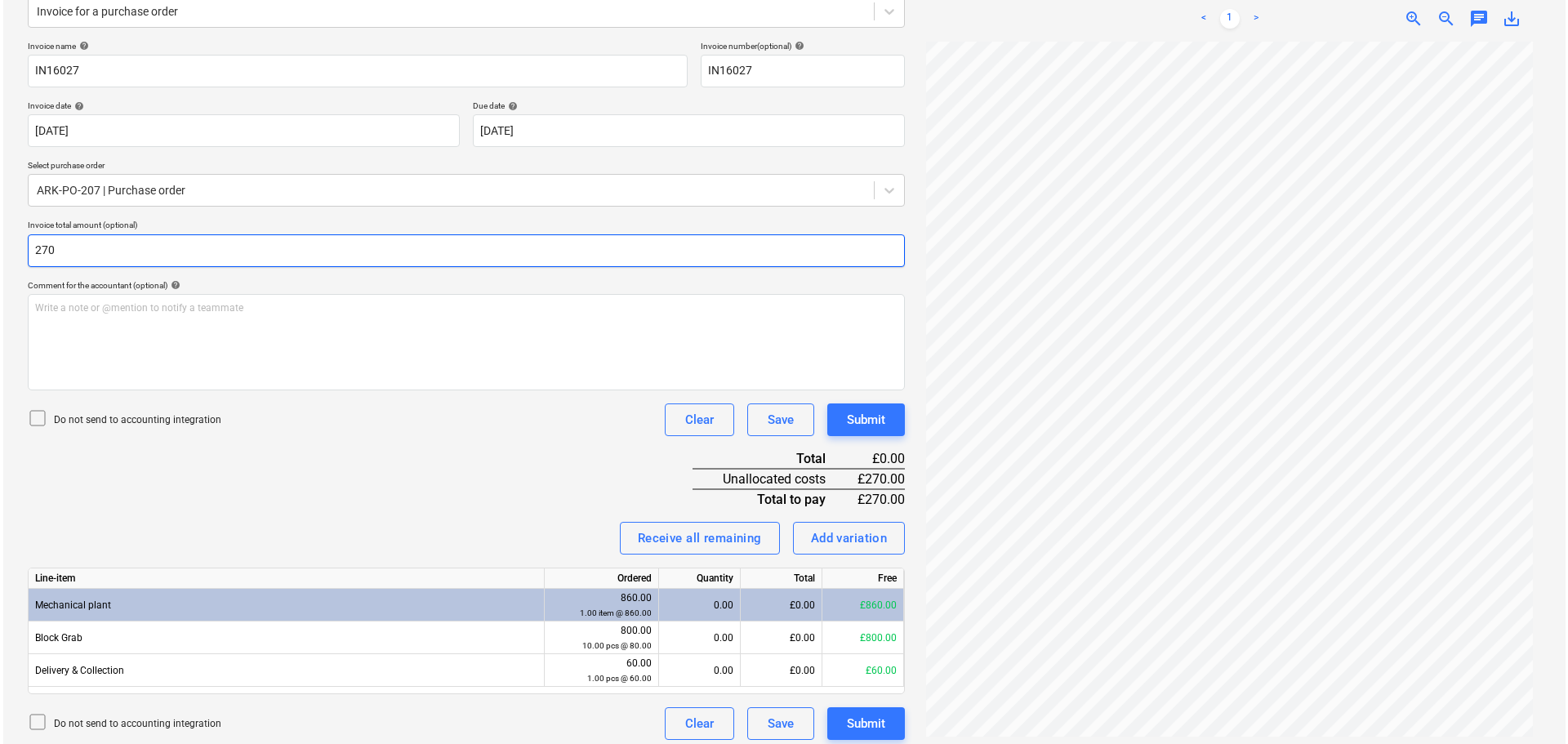
scroll to position [223, 0]
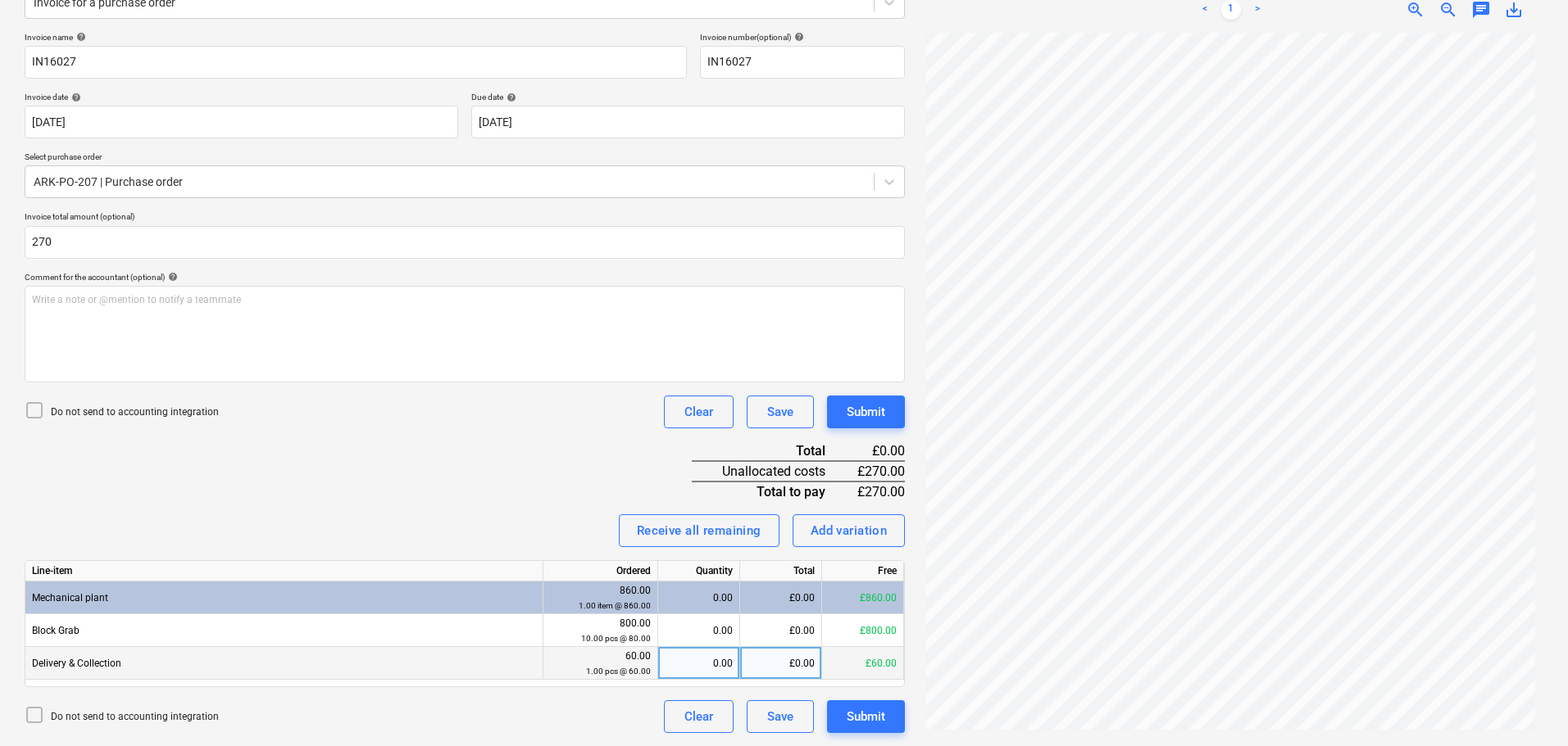
type input "270.00"
click at [774, 658] on div "£0.00" at bounding box center [781, 663] width 82 height 33
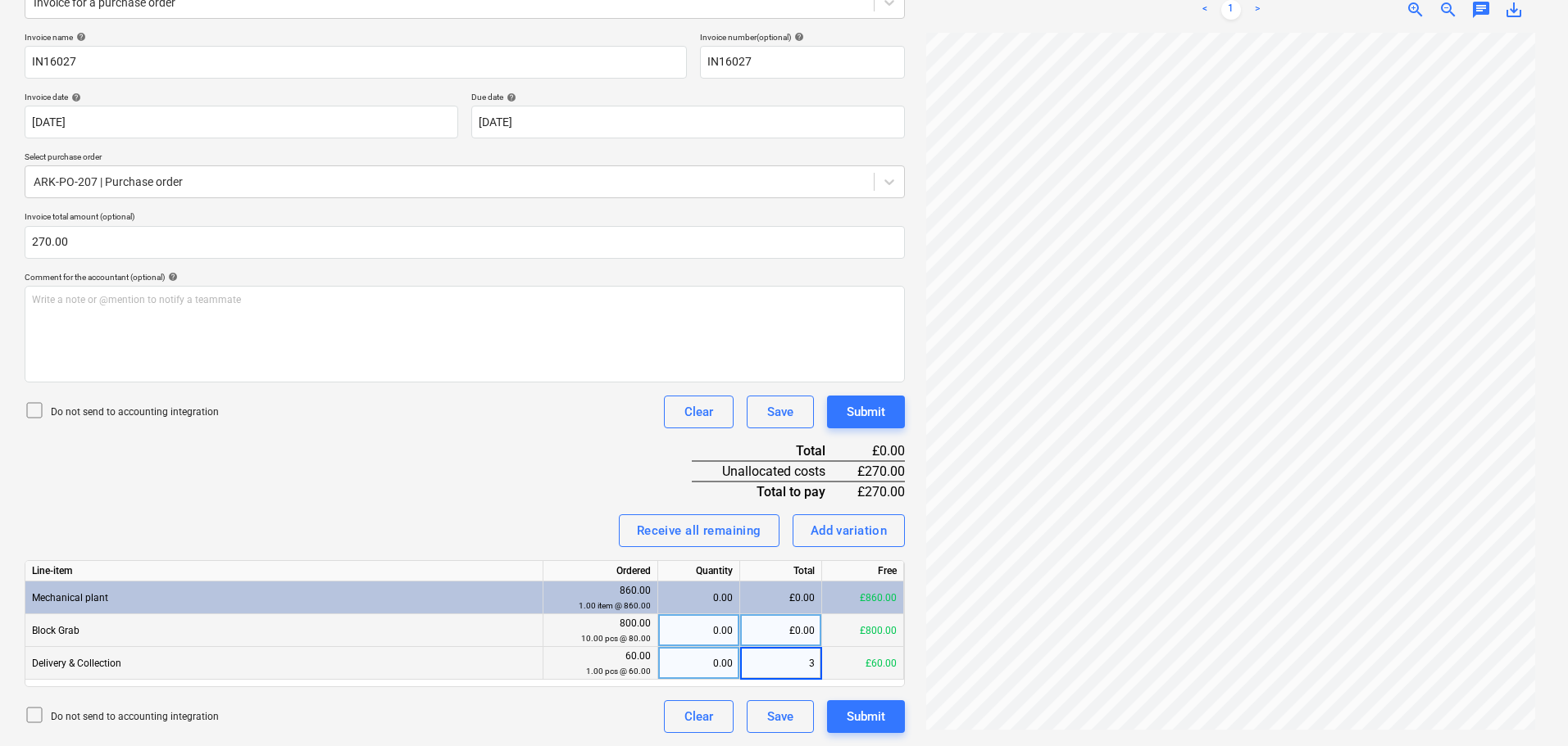
type input "30"
click at [771, 622] on div "£0.00" at bounding box center [781, 631] width 82 height 33
type input "240"
click at [872, 412] on div "Submit" at bounding box center [865, 412] width 38 height 21
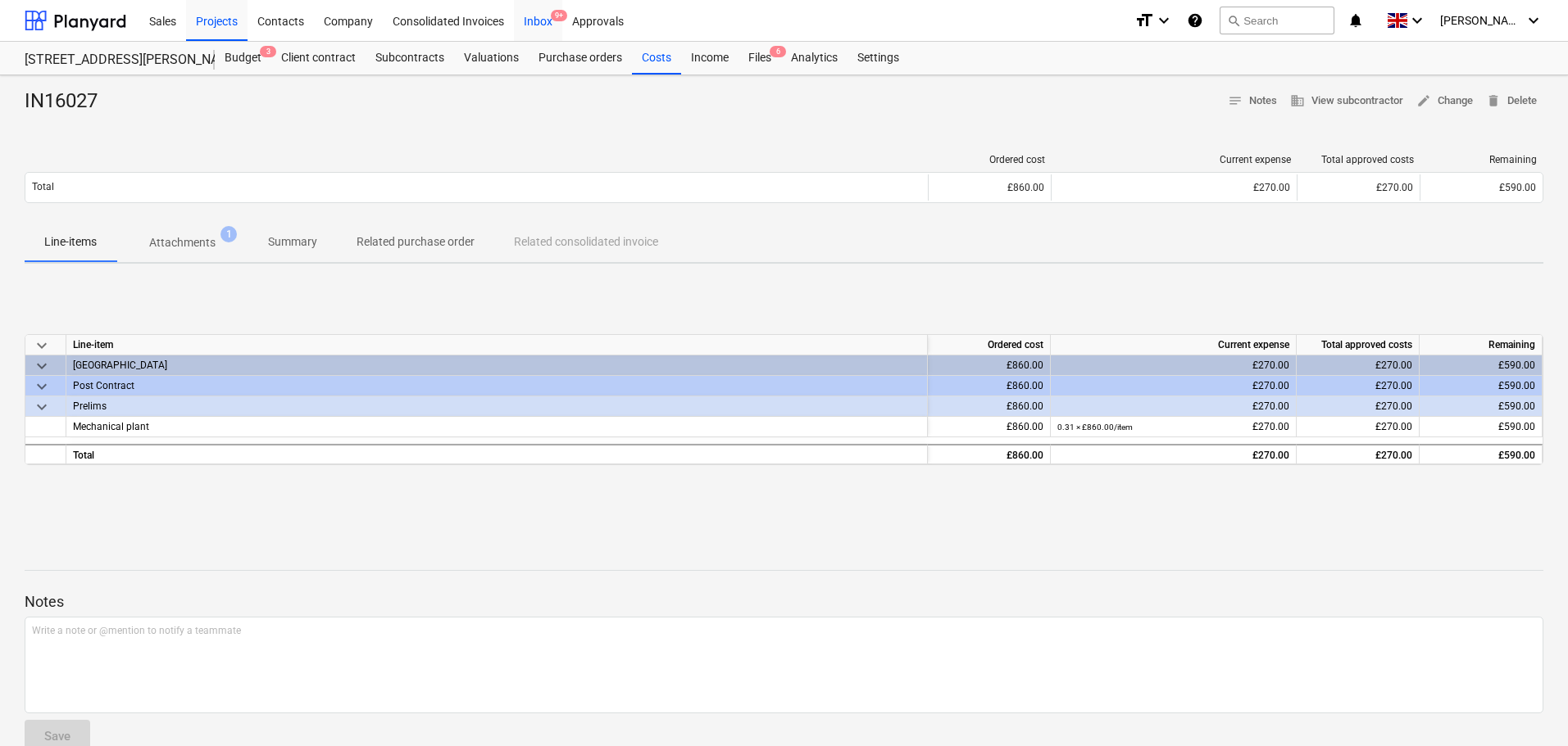
click at [538, 22] on div "Inbox 9+" at bounding box center [538, 20] width 48 height 42
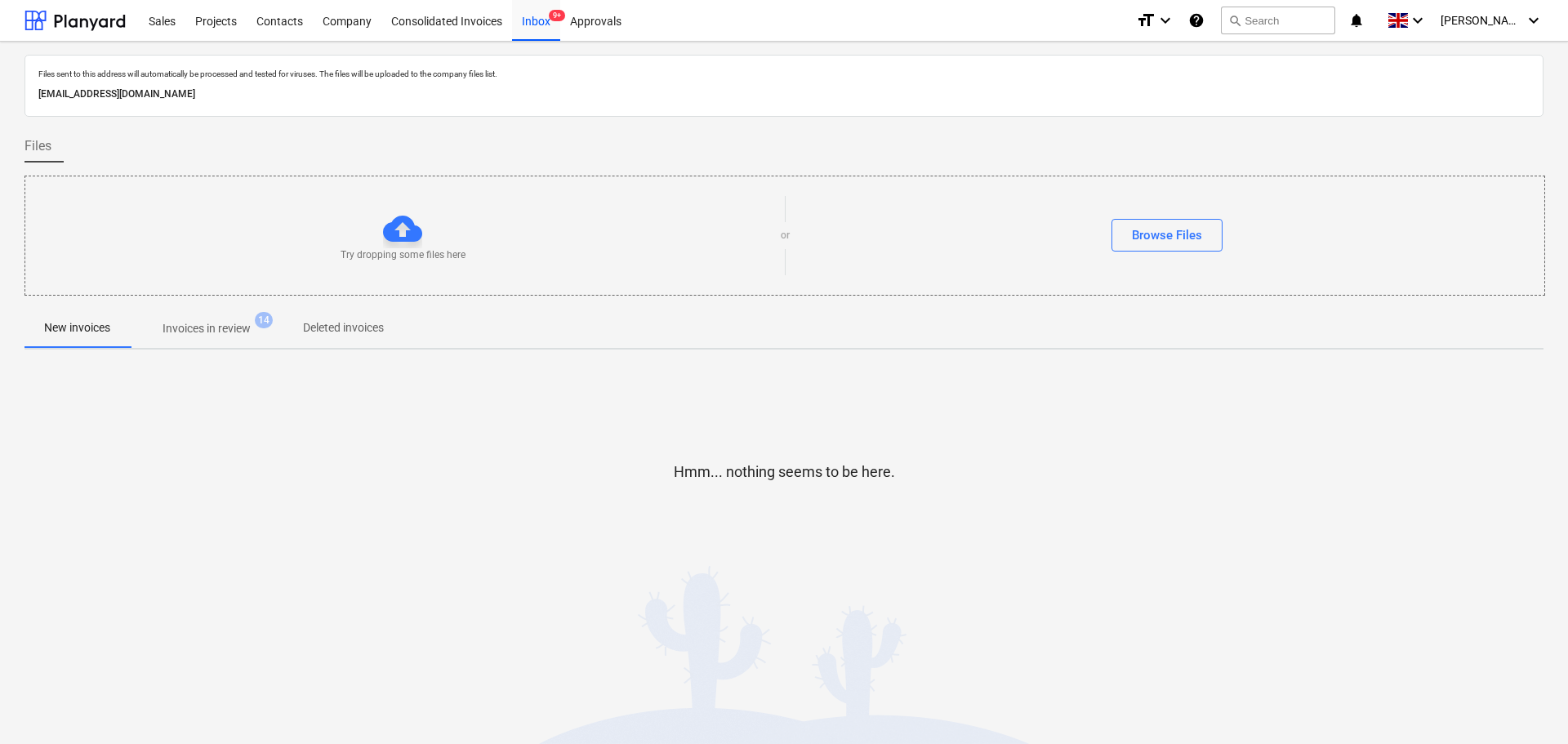
click at [204, 327] on p "Invoices in review" at bounding box center [206, 328] width 88 height 17
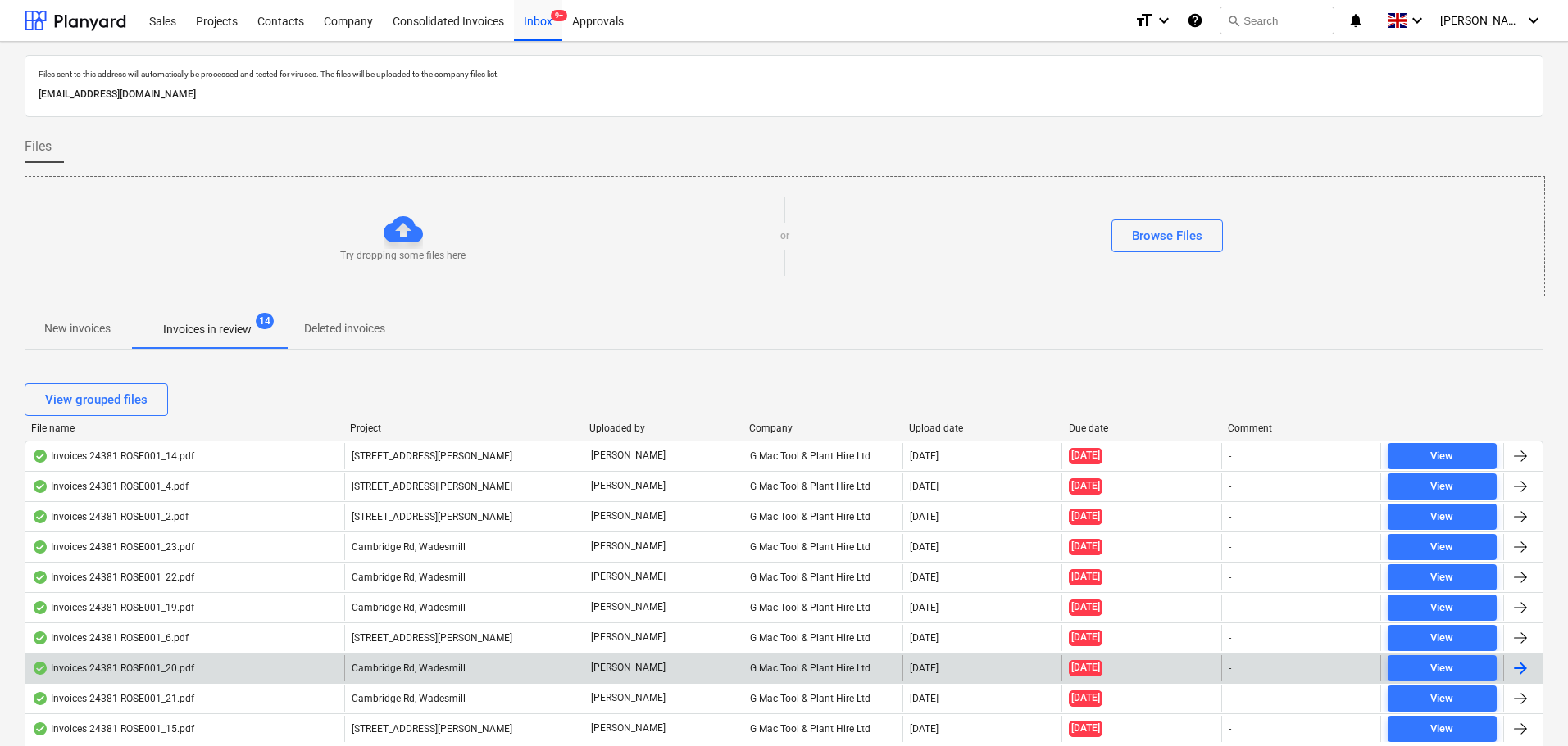
click at [157, 671] on div "Invoices 24381 ROSE001_20.pdf" at bounding box center [113, 669] width 162 height 13
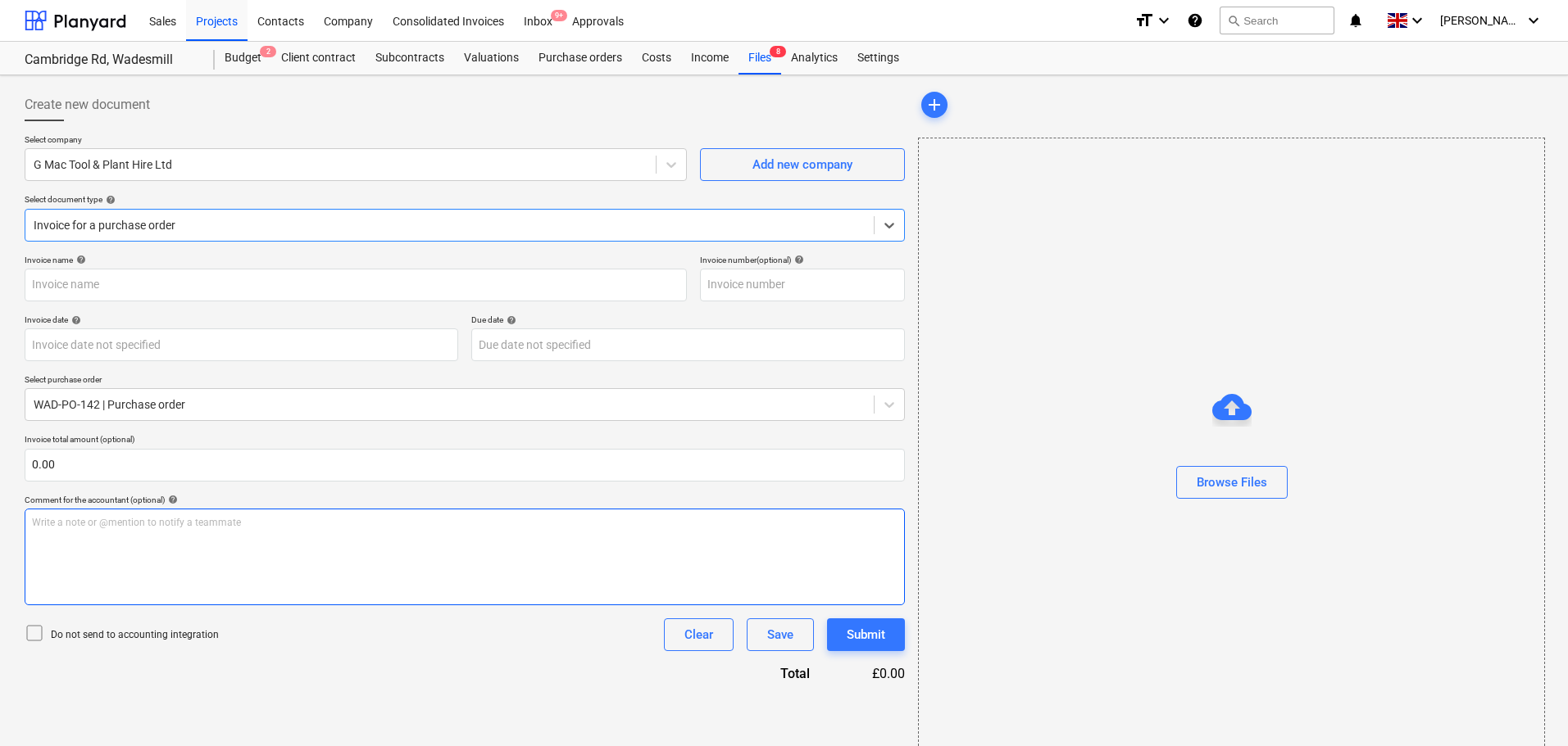
type input "IN16042"
type input "[DATE]"
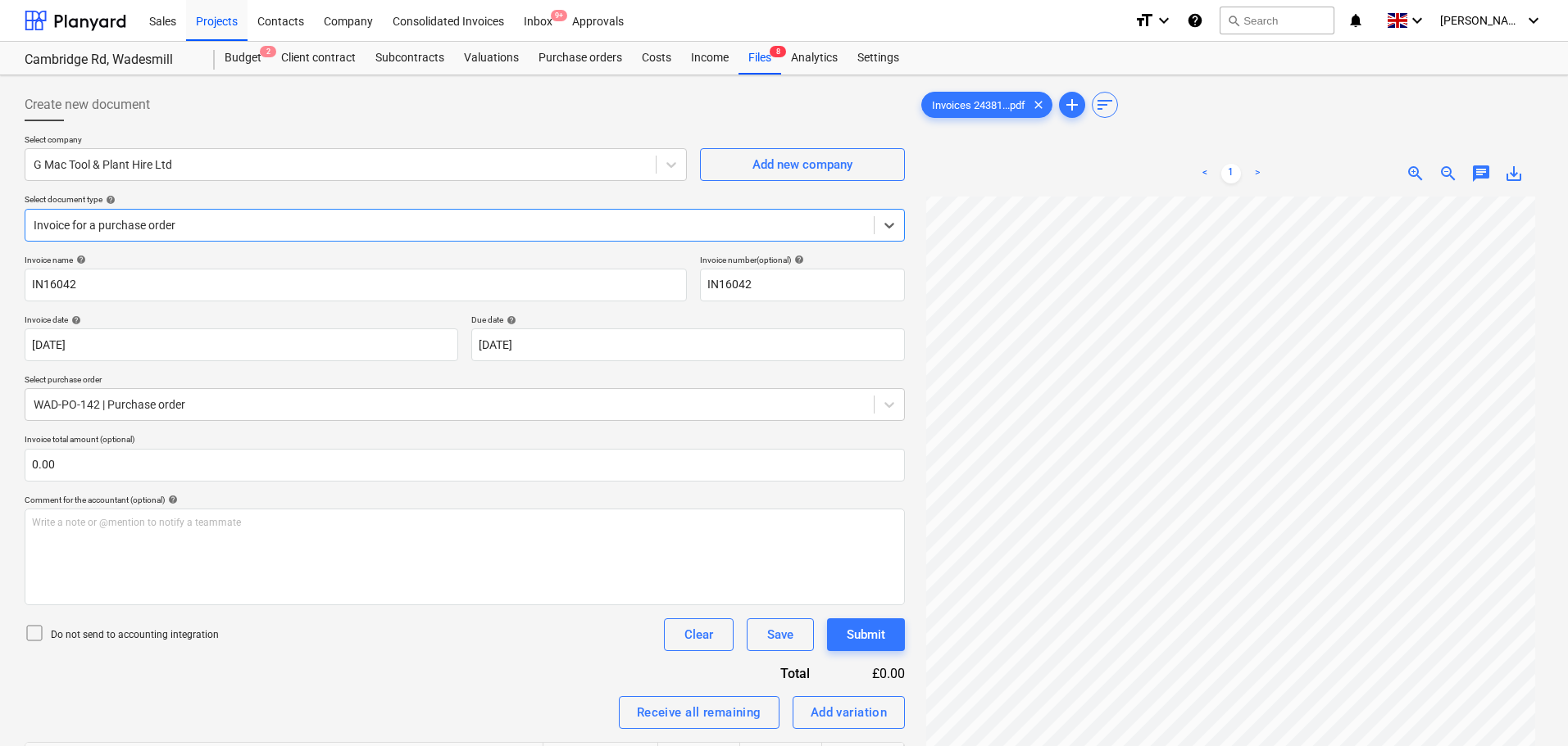
scroll to position [164, 0]
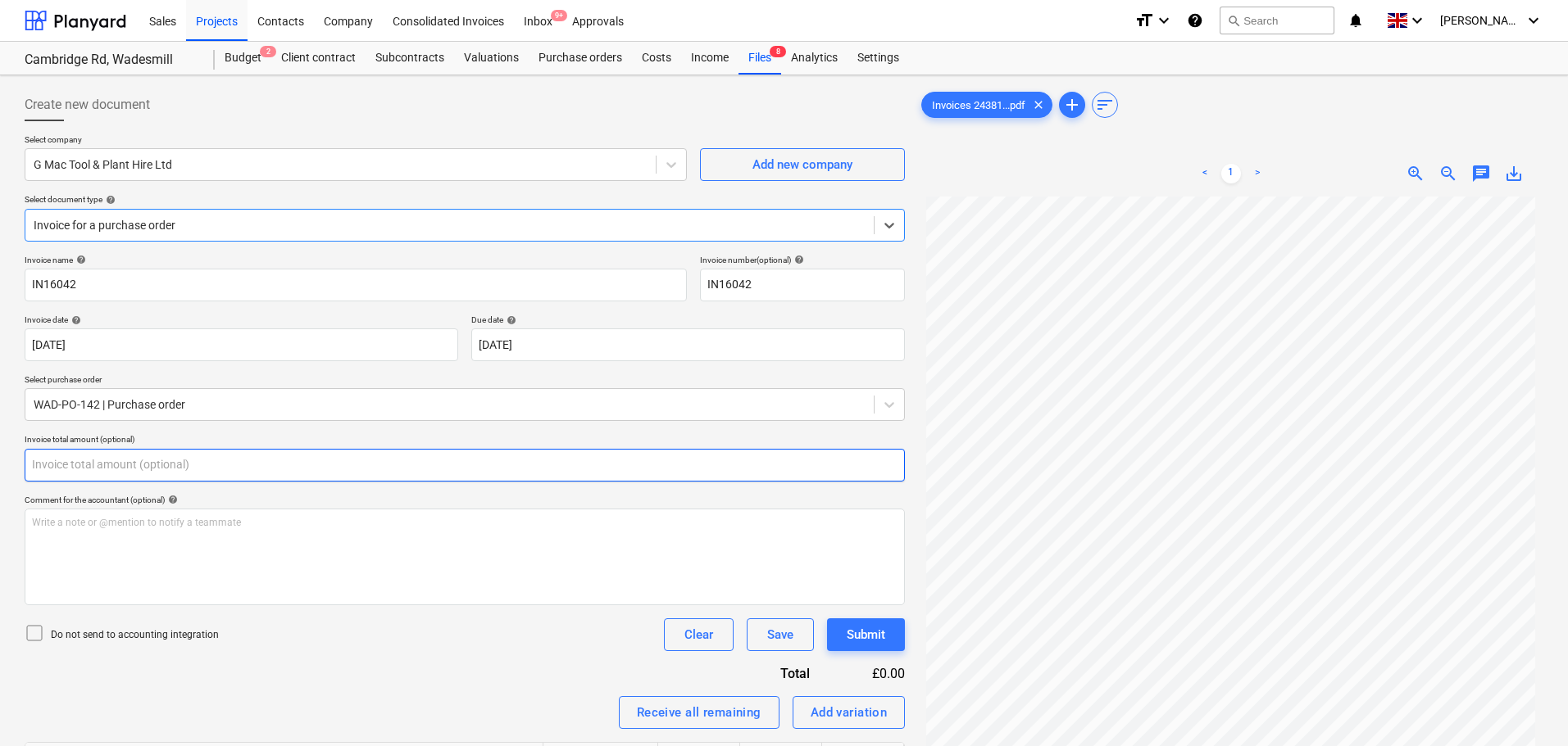
click at [79, 462] on input "text" at bounding box center [464, 465] width 880 height 33
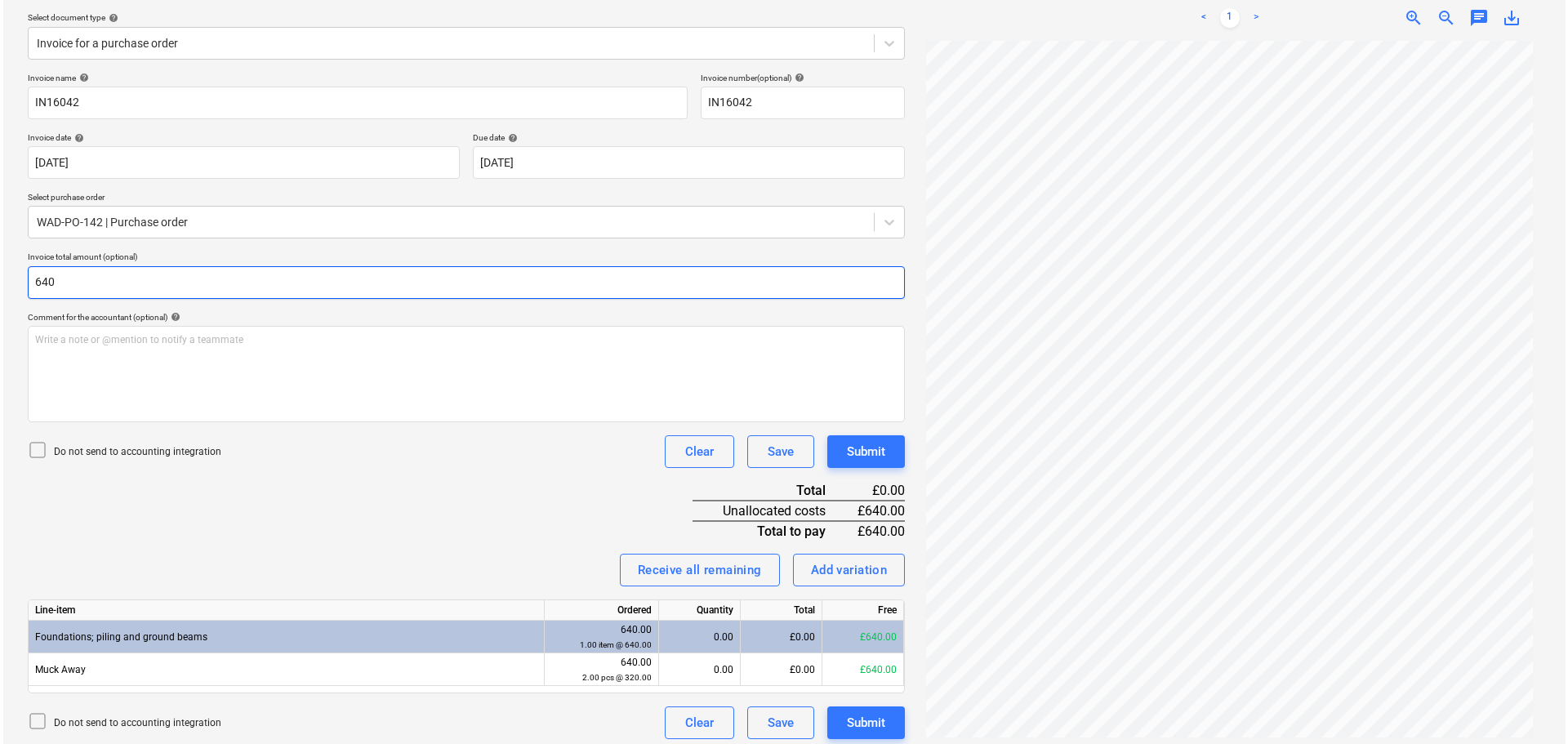
scroll to position [189, 0]
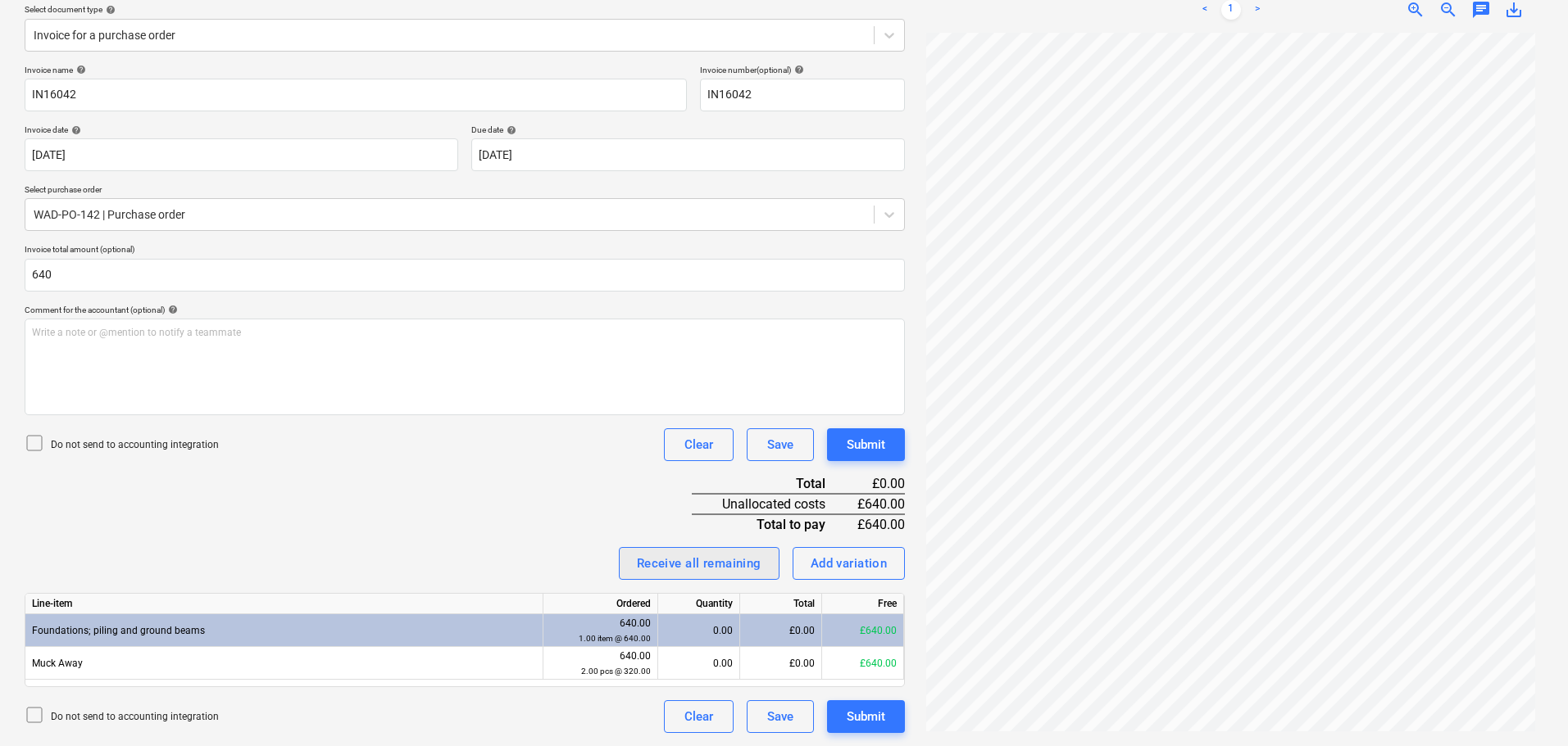
type input "640.00"
click at [684, 565] on div "Receive all remaining" at bounding box center [699, 564] width 125 height 21
click at [866, 448] on div "Submit" at bounding box center [865, 445] width 38 height 21
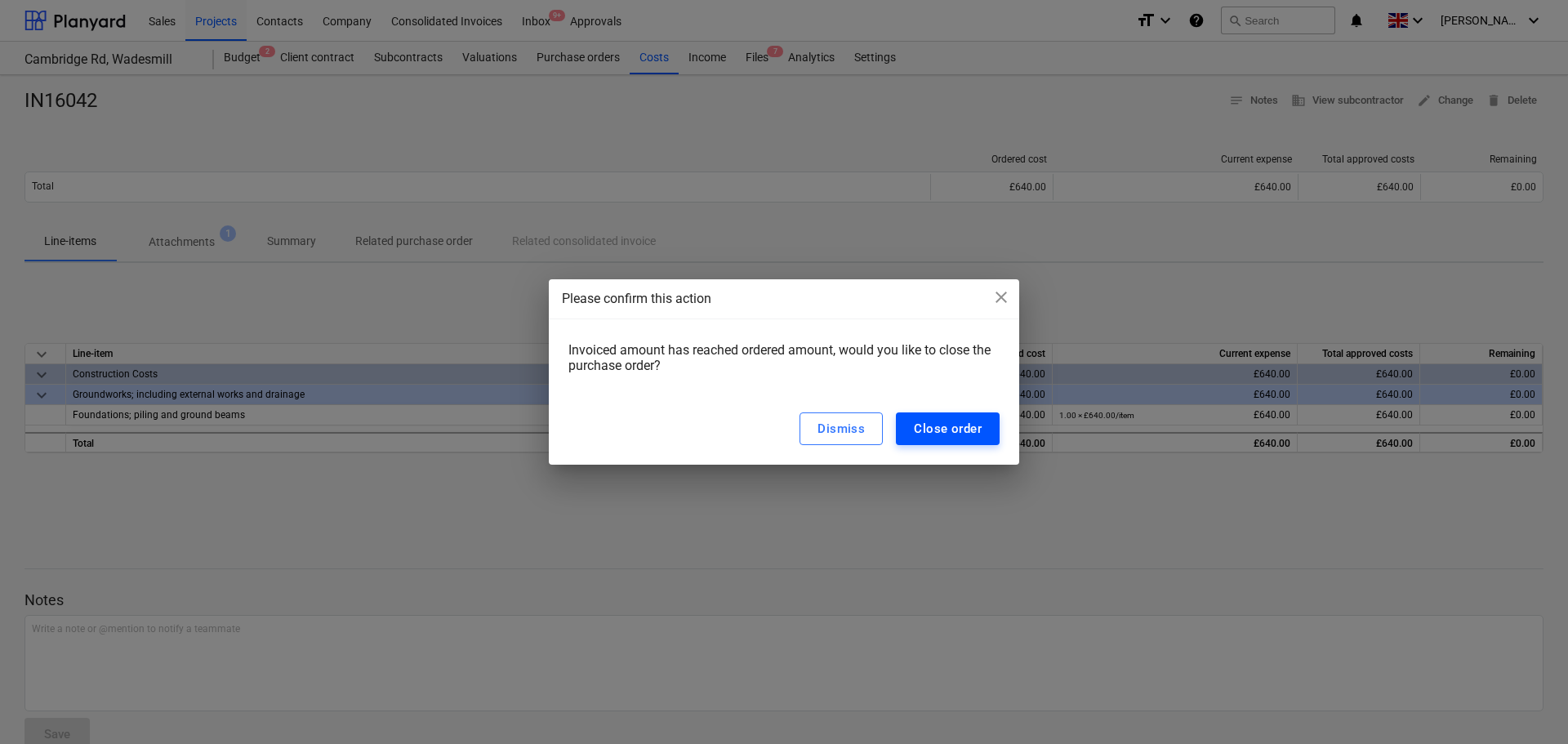
click at [962, 436] on div "Close order" at bounding box center [948, 429] width 68 height 21
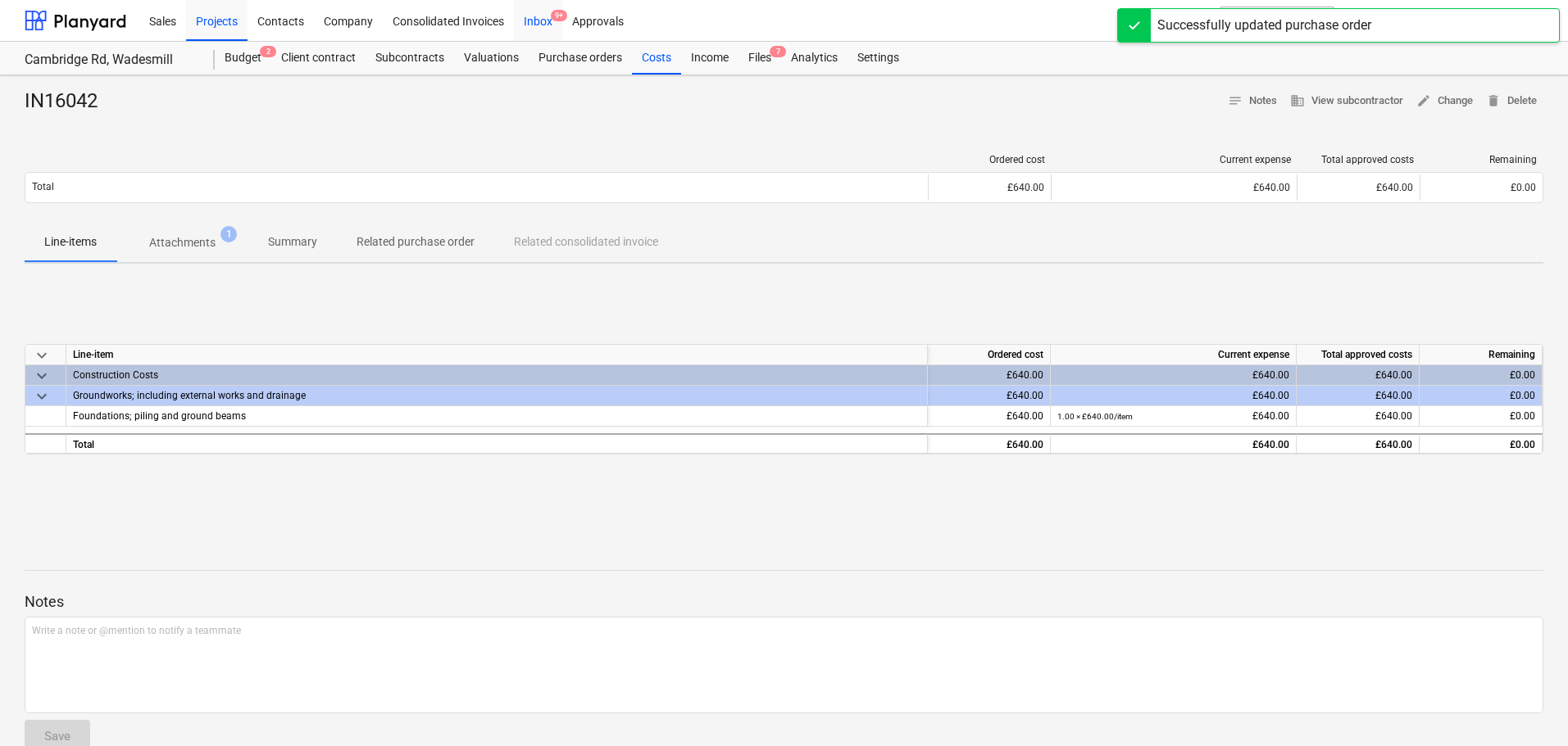
click at [547, 26] on div "Inbox 9+" at bounding box center [538, 20] width 48 height 42
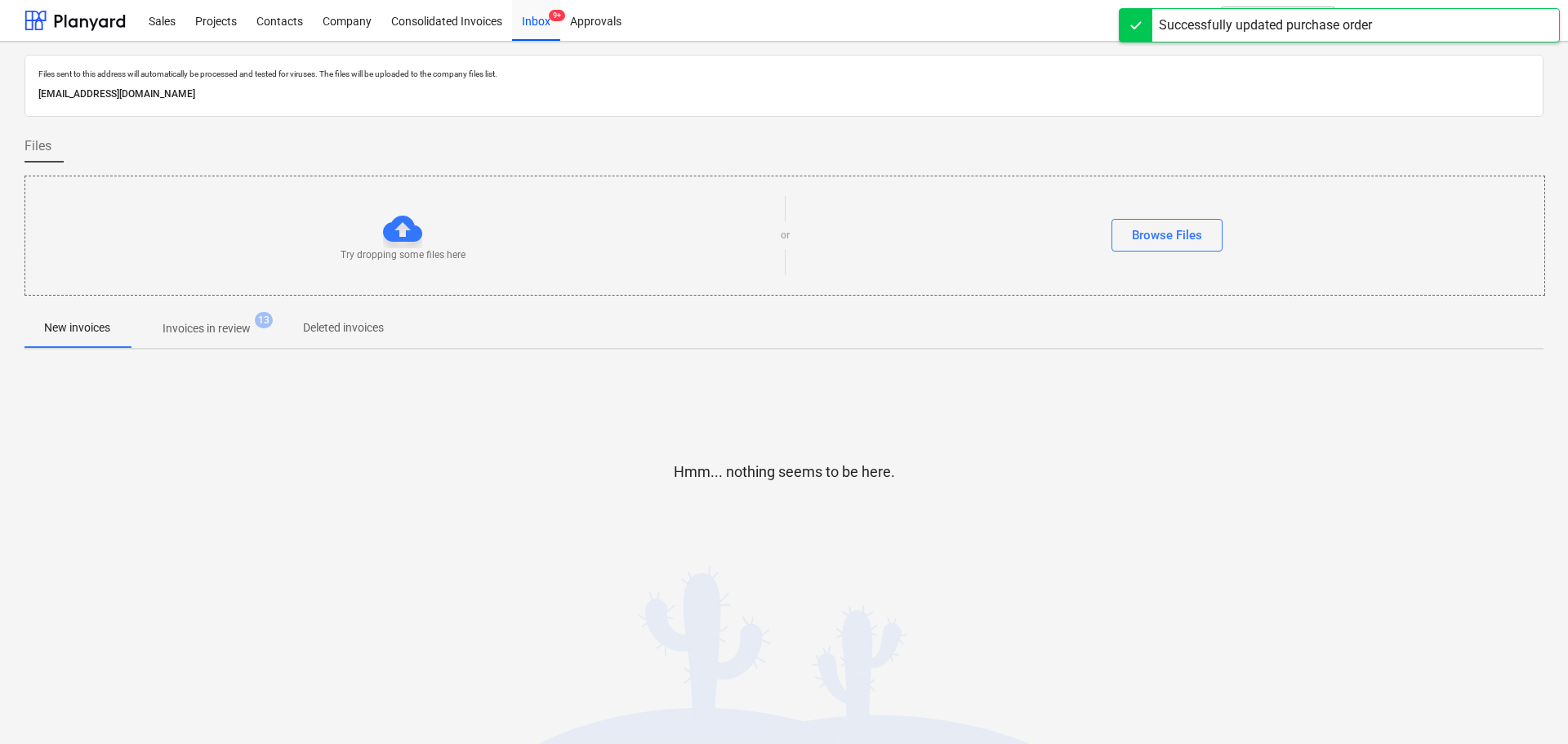
click at [186, 329] on p "Invoices in review" at bounding box center [206, 328] width 88 height 17
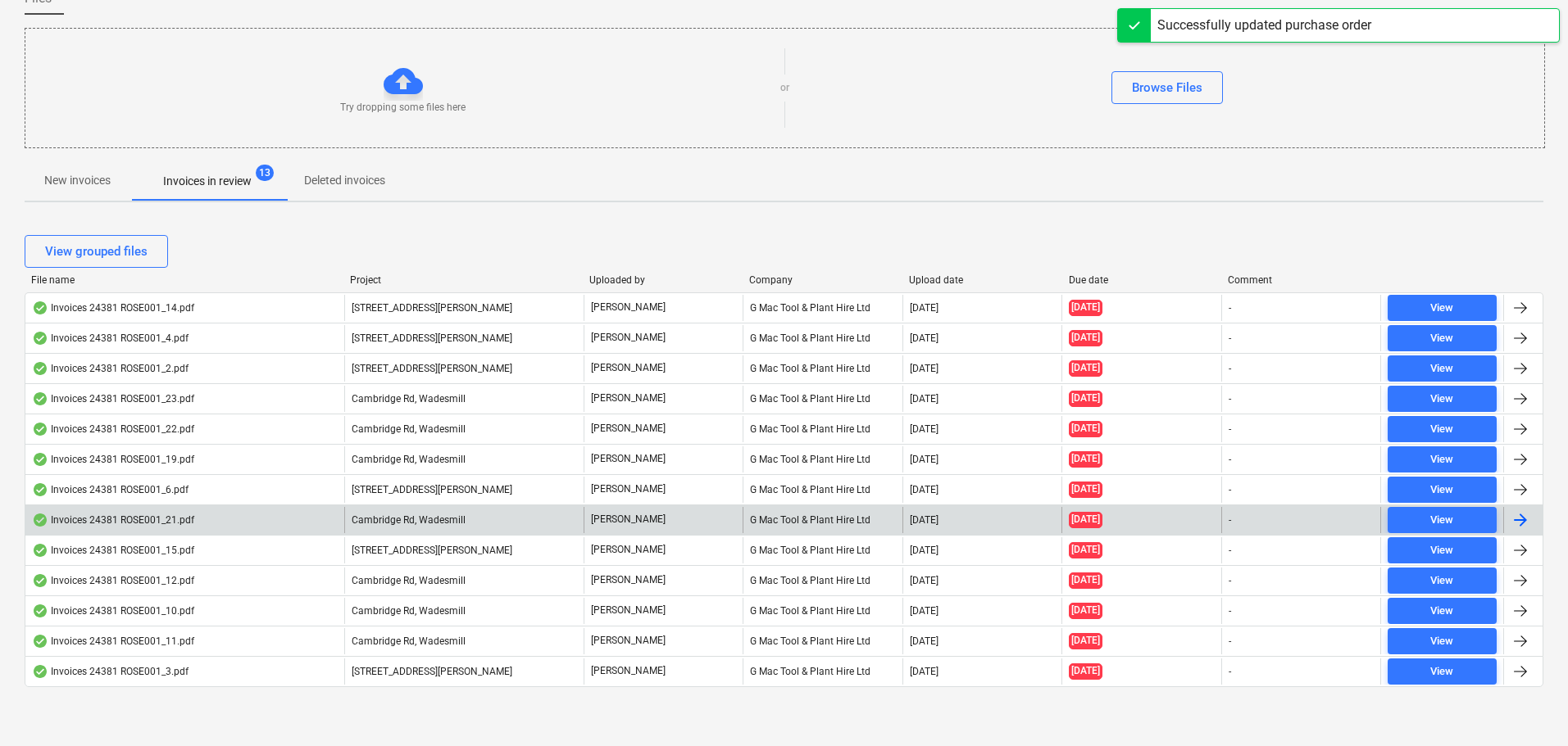
click at [147, 507] on div "Invoices 24381 ROSE001_21.pdf" at bounding box center [184, 520] width 319 height 26
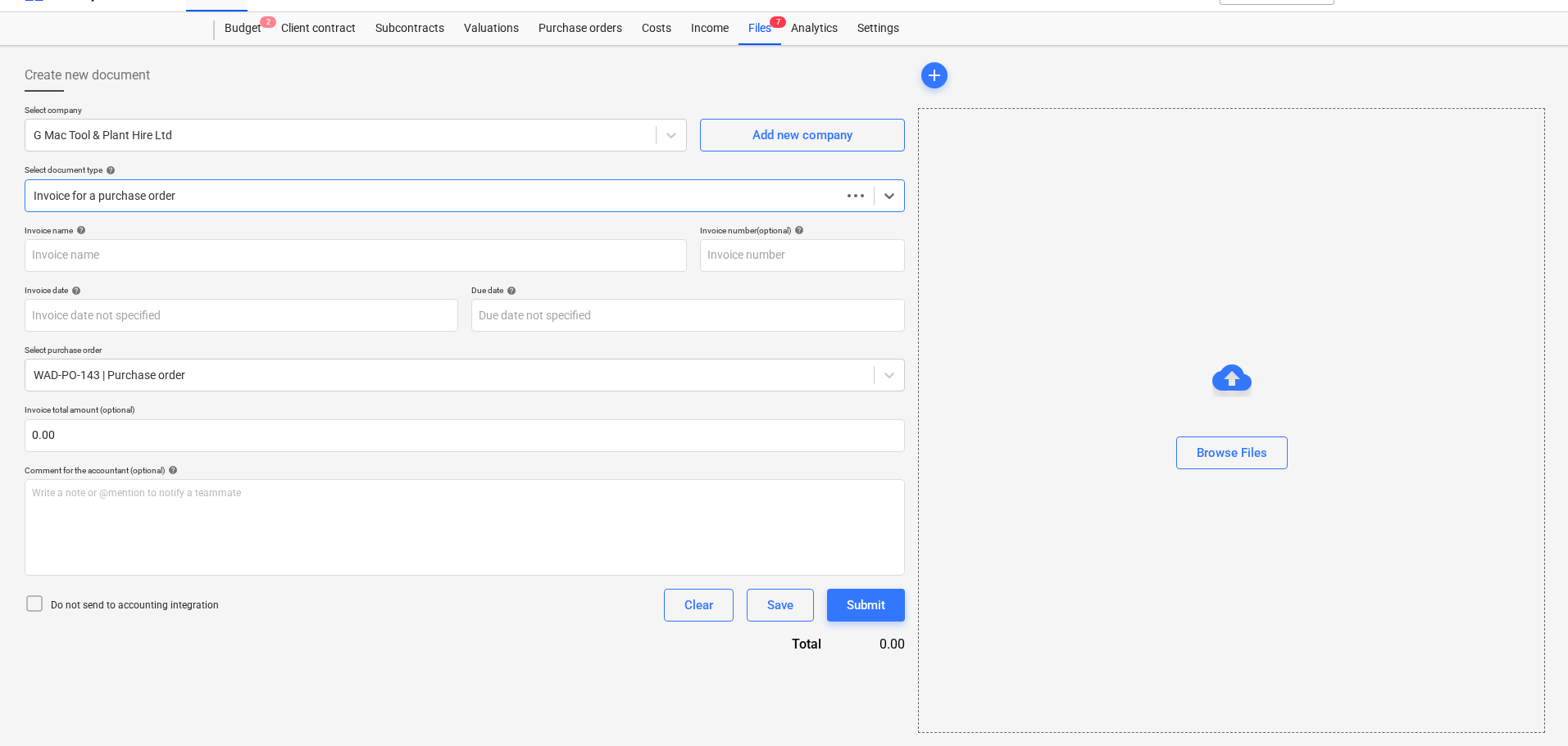
scroll to position [30, 0]
type input "IN16043"
type input "[DATE]"
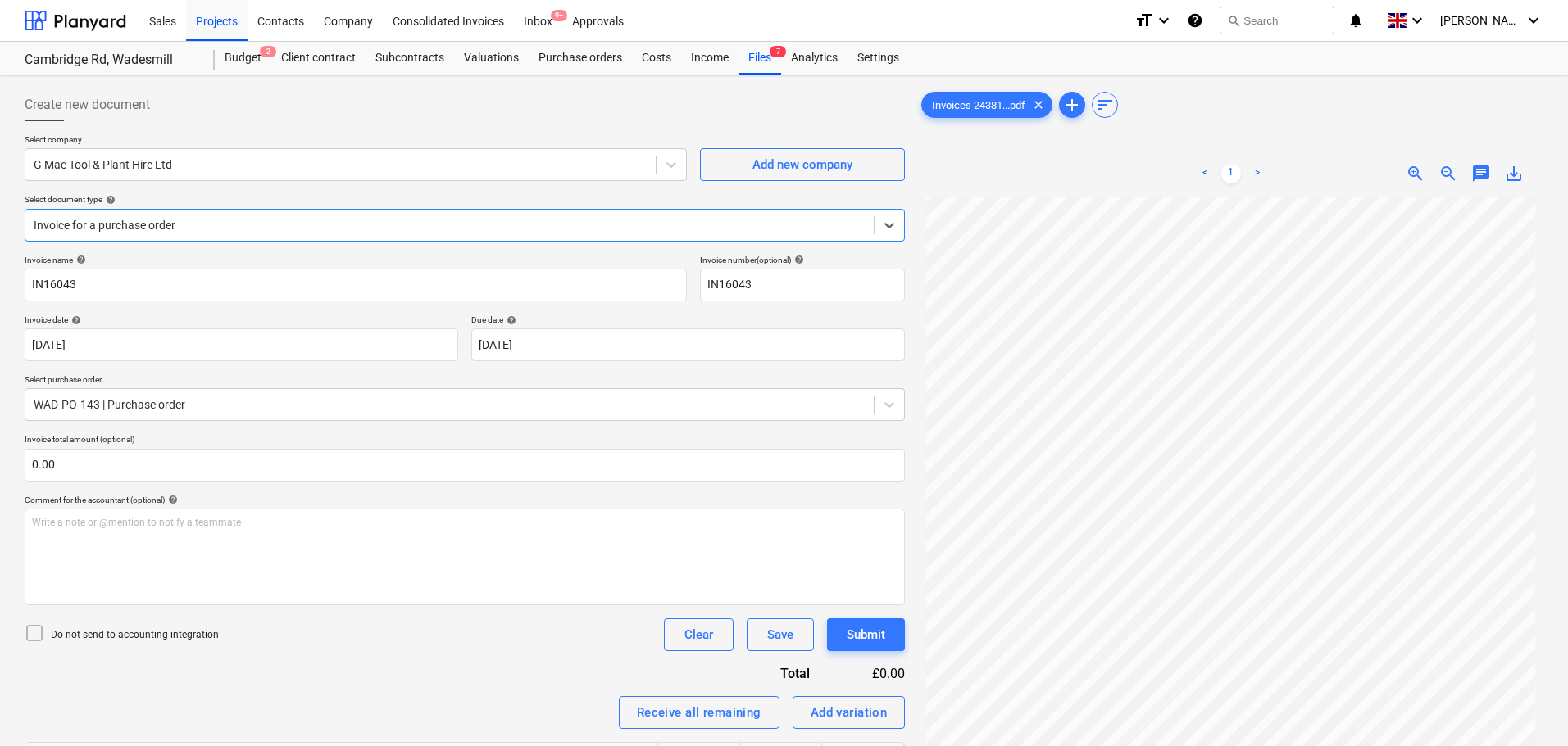
scroll to position [166, 0]
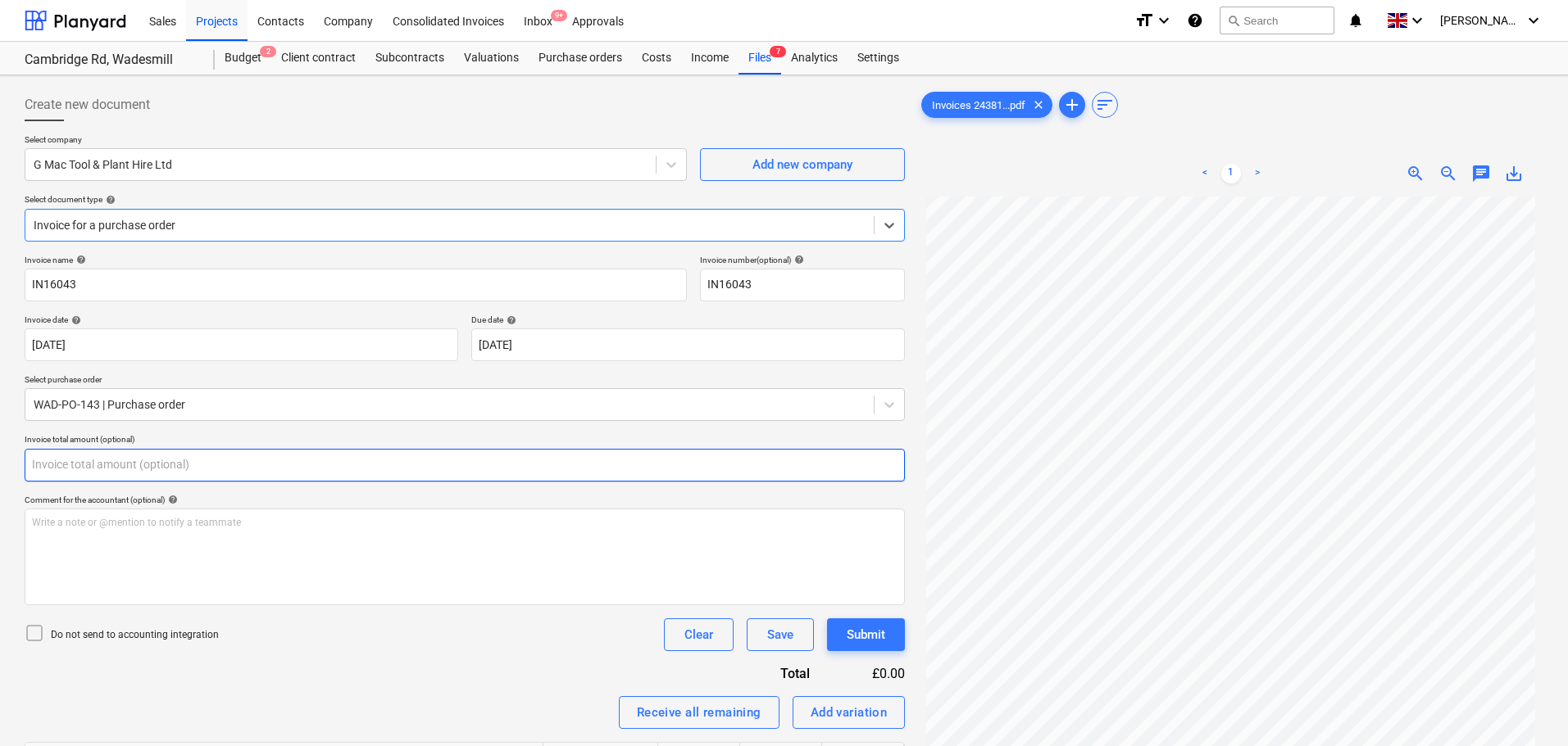
click at [110, 460] on input "text" at bounding box center [464, 465] width 880 height 33
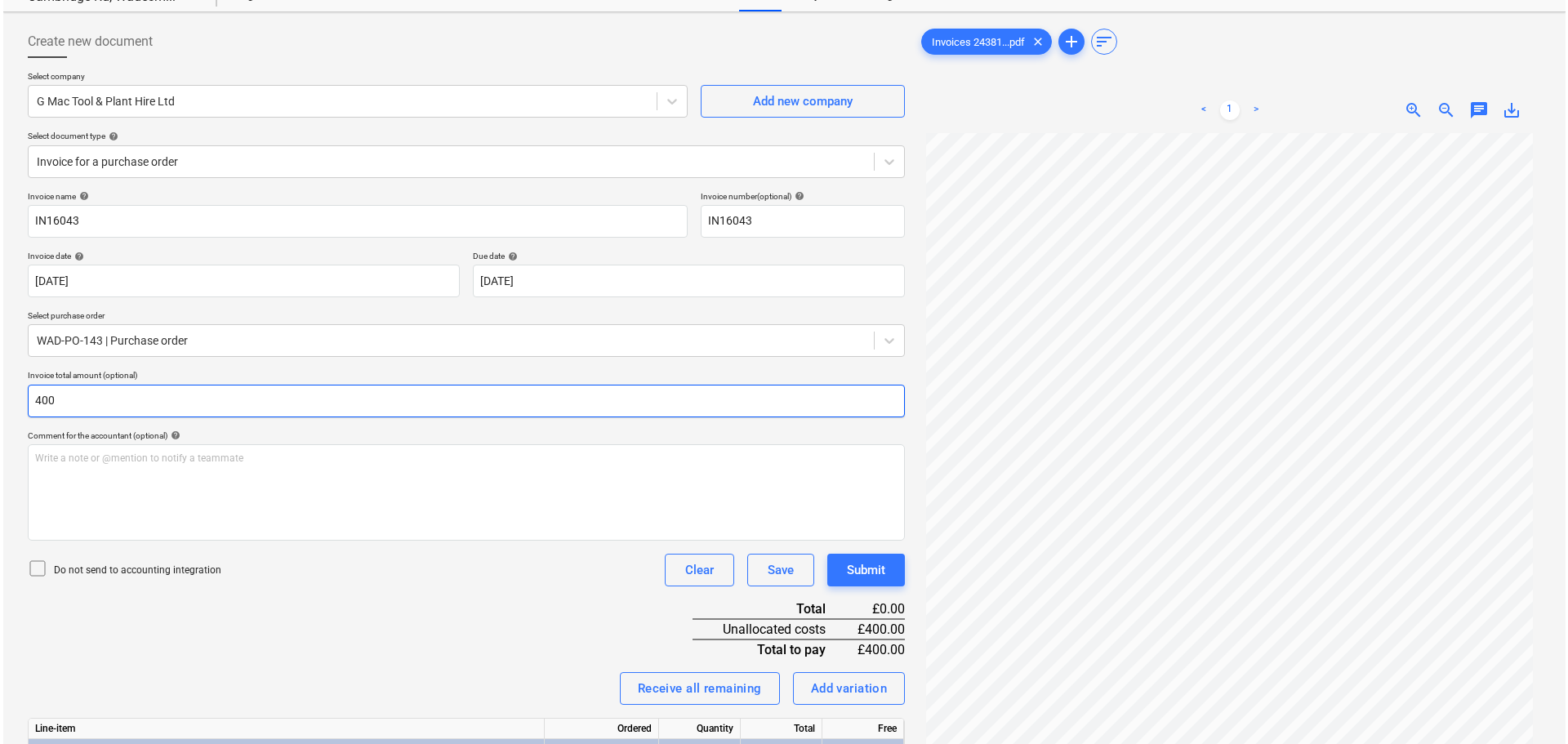
scroll to position [189, 0]
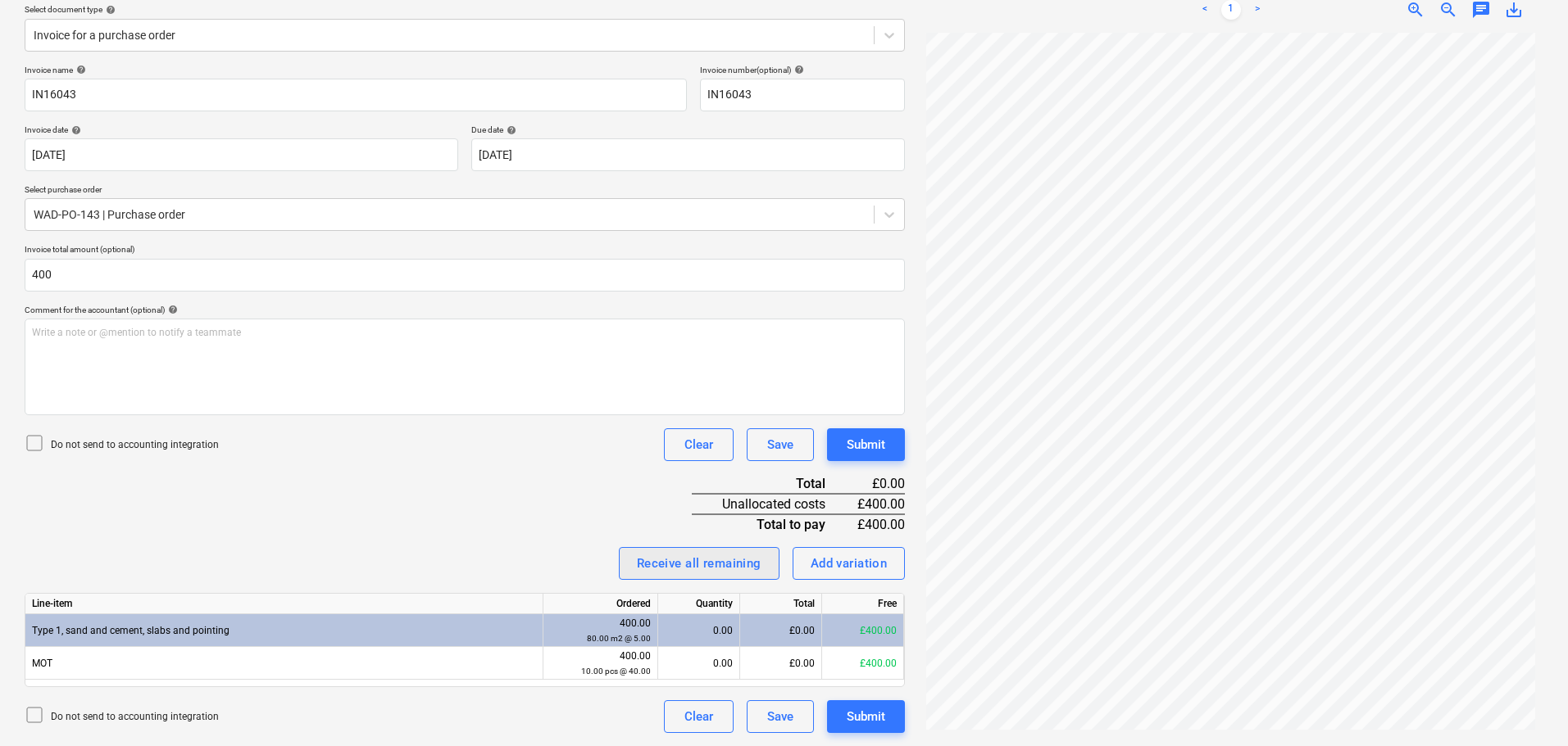
type input "400.00"
click at [753, 560] on div "Receive all remaining" at bounding box center [699, 564] width 125 height 21
click at [868, 448] on div "Submit" at bounding box center [865, 445] width 38 height 21
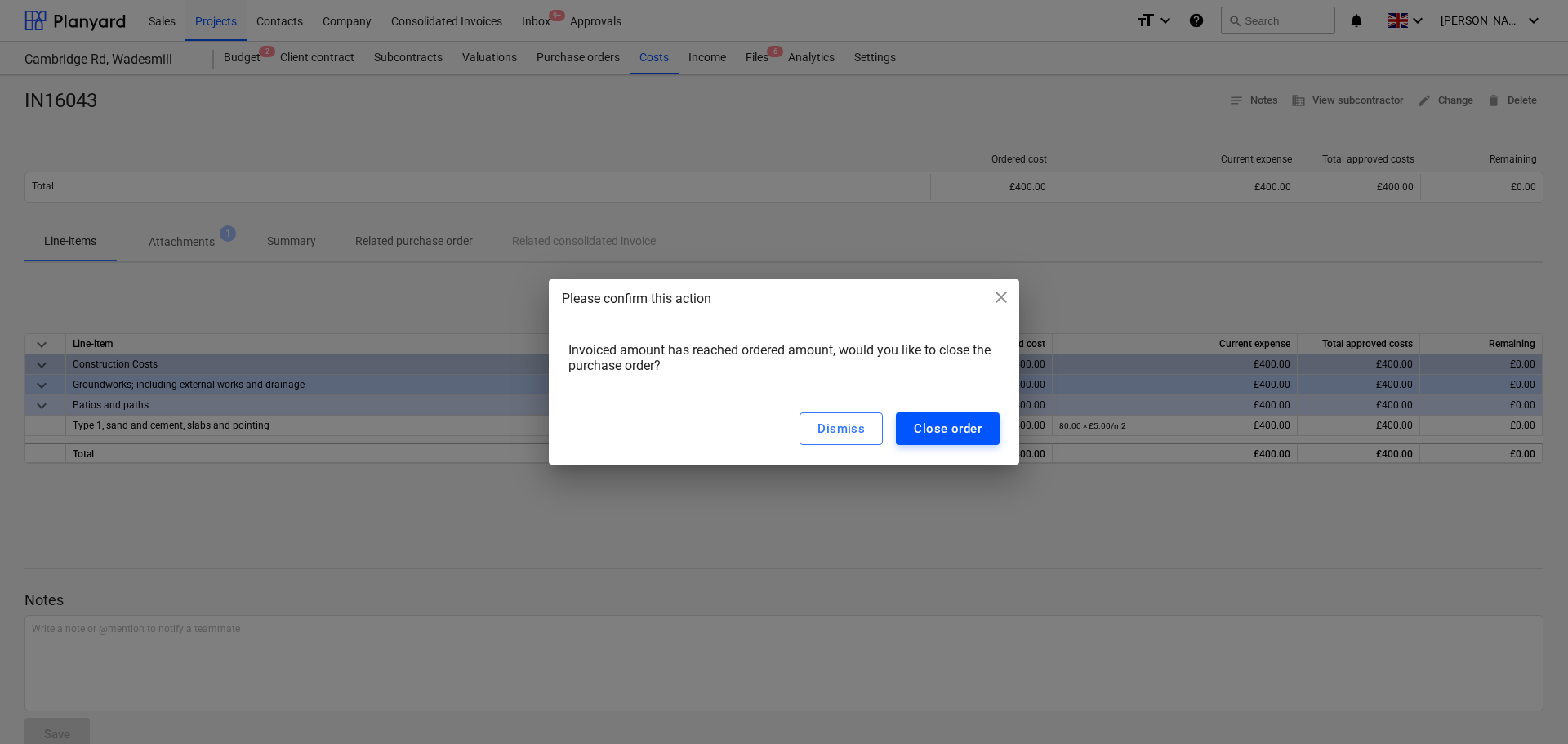
click at [950, 429] on div "Close order" at bounding box center [948, 429] width 68 height 21
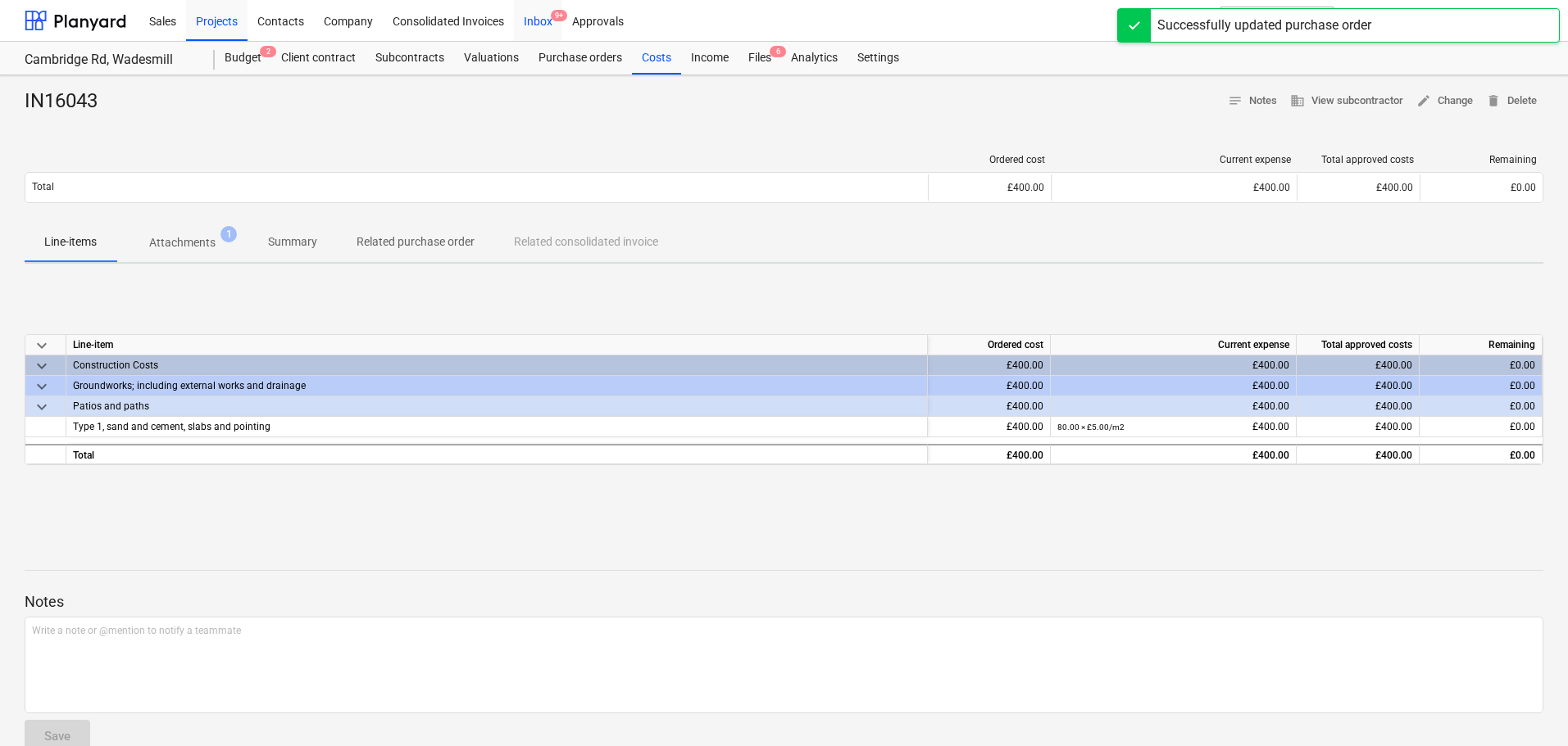
click at [536, 22] on div "Inbox 9+" at bounding box center [538, 20] width 48 height 42
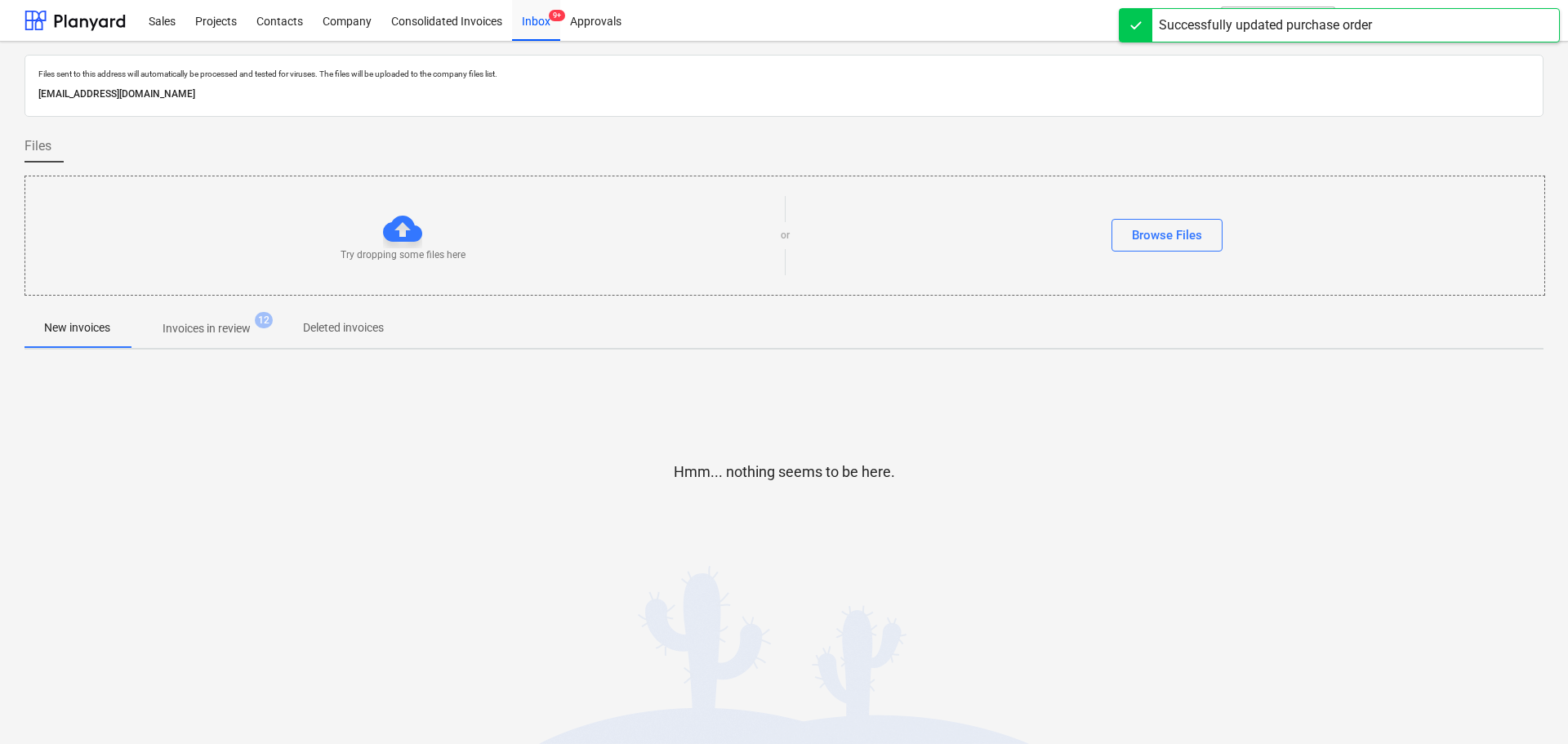
click at [196, 327] on p "Invoices in review" at bounding box center [206, 328] width 88 height 17
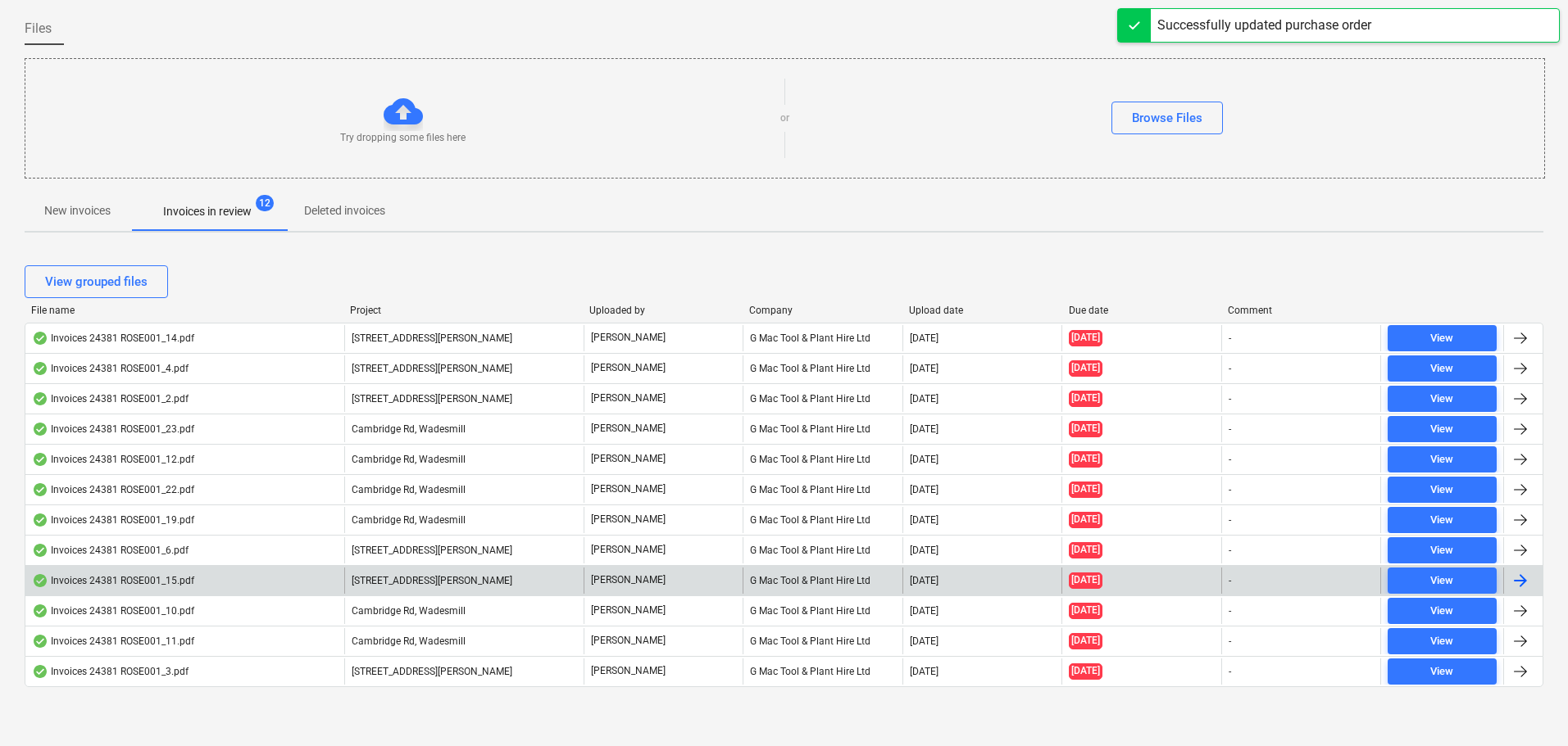
click at [134, 578] on div "Invoices 24381 ROSE001_15.pdf" at bounding box center [113, 580] width 162 height 13
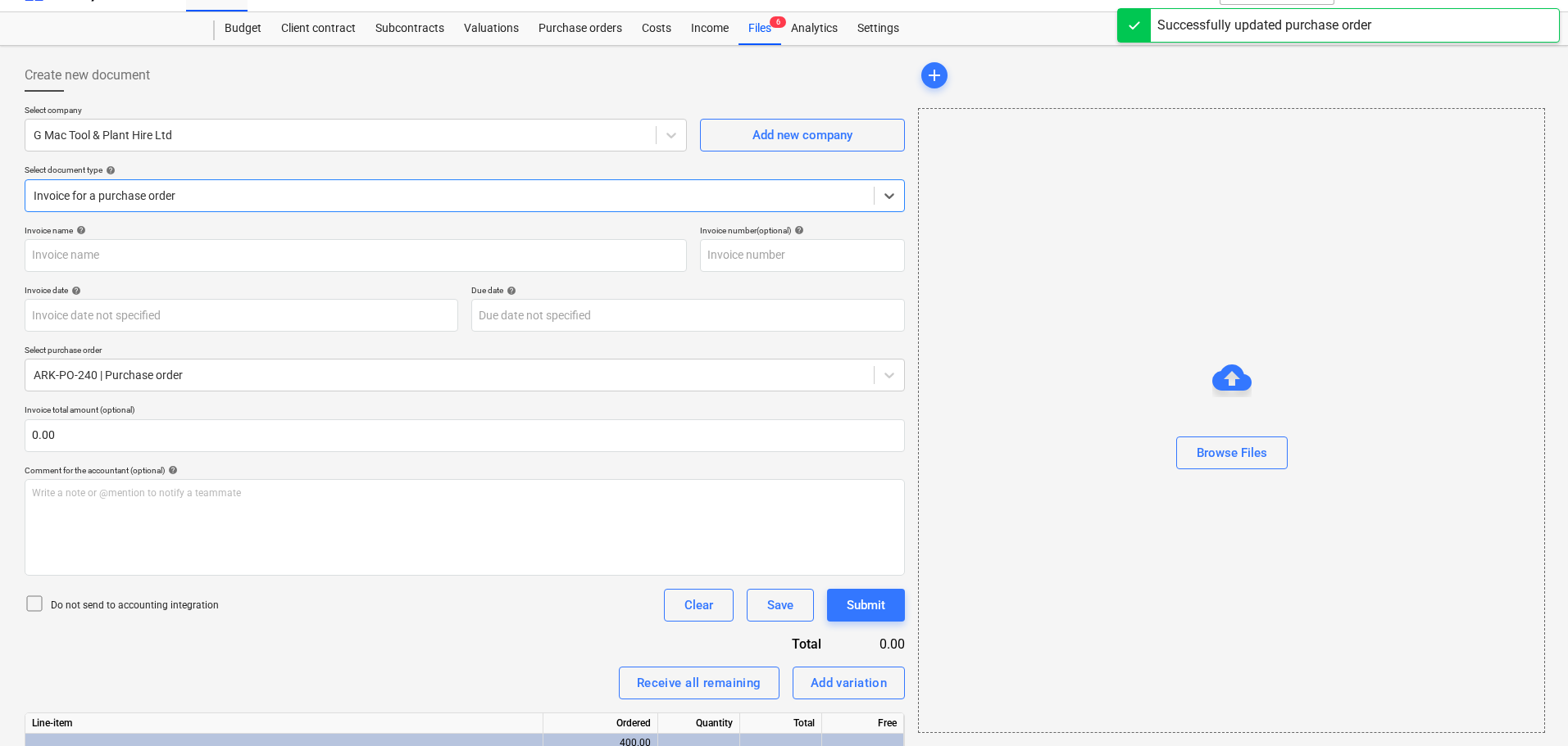
type input "IN16037"
type input "[DATE]"
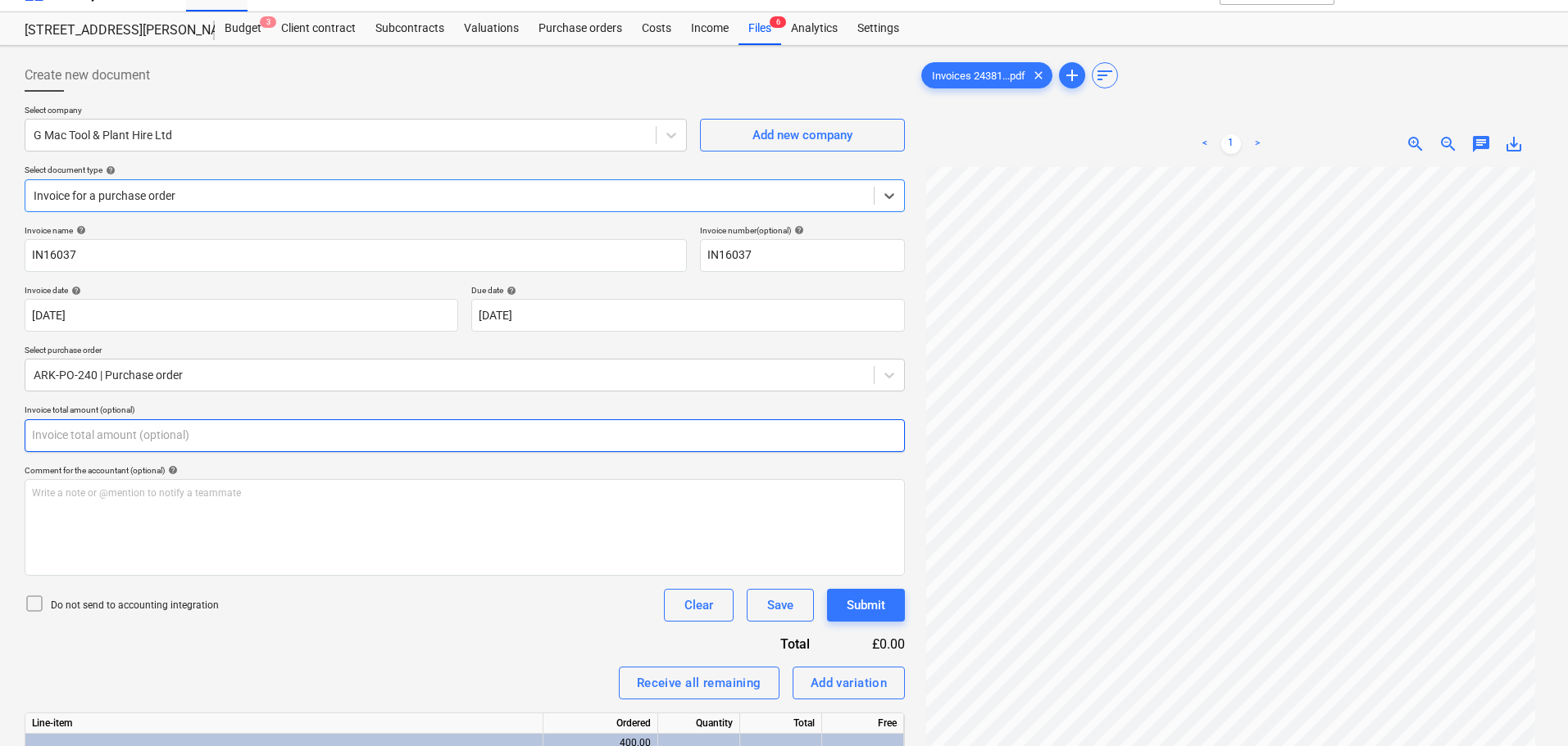
click at [196, 433] on input "text" at bounding box center [464, 435] width 880 height 33
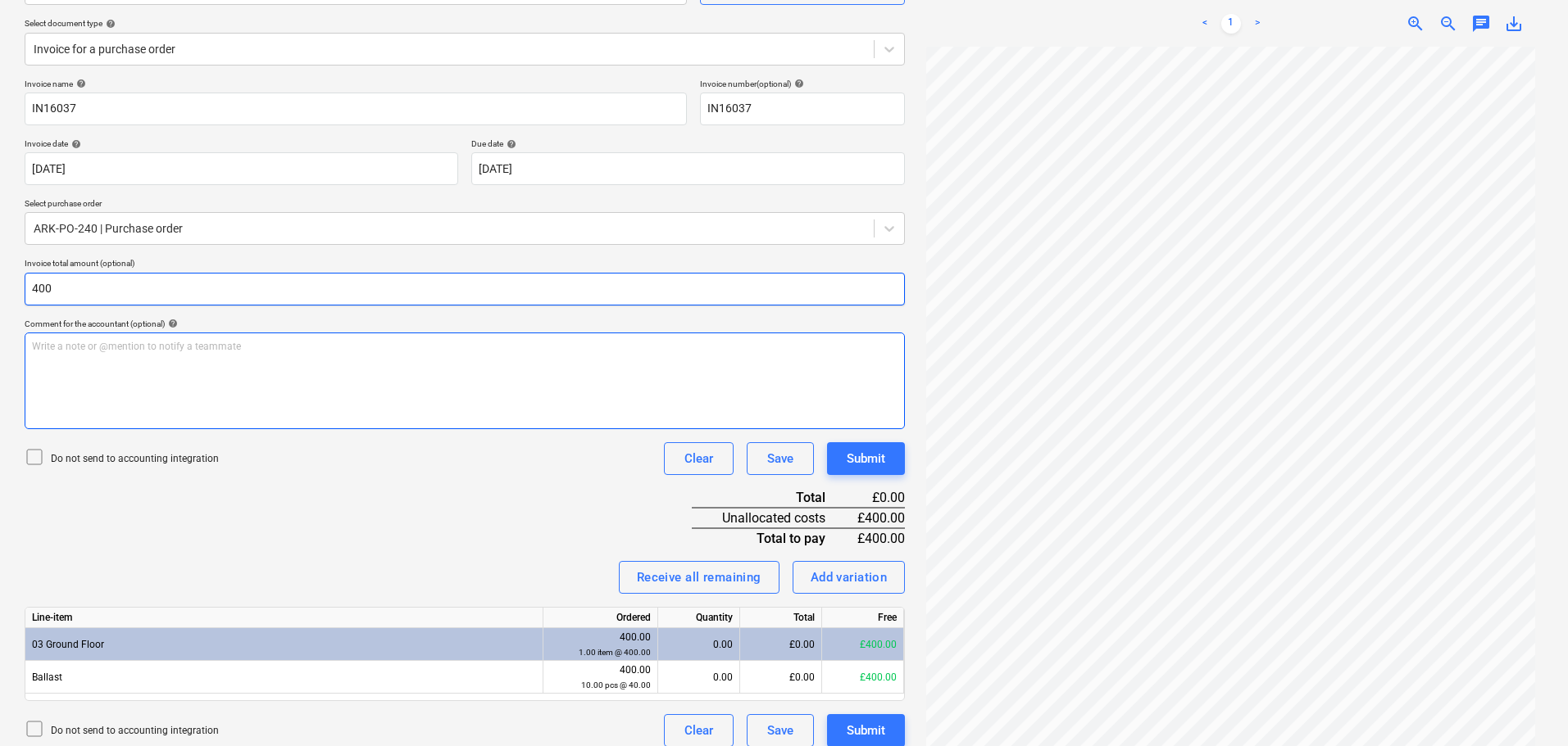
scroll to position [190, 0]
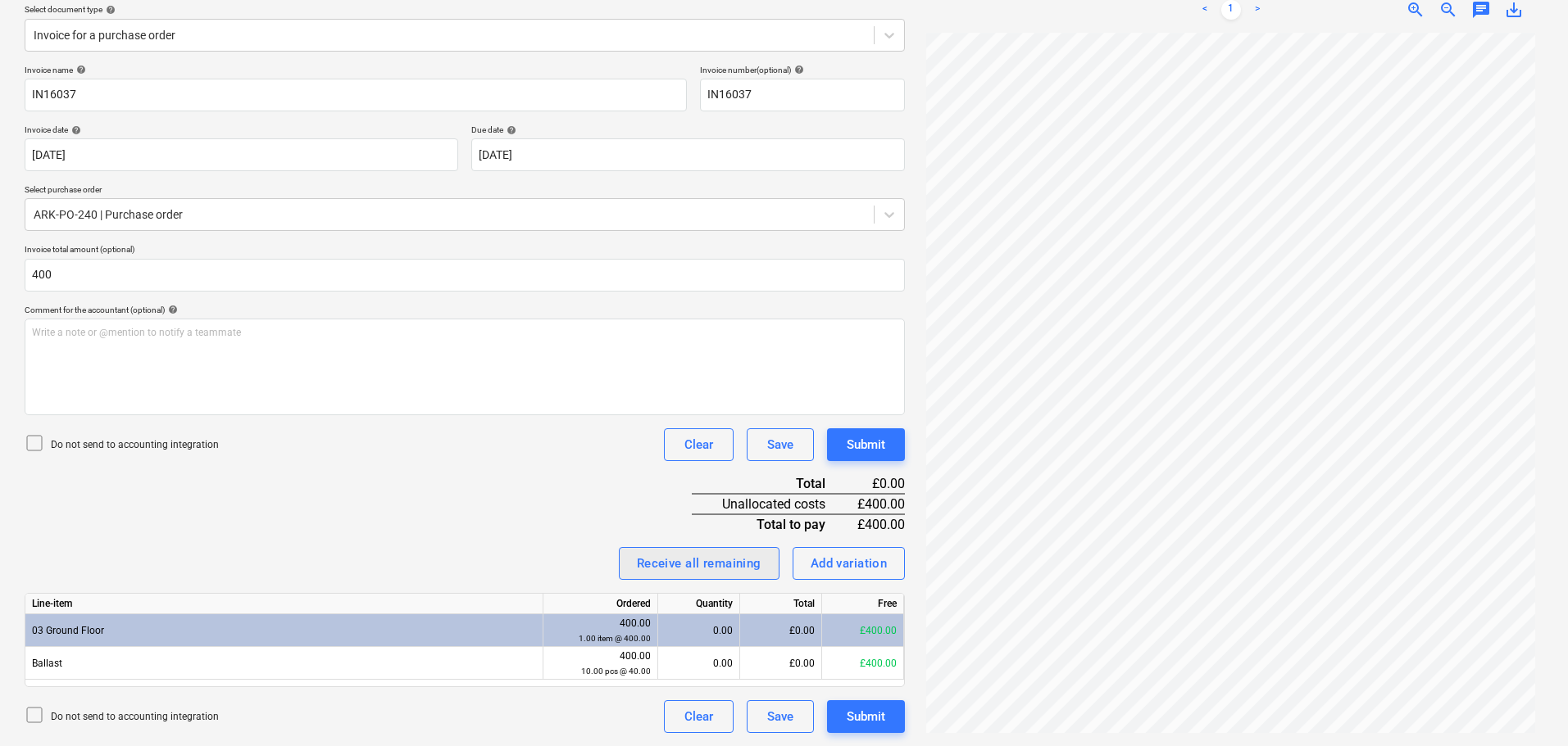
type input "400.00"
click at [698, 566] on div "Receive all remaining" at bounding box center [699, 564] width 125 height 21
click at [881, 457] on button "Submit" at bounding box center [866, 445] width 78 height 33
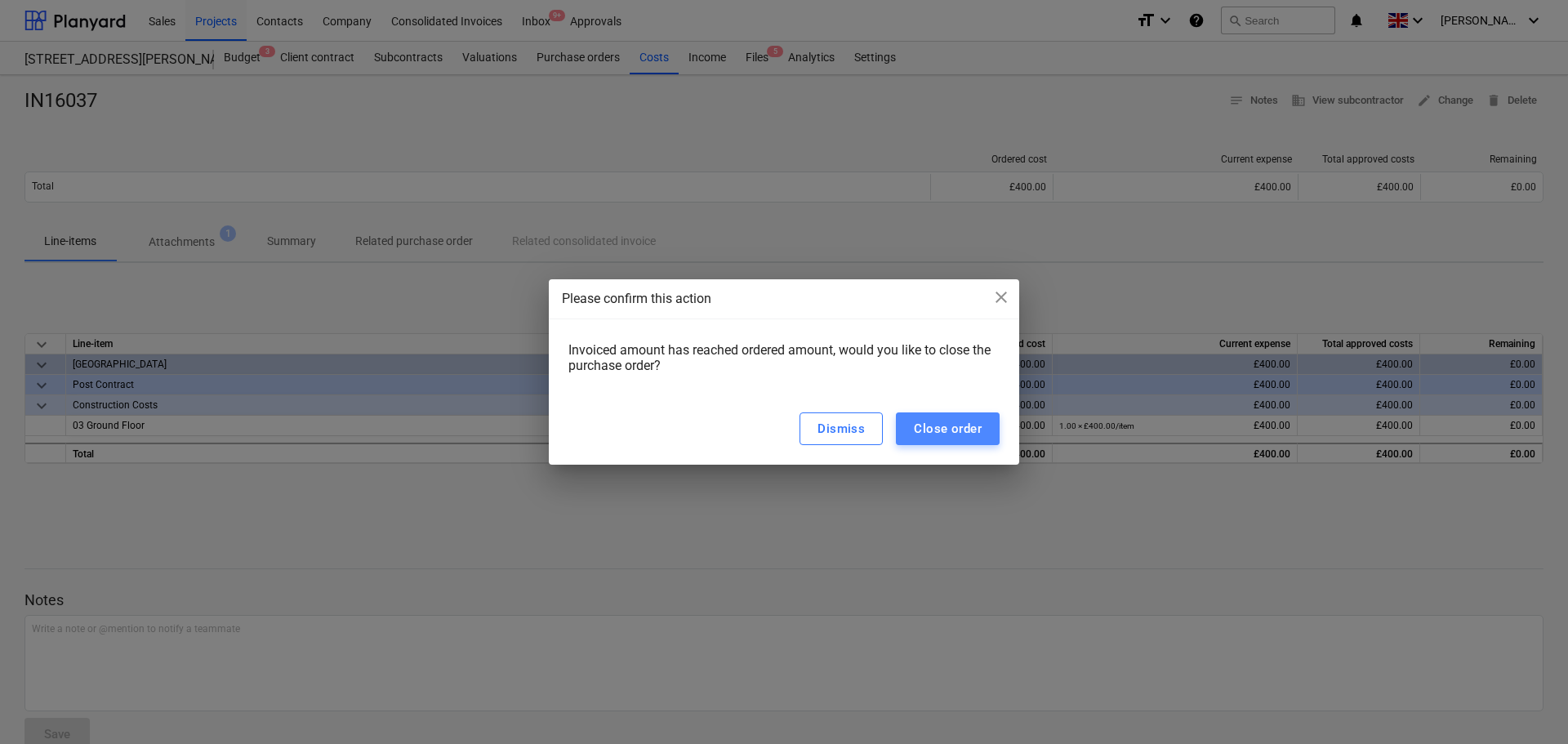
click at [950, 429] on div "Close order" at bounding box center [948, 429] width 68 height 21
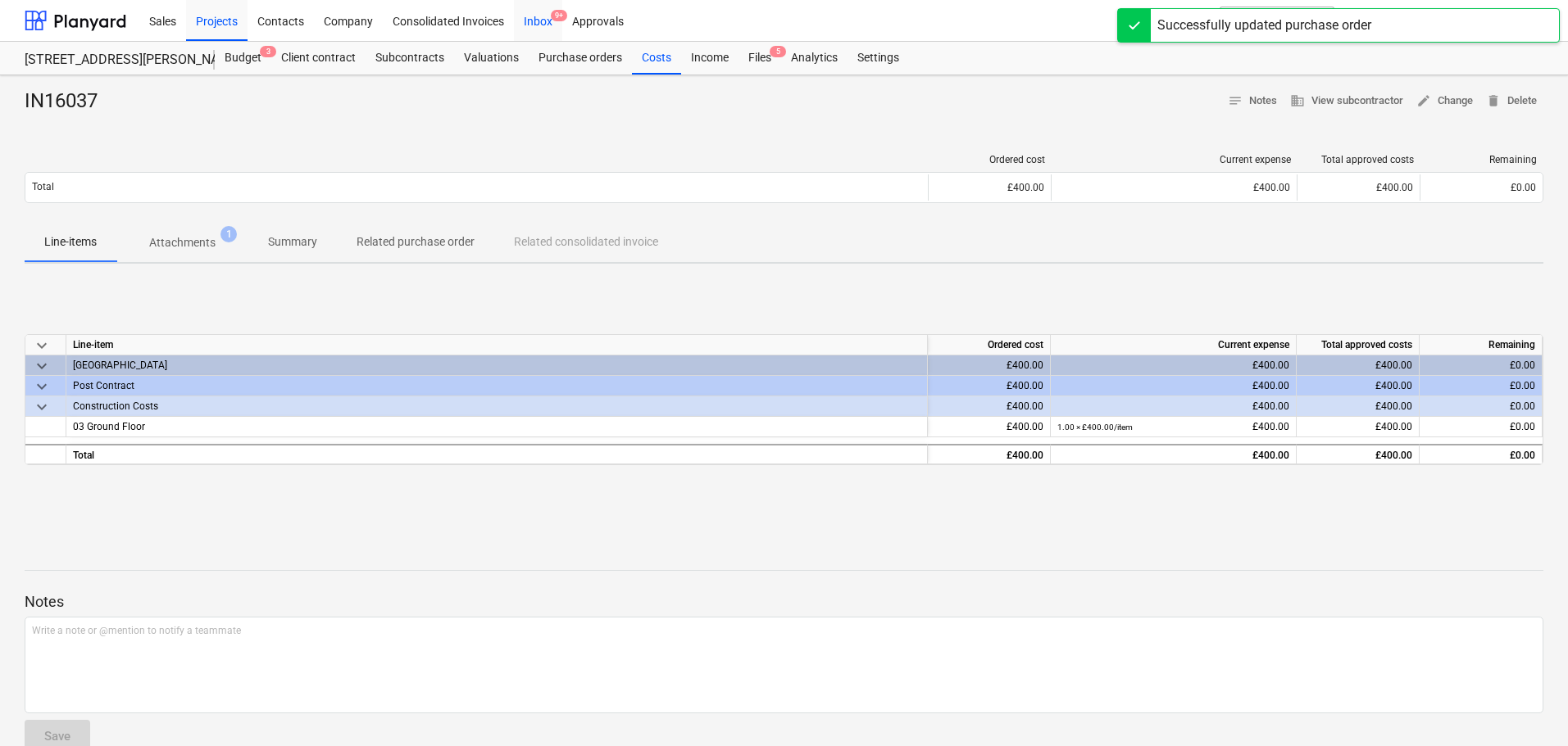
click at [538, 12] on div "Inbox 9+" at bounding box center [538, 20] width 48 height 42
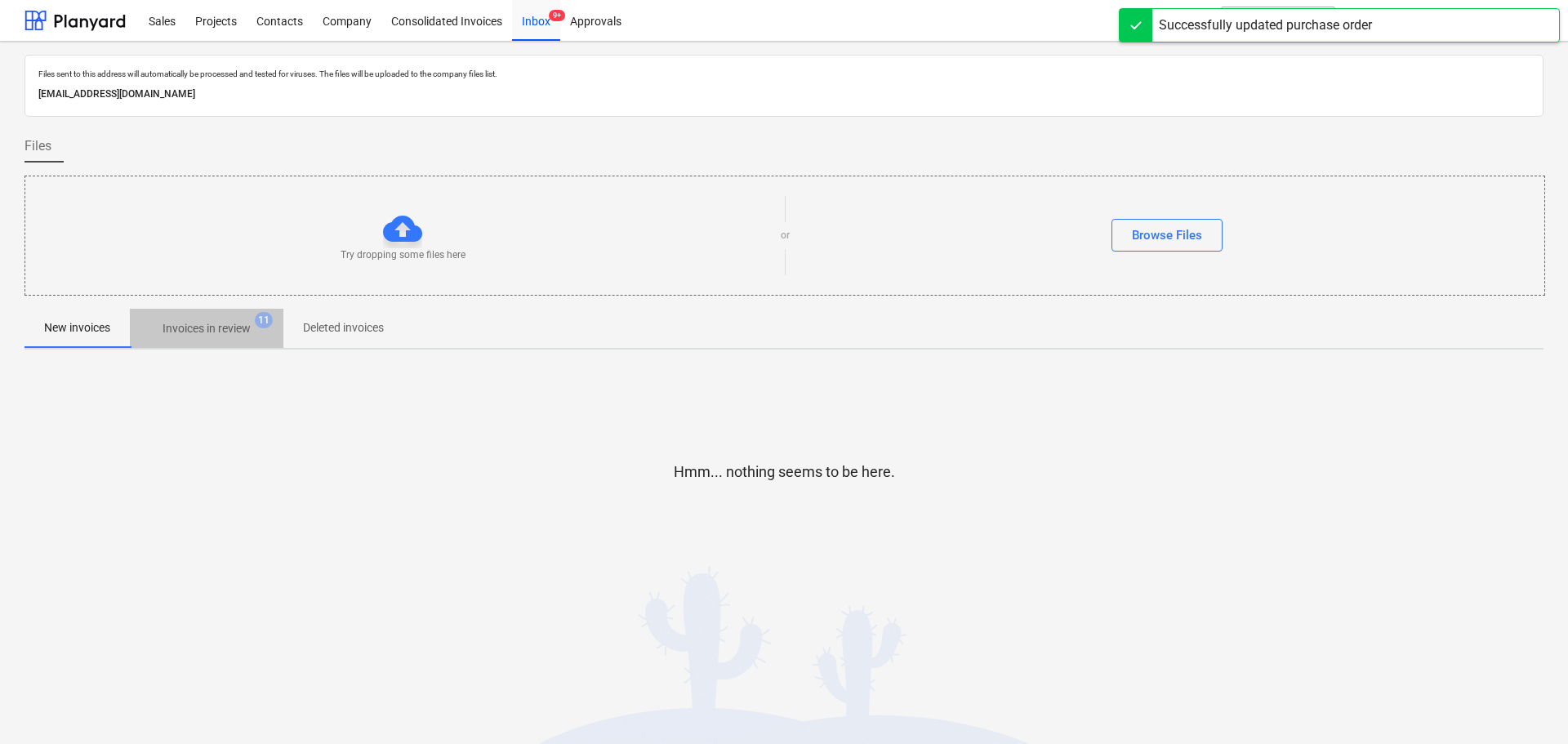
click at [199, 326] on p "Invoices in review" at bounding box center [206, 328] width 88 height 17
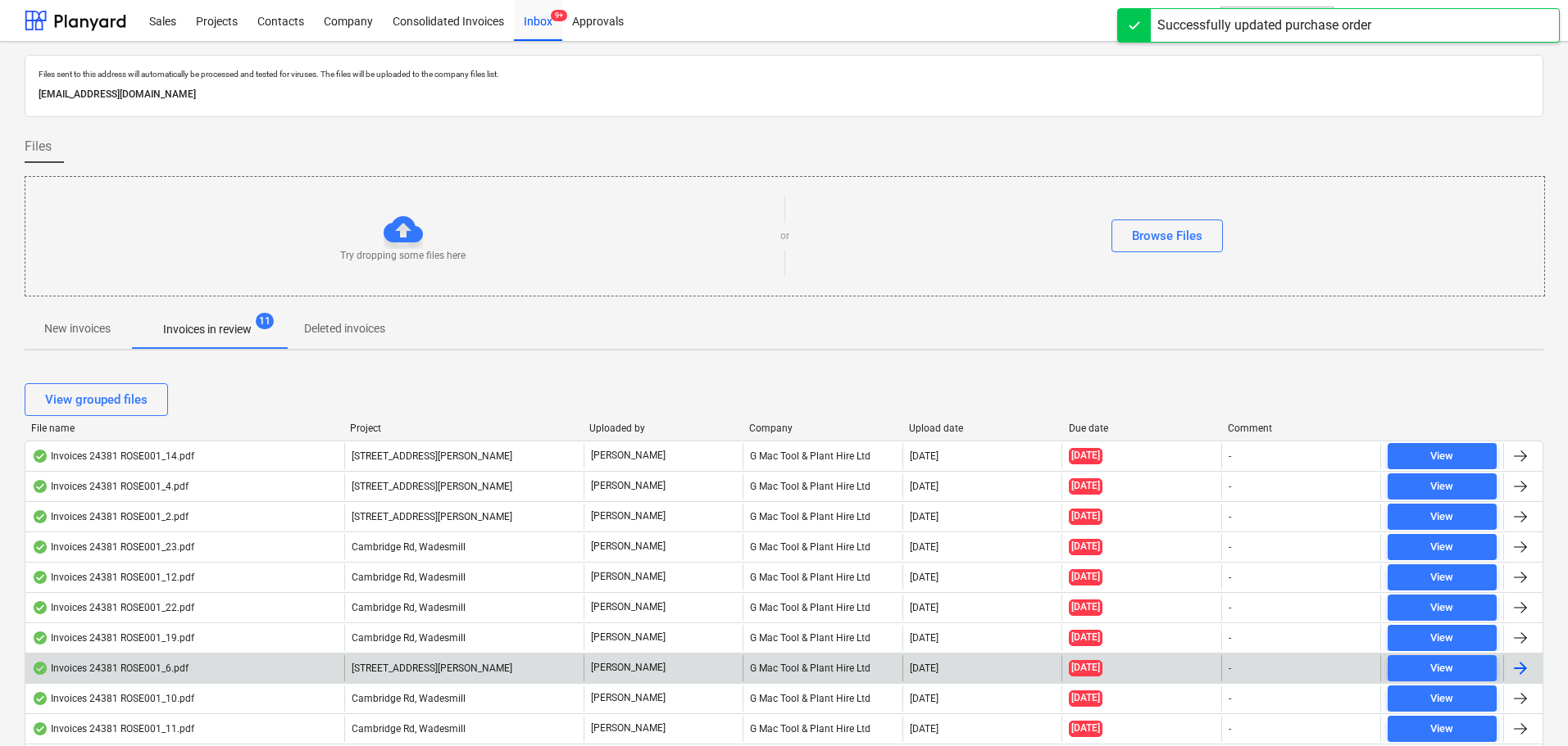
click at [134, 658] on div "Invoices 24381 ROSE001_6.pdf" at bounding box center [184, 669] width 319 height 26
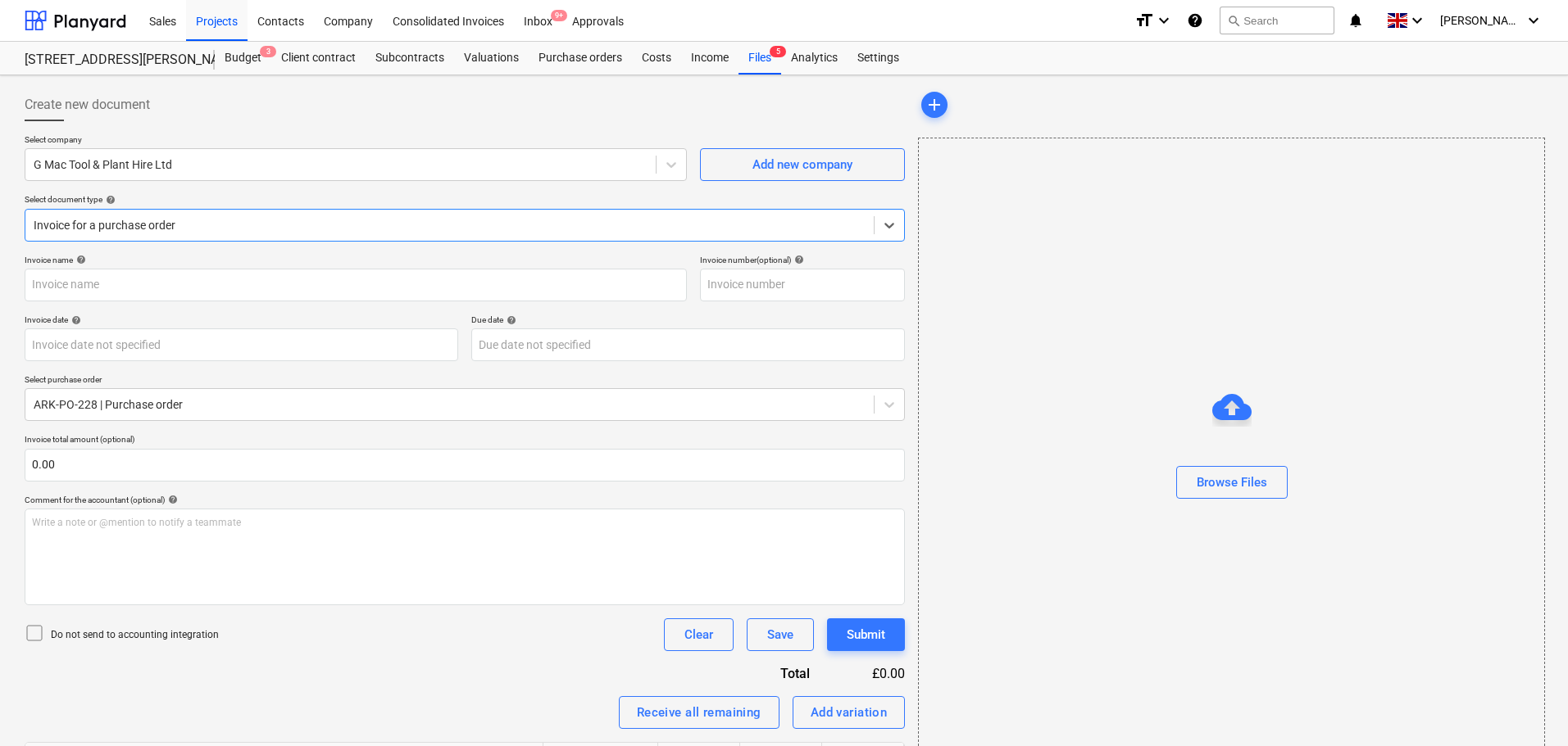
type input "IN16028"
type input "[DATE]"
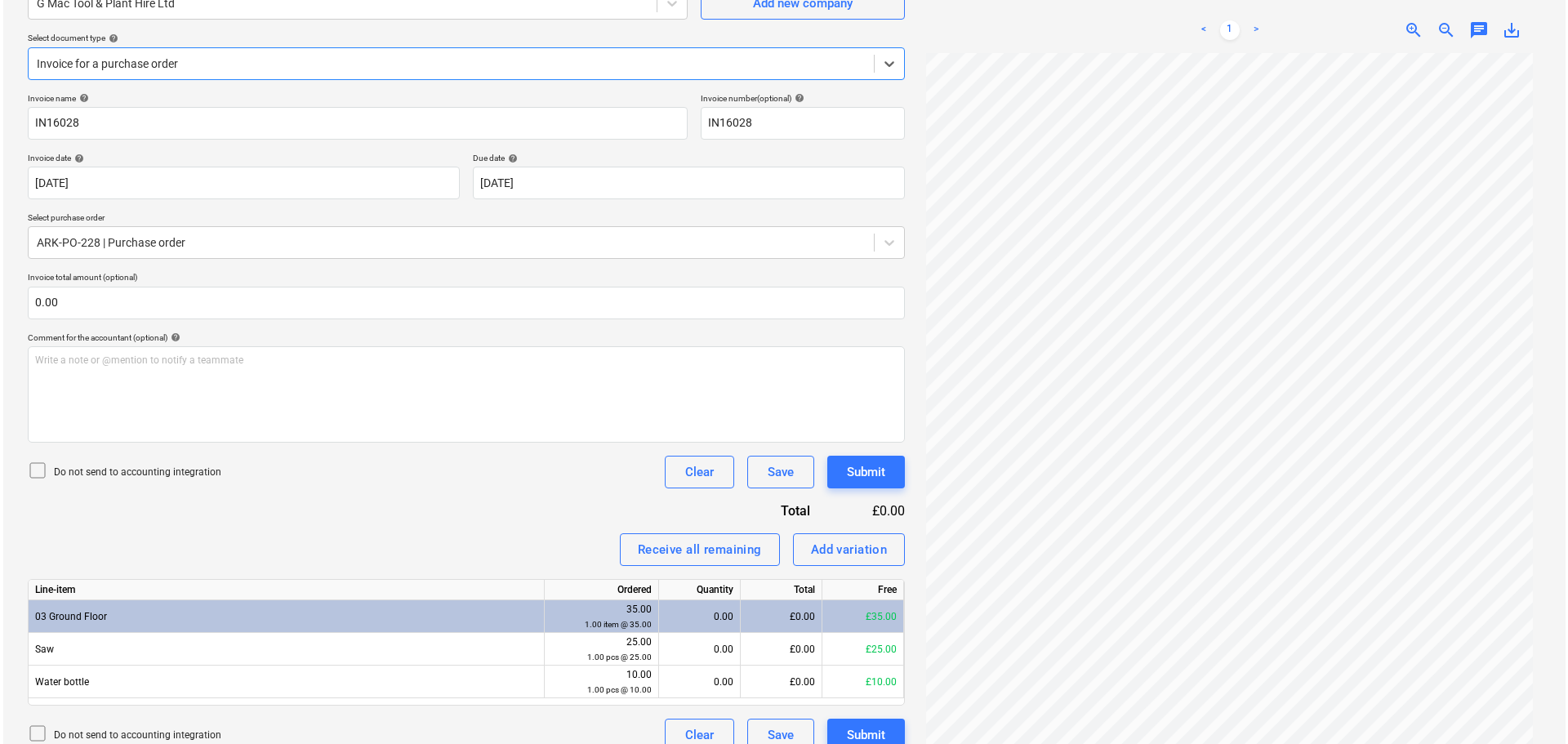
scroll to position [182, 0]
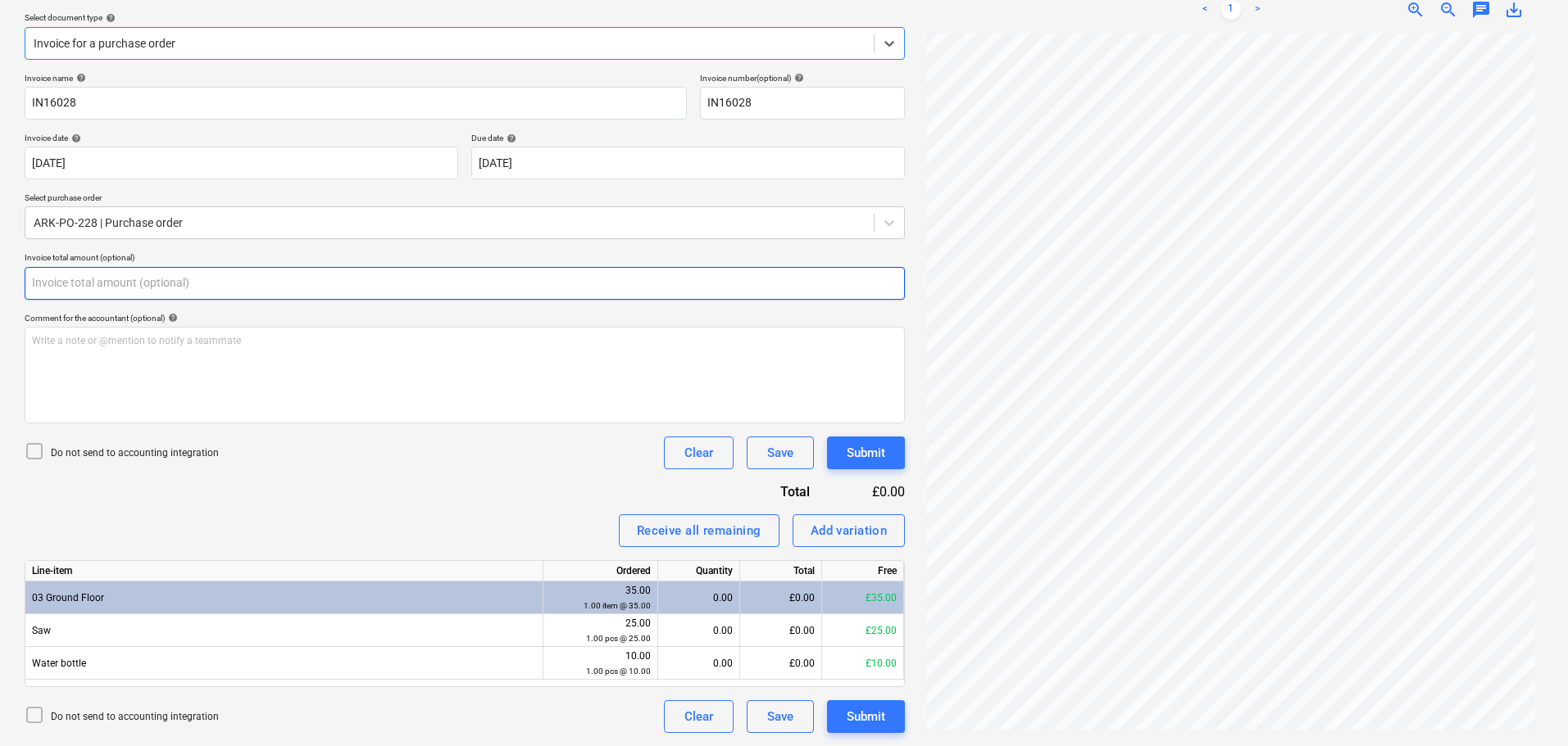
click at [129, 285] on input "text" at bounding box center [464, 283] width 880 height 33
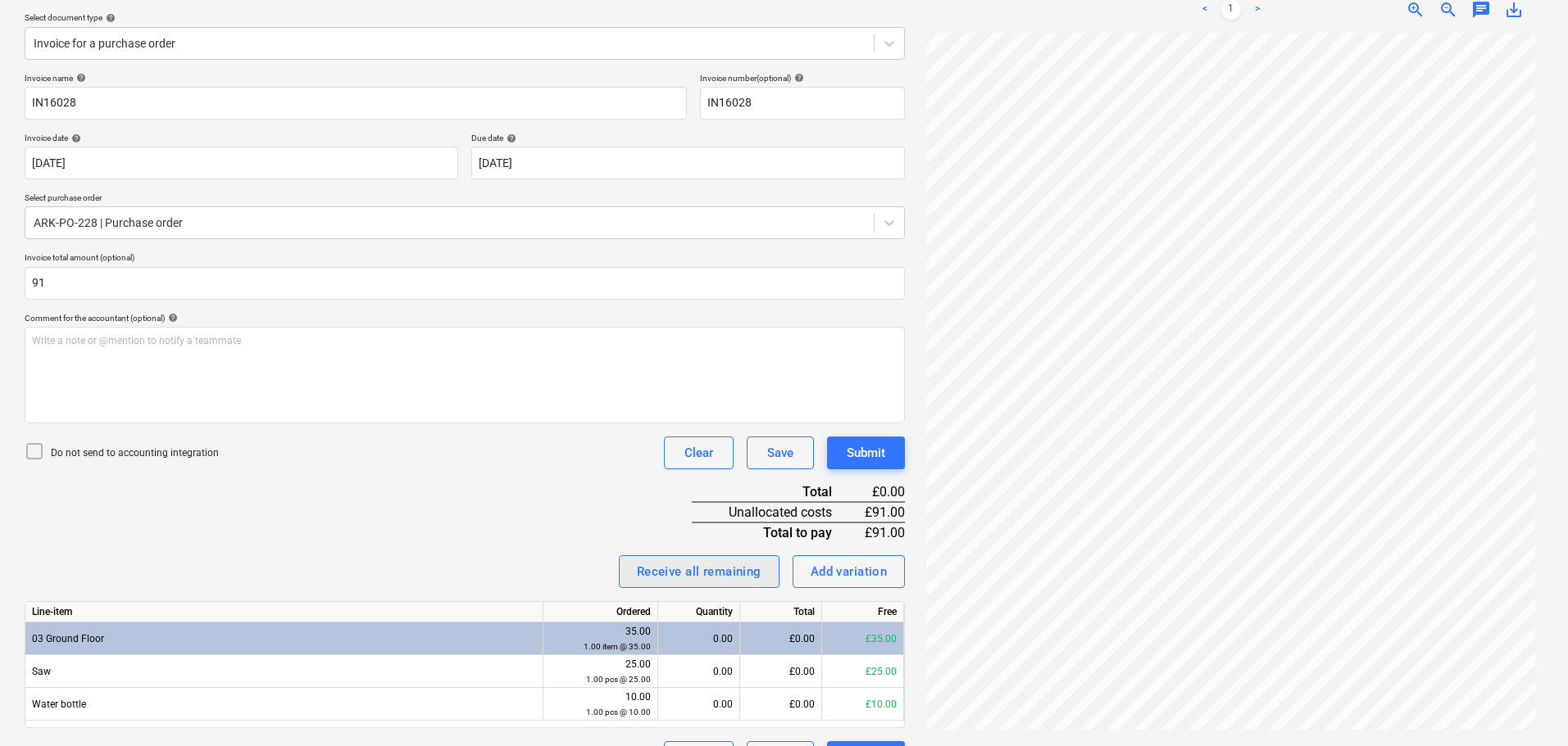
type input "91.00"
click at [677, 571] on div "Receive all remaining" at bounding box center [699, 571] width 125 height 21
click at [546, 493] on div "Invoice name help IN16028 Invoice number (optional) help IN16028 Invoice date h…" at bounding box center [464, 423] width 880 height 701
click at [838, 573] on div "Add variation" at bounding box center [849, 571] width 77 height 21
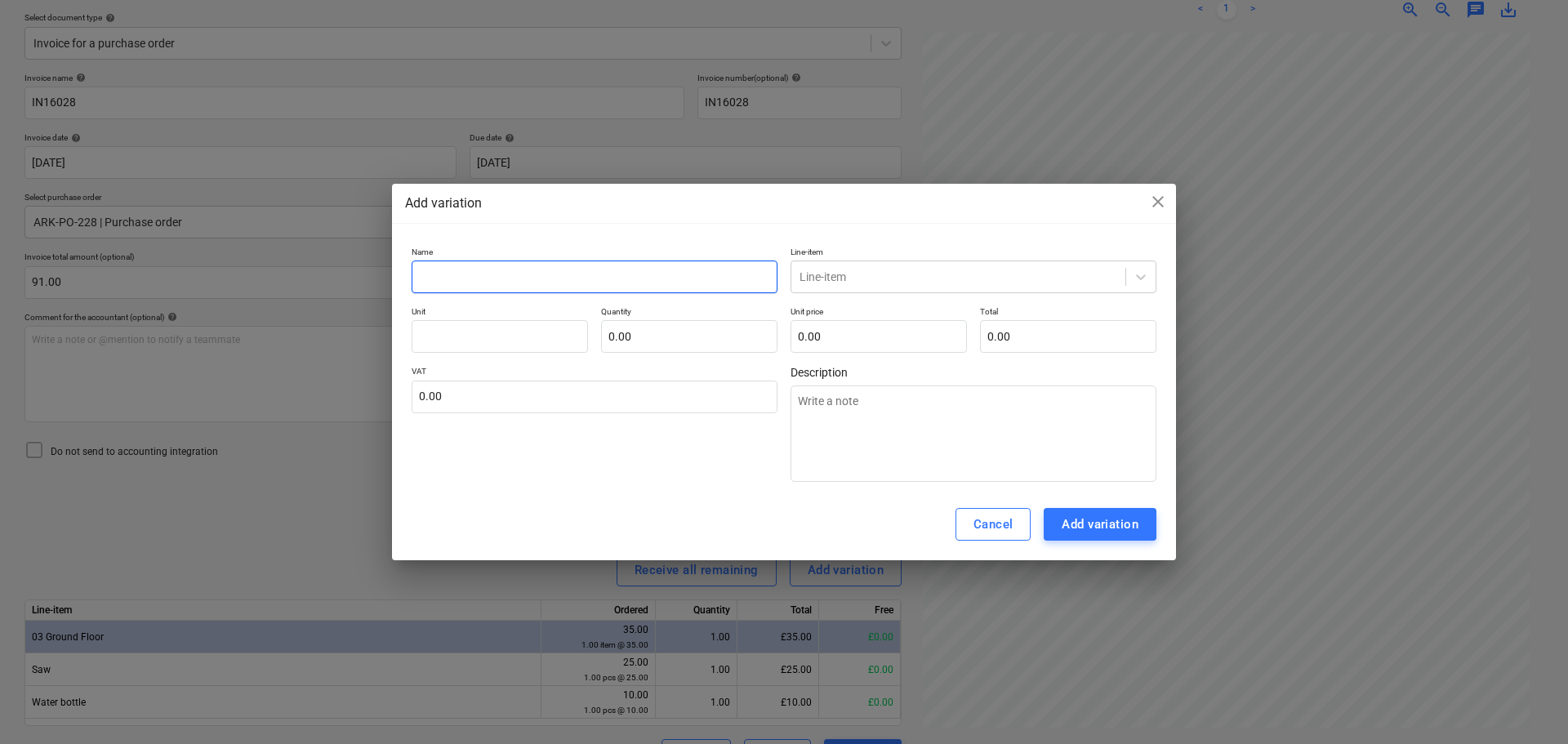
click at [596, 276] on input "text" at bounding box center [594, 276] width 366 height 32
type textarea "x"
type input "c"
type textarea "x"
type input "cu"
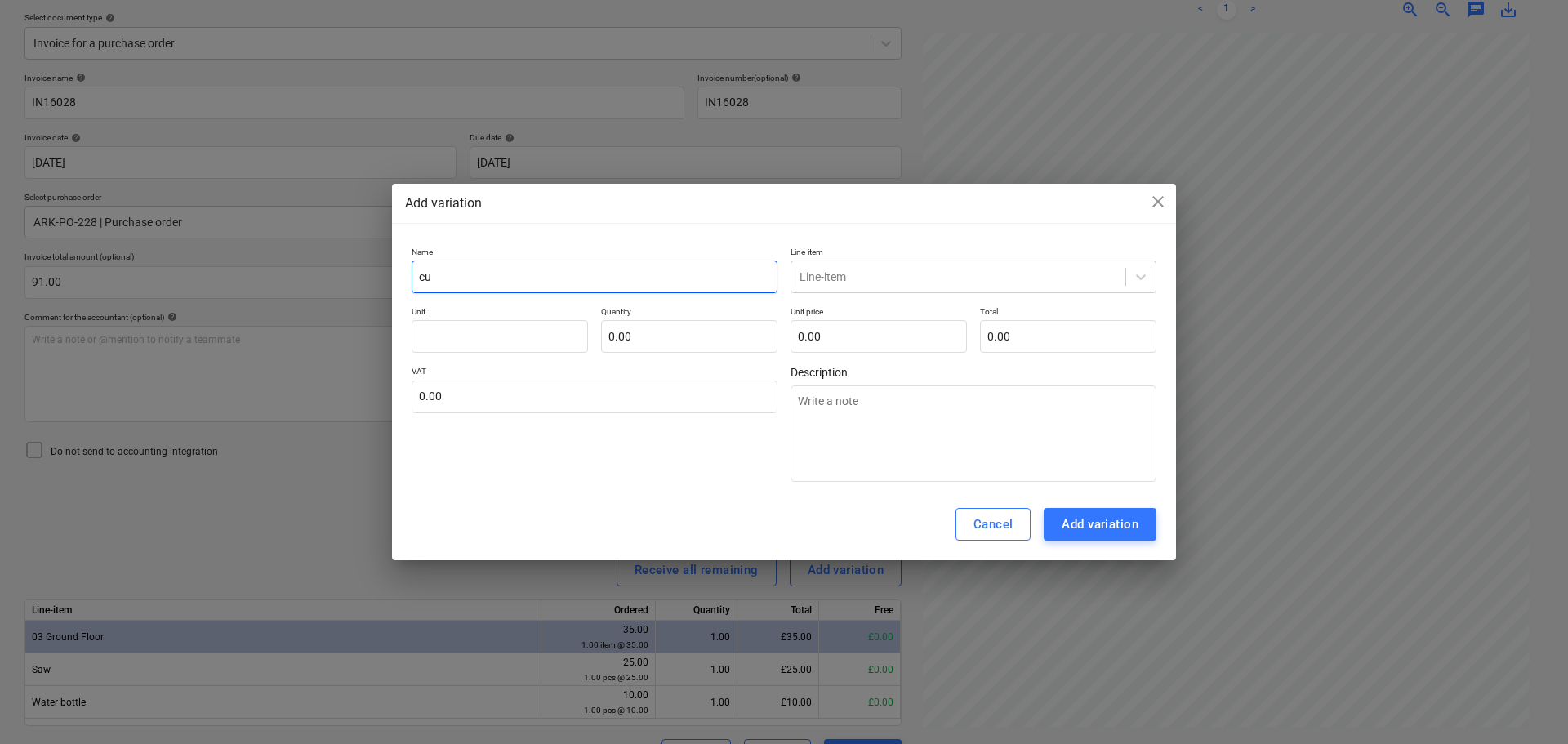
type textarea "x"
type input "cut"
type textarea "x"
type input "cut"
type textarea "x"
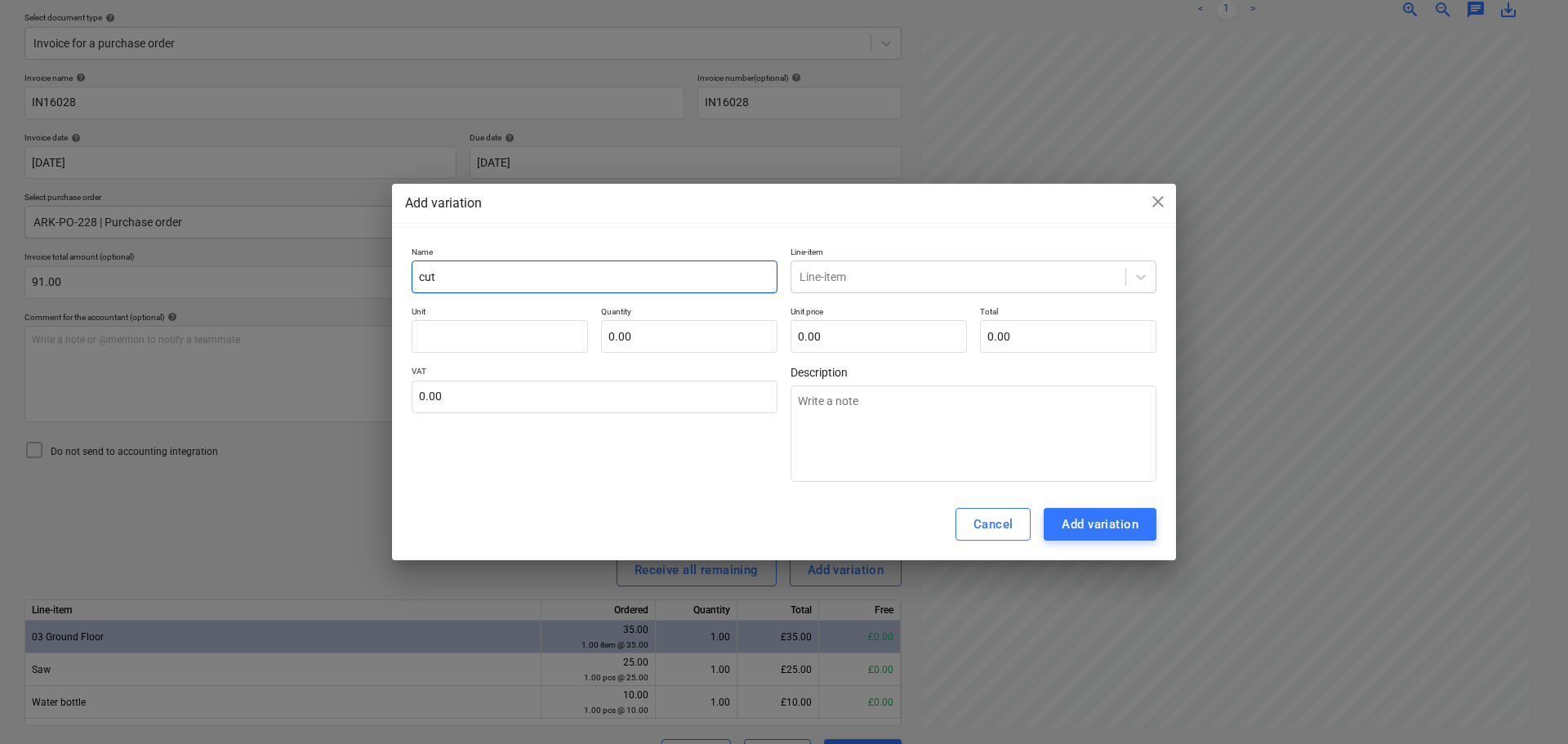
type input "cut o"
type textarea "x"
type input "cut of"
type textarea "x"
type input "cut off"
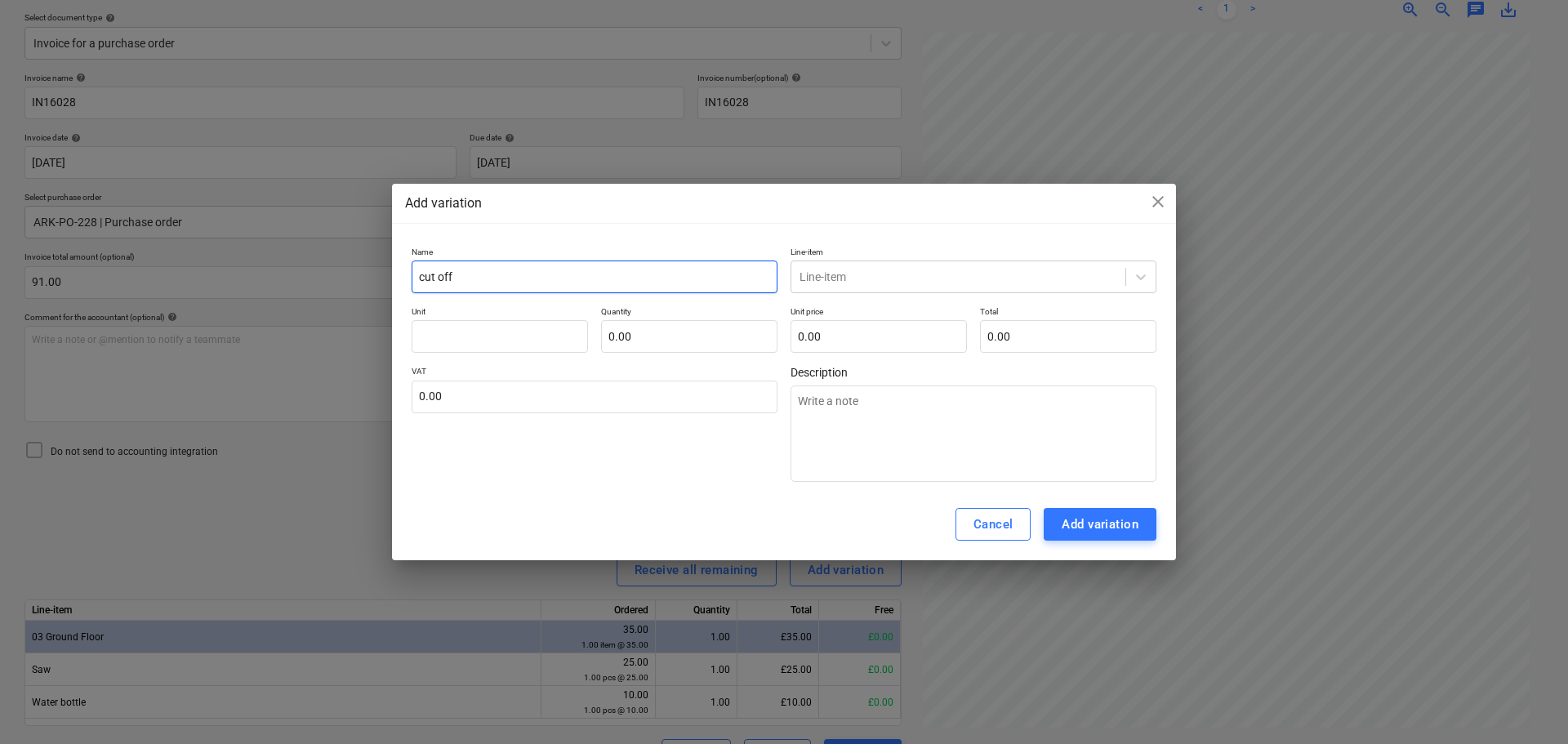
type textarea "x"
type input "cut off"
type textarea "x"
type input "cut off s"
type textarea "x"
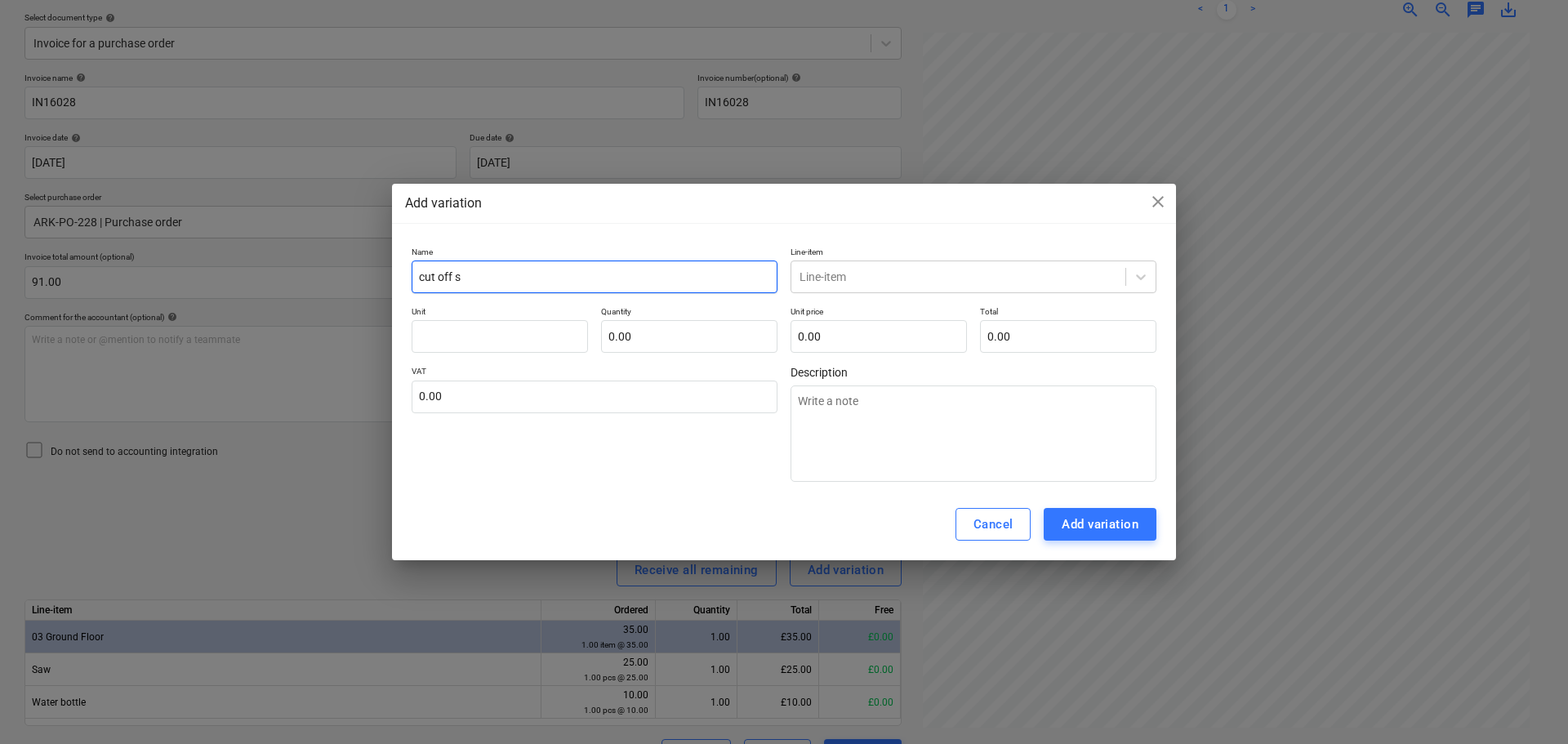
type input "cut off sa"
type textarea "x"
type input "cut off saw"
type textarea "x"
type input "cut off saw"
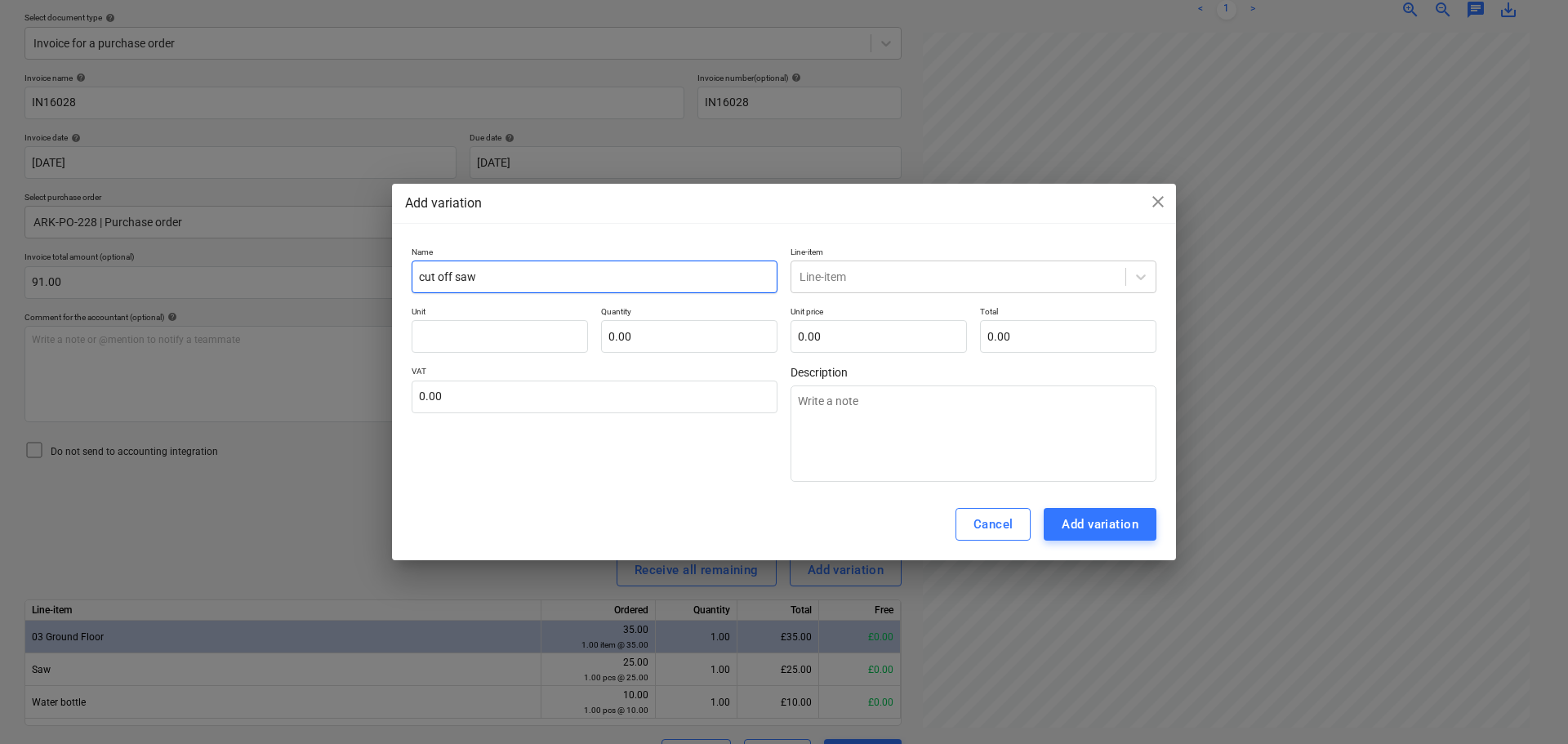
type textarea "x"
type input "cut off saw h"
type textarea "x"
type input "cut off saw hi"
type textarea "x"
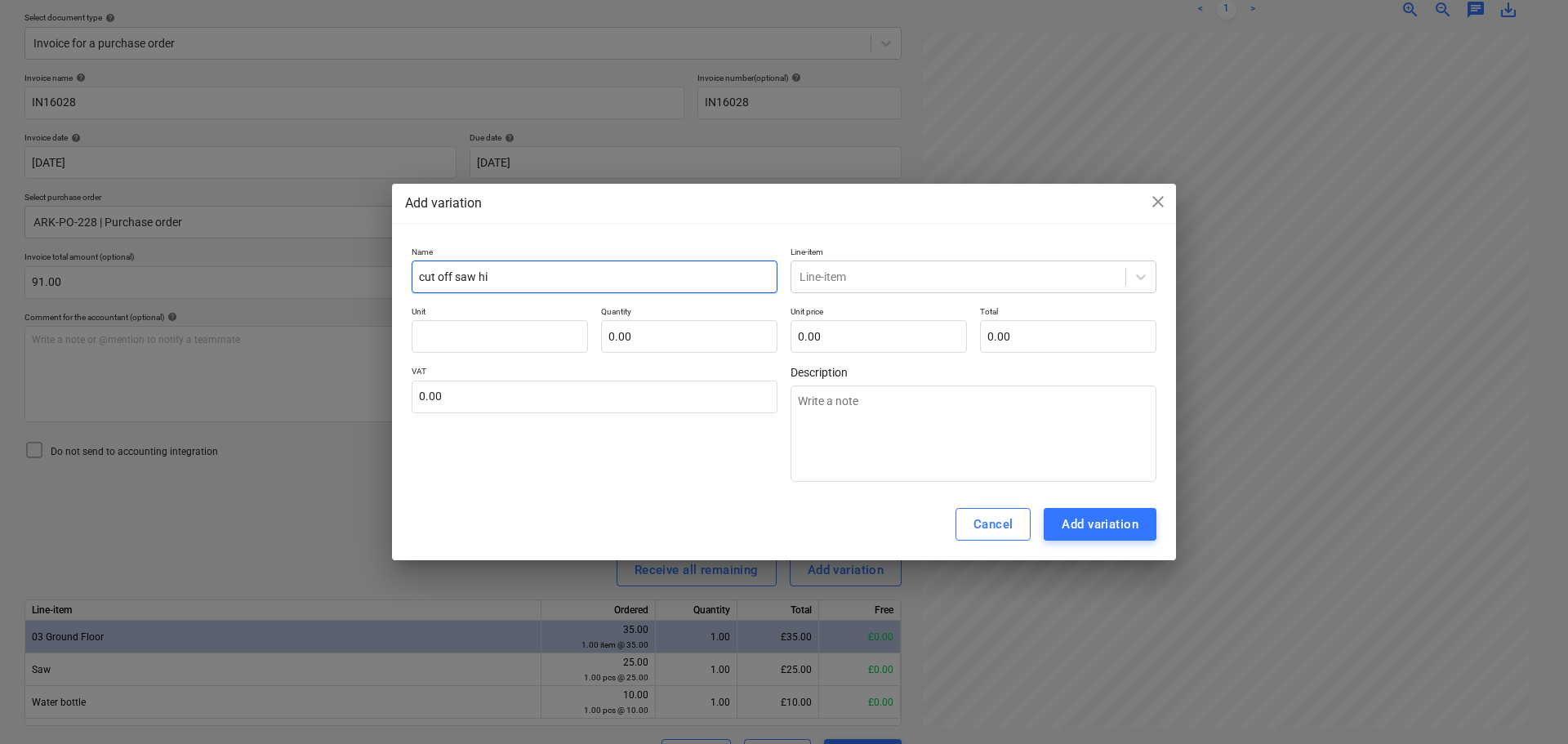
type input "cut off saw [PERSON_NAME]"
type textarea "x"
type input "cut off saw hire"
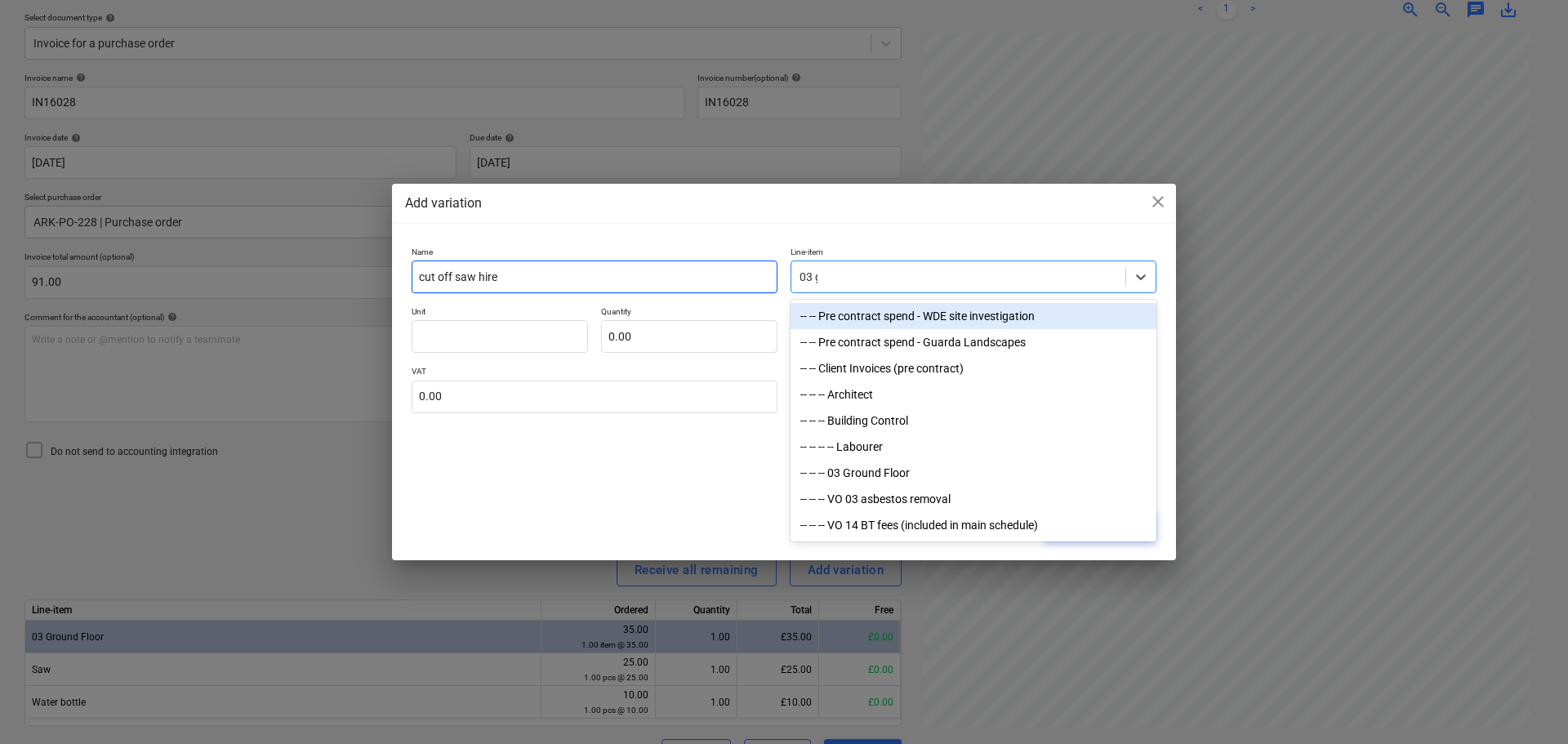
type input "03 gr"
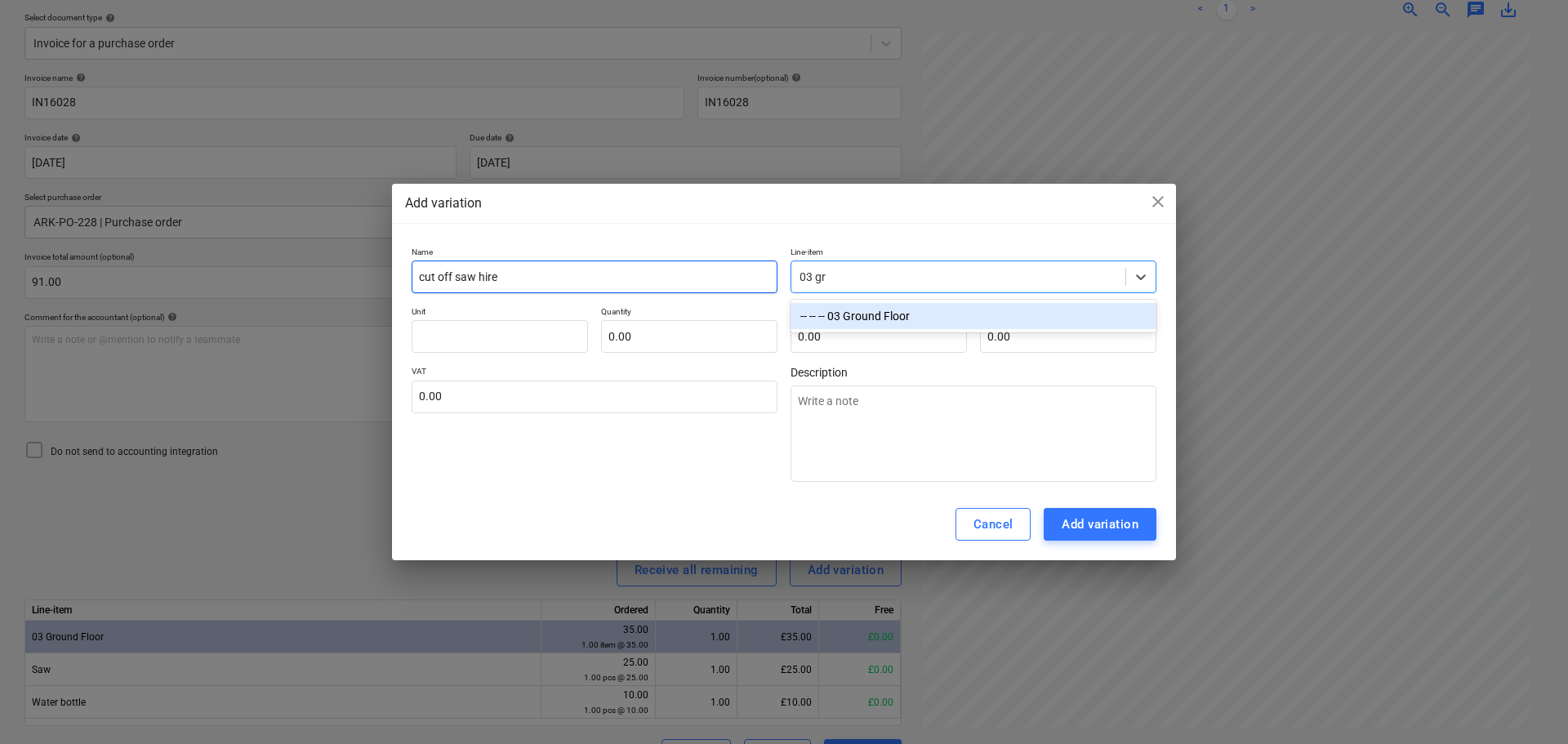
type textarea "x"
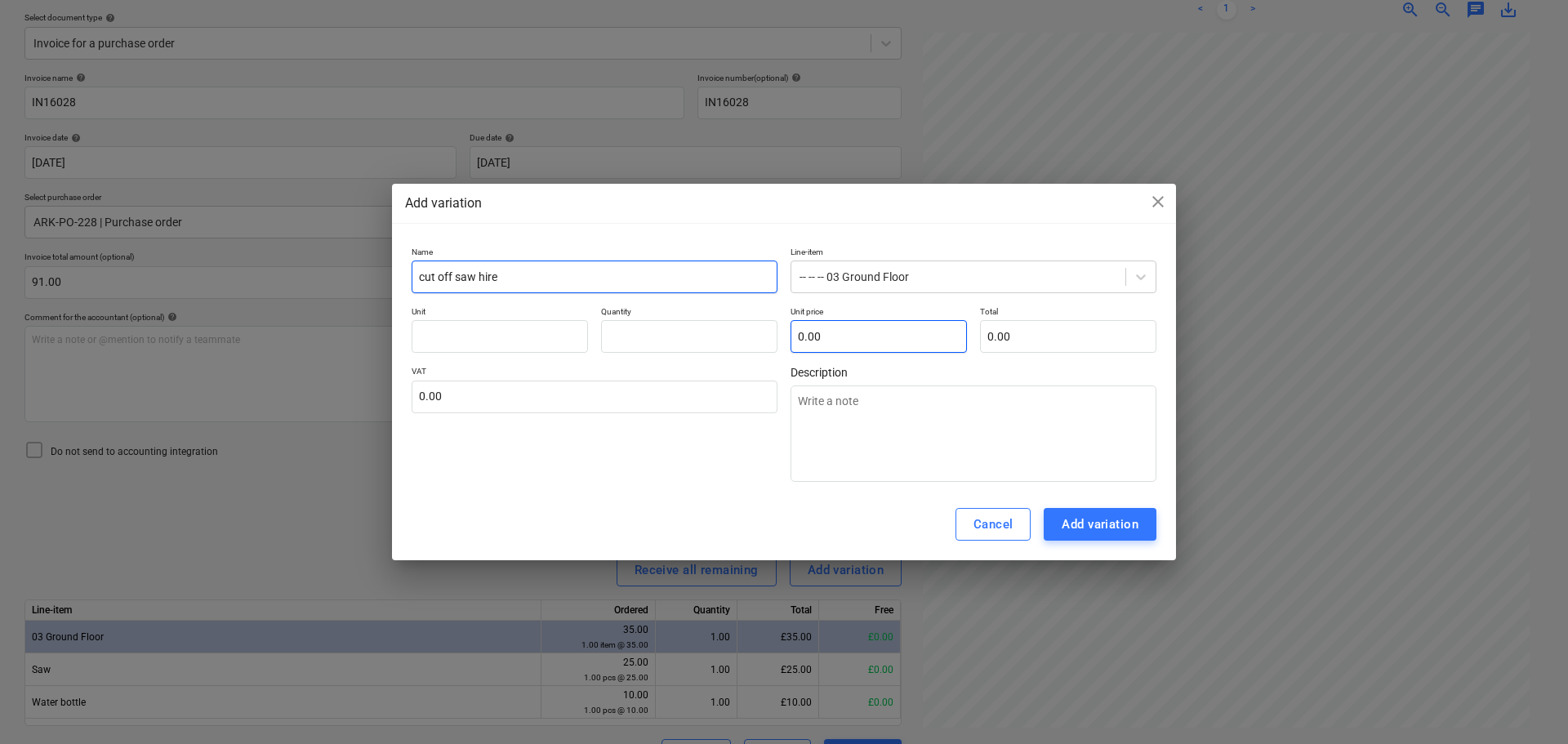
type input "0.00"
drag, startPoint x: 699, startPoint y: 191, endPoint x: 717, endPoint y: 178, distance: 22.2
click at [717, 178] on div "Add variation close Name cut off saw hire Line-item -- -- -- 03 Ground Floor Un…" at bounding box center [784, 372] width 1568 height 744
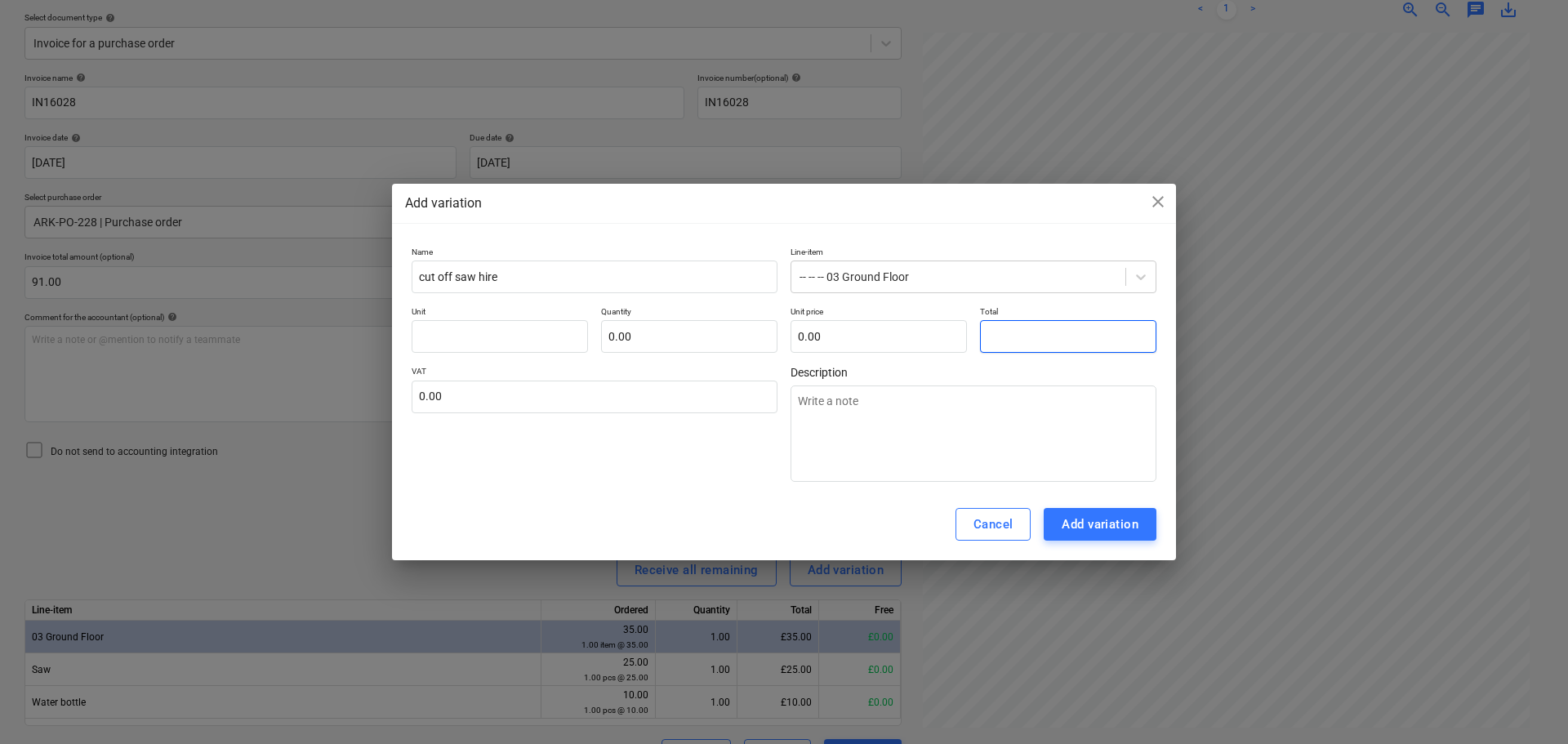
click at [1092, 330] on input "text" at bounding box center [1068, 336] width 176 height 32
type textarea "x"
type input "pcs"
type input "5"
type input "1.00"
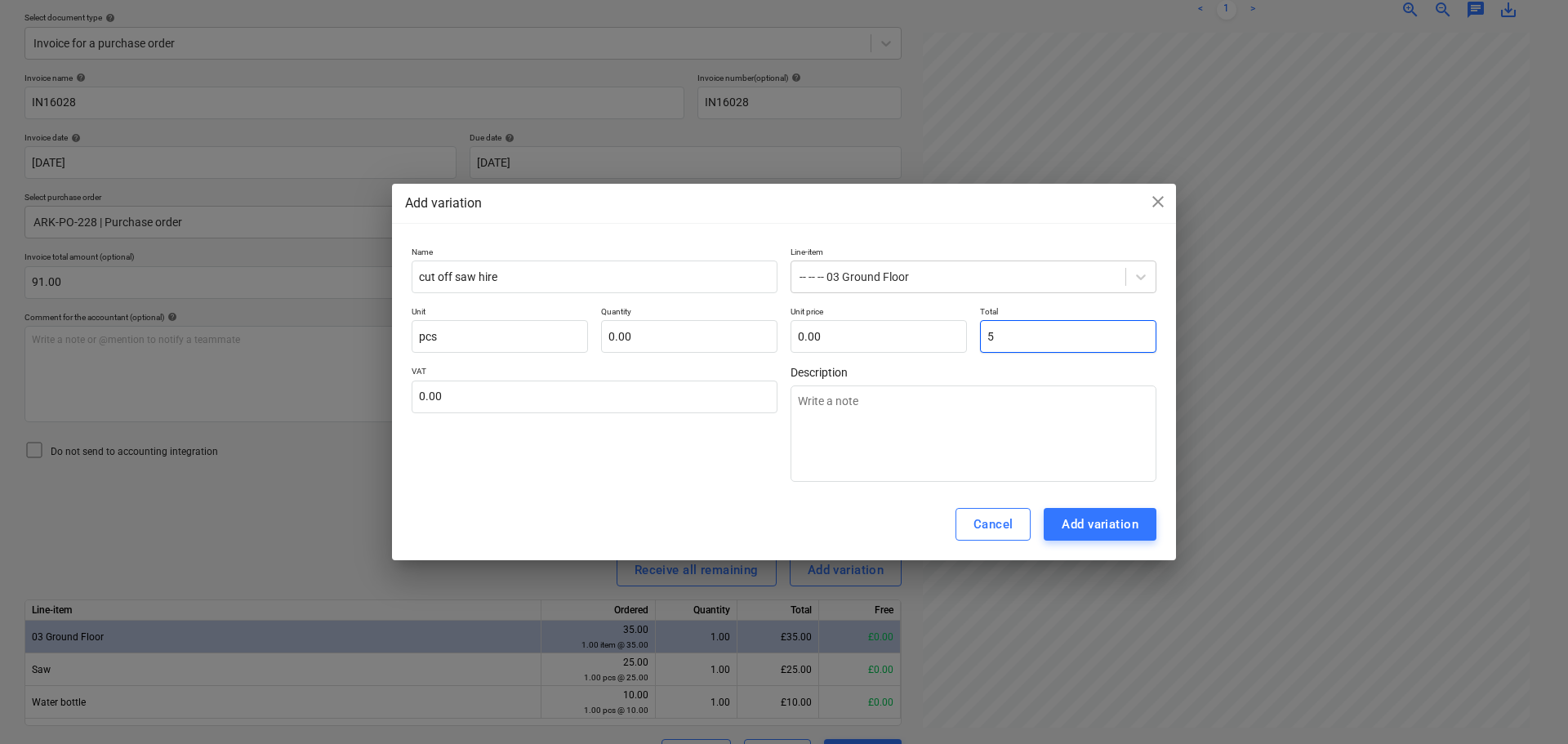
type input "5.00"
type textarea "x"
type input "56"
type input "56.00"
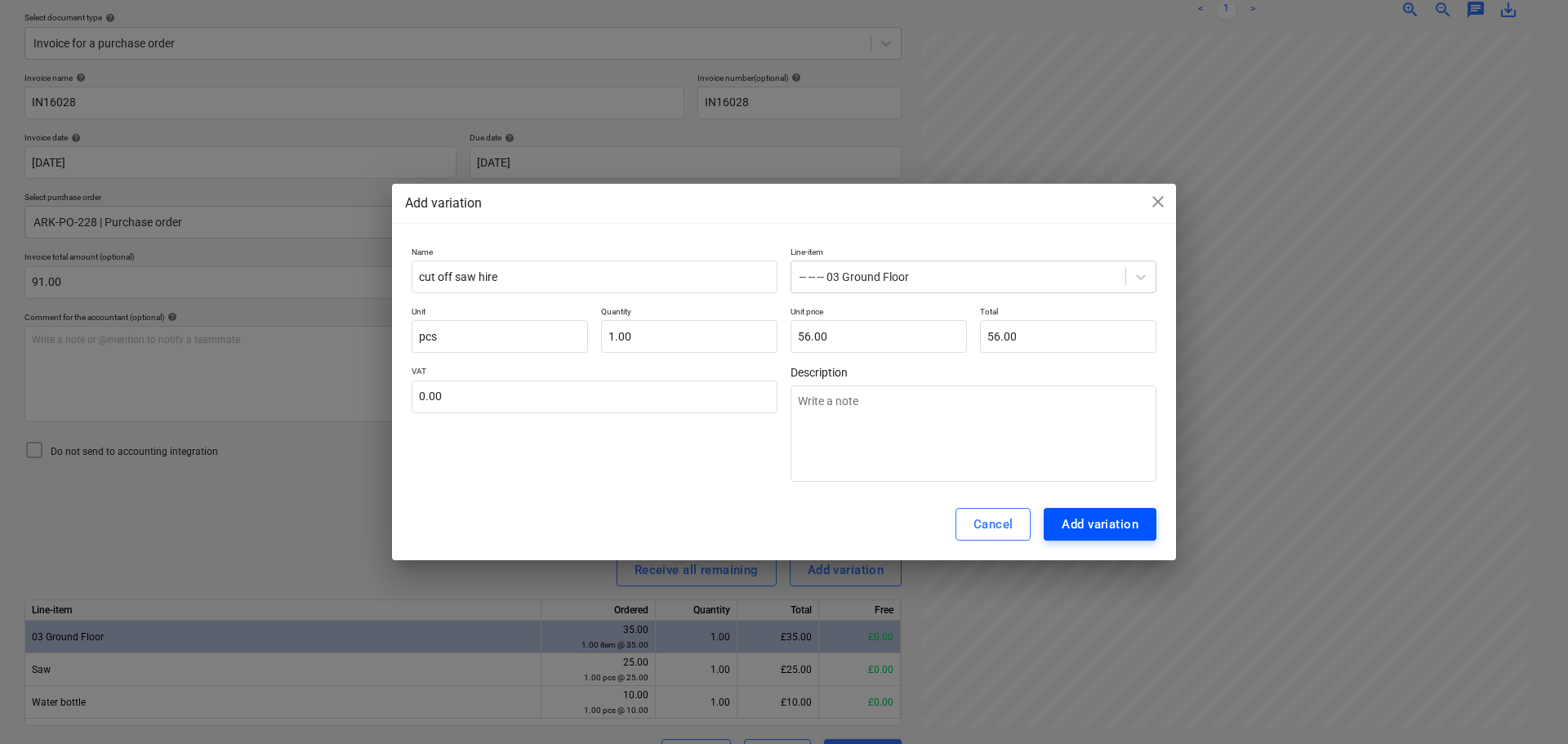
click at [1113, 527] on div "Add variation" at bounding box center [1100, 524] width 77 height 21
type textarea "x"
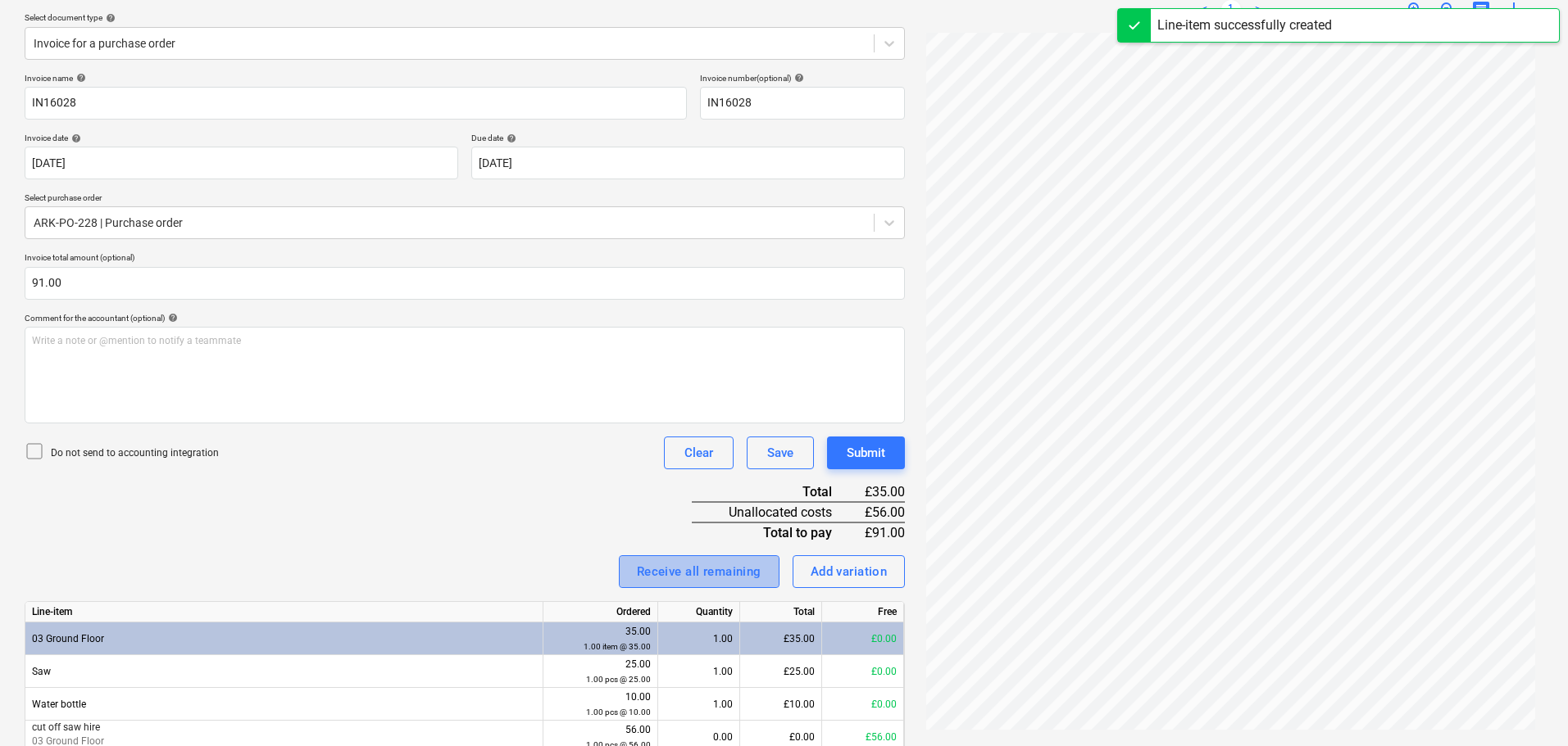
click at [743, 565] on div "Receive all remaining" at bounding box center [699, 571] width 125 height 21
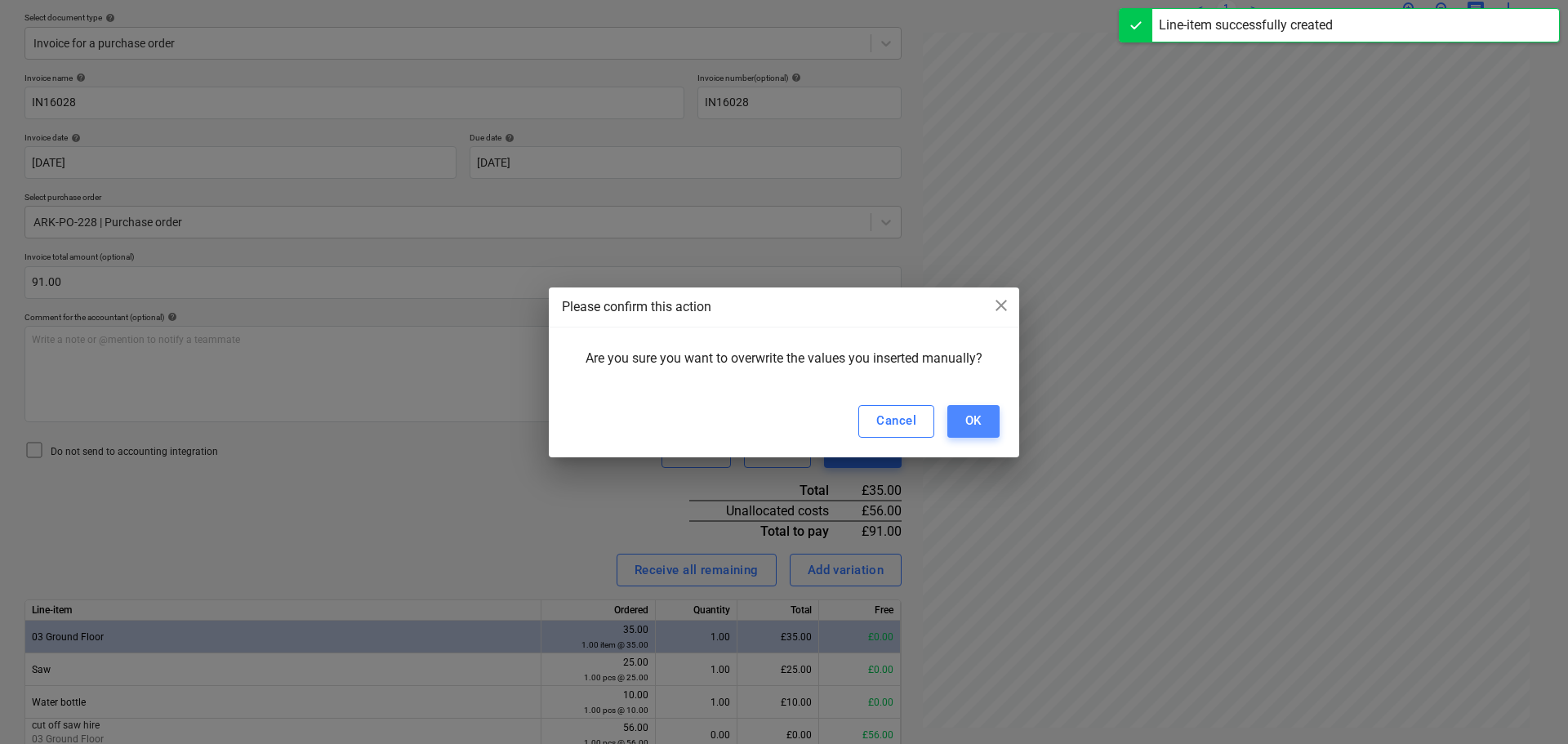
click at [962, 418] on button "OK" at bounding box center [974, 421] width 52 height 32
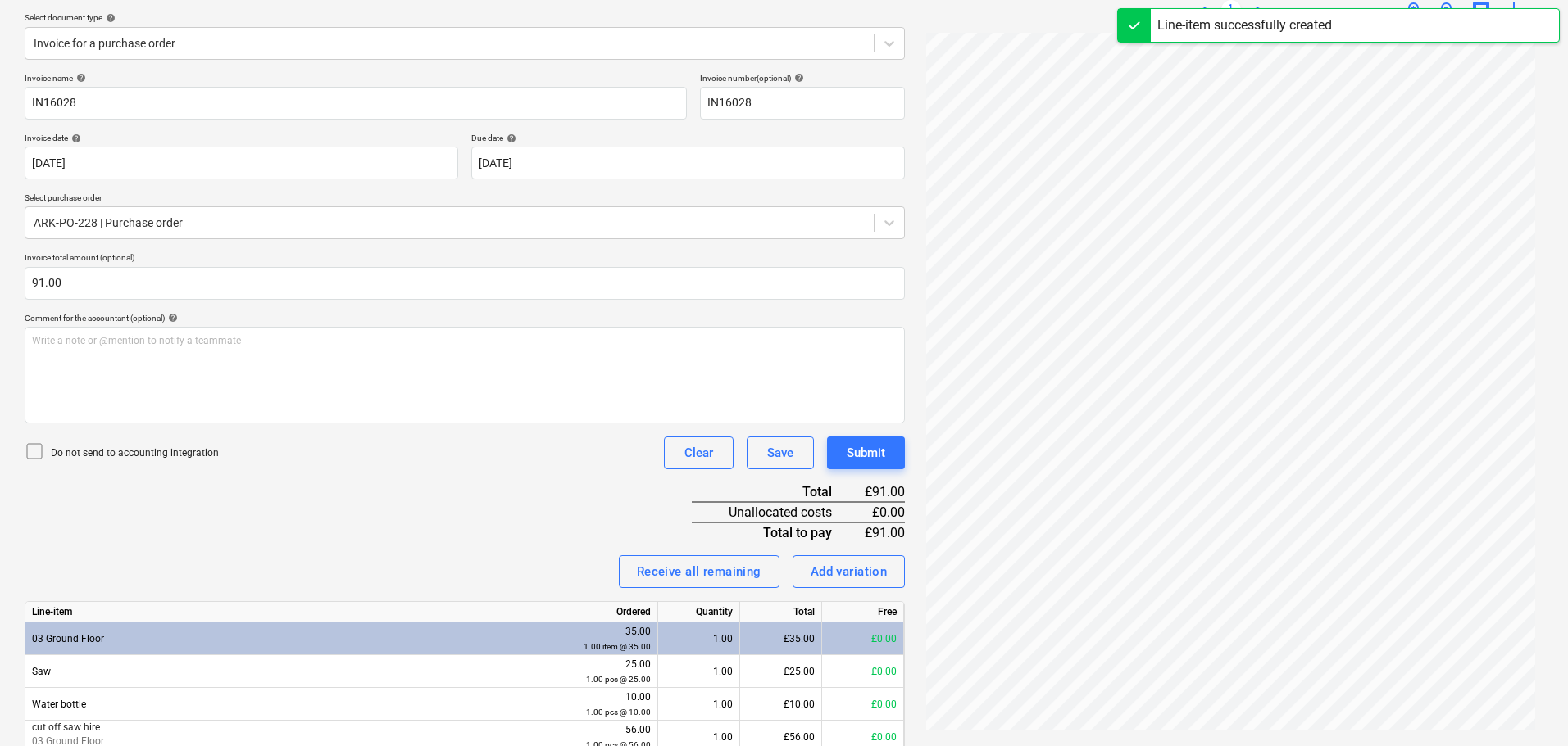
click at [481, 487] on div "Invoice name help IN16028 Invoice number (optional) help IN16028 Invoice date h…" at bounding box center [464, 439] width 880 height 734
click at [856, 452] on div "Submit" at bounding box center [865, 453] width 38 height 21
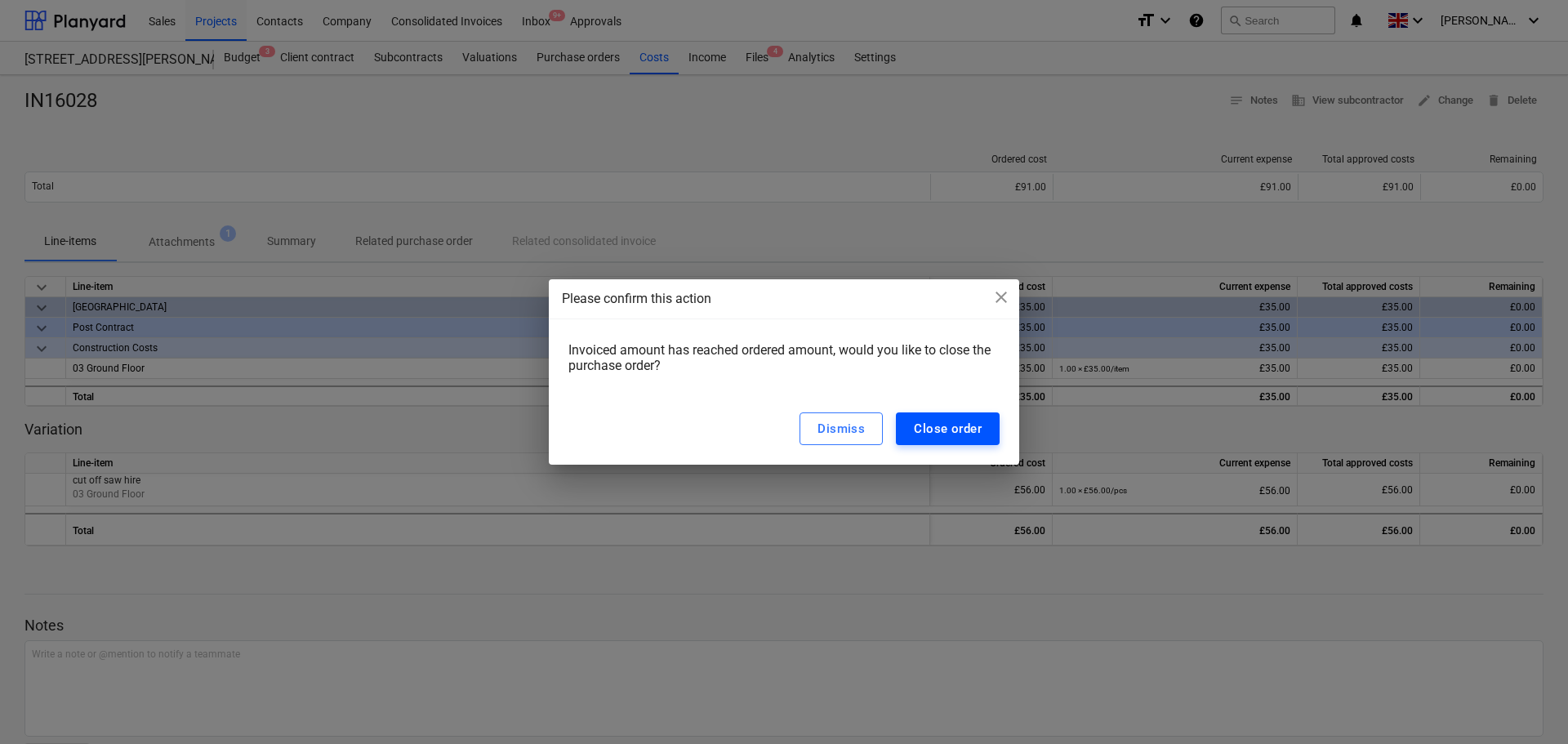
click at [949, 422] on div "Close order" at bounding box center [948, 429] width 68 height 21
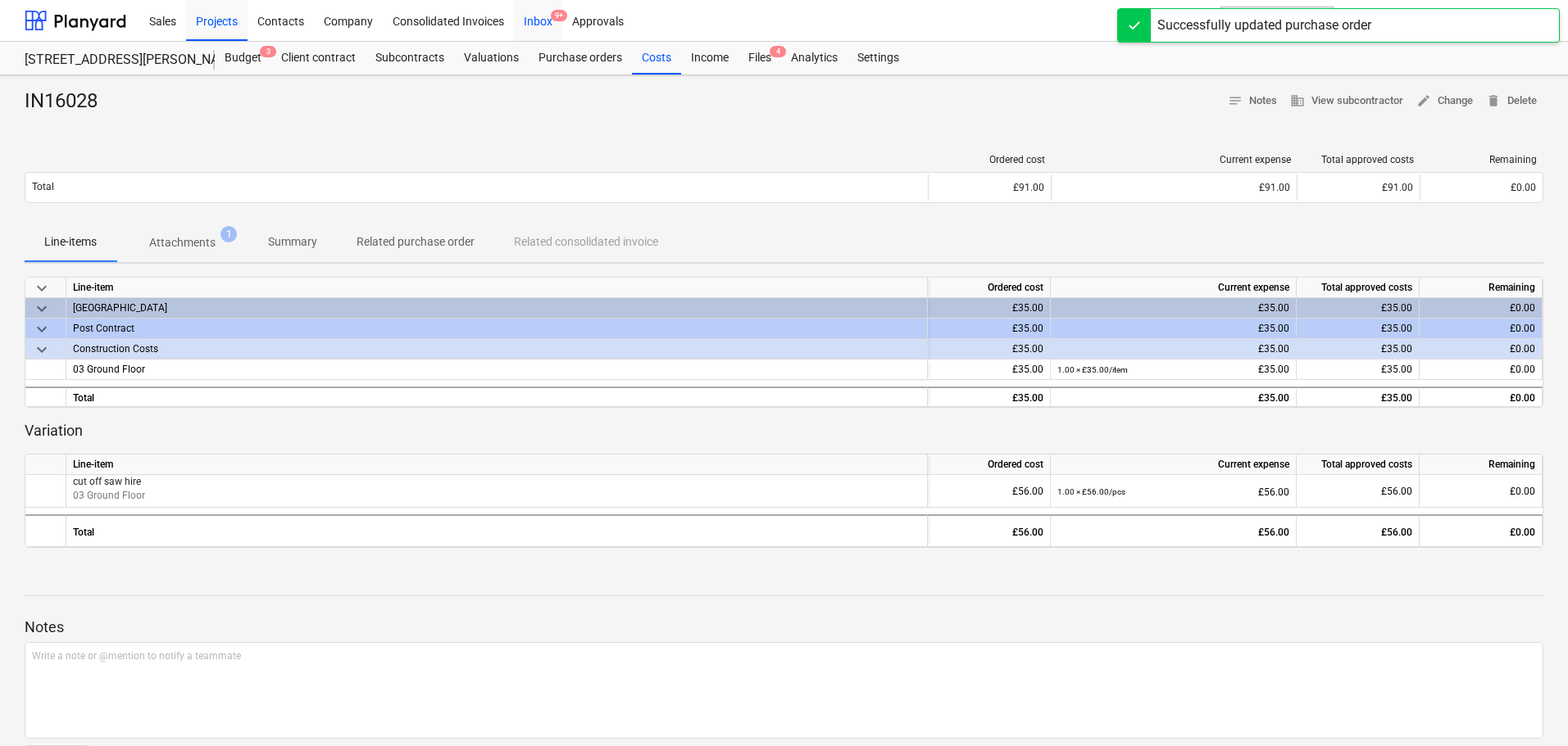
click at [546, 16] on div "Inbox 9+" at bounding box center [538, 20] width 48 height 42
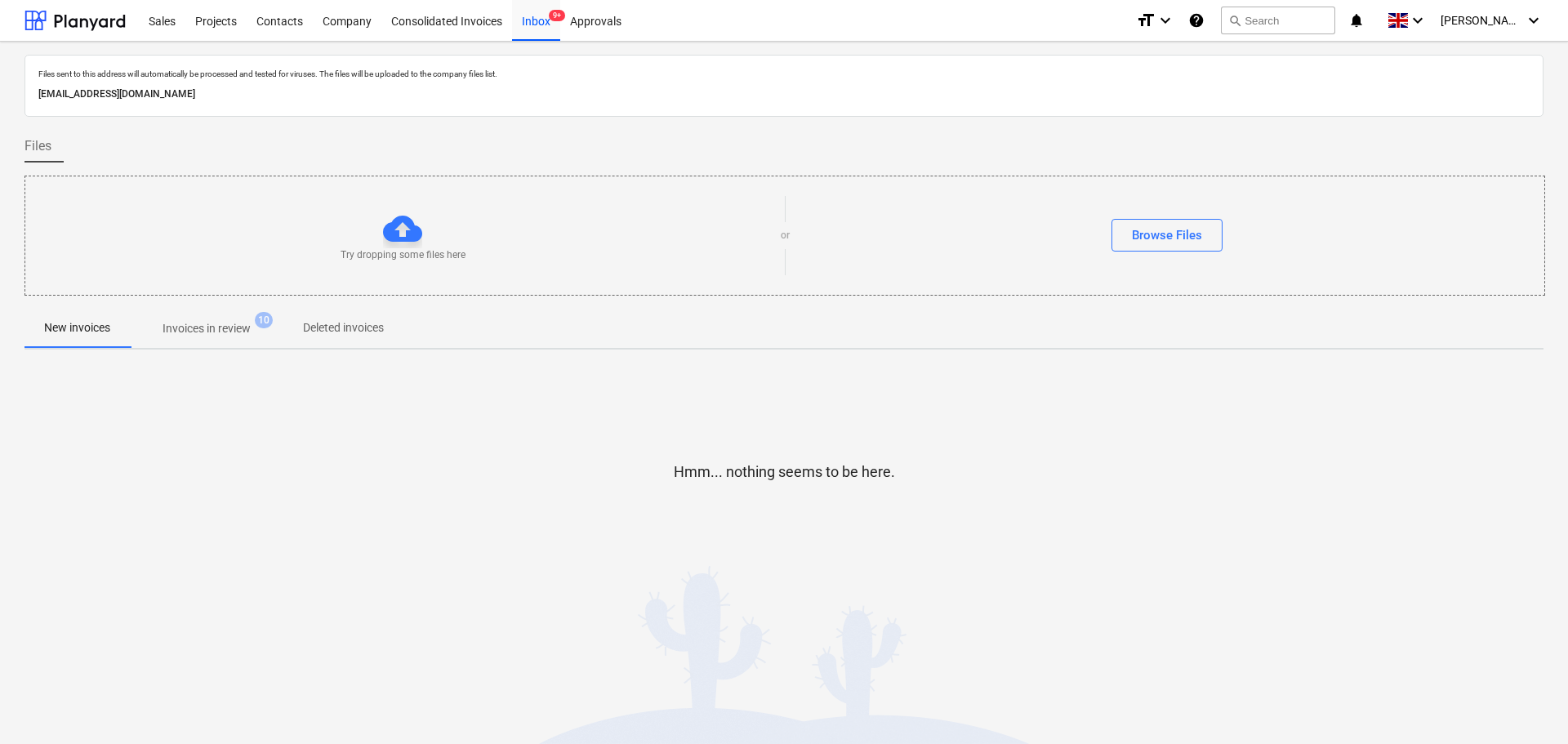
click at [194, 334] on p "Invoices in review" at bounding box center [206, 328] width 88 height 17
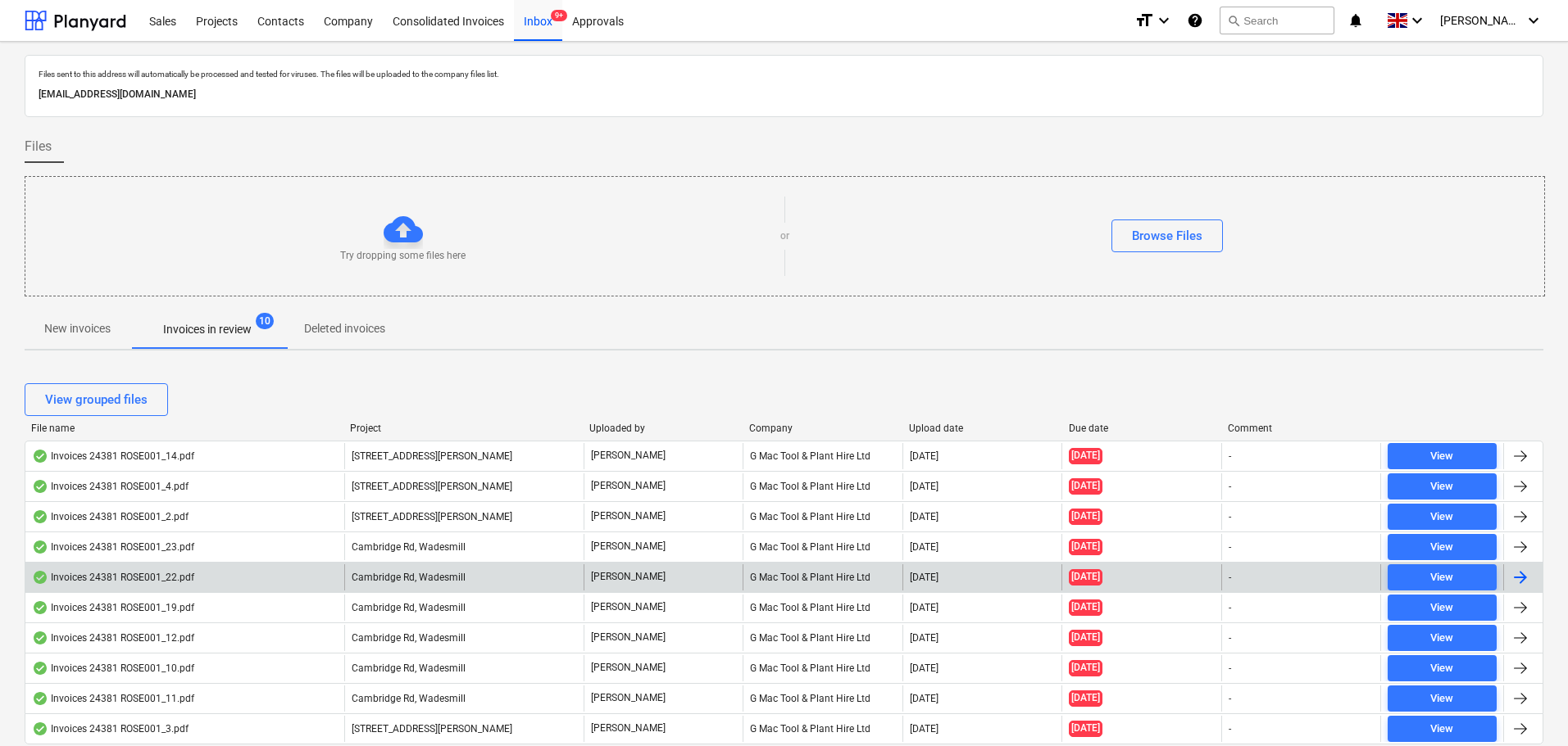
click at [171, 573] on div "Invoices 24381 ROSE001_22.pdf" at bounding box center [113, 578] width 162 height 13
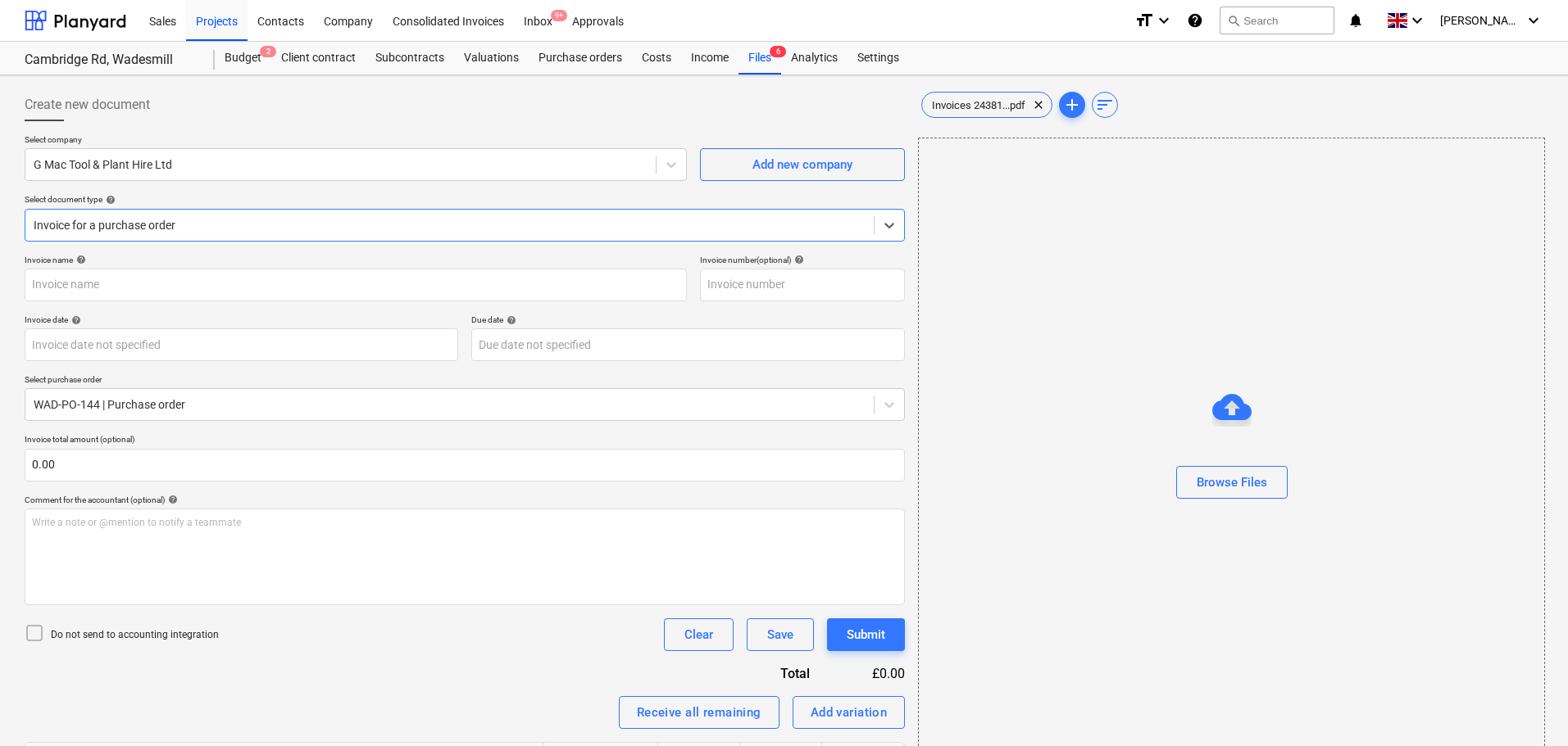
type input "IN16044"
type input "[DATE]"
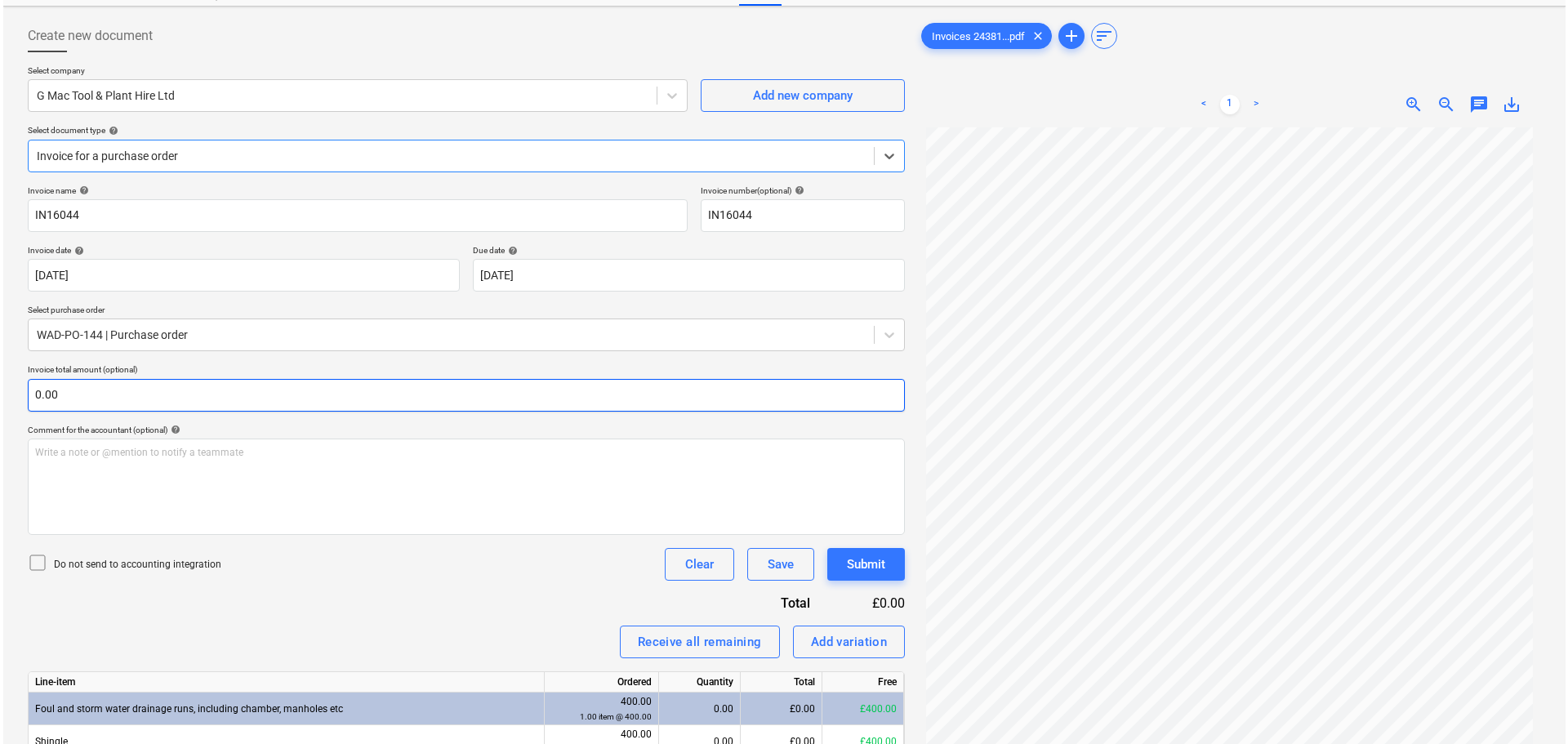
scroll to position [163, 0]
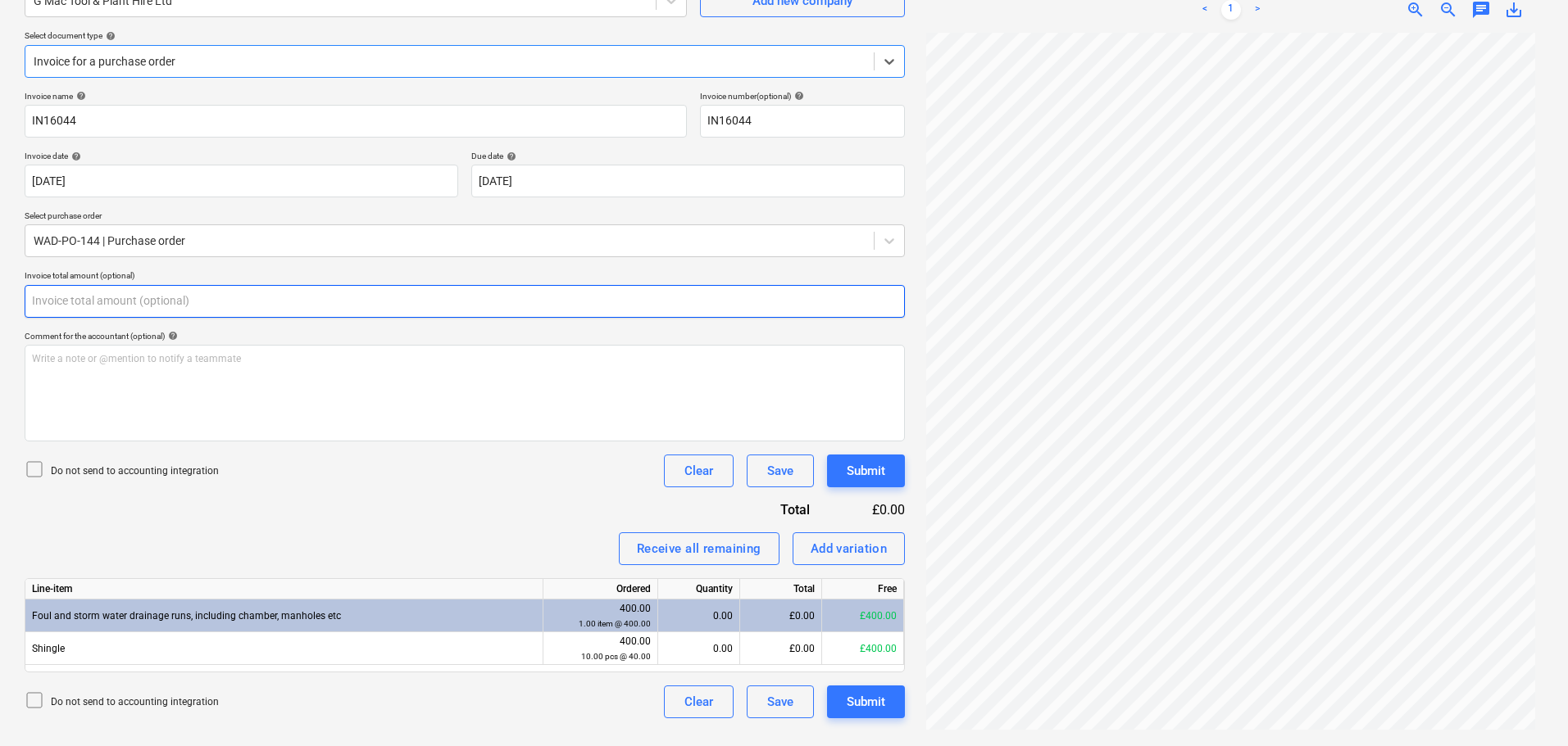
click at [203, 304] on input "text" at bounding box center [464, 301] width 880 height 33
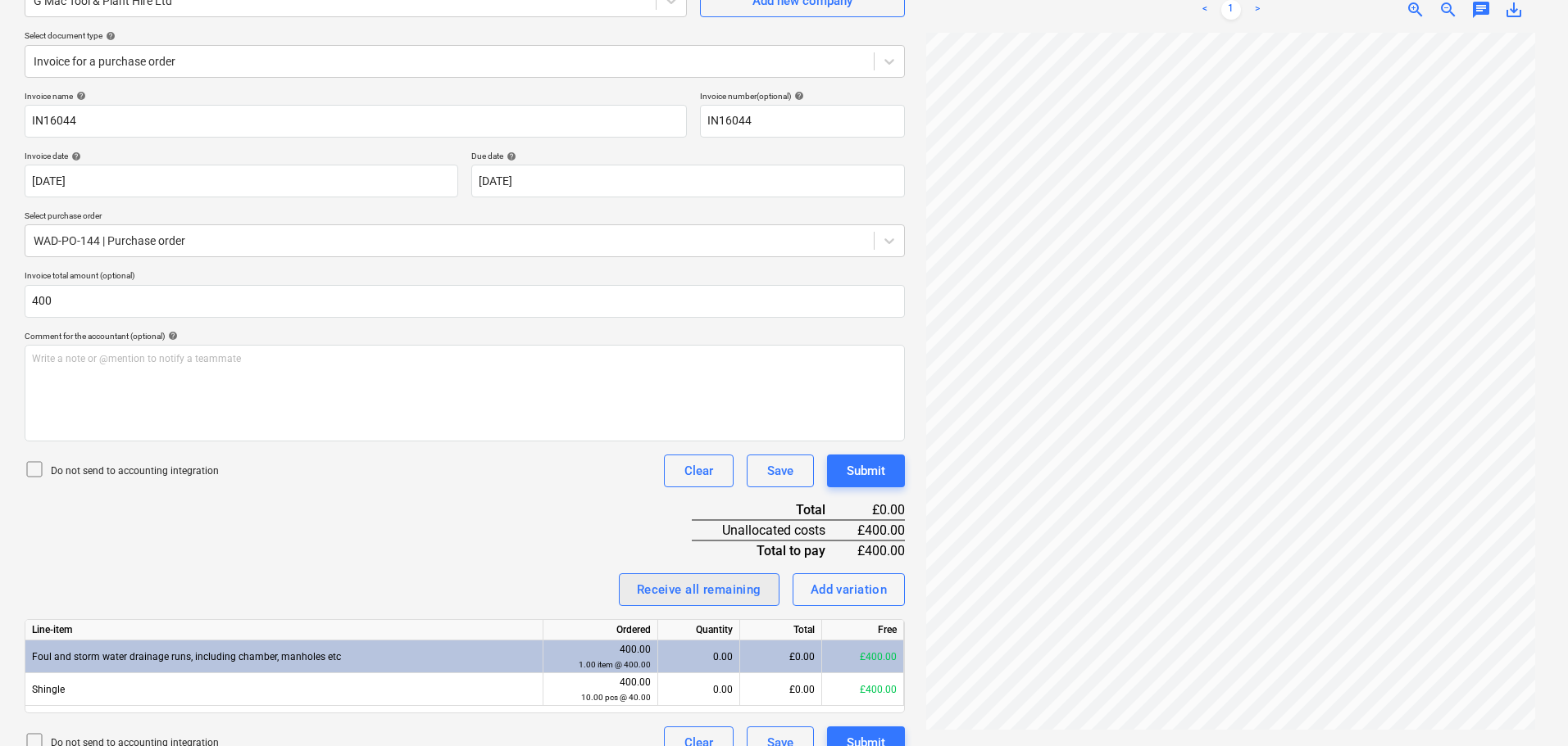
type input "400.00"
click at [684, 597] on div "Receive all remaining" at bounding box center [699, 590] width 125 height 21
click at [888, 467] on button "Submit" at bounding box center [866, 471] width 78 height 33
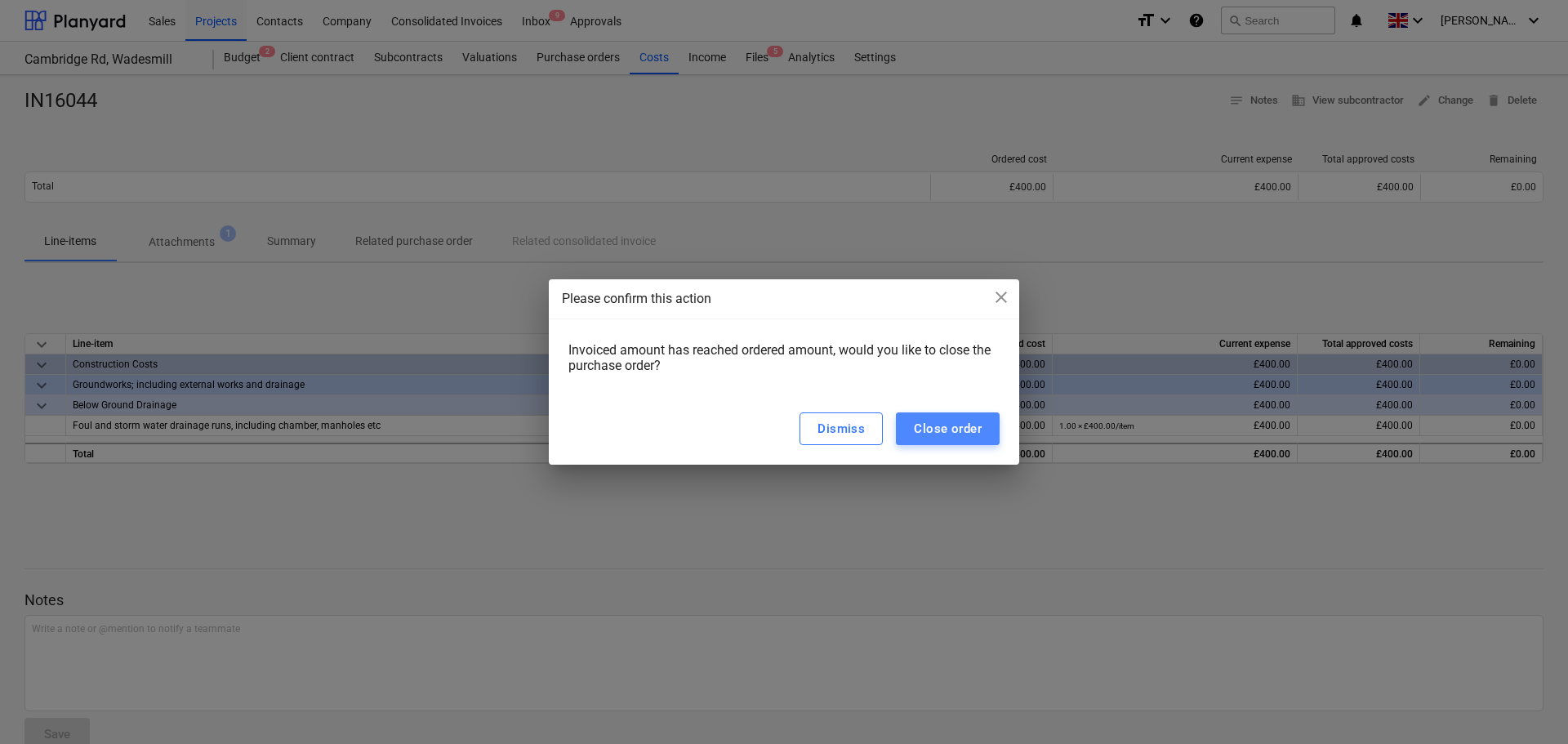
click at [959, 434] on div "Close order" at bounding box center [948, 429] width 68 height 21
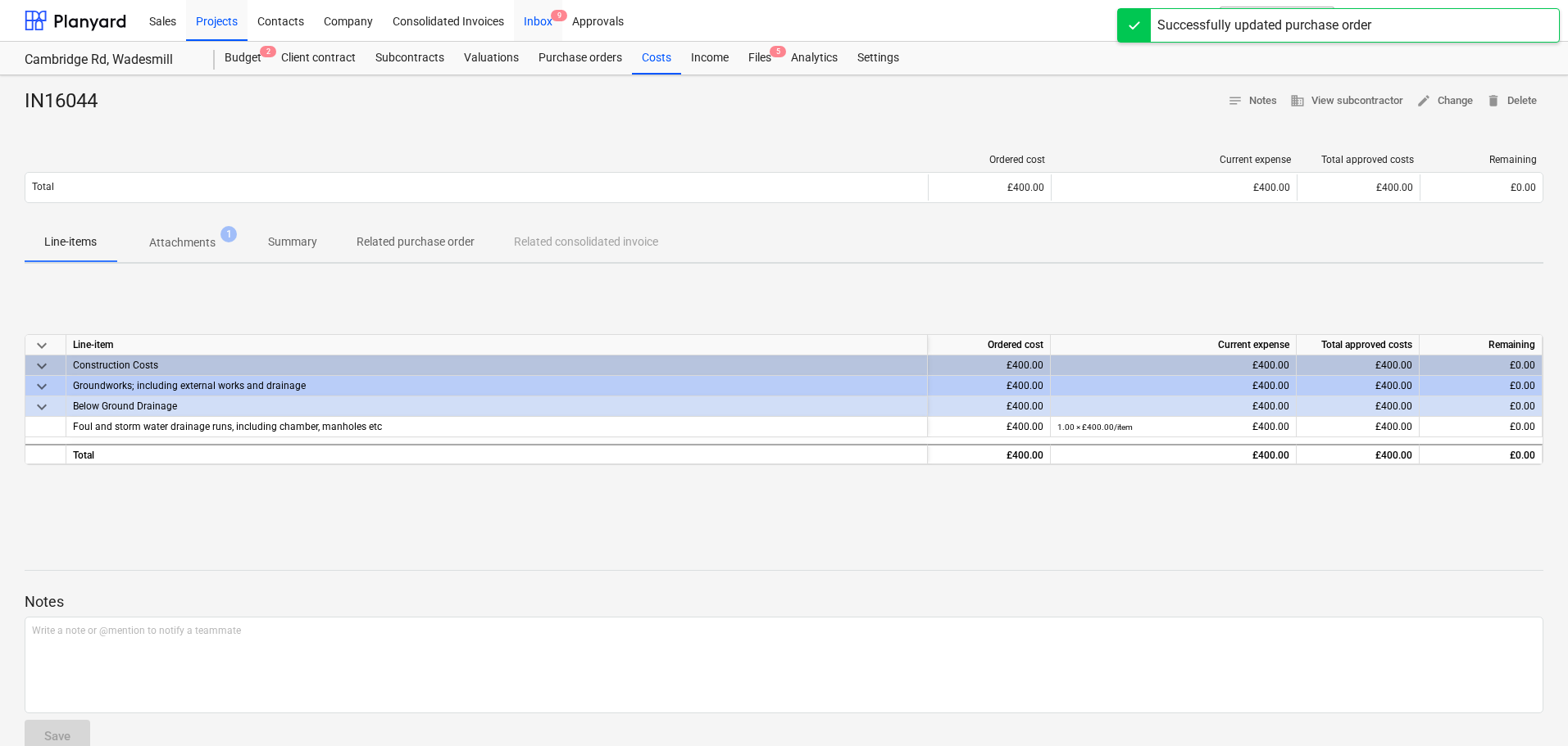
drag, startPoint x: 528, startPoint y: 17, endPoint x: 545, endPoint y: 24, distance: 18.4
click at [528, 17] on div "Inbox 9" at bounding box center [538, 20] width 48 height 42
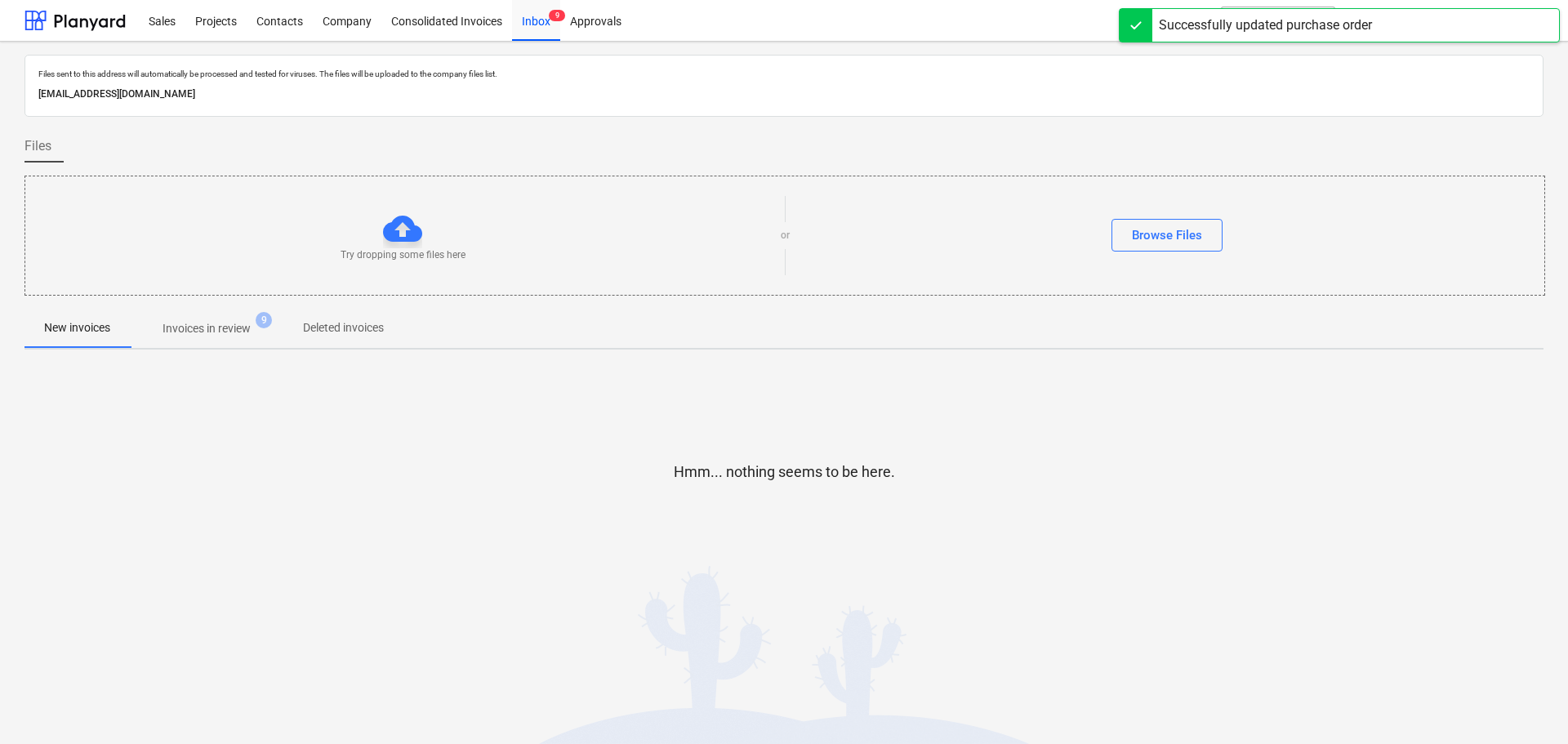
click at [215, 321] on p "Invoices in review" at bounding box center [206, 328] width 88 height 17
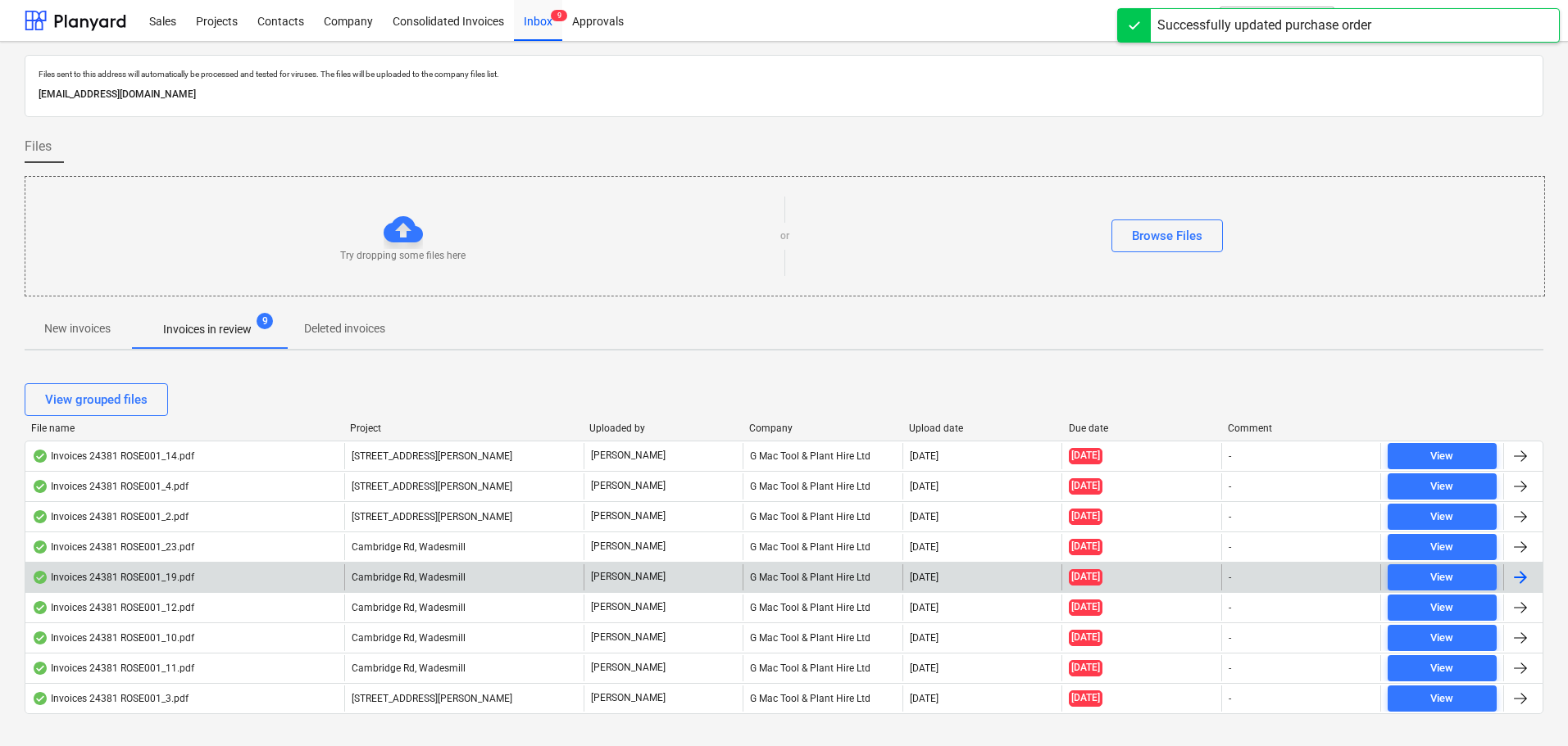
click at [162, 574] on div "Invoices 24381 ROSE001_19.pdf" at bounding box center [113, 578] width 162 height 13
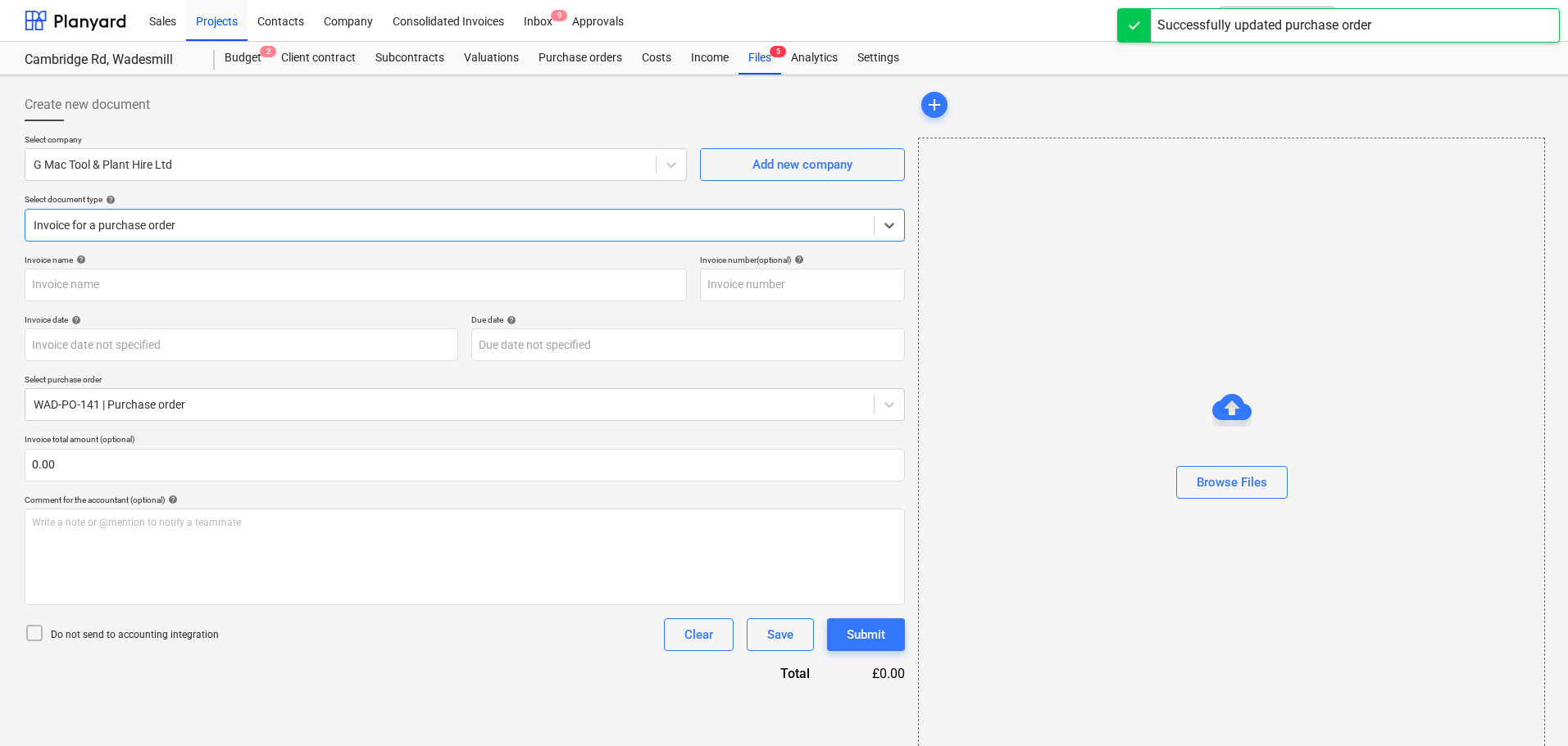
type input "IN16041"
type input "[DATE]"
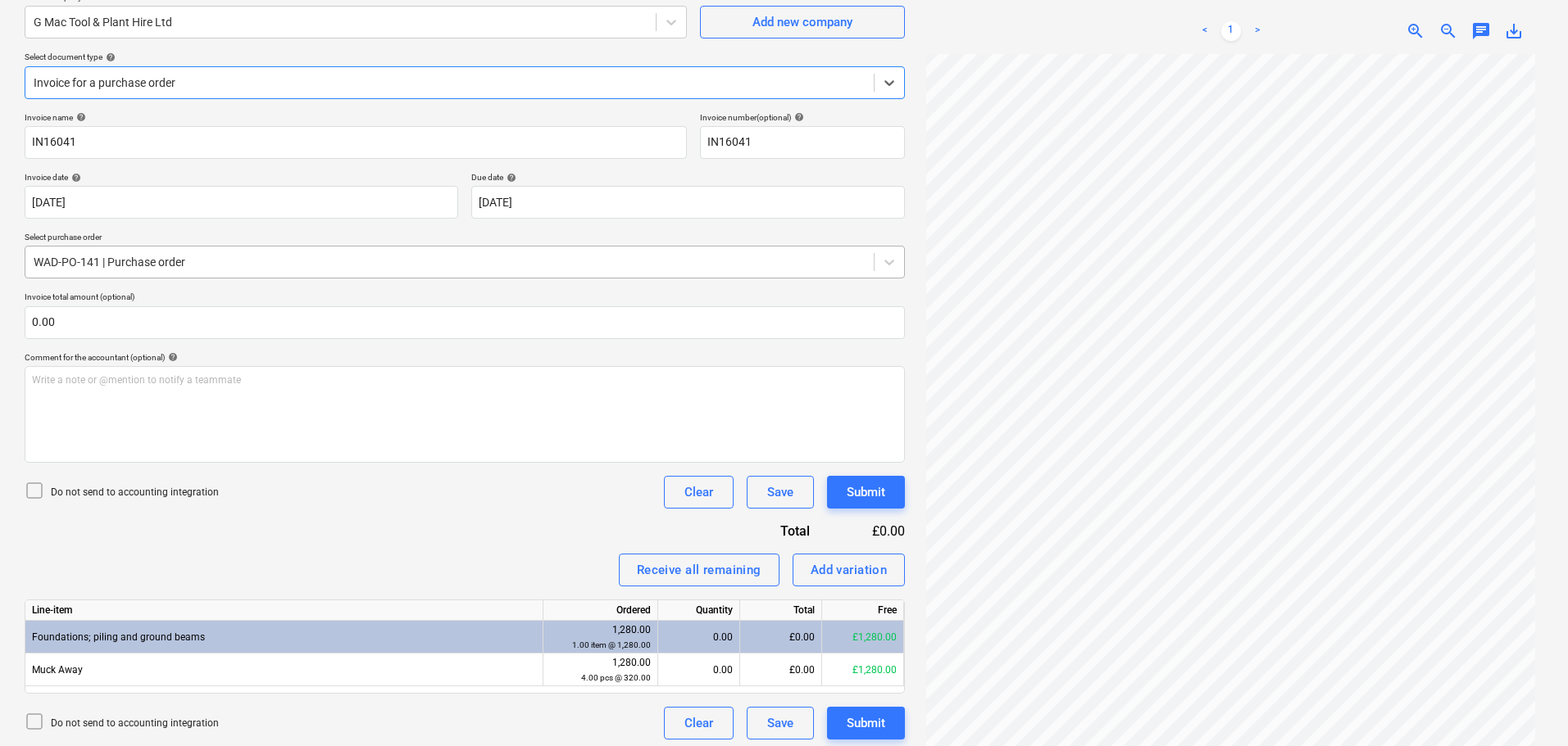
scroll to position [164, 0]
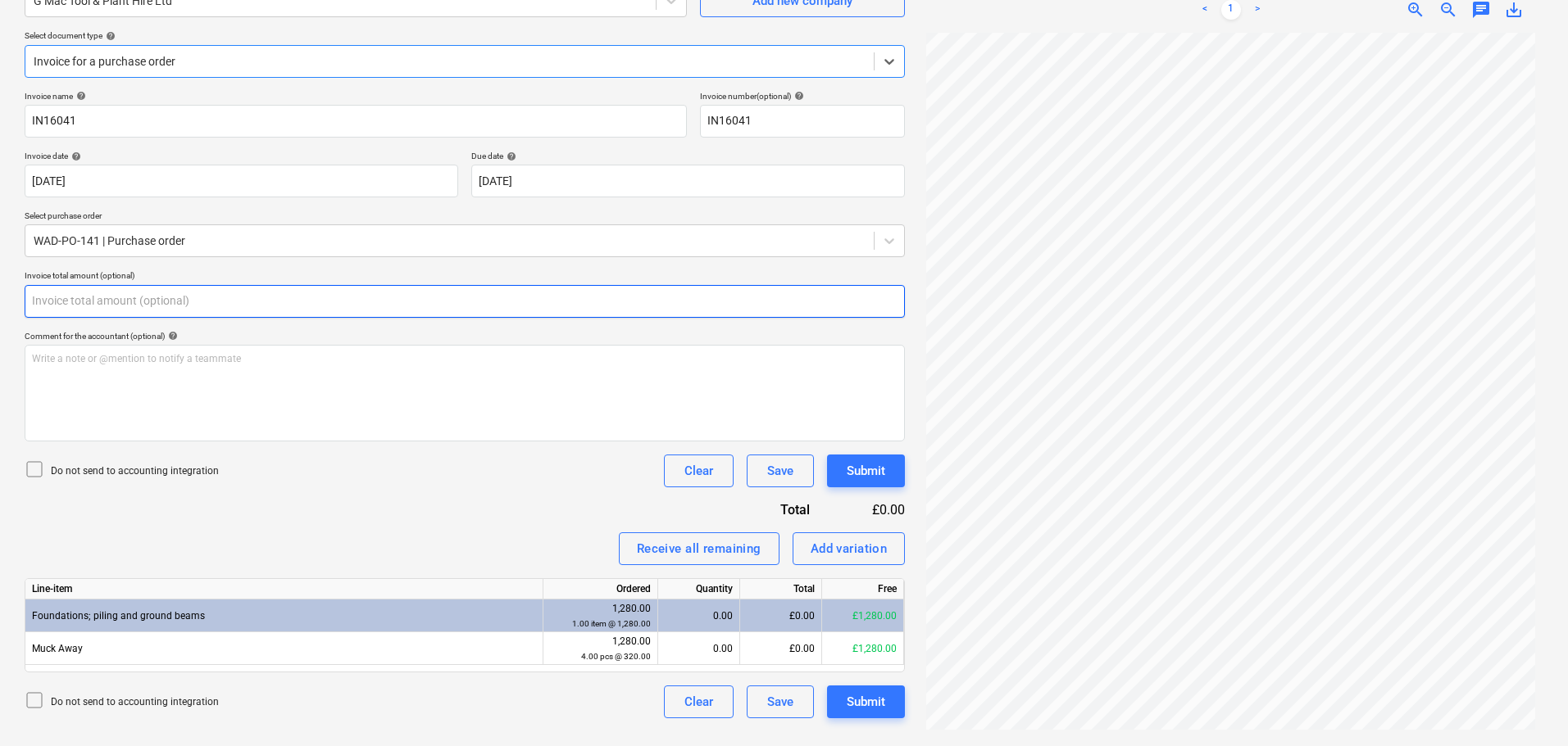
click at [124, 303] on input "text" at bounding box center [464, 301] width 880 height 33
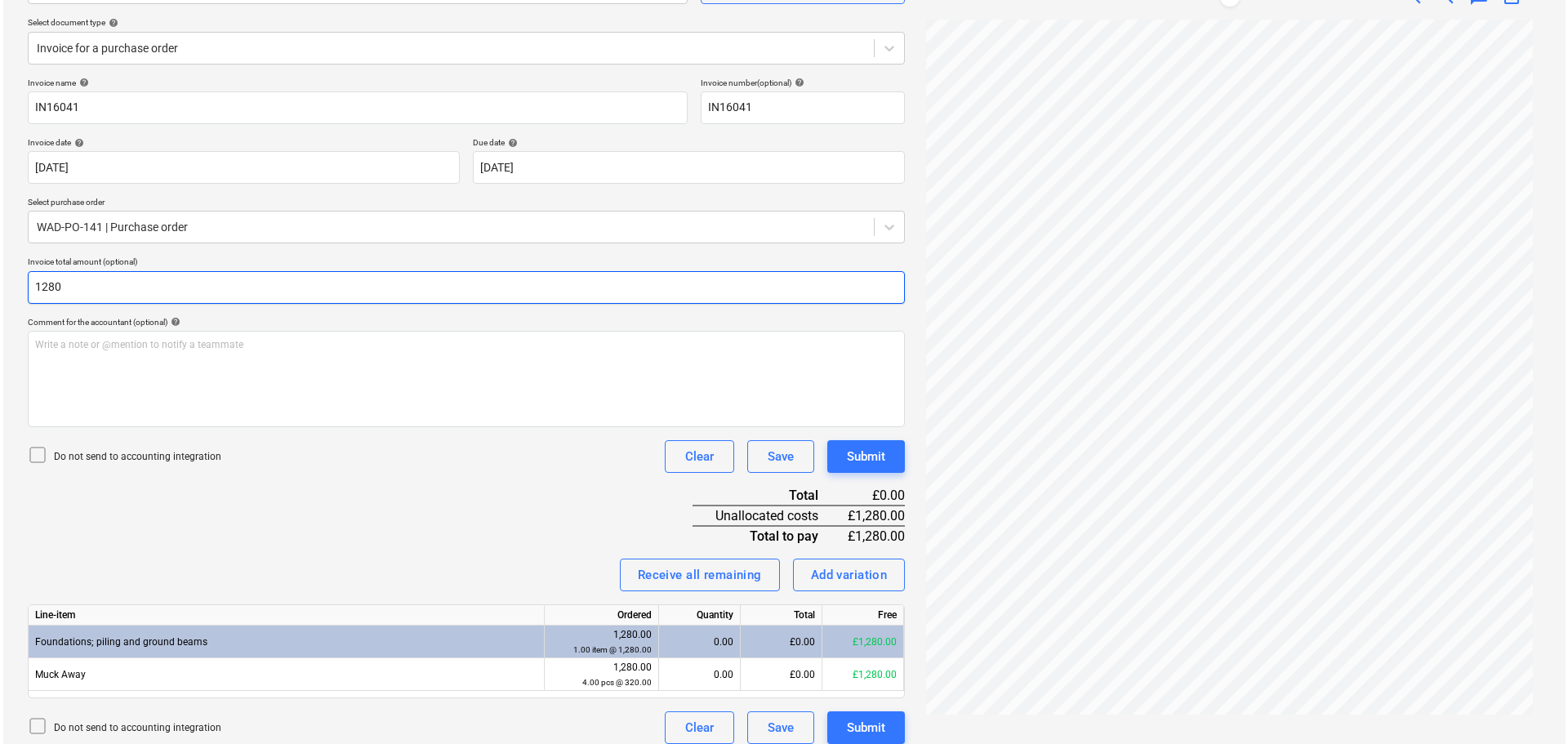
scroll to position [189, 0]
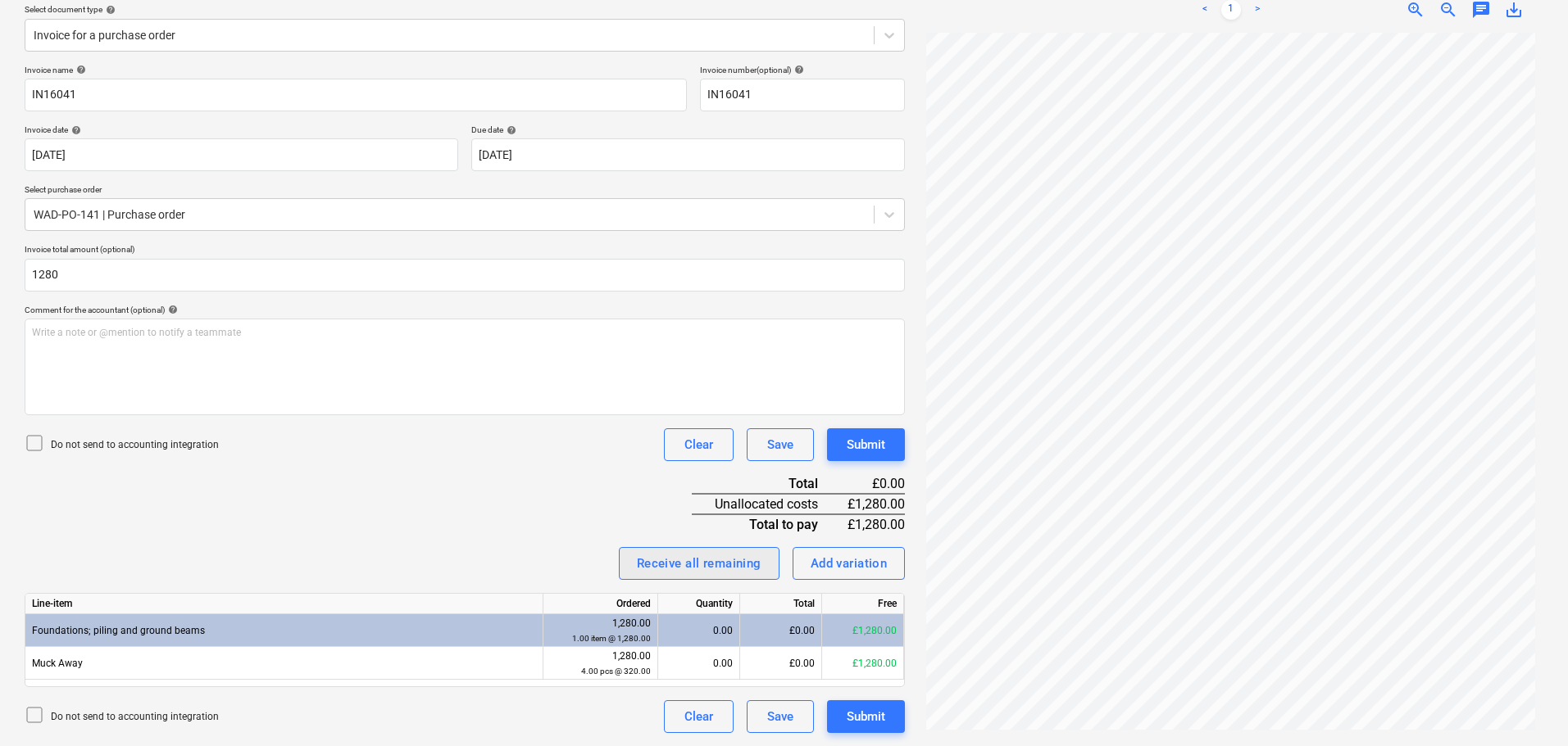
type input "1,280.00"
click at [710, 560] on div "Receive all remaining" at bounding box center [699, 564] width 125 height 21
click at [851, 437] on div "Submit" at bounding box center [865, 445] width 38 height 21
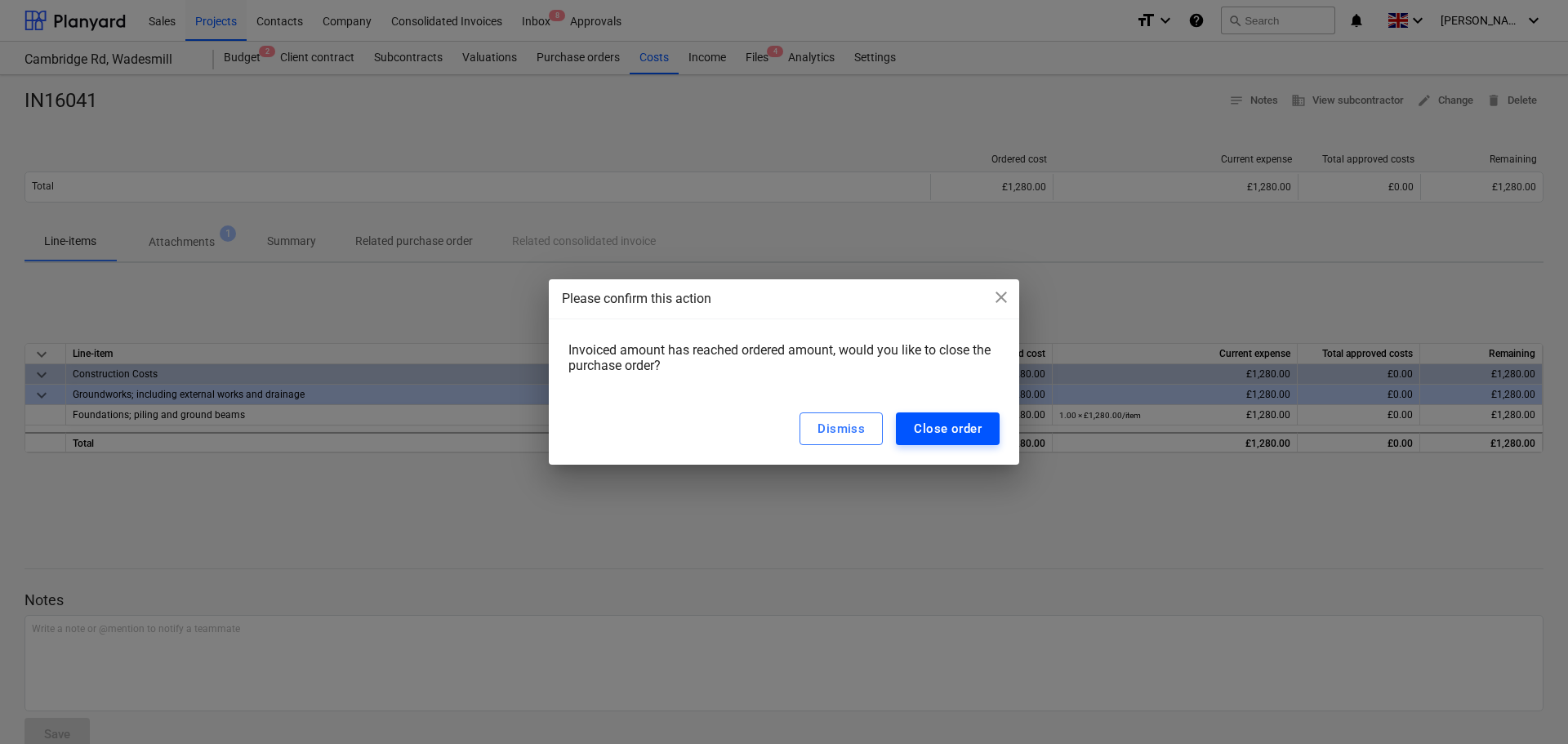
click at [963, 430] on div "Close order" at bounding box center [948, 429] width 68 height 21
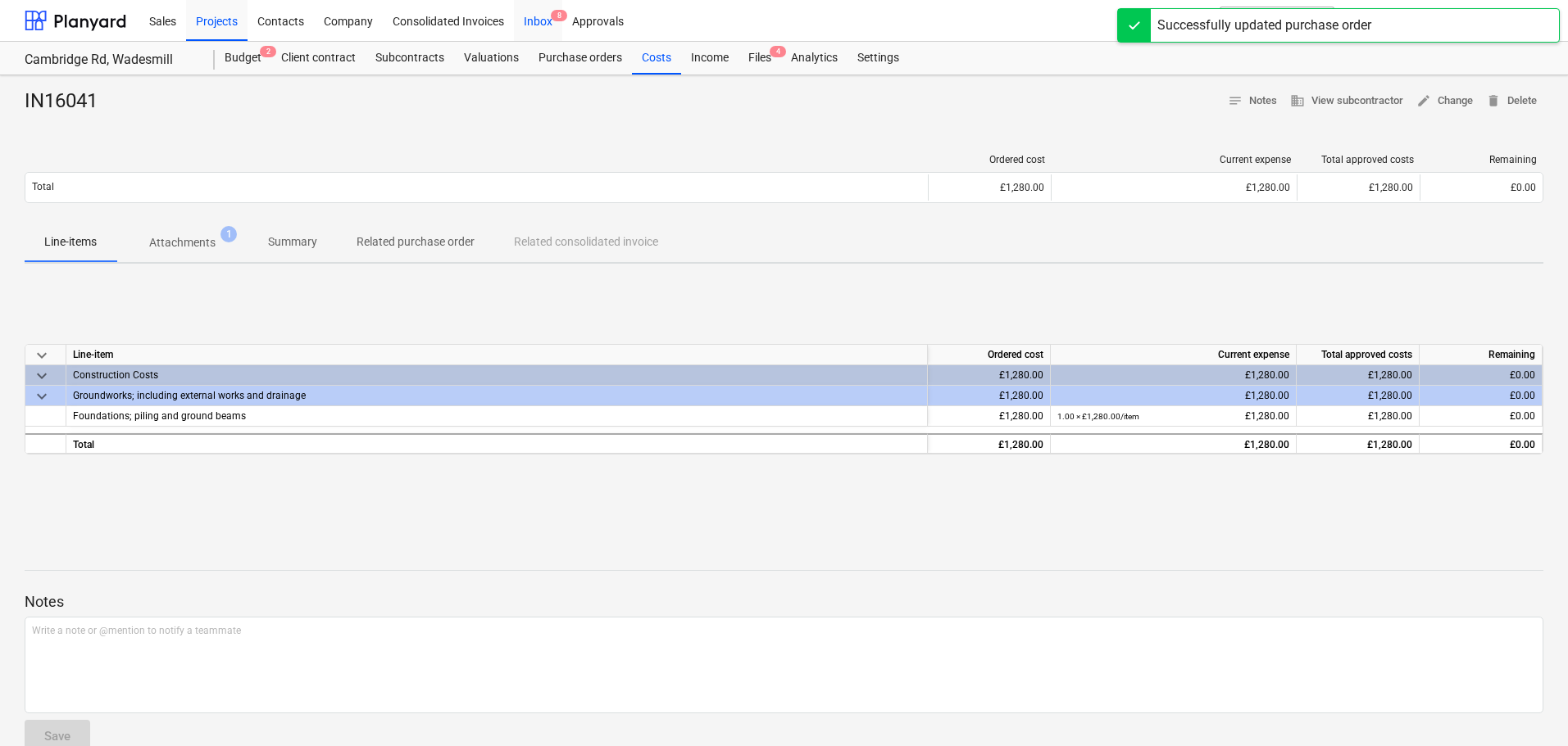
click at [545, 20] on div "Inbox 8" at bounding box center [538, 20] width 48 height 42
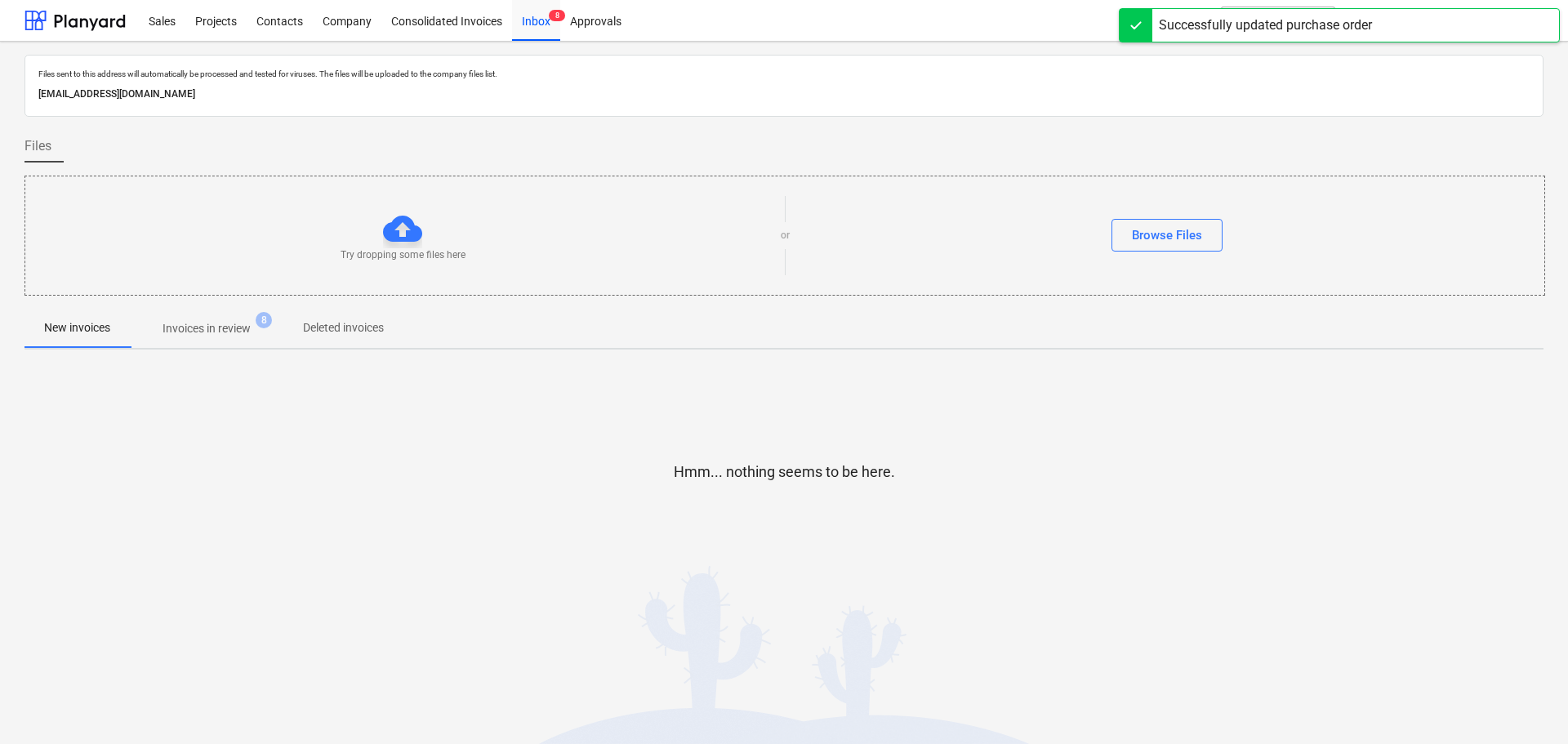
click at [206, 322] on p "Invoices in review" at bounding box center [206, 328] width 88 height 17
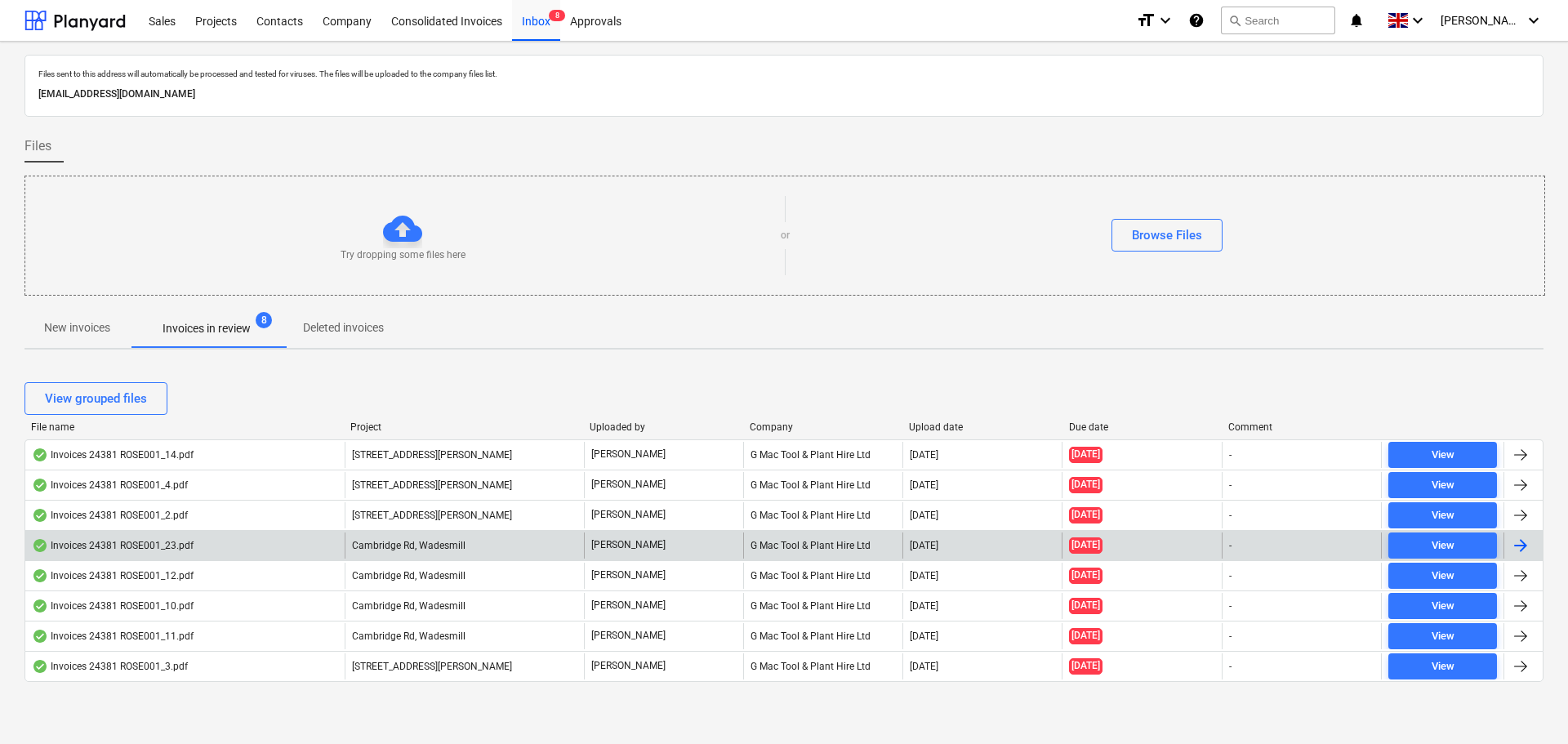
click at [141, 546] on div "Invoices 24381 ROSE001_23.pdf" at bounding box center [112, 545] width 161 height 13
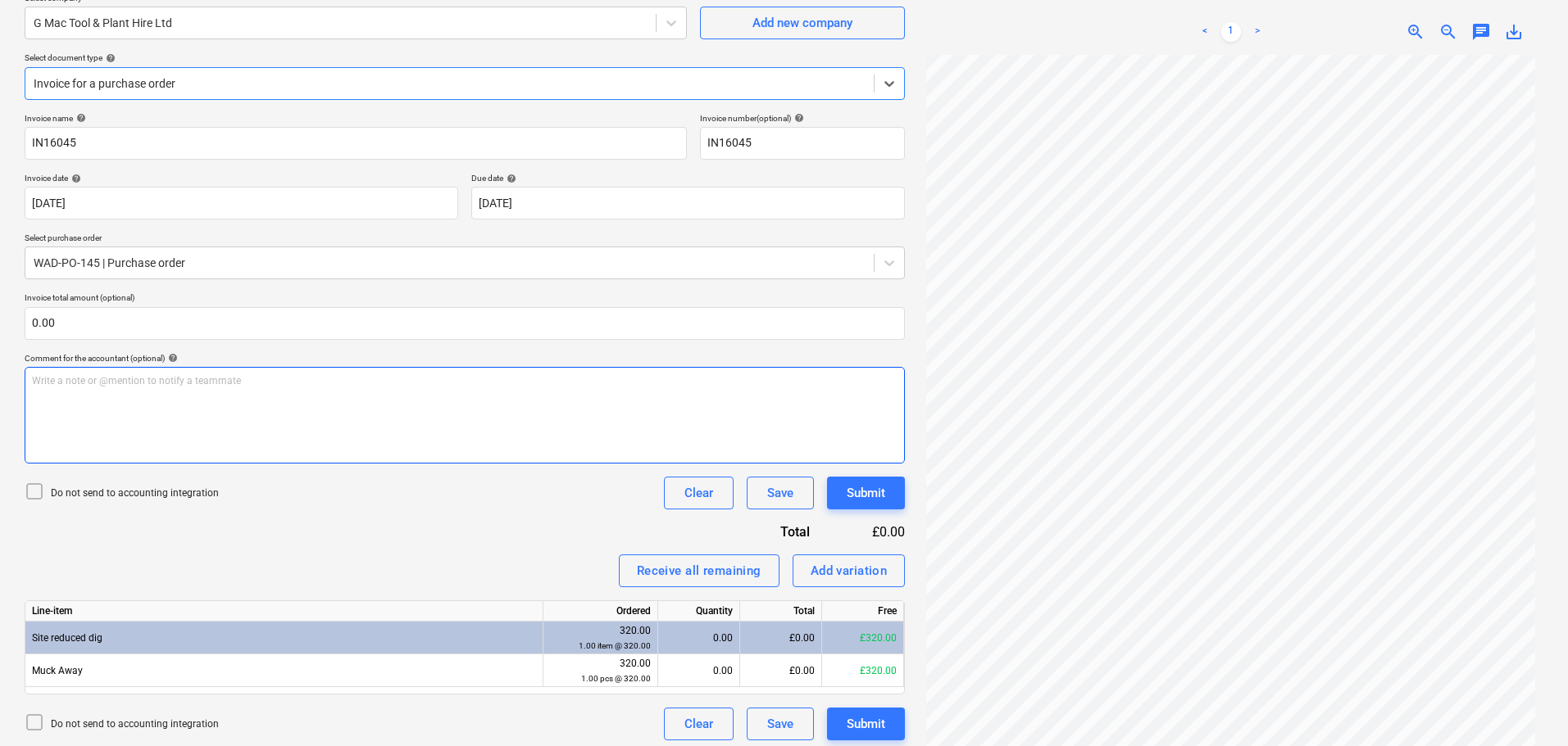
scroll to position [164, 0]
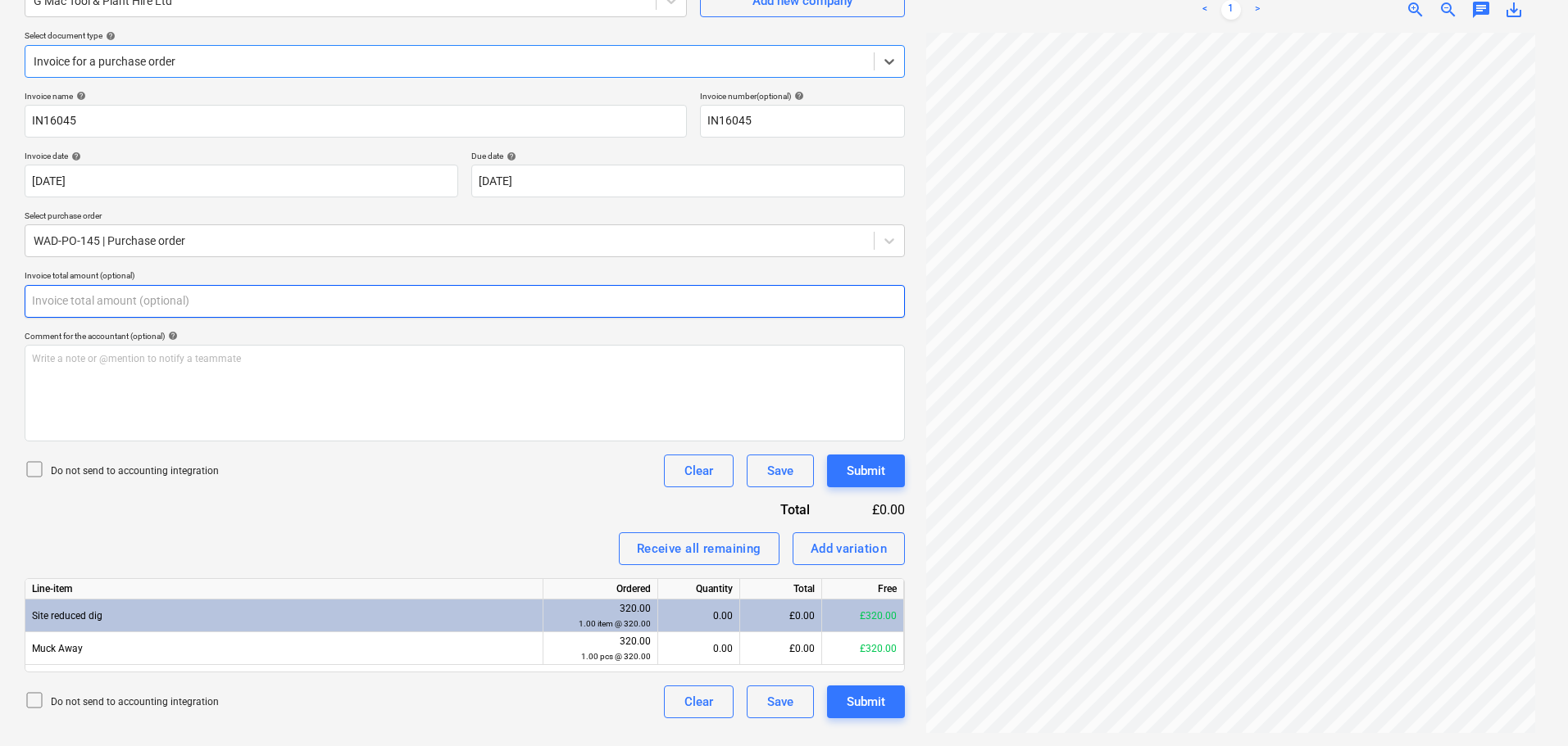
click at [184, 299] on input "text" at bounding box center [464, 301] width 880 height 33
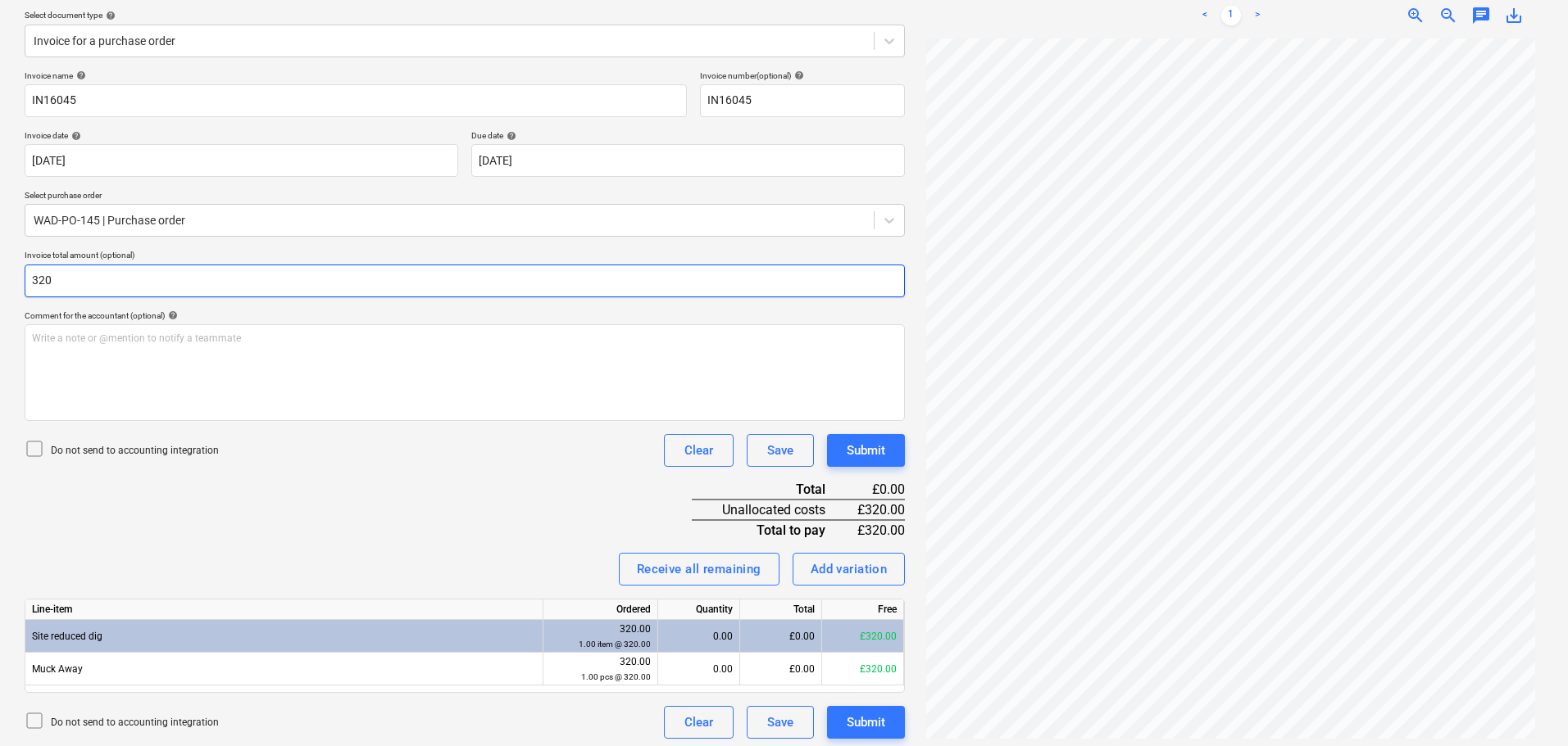
scroll to position [190, 0]
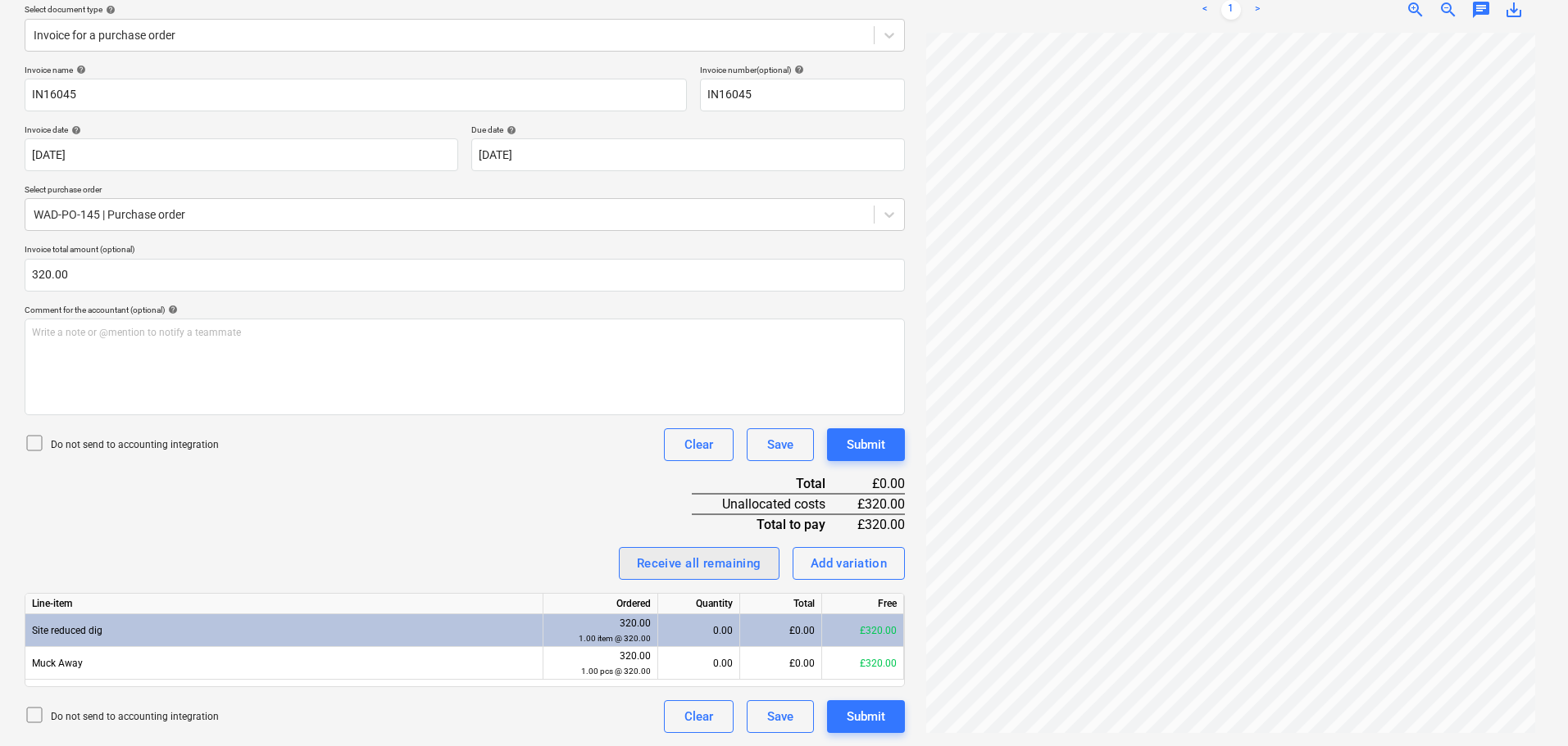
click at [683, 566] on div "Receive all remaining" at bounding box center [699, 564] width 125 height 21
click at [855, 441] on div "Submit" at bounding box center [865, 445] width 38 height 21
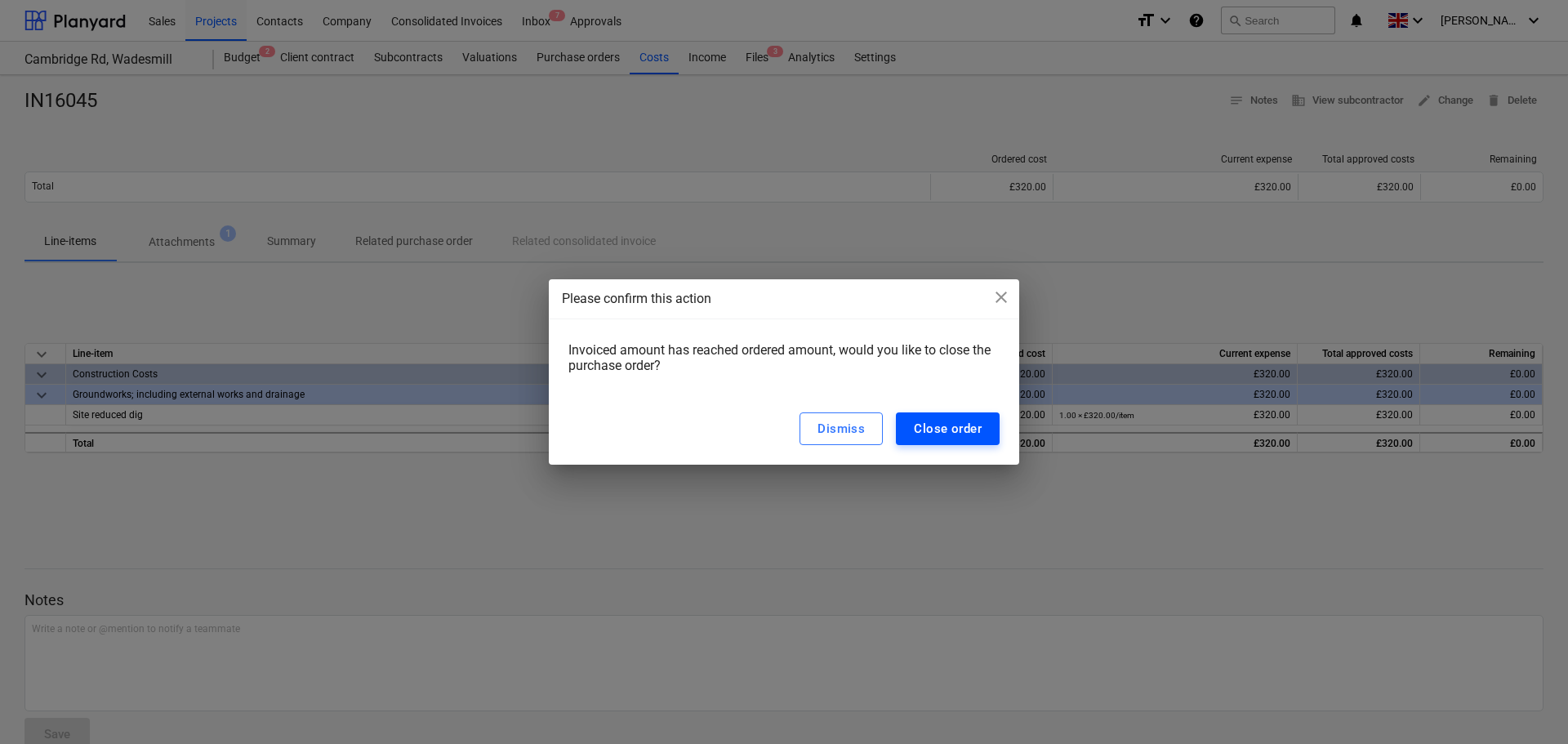
click at [922, 435] on div "Close order" at bounding box center [948, 429] width 68 height 21
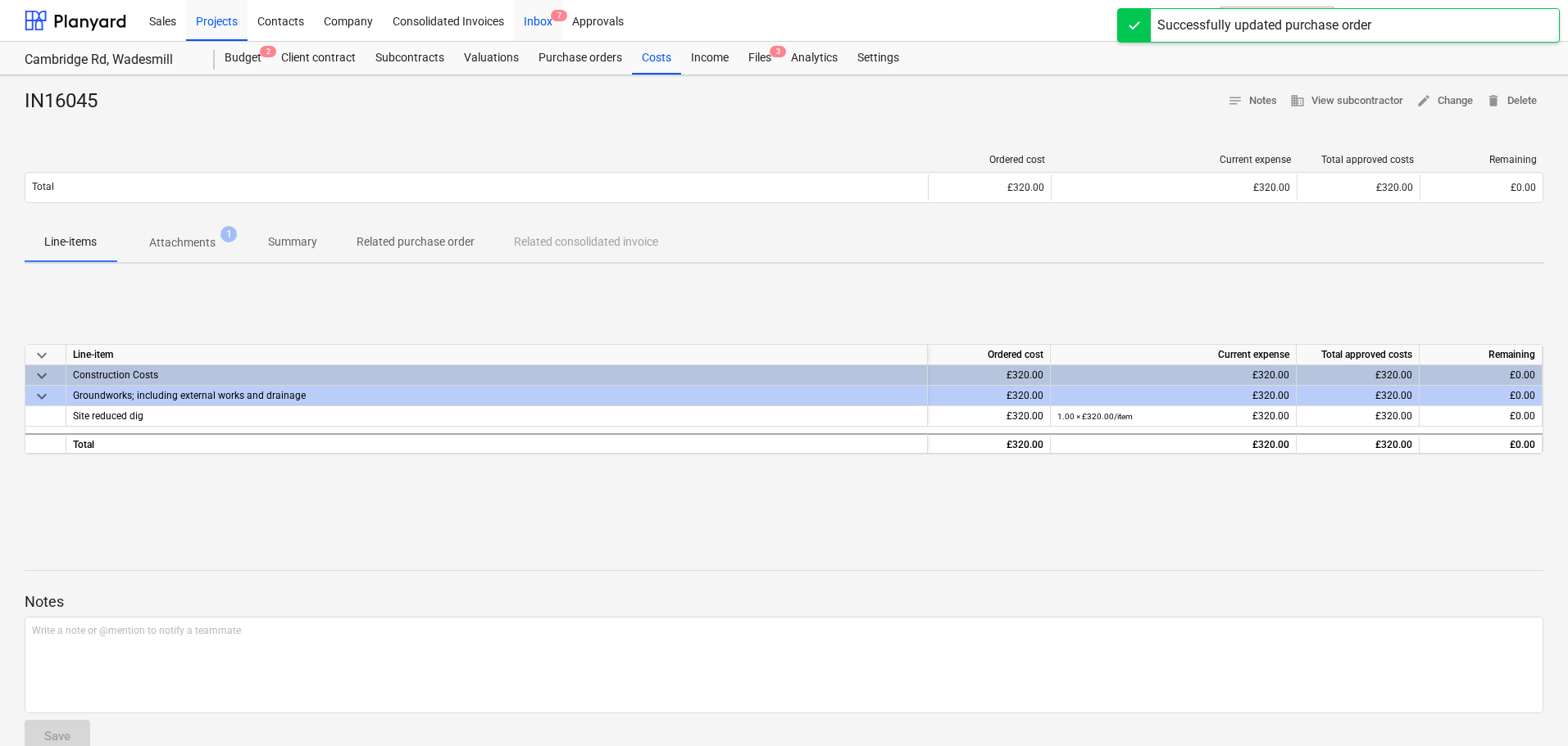
click at [542, 17] on div "Inbox 7" at bounding box center [538, 20] width 48 height 42
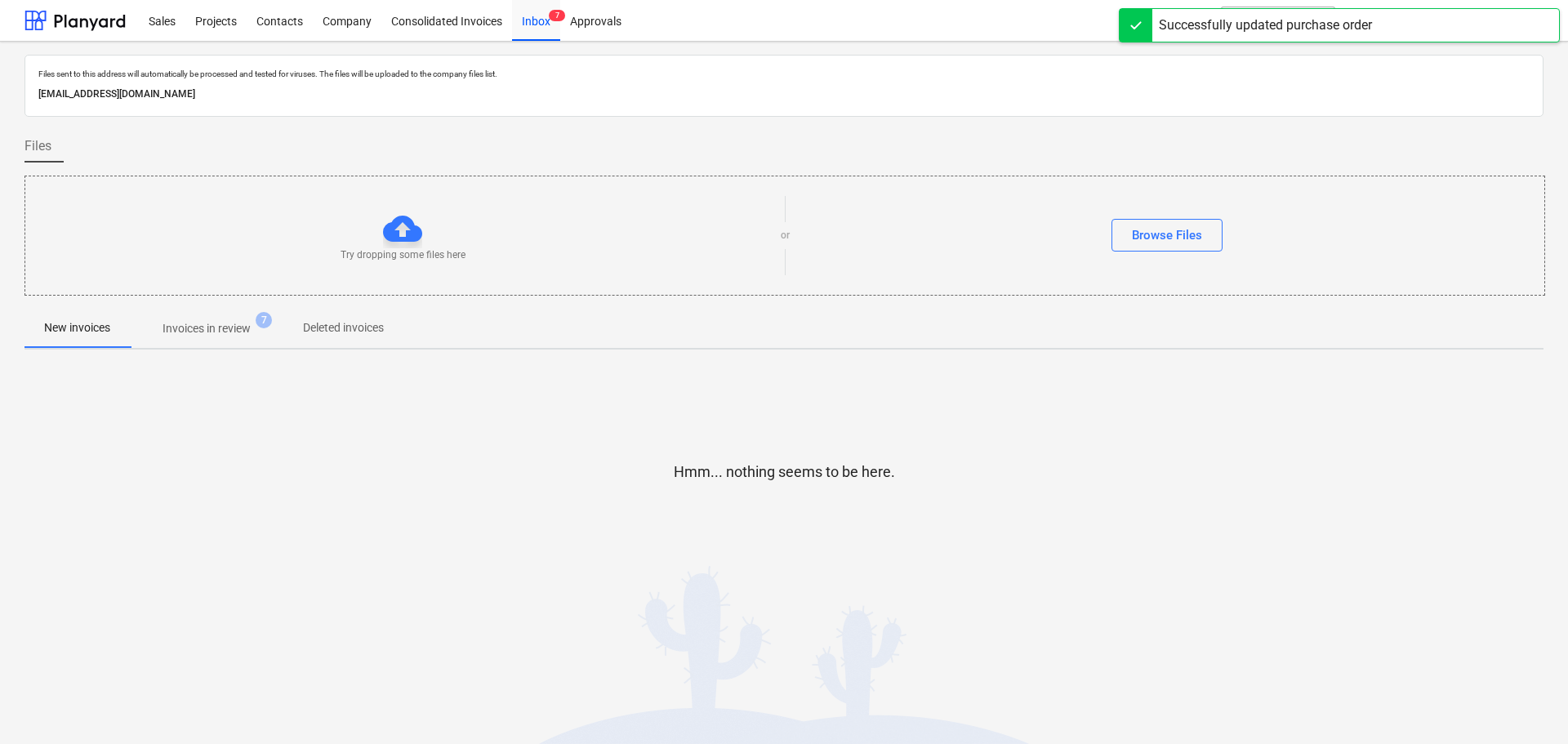
click at [190, 321] on p "Invoices in review" at bounding box center [206, 328] width 88 height 17
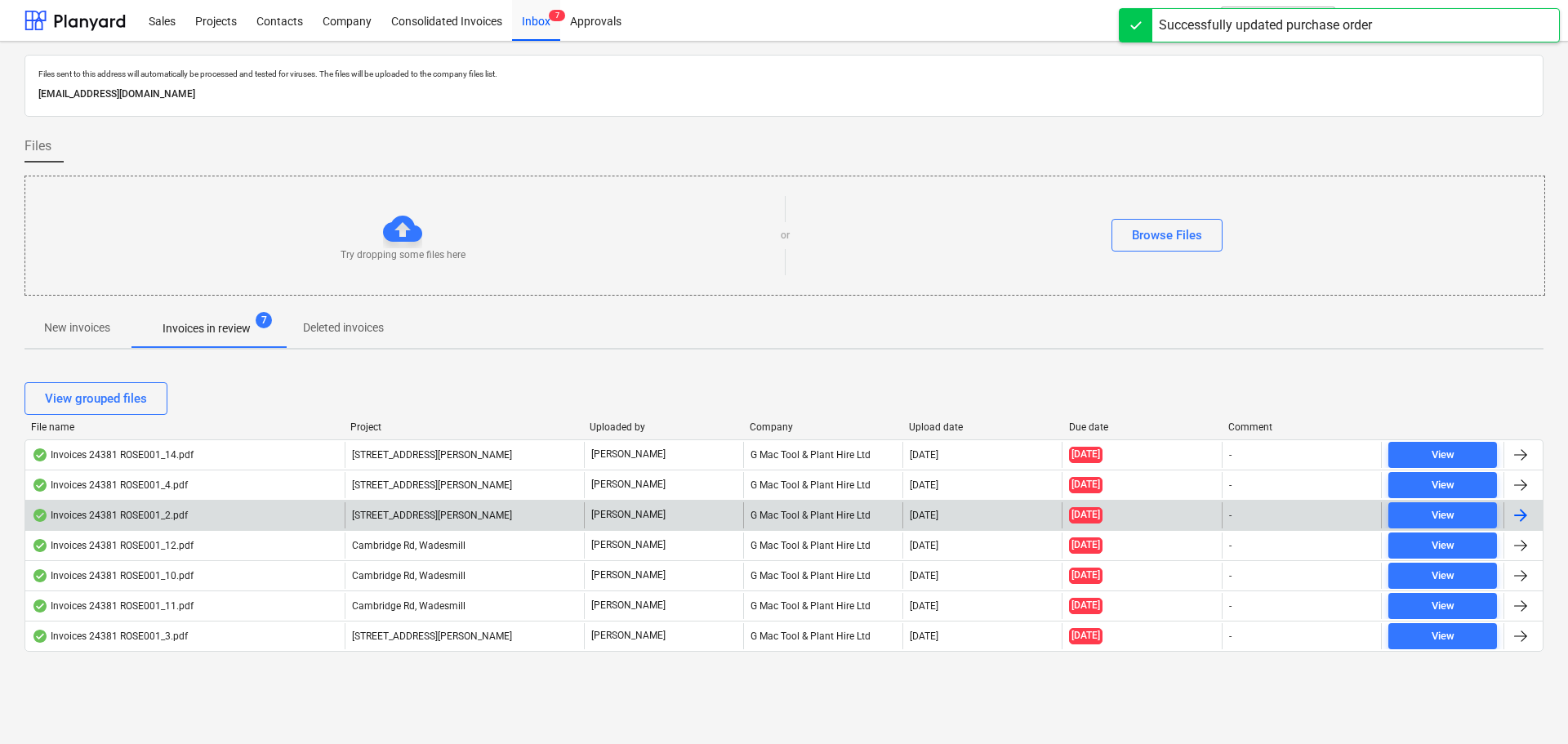
click at [134, 513] on div "Invoices 24381 ROSE001_2.pdf" at bounding box center [109, 516] width 156 height 13
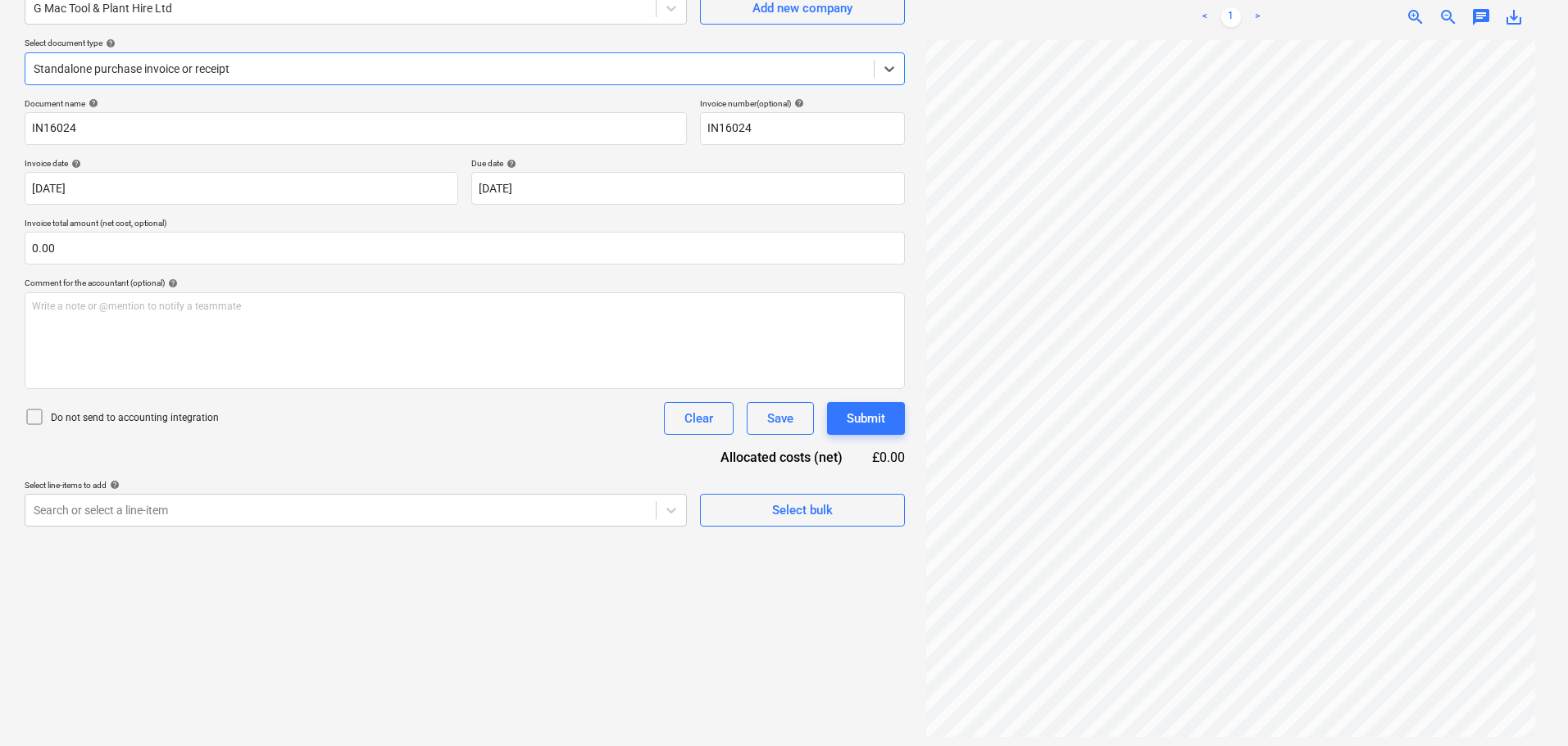
scroll to position [164, 0]
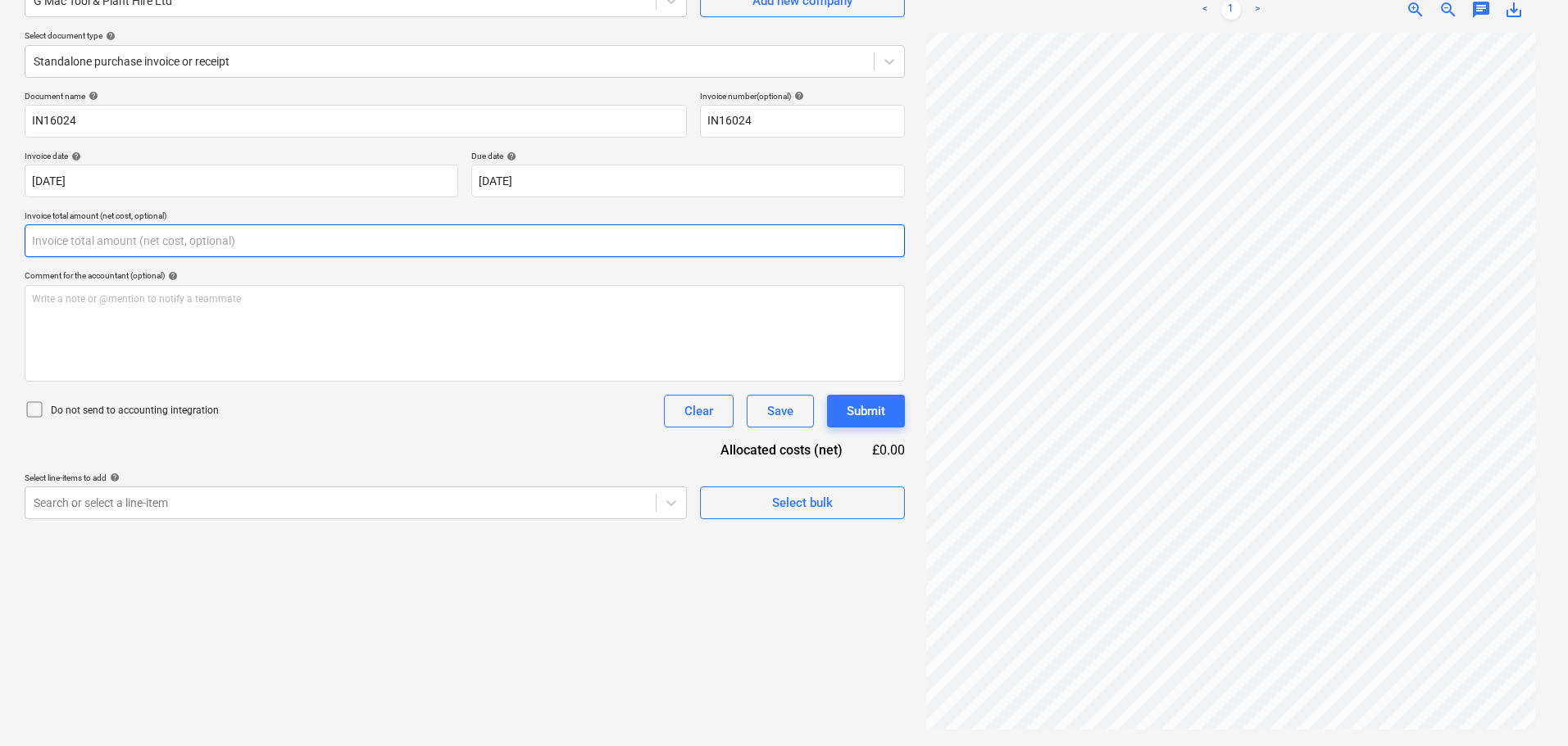
click at [120, 242] on input "text" at bounding box center [464, 240] width 880 height 33
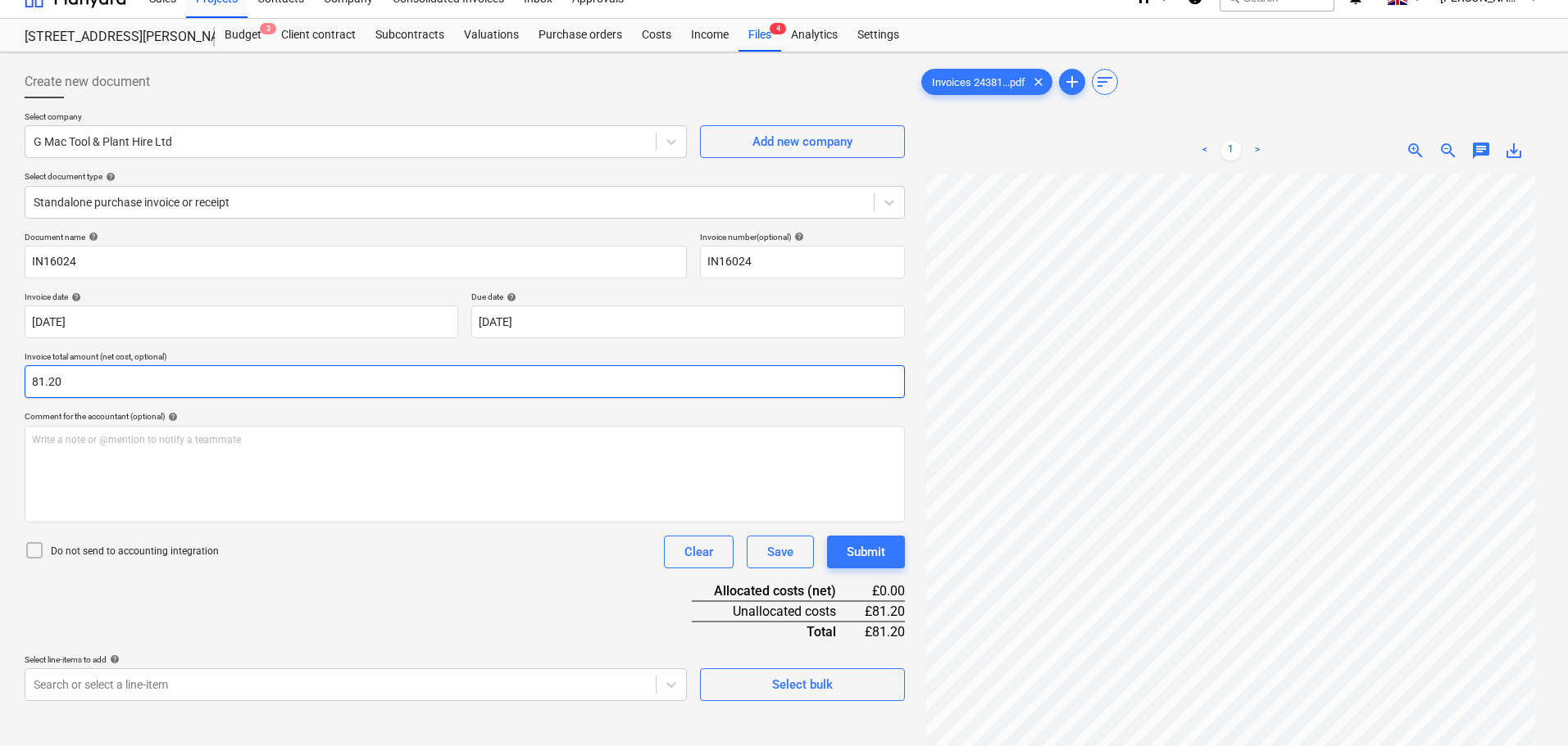
scroll to position [0, 0]
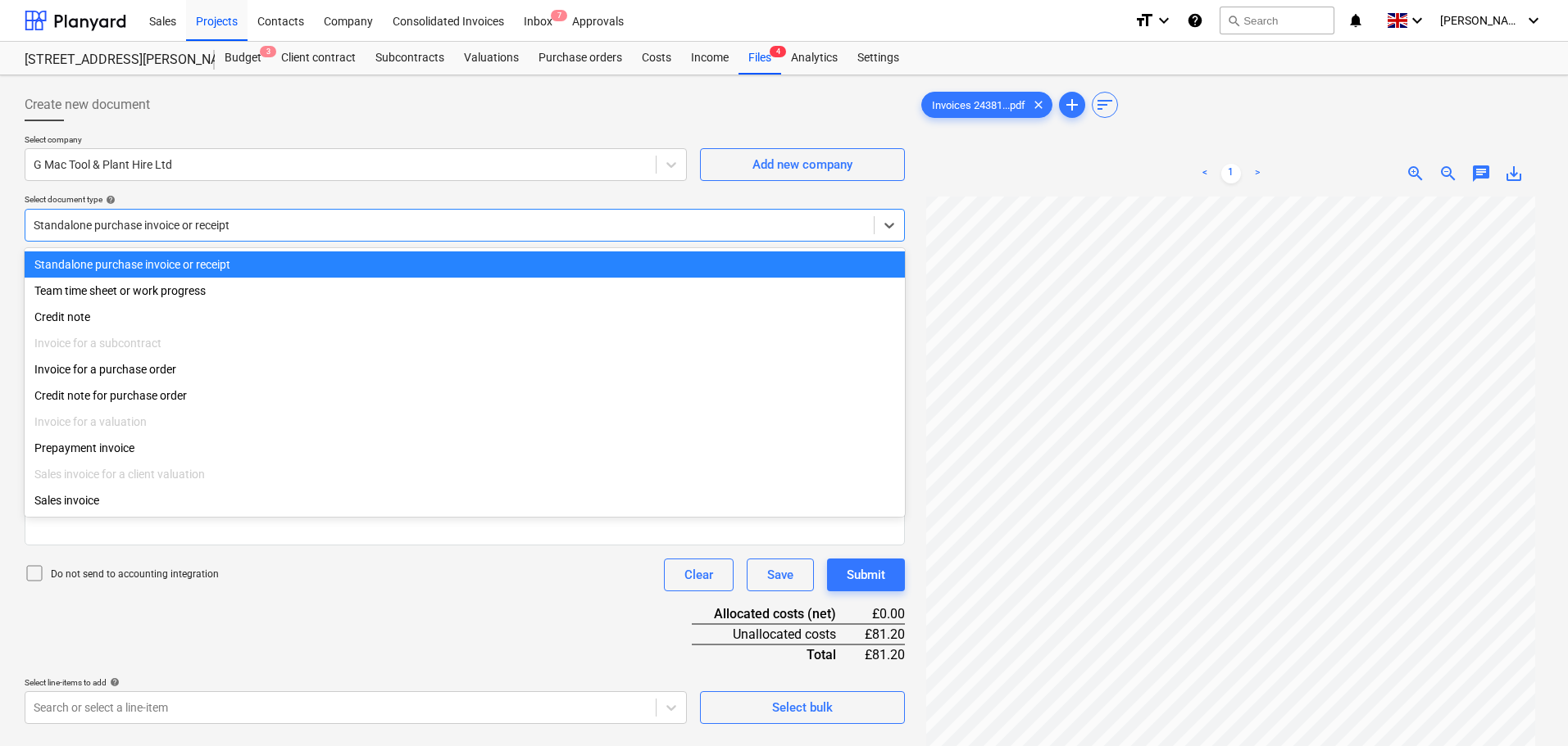
click at [196, 227] on div at bounding box center [449, 225] width 832 height 17
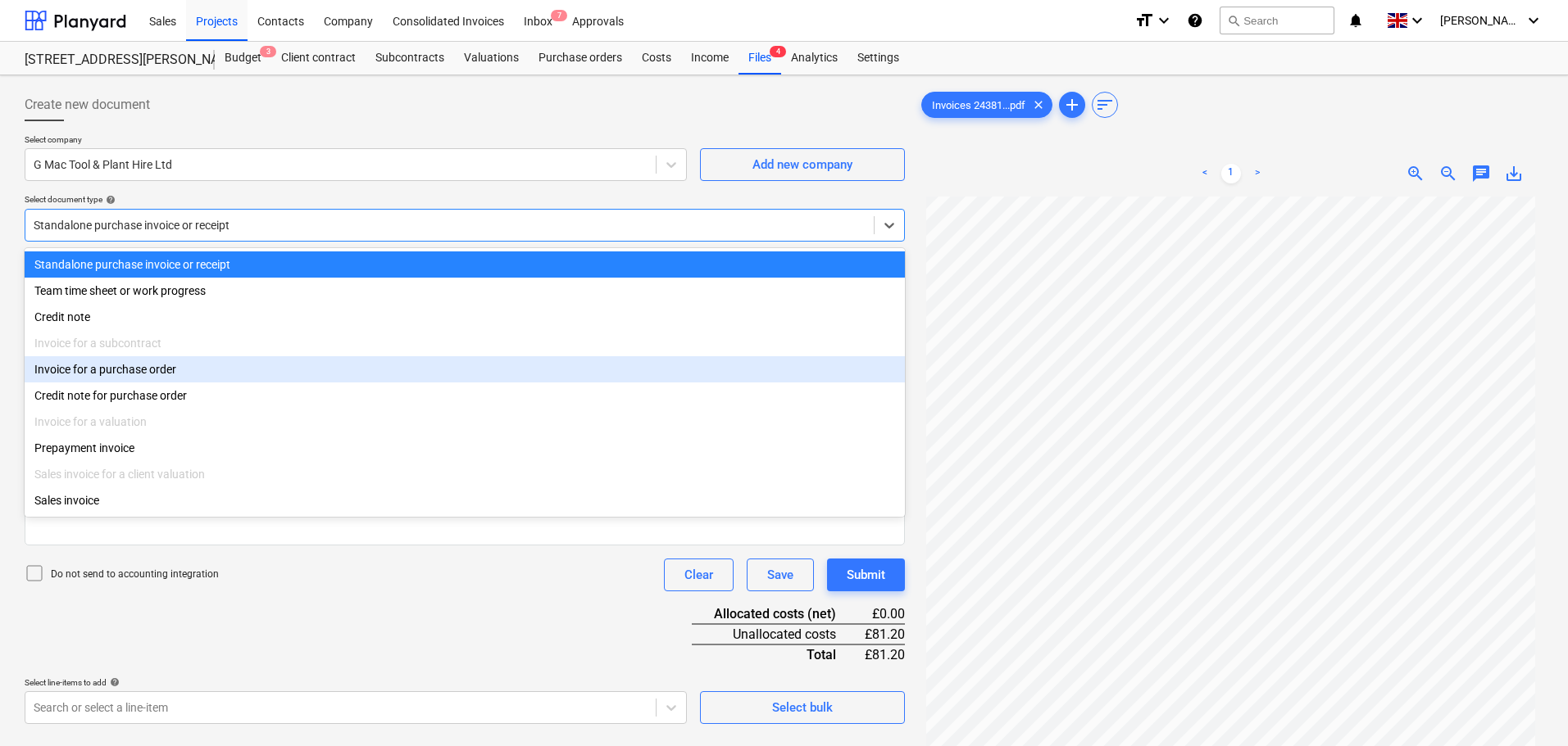
click at [129, 367] on div "Invoice for a purchase order" at bounding box center [464, 369] width 880 height 26
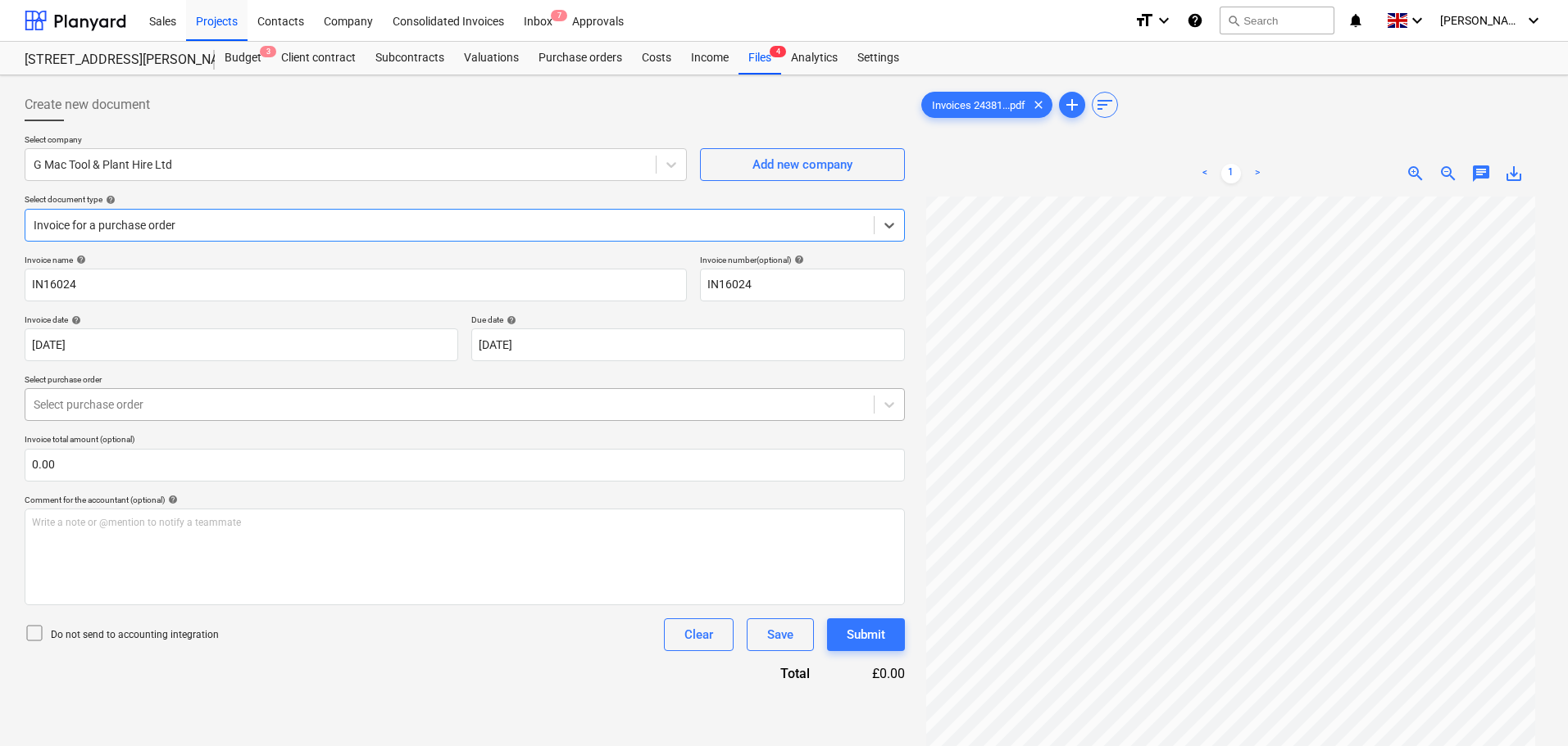
click at [103, 400] on div at bounding box center [449, 405] width 832 height 17
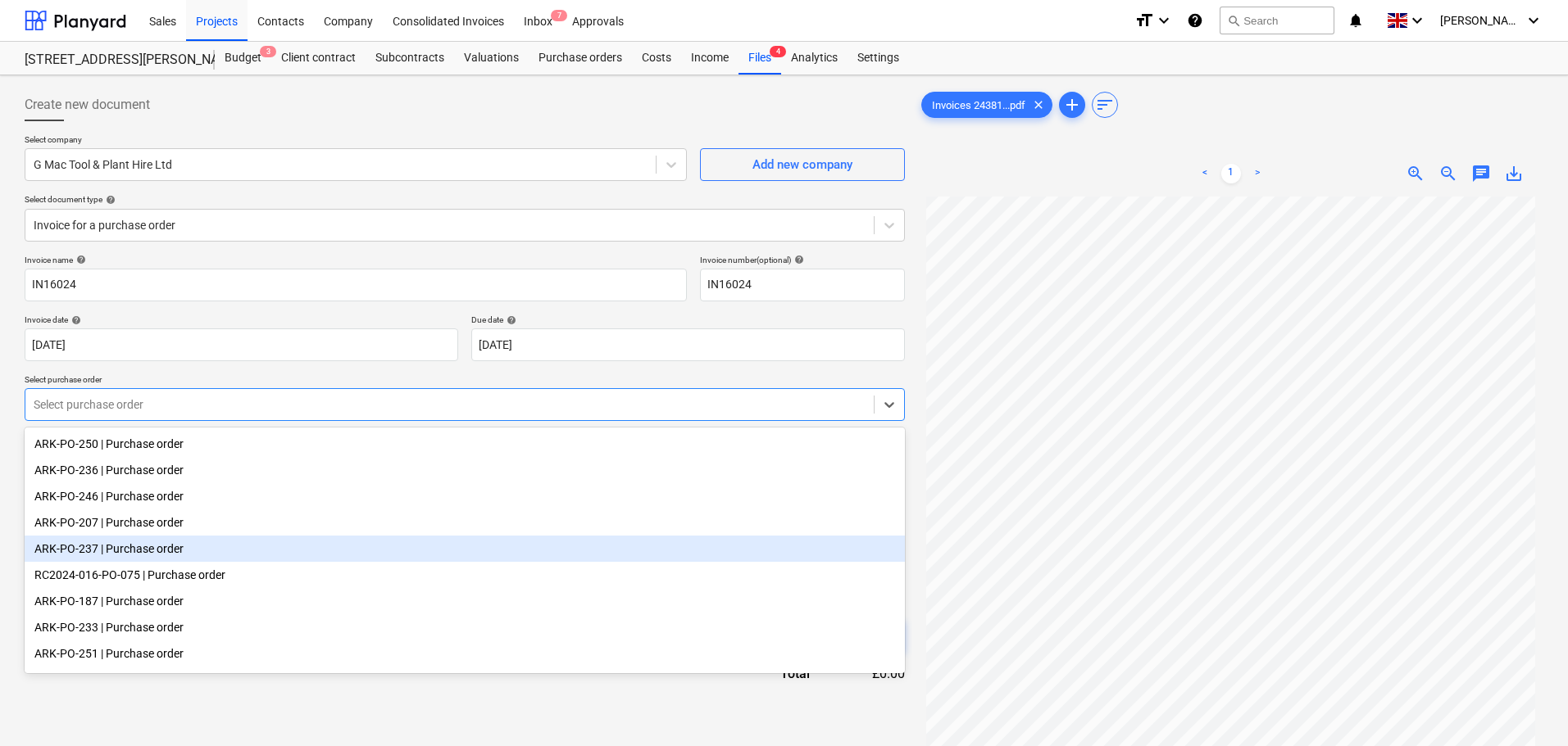
scroll to position [59, 0]
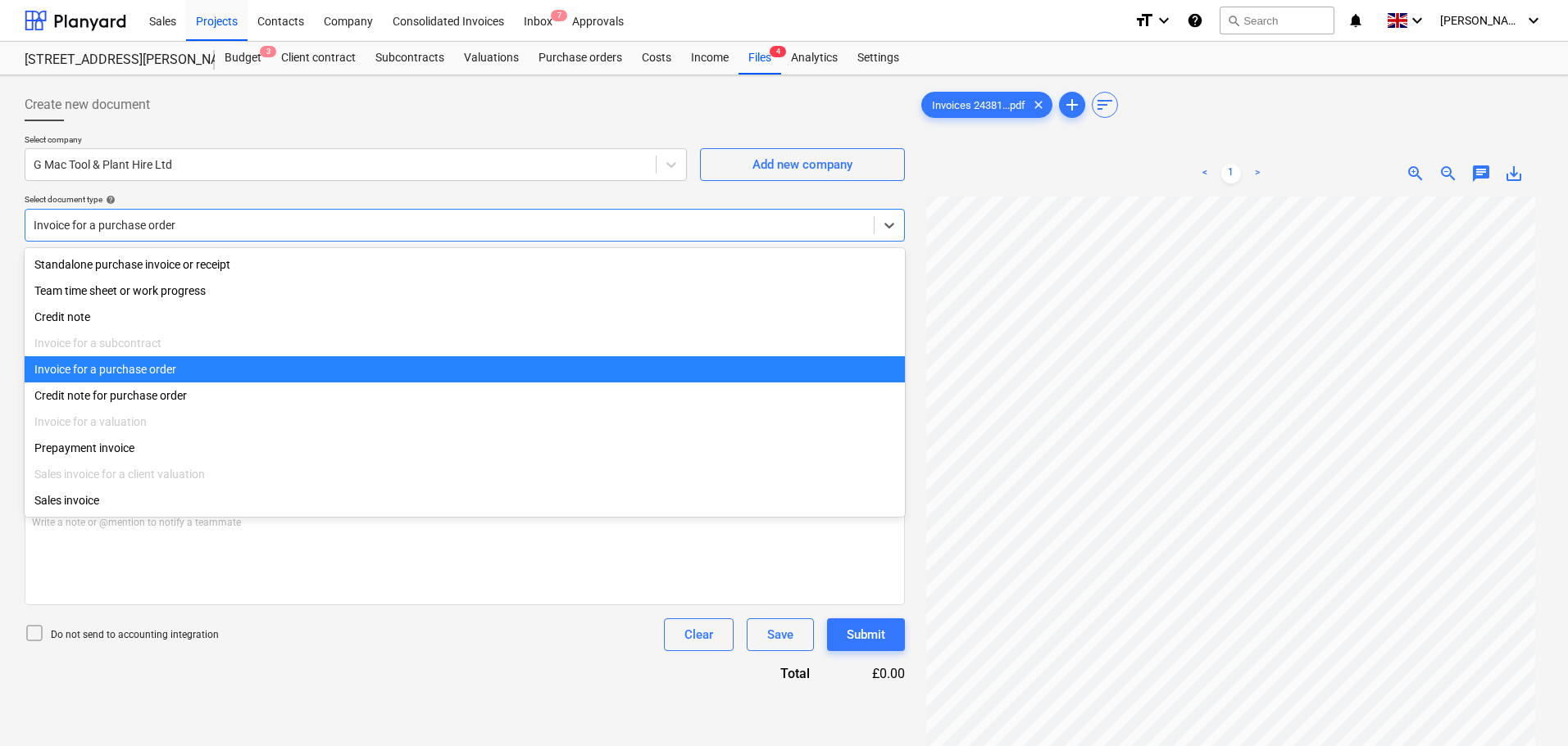
click at [170, 231] on div at bounding box center [449, 225] width 832 height 17
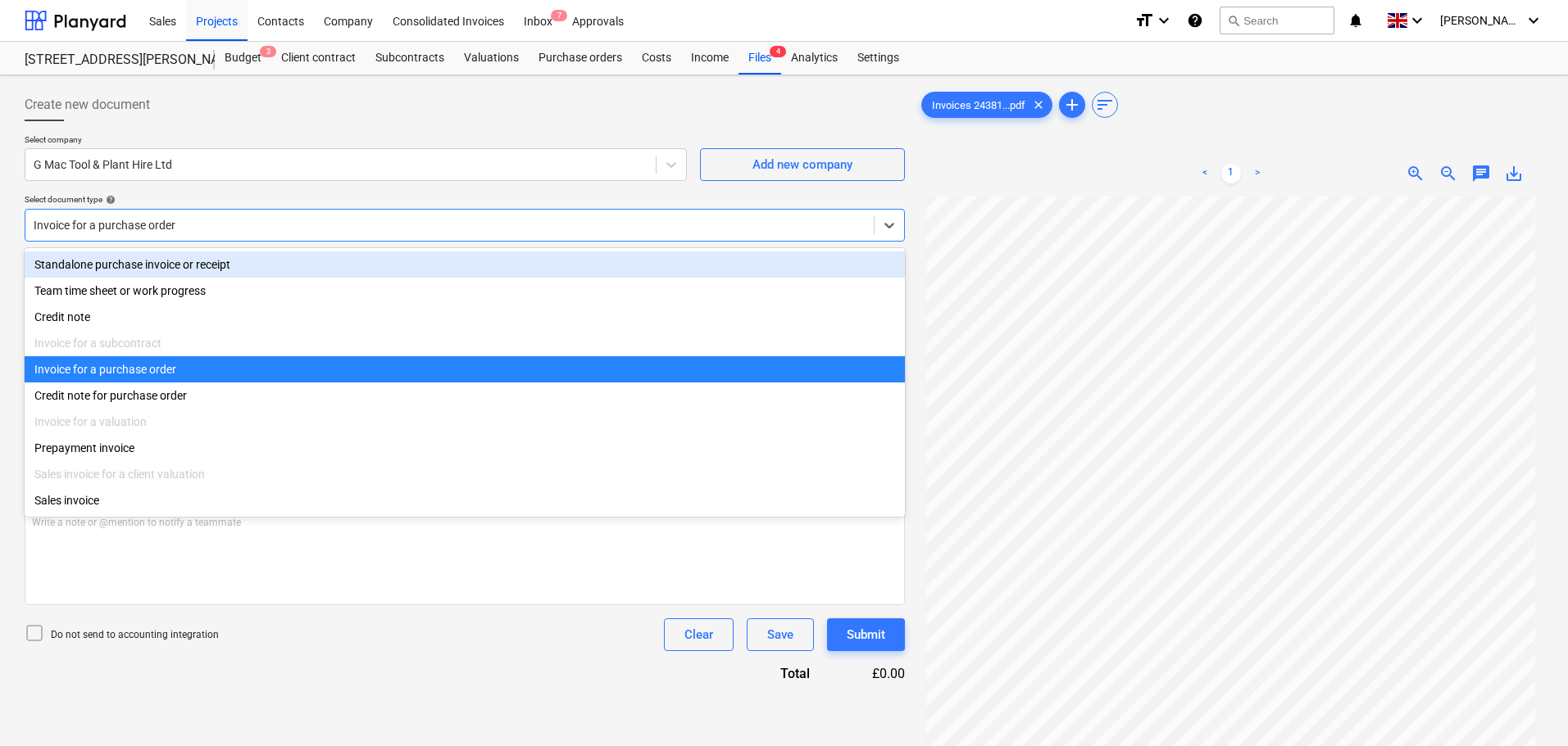
click at [154, 261] on div "Standalone purchase invoice or receipt" at bounding box center [464, 264] width 880 height 26
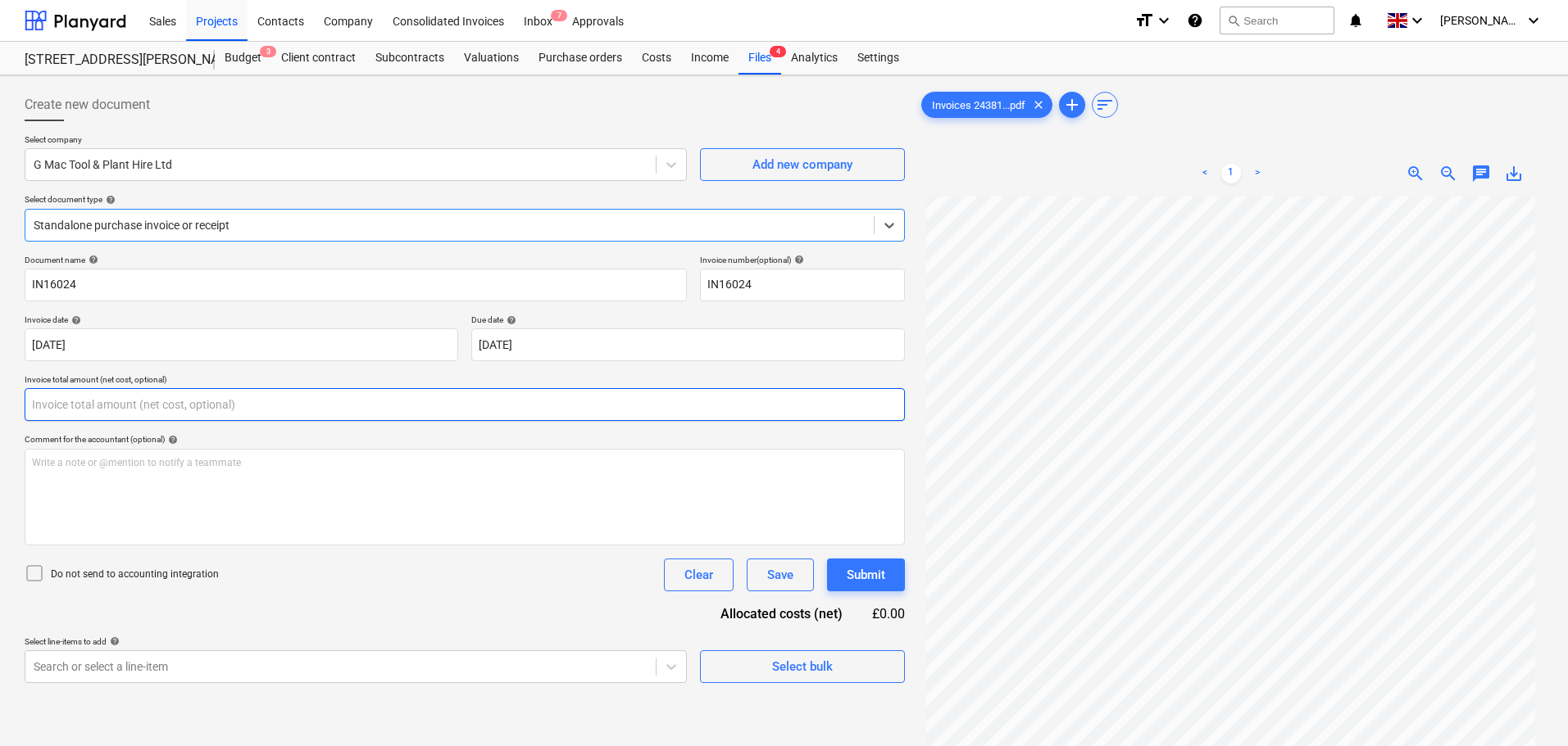
click at [68, 404] on input "text" at bounding box center [464, 404] width 880 height 33
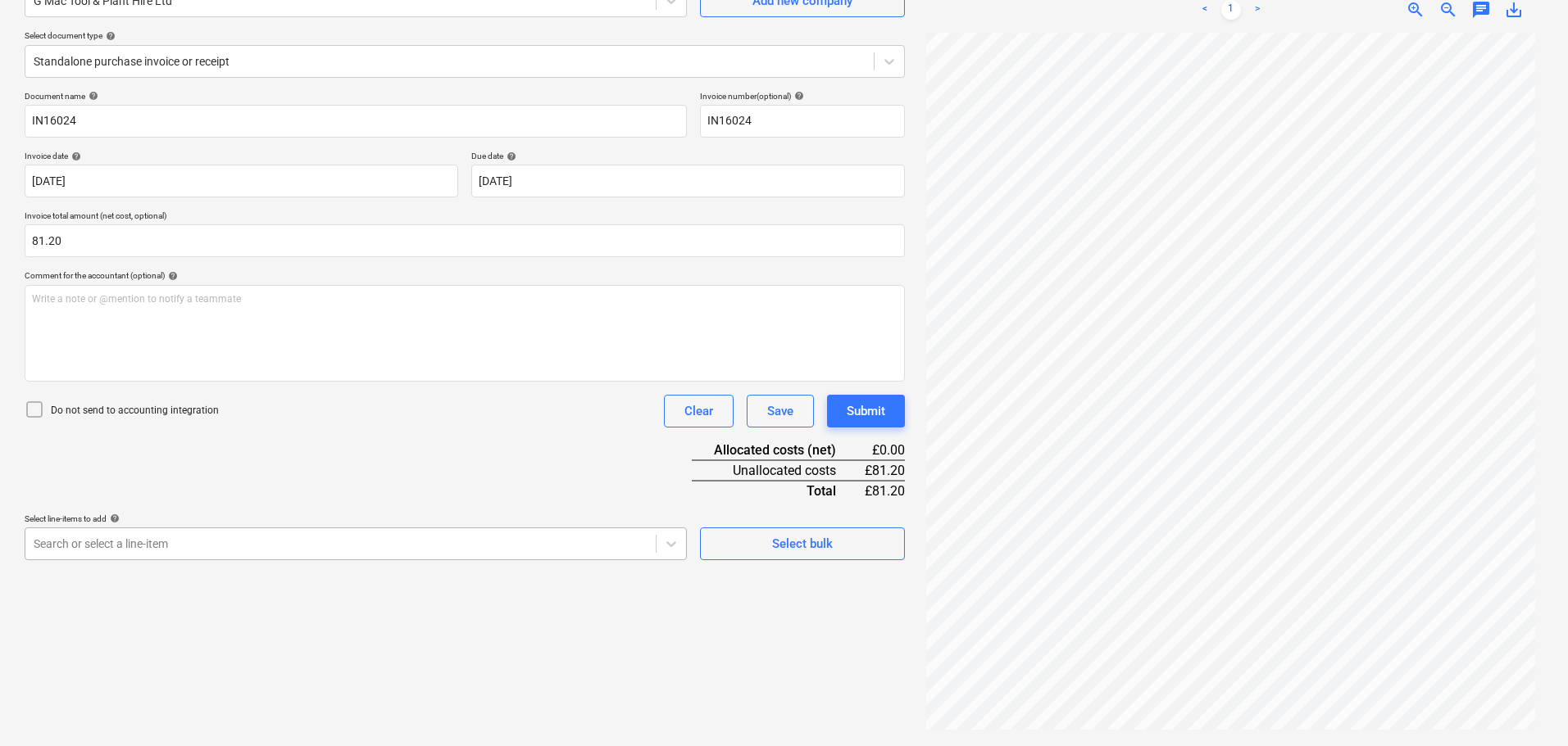
scroll to position [233, 0]
click at [167, 538] on body "Sales Projects Contacts Company Consolidated Invoices Inbox 7 Approvals format_…" at bounding box center [784, 209] width 1568 height 746
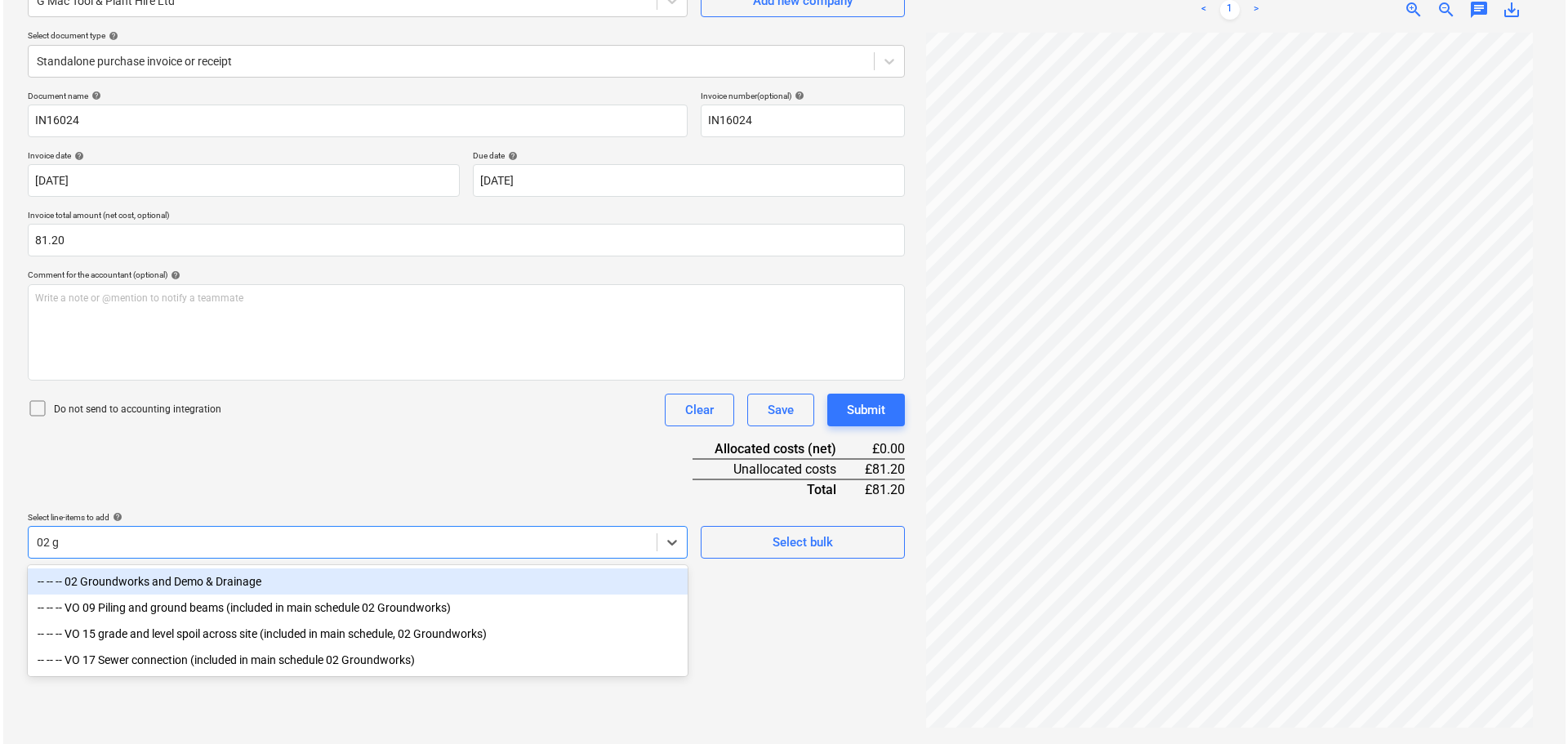
scroll to position [163, 0]
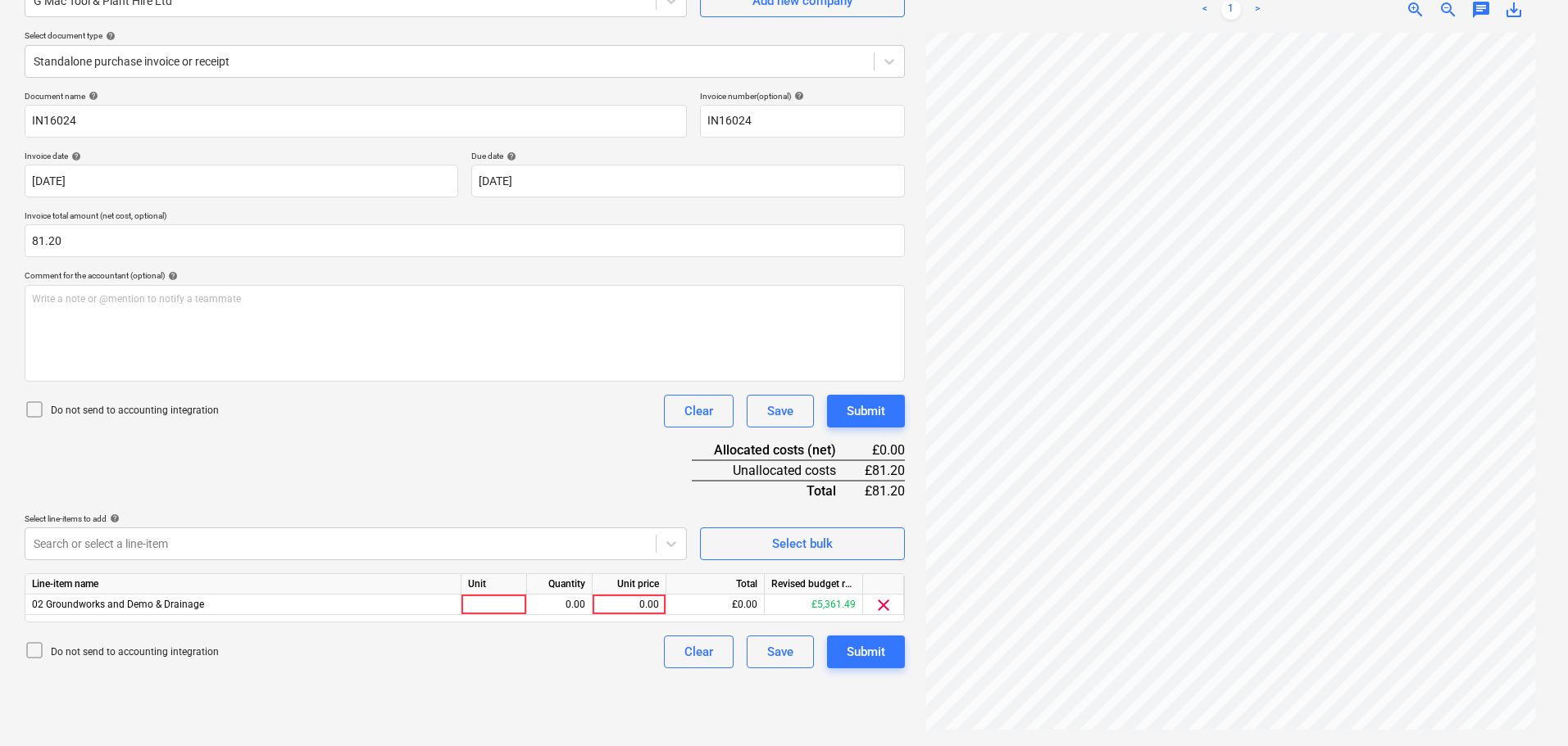
click at [348, 444] on div "Document name help IN16024 Invoice number (optional) help IN16024 Invoice date …" at bounding box center [464, 380] width 880 height 578
click at [634, 601] on div "0.00" at bounding box center [629, 605] width 60 height 20
click at [891, 412] on button "Submit" at bounding box center [866, 411] width 78 height 33
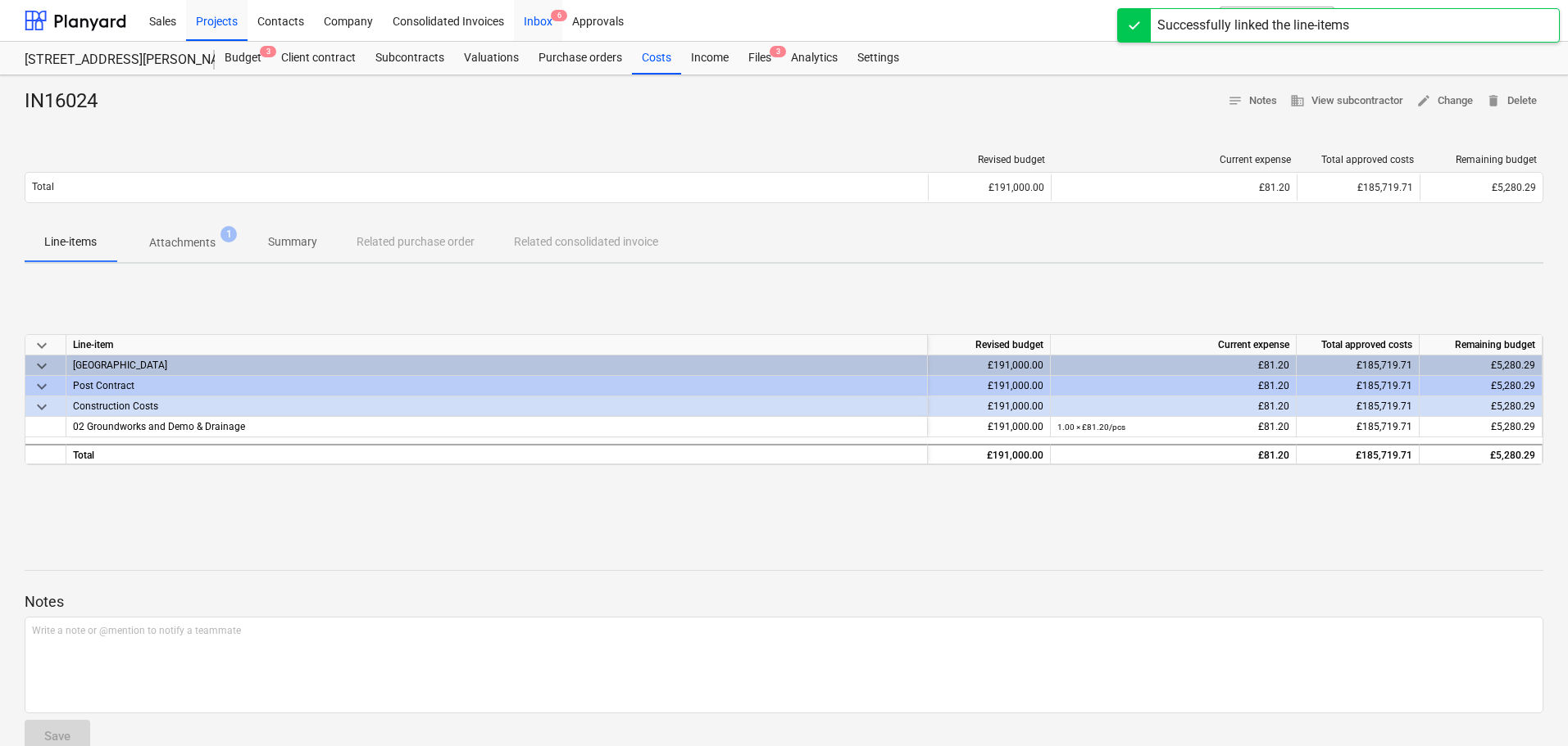
click at [546, 19] on div "Inbox 6" at bounding box center [538, 20] width 48 height 42
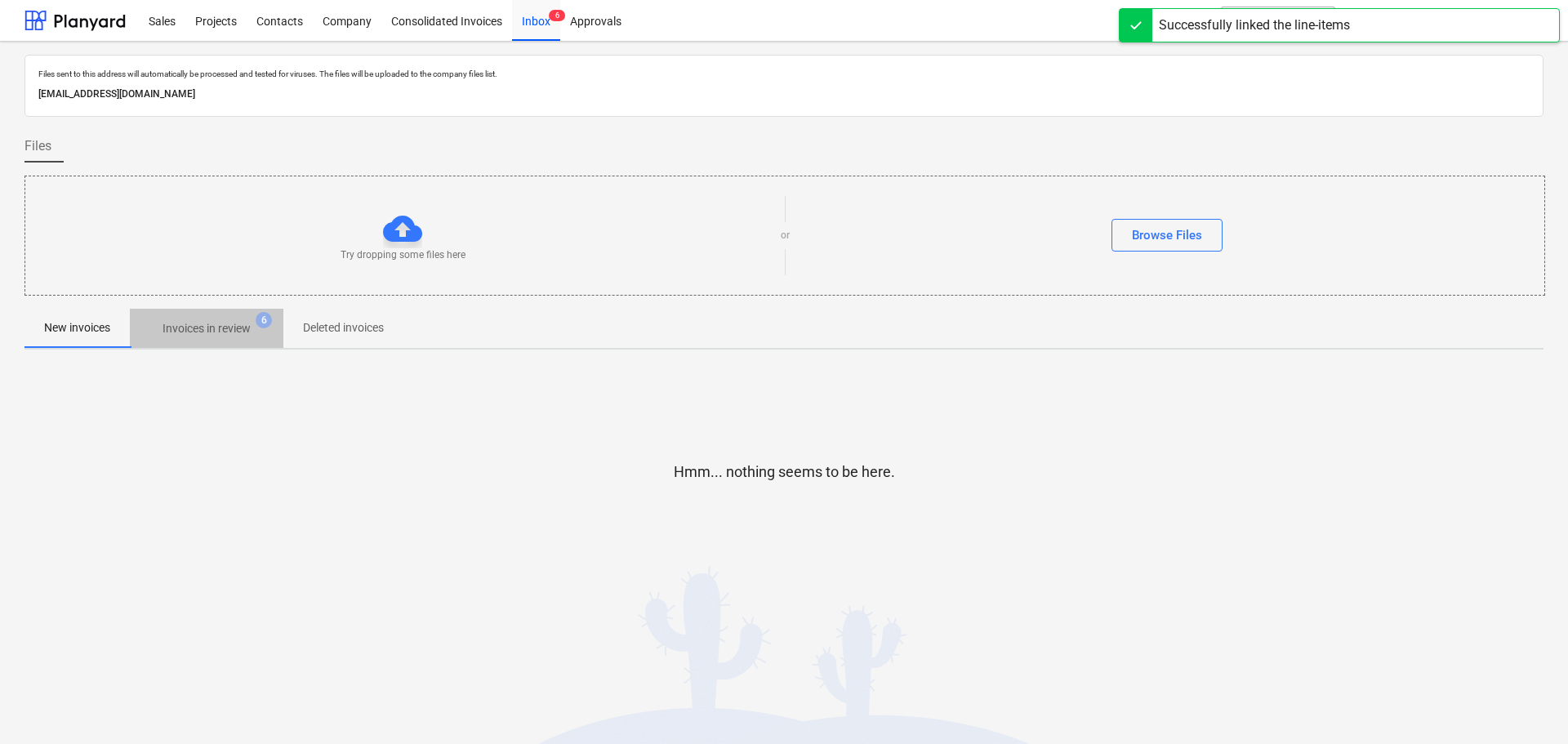
click at [202, 331] on p "Invoices in review" at bounding box center [206, 328] width 88 height 17
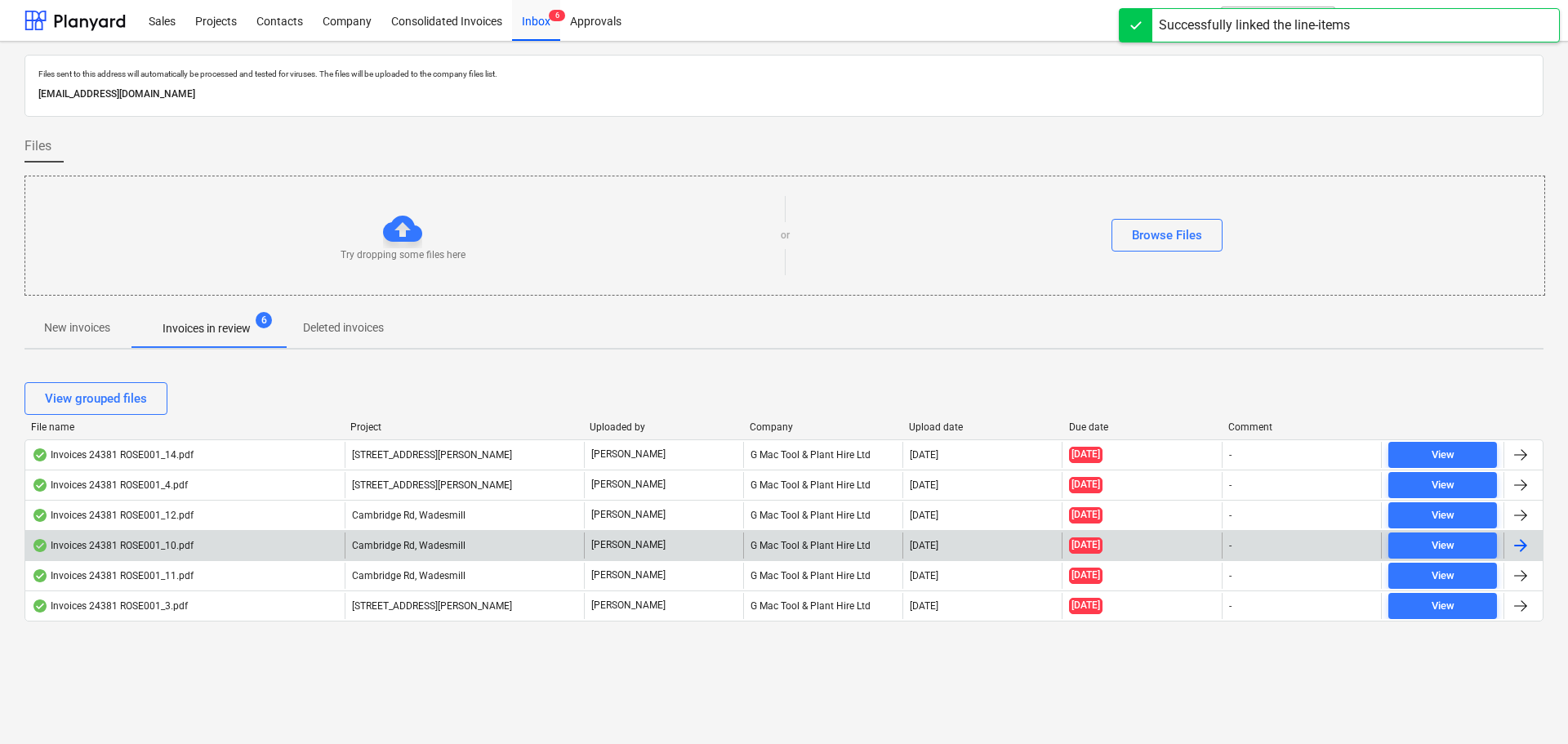
click at [144, 538] on div "Invoices 24381 ROSE001_10.pdf" at bounding box center [185, 545] width 319 height 26
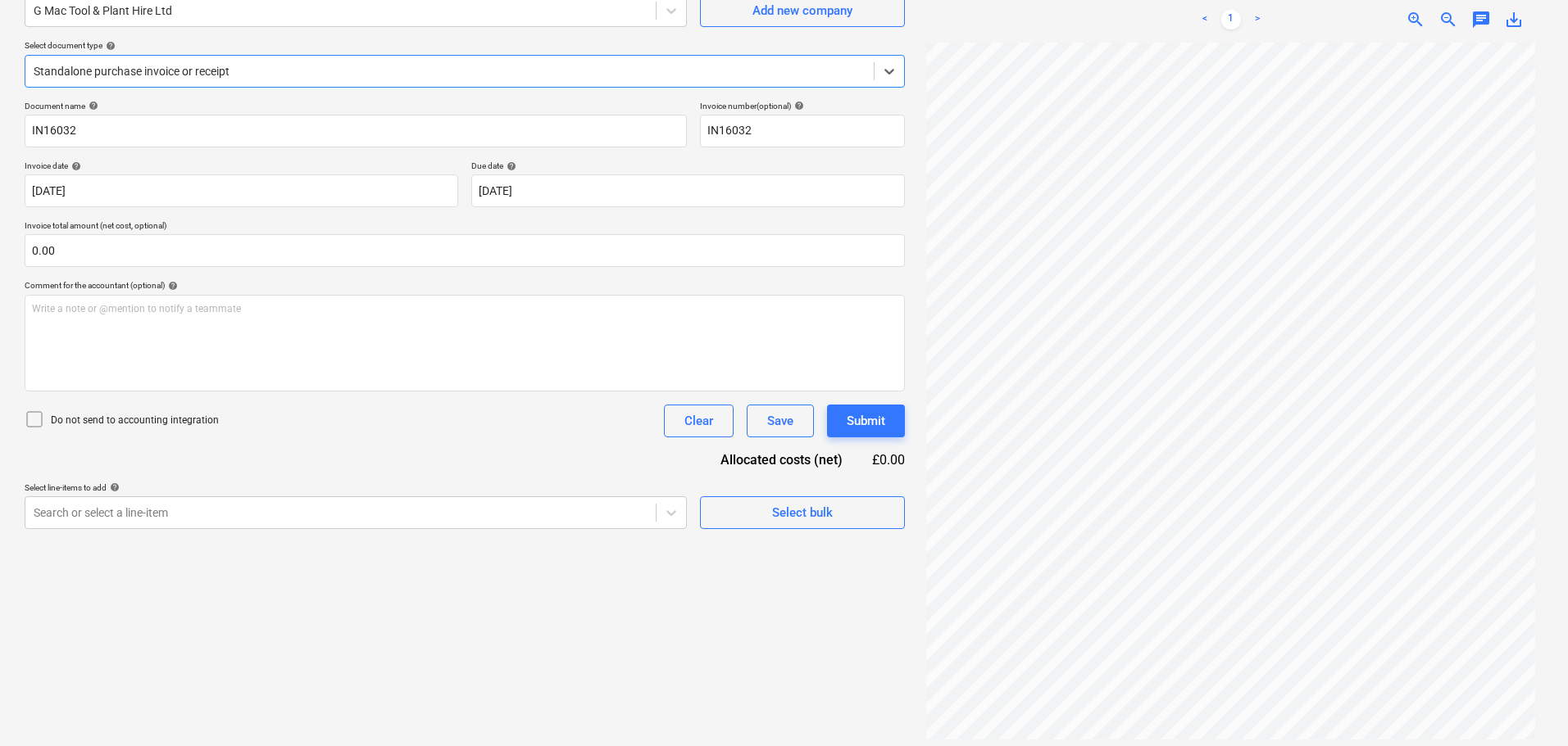
scroll to position [164, 0]
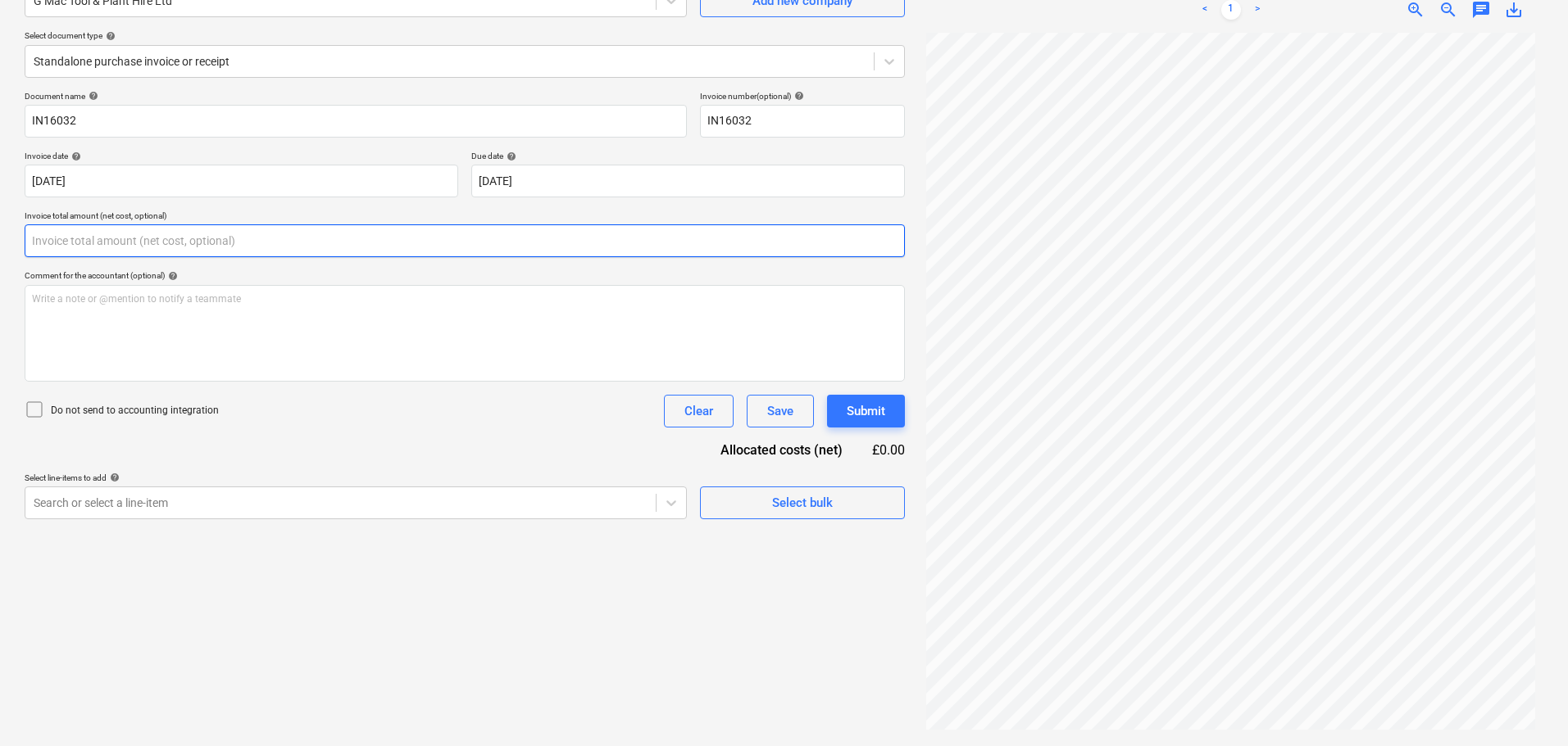
click at [207, 236] on input "text" at bounding box center [464, 240] width 880 height 33
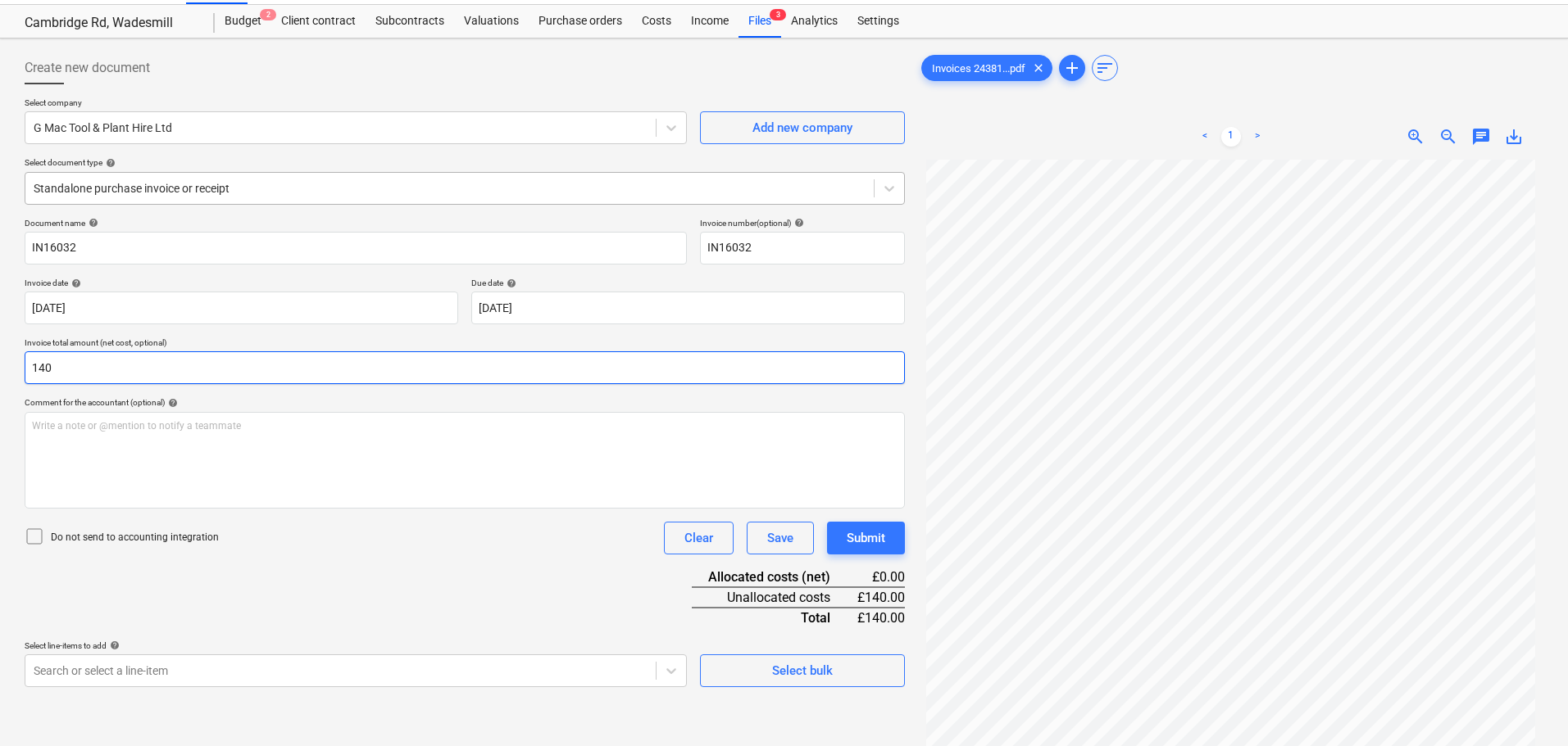
scroll to position [0, 0]
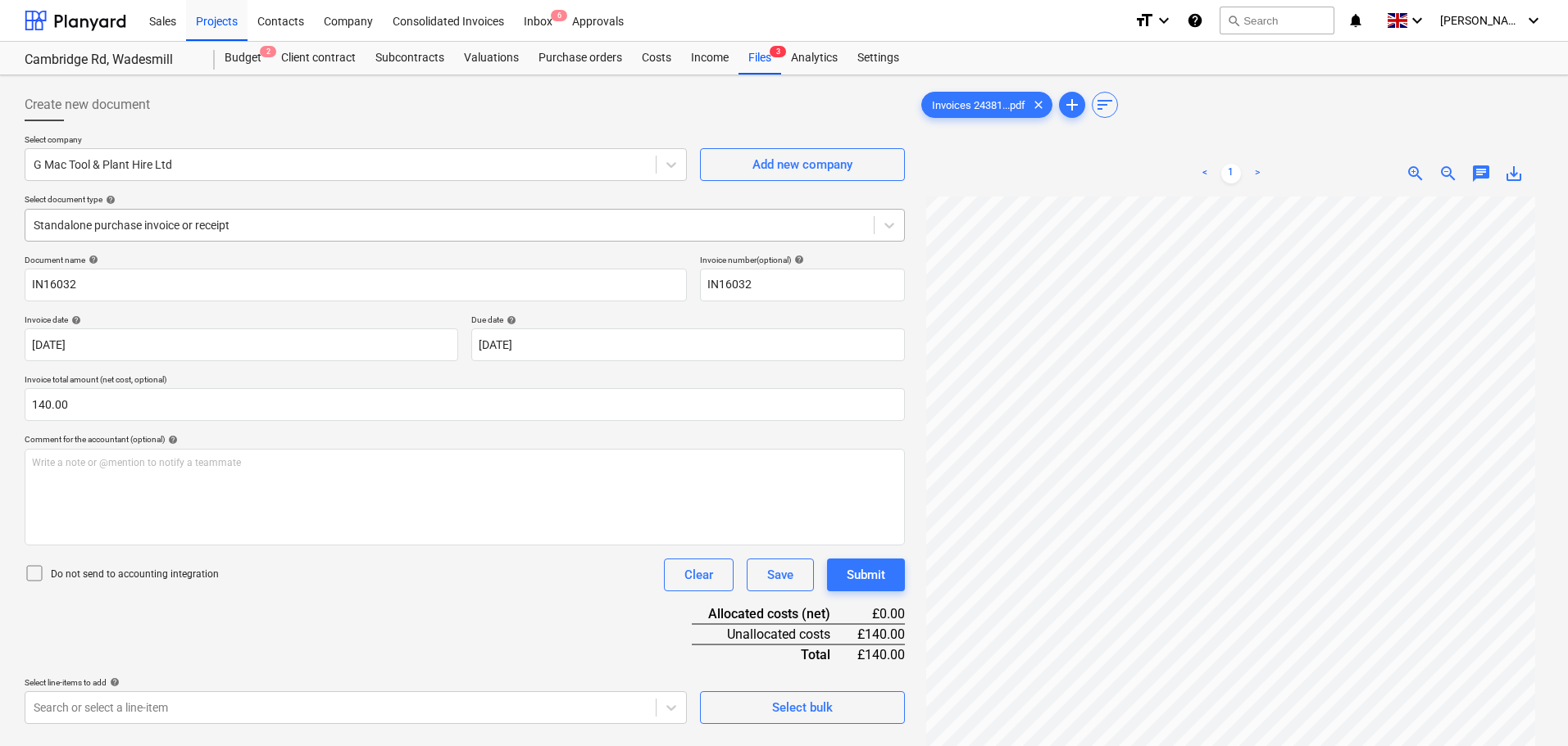
click at [126, 221] on div at bounding box center [449, 225] width 832 height 17
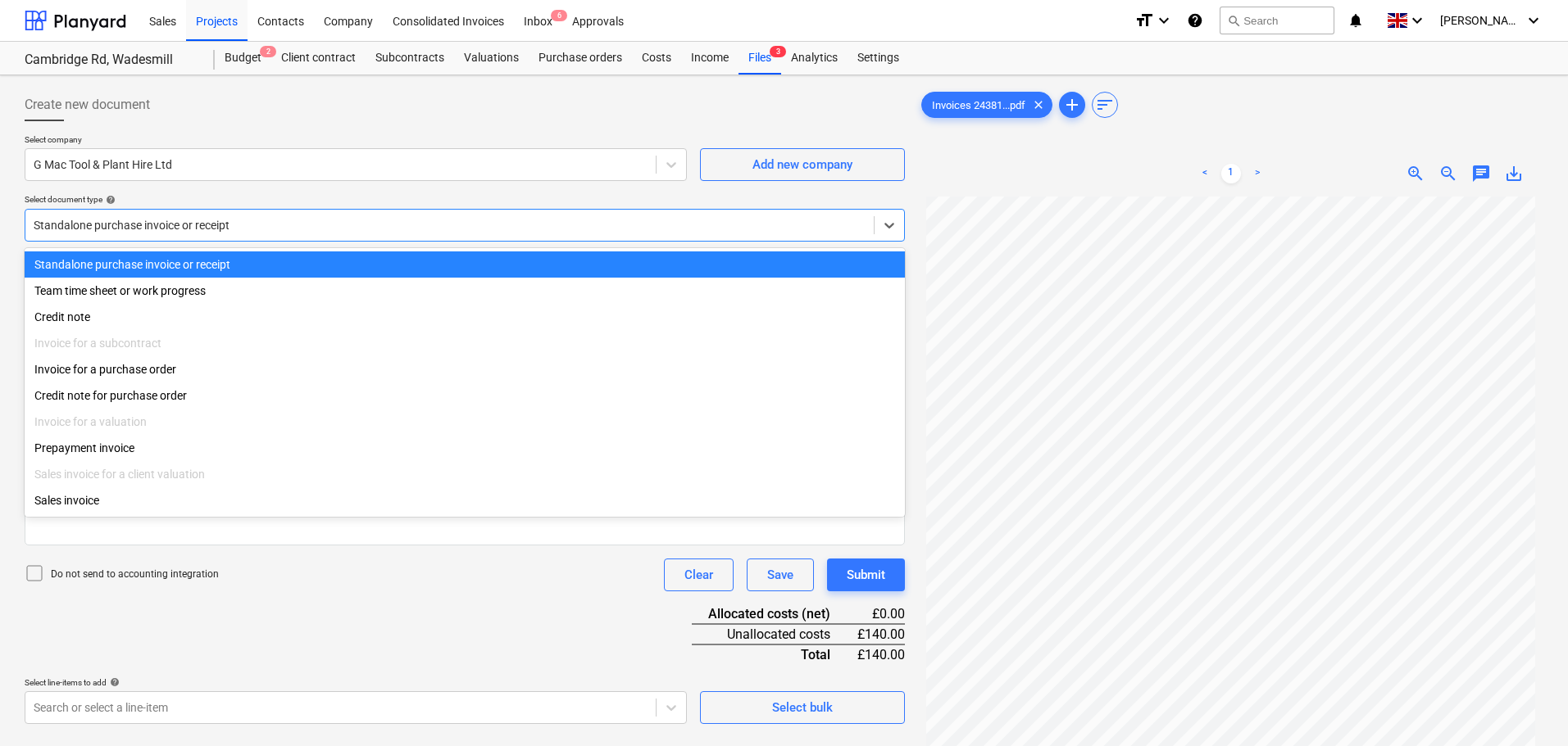
click at [128, 223] on div at bounding box center [449, 225] width 832 height 17
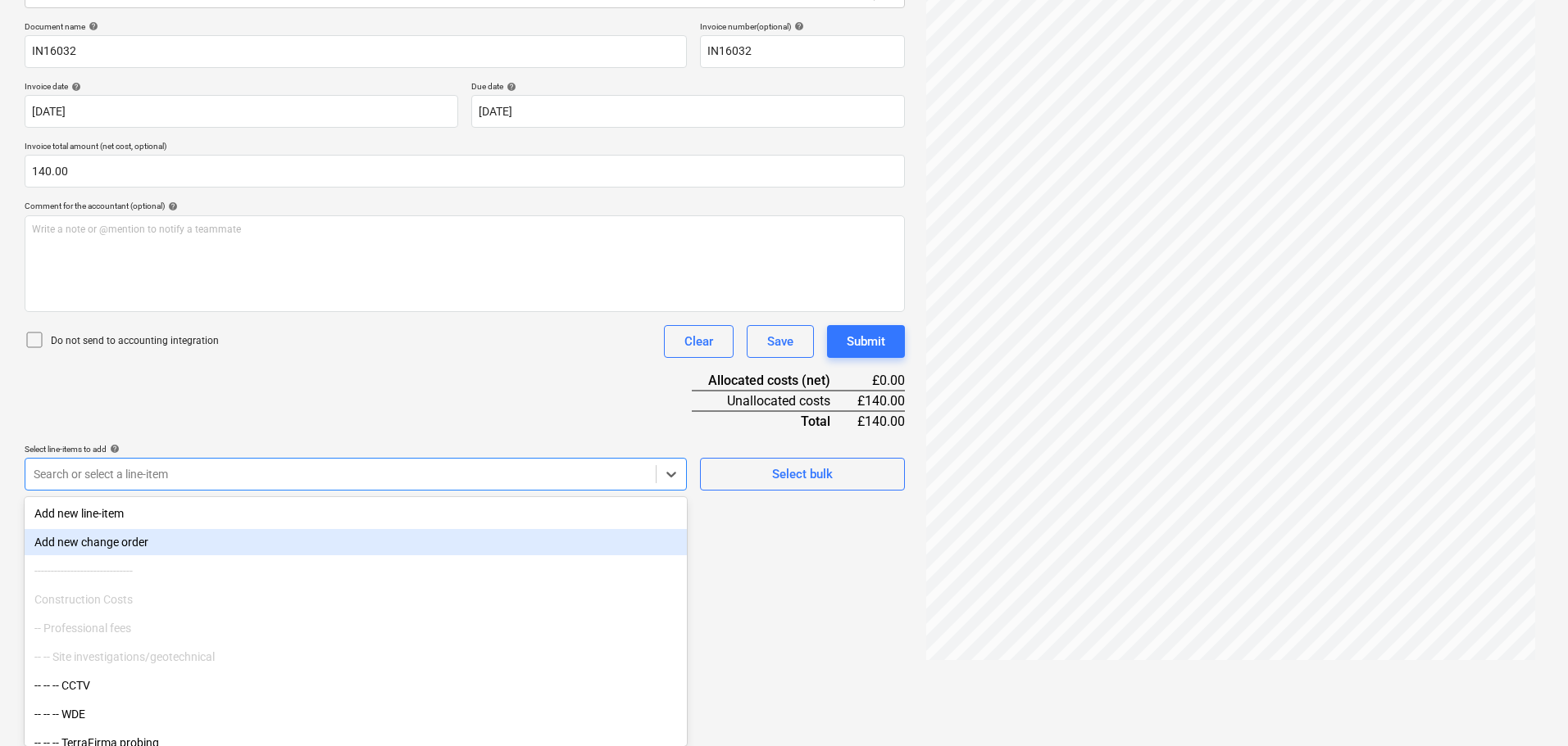
click at [127, 513] on body "Sales Projects Contacts Company Consolidated Invoices Inbox 6 Approvals format_…" at bounding box center [784, 140] width 1568 height 746
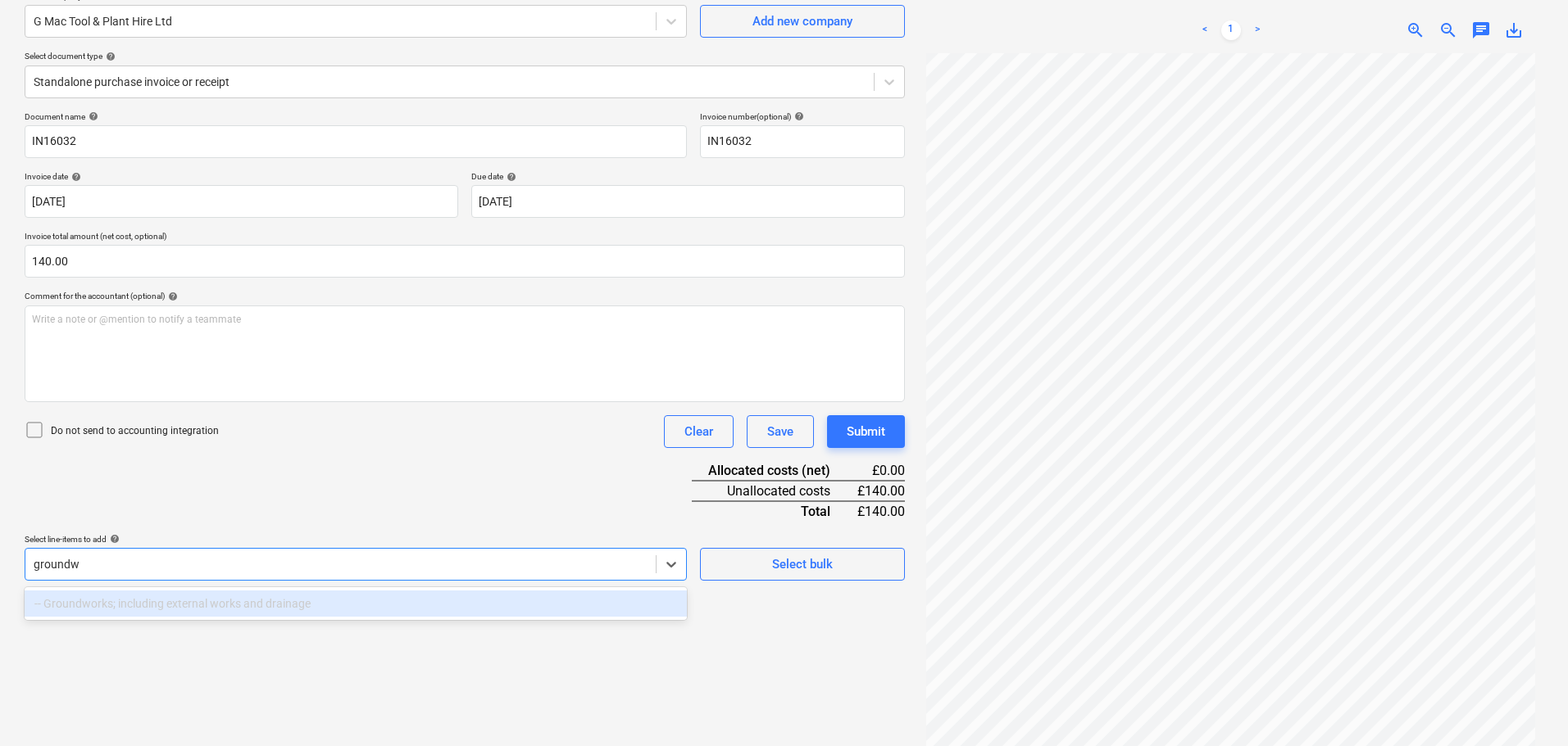
scroll to position [164, 0]
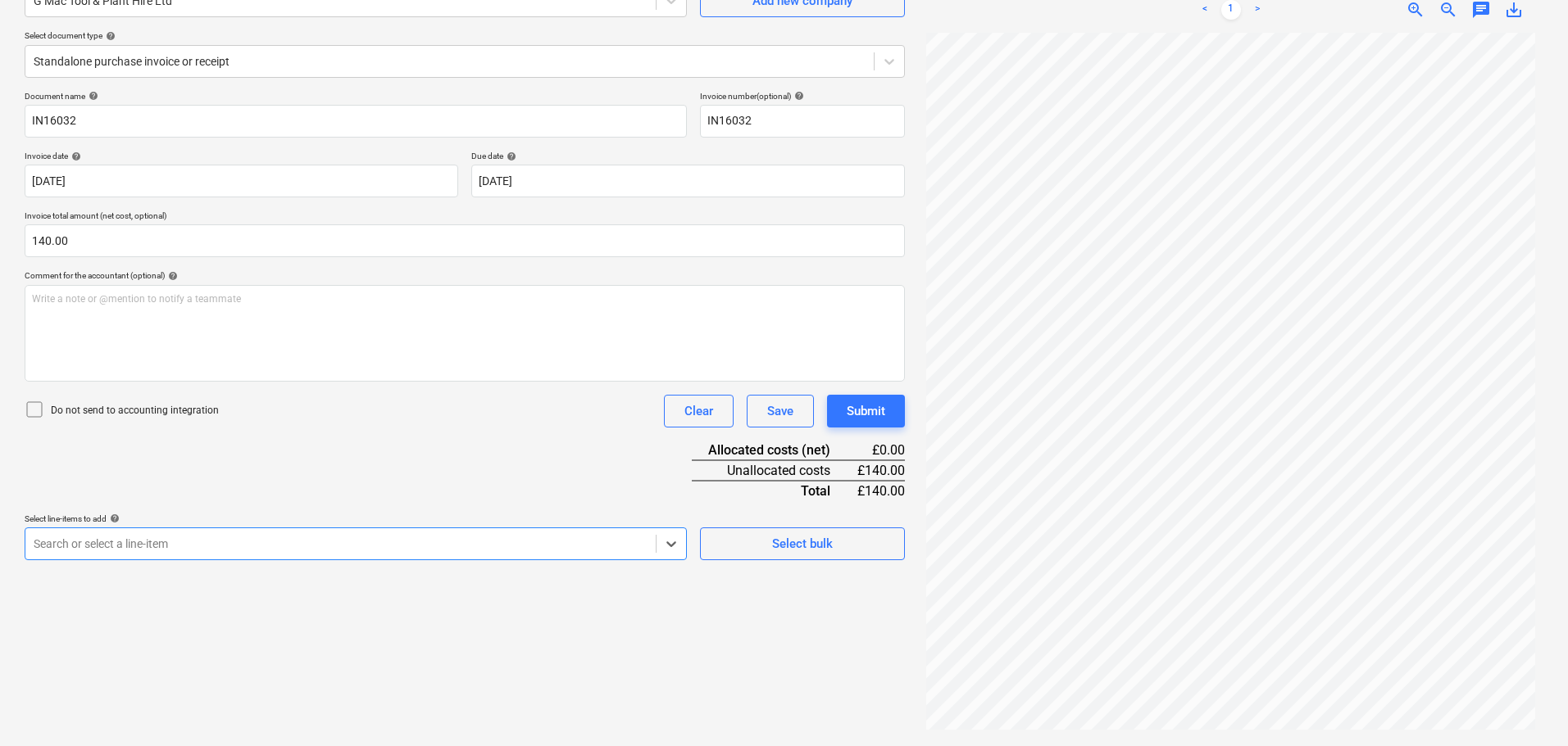
drag, startPoint x: 111, startPoint y: 546, endPoint x: 0, endPoint y: 547, distance: 111.0
click at [0, 547] on div "Create new document Select company G Mac Tool & Plant Hire Ltd Add new company …" at bounding box center [784, 329] width 1568 height 835
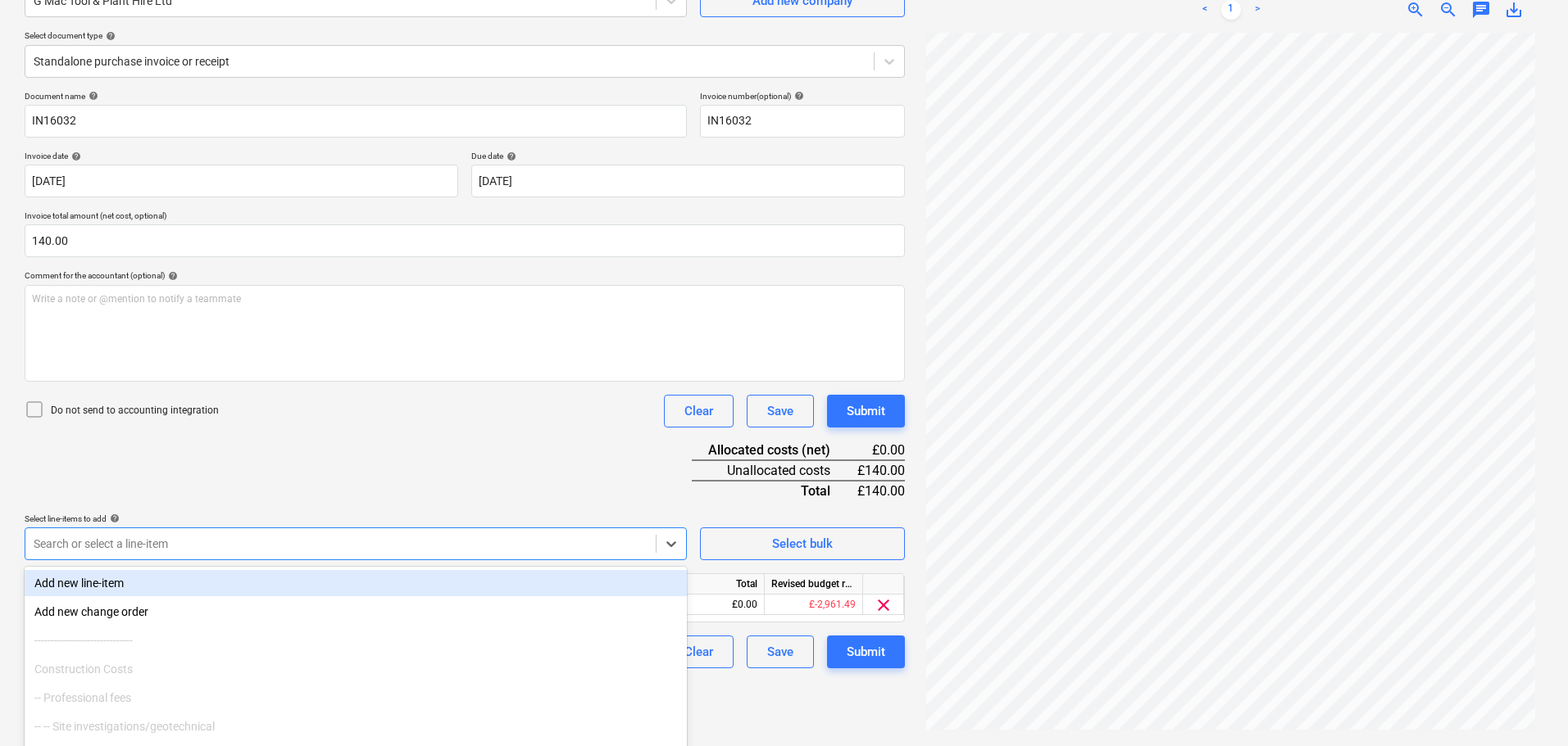
click at [452, 500] on div "Document name help IN16032 Invoice number (optional) help IN16032 Invoice date …" at bounding box center [464, 380] width 880 height 578
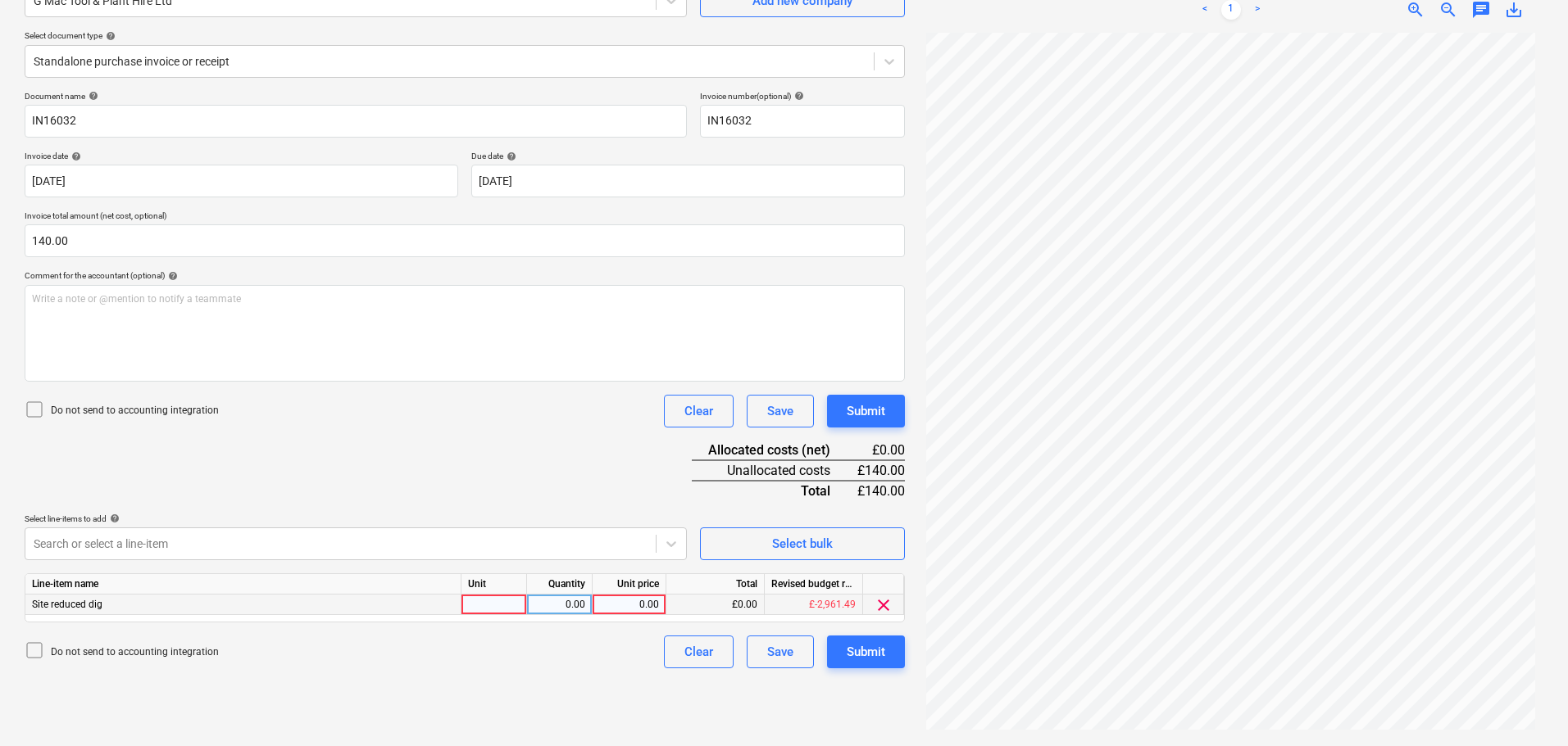
click at [636, 603] on div "0.00" at bounding box center [629, 605] width 60 height 20
click at [869, 409] on div "Submit" at bounding box center [865, 411] width 38 height 21
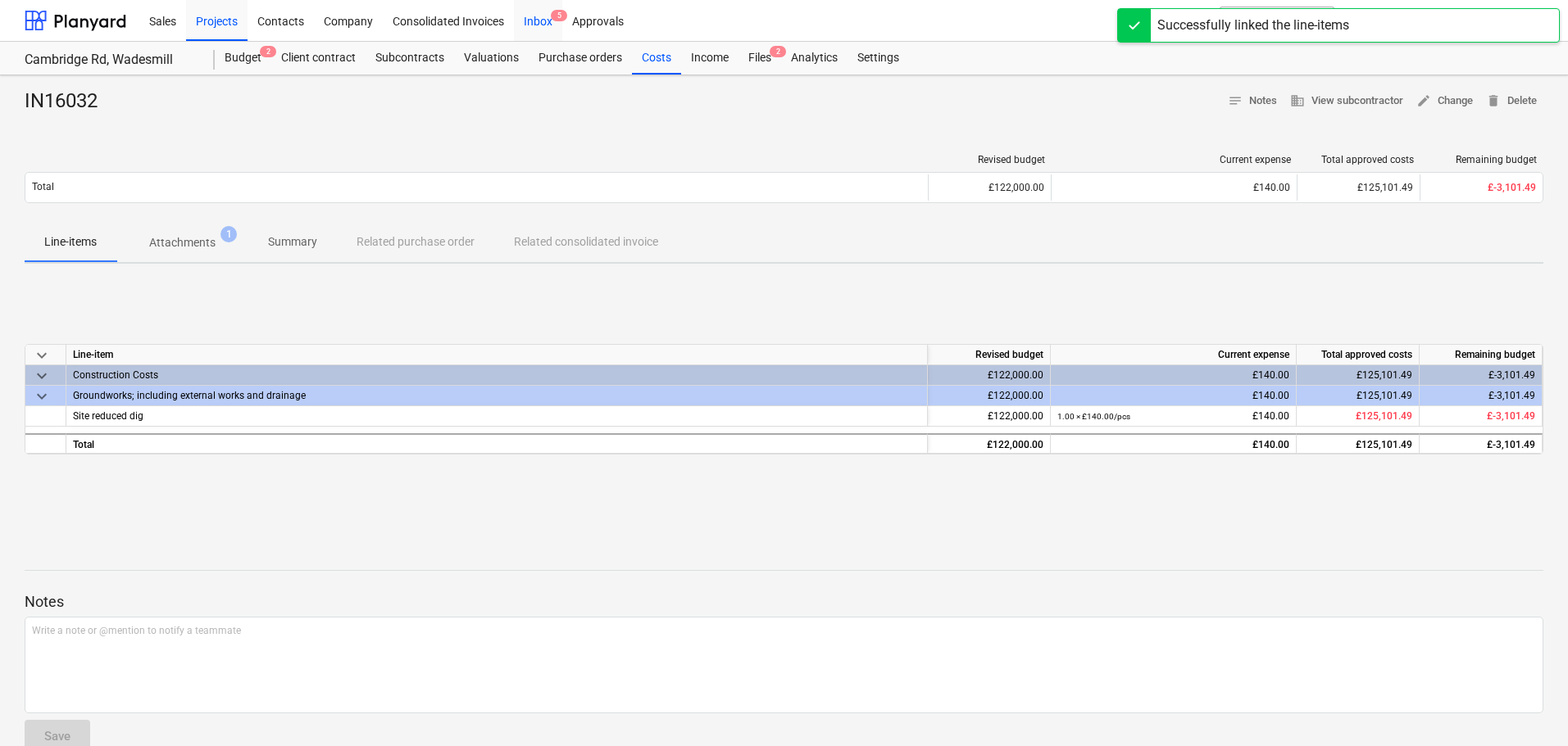
click at [534, 16] on div "Inbox 5" at bounding box center [538, 20] width 48 height 42
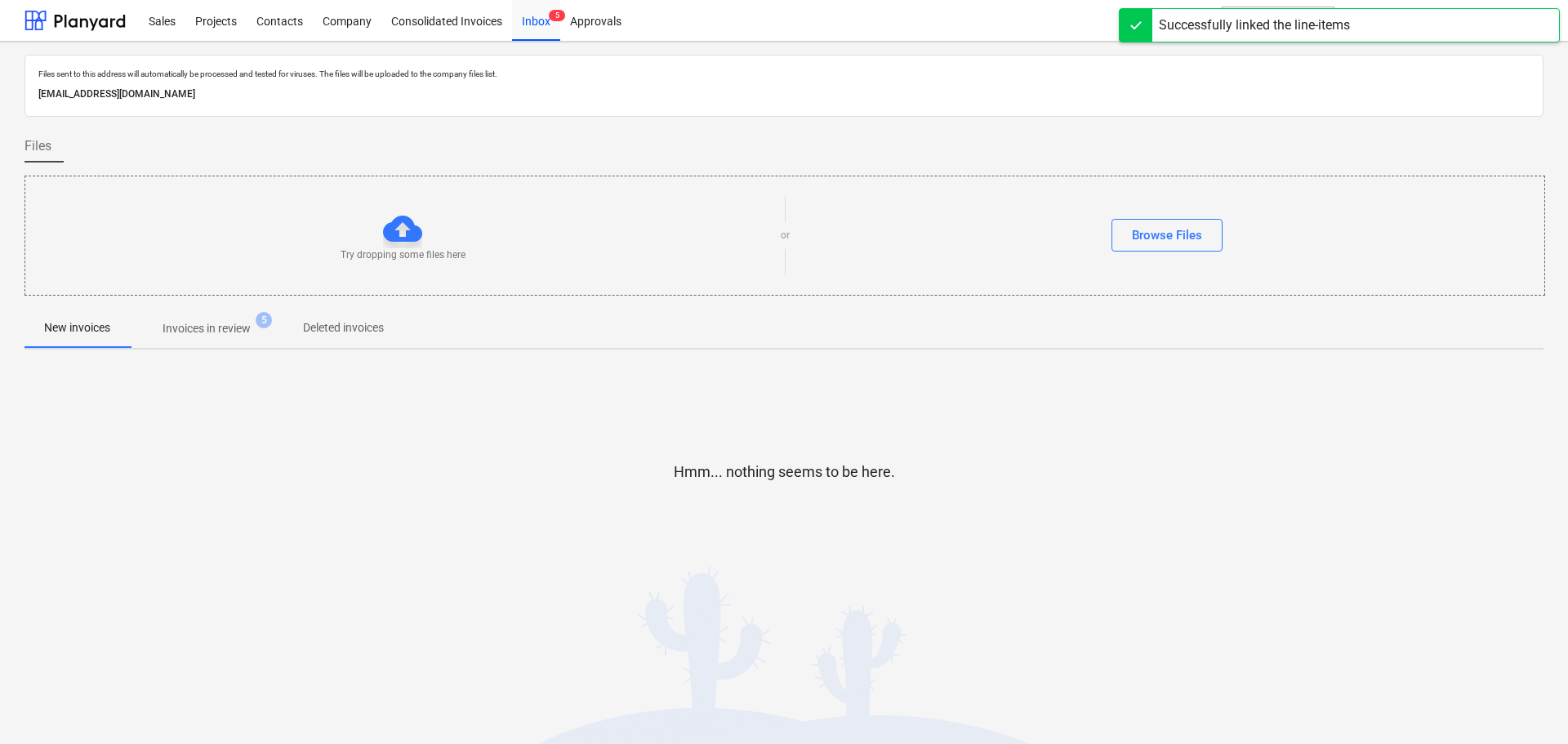
click at [192, 334] on p "Invoices in review" at bounding box center [206, 328] width 88 height 17
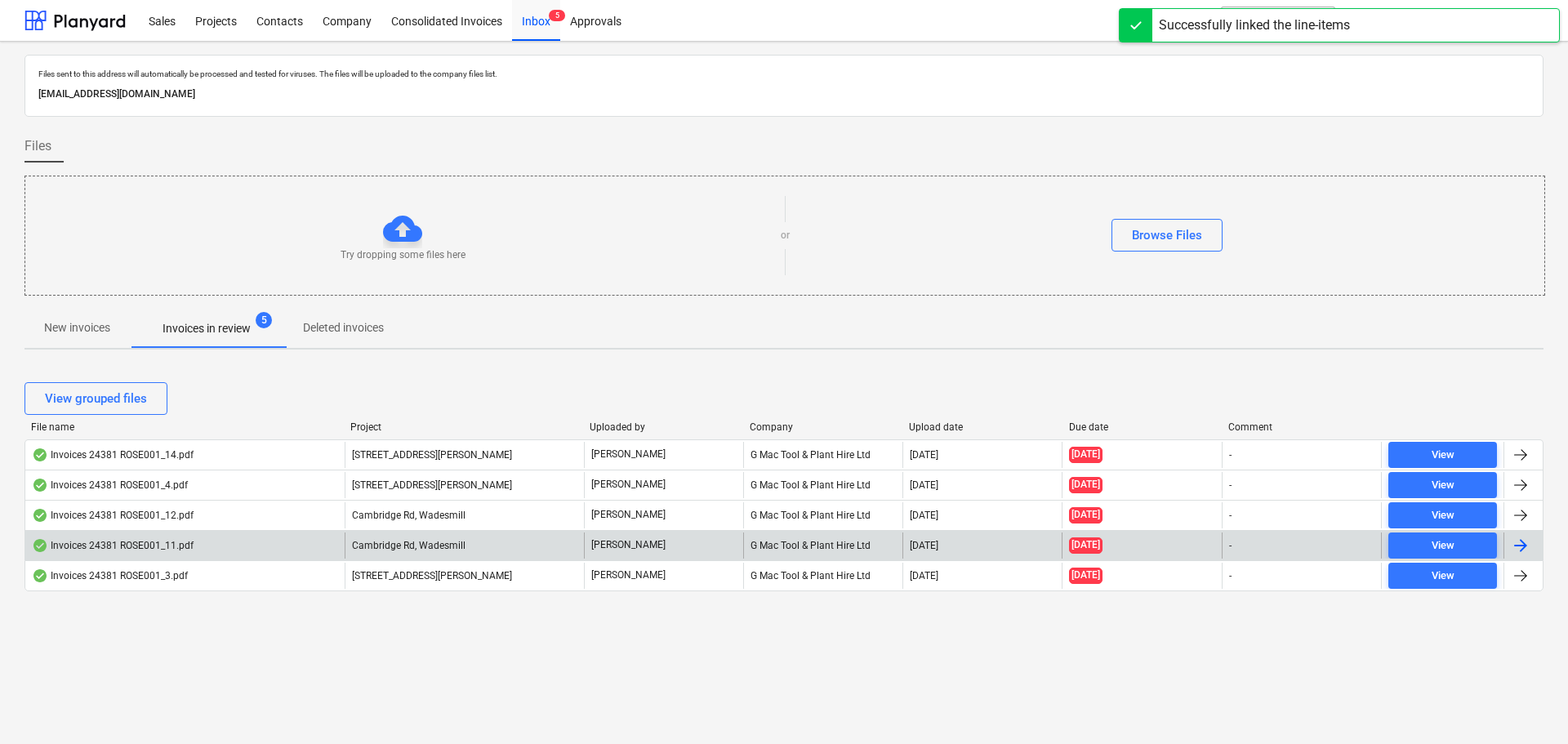
click at [165, 544] on div "Invoices 24381 ROSE001_11.pdf" at bounding box center [112, 545] width 161 height 13
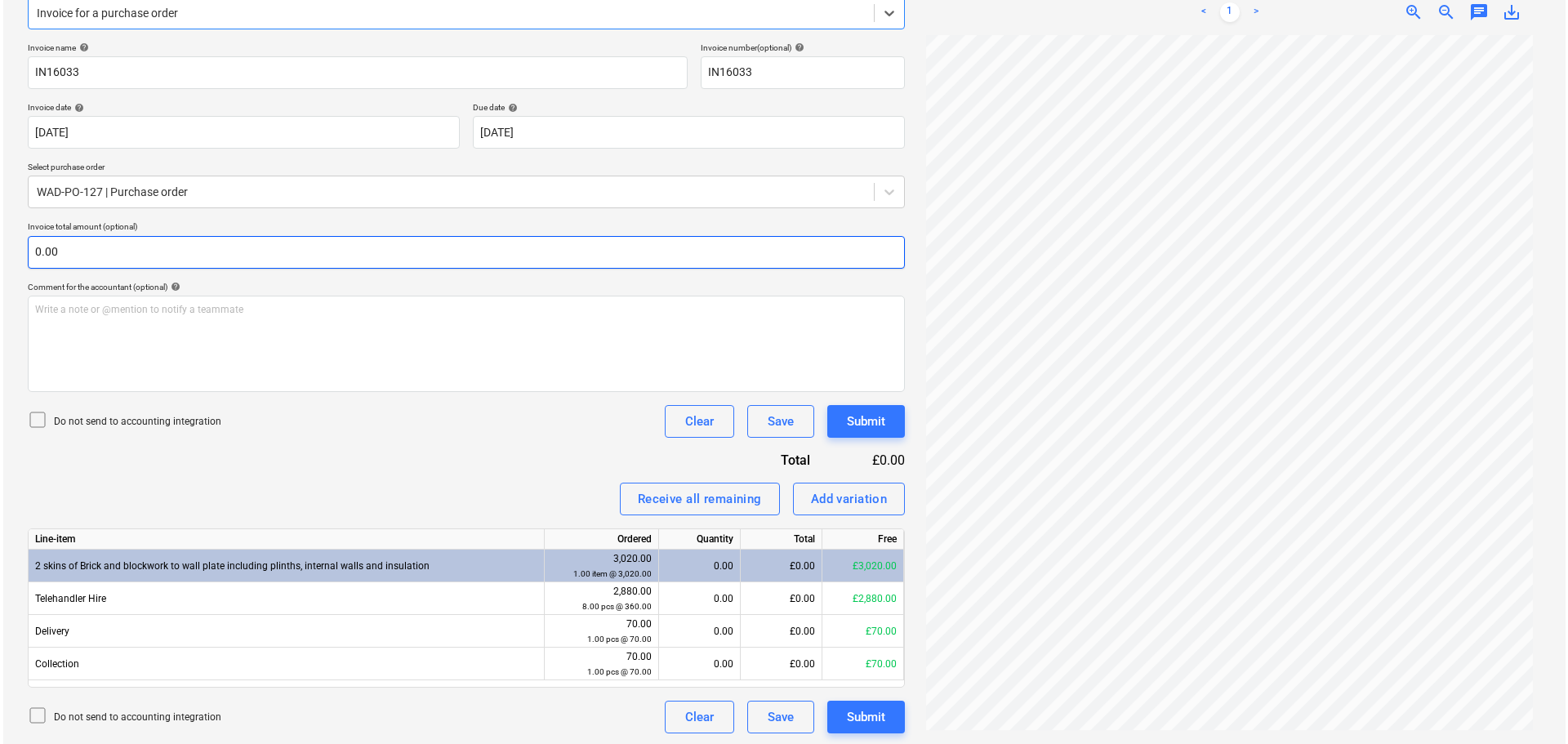
scroll to position [214, 0]
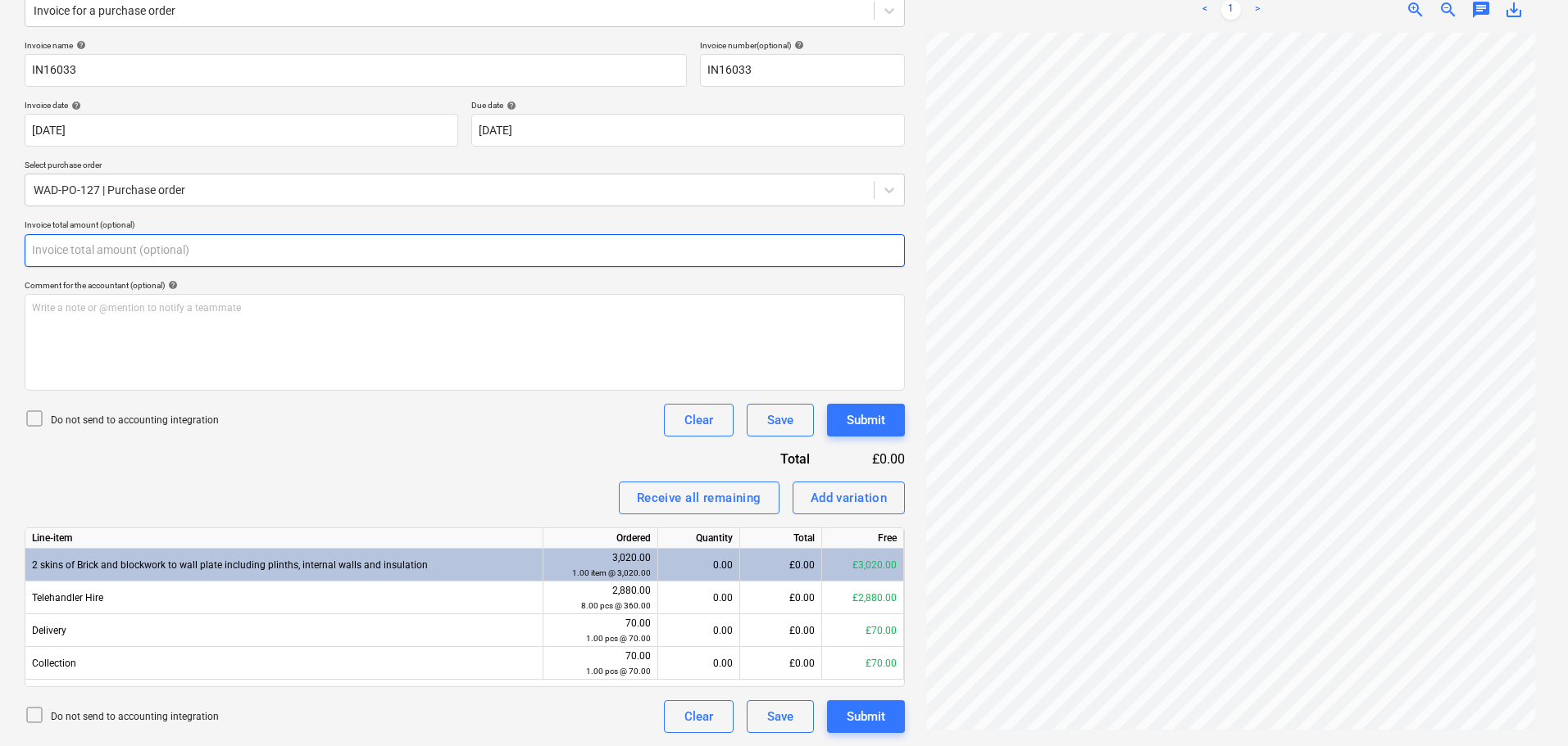
click at [99, 258] on input "text" at bounding box center [464, 250] width 880 height 33
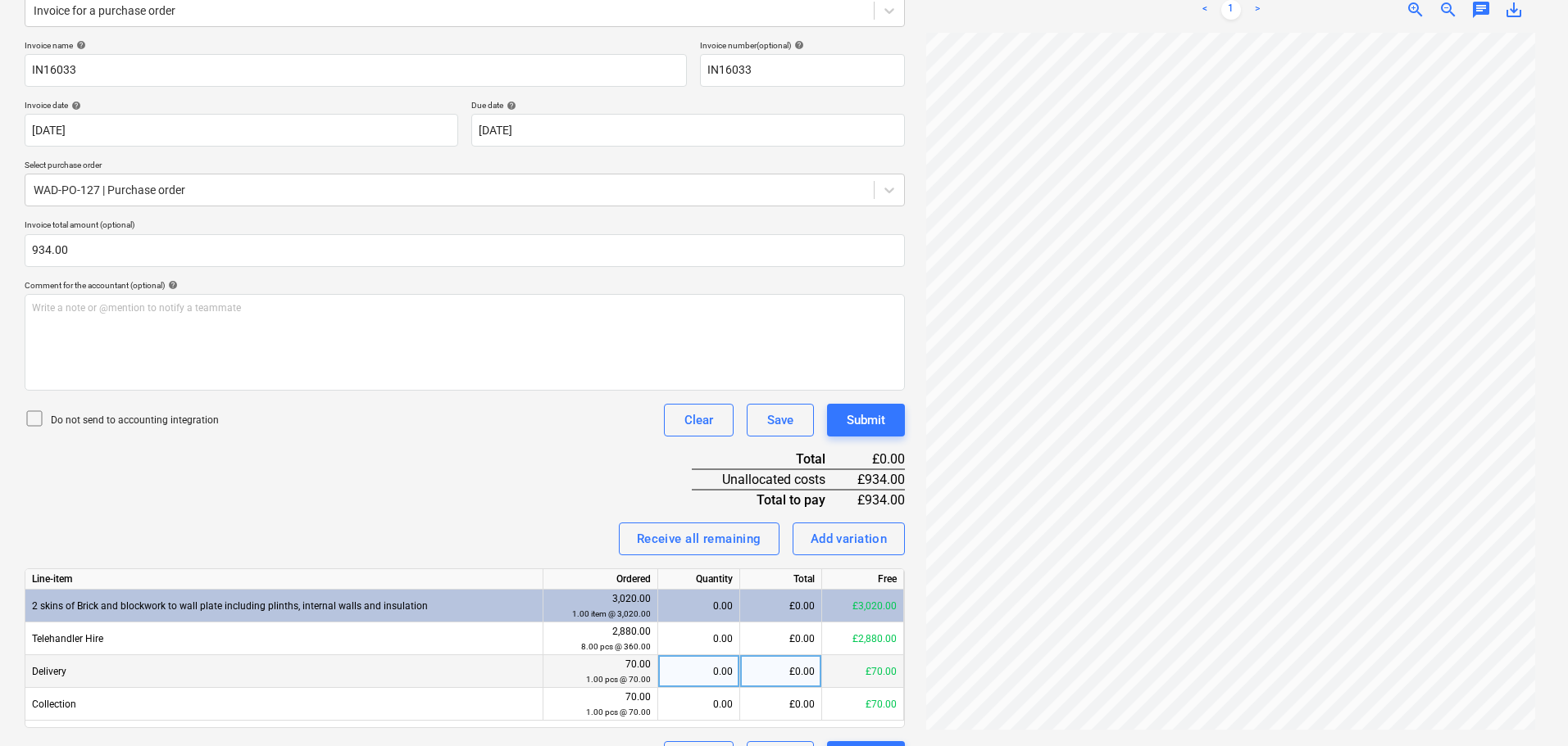
click at [793, 673] on div "£0.00" at bounding box center [781, 672] width 82 height 33
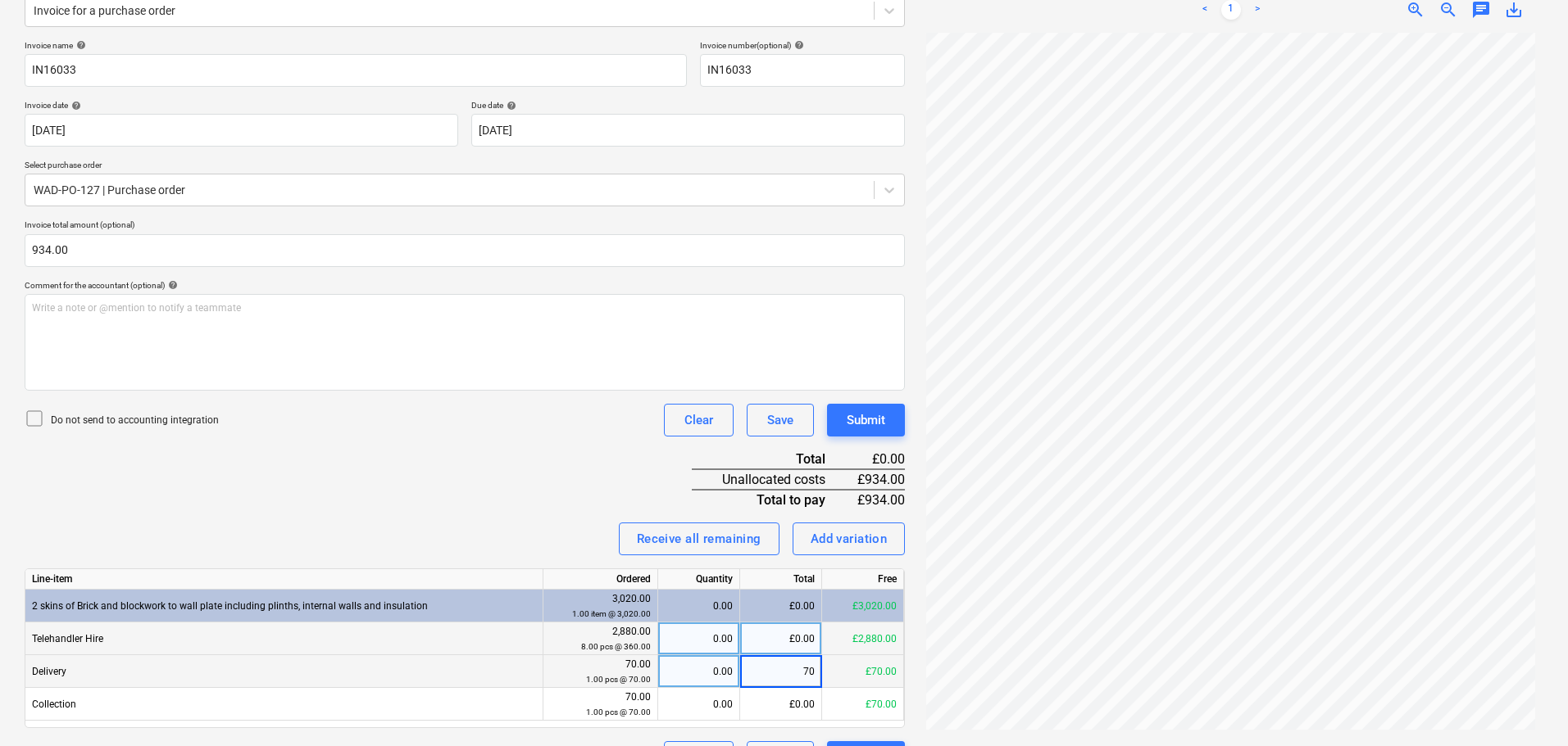
click at [800, 643] on div "£0.00" at bounding box center [781, 638] width 82 height 33
click at [863, 422] on div "Submit" at bounding box center [865, 420] width 38 height 21
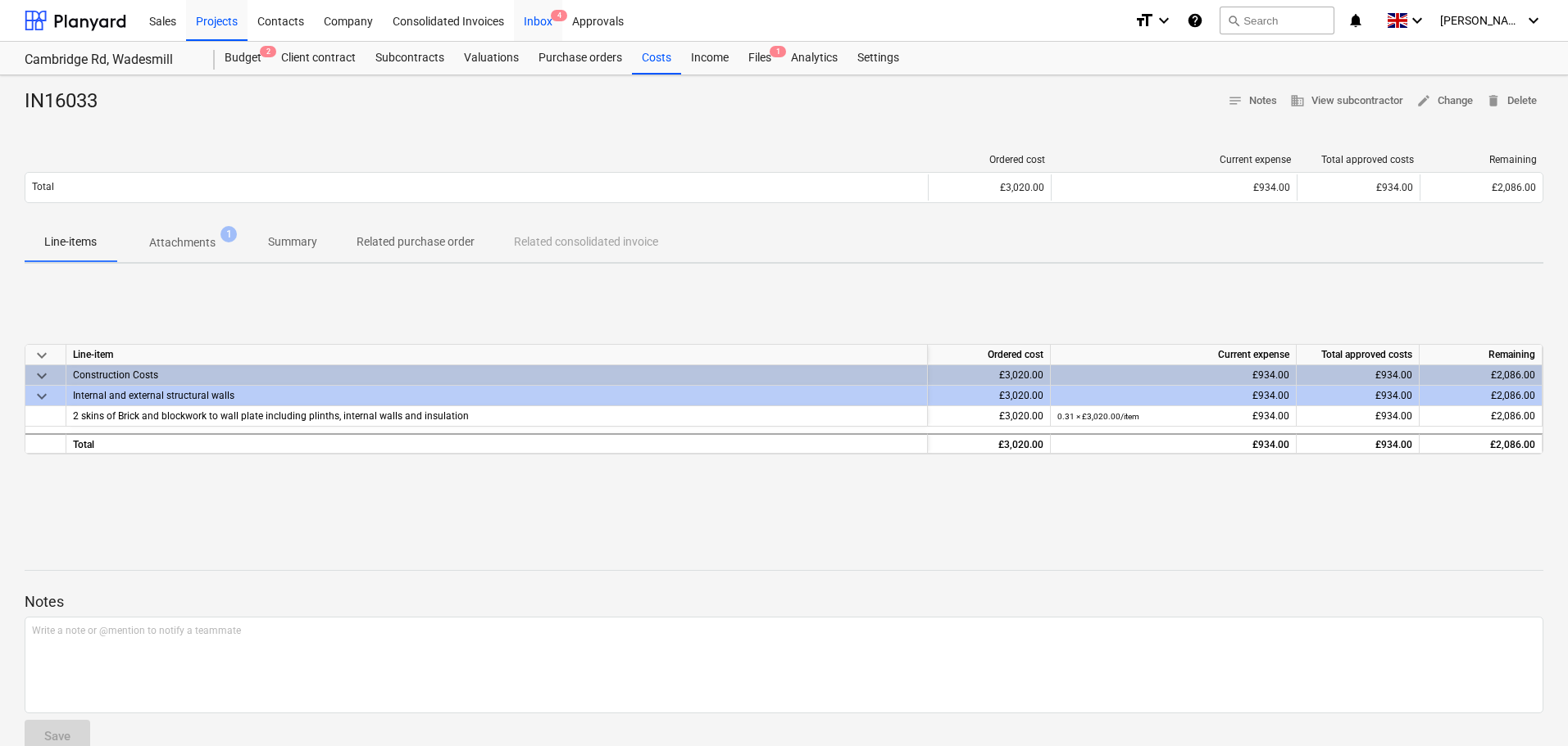
click at [543, 23] on div "Inbox 4" at bounding box center [538, 20] width 48 height 42
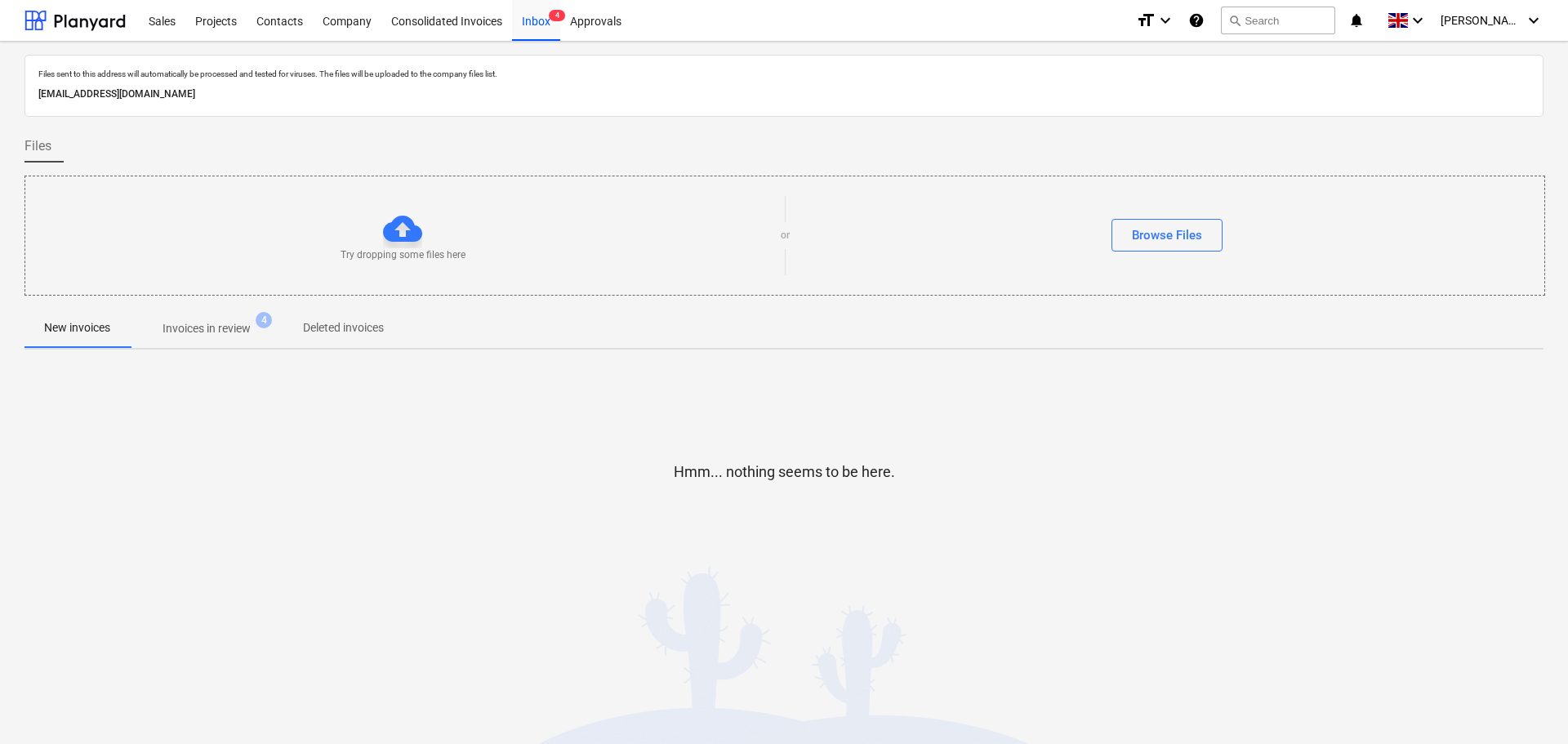
click at [205, 326] on p "Invoices in review" at bounding box center [206, 328] width 88 height 17
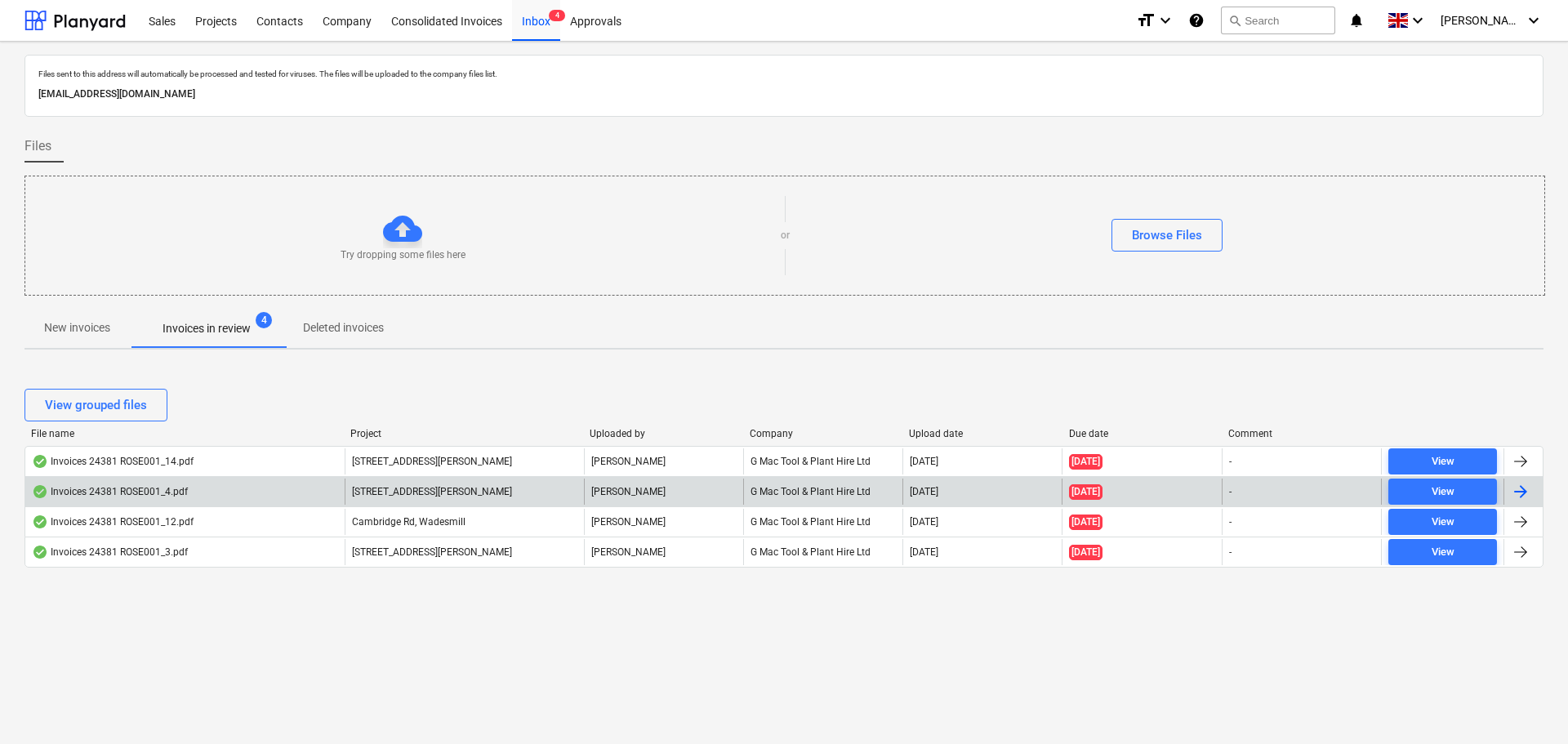
click at [162, 494] on div "Invoices 24381 ROSE001_4.pdf" at bounding box center [109, 492] width 156 height 13
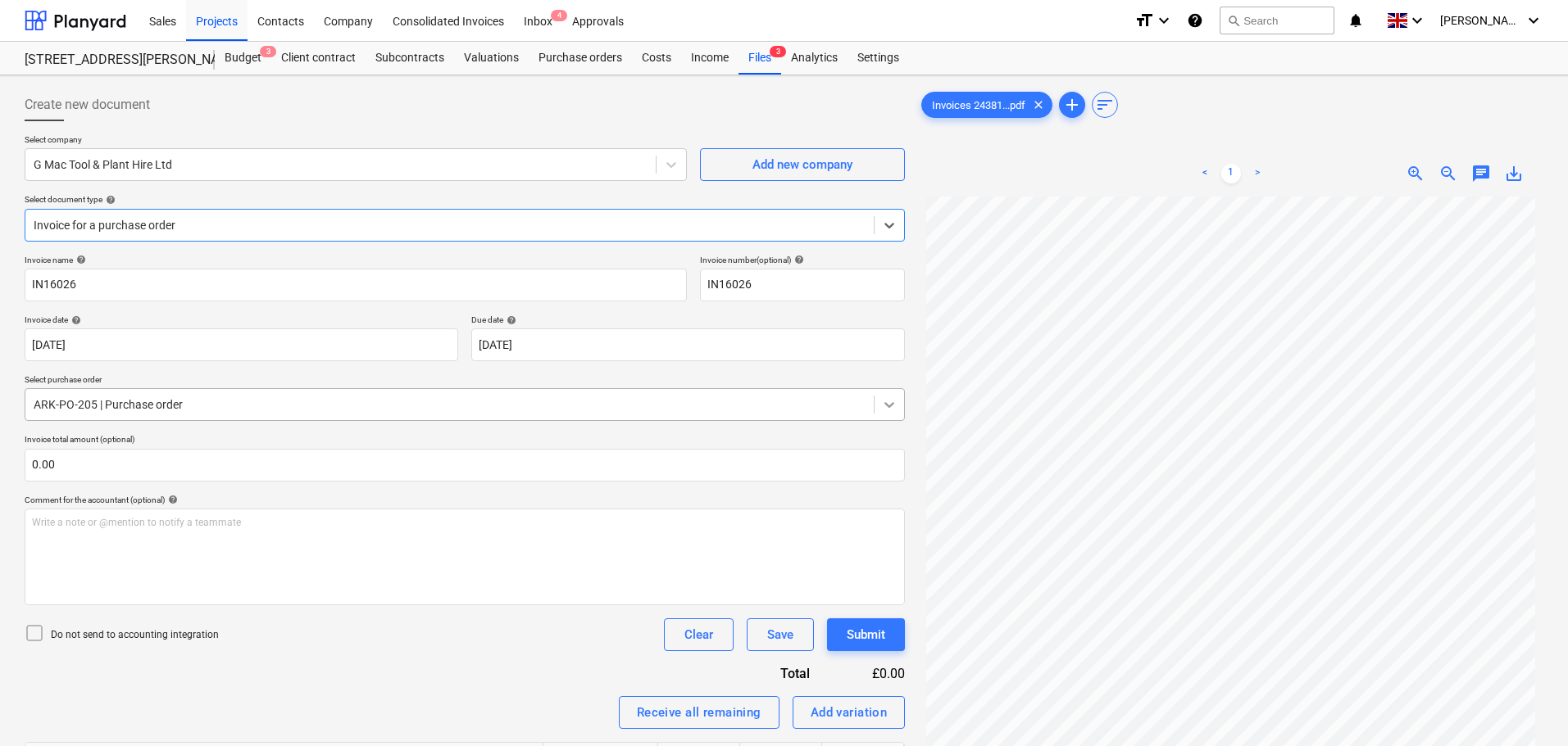
scroll to position [164, 0]
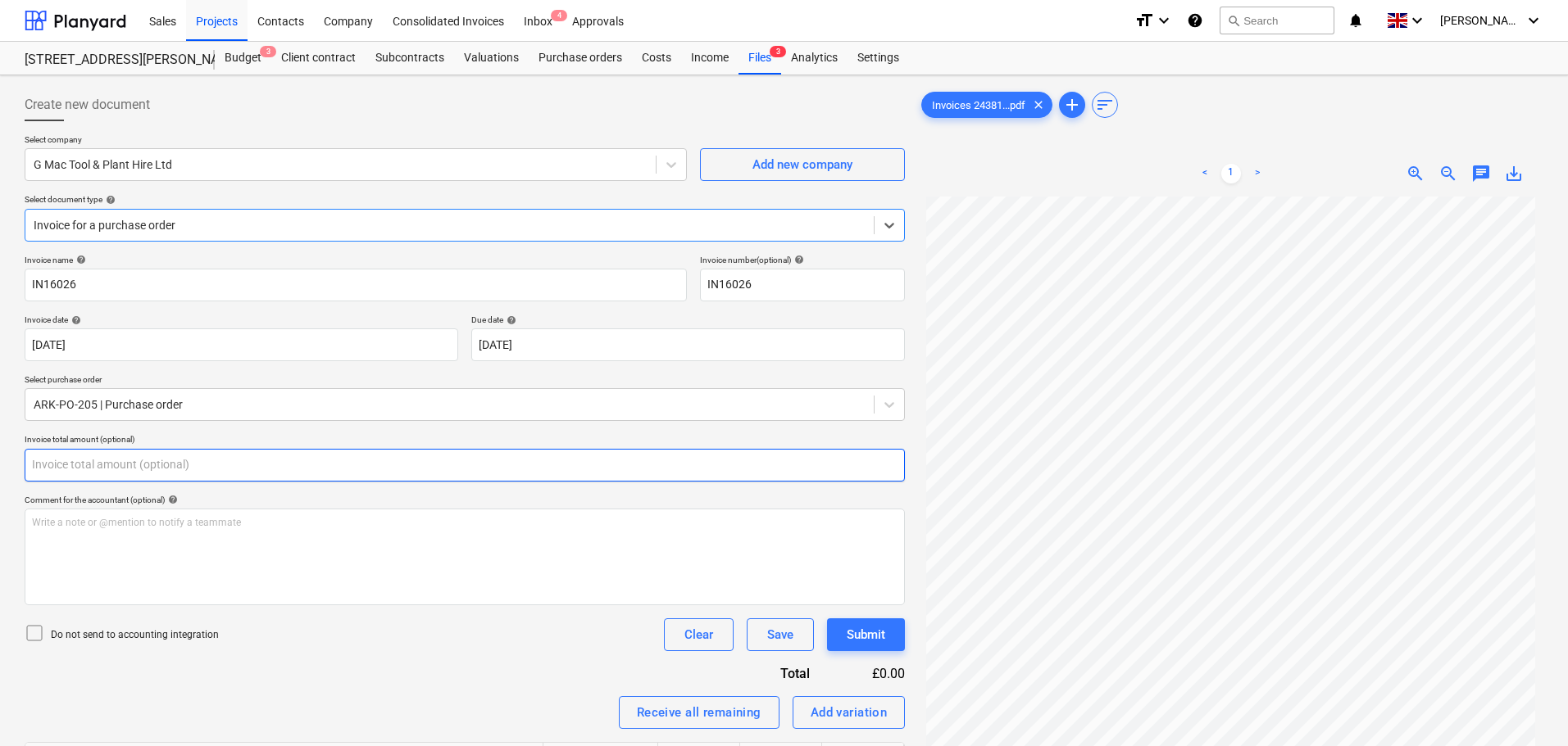
click at [120, 470] on input "text" at bounding box center [464, 465] width 880 height 33
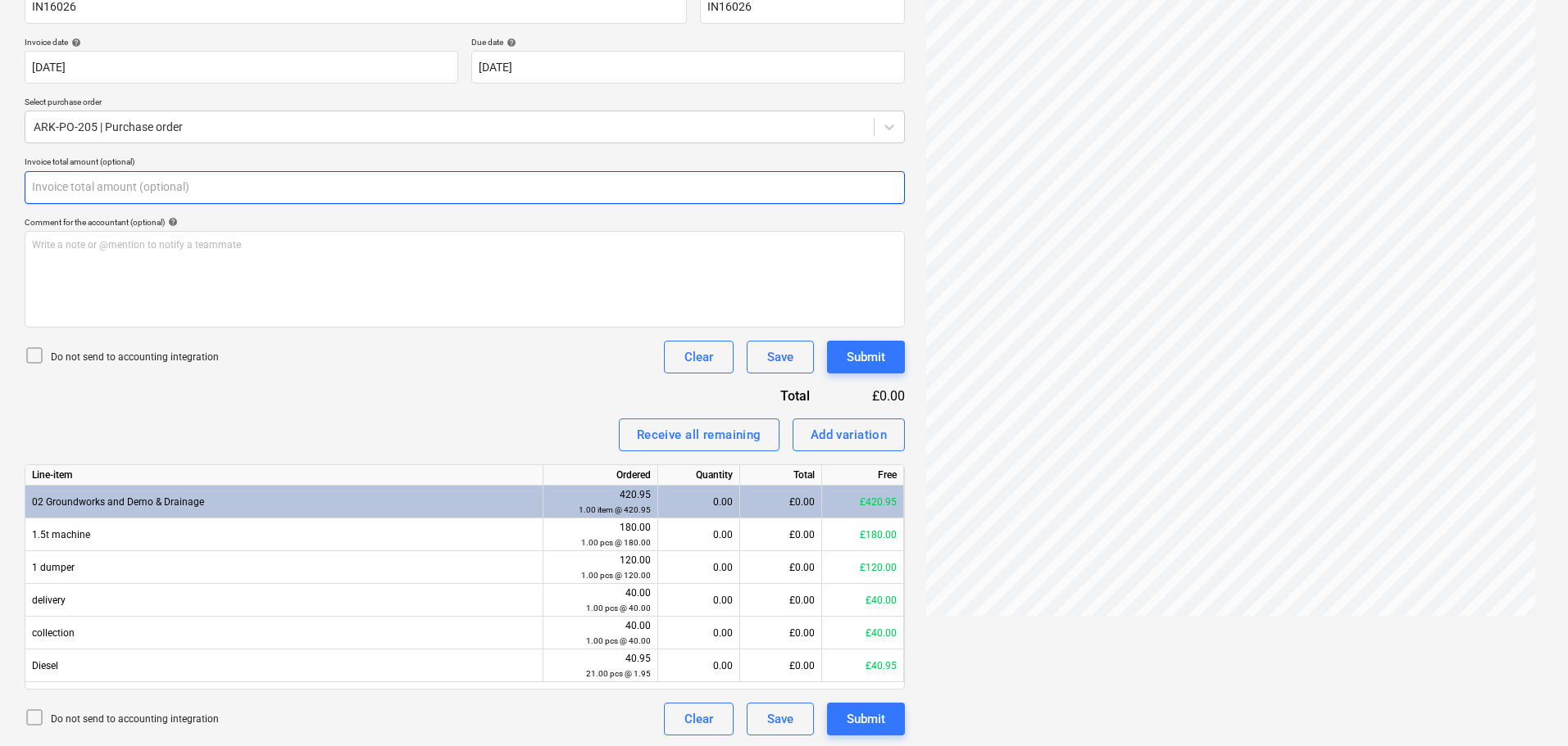
scroll to position [280, 0]
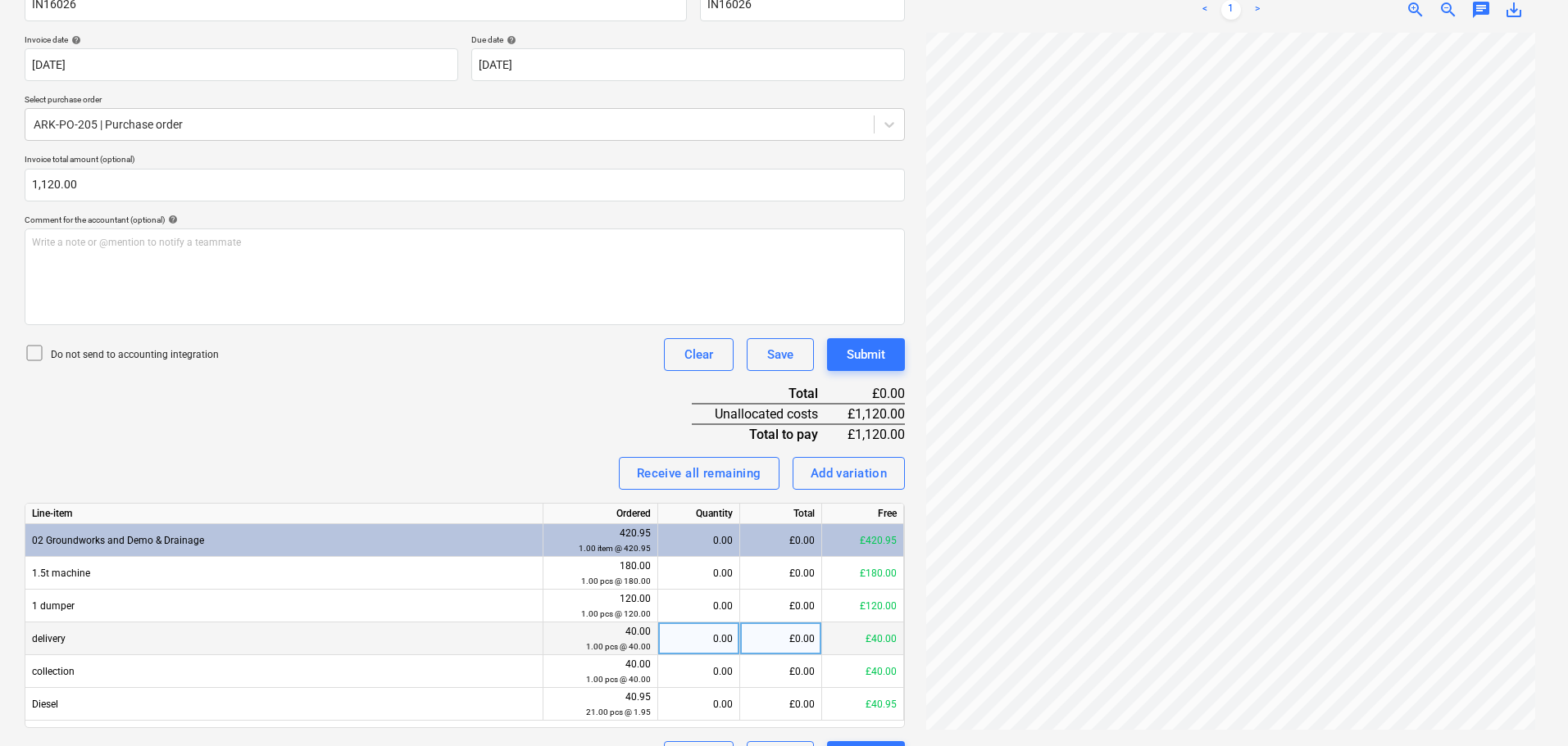
click at [782, 644] on div "£0.00" at bounding box center [781, 638] width 82 height 33
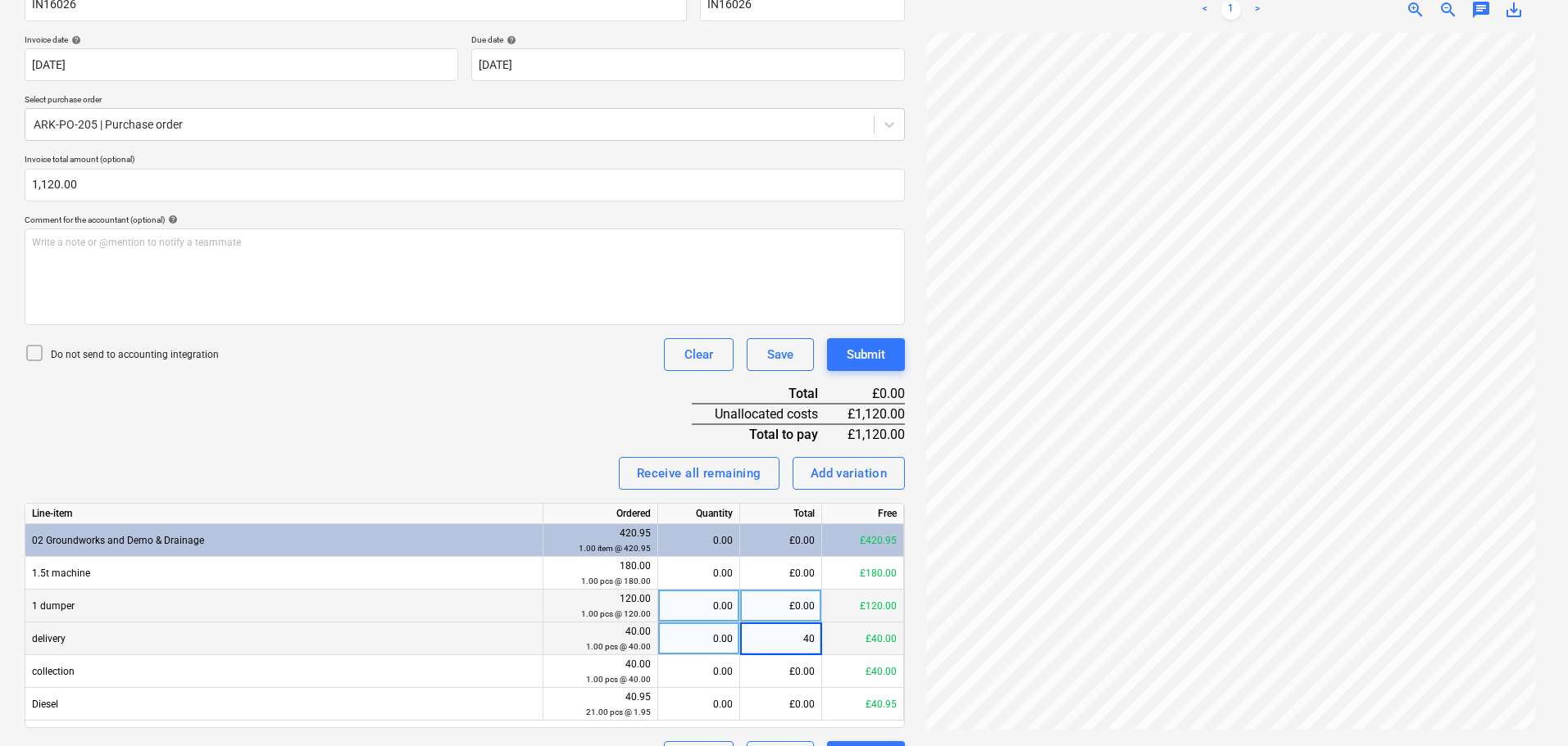
click at [774, 606] on div "£0.00" at bounding box center [781, 606] width 82 height 33
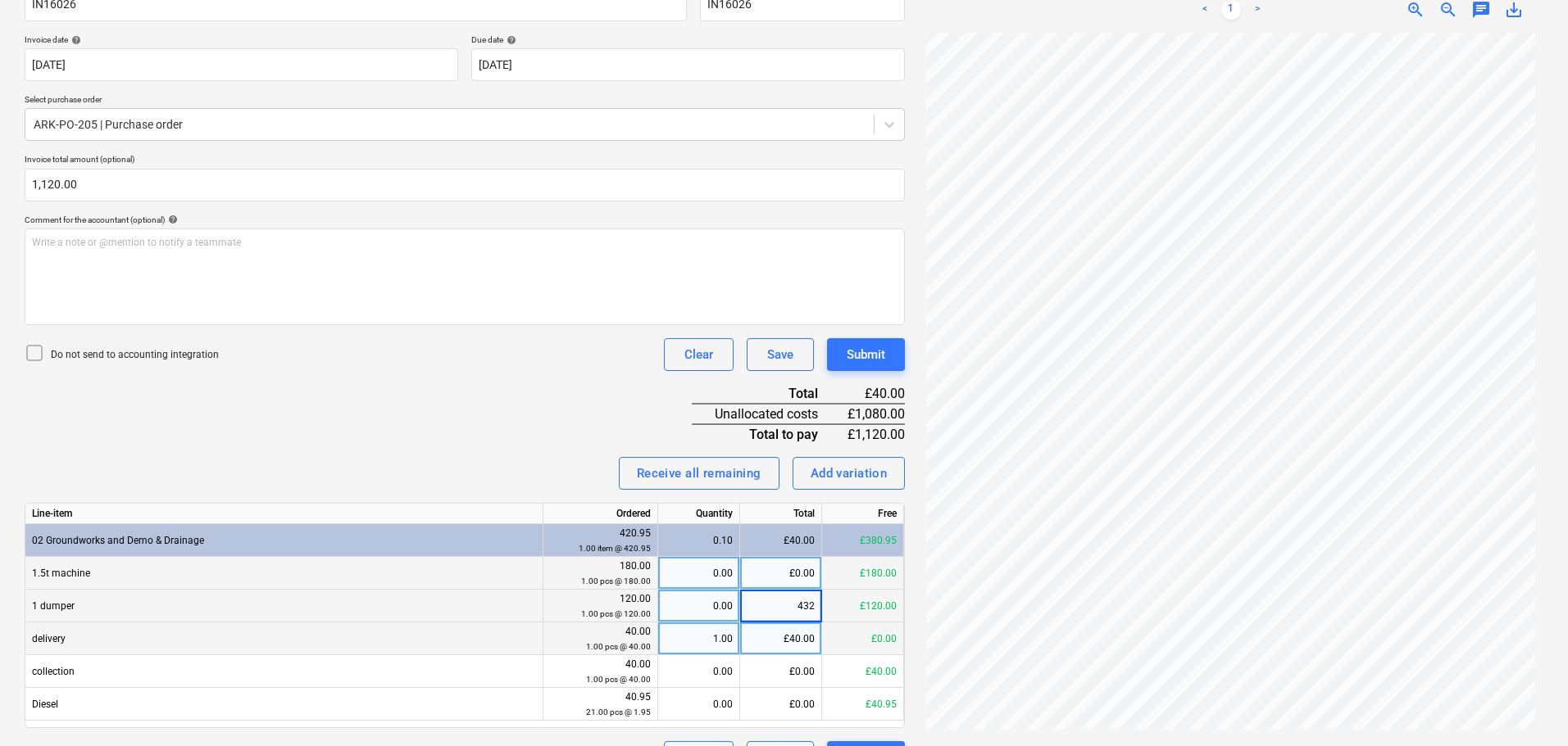
click at [794, 572] on div "£0.00" at bounding box center [781, 573] width 82 height 33
click at [492, 404] on div "Invoice name help IN16026 Invoice number (optional) help IN16026 Invoice date h…" at bounding box center [464, 375] width 880 height 800
click at [848, 475] on div "Add variation" at bounding box center [849, 473] width 77 height 21
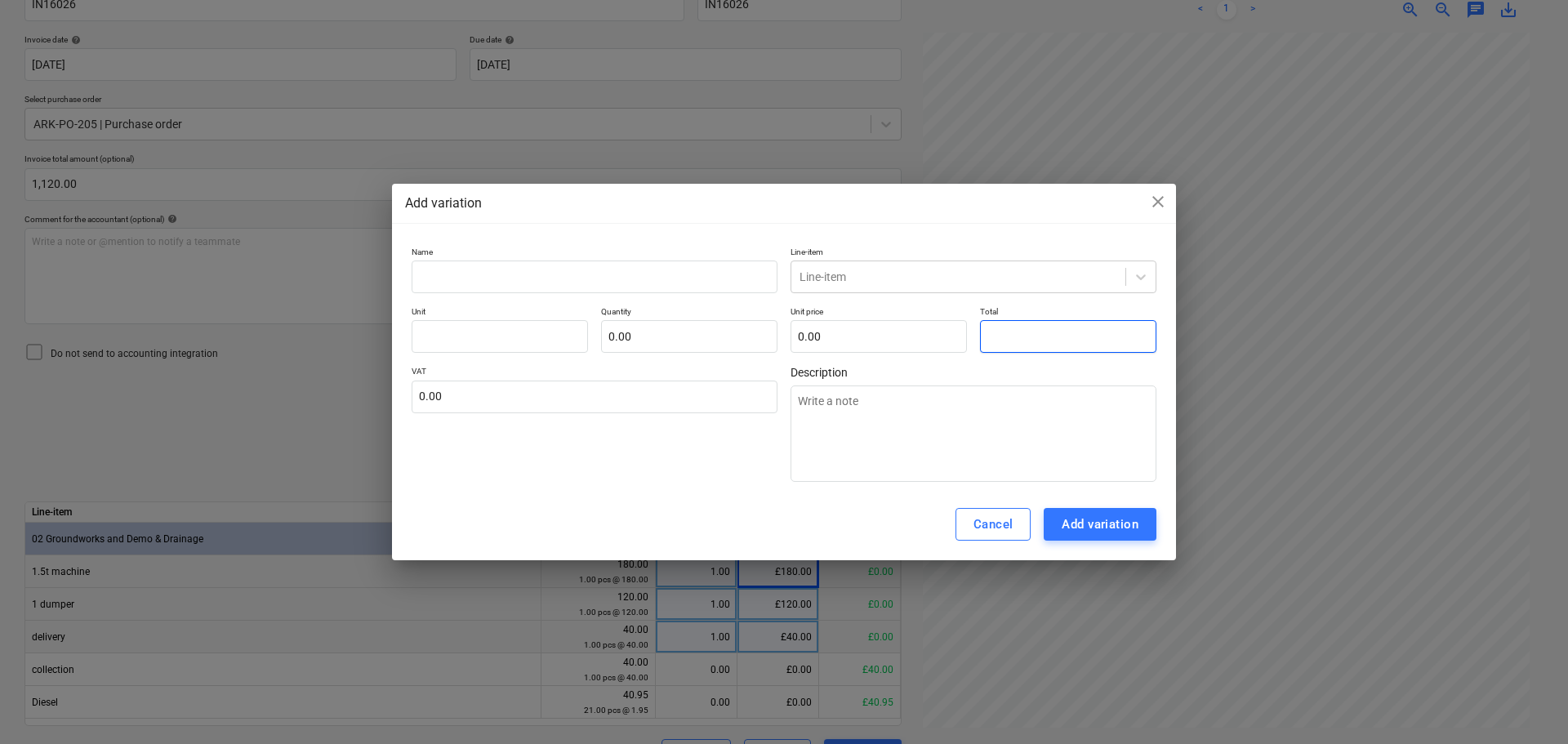
click at [1028, 336] on input "text" at bounding box center [1068, 336] width 176 height 32
click at [581, 266] on input "text" at bounding box center [594, 276] width 366 height 32
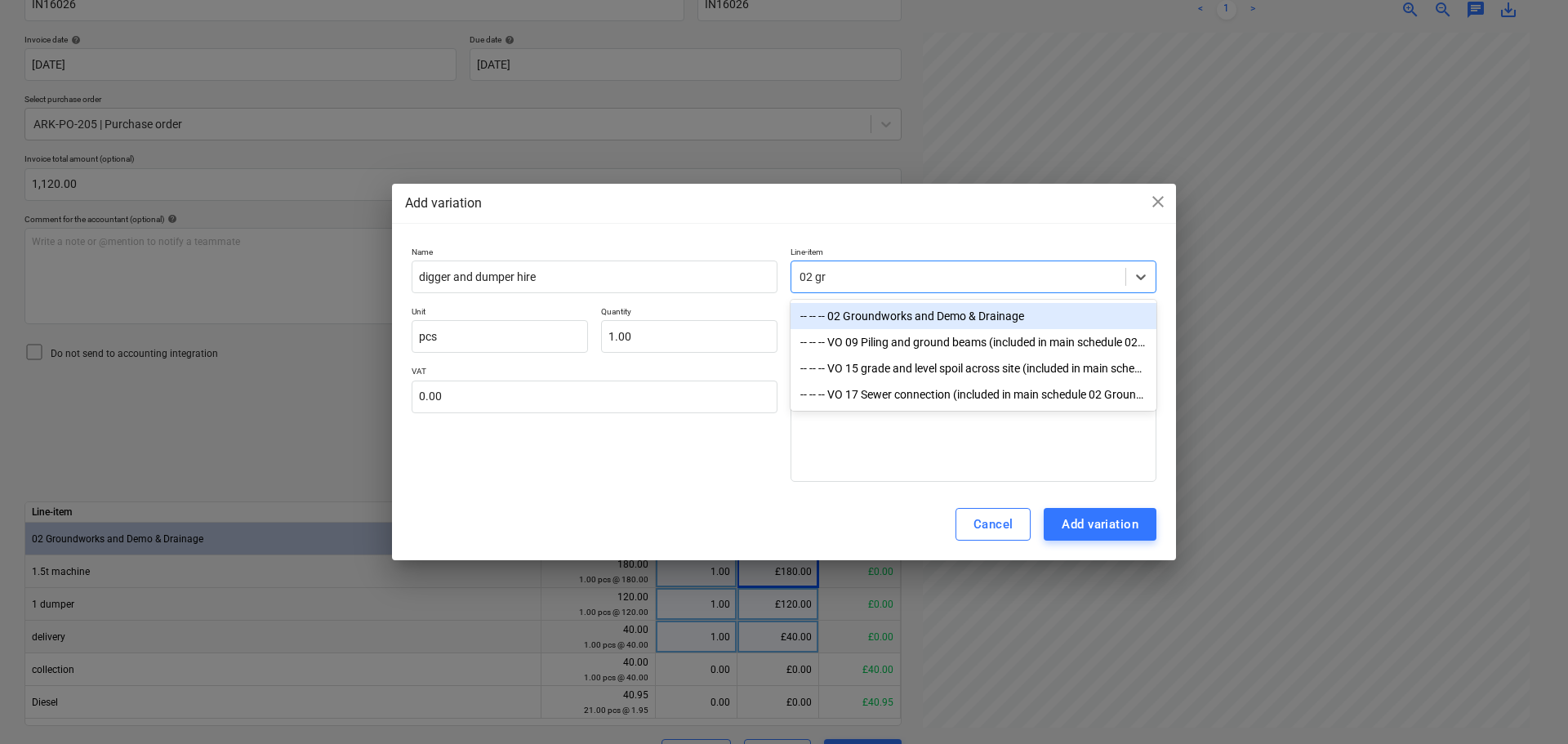
click at [890, 313] on div "-- -- -- 02 Groundworks and Demo & Drainage" at bounding box center [974, 316] width 366 height 26
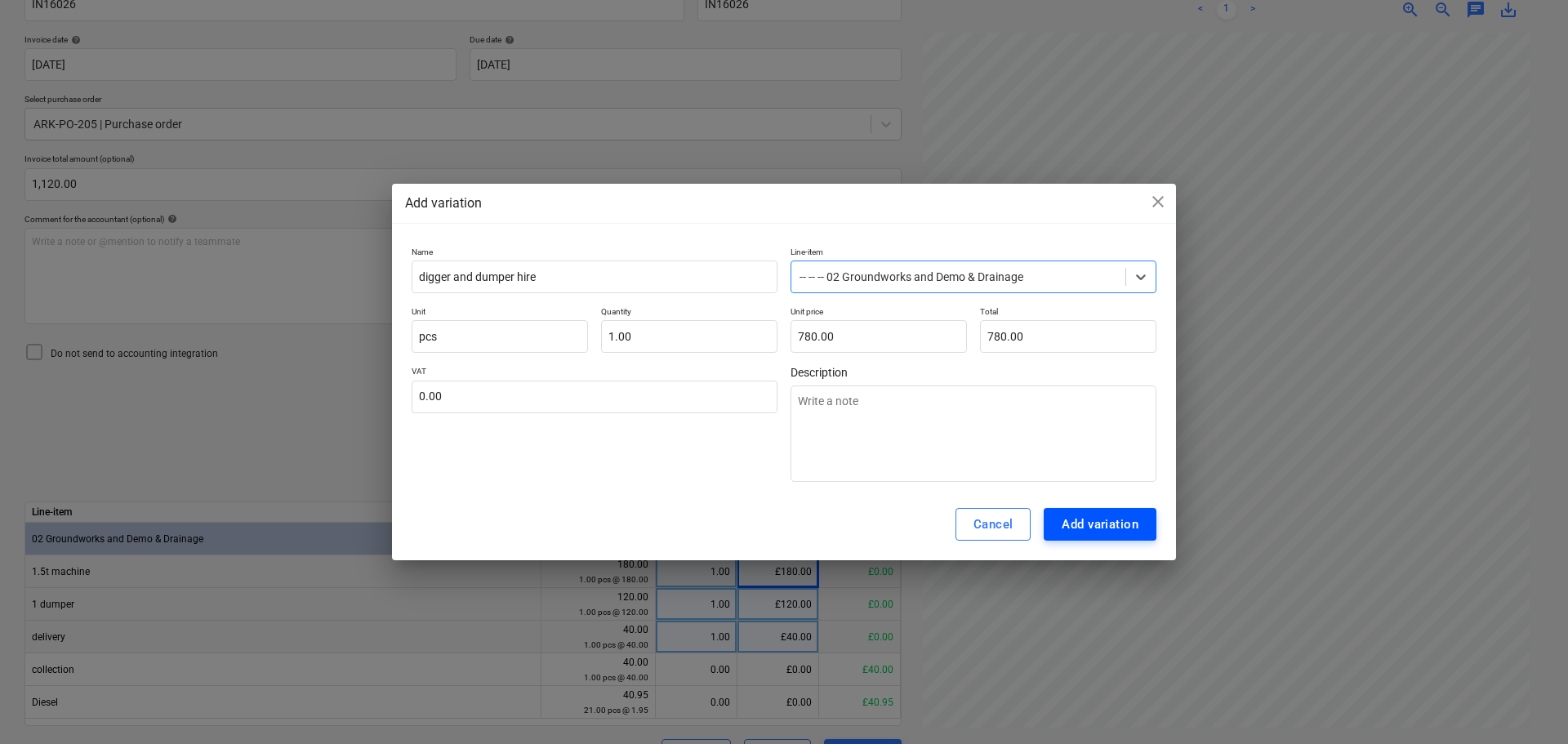
click at [1115, 524] on div "Add variation" at bounding box center [1100, 524] width 77 height 21
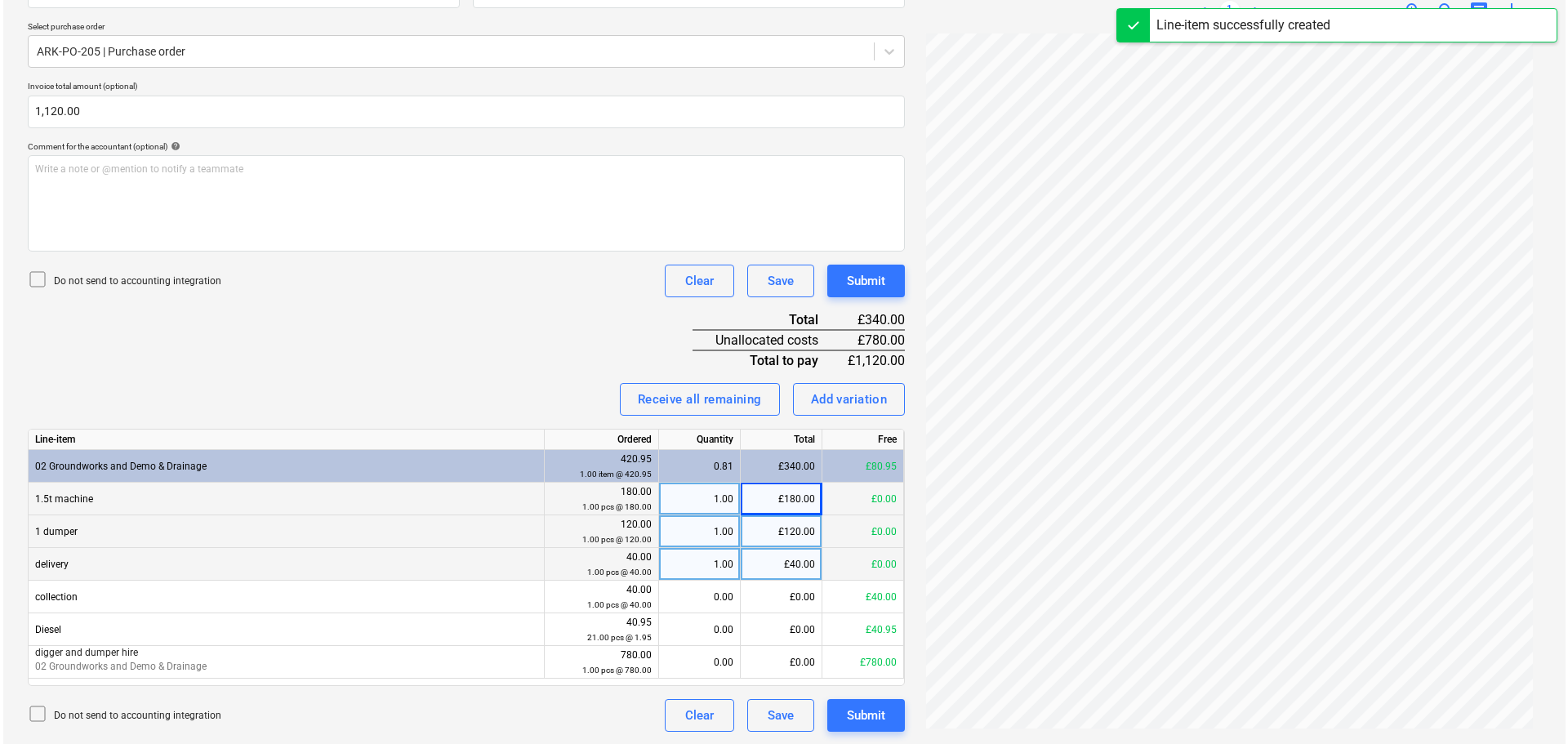
scroll to position [353, 0]
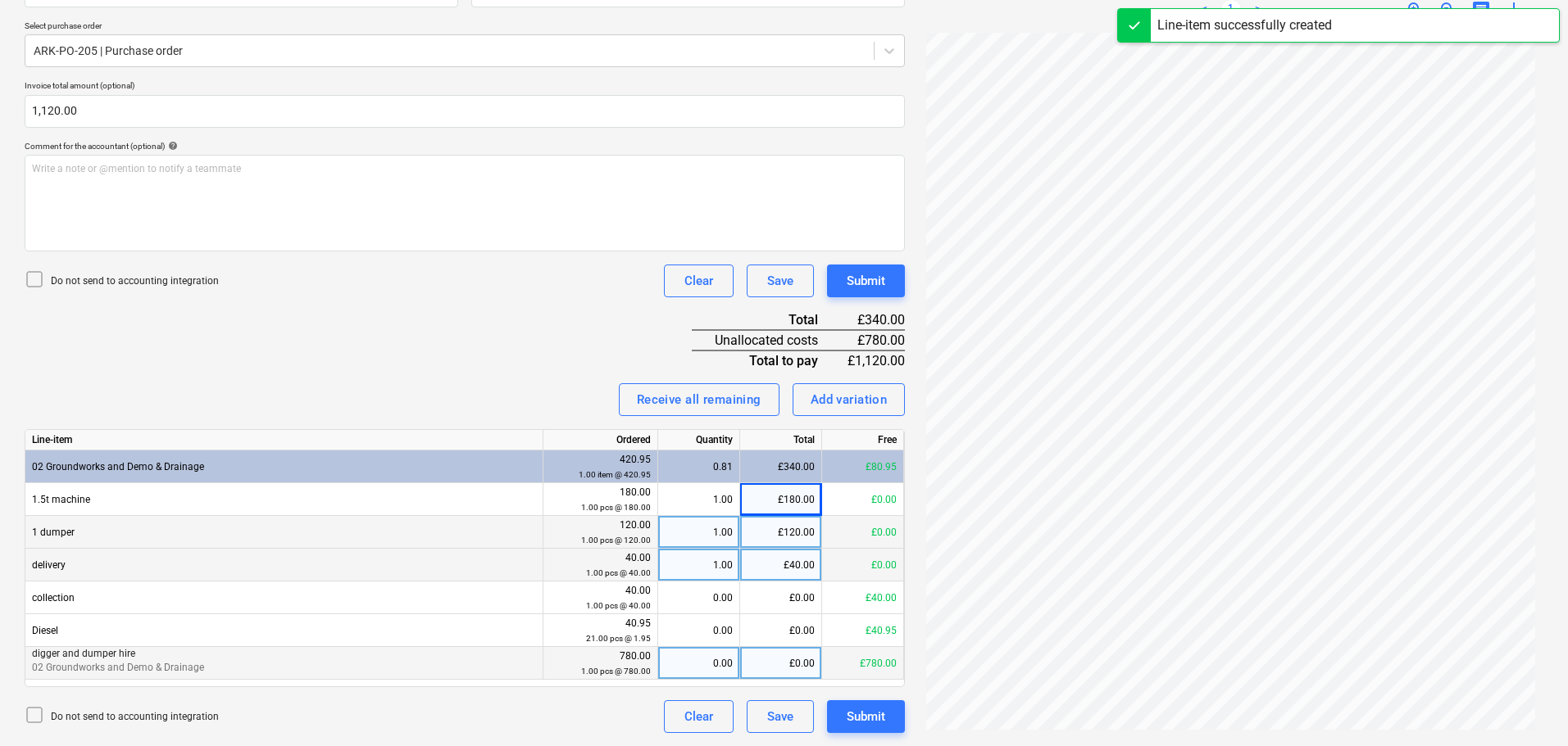
click at [771, 660] on div "£0.00" at bounding box center [781, 663] width 82 height 33
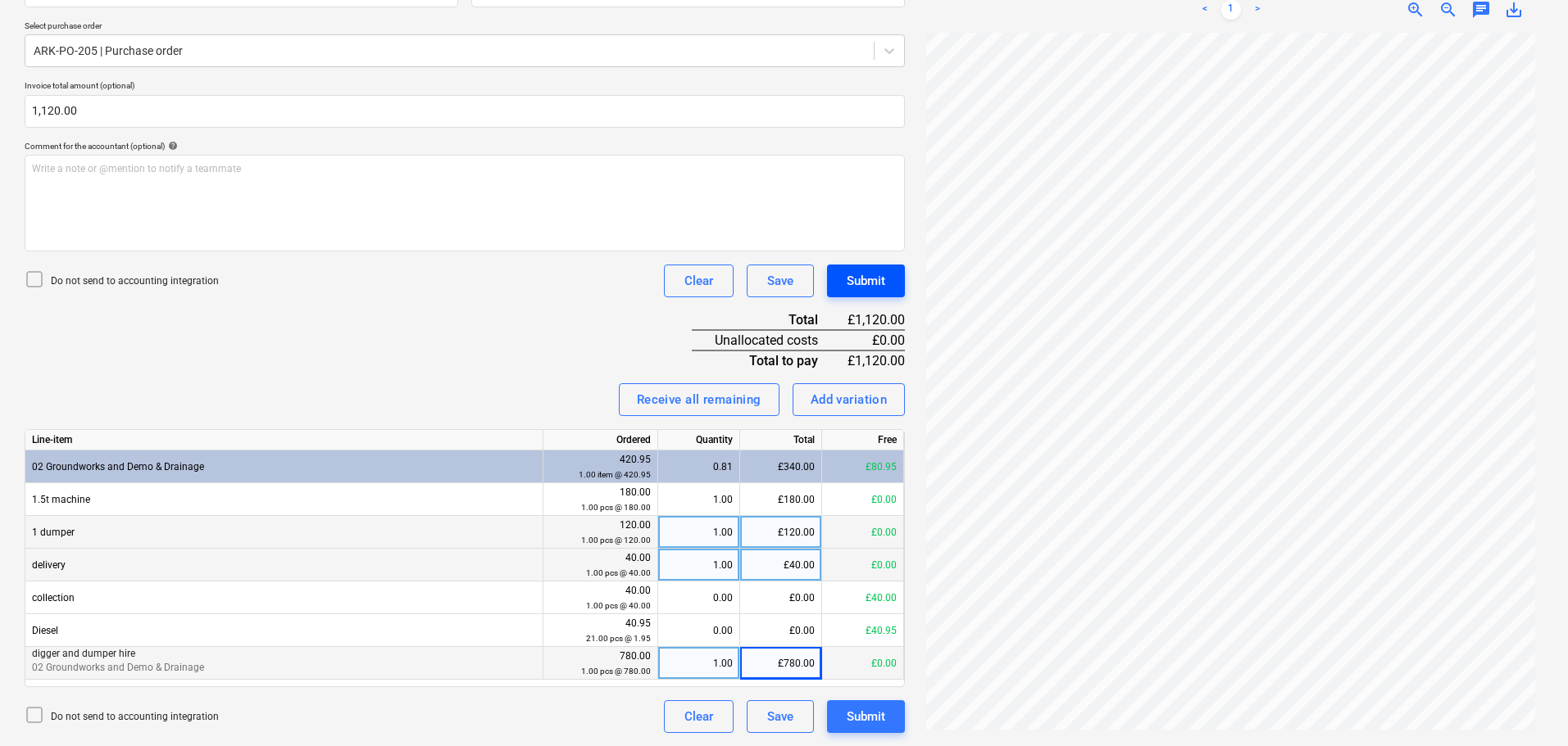
click at [875, 271] on div "Submit" at bounding box center [865, 281] width 38 height 21
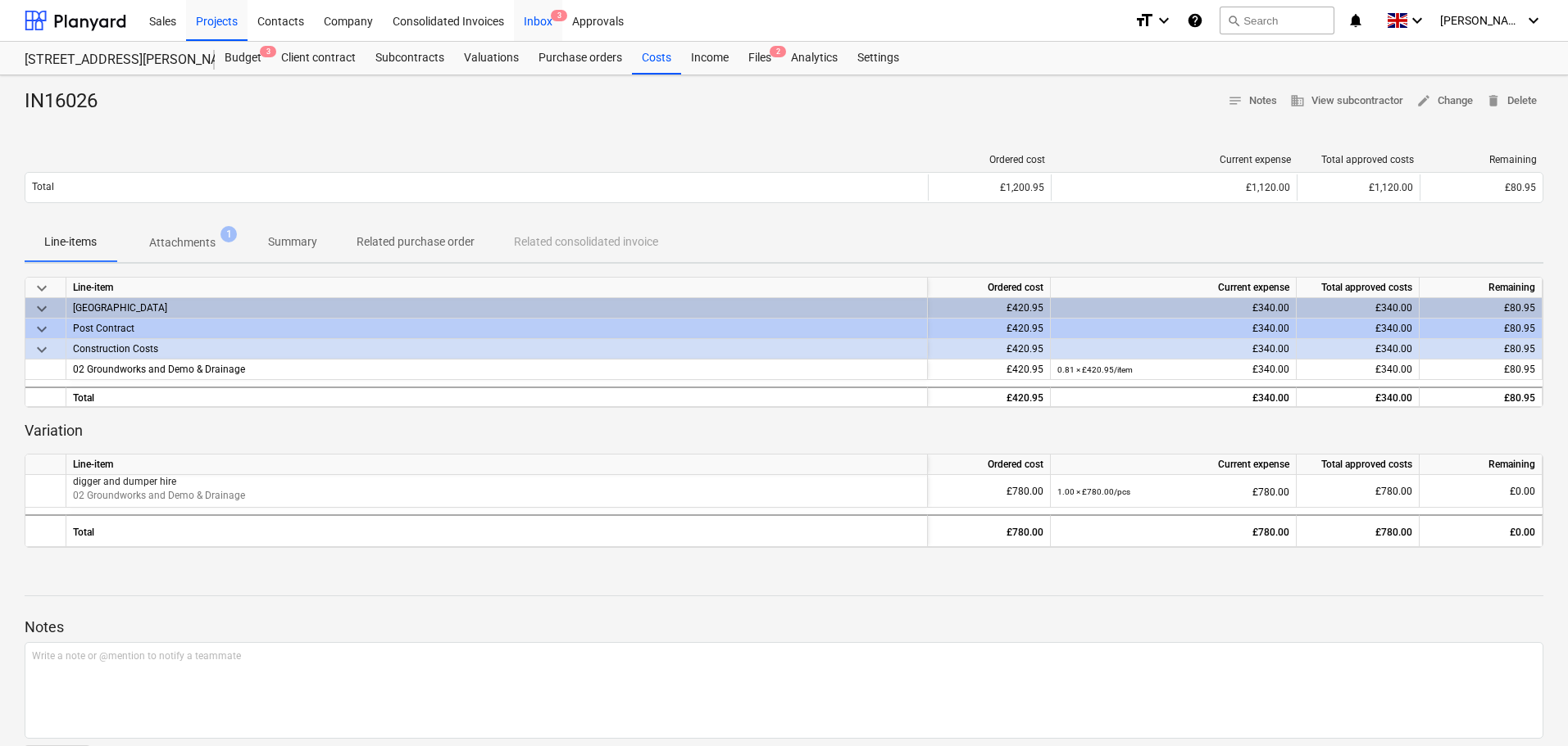
click at [540, 27] on div "Inbox 3" at bounding box center [538, 20] width 48 height 42
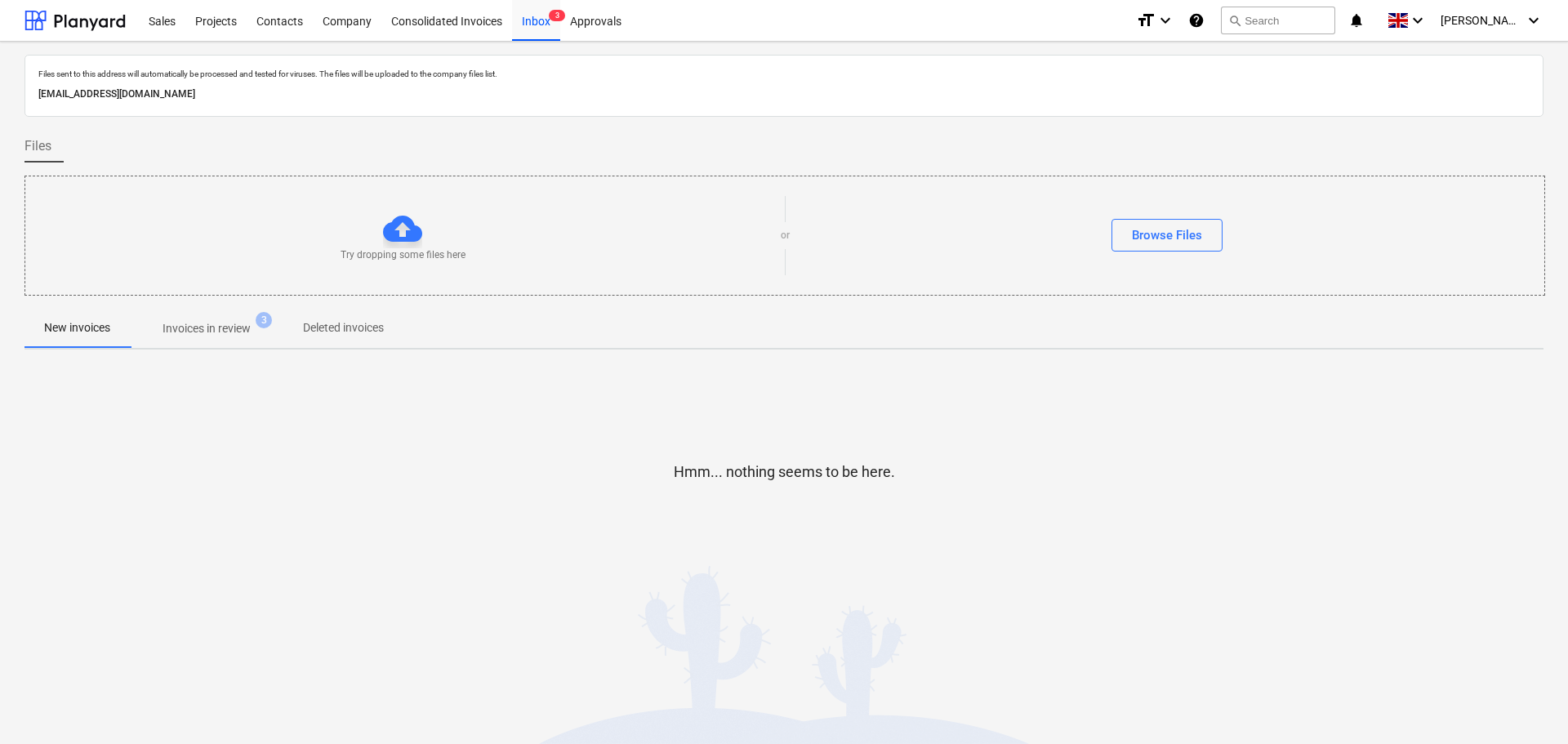
click at [201, 332] on p "Invoices in review" at bounding box center [206, 328] width 88 height 17
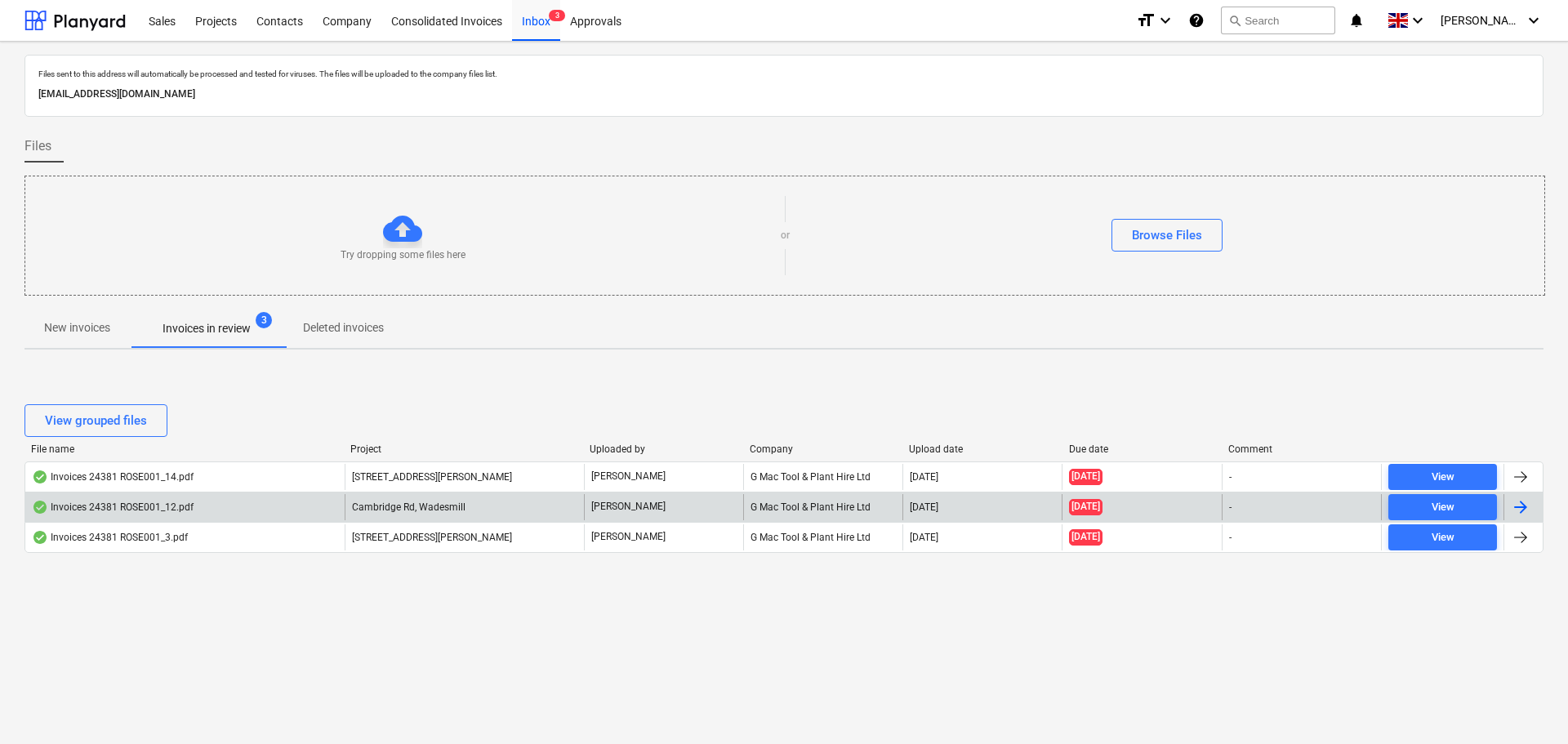
click at [154, 504] on div "Invoices 24381 ROSE001_12.pdf" at bounding box center [112, 507] width 161 height 13
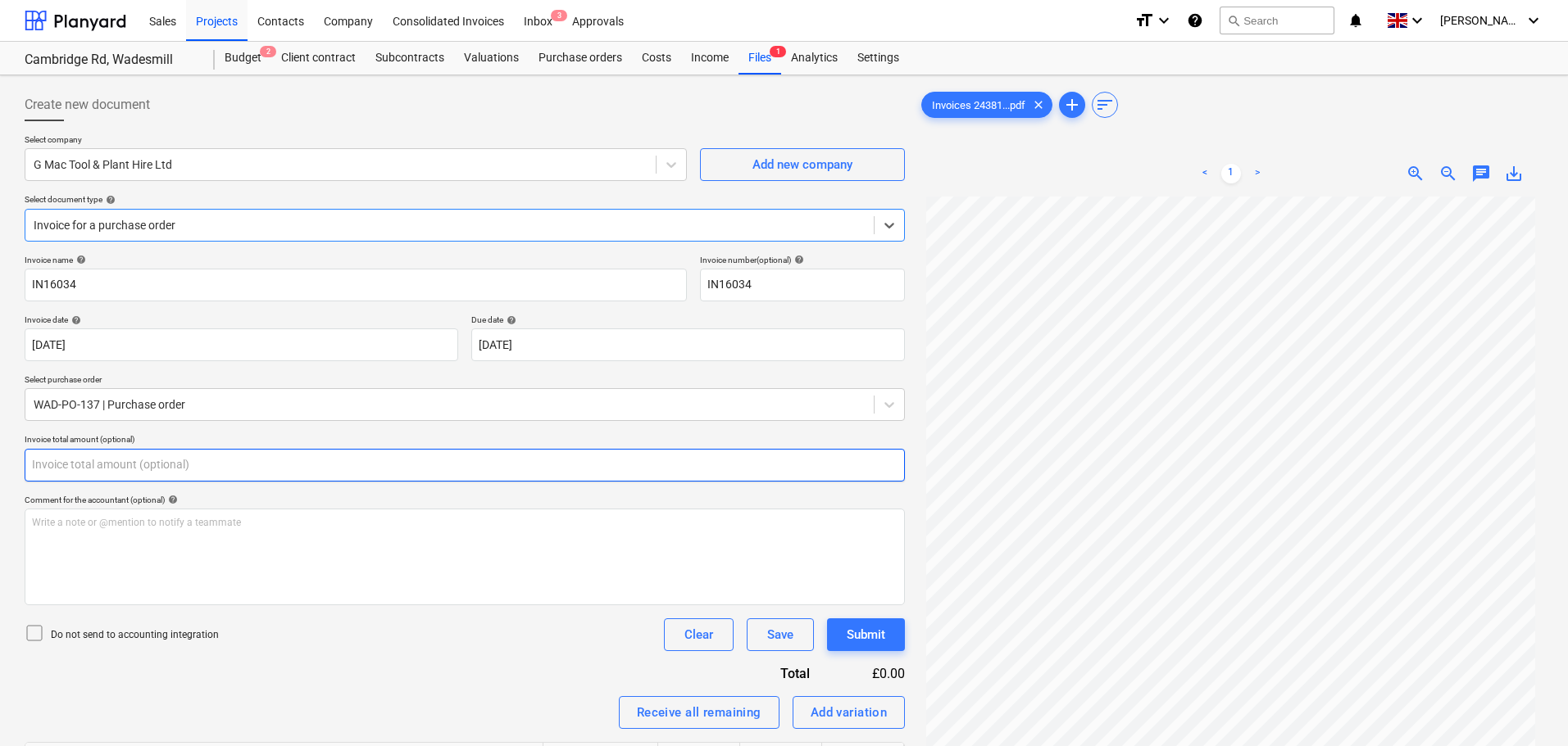
click at [94, 464] on input "text" at bounding box center [464, 465] width 880 height 33
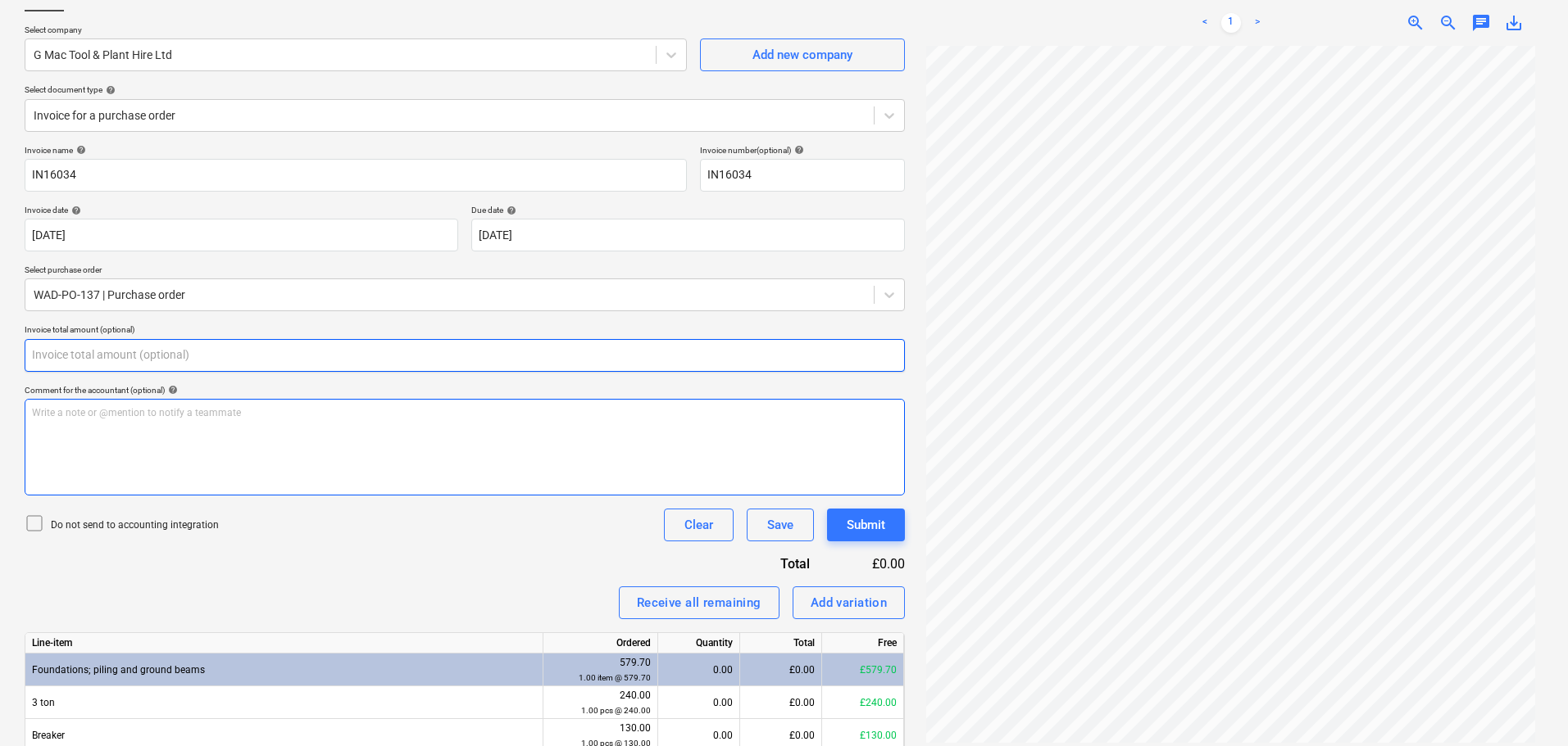
scroll to position [247, 0]
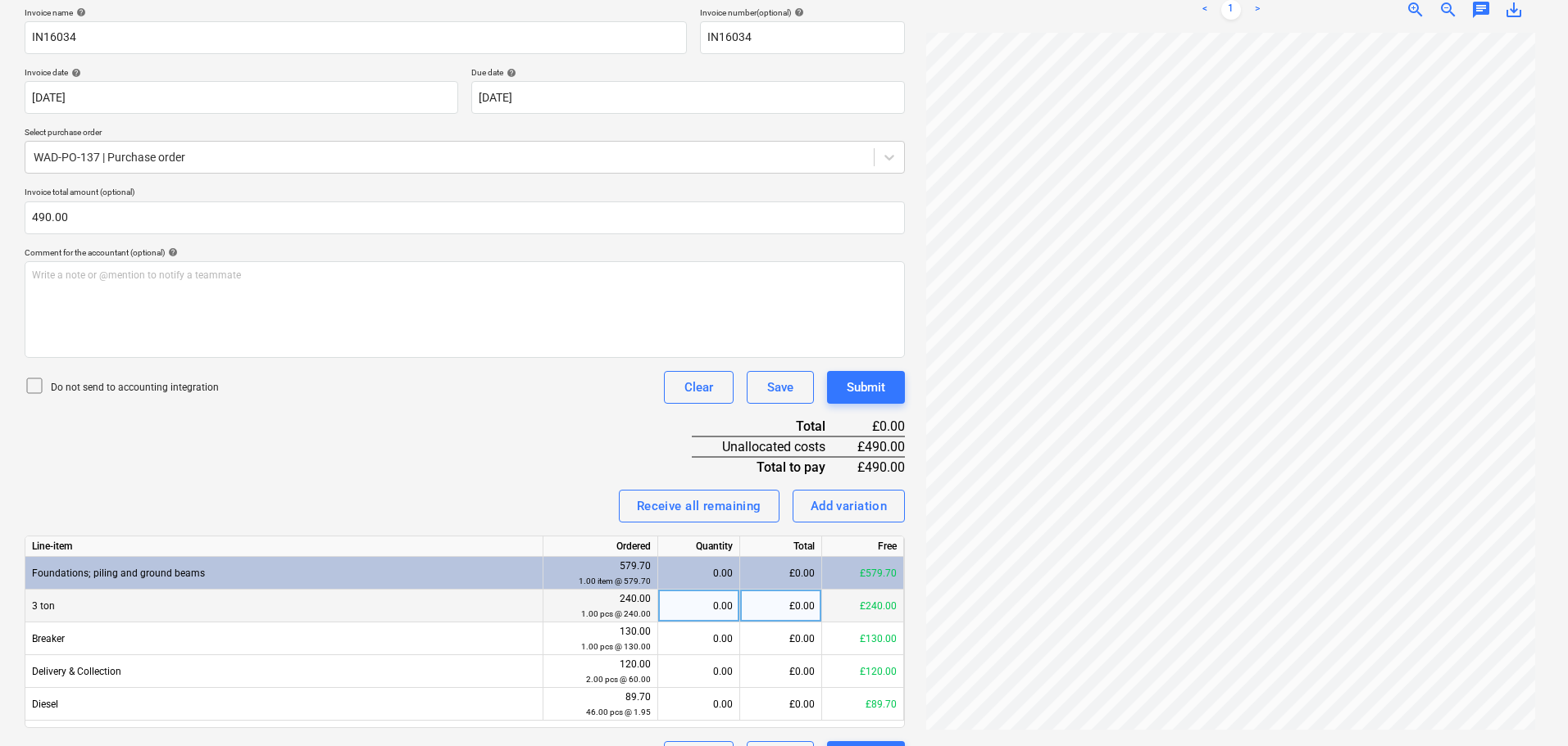
click at [775, 607] on div "£0.00" at bounding box center [781, 606] width 82 height 33
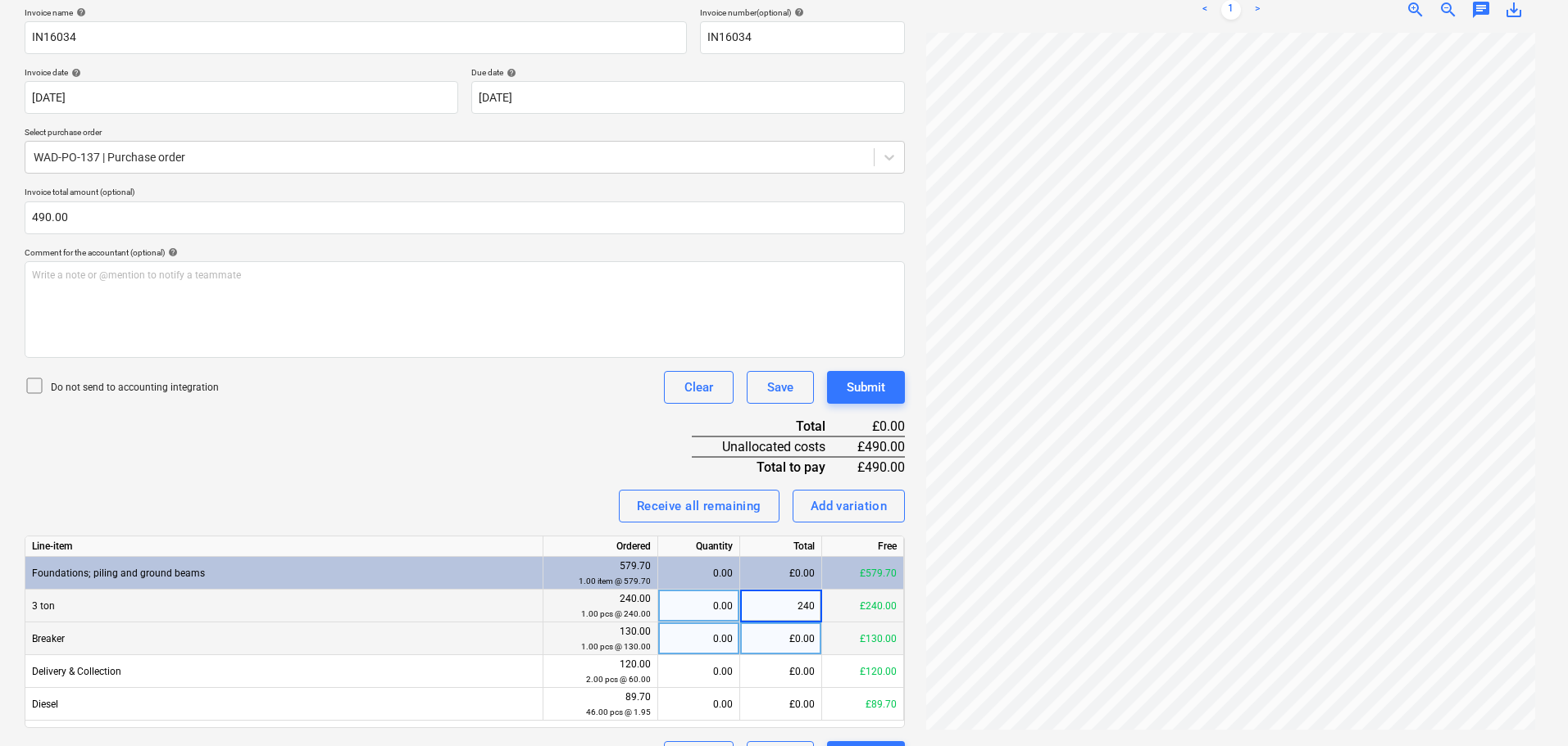
click at [797, 638] on div "£0.00" at bounding box center [781, 638] width 82 height 33
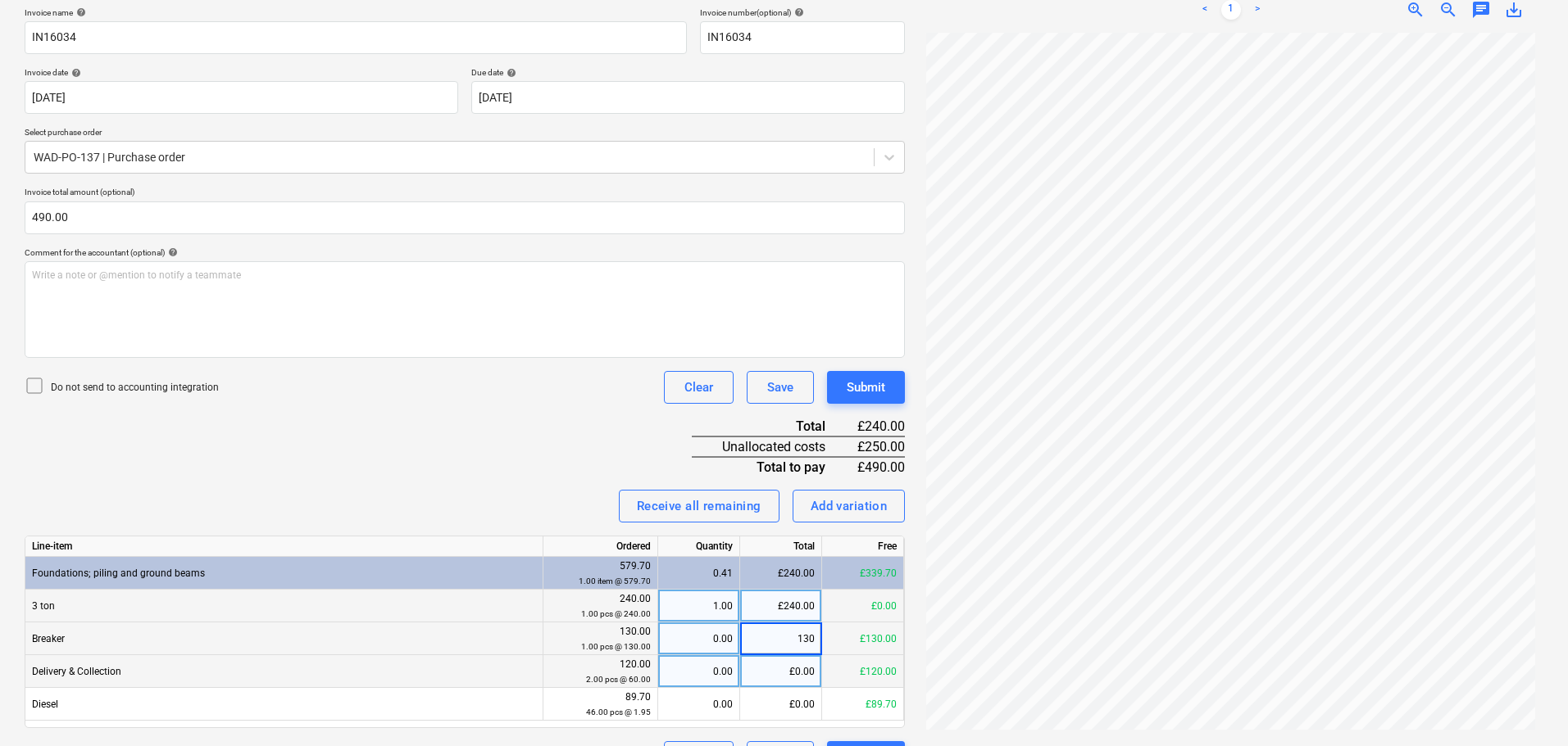
click at [799, 666] on div "£0.00" at bounding box center [781, 672] width 82 height 33
click at [449, 467] on div "Invoice name help IN16034 Invoice number (optional) help IN16034 Invoice date h…" at bounding box center [464, 391] width 880 height 766
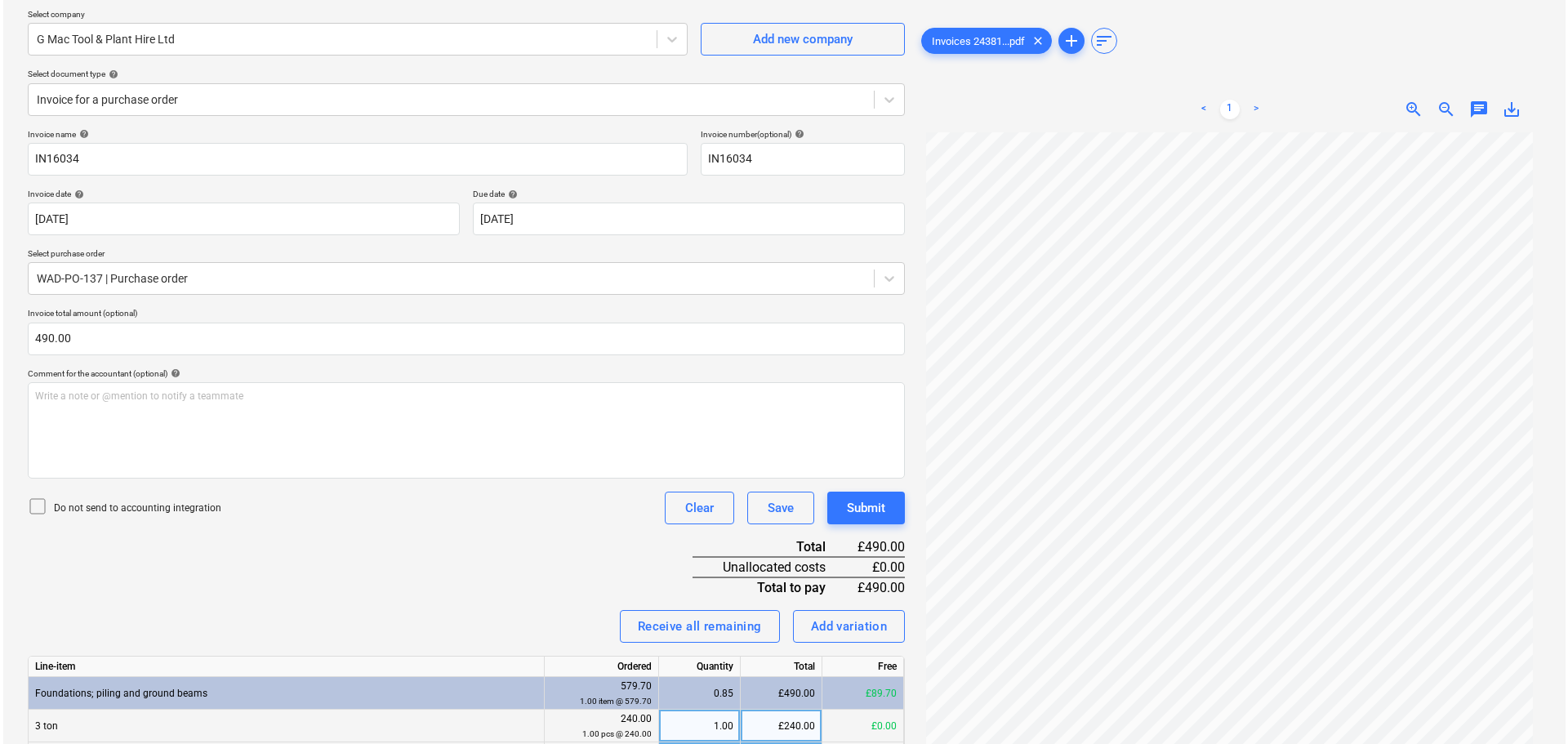
scroll to position [124, 0]
click at [860, 509] on div "Submit" at bounding box center [862, 508] width 38 height 21
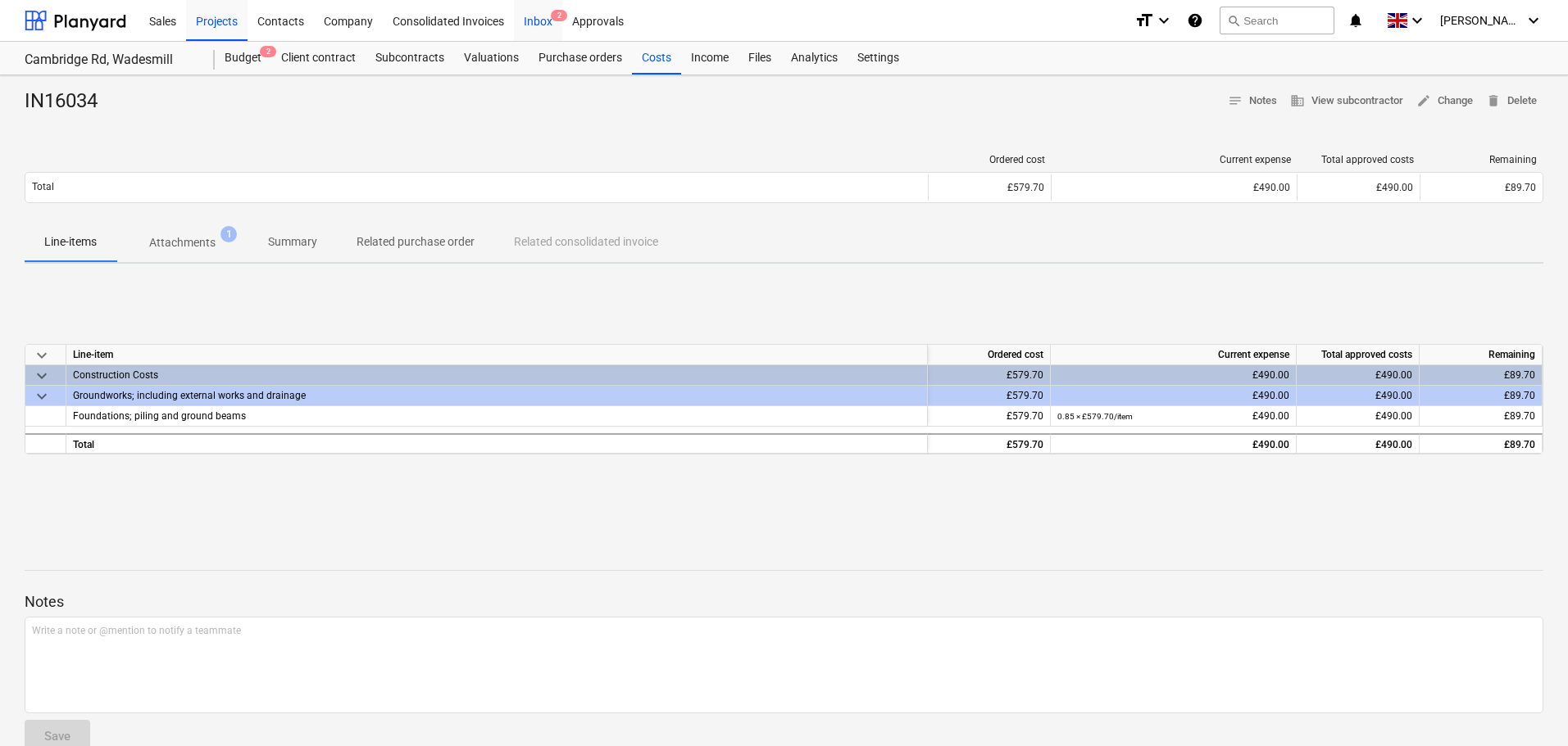
click at [537, 23] on div "Inbox 2" at bounding box center [538, 20] width 48 height 42
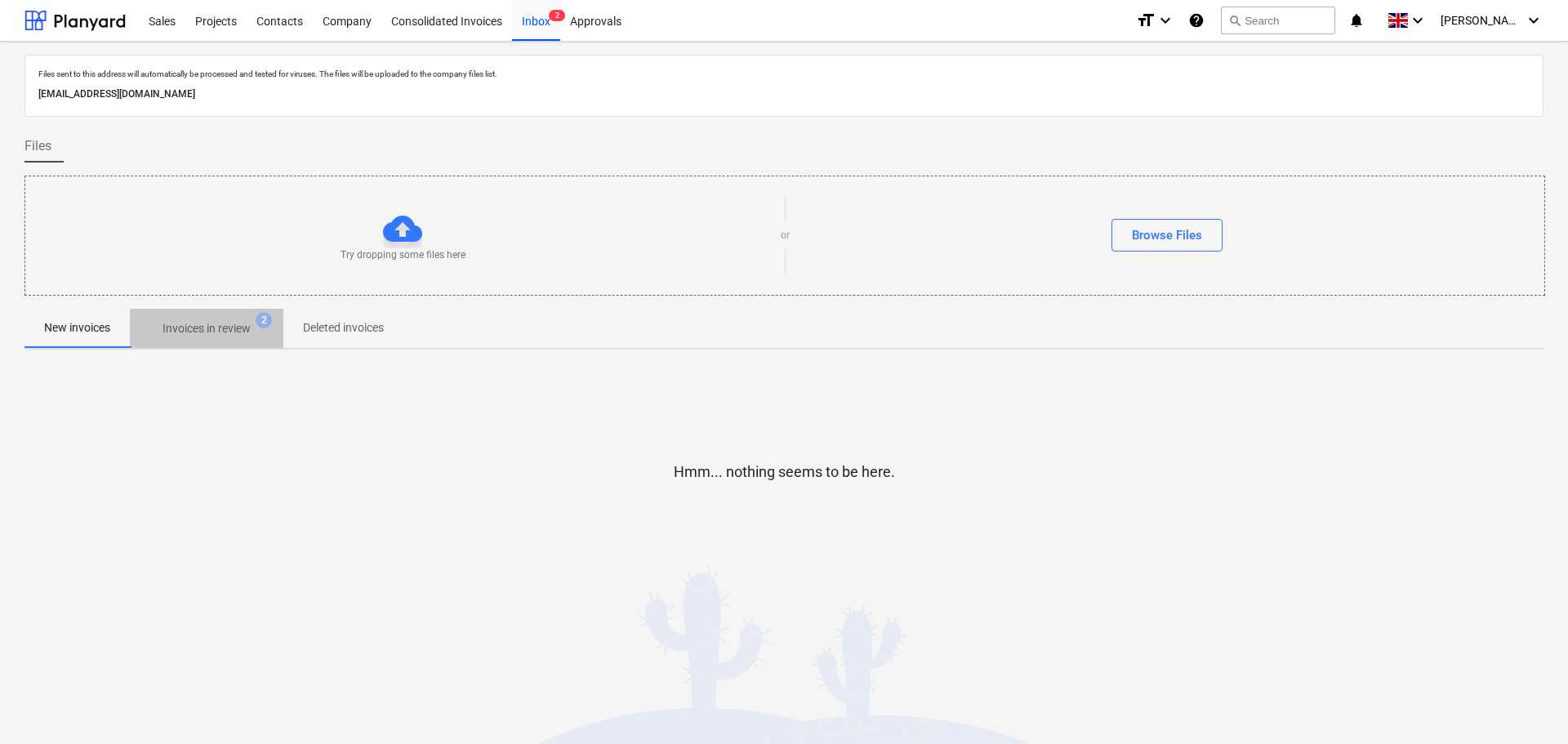
click at [228, 335] on p "Invoices in review" at bounding box center [206, 328] width 88 height 17
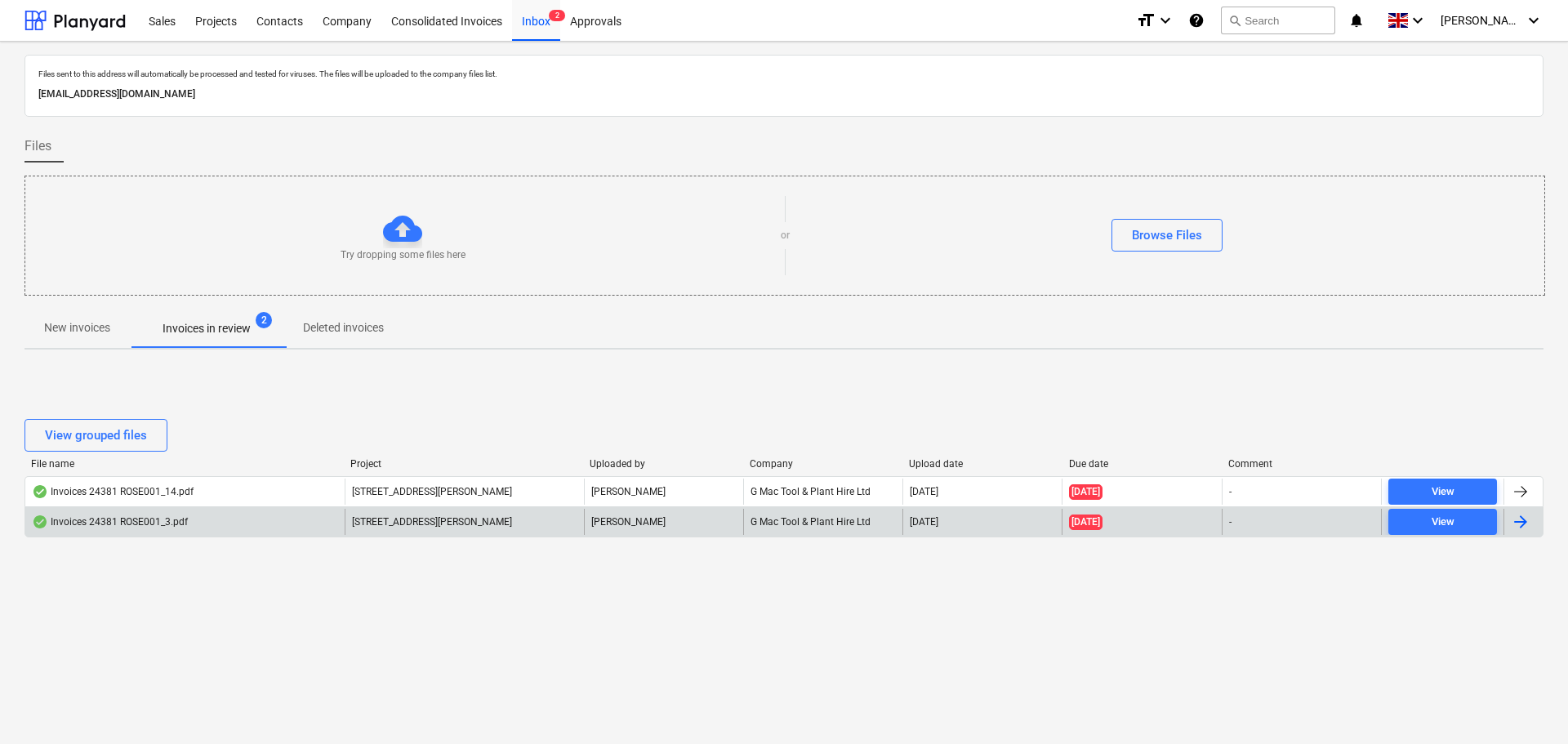
click at [159, 517] on div "Invoices 24381 ROSE001_3.pdf" at bounding box center [109, 522] width 156 height 13
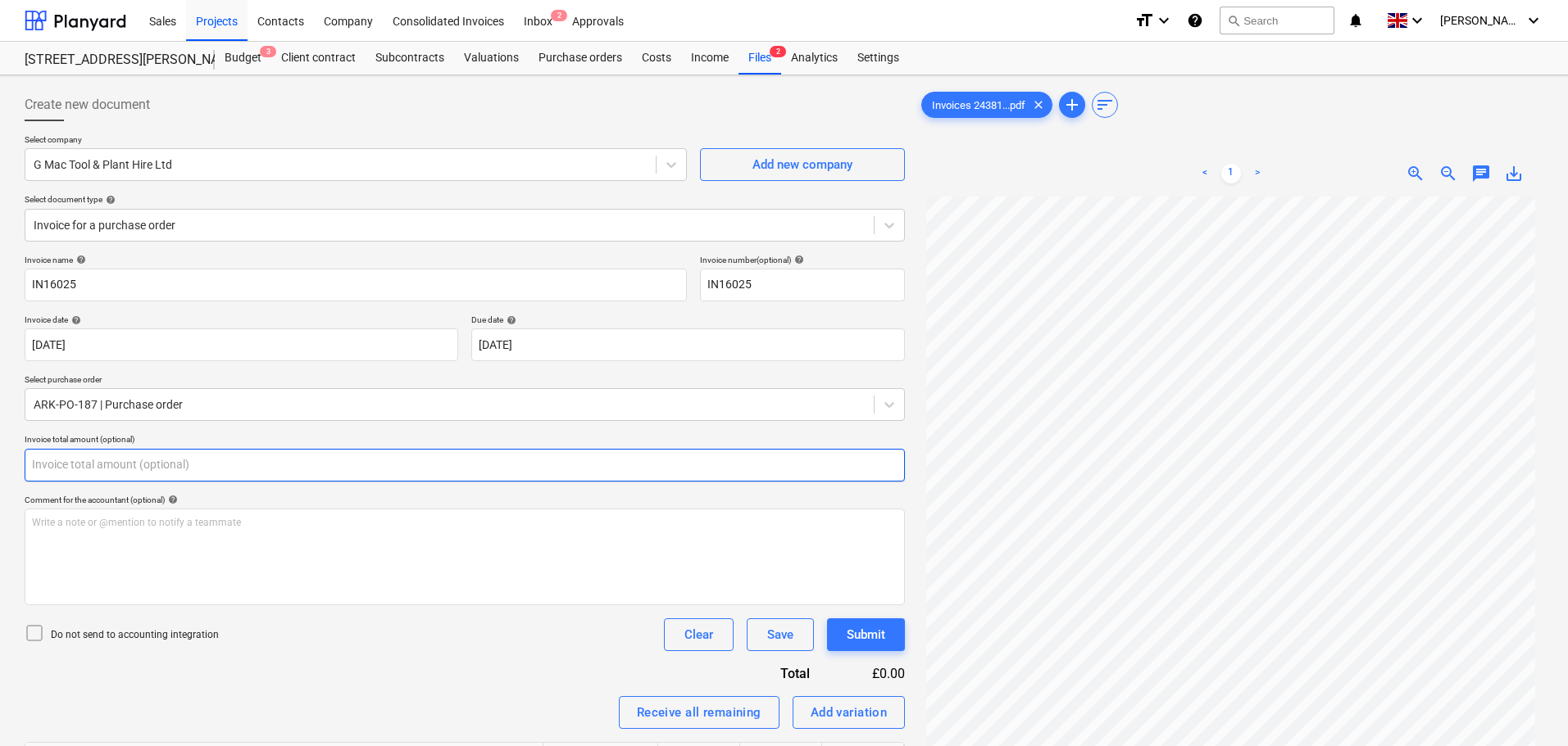
click at [167, 458] on input "text" at bounding box center [464, 465] width 880 height 33
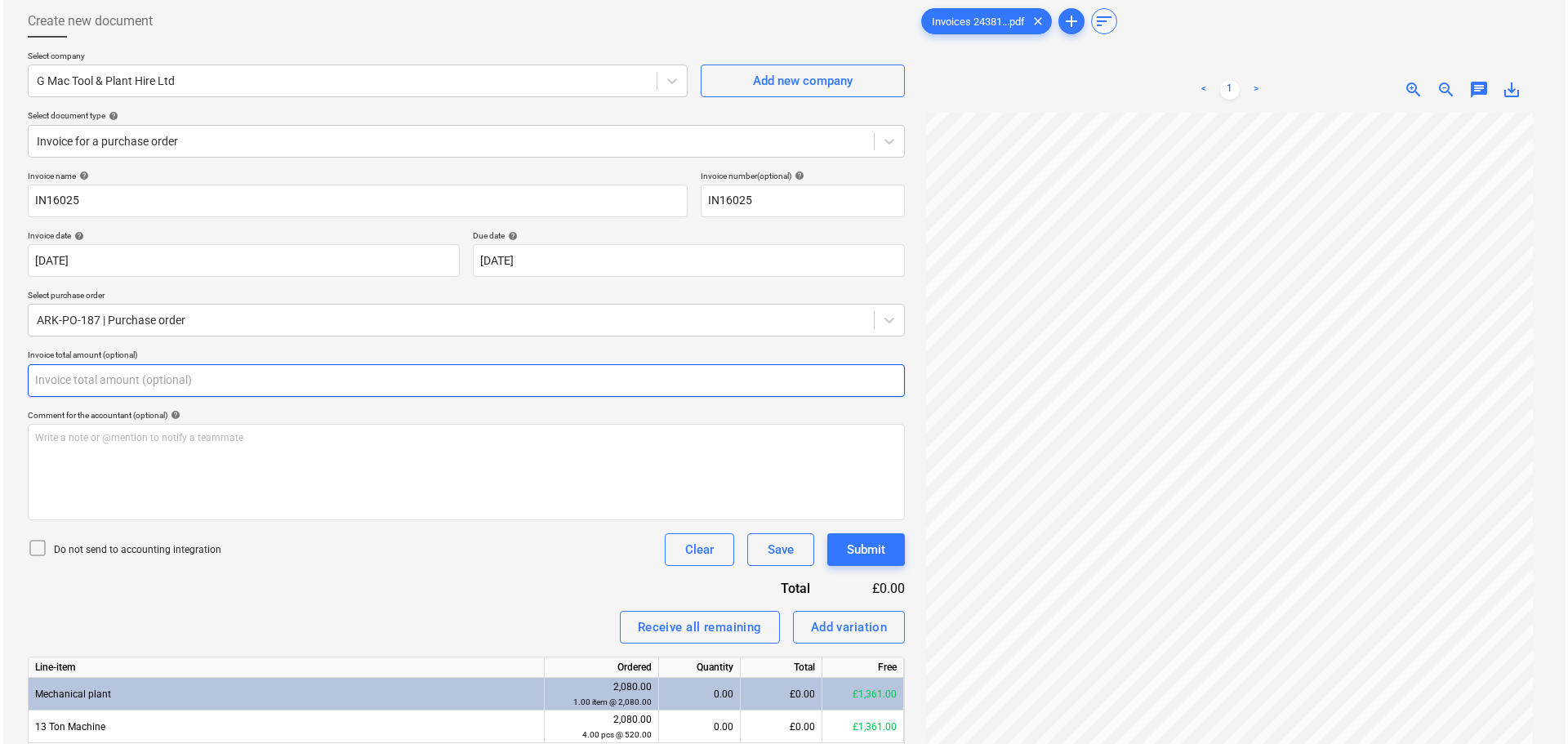
scroll to position [163, 0]
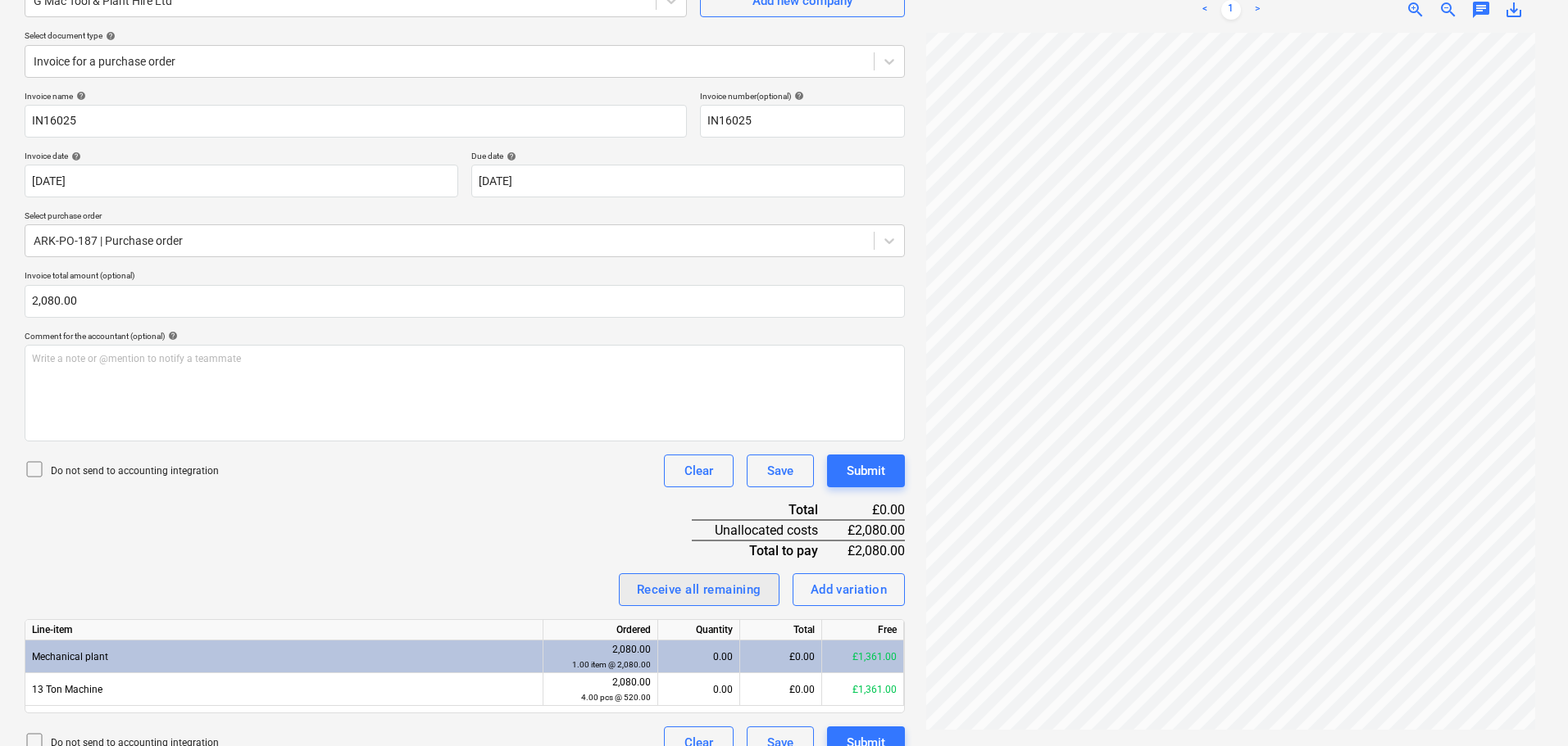
click at [732, 596] on div "Receive all remaining" at bounding box center [699, 590] width 125 height 21
click at [568, 533] on div "Invoice name help IN16025 Invoice number (optional) help IN16025 Invoice date h…" at bounding box center [464, 425] width 880 height 669
click at [865, 591] on div "Add variation" at bounding box center [849, 590] width 77 height 21
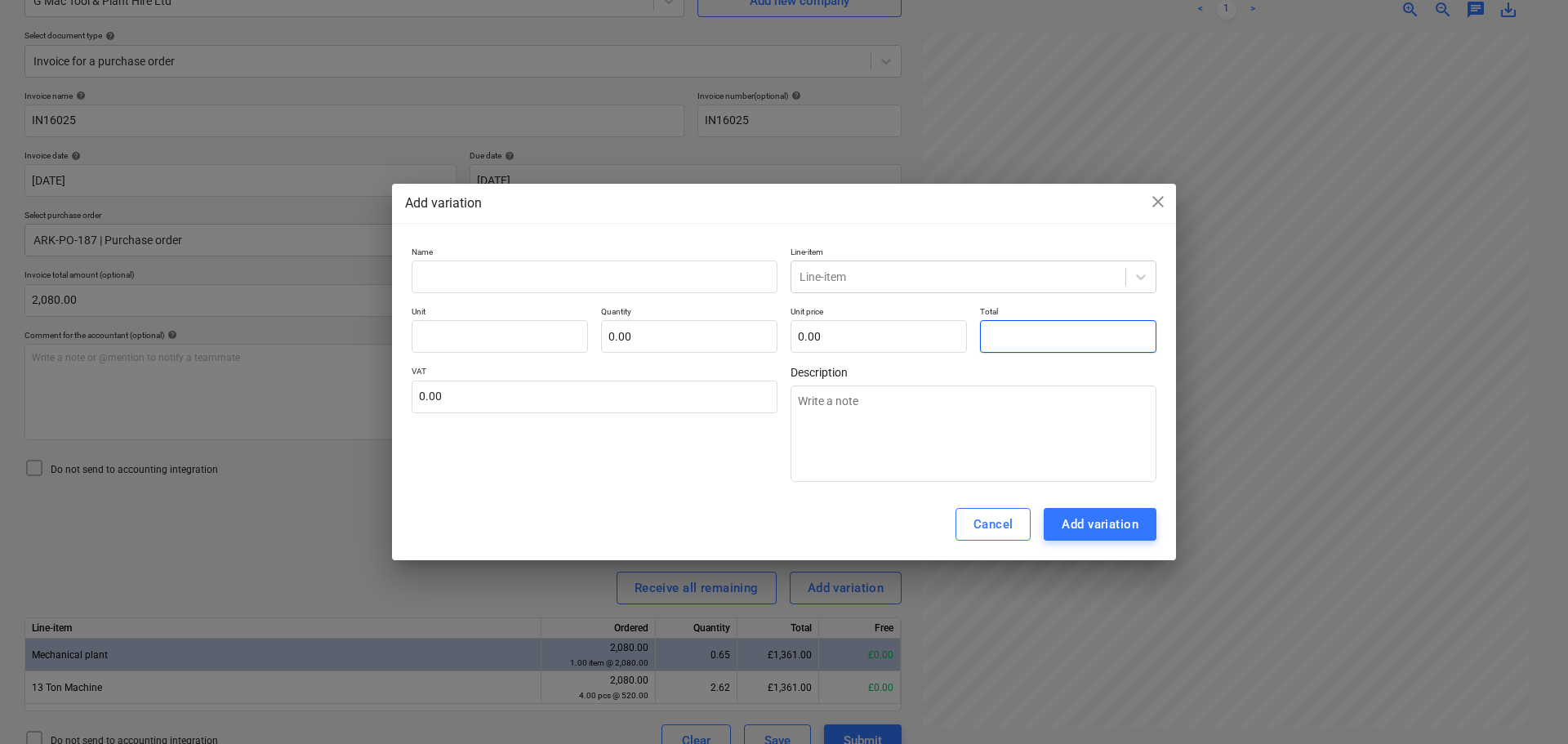
click at [1045, 346] on input "text" at bounding box center [1068, 336] width 176 height 32
click at [595, 270] on input "text" at bounding box center [594, 276] width 366 height 32
click at [1108, 521] on div "Add variation" at bounding box center [1100, 524] width 77 height 21
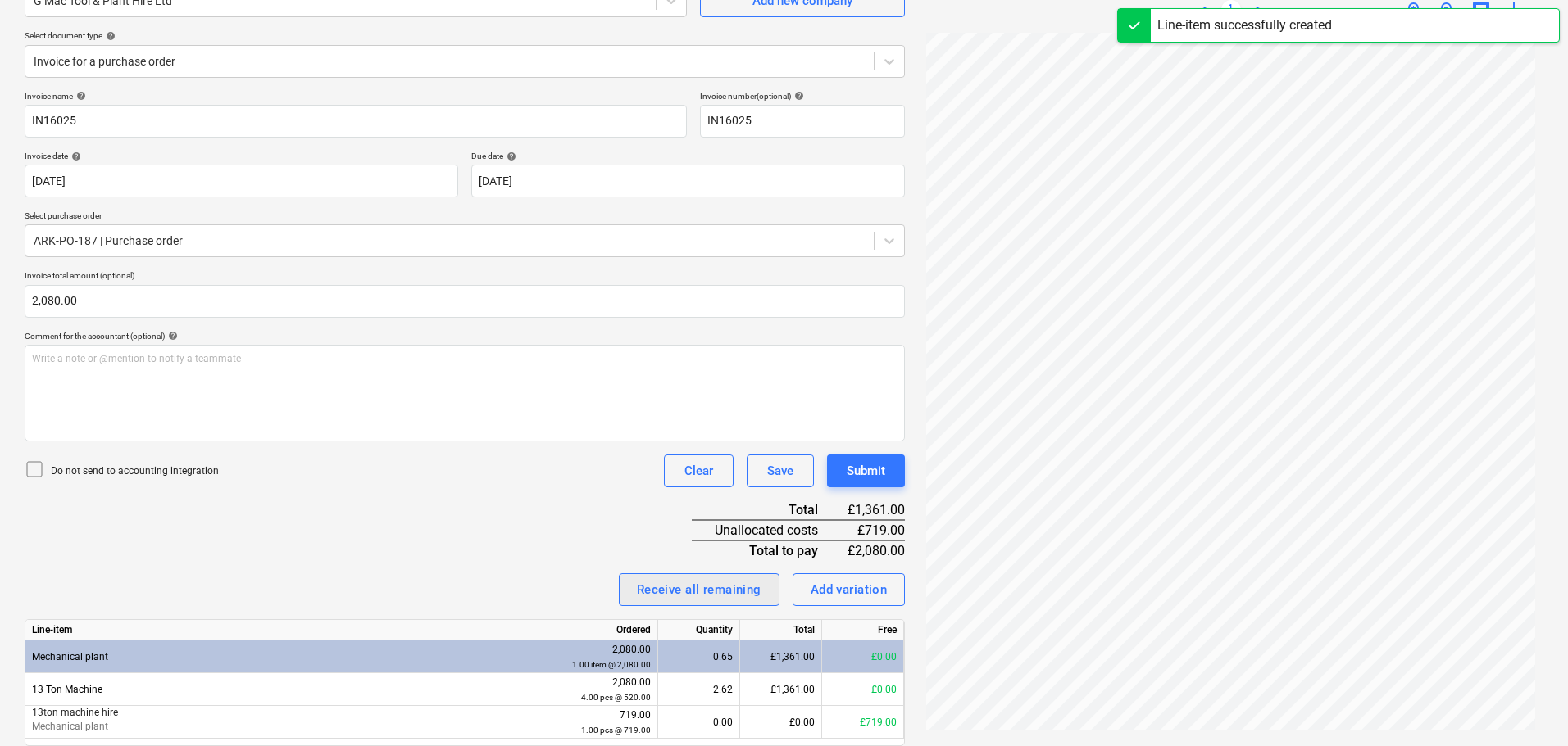
click at [744, 585] on div "Receive all remaining" at bounding box center [699, 590] width 125 height 21
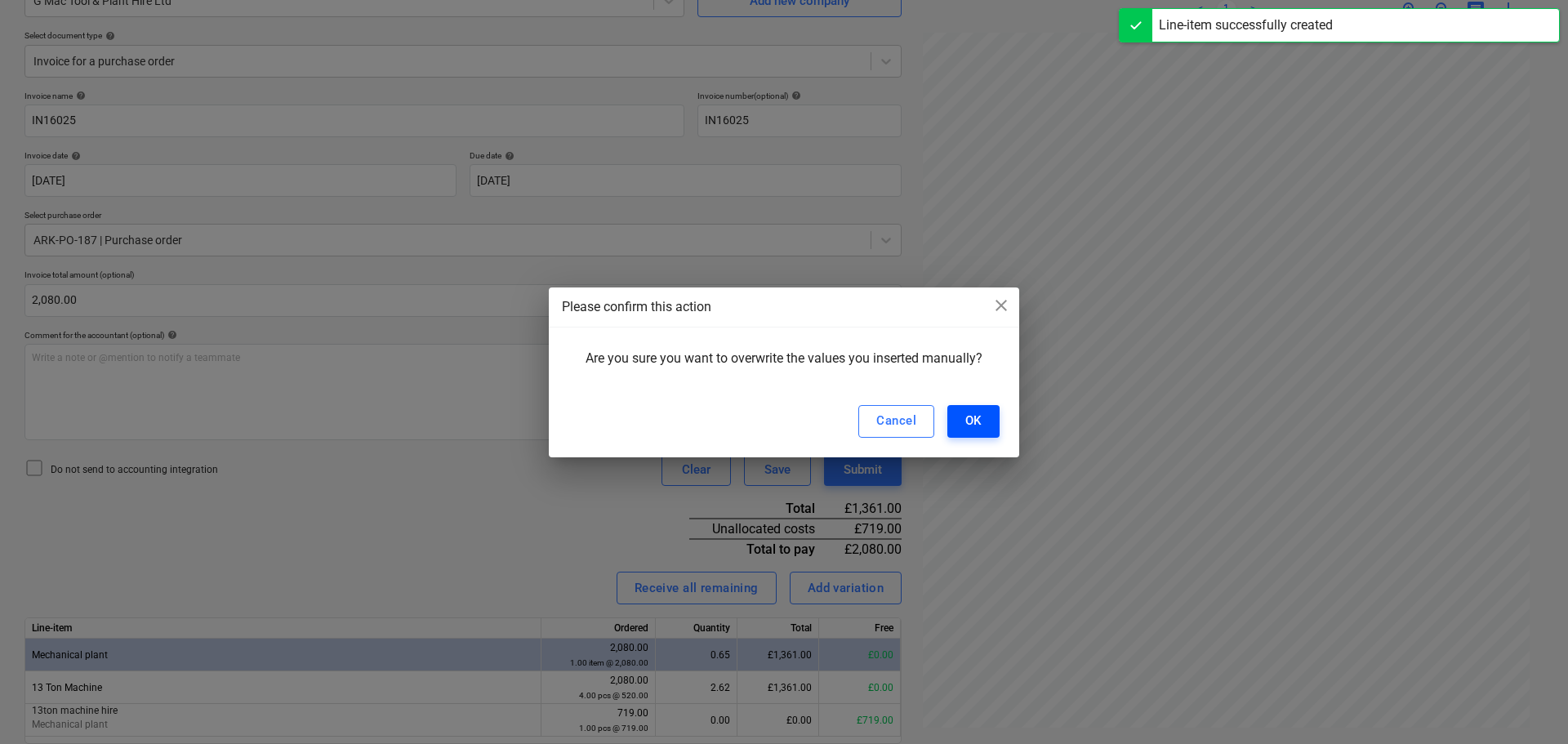
click at [972, 415] on div "OK" at bounding box center [974, 420] width 17 height 21
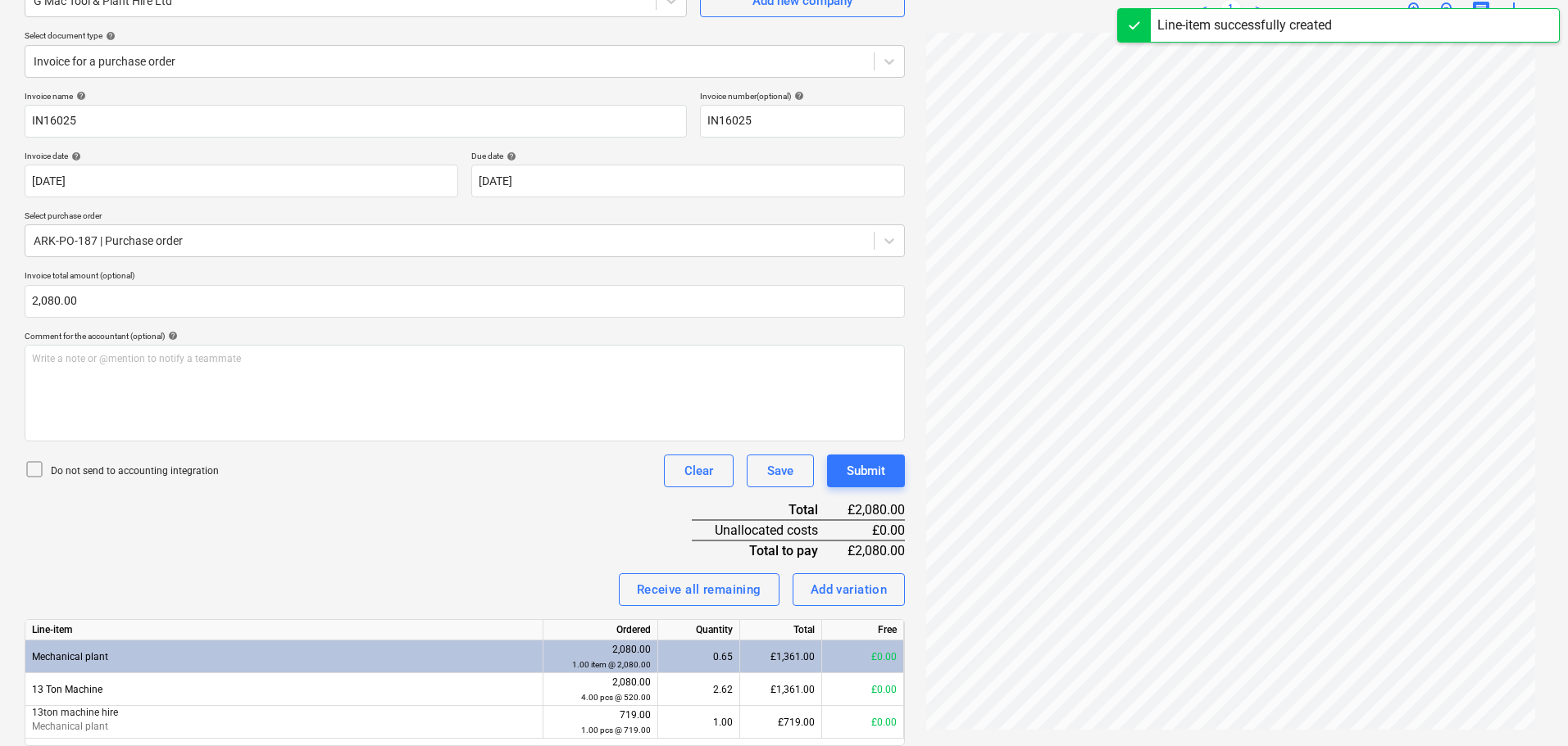
click at [565, 517] on div "Invoice name help IN16025 Invoice number (optional) help IN16025 Invoice date h…" at bounding box center [464, 442] width 880 height 701
click at [865, 473] on div "Submit" at bounding box center [865, 471] width 38 height 21
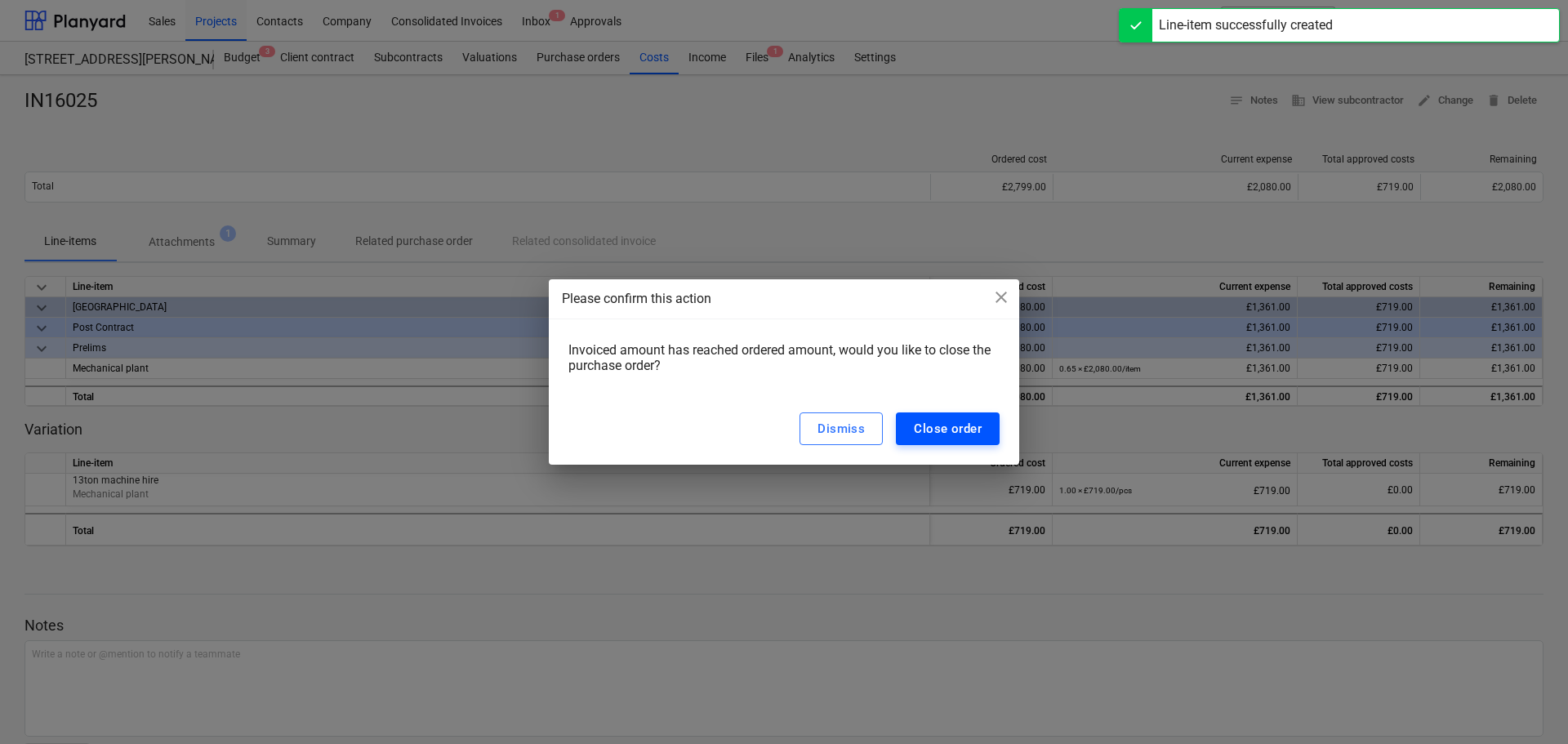
click at [951, 427] on div "Close order" at bounding box center [948, 429] width 68 height 21
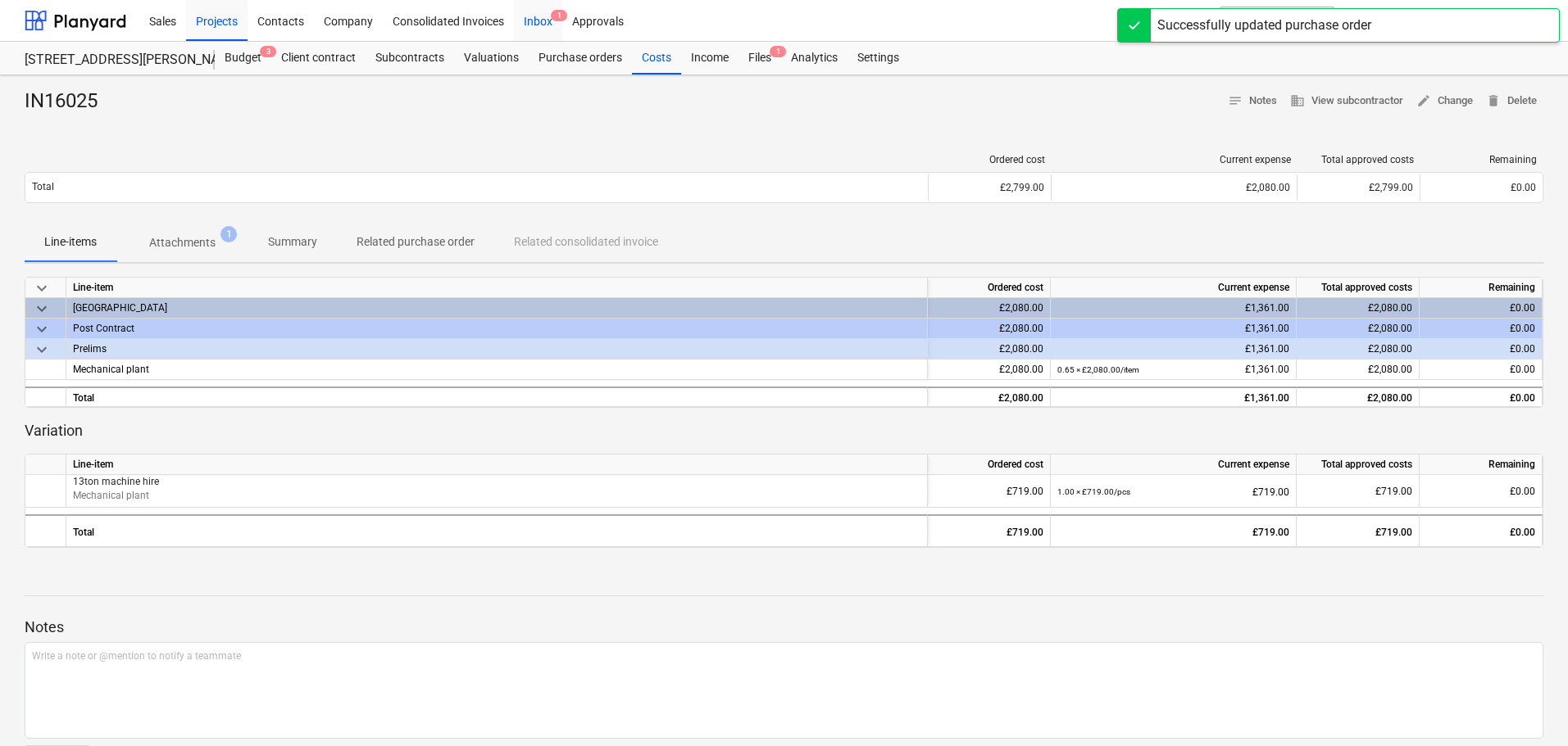
click at [541, 25] on div "Inbox 1" at bounding box center [538, 20] width 48 height 42
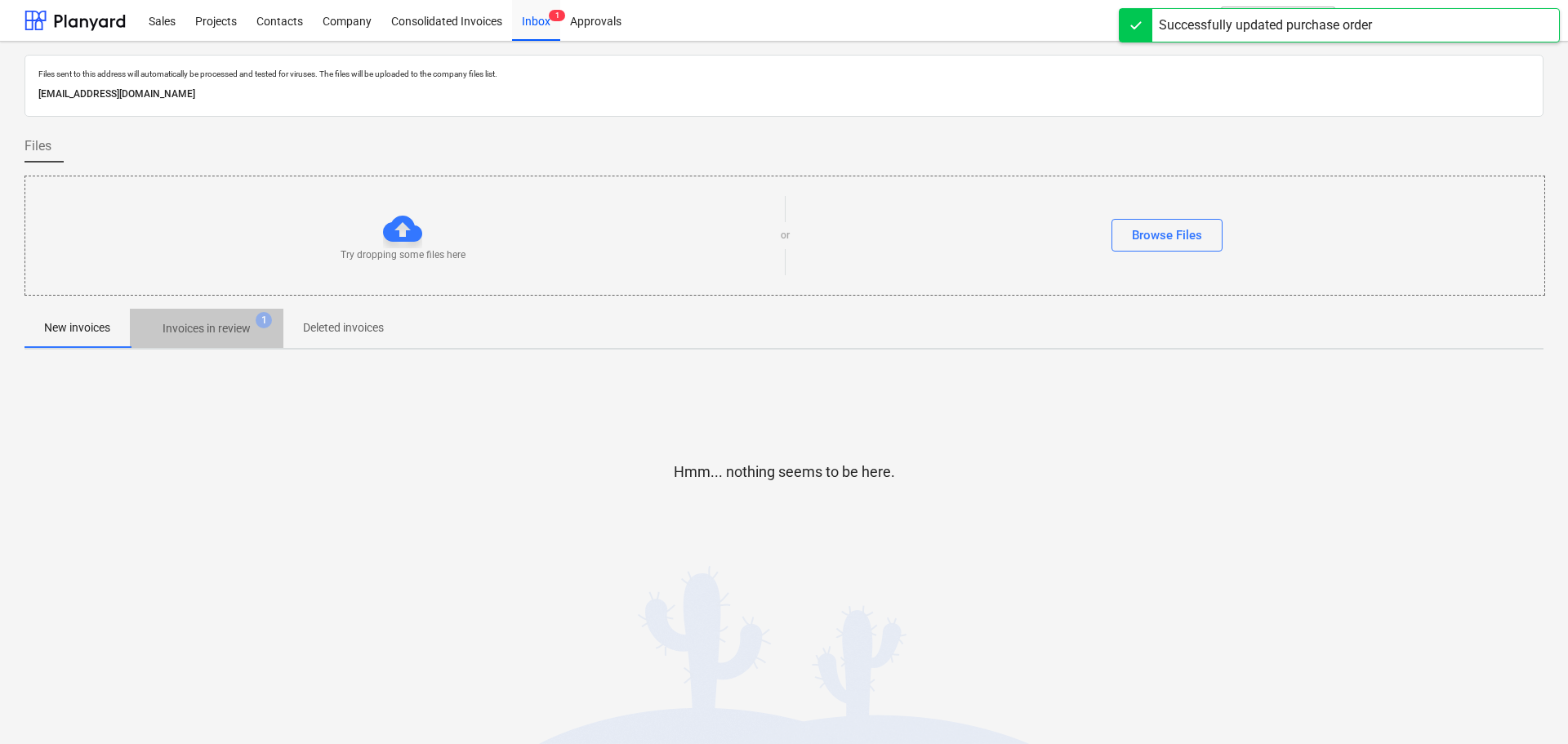
click at [213, 322] on p "Invoices in review" at bounding box center [206, 328] width 88 height 17
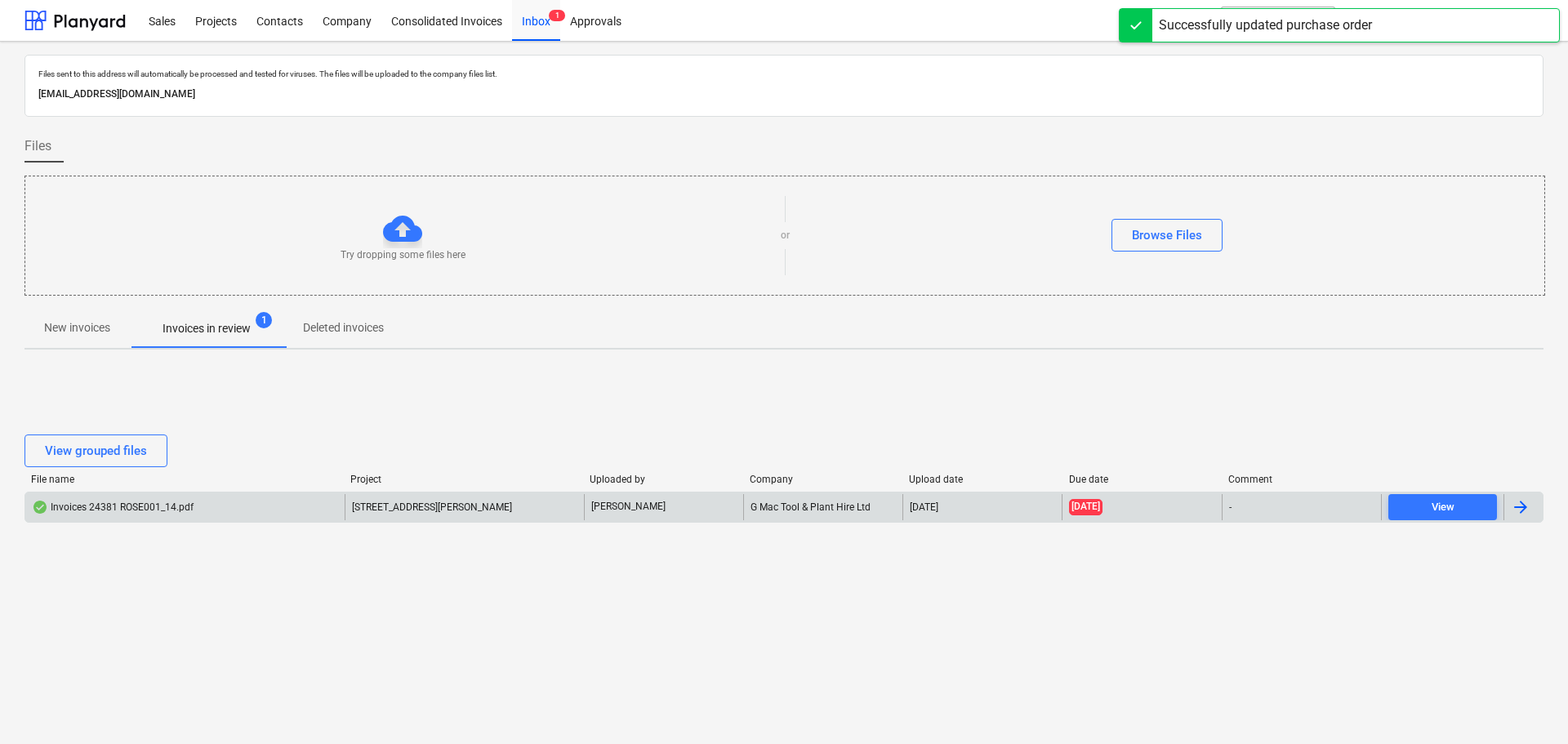
click at [236, 510] on div "Invoices 24381 ROSE001_14.pdf" at bounding box center [185, 507] width 319 height 26
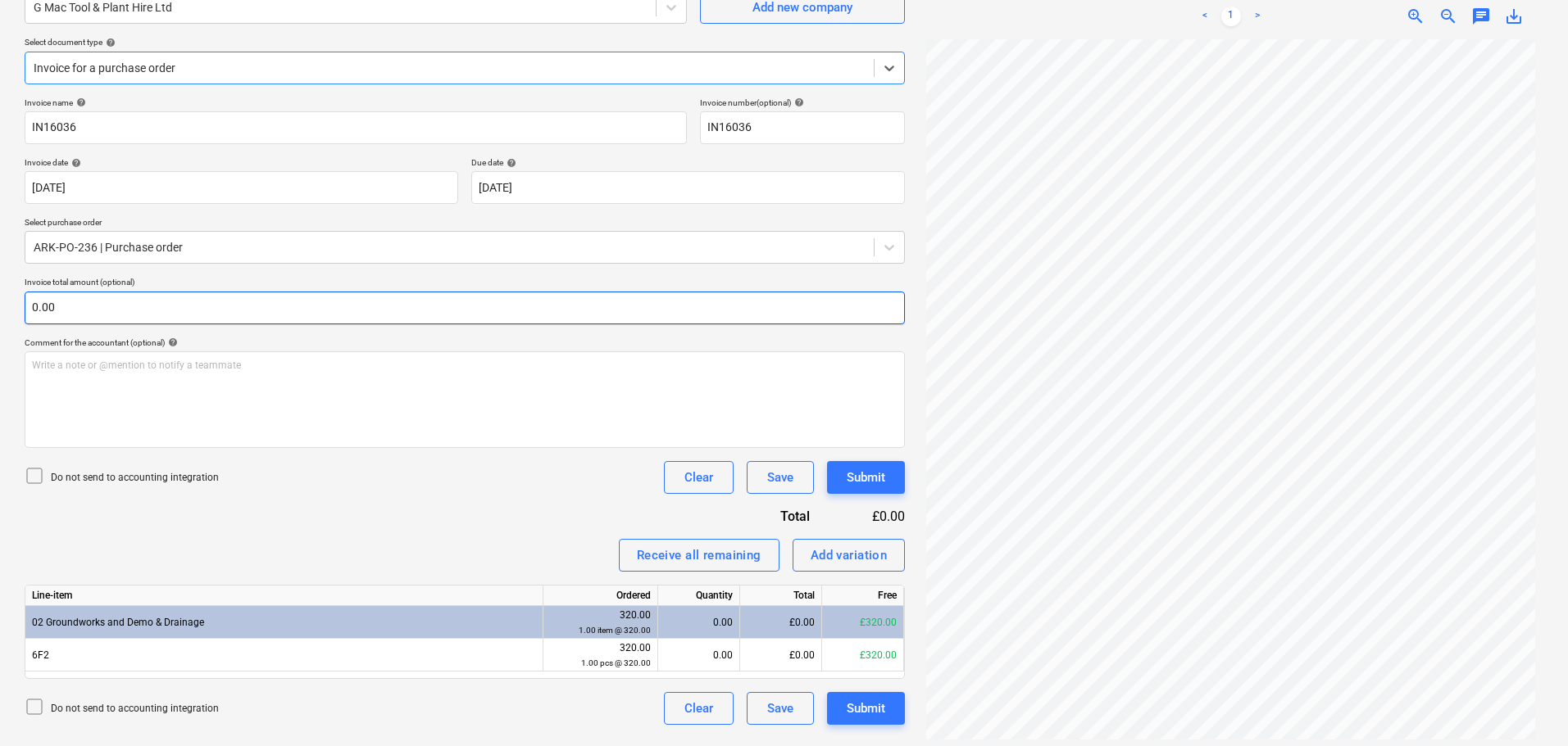
scroll to position [164, 0]
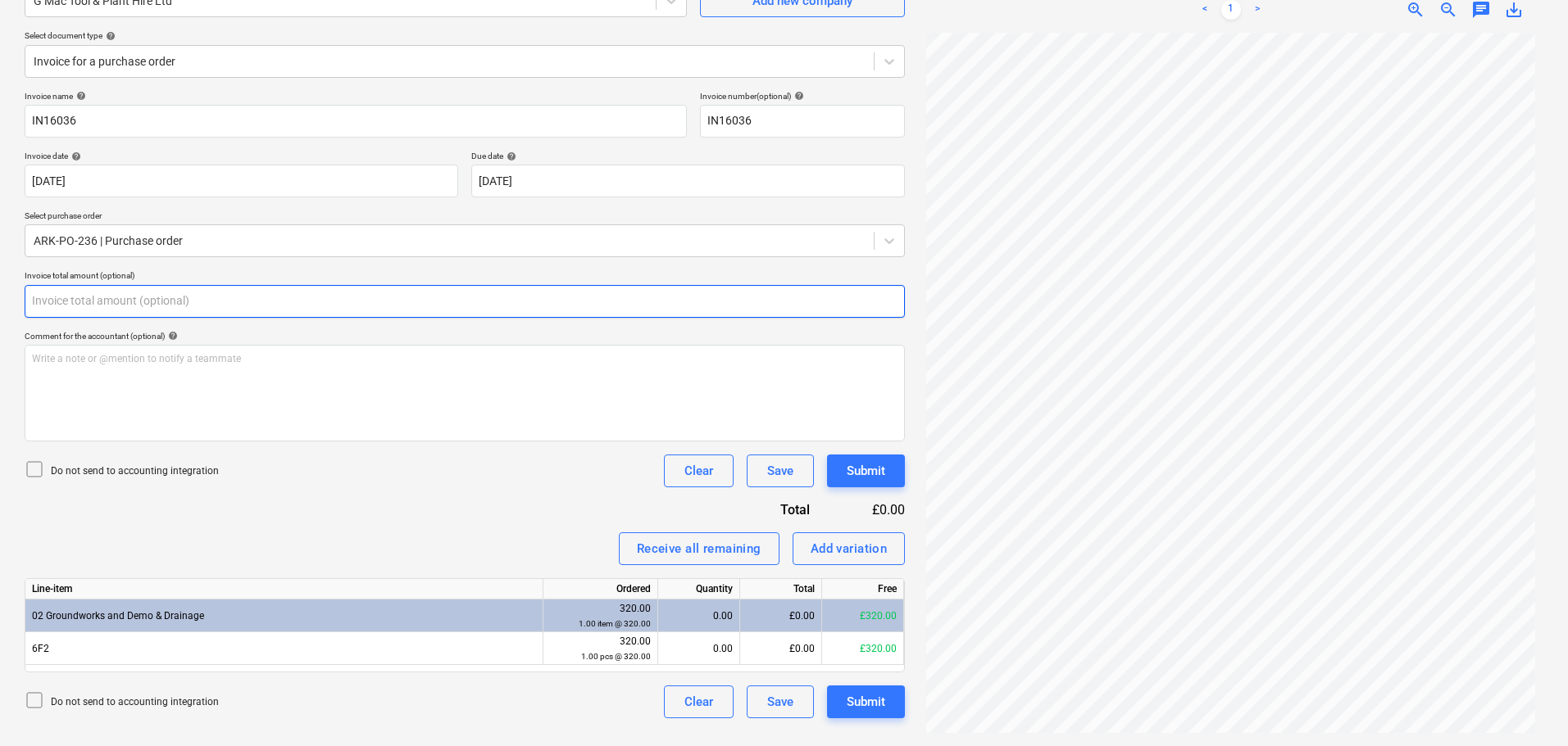
click at [93, 298] on input "text" at bounding box center [464, 301] width 880 height 33
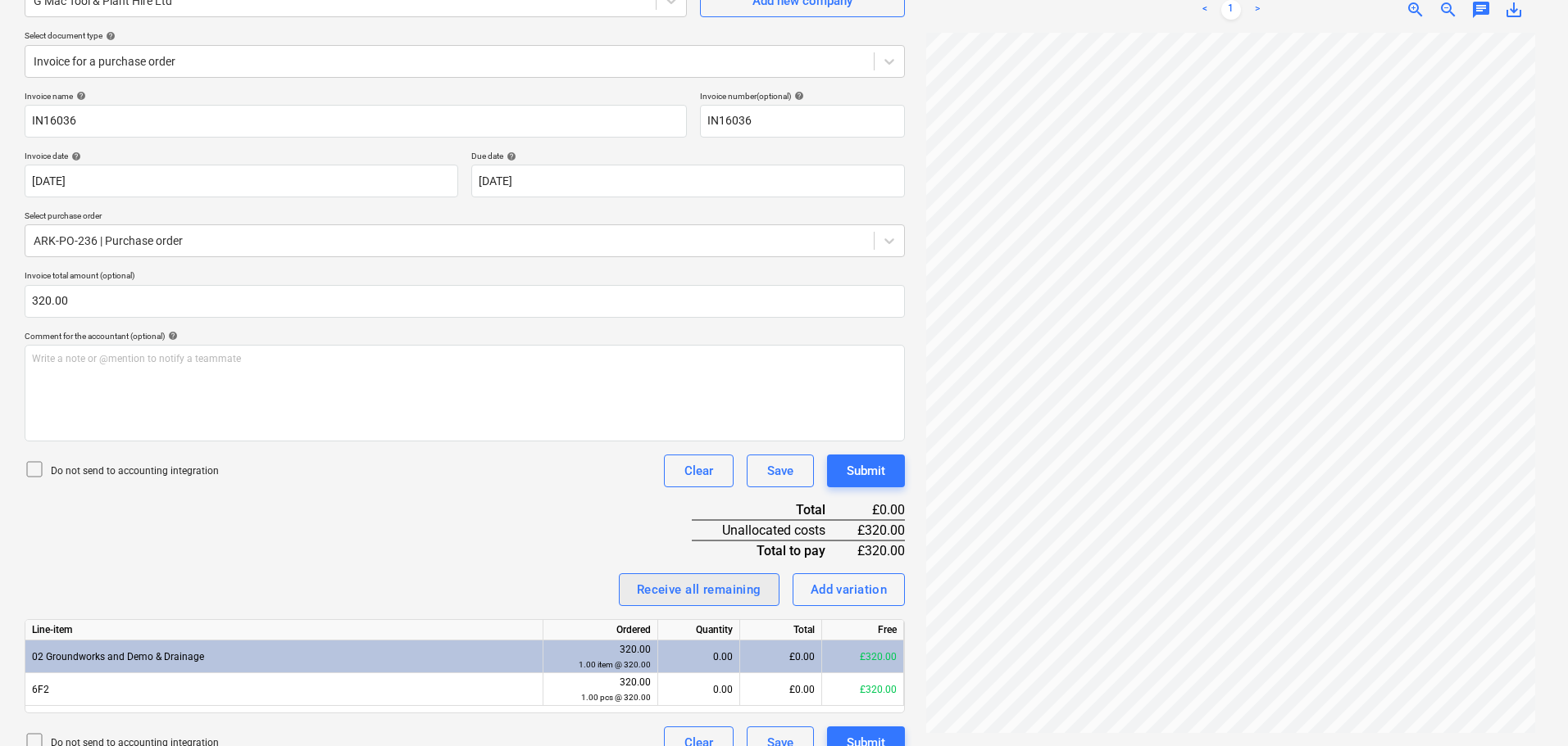
drag, startPoint x: 677, startPoint y: 574, endPoint x: 682, endPoint y: 585, distance: 12.1
click at [677, 577] on button "Receive all remaining" at bounding box center [699, 590] width 161 height 33
click at [864, 473] on div "Submit" at bounding box center [865, 471] width 38 height 21
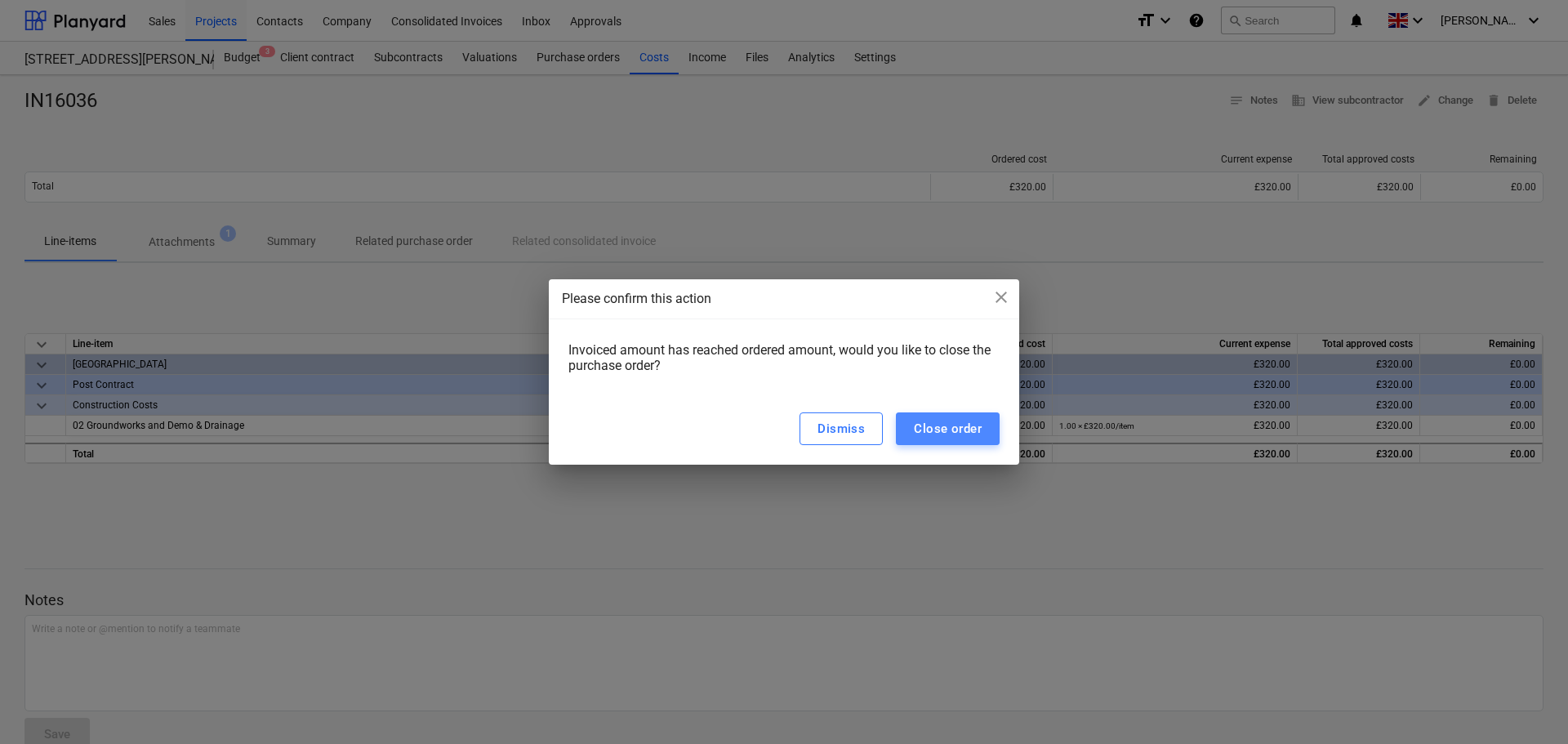
click at [942, 426] on div "Close order" at bounding box center [948, 429] width 68 height 21
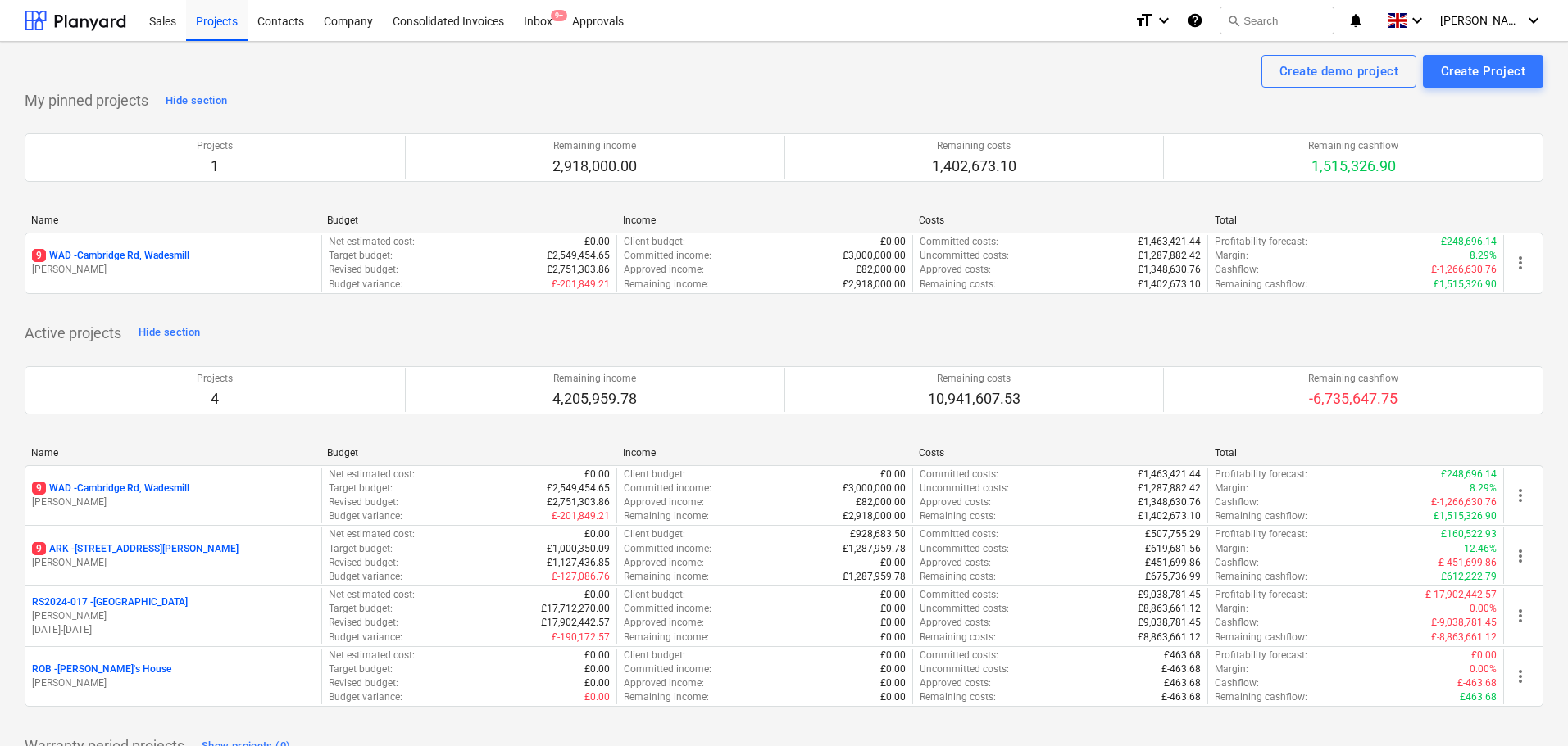
drag, startPoint x: 151, startPoint y: 550, endPoint x: 166, endPoint y: 544, distance: 16.2
click at [151, 550] on p "[STREET_ADDRESS][PERSON_NAME]" at bounding box center [135, 549] width 207 height 14
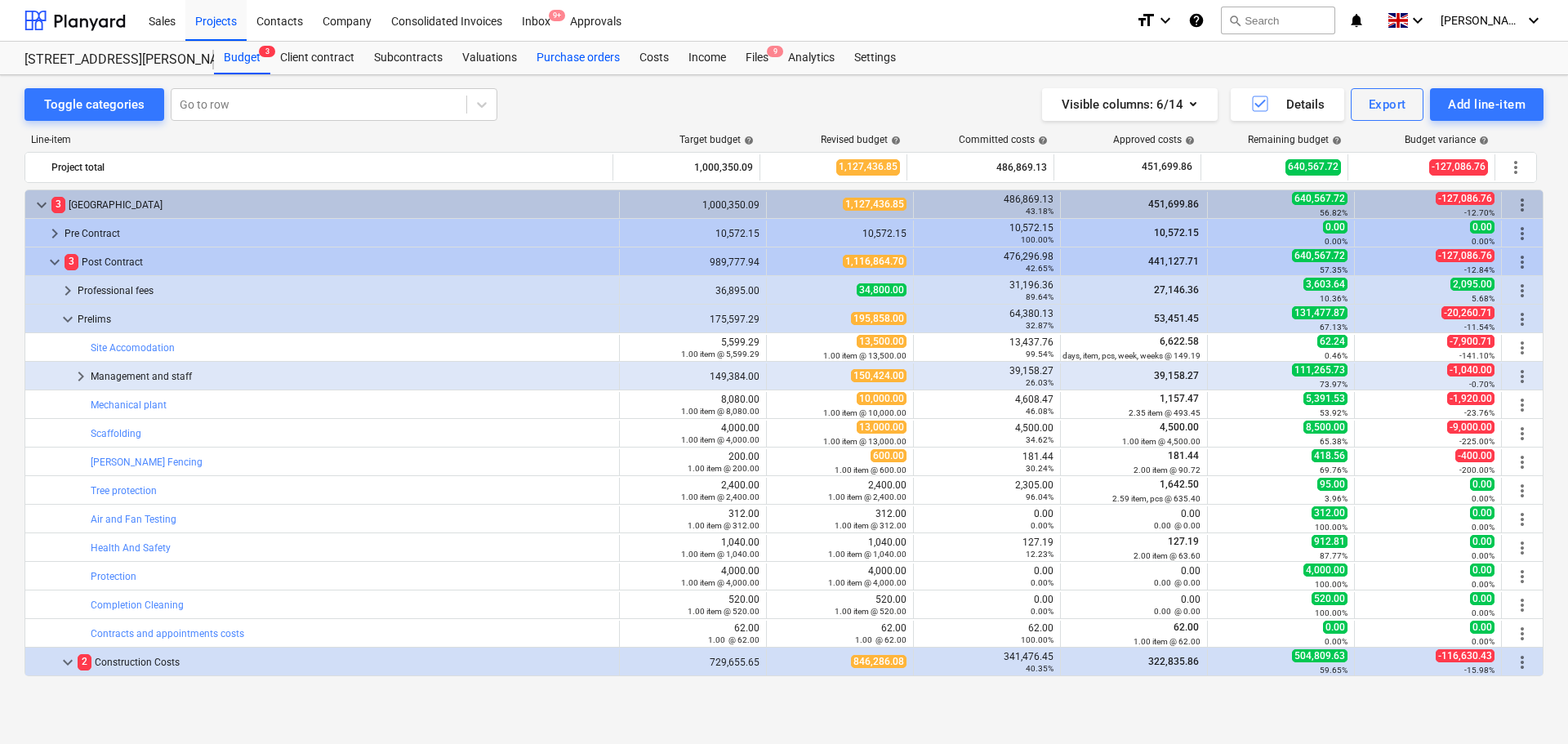
click at [603, 61] on div "Purchase orders" at bounding box center [578, 58] width 103 height 32
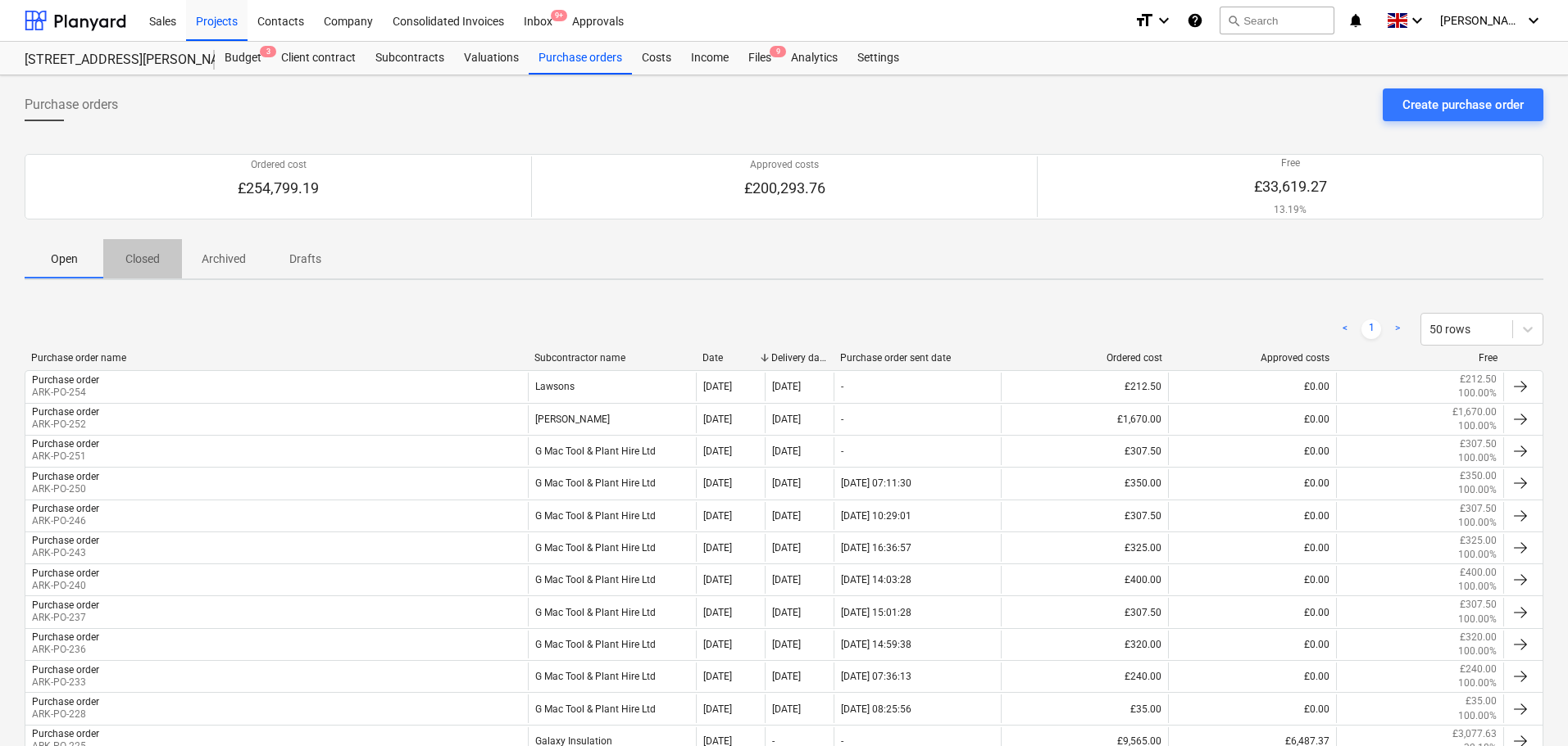
click at [152, 264] on p "Closed" at bounding box center [142, 260] width 39 height 17
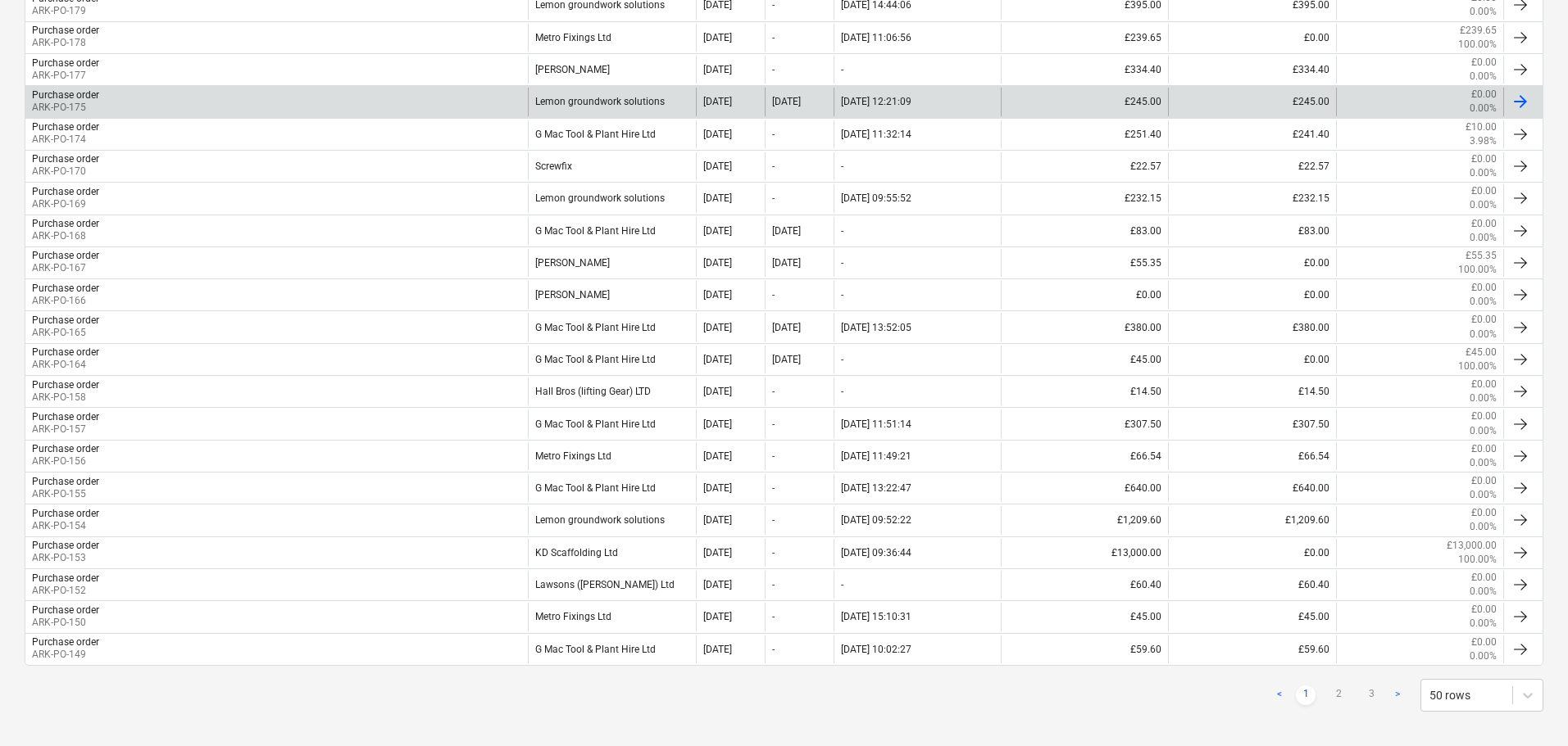
scroll to position [1327, 0]
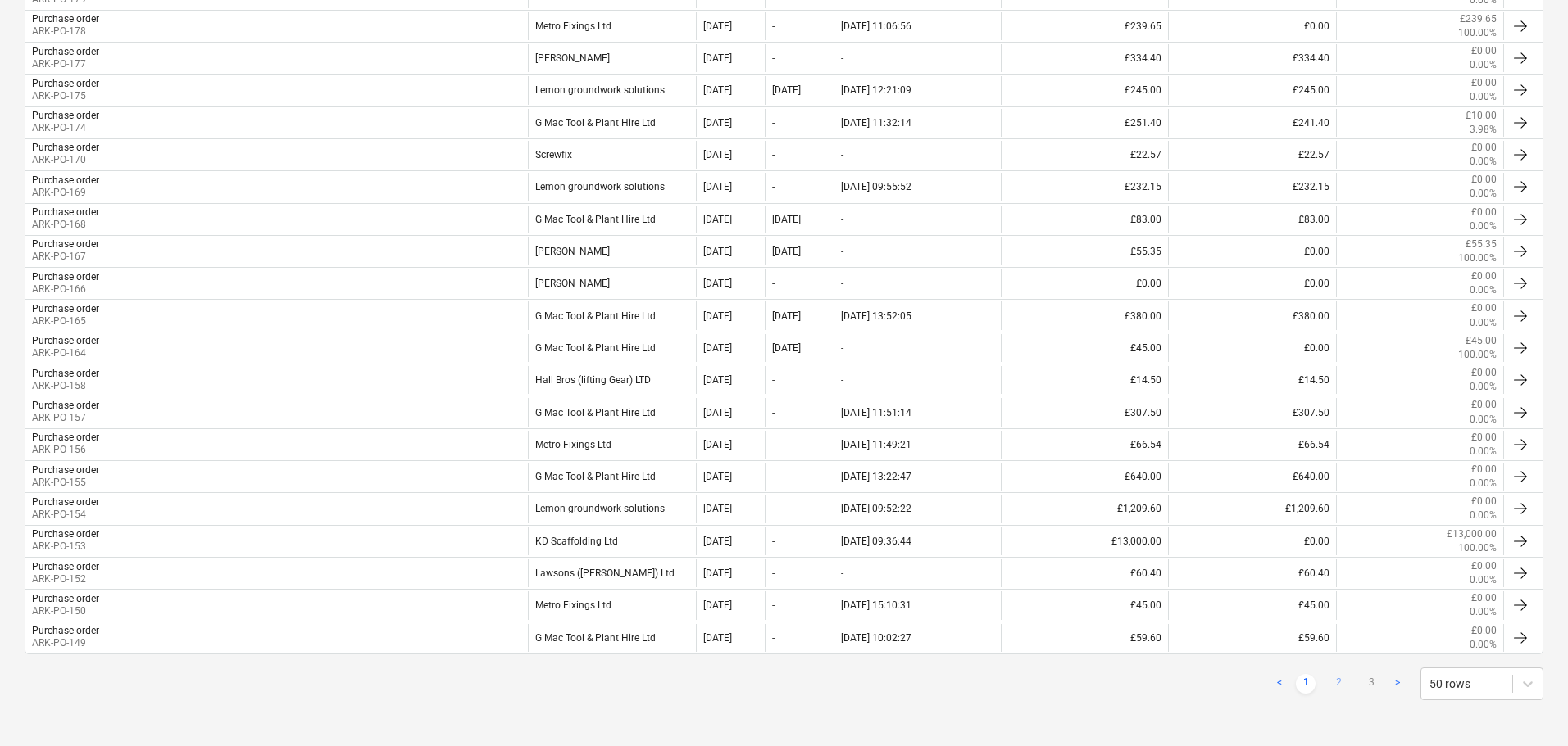
click at [1329, 683] on link "2" at bounding box center [1338, 684] width 20 height 20
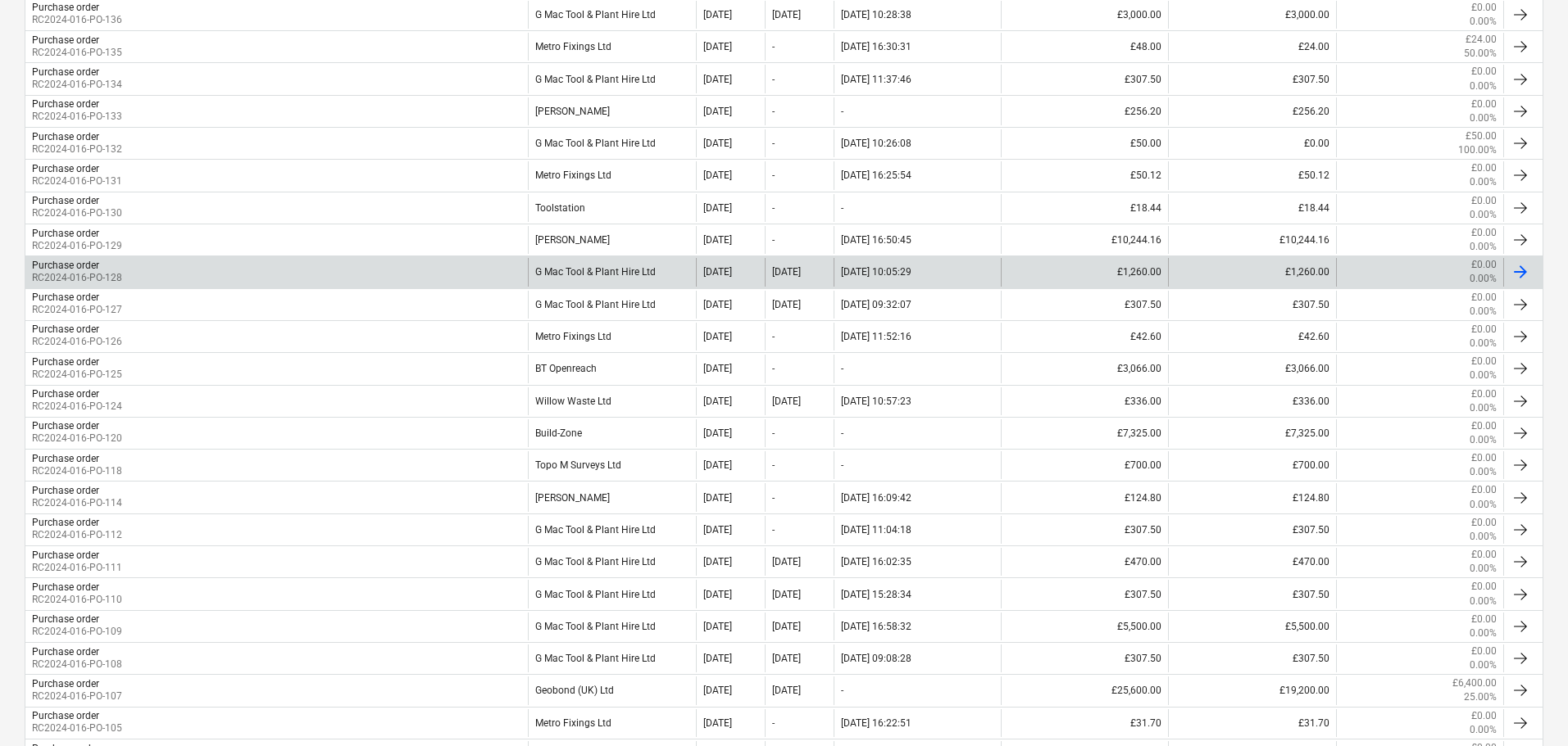
scroll to position [590, 0]
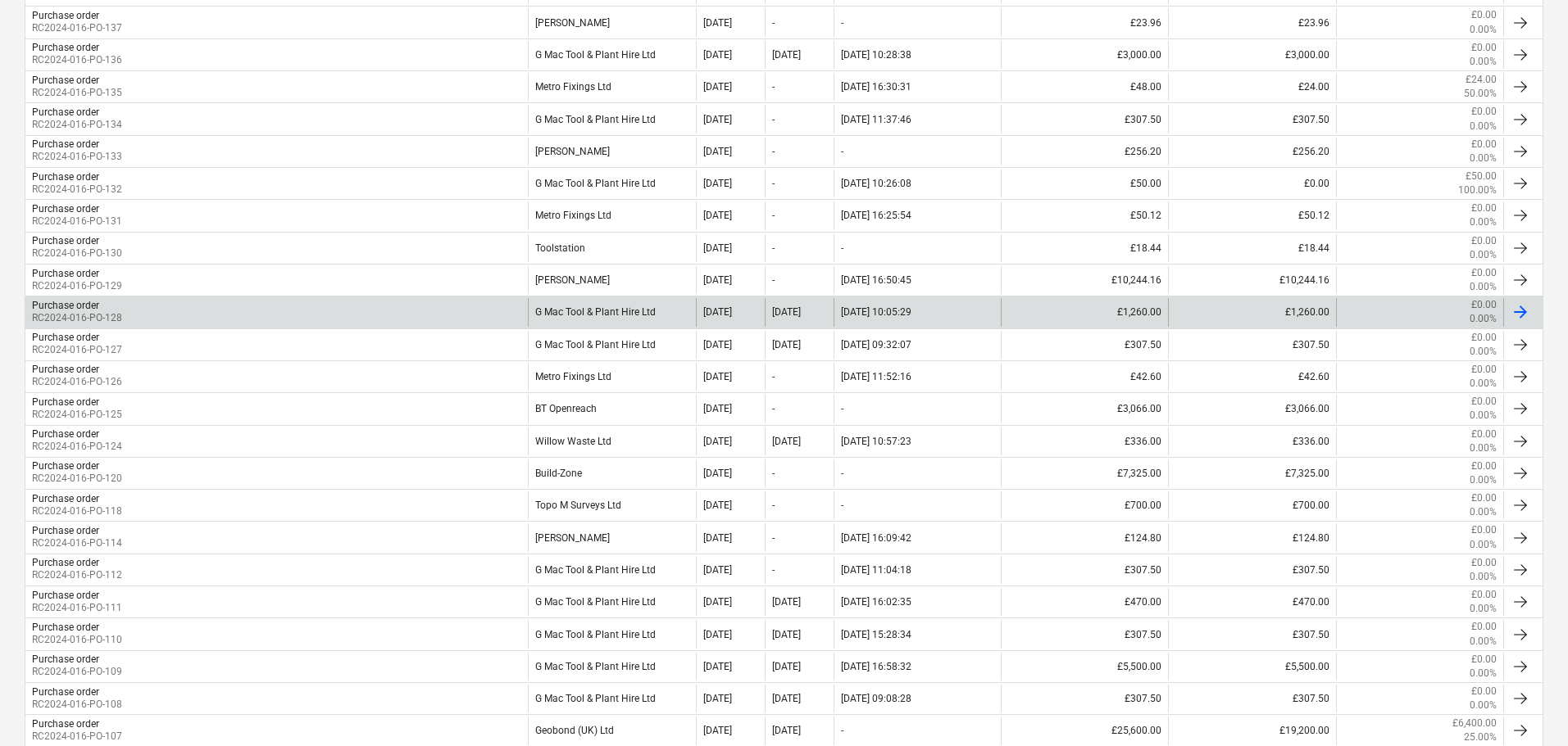
click at [126, 308] on div "Purchase order RC2024-016-PO-128" at bounding box center [276, 313] width 503 height 28
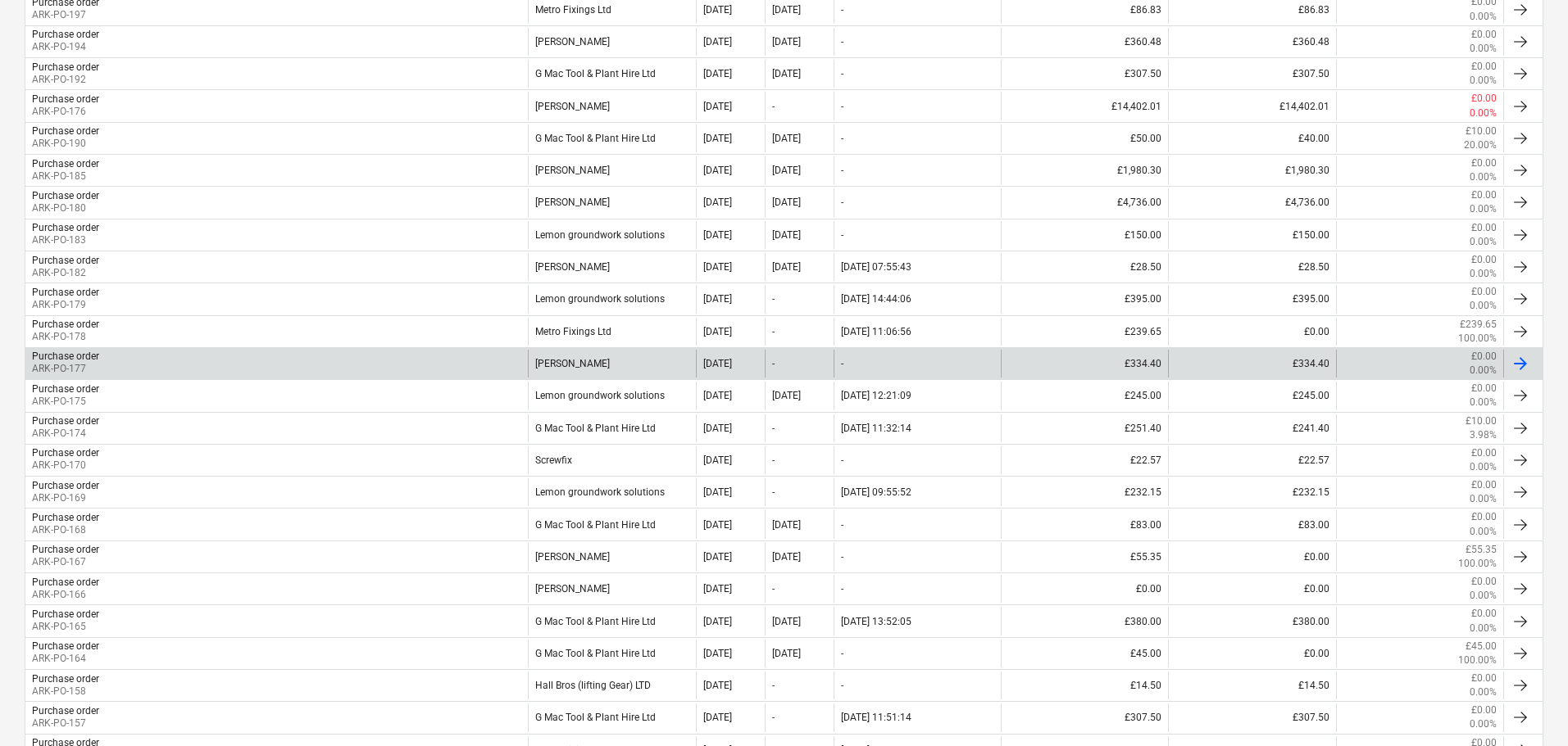
scroll to position [1164, 0]
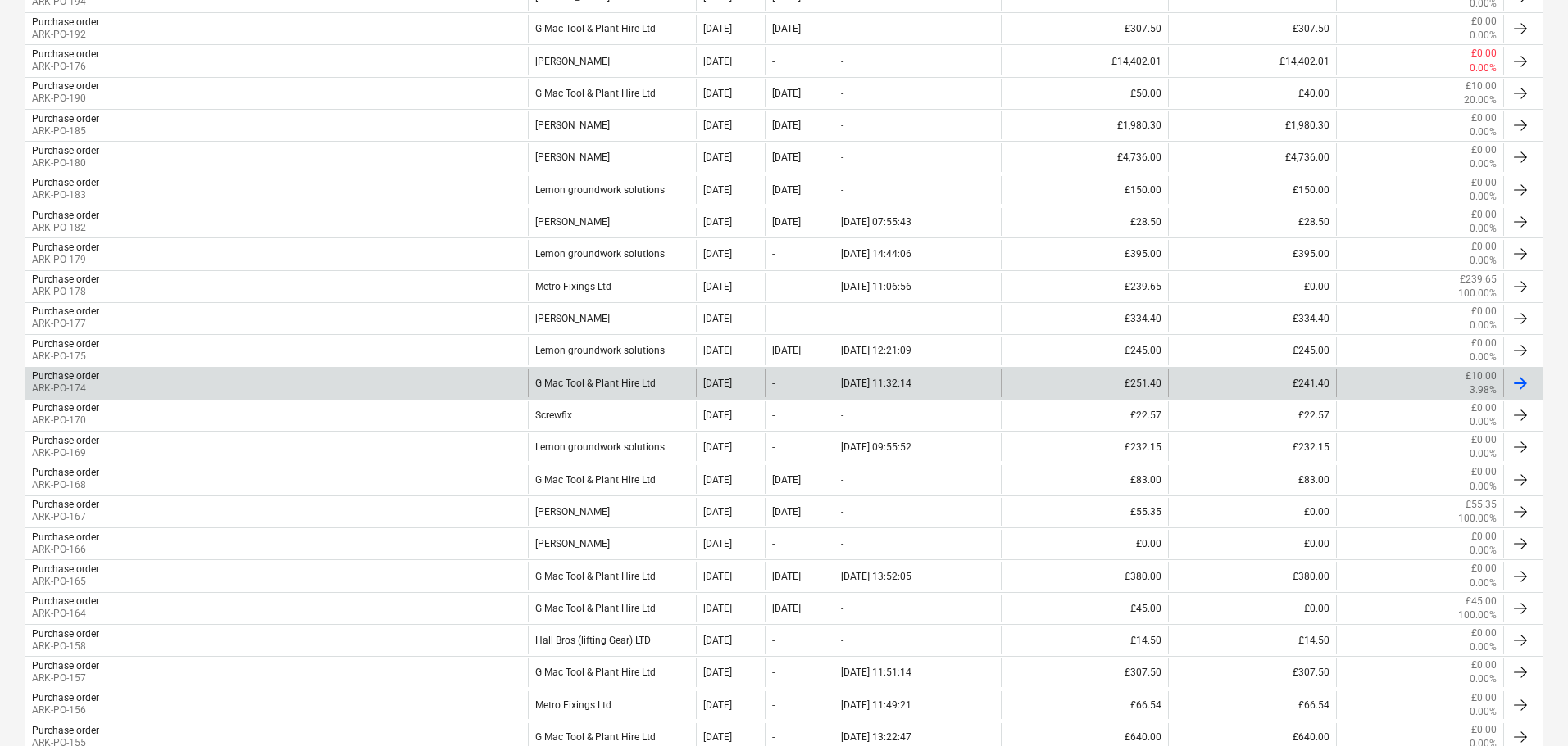
click at [100, 383] on div "Purchase order ARK-PO-174" at bounding box center [276, 383] width 503 height 28
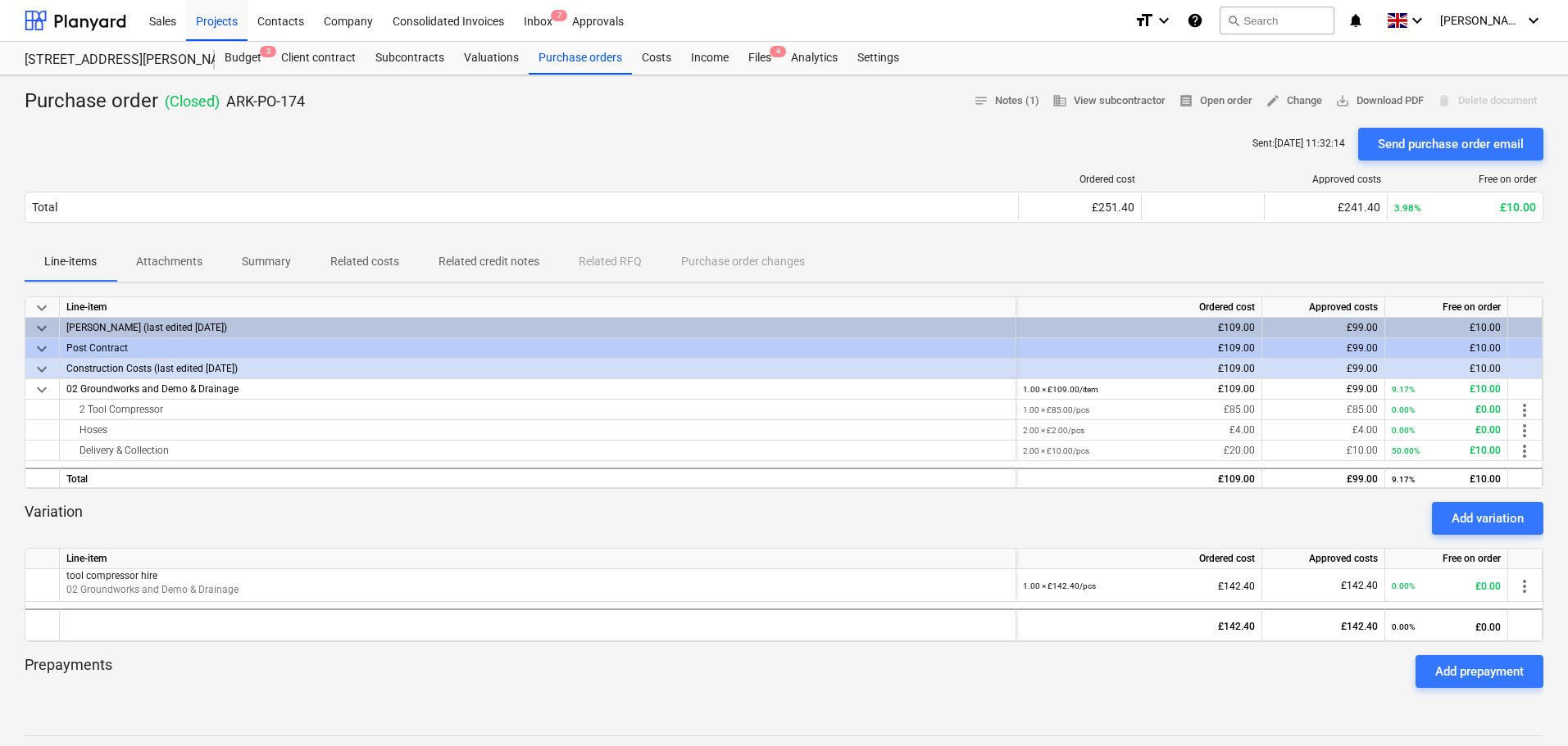
click at [488, 118] on div at bounding box center [784, 121] width 1519 height 13
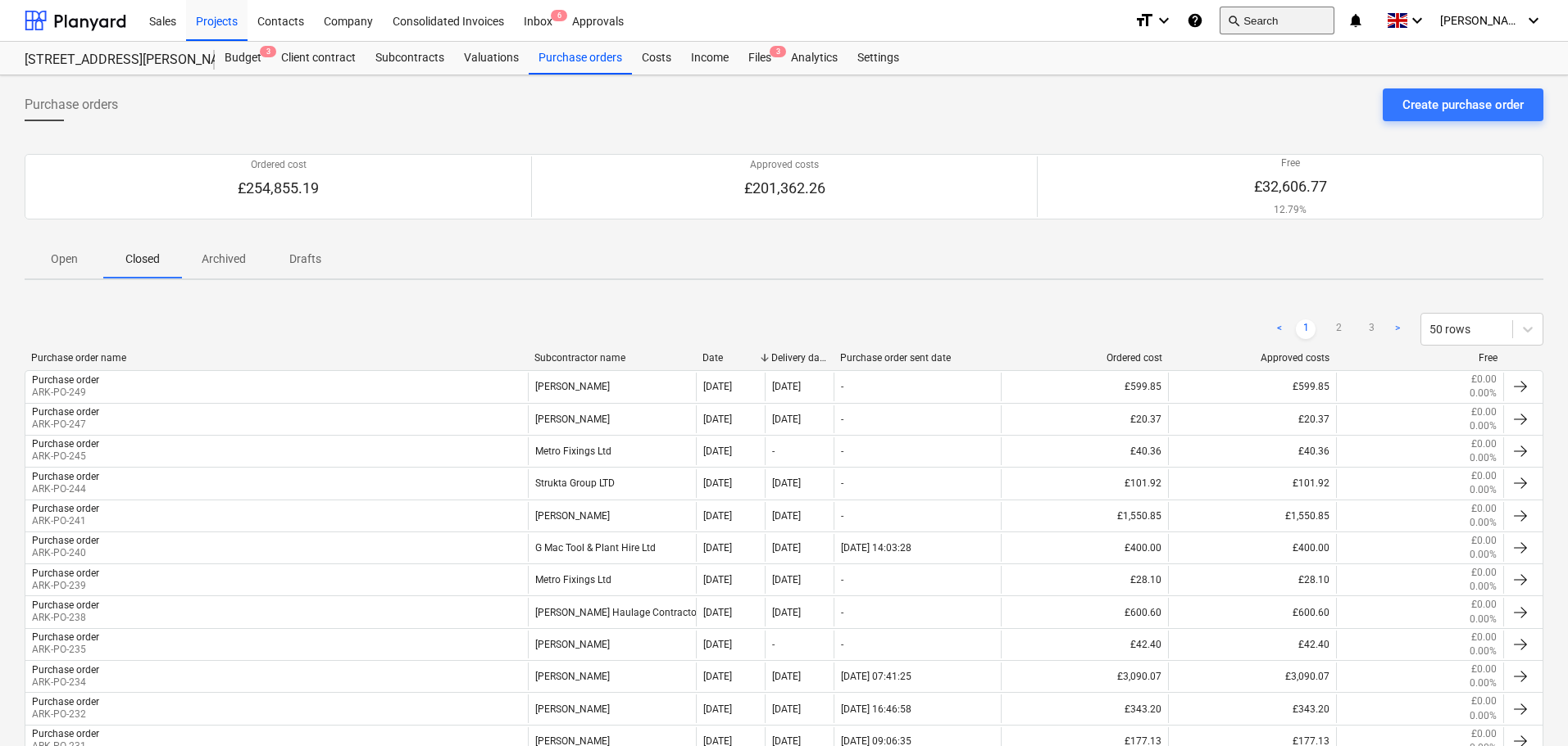
click at [1289, 19] on button "search Search" at bounding box center [1277, 20] width 114 height 28
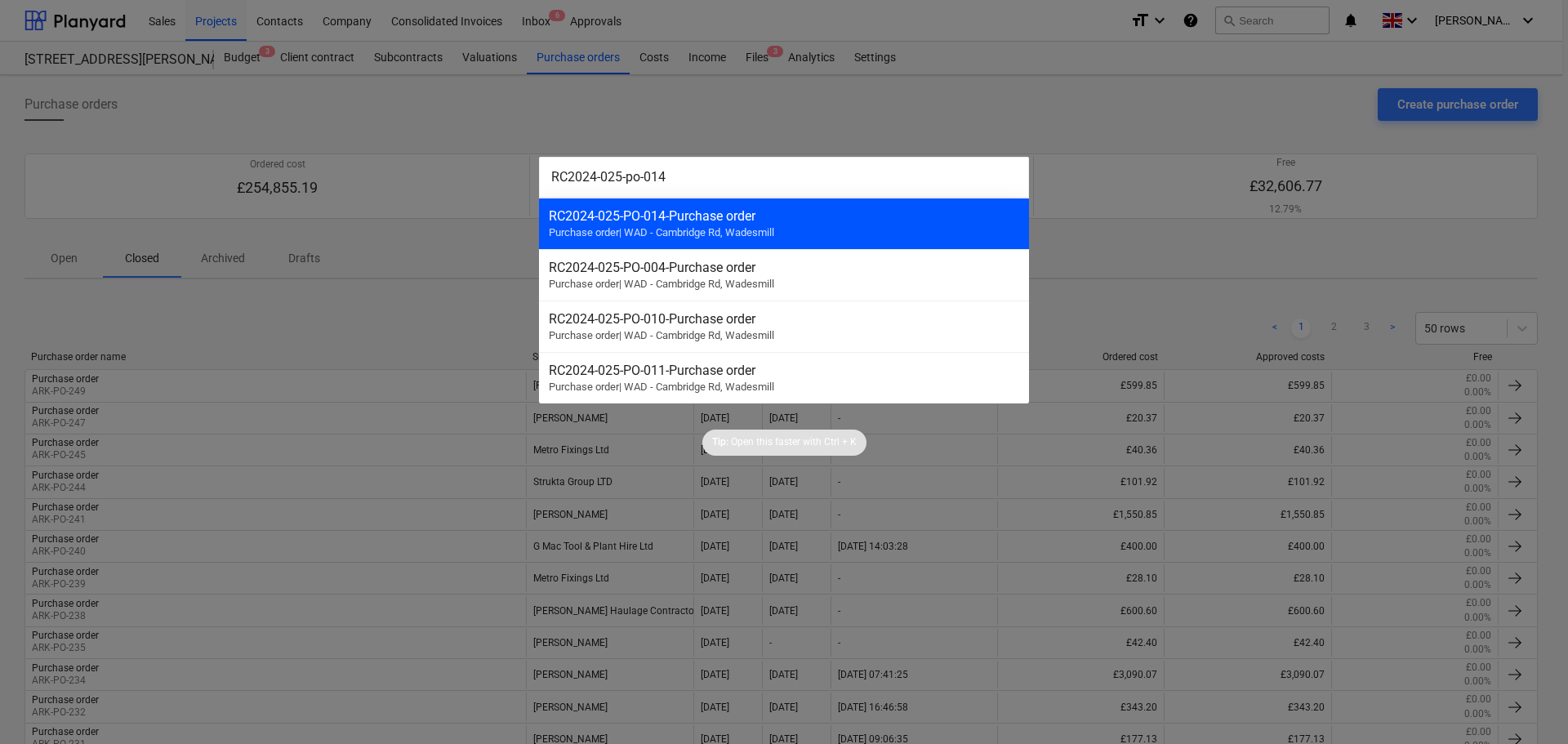
type input "RC2024-025-po-014"
click at [734, 220] on div "RC2024-025-PO-014 - Purchase order" at bounding box center [784, 216] width 470 height 16
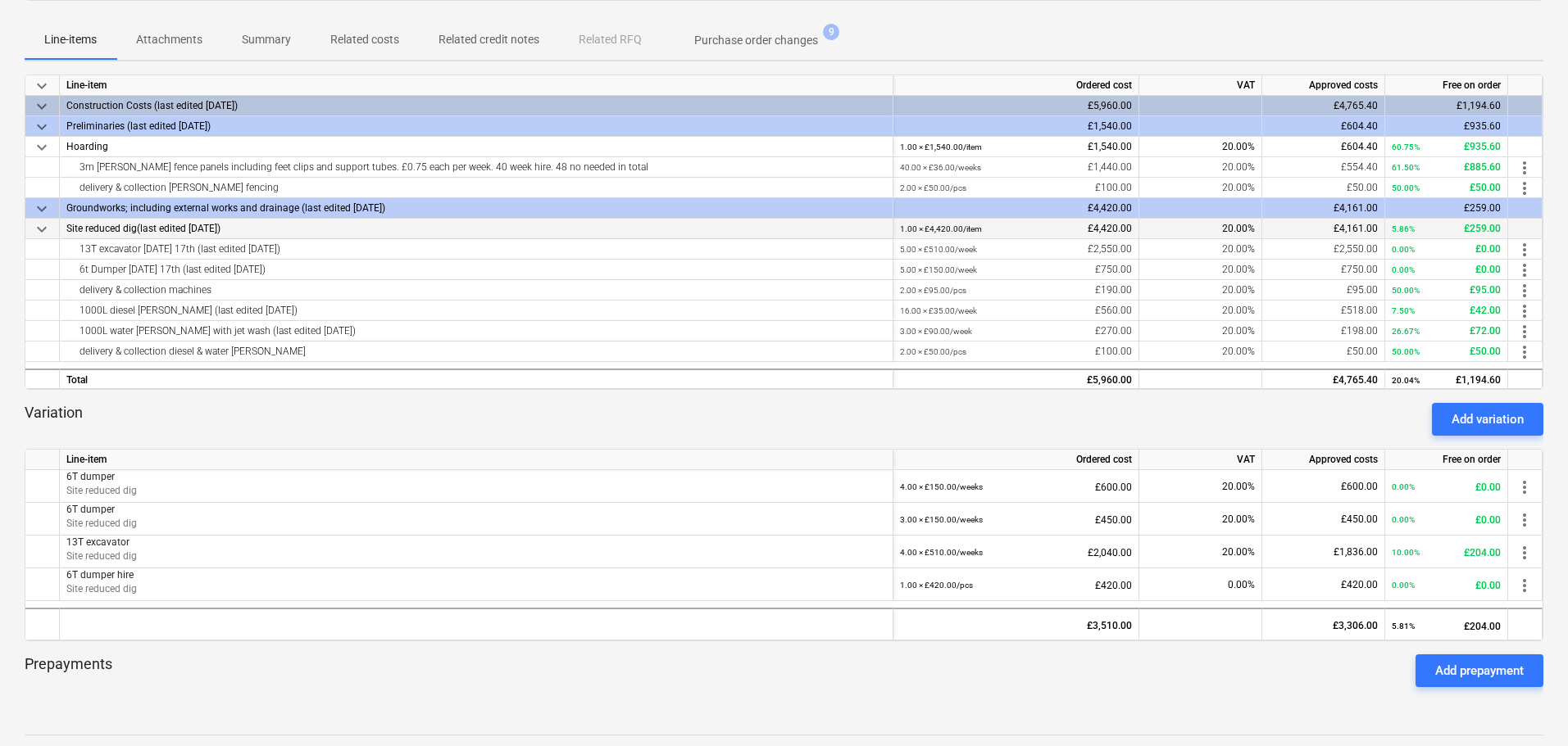
scroll to position [246, 0]
